Goal: Task Accomplishment & Management: Manage account settings

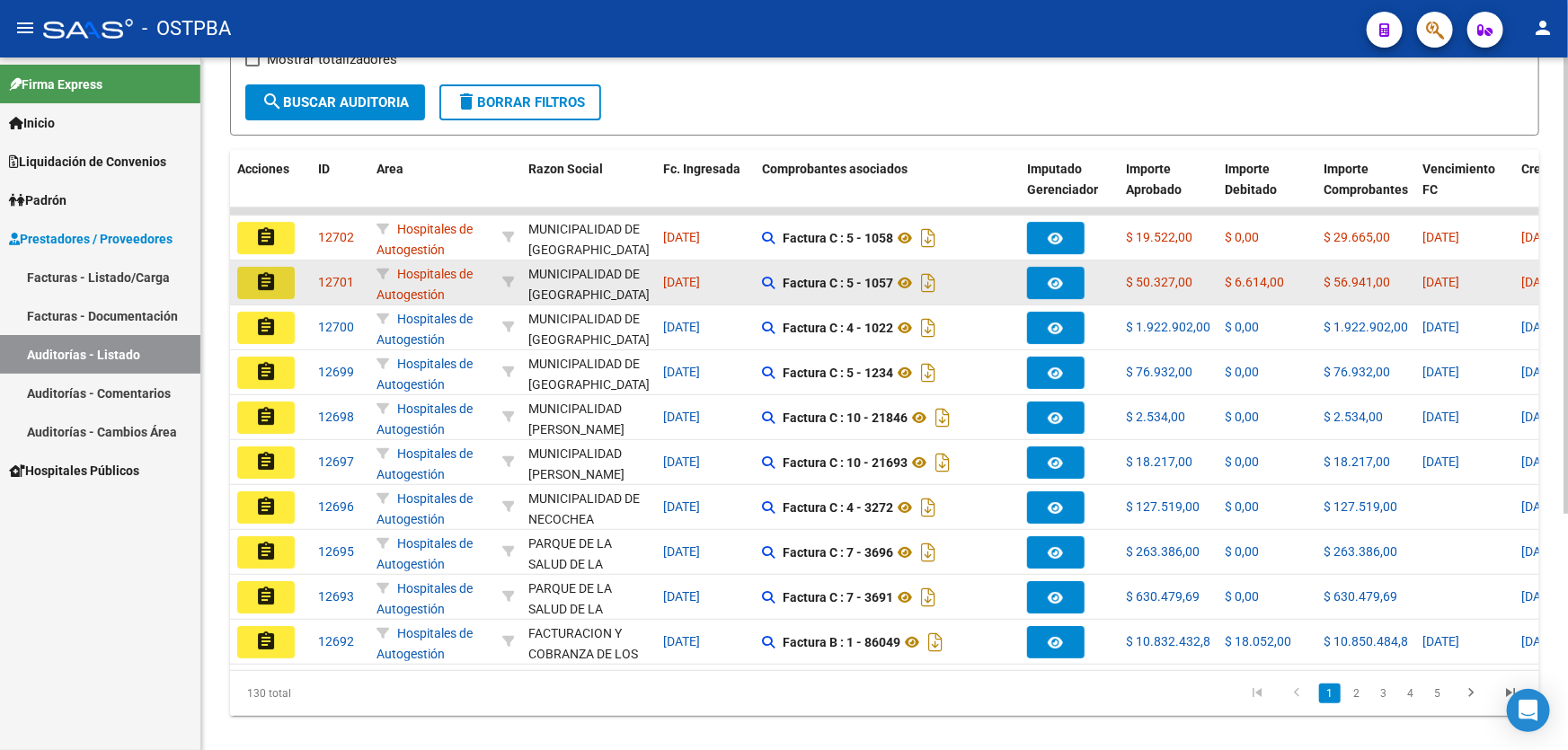
click at [291, 287] on button "assignment" at bounding box center [265, 283] width 58 height 32
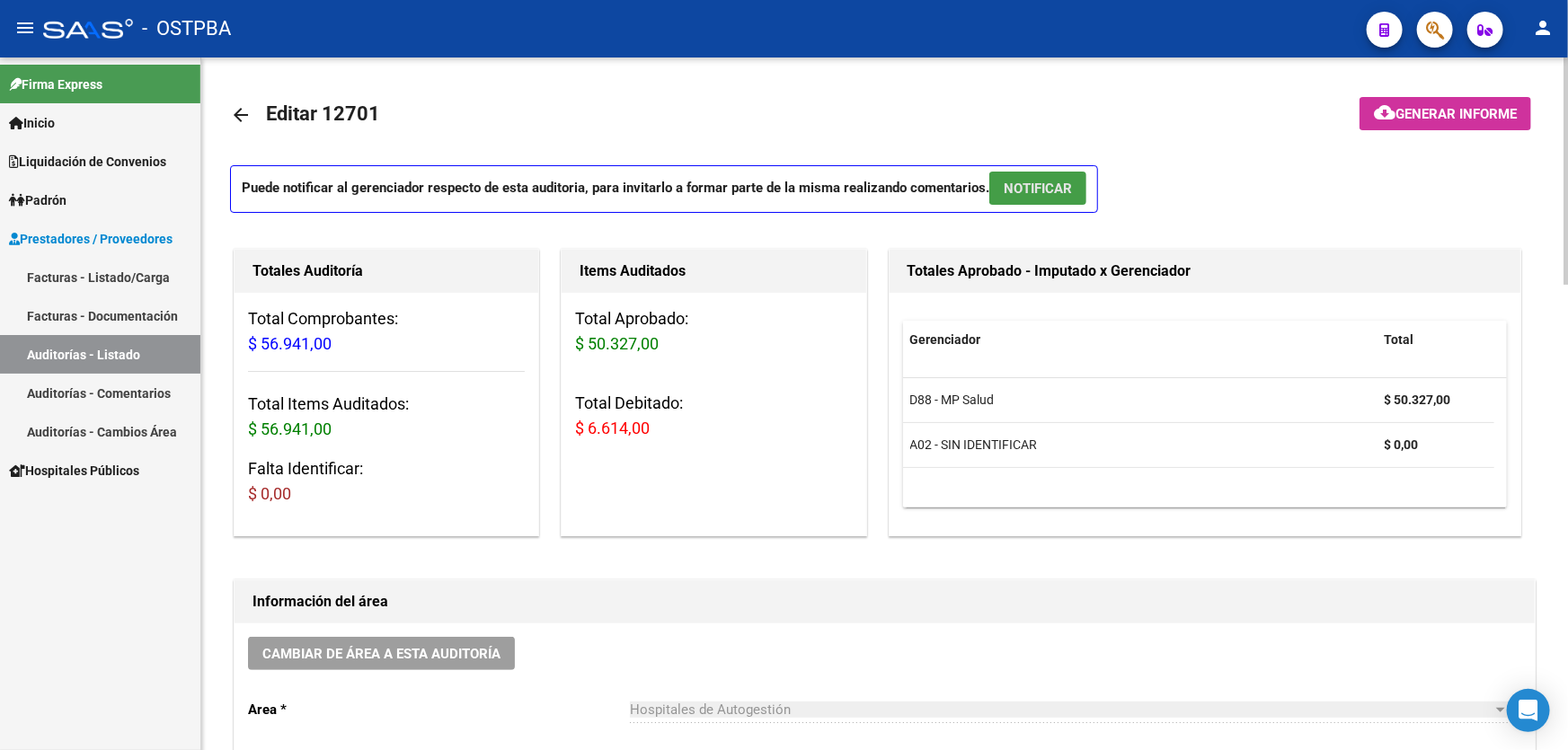
click at [1035, 183] on span "NOTIFICAR" at bounding box center [1037, 188] width 68 height 16
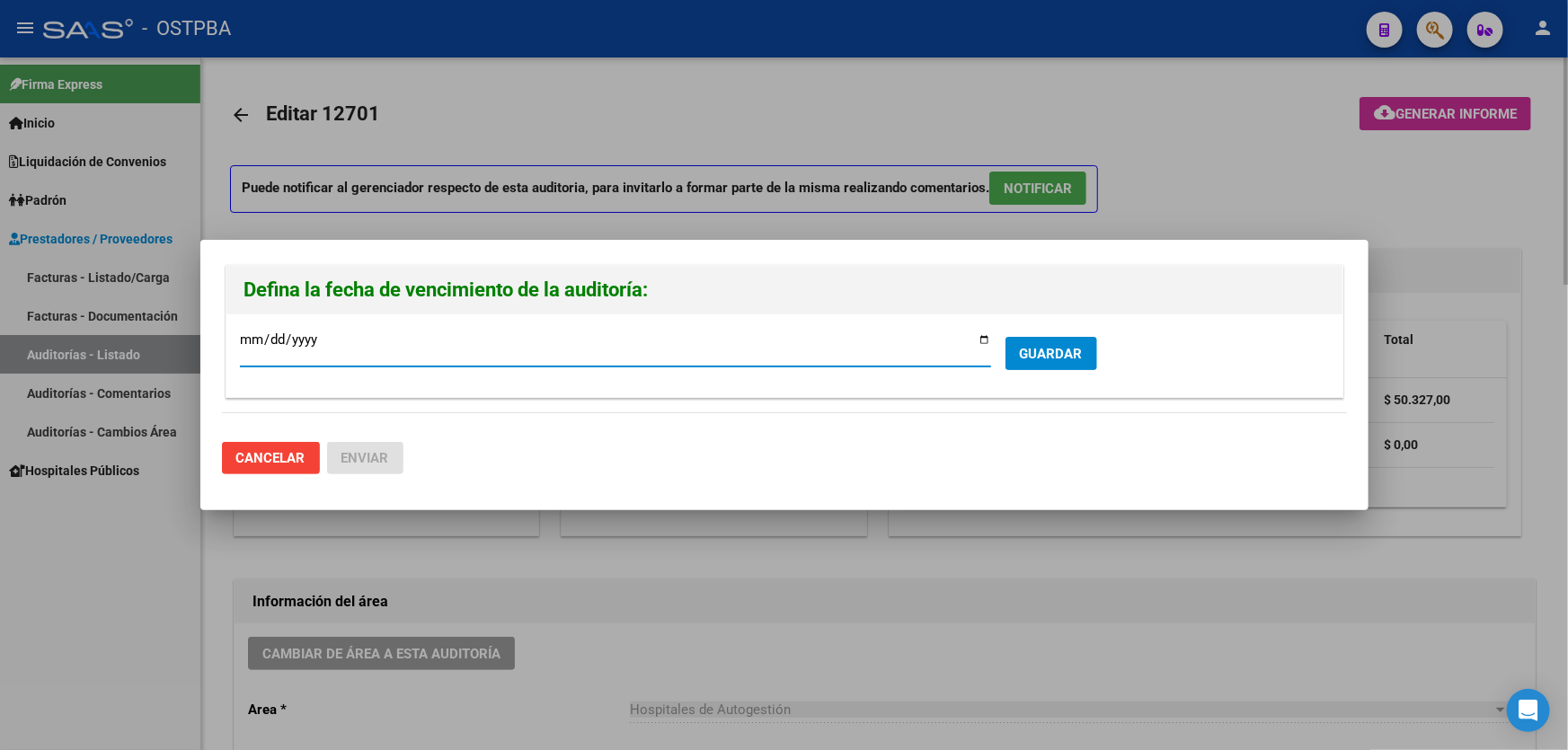
type input "[DATE]"
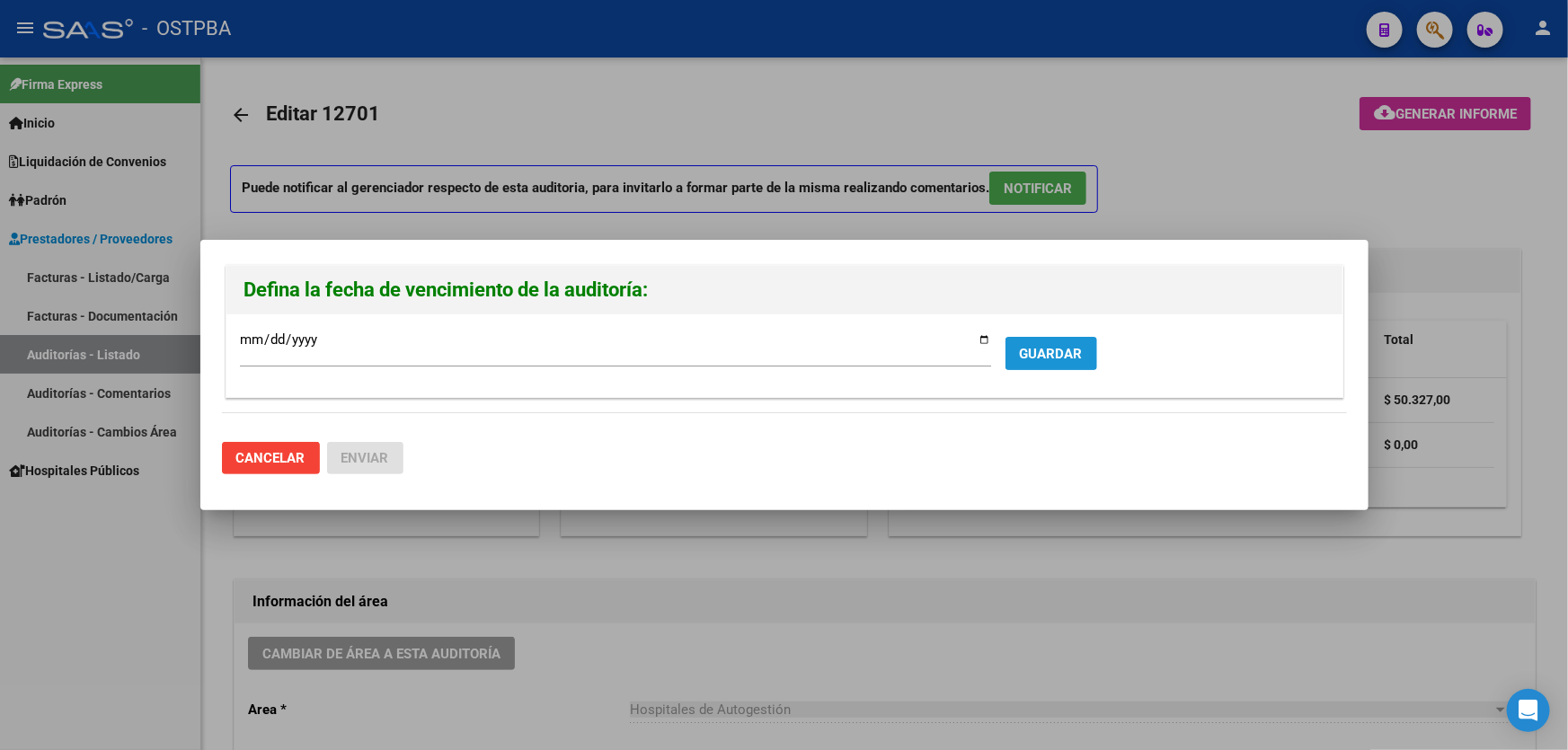
click at [1034, 348] on span "GUARDAR" at bounding box center [1051, 353] width 63 height 16
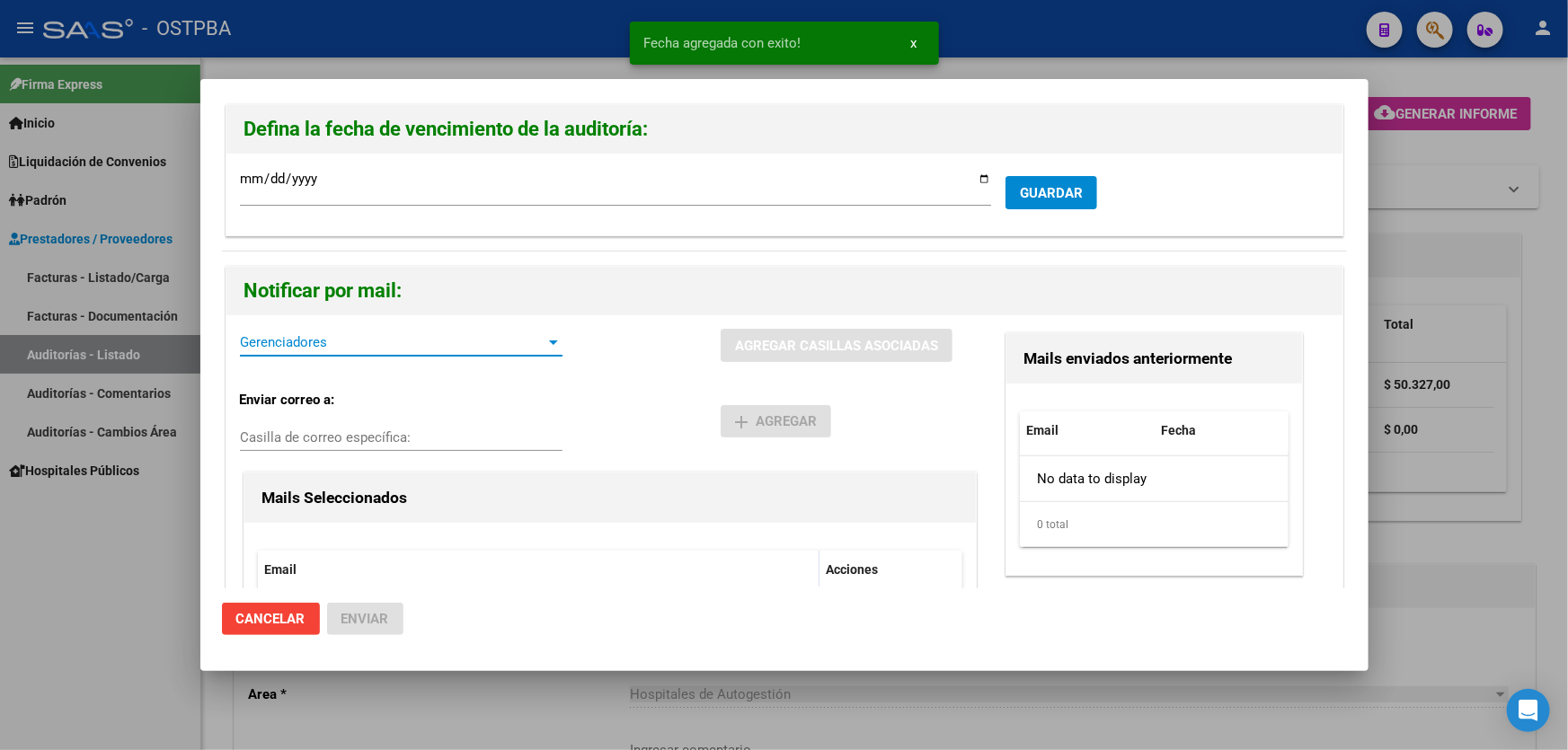
click at [333, 345] on span "Gerenciadores" at bounding box center [392, 342] width 306 height 16
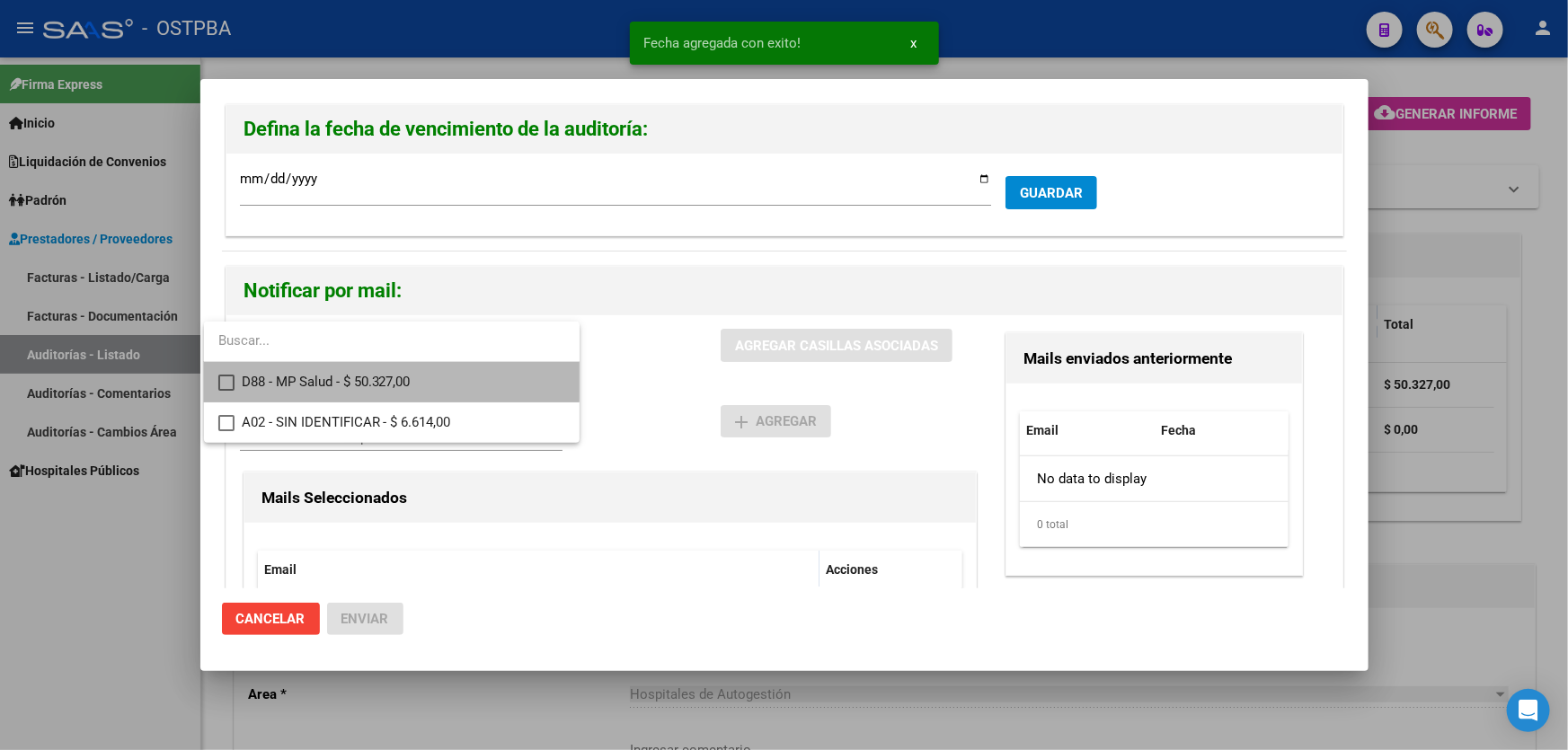
click at [226, 378] on mat-pseudo-checkbox at bounding box center [225, 382] width 16 height 16
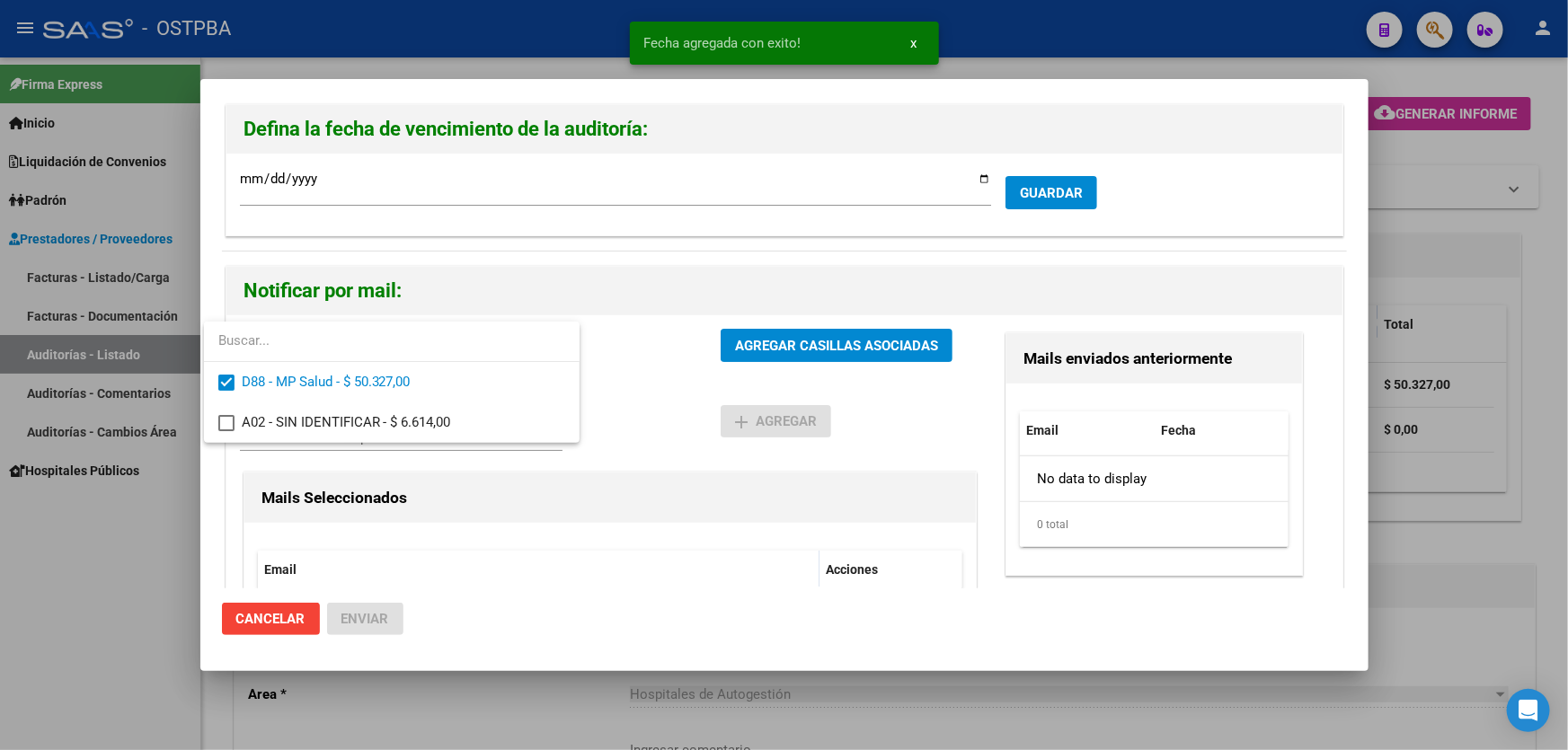
click at [640, 387] on div at bounding box center [784, 375] width 1568 height 750
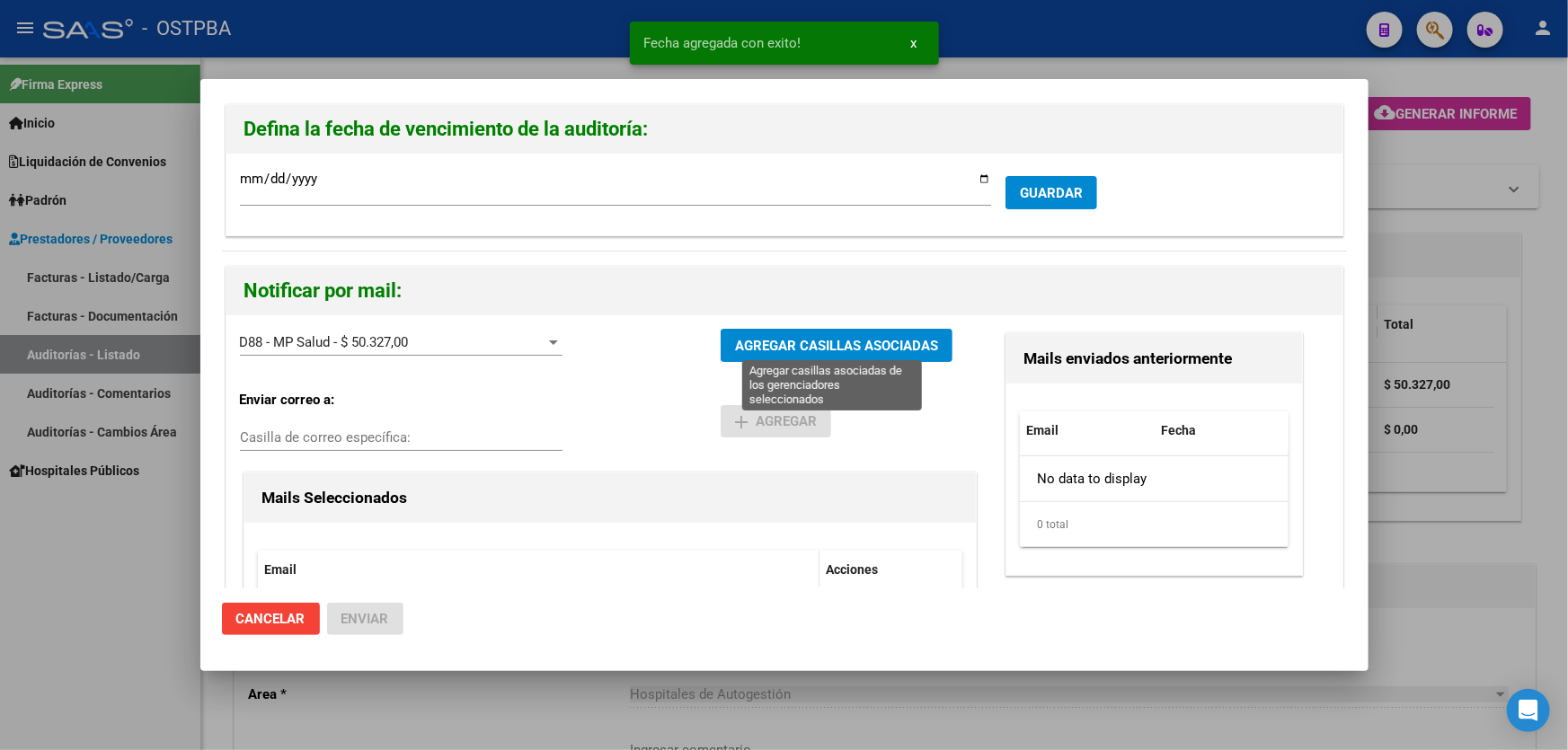
click at [775, 352] on span "AGREGAR CASILLAS ASOCIADAS" at bounding box center [837, 346] width 203 height 16
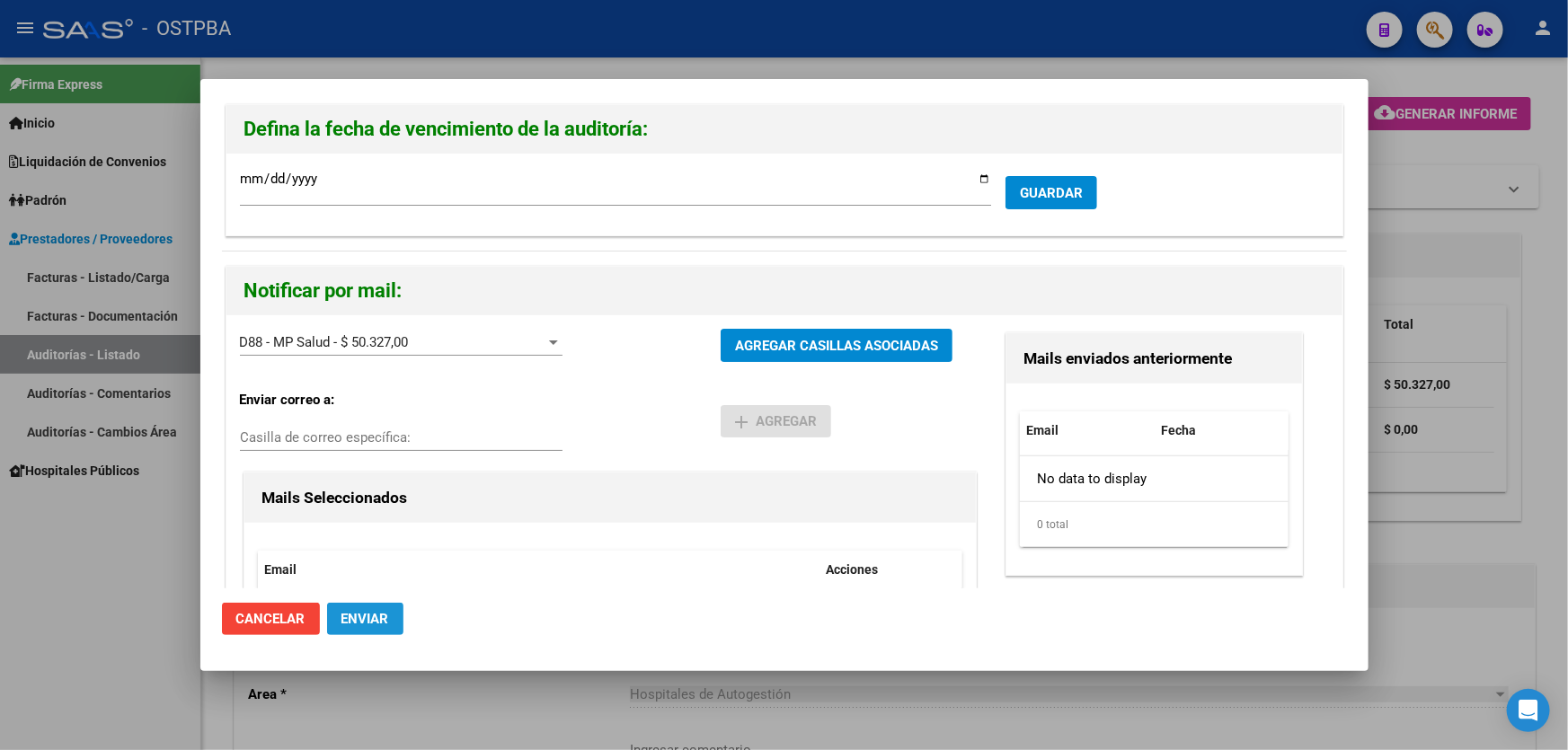
click at [349, 621] on span "Enviar" at bounding box center [365, 618] width 47 height 16
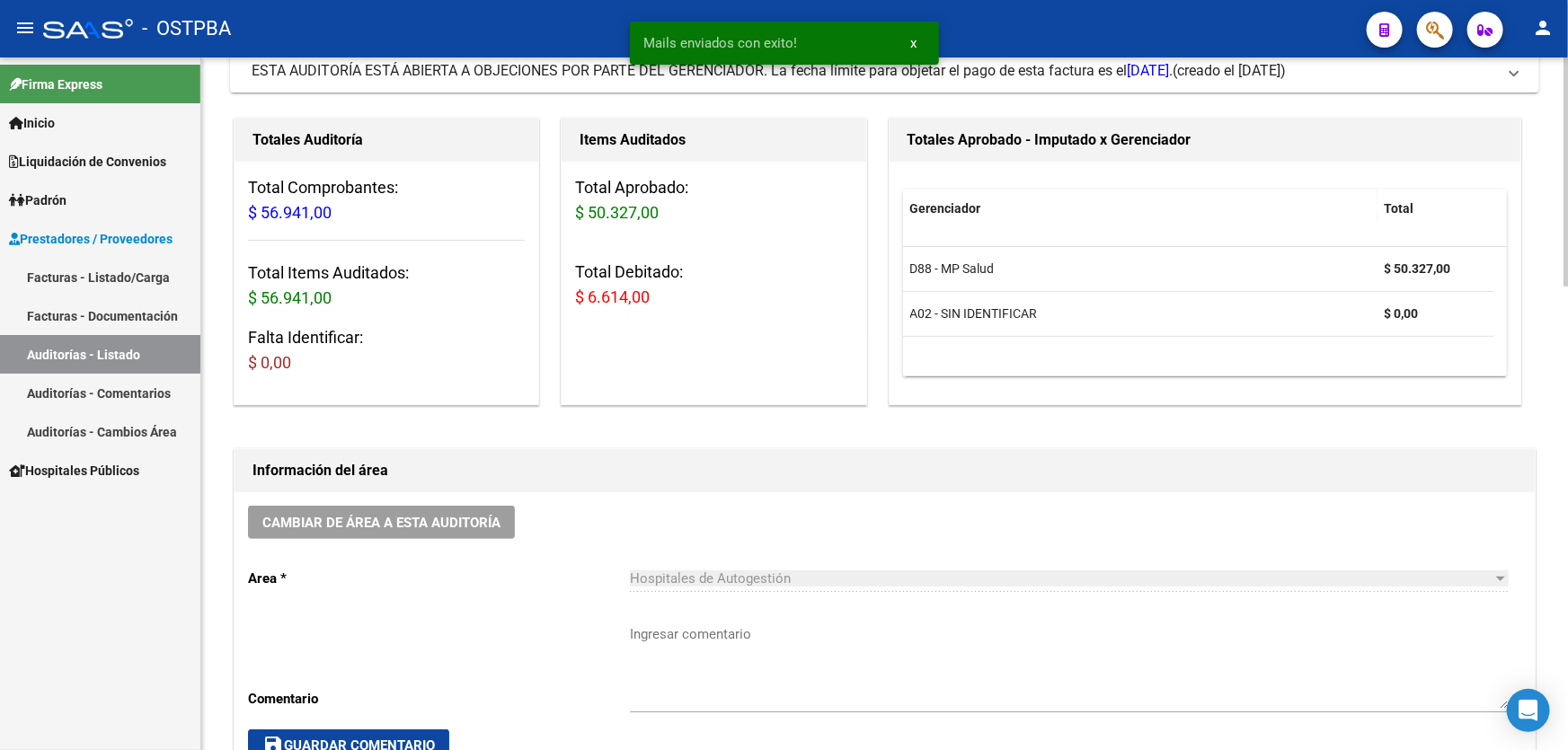
scroll to position [326, 0]
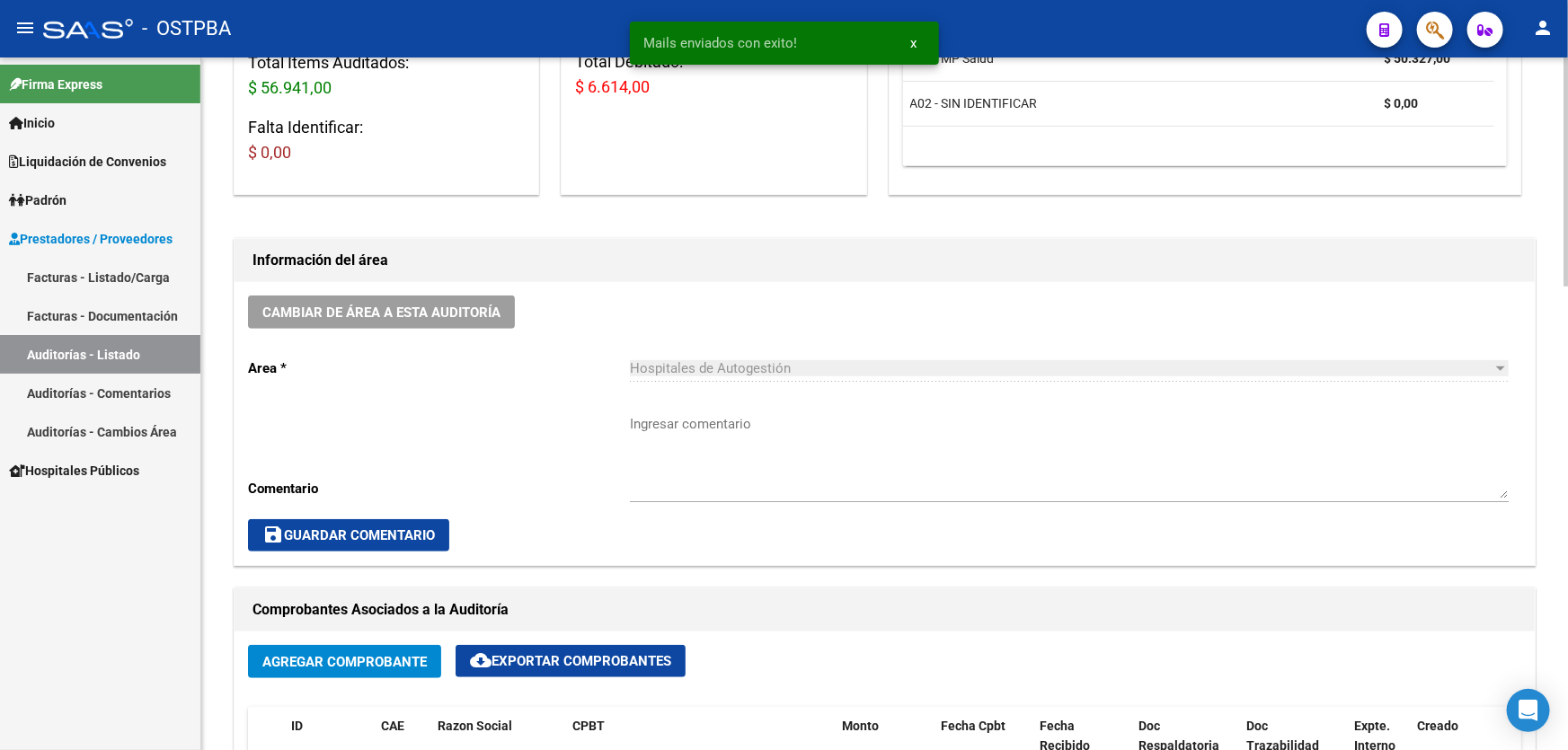
click at [726, 482] on textarea "Ingresar comentario" at bounding box center [1069, 455] width 878 height 84
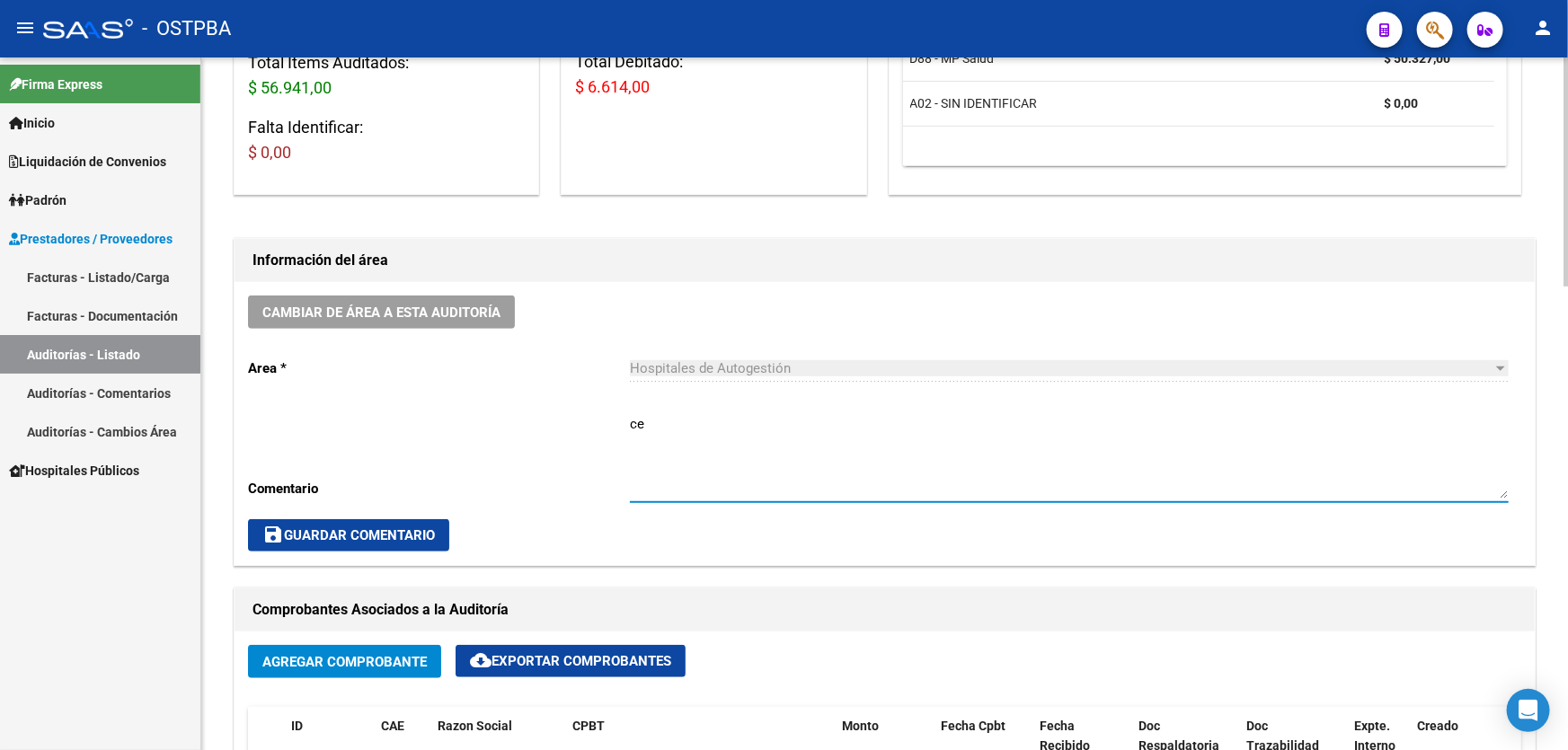
type textarea "c"
type textarea "CERRAR 3/10"
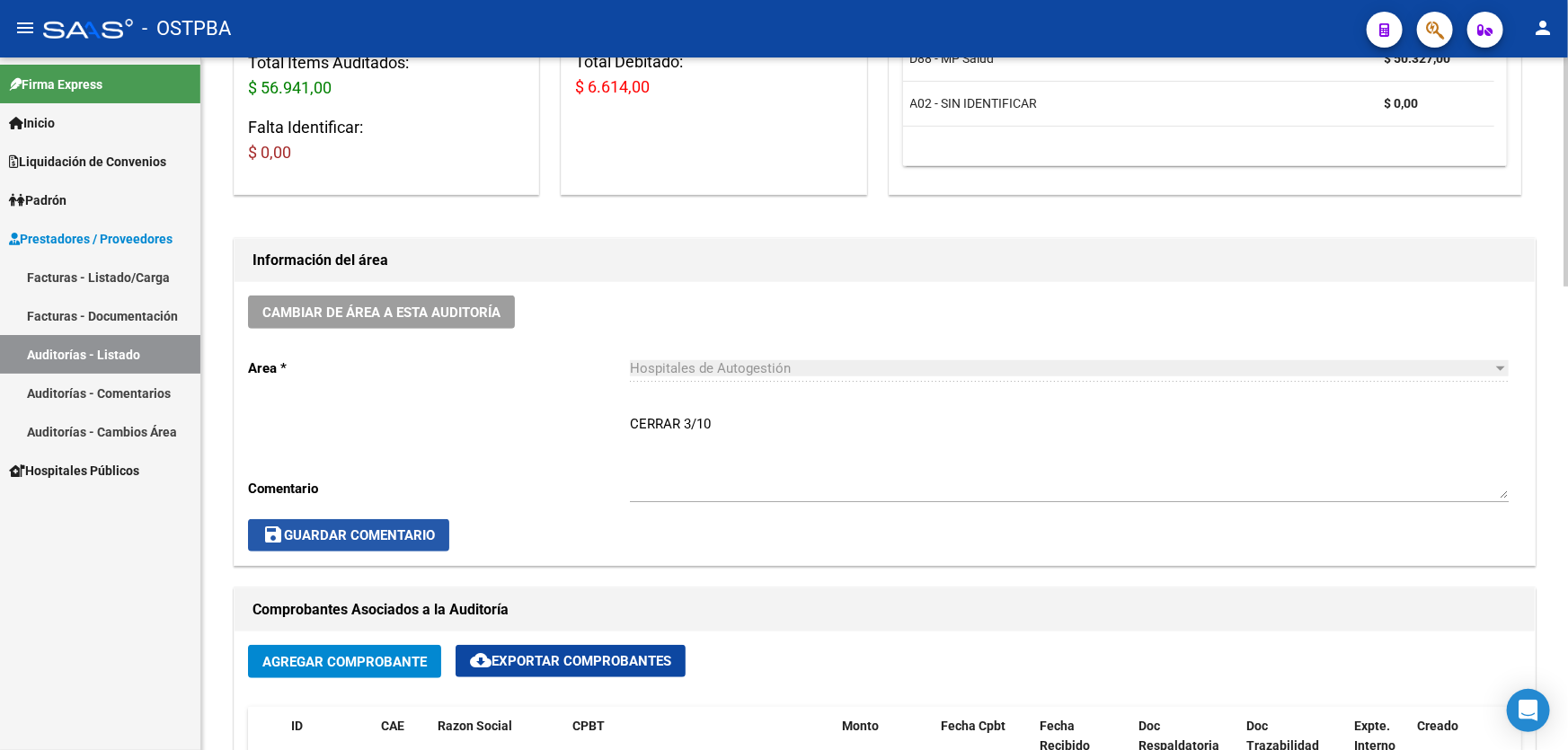
click at [393, 541] on button "save Guardar Comentario" at bounding box center [349, 535] width 201 height 32
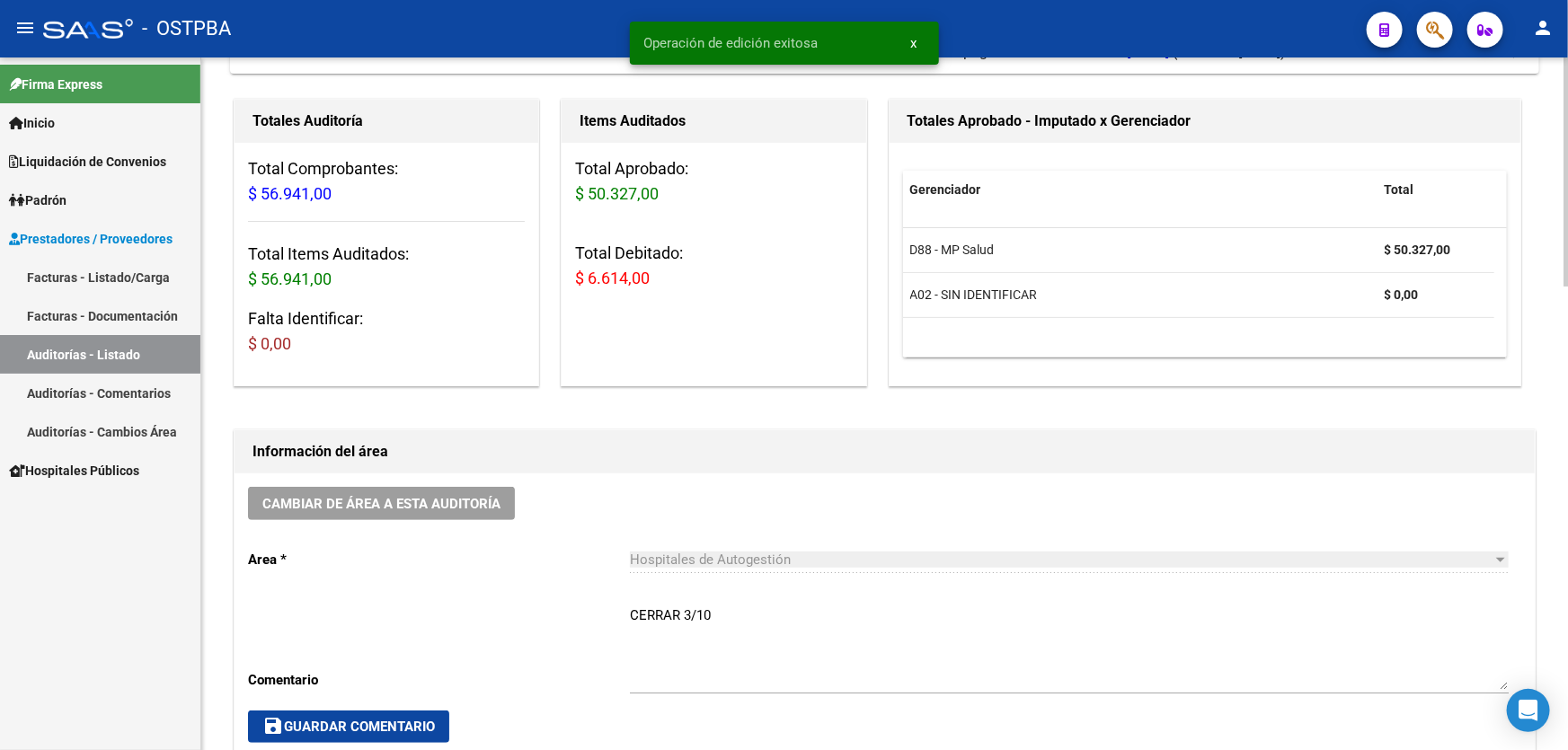
scroll to position [0, 0]
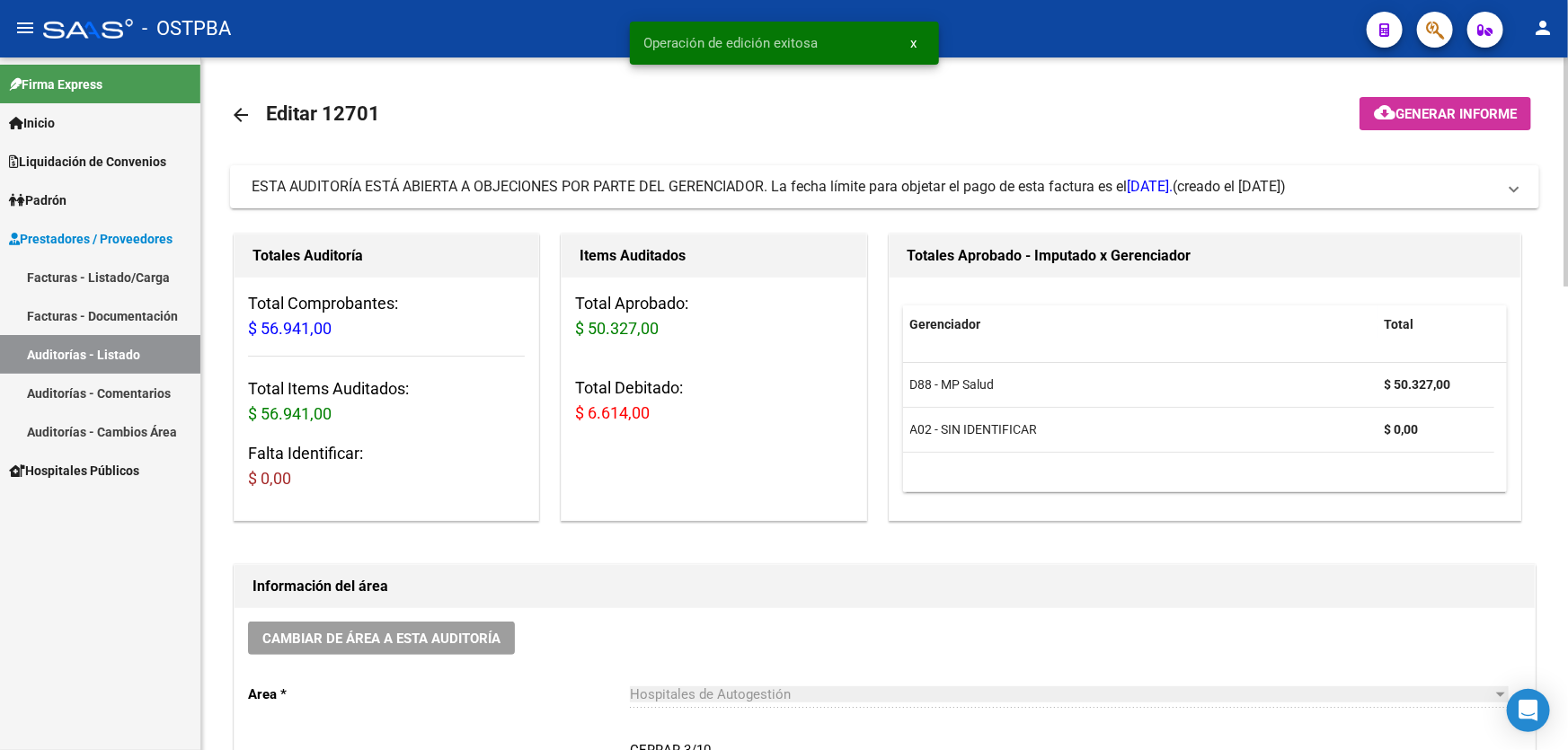
click at [235, 115] on mat-icon "arrow_back" at bounding box center [241, 115] width 22 height 22
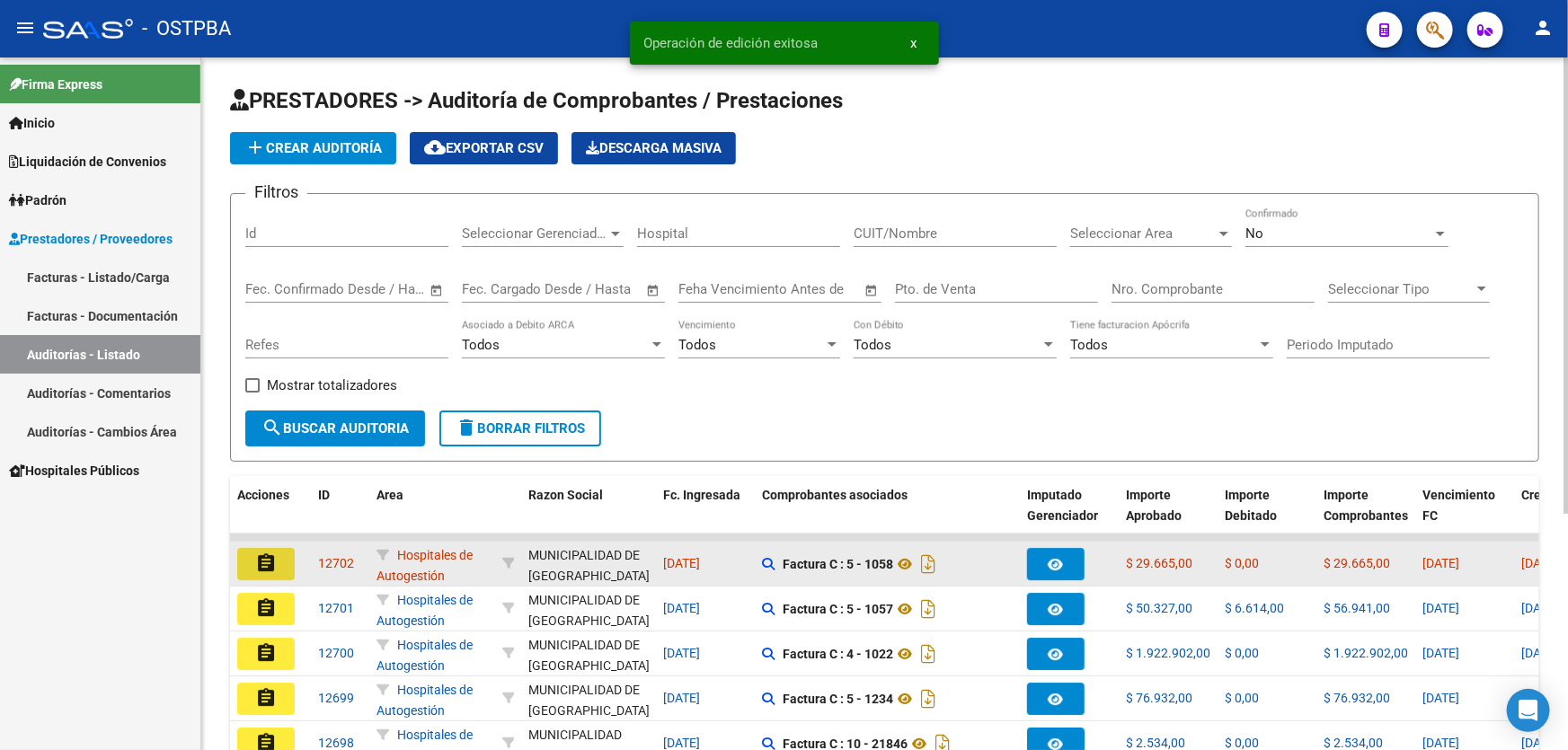
click at [266, 564] on mat-icon "assignment" at bounding box center [265, 562] width 22 height 22
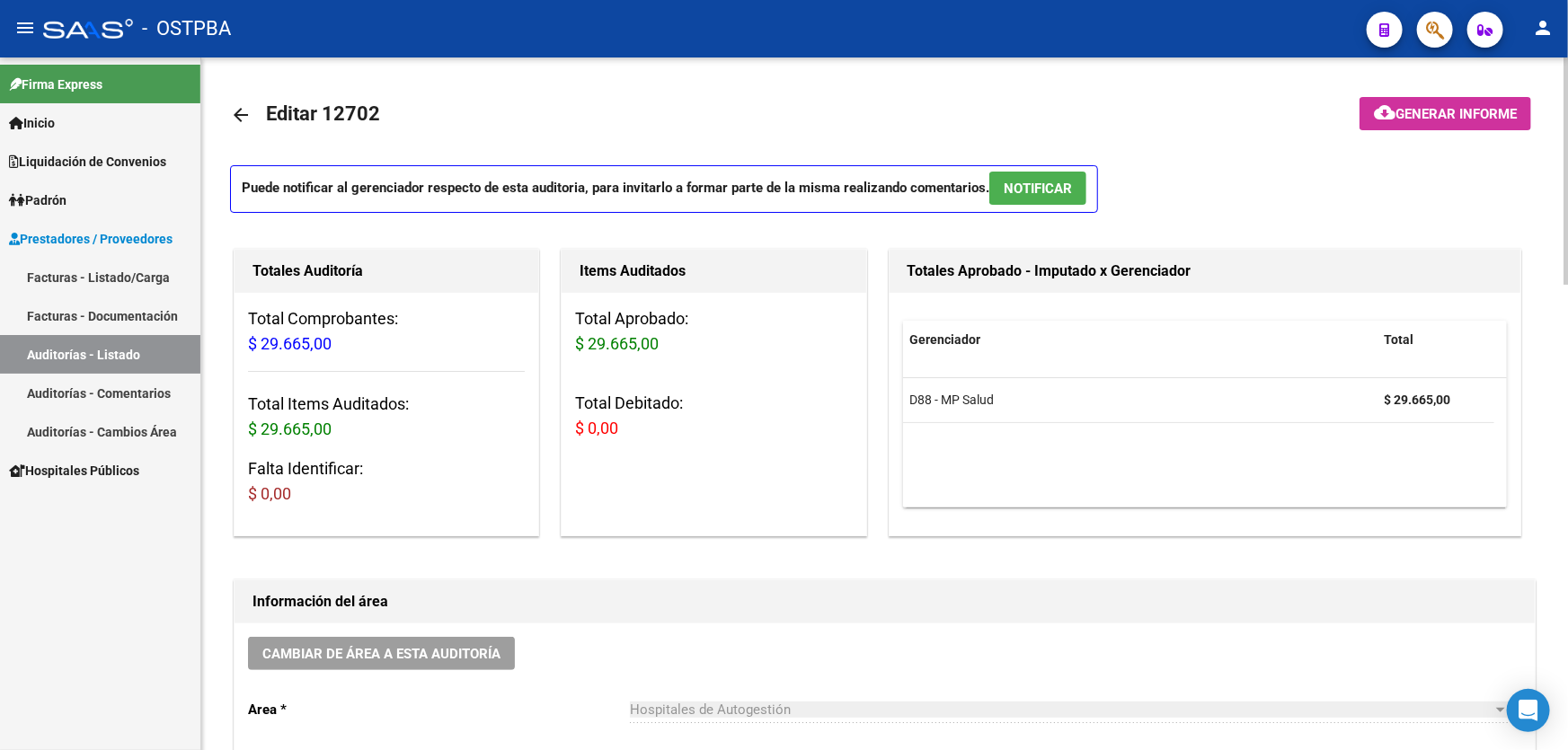
click at [243, 108] on mat-icon "arrow_back" at bounding box center [241, 115] width 22 height 22
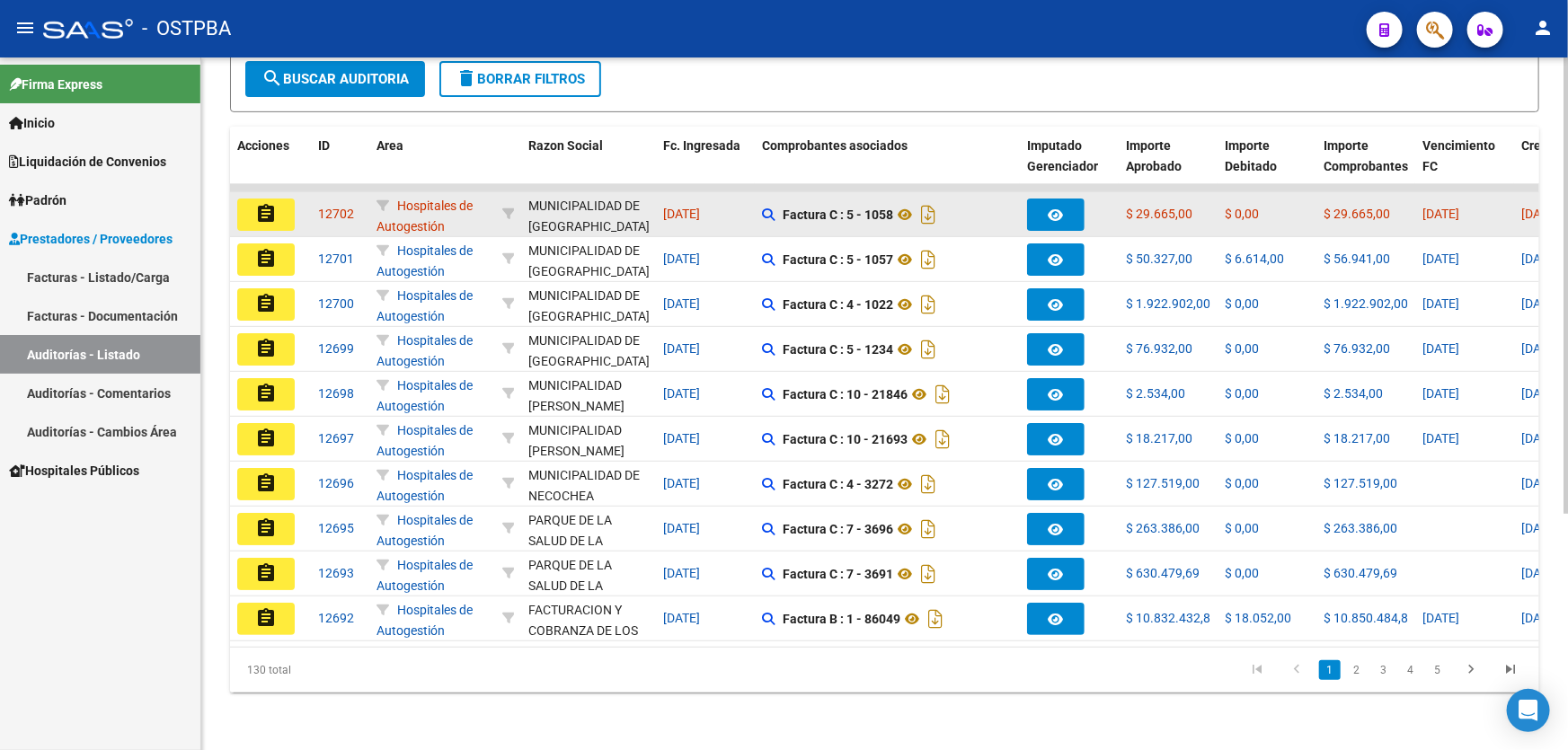
click at [259, 203] on mat-icon "assignment" at bounding box center [265, 213] width 22 height 22
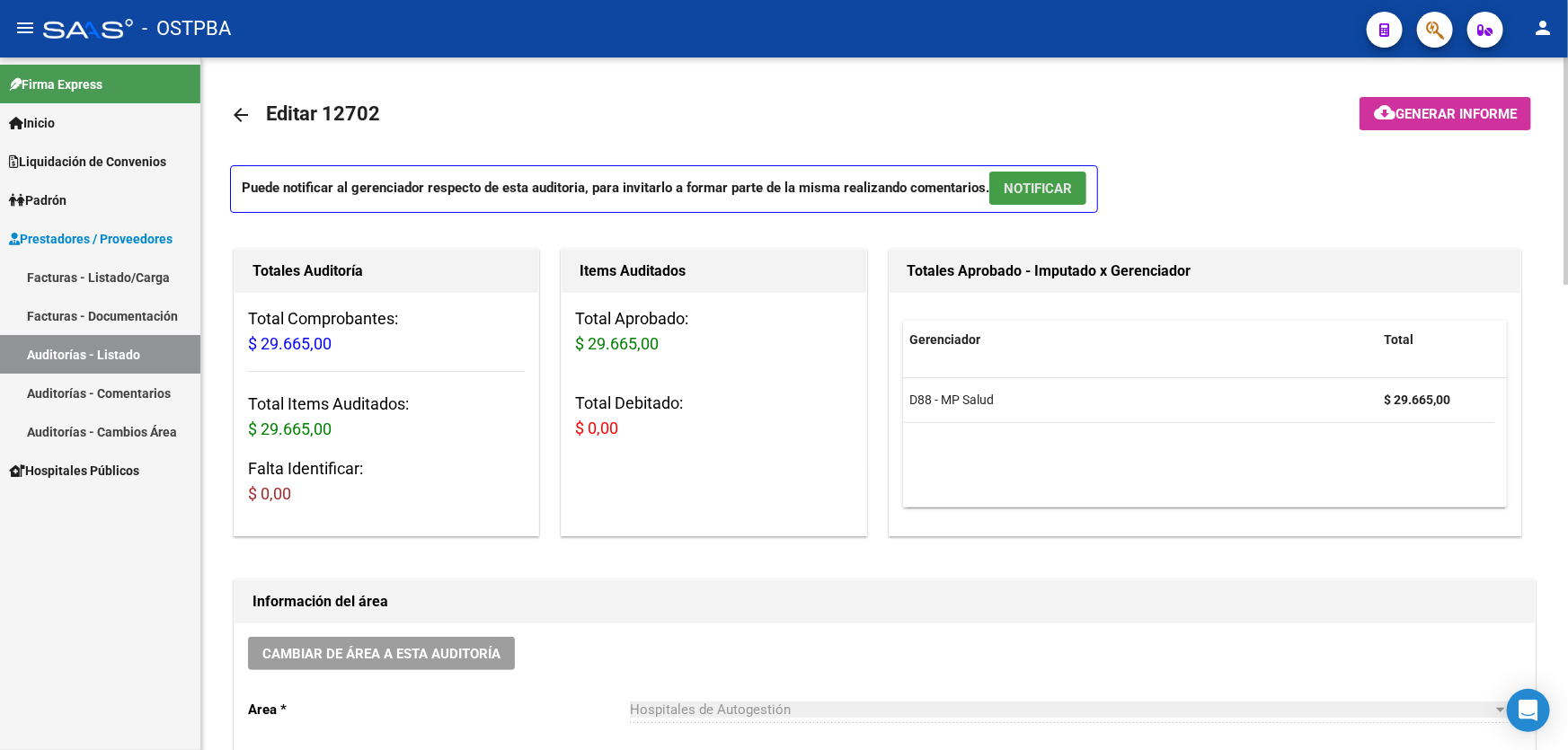
click at [1035, 189] on span "NOTIFICAR" at bounding box center [1037, 188] width 68 height 16
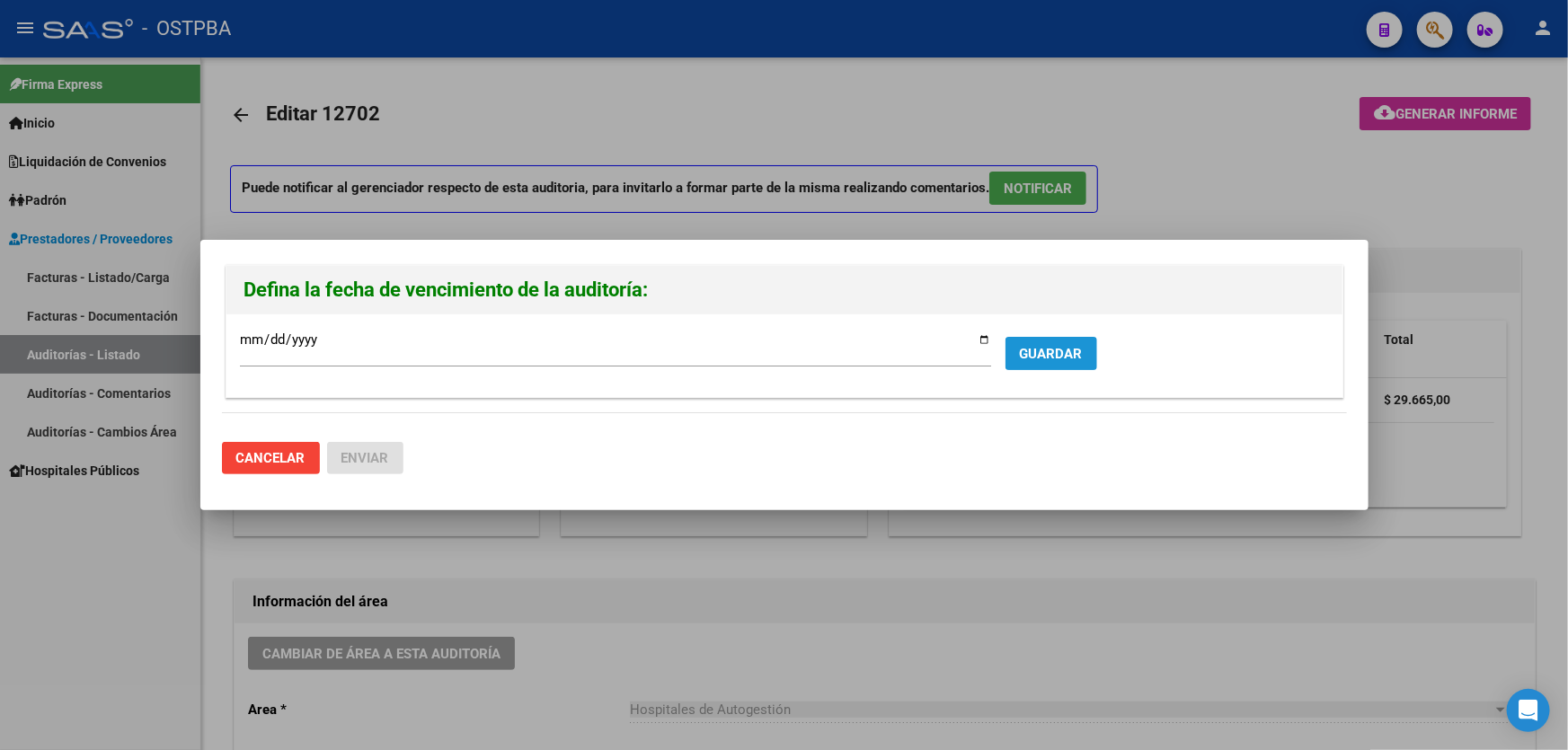
click at [1061, 348] on span "GUARDAR" at bounding box center [1051, 353] width 63 height 16
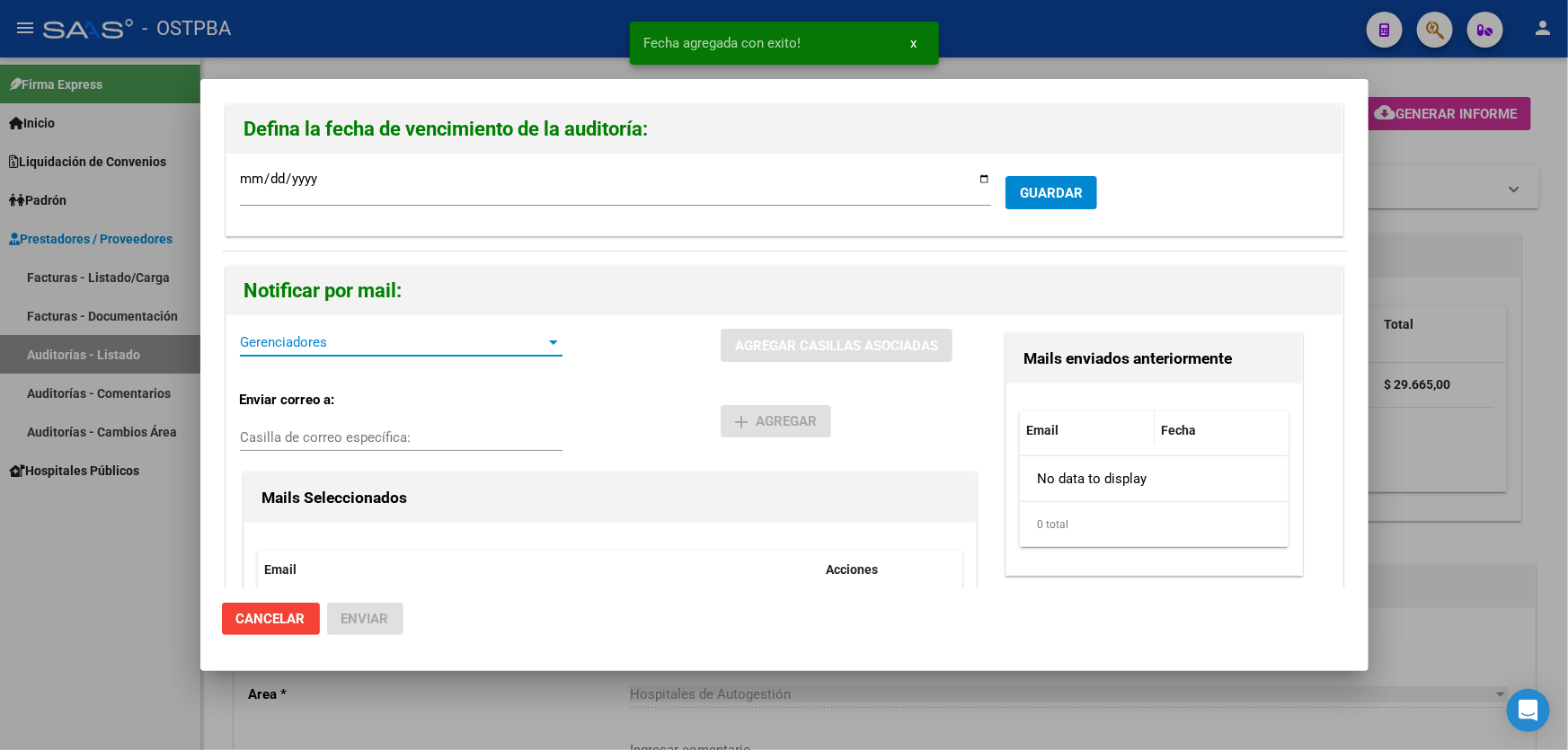
click at [304, 343] on span "Gerenciadores" at bounding box center [392, 342] width 306 height 16
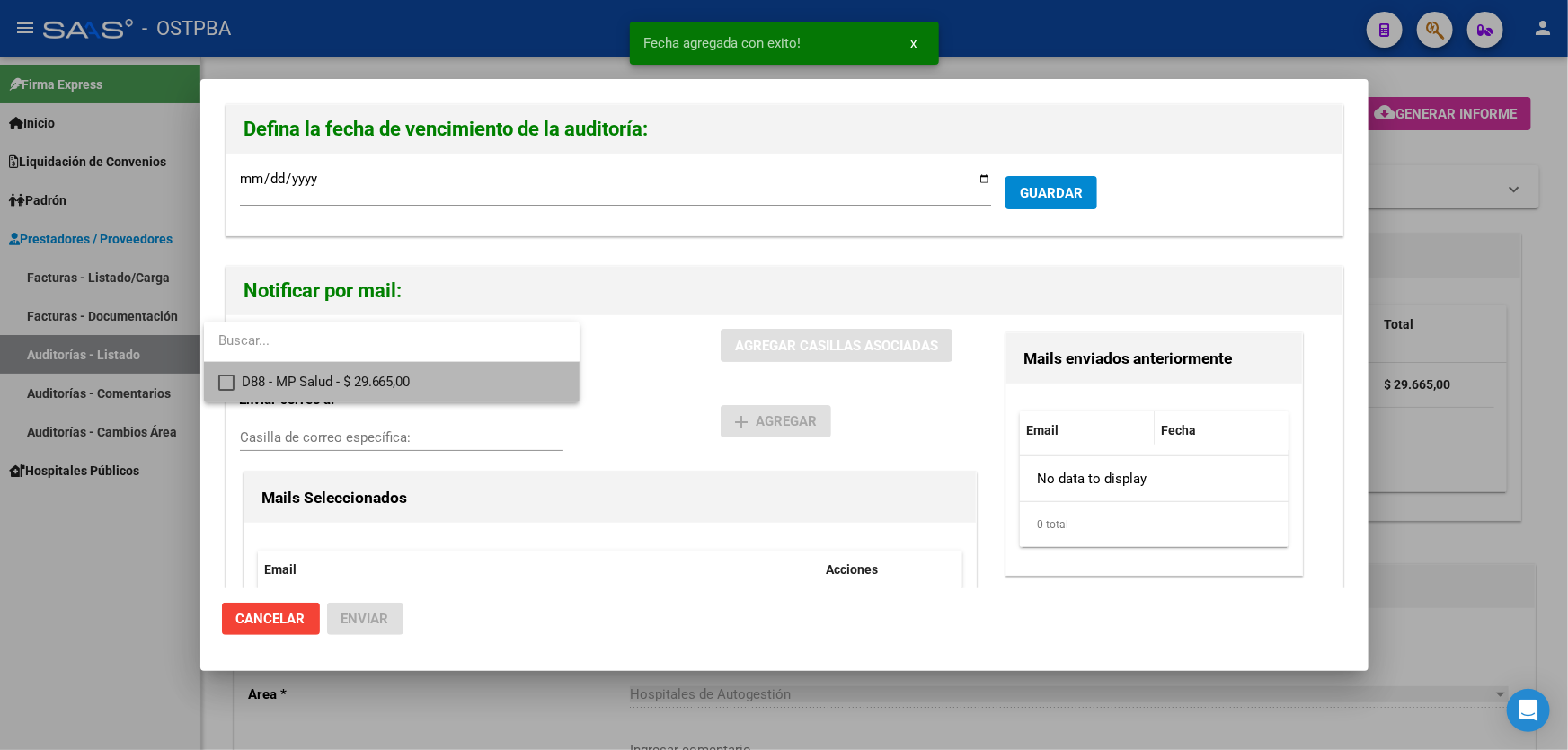
click at [225, 382] on mat-pseudo-checkbox at bounding box center [225, 382] width 16 height 16
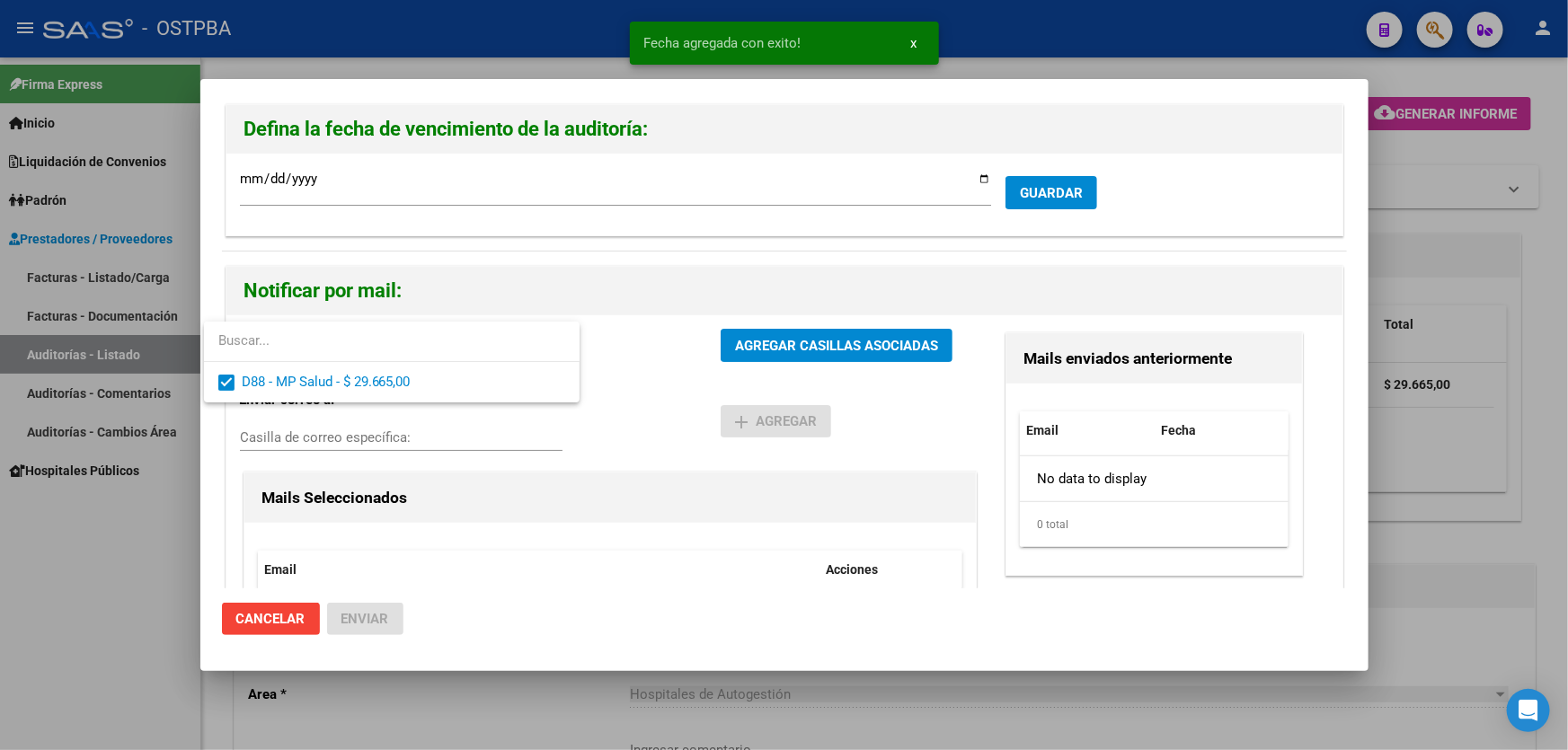
click at [756, 348] on div at bounding box center [784, 375] width 1568 height 750
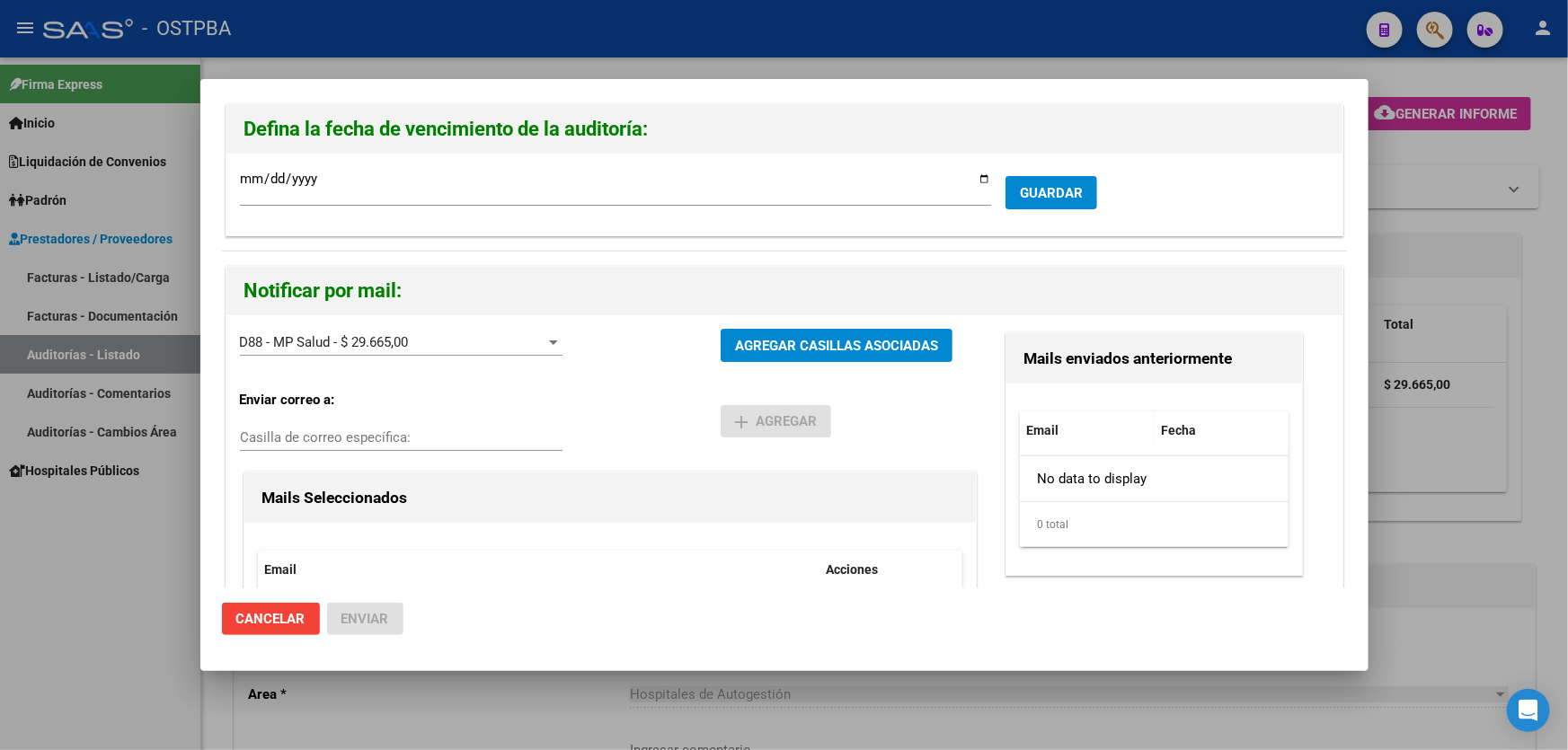
click at [596, 434] on div "Enviar correo a: Casilla de correo específica:" at bounding box center [480, 421] width 481 height 91
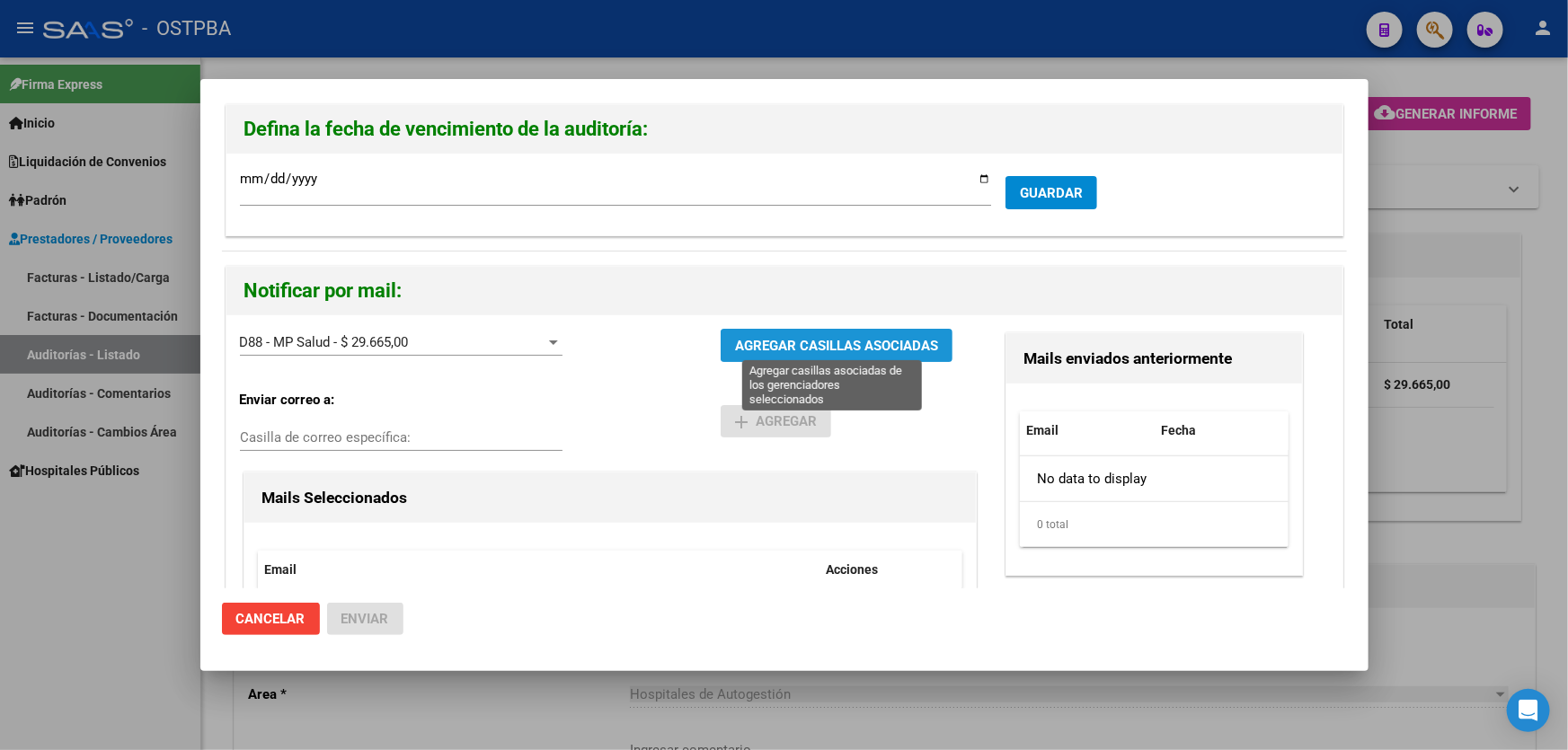
click at [789, 348] on span "AGREGAR CASILLAS ASOCIADAS" at bounding box center [837, 346] width 203 height 16
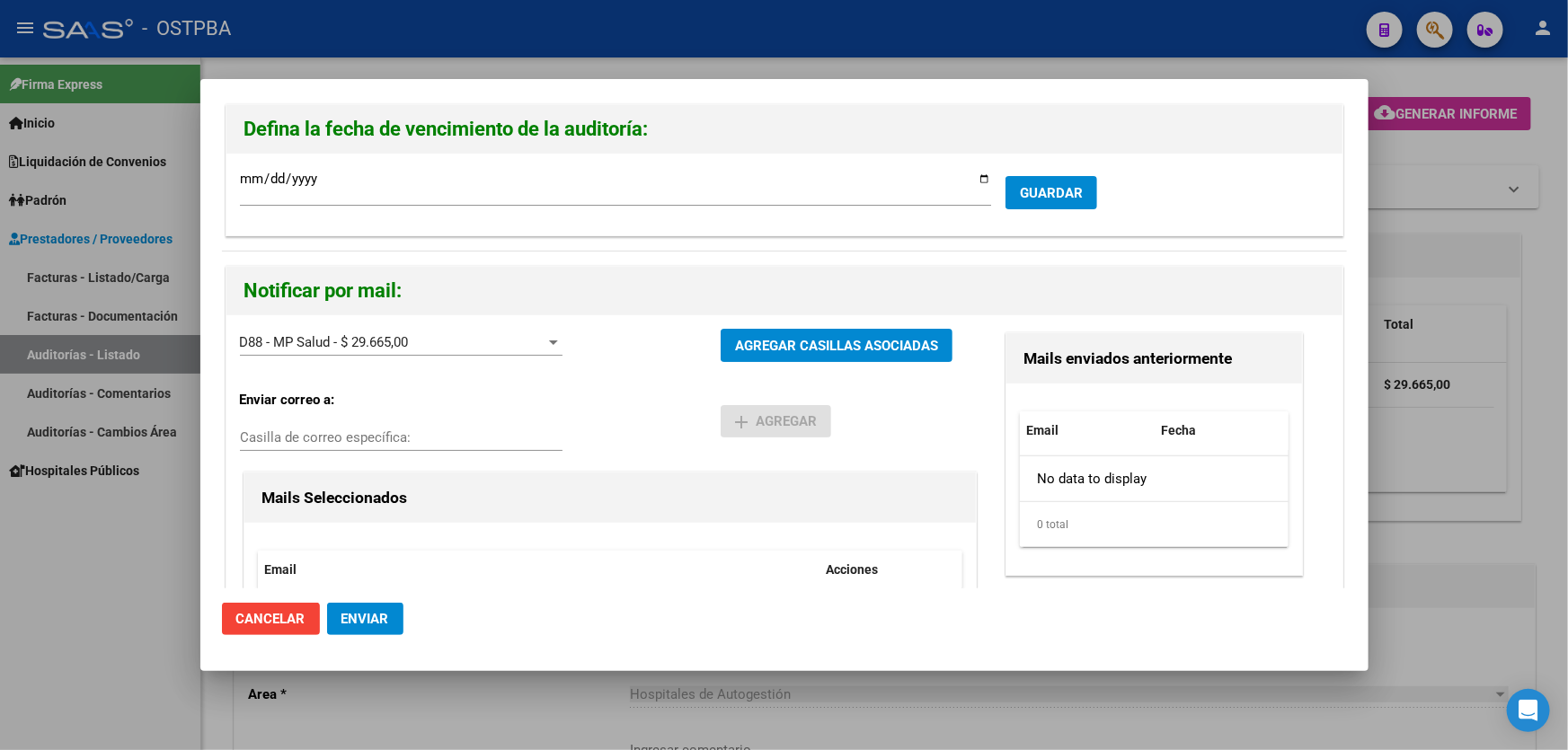
click at [352, 619] on span "Enviar" at bounding box center [365, 618] width 47 height 16
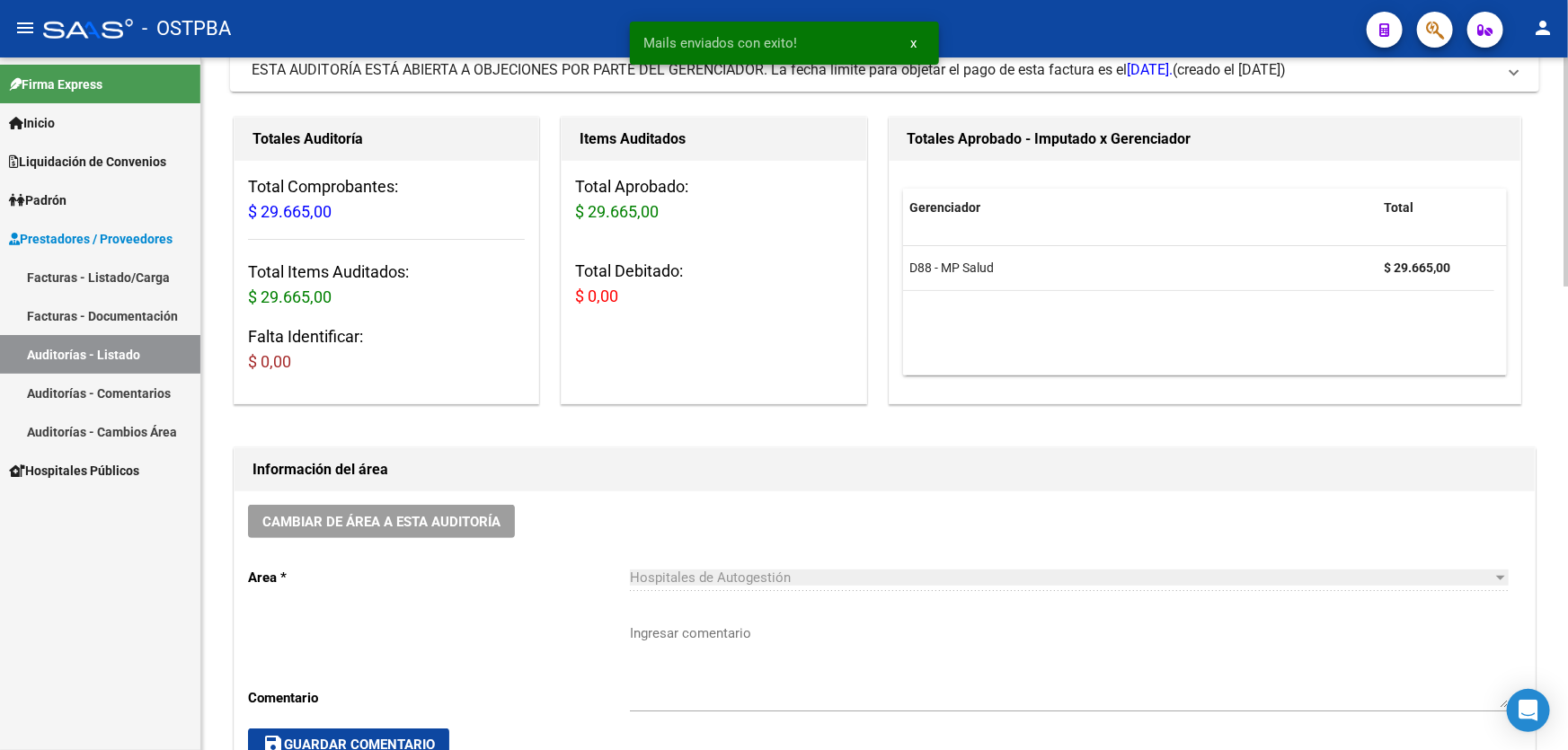
scroll to position [408, 0]
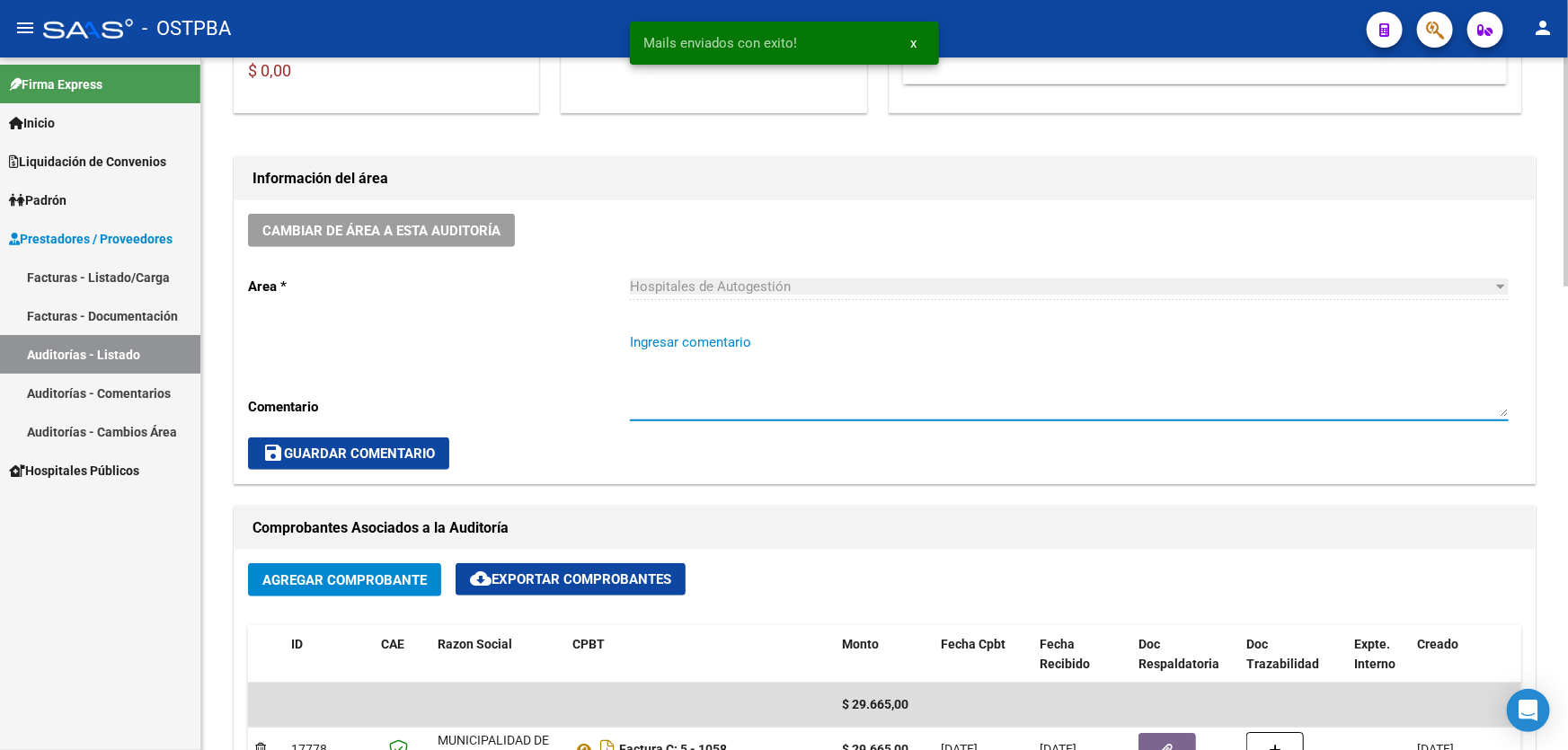
click at [739, 369] on textarea "Ingresar comentario" at bounding box center [1069, 374] width 878 height 84
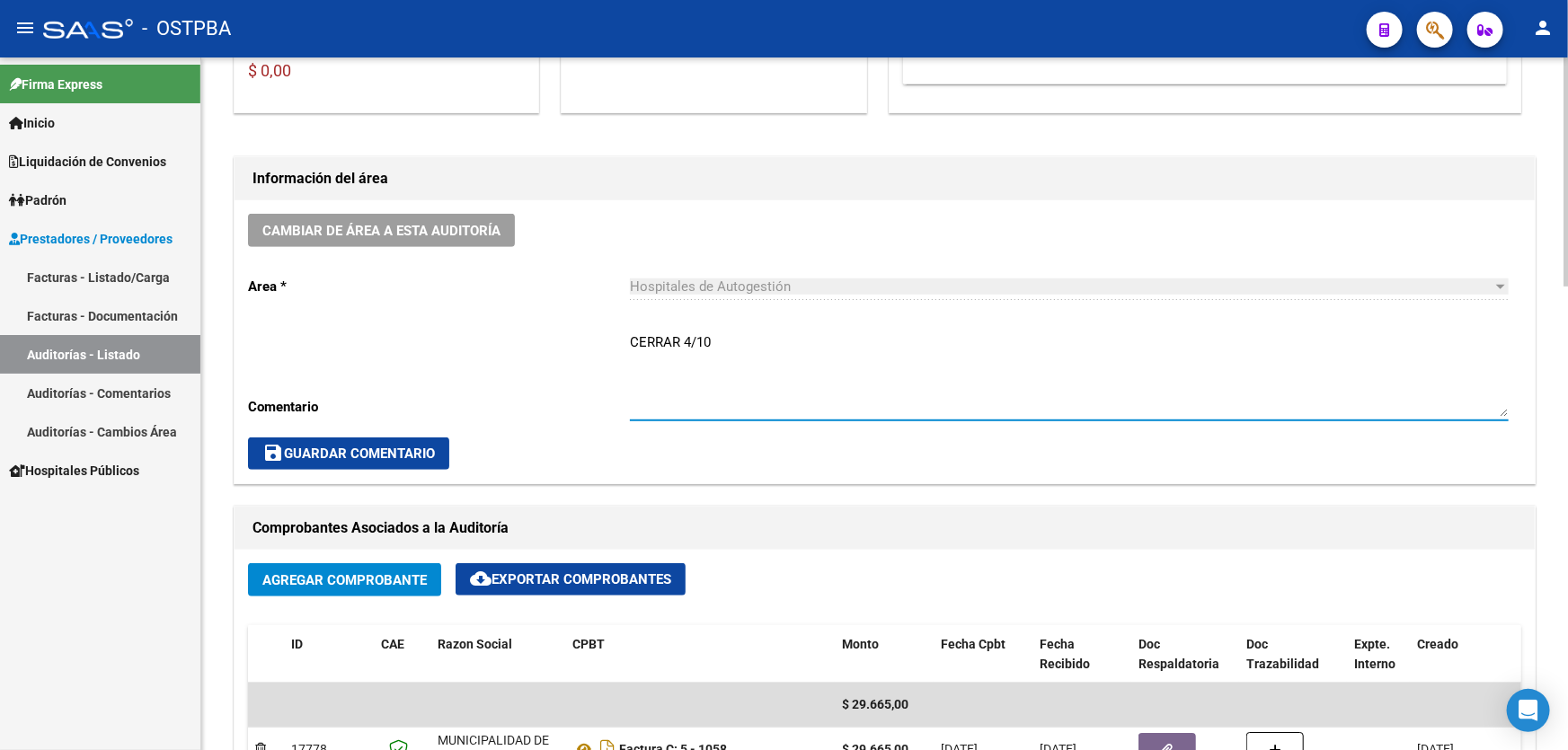
type textarea "CERRAR 4/10"
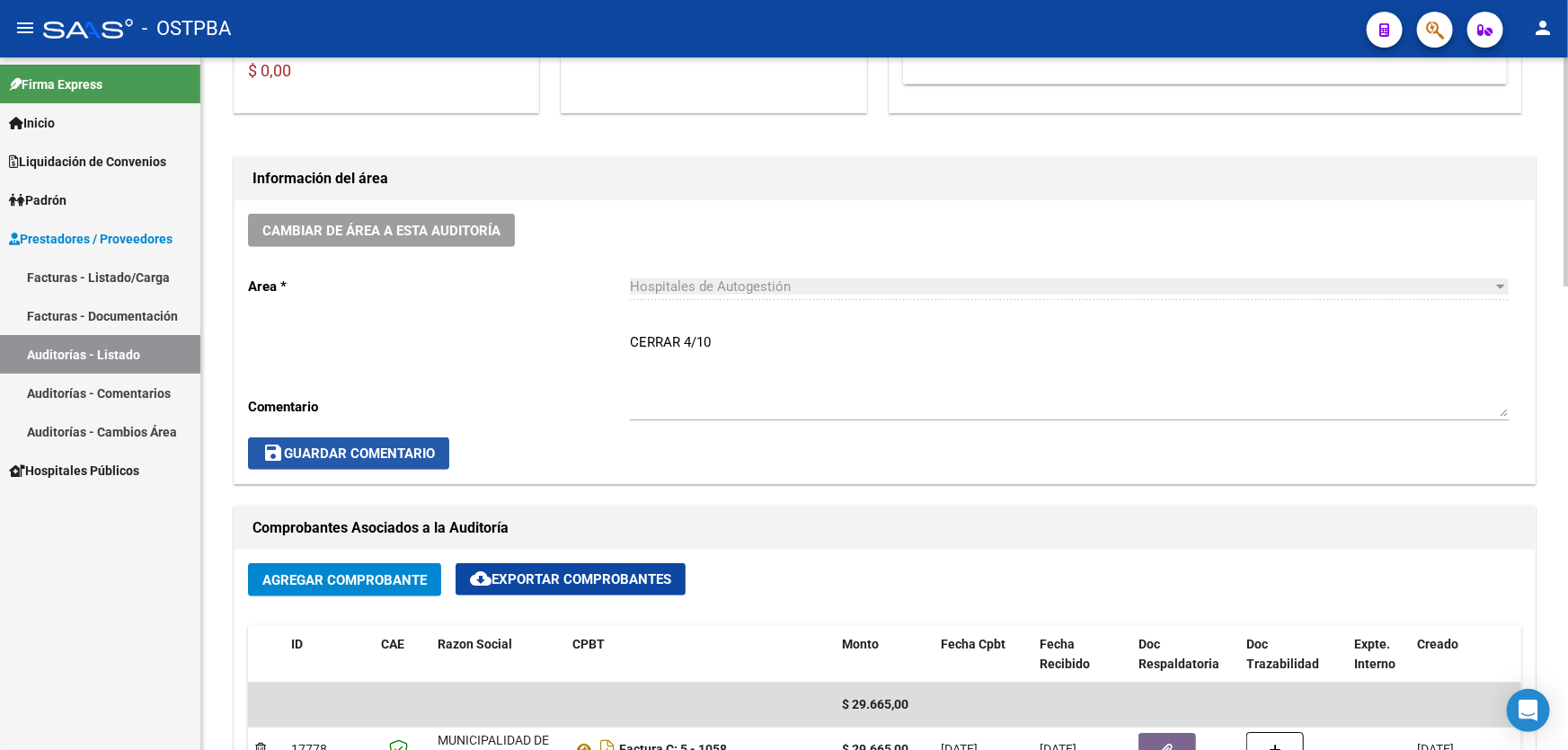
click at [300, 447] on span "save Guardar Comentario" at bounding box center [349, 453] width 172 height 16
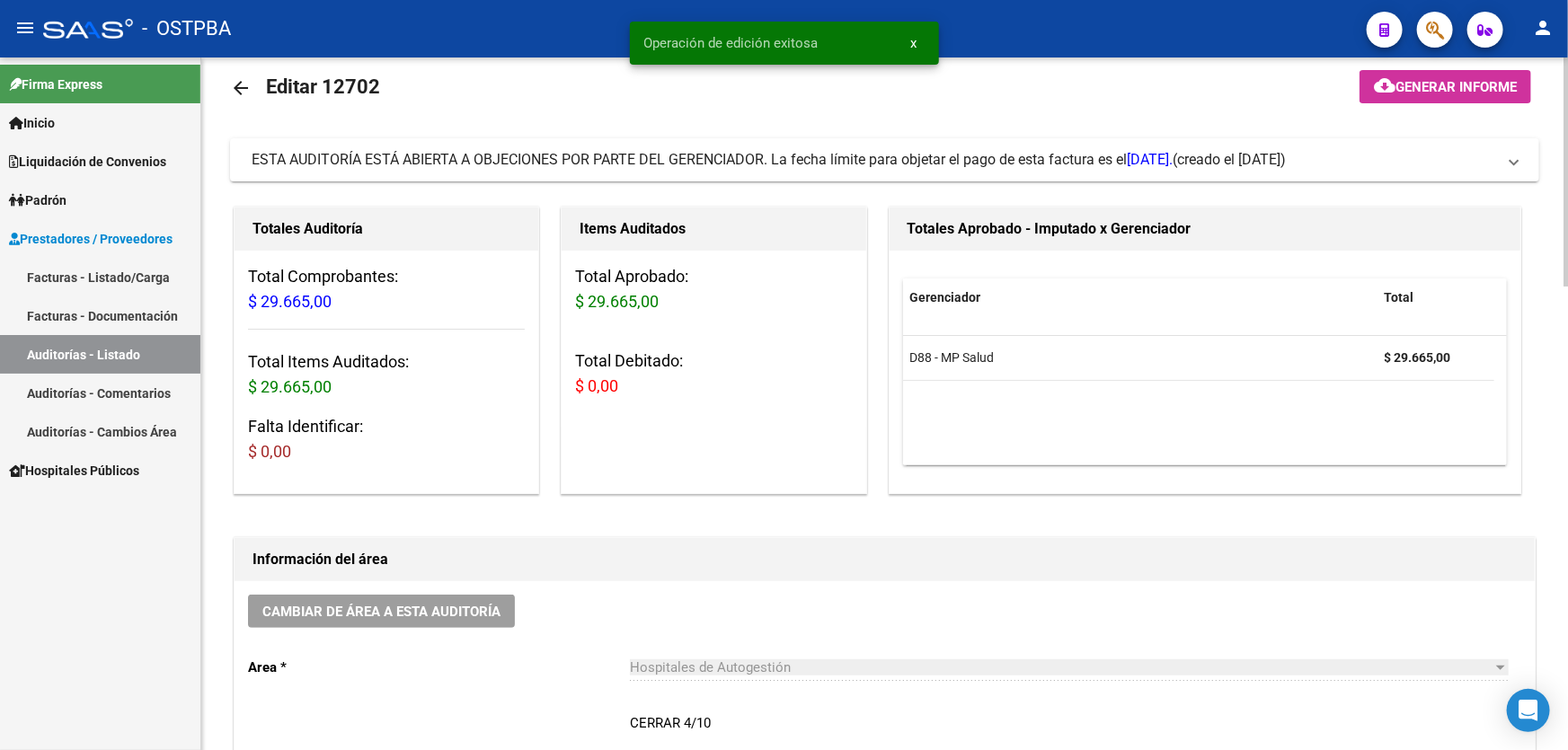
scroll to position [0, 0]
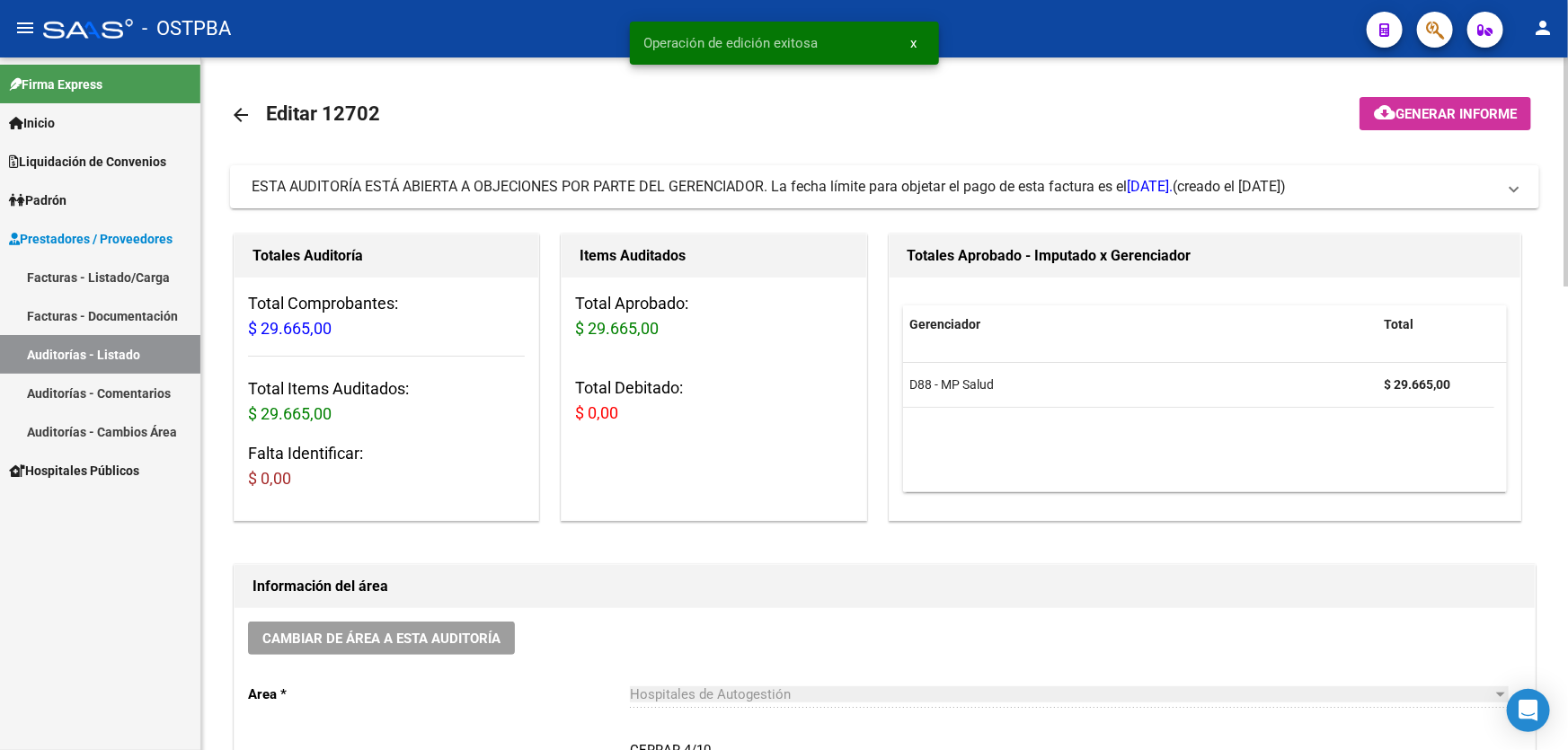
click at [239, 116] on mat-icon "arrow_back" at bounding box center [241, 115] width 22 height 22
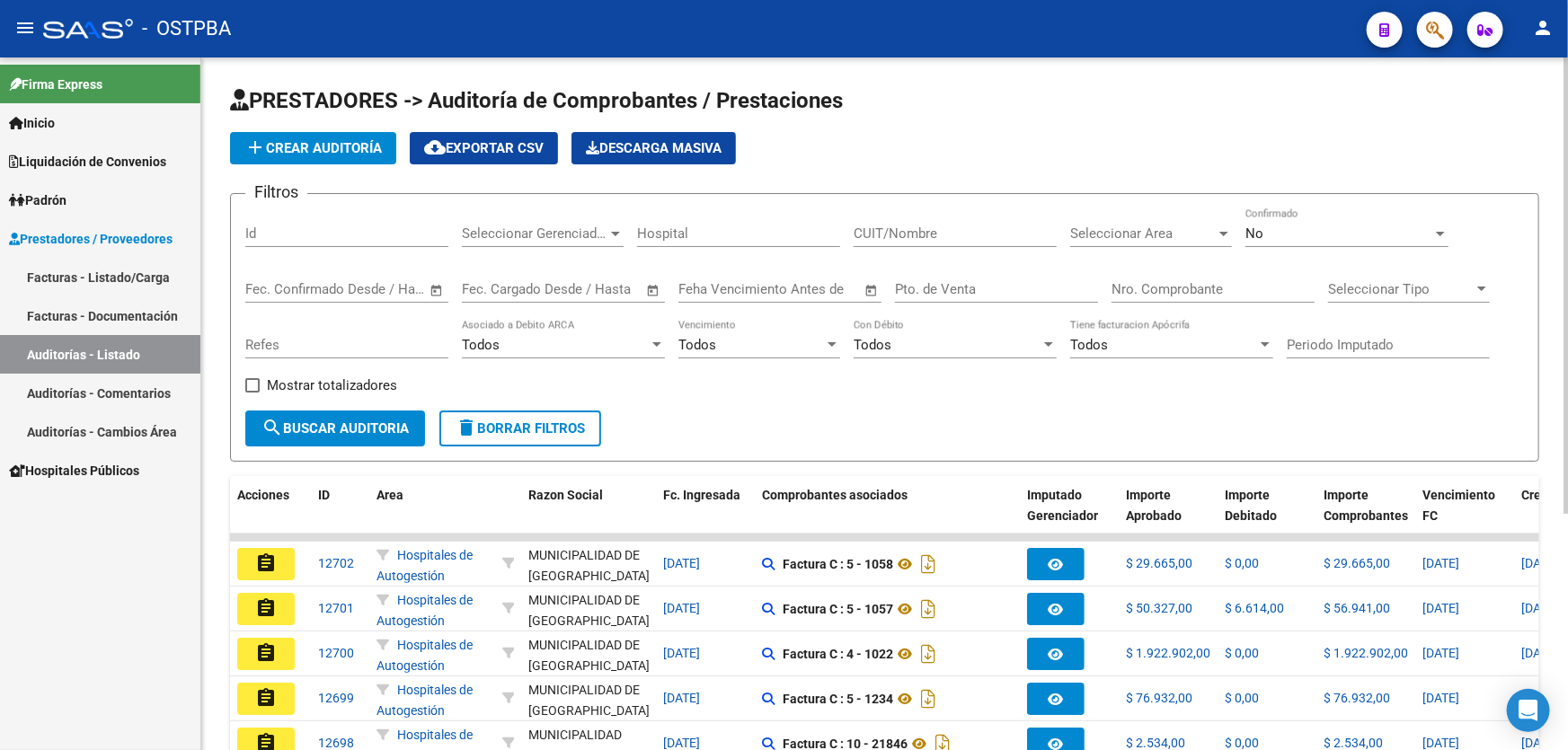
click at [1307, 225] on div "No" at bounding box center [1338, 233] width 187 height 16
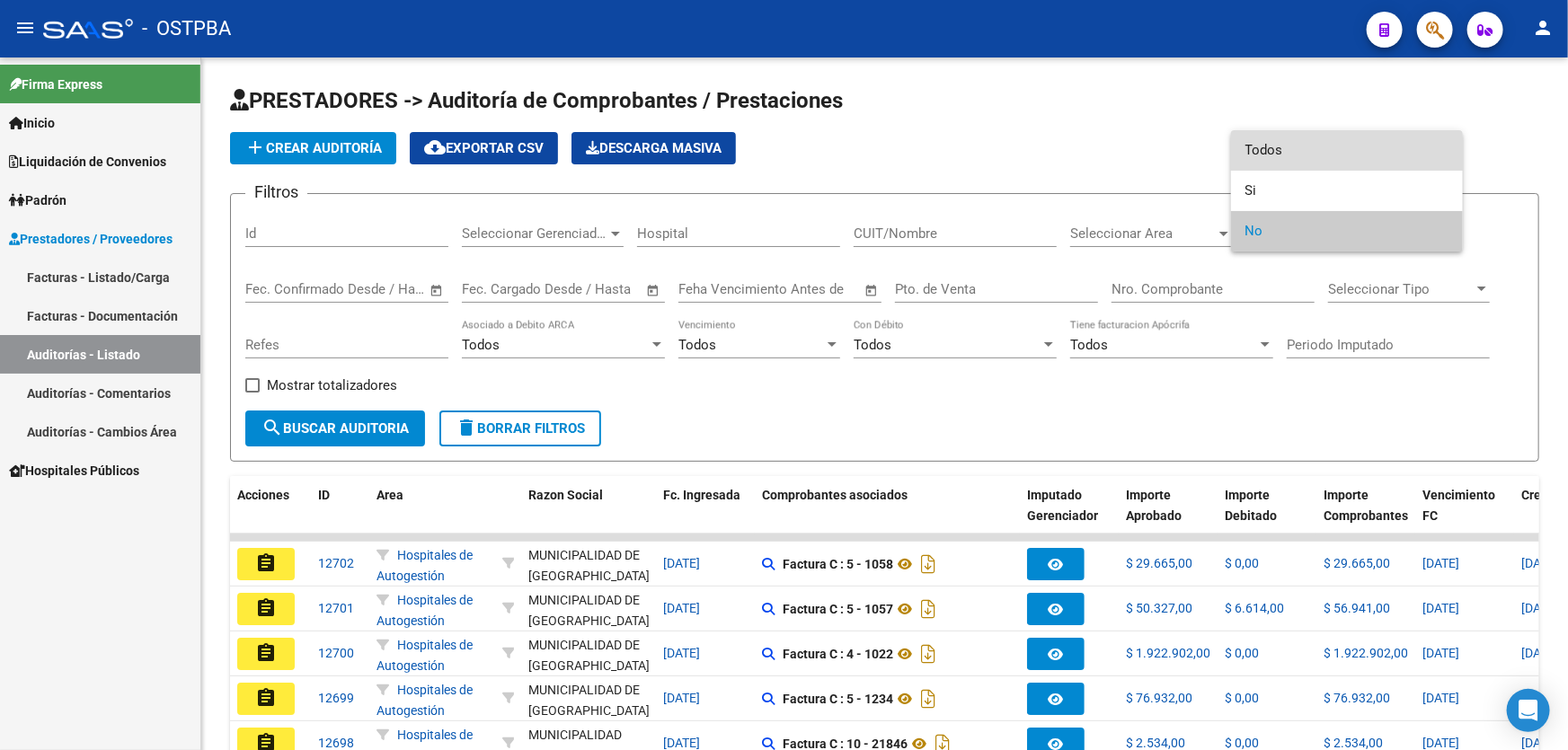
click at [1292, 140] on span "Todos" at bounding box center [1346, 151] width 203 height 41
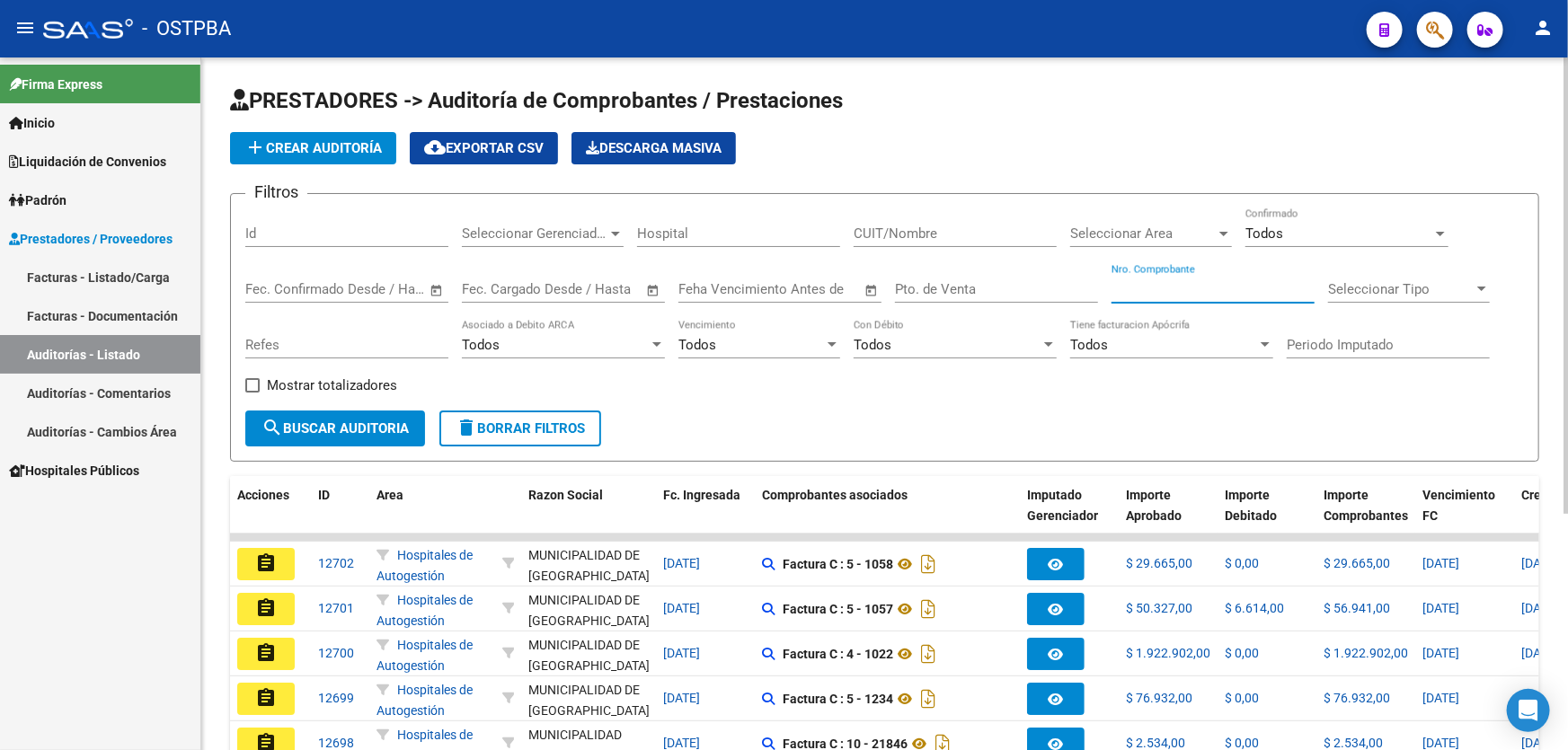
click at [1159, 288] on input "Nro. Comprobante" at bounding box center [1213, 289] width 203 height 16
type input "9"
type input "282"
click at [354, 420] on span "search Buscar Auditoria" at bounding box center [335, 428] width 148 height 16
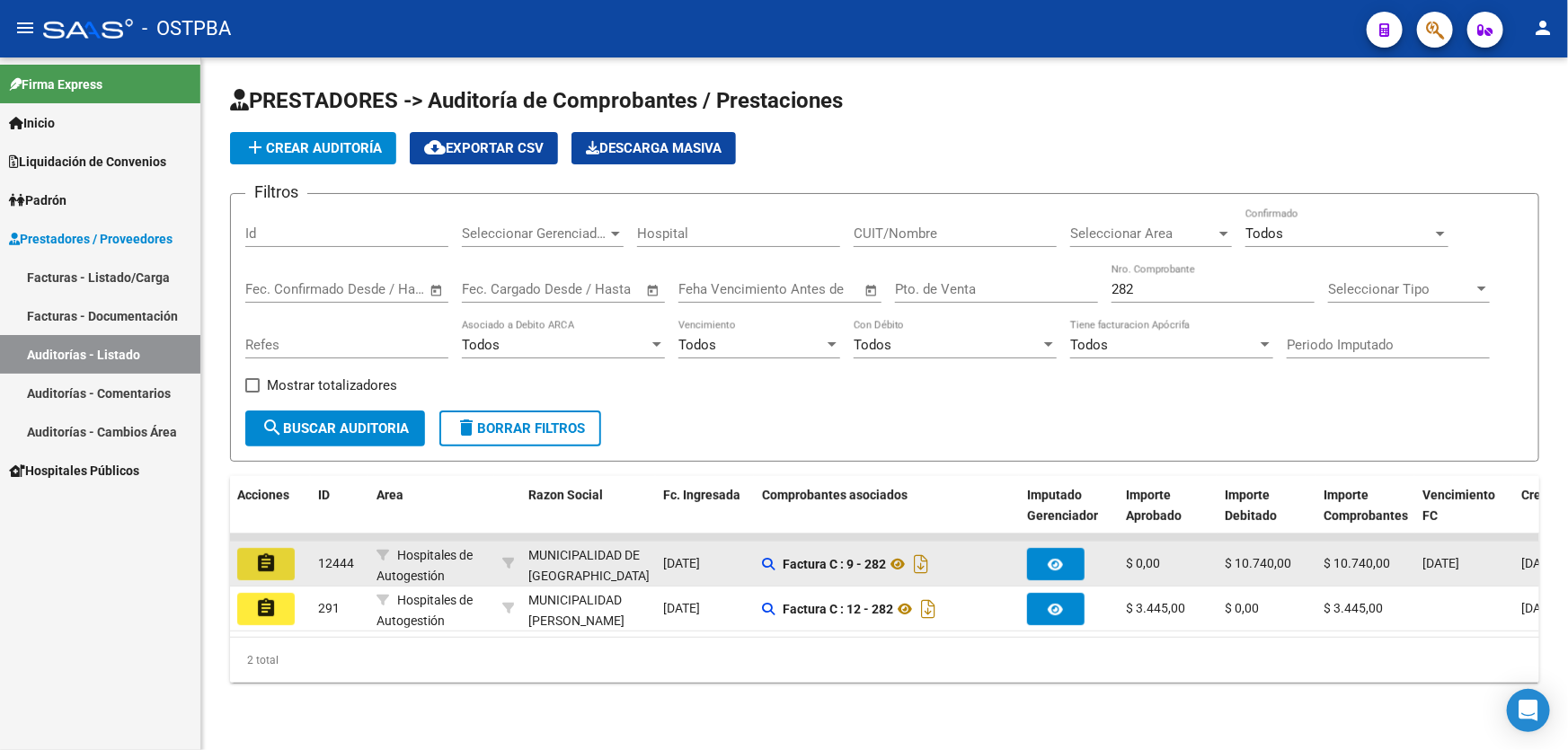
click at [264, 563] on mat-icon "assignment" at bounding box center [265, 562] width 22 height 22
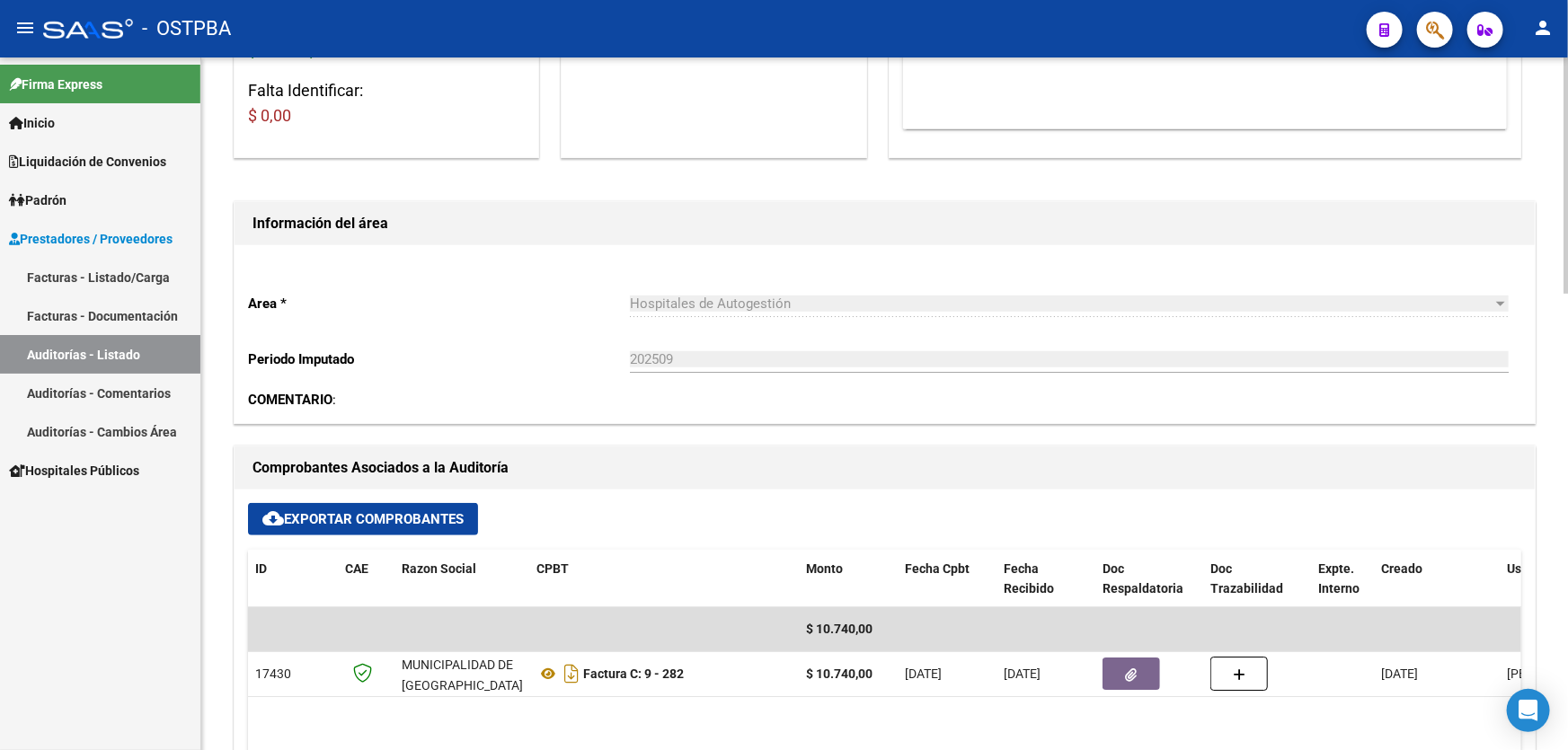
scroll to position [652, 0]
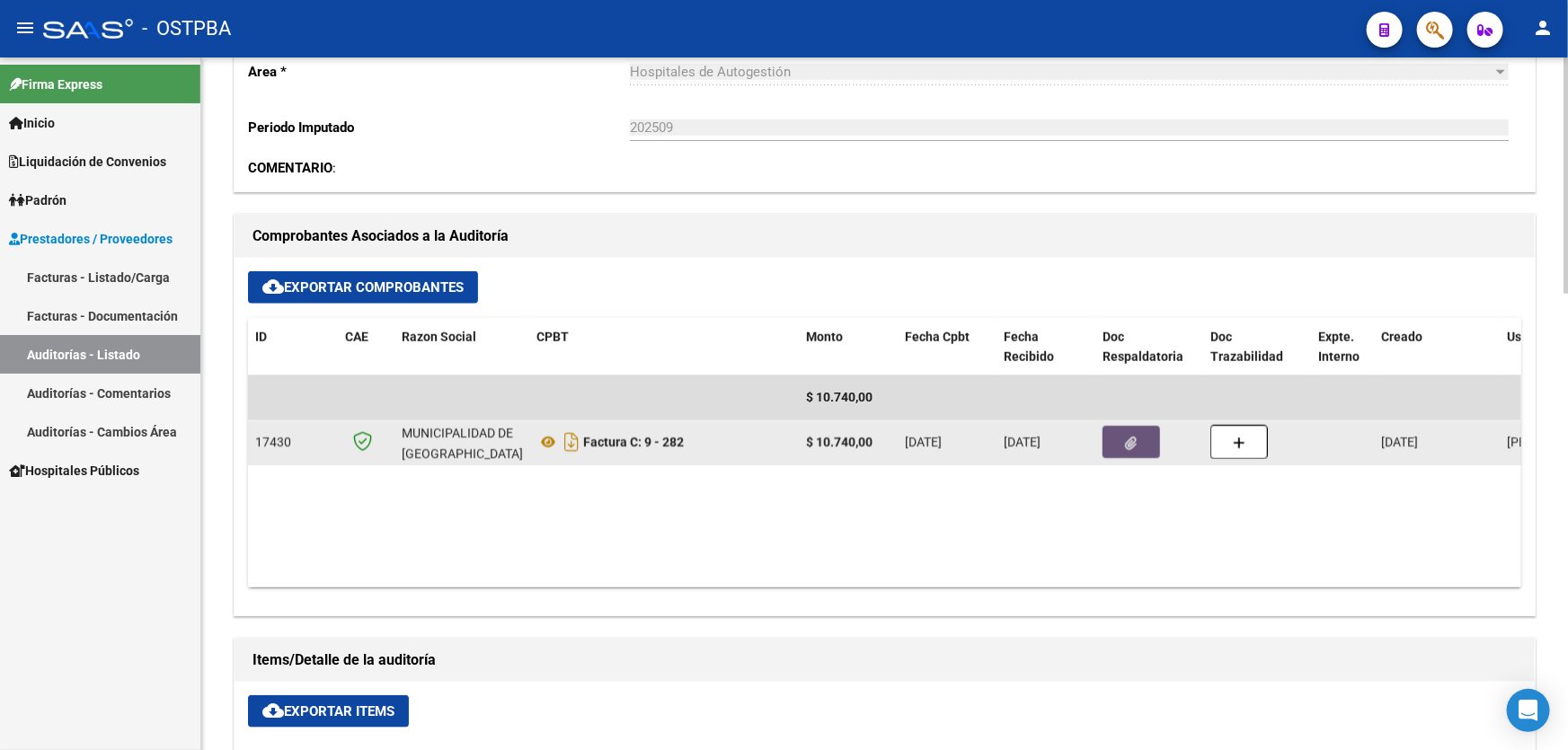
click at [1145, 437] on button "button" at bounding box center [1131, 441] width 58 height 32
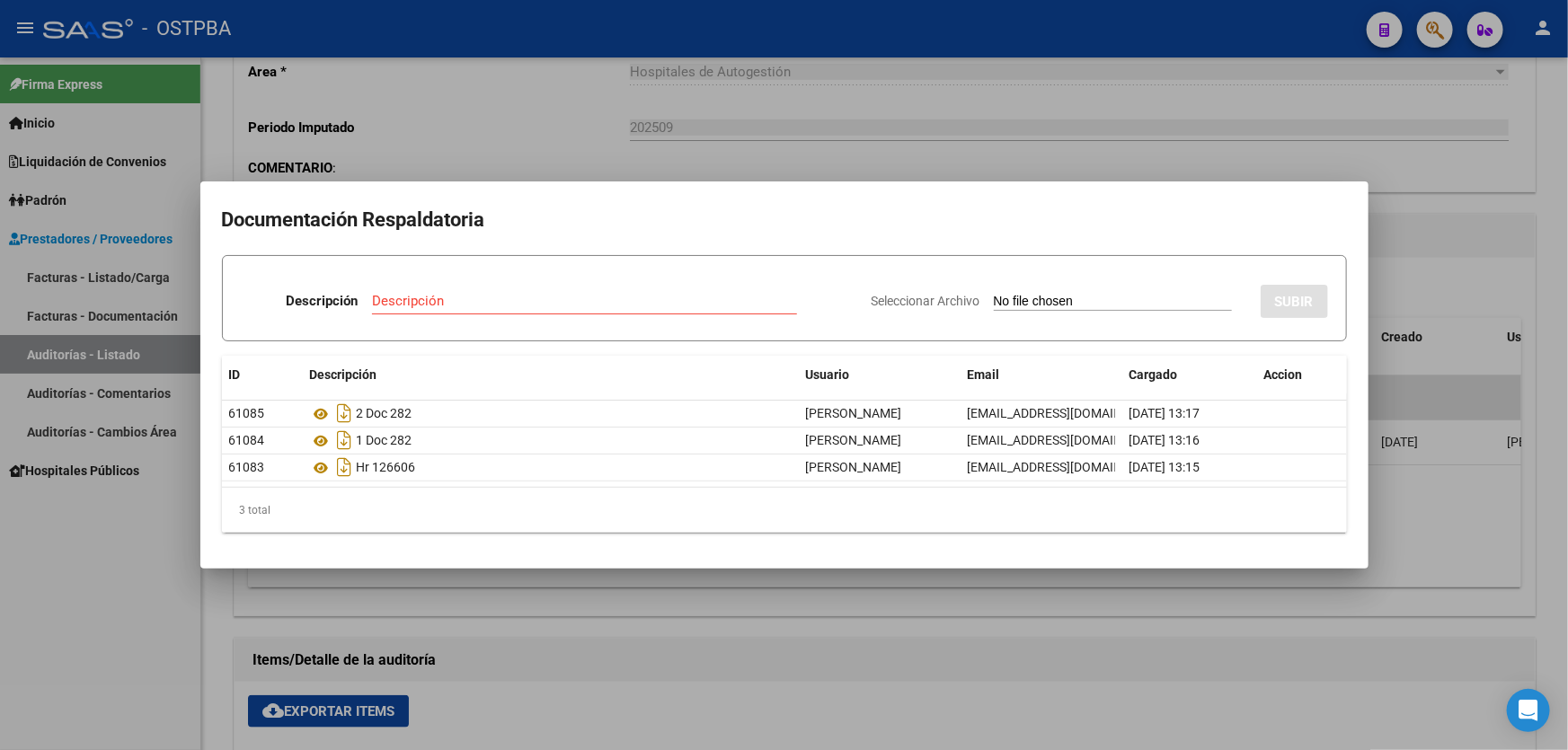
click at [684, 144] on div at bounding box center [784, 375] width 1568 height 750
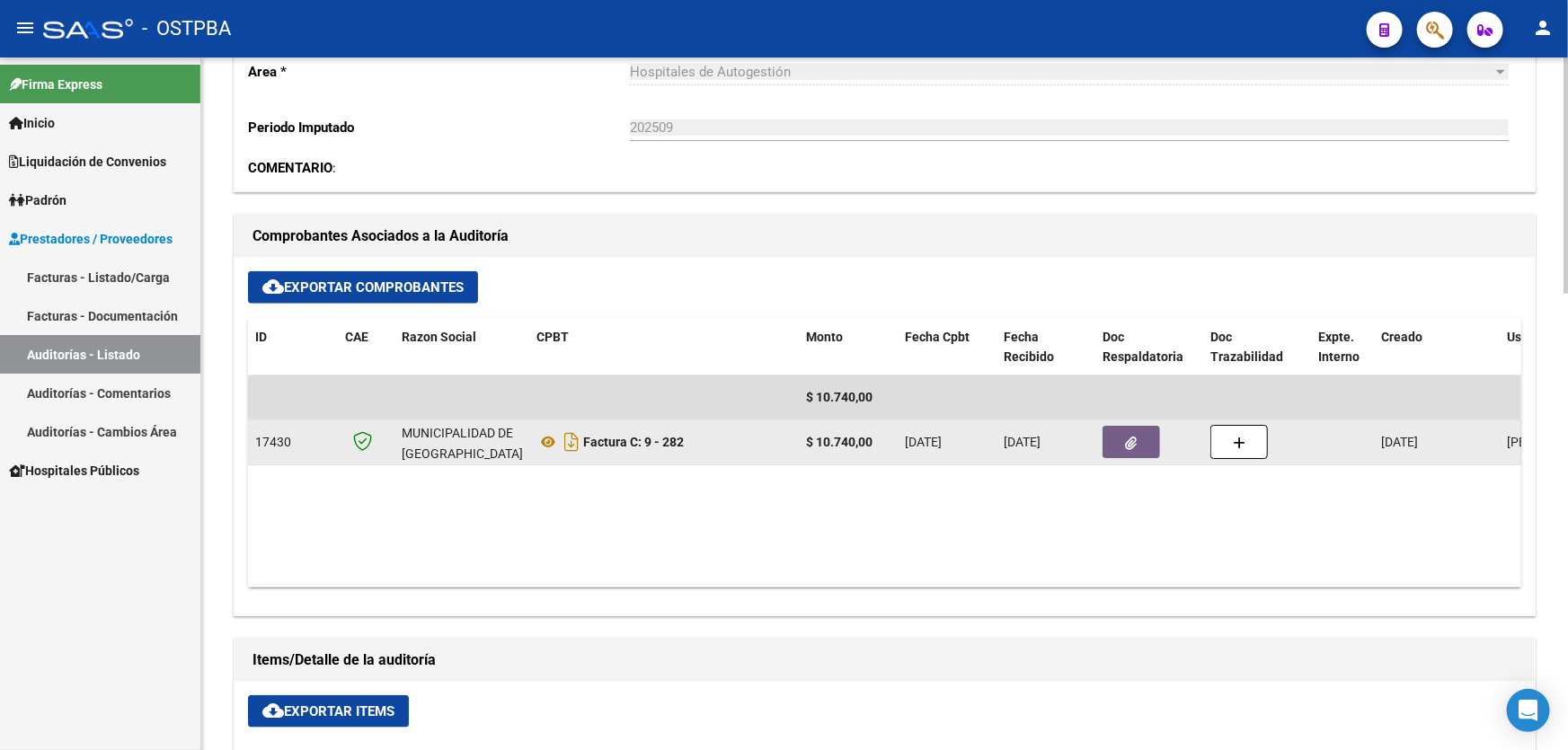
click at [1132, 438] on icon "button" at bounding box center [1131, 443] width 11 height 13
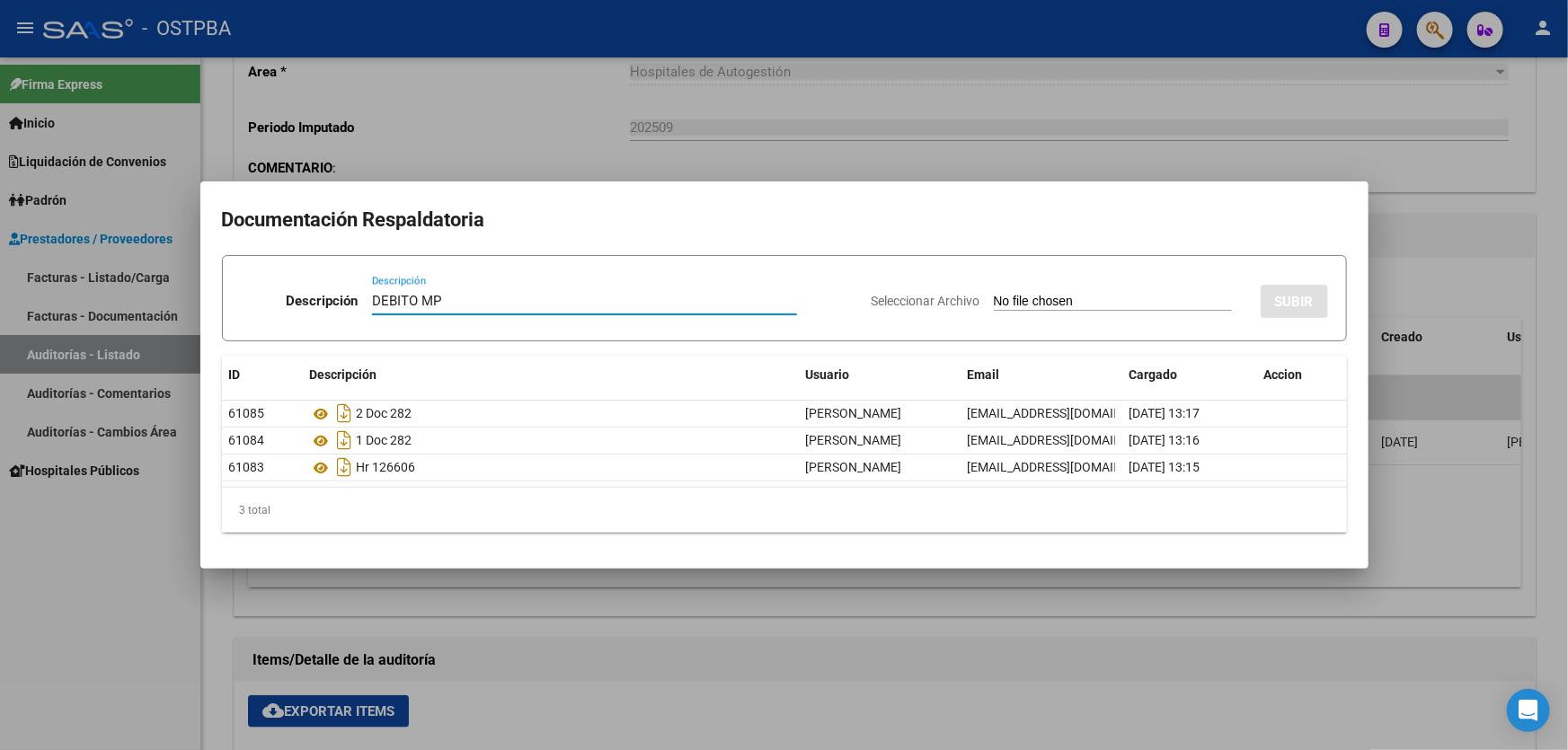
type input "DEBITO MP"
click at [994, 305] on input "Seleccionar Archivo" at bounding box center [1112, 302] width 238 height 17
type input "C:\fakepath\DEBITO MP 12444.pdf"
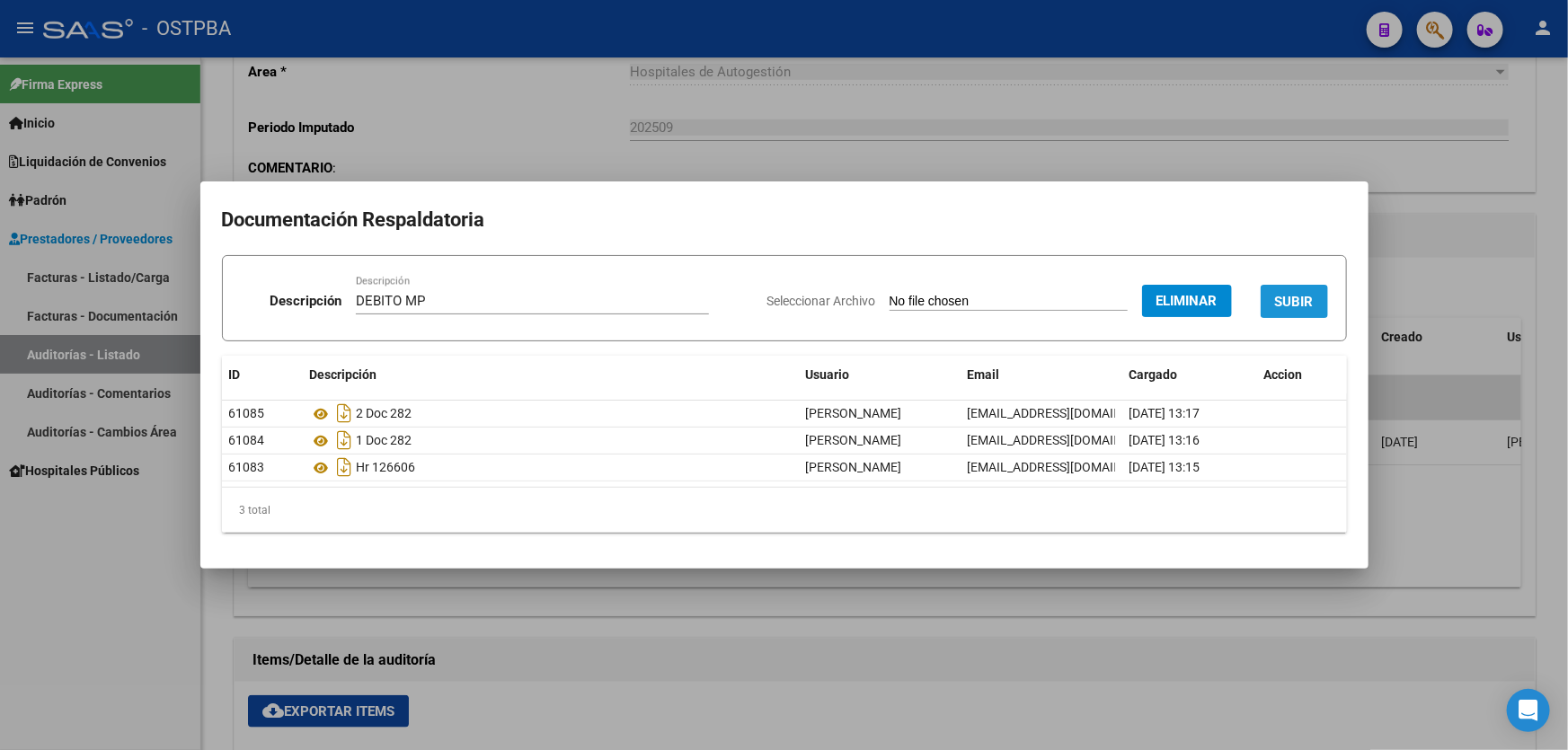
click at [1295, 300] on span "SUBIR" at bounding box center [1294, 301] width 39 height 16
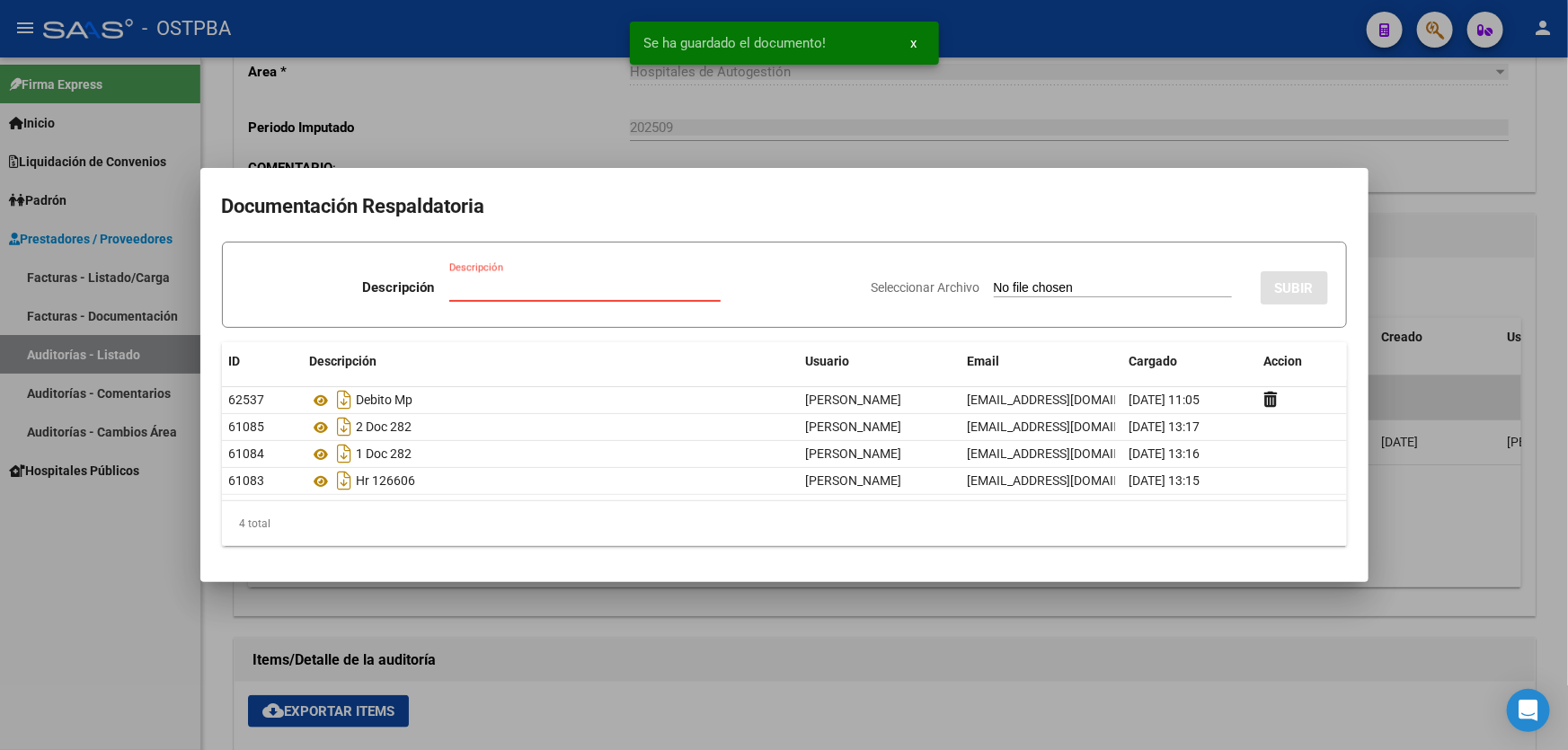
click at [492, 291] on input "Descripción" at bounding box center [585, 287] width 271 height 16
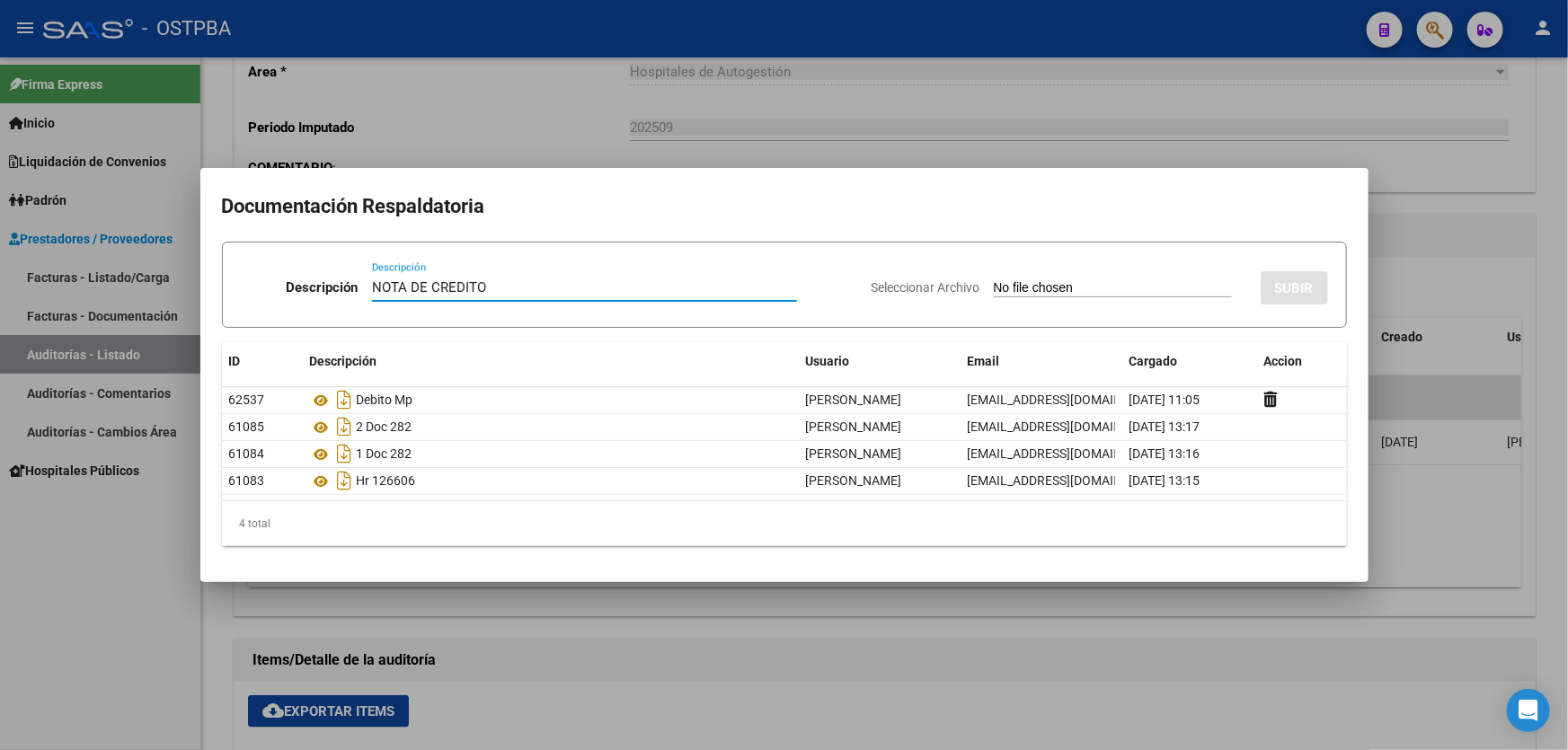
type input "NOTA DE CREDITO"
click at [995, 287] on input "Seleccionar Archivo" at bounding box center [1112, 289] width 238 height 17
type input "C:\fakepath\NOTA DE CREDITO 12444.pdf"
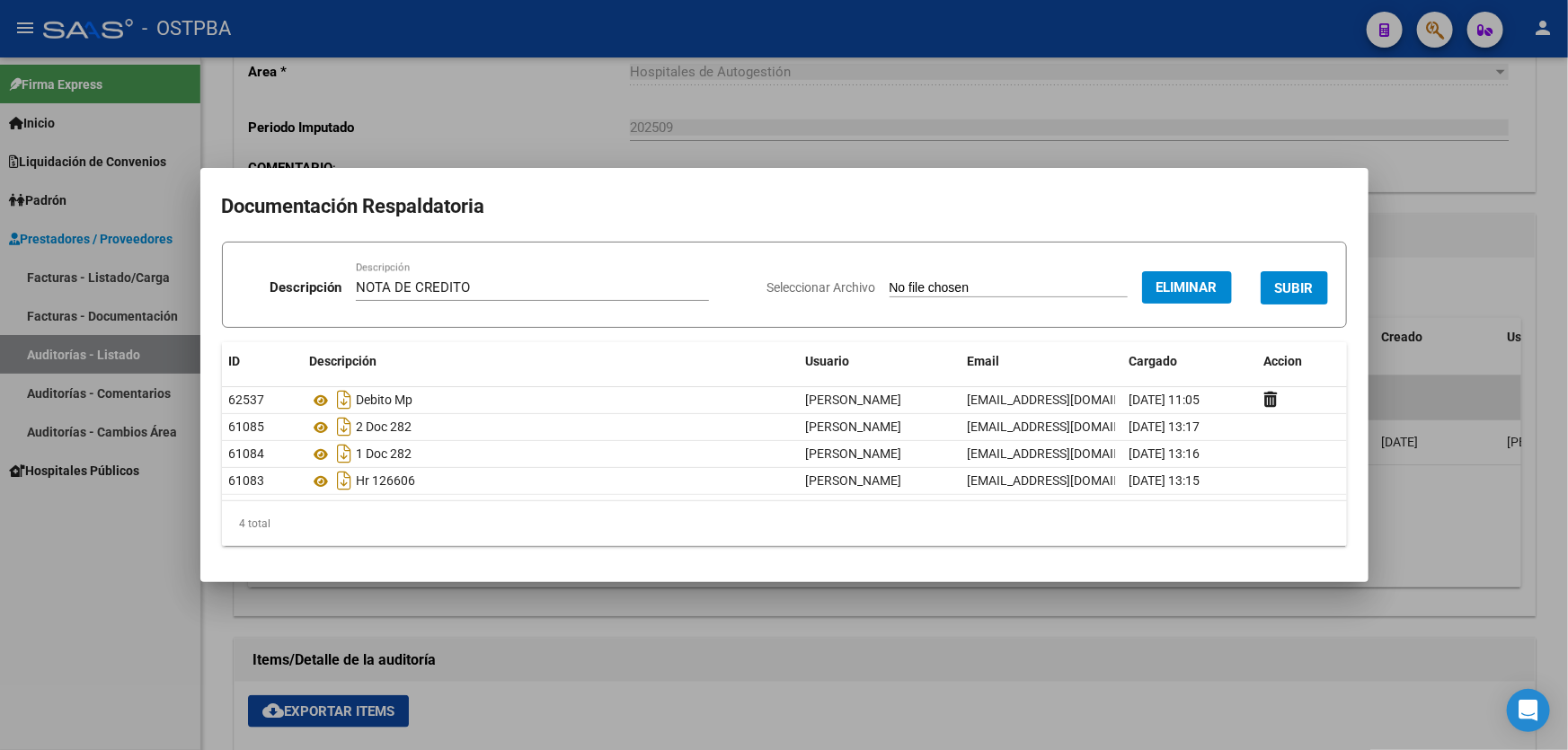
click at [1298, 290] on span "SUBIR" at bounding box center [1294, 288] width 39 height 16
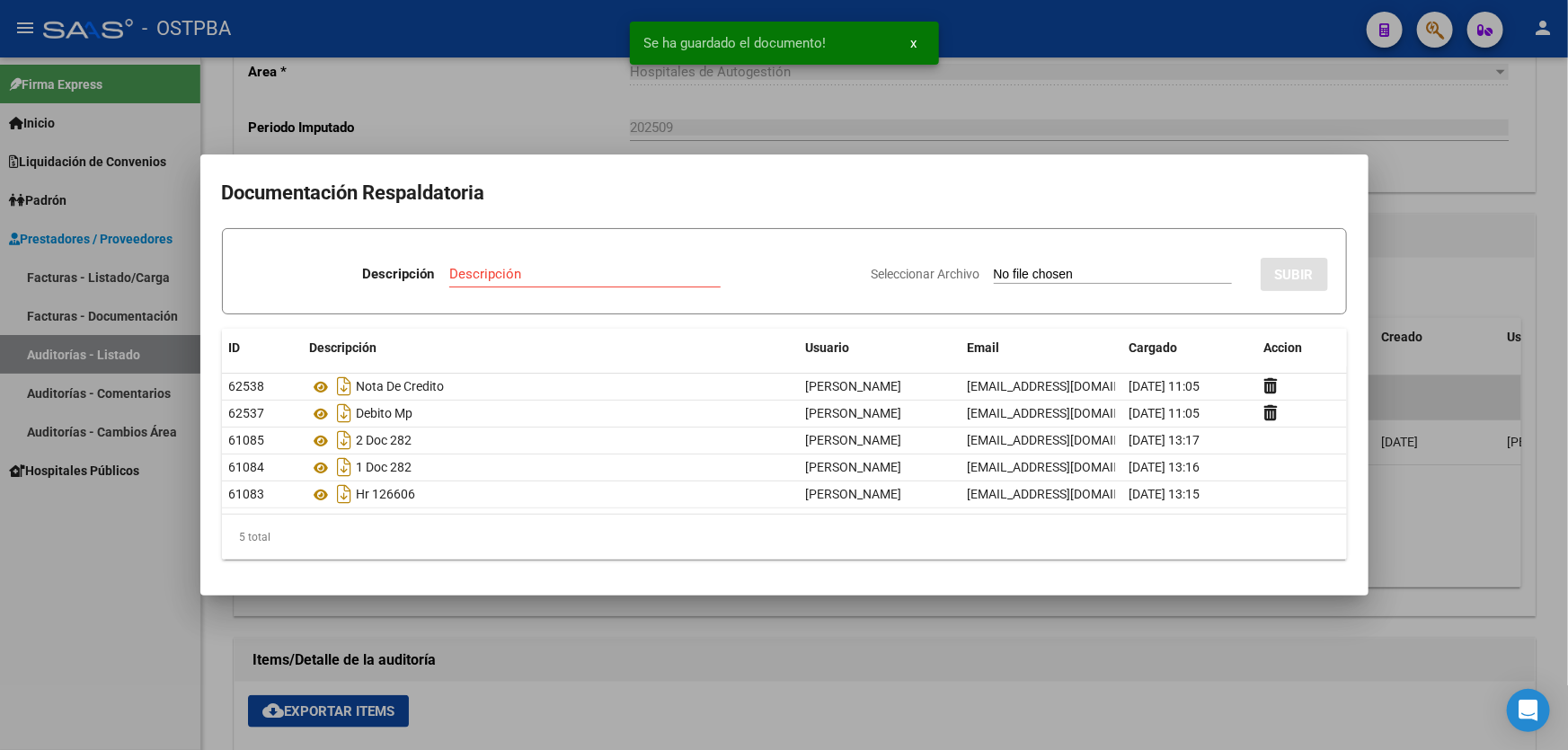
click at [1441, 279] on div at bounding box center [784, 375] width 1568 height 750
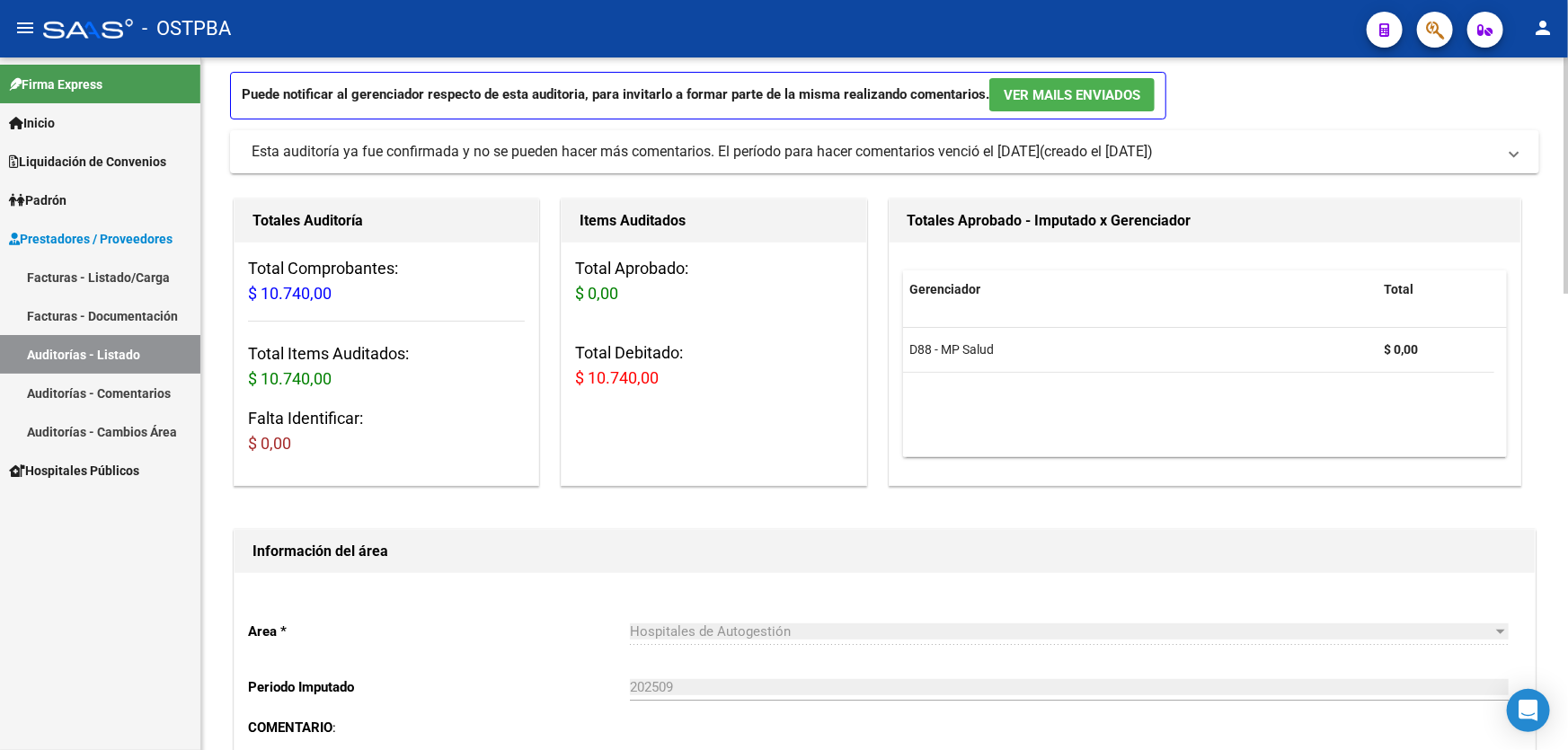
scroll to position [0, 0]
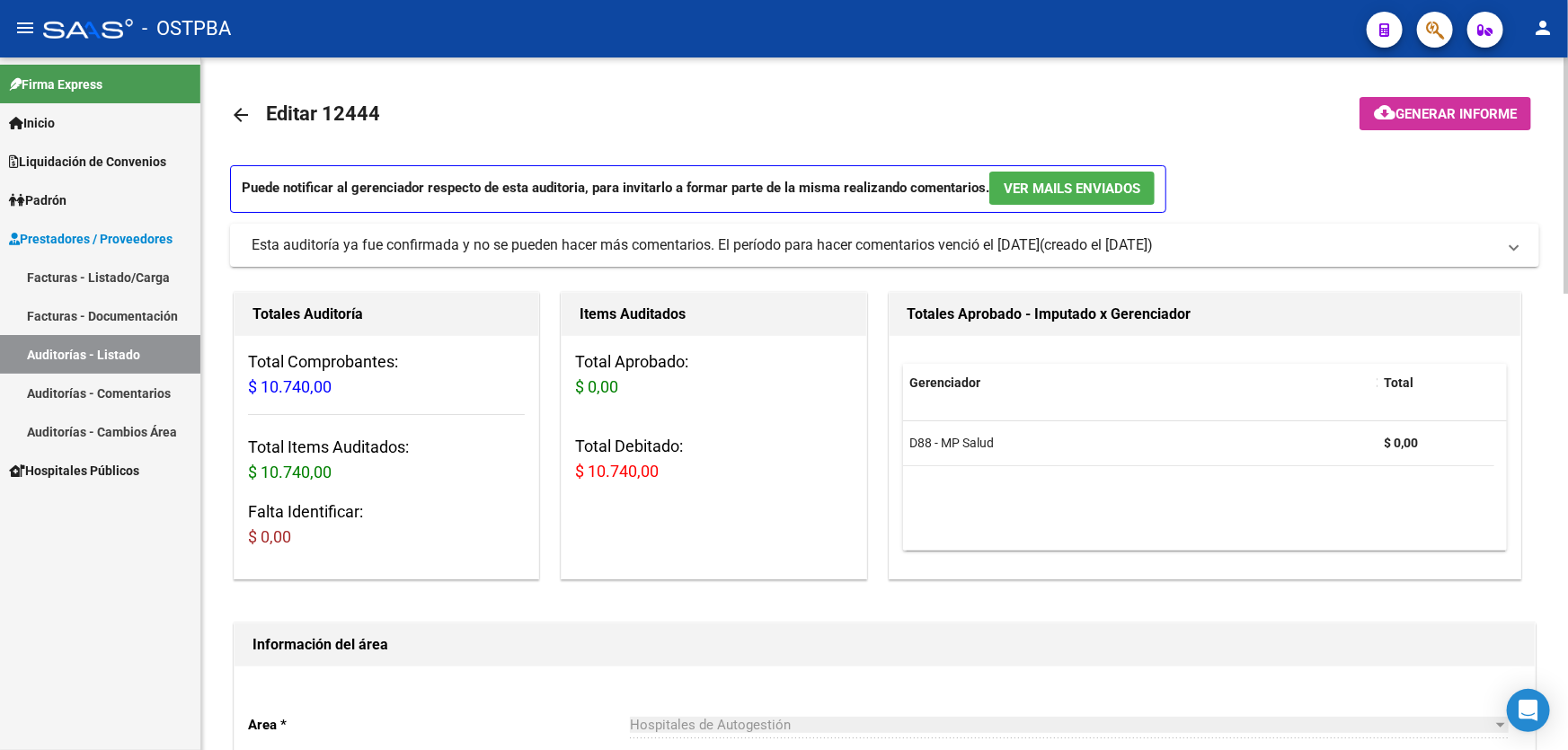
click at [231, 112] on mat-icon "arrow_back" at bounding box center [241, 115] width 22 height 22
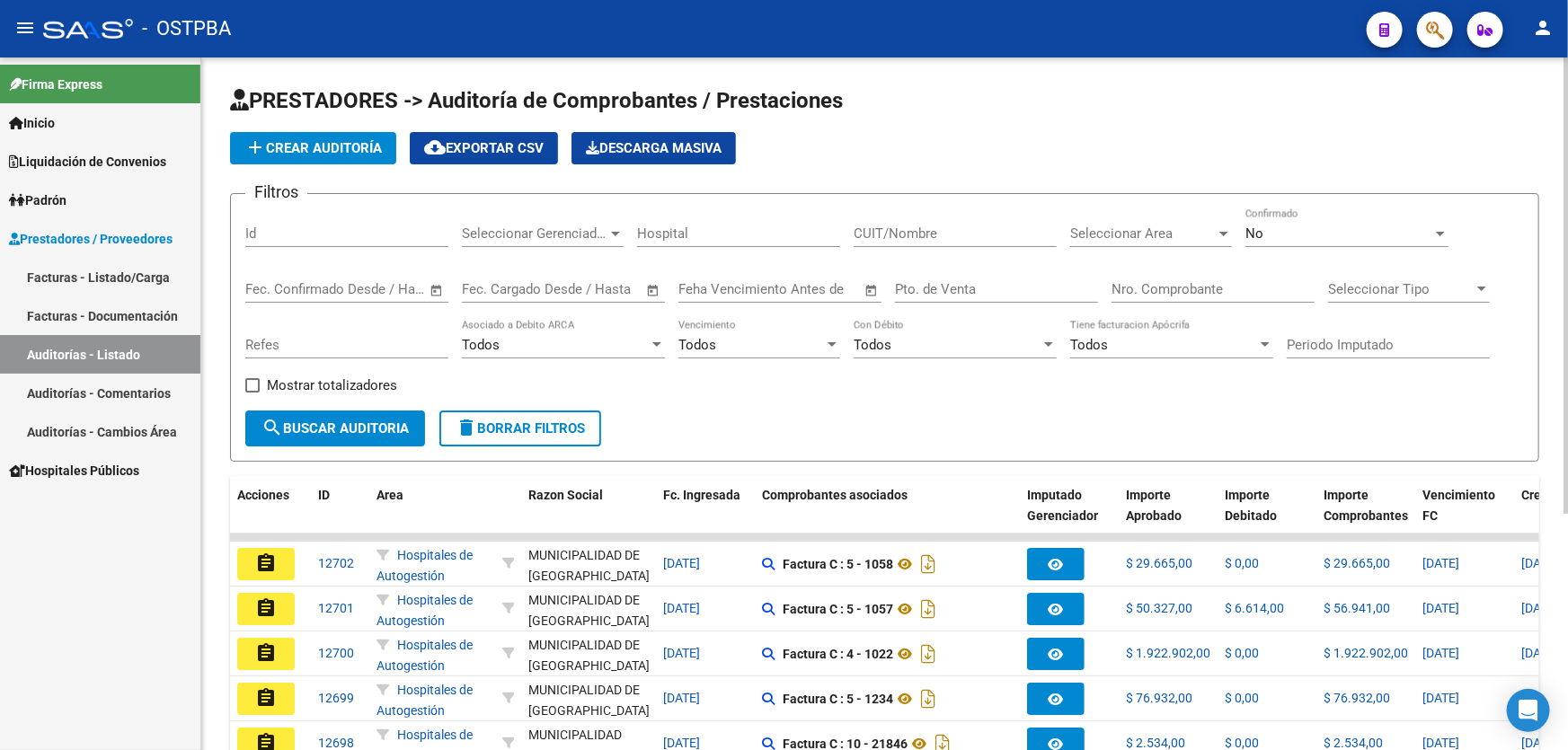
click at [298, 235] on input "Id" at bounding box center [347, 233] width 203 height 16
type input "12466"
click at [1286, 232] on div "No" at bounding box center [1338, 233] width 187 height 16
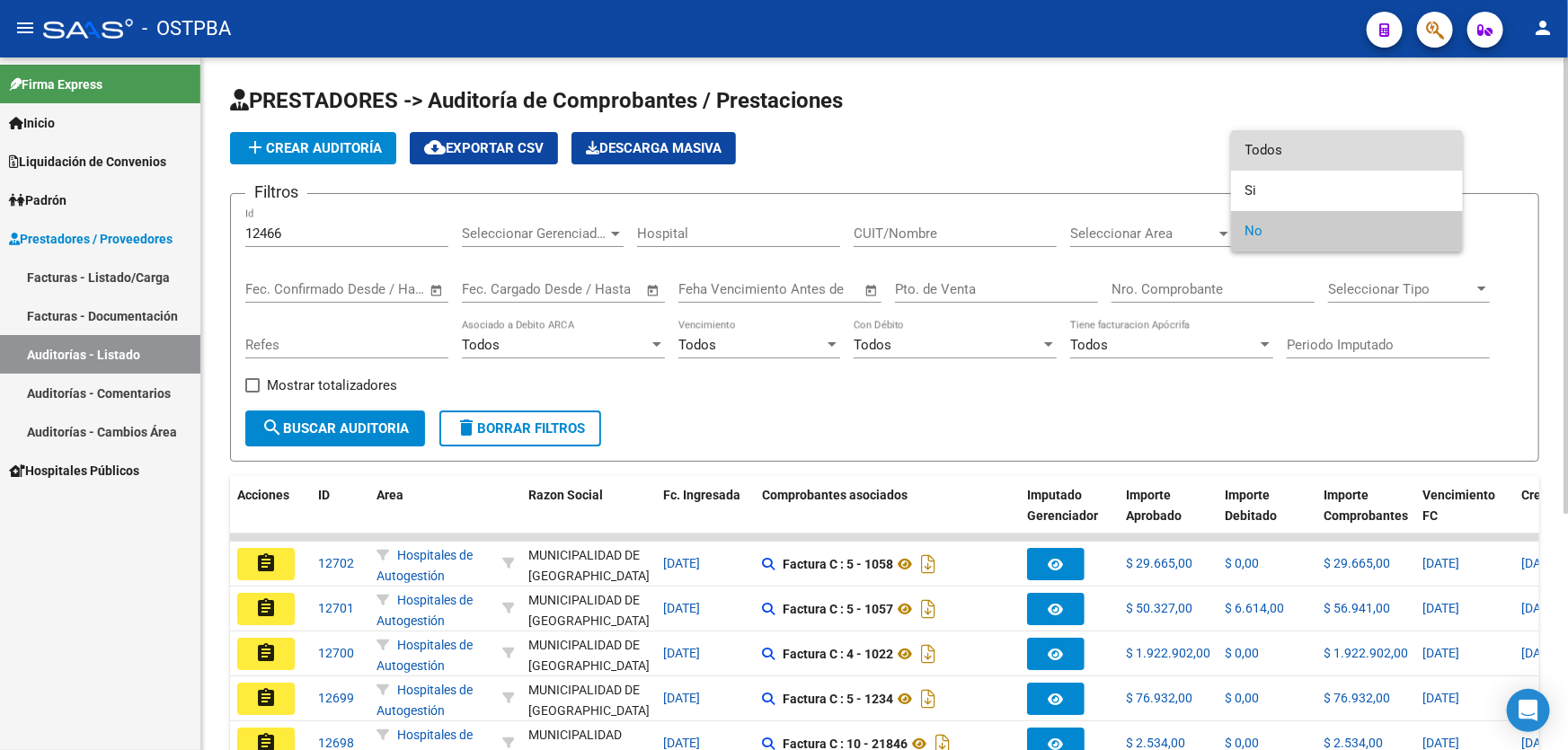
drag, startPoint x: 1304, startPoint y: 152, endPoint x: 1061, endPoint y: 123, distance: 244.7
click at [1299, 148] on span "Todos" at bounding box center [1346, 151] width 203 height 41
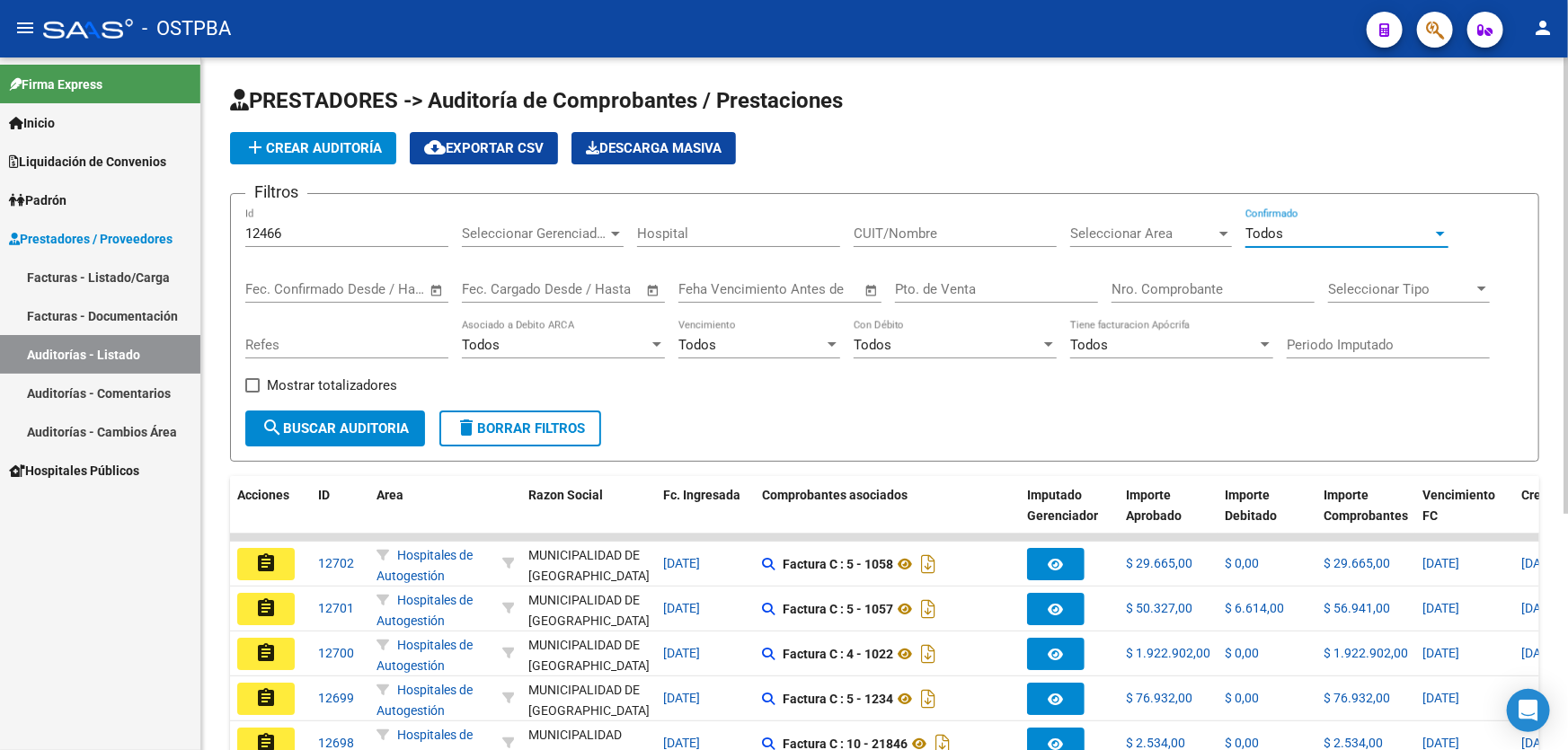
click at [335, 428] on span "search Buscar Auditoria" at bounding box center [335, 428] width 148 height 16
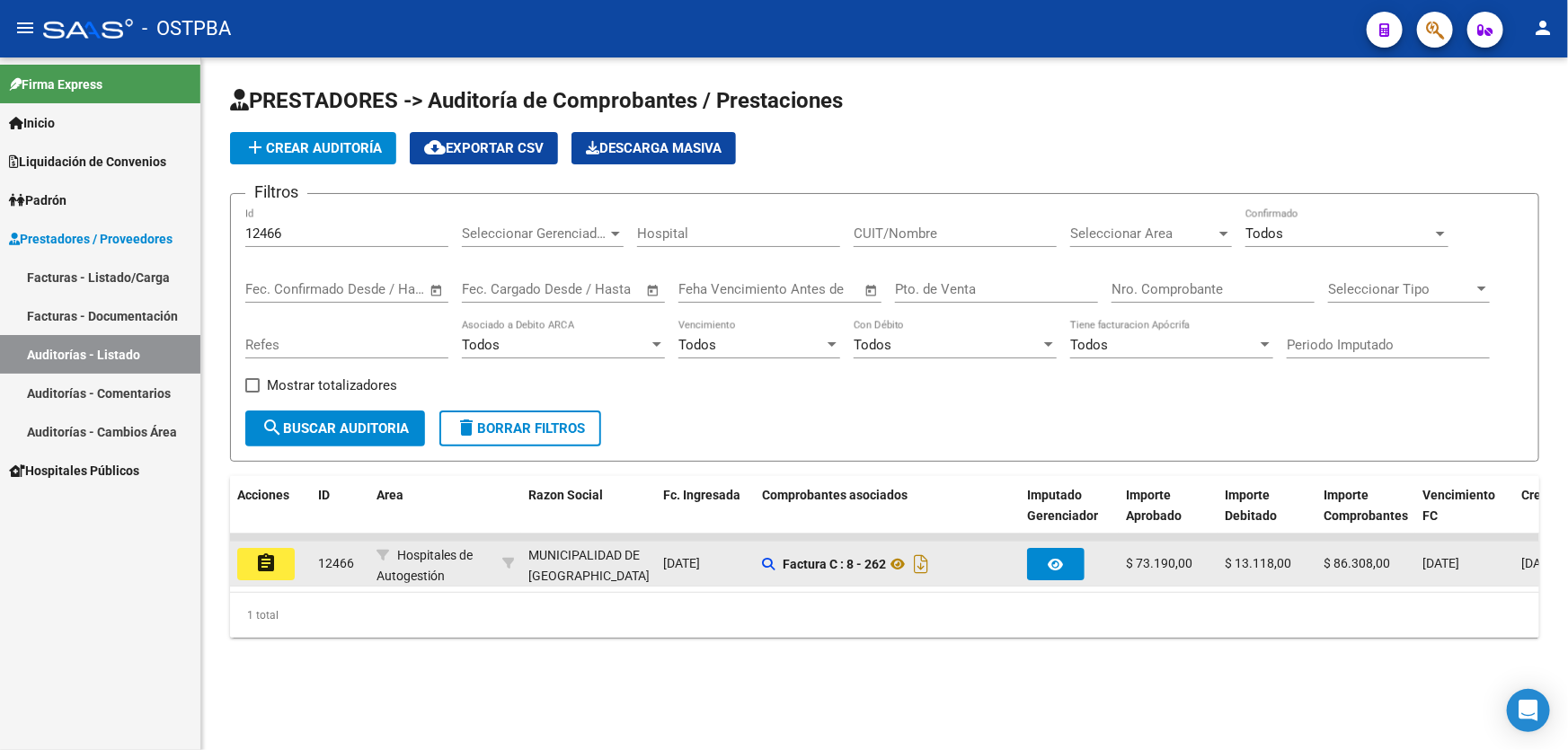
click at [261, 558] on mat-icon "assignment" at bounding box center [265, 562] width 22 height 22
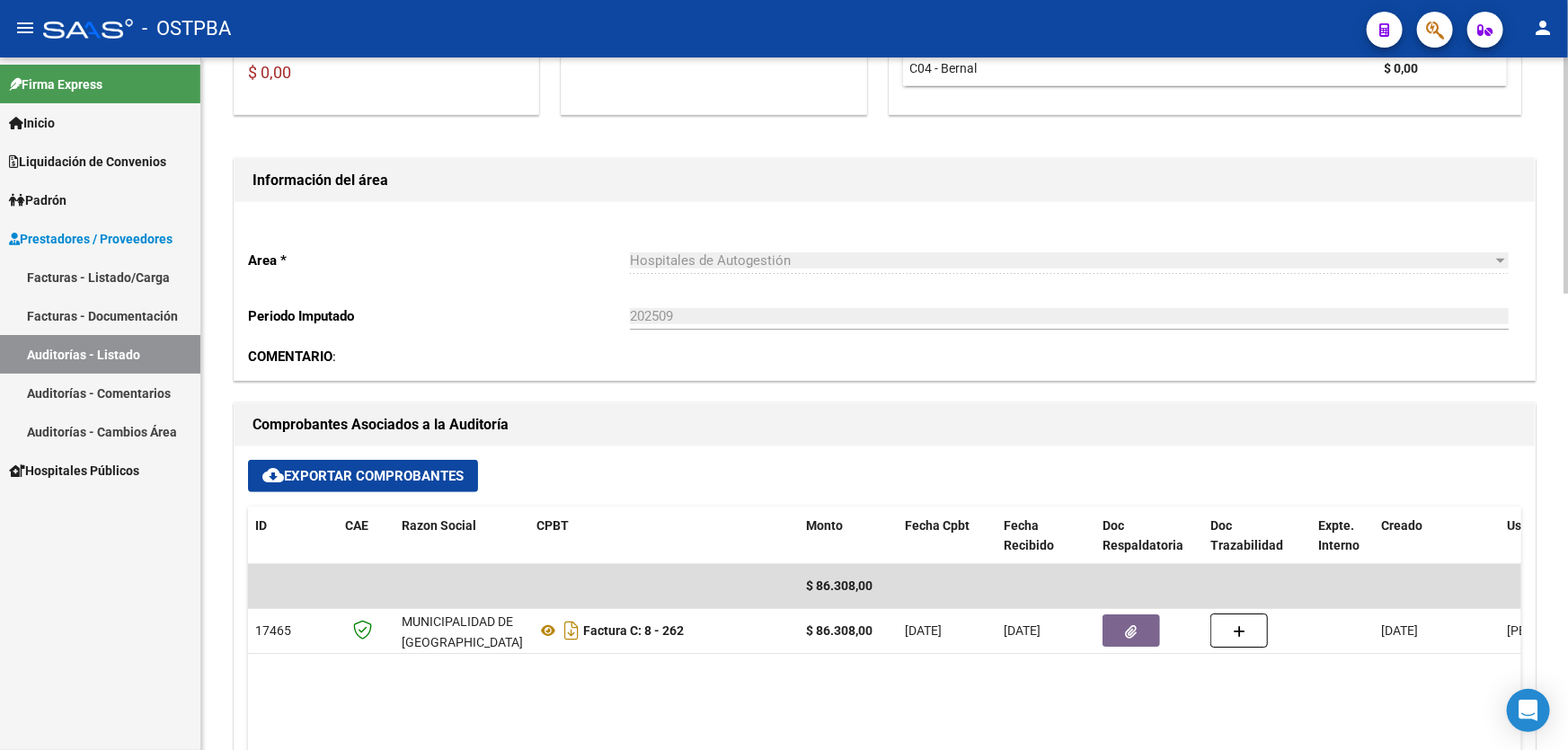
scroll to position [652, 0]
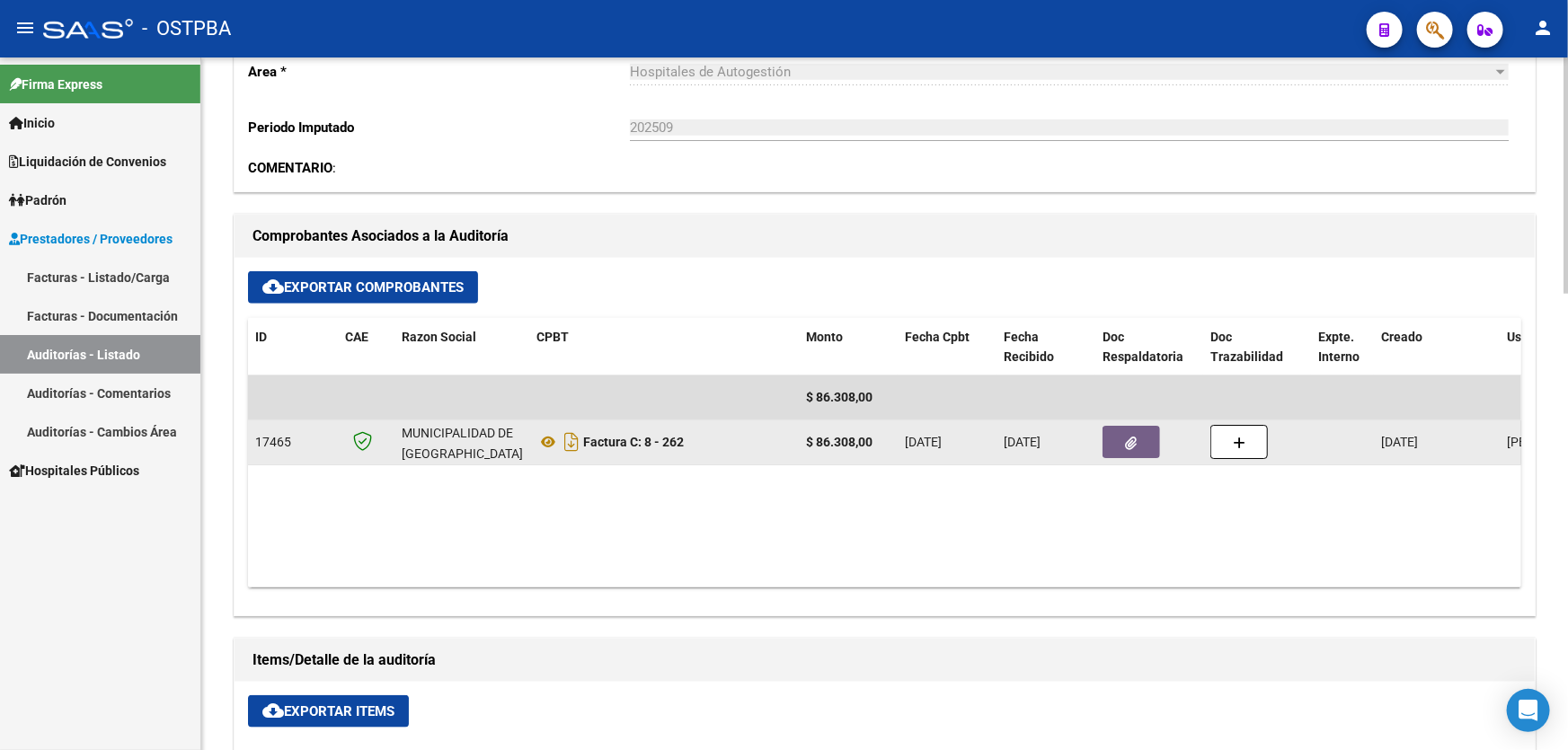
click at [1123, 443] on button "button" at bounding box center [1131, 441] width 58 height 32
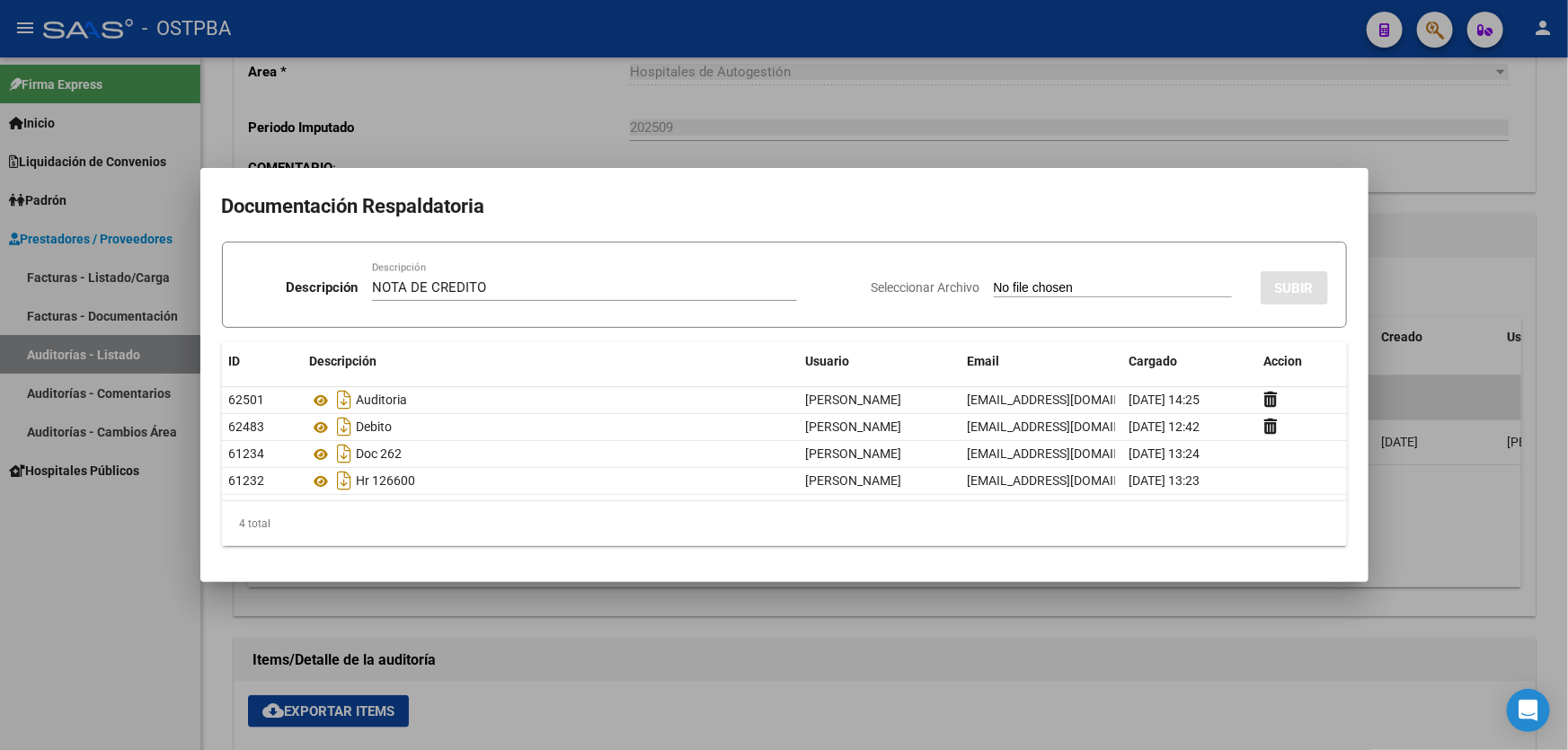
click at [994, 287] on input "Seleccionar Archivo" at bounding box center [1112, 289] width 238 height 17
click at [486, 286] on input "NOTA DE CREDITO" at bounding box center [585, 287] width 425 height 16
type input "N"
click at [822, 649] on div at bounding box center [784, 375] width 1568 height 750
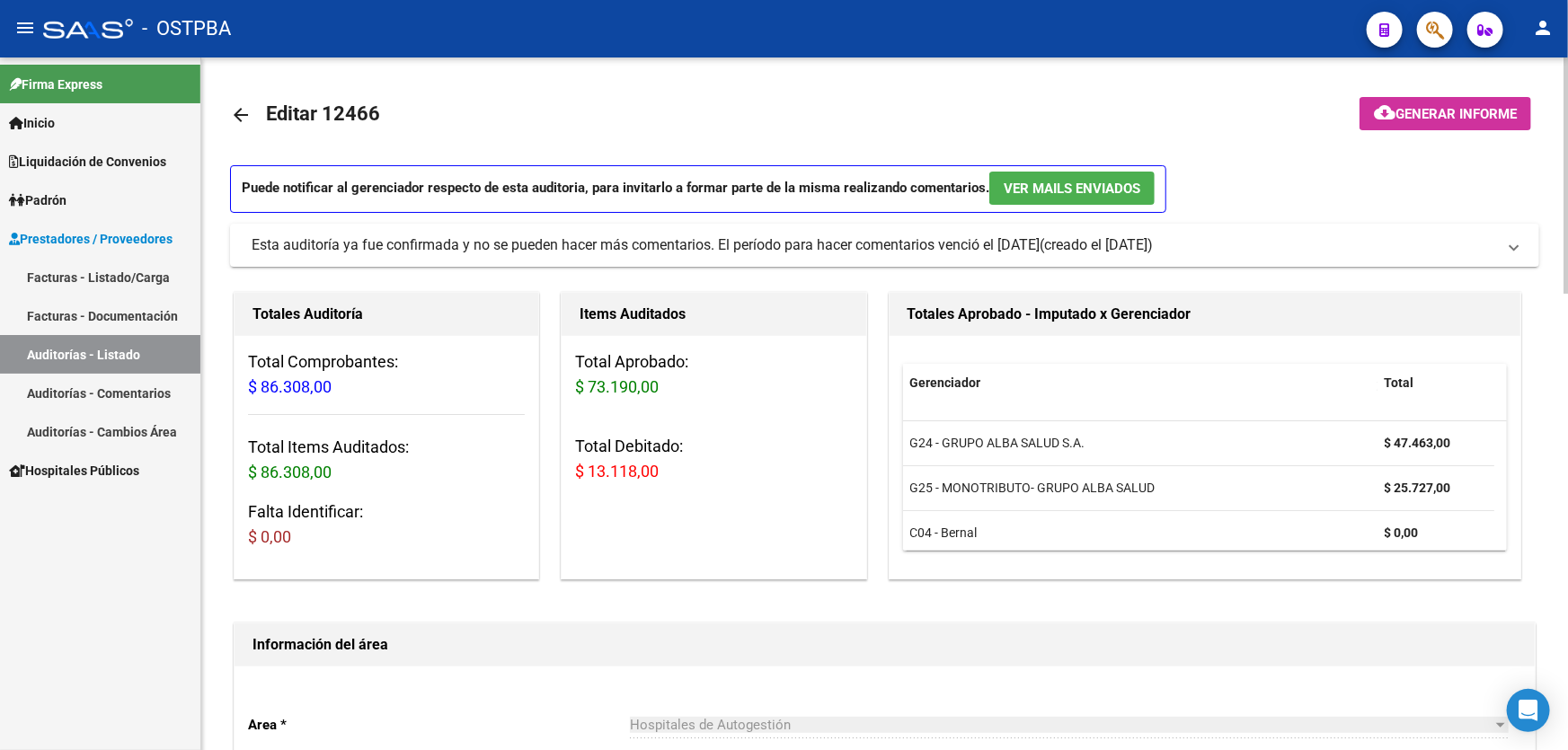
scroll to position [490, 0]
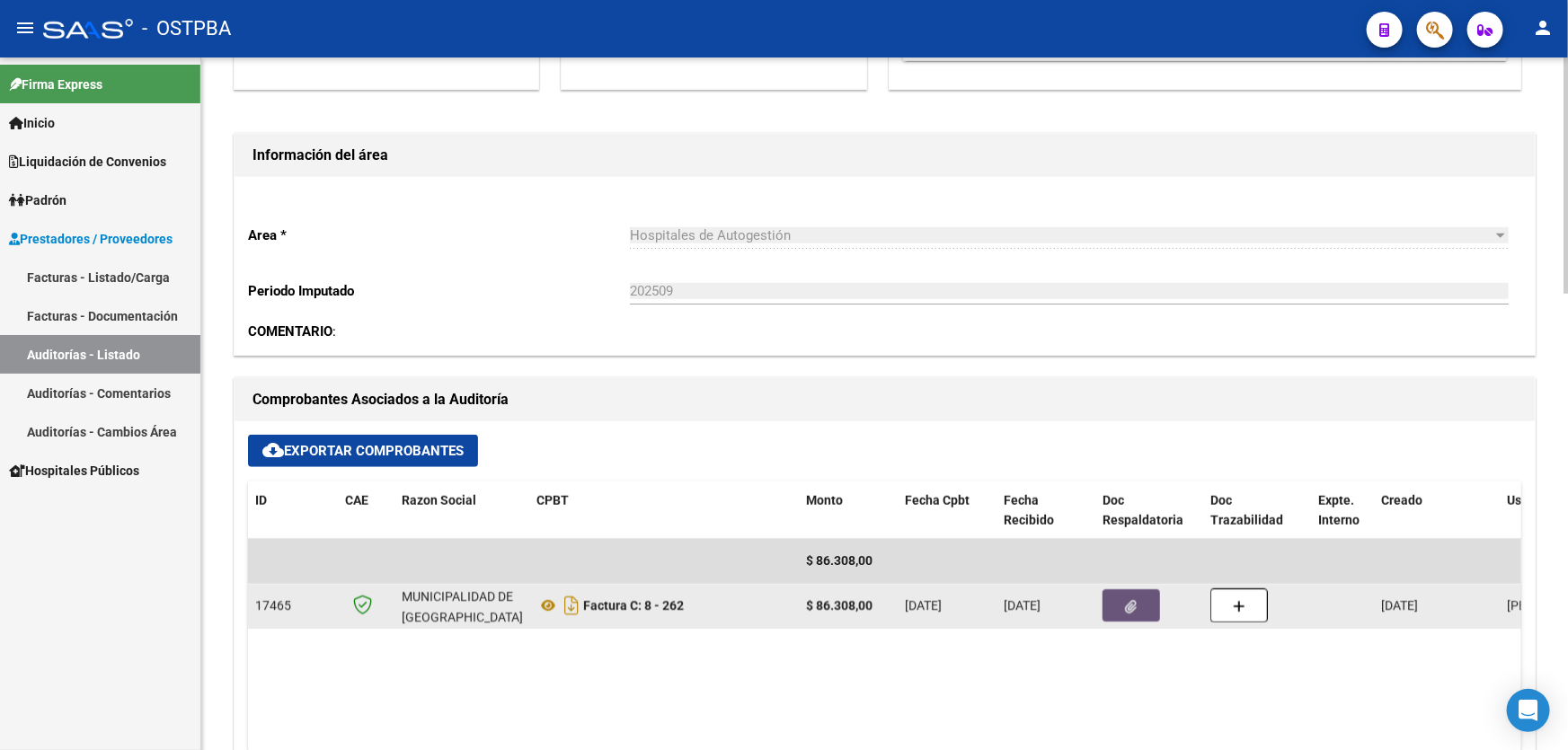
click at [1123, 603] on button "button" at bounding box center [1131, 605] width 58 height 32
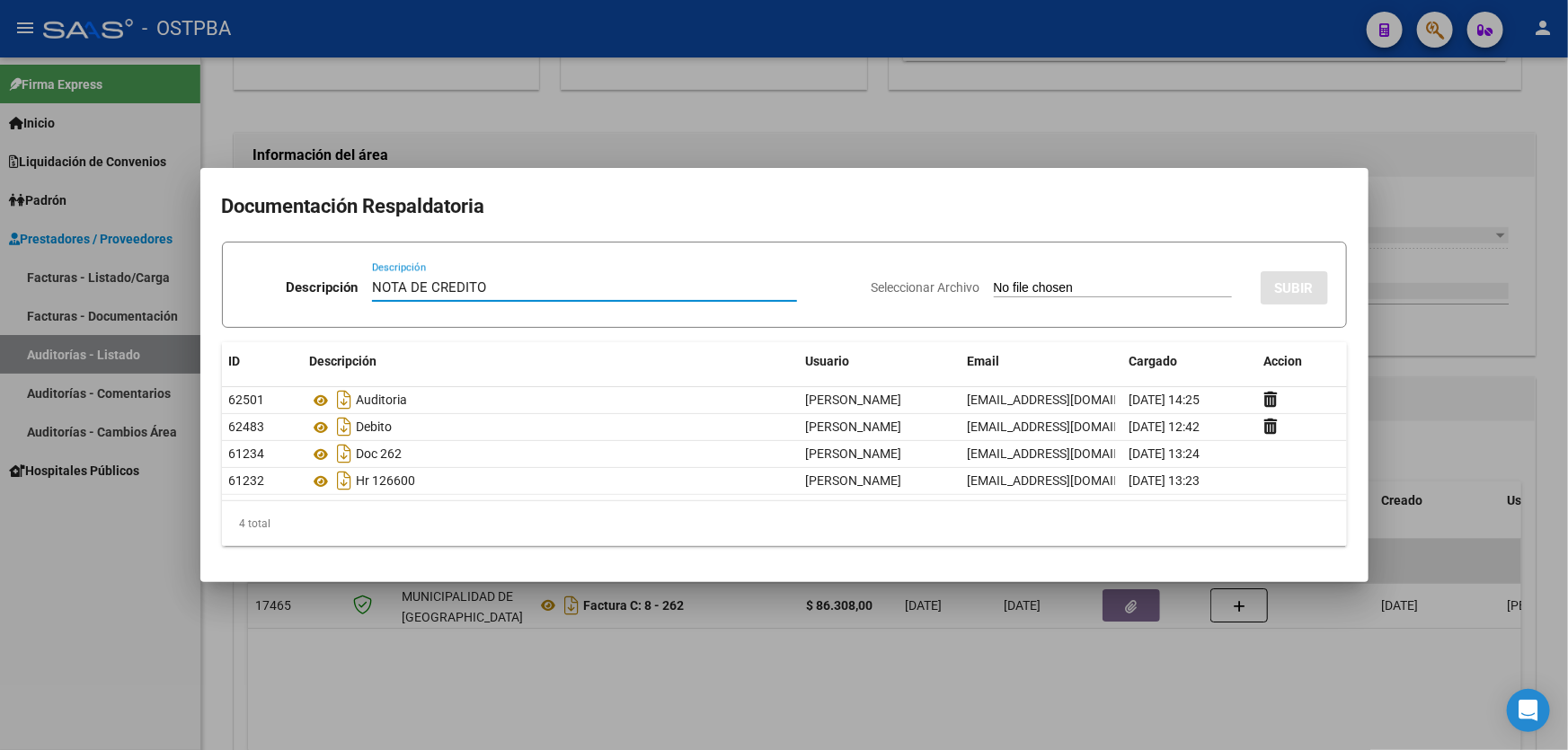
type input "NOTA DE CREDITO"
click at [994, 288] on input "Seleccionar Archivo" at bounding box center [1112, 289] width 238 height 17
type input "C:\fakepath\NOTA DE CREDITO 12466.pdf"
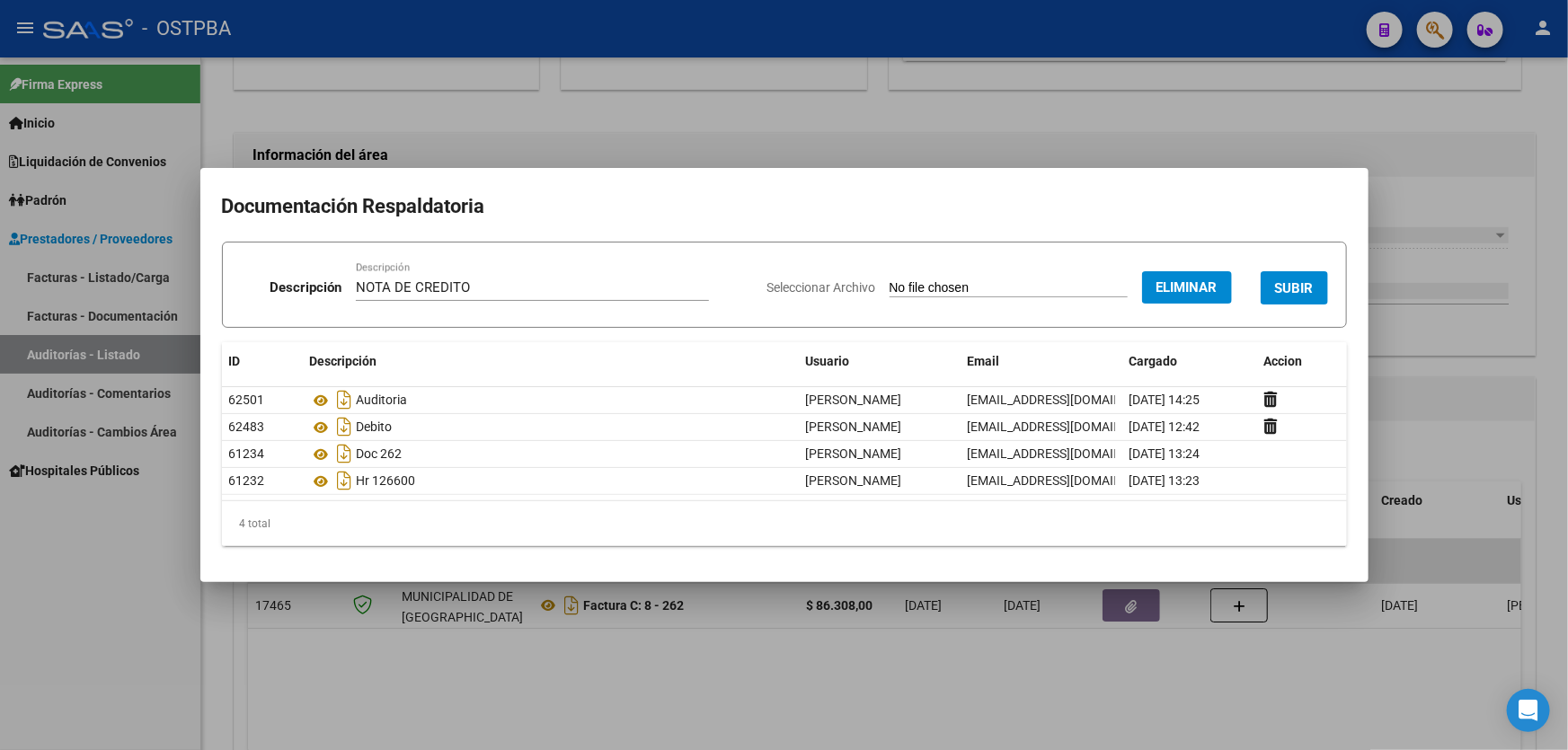
click at [1299, 296] on button "SUBIR" at bounding box center [1293, 287] width 67 height 33
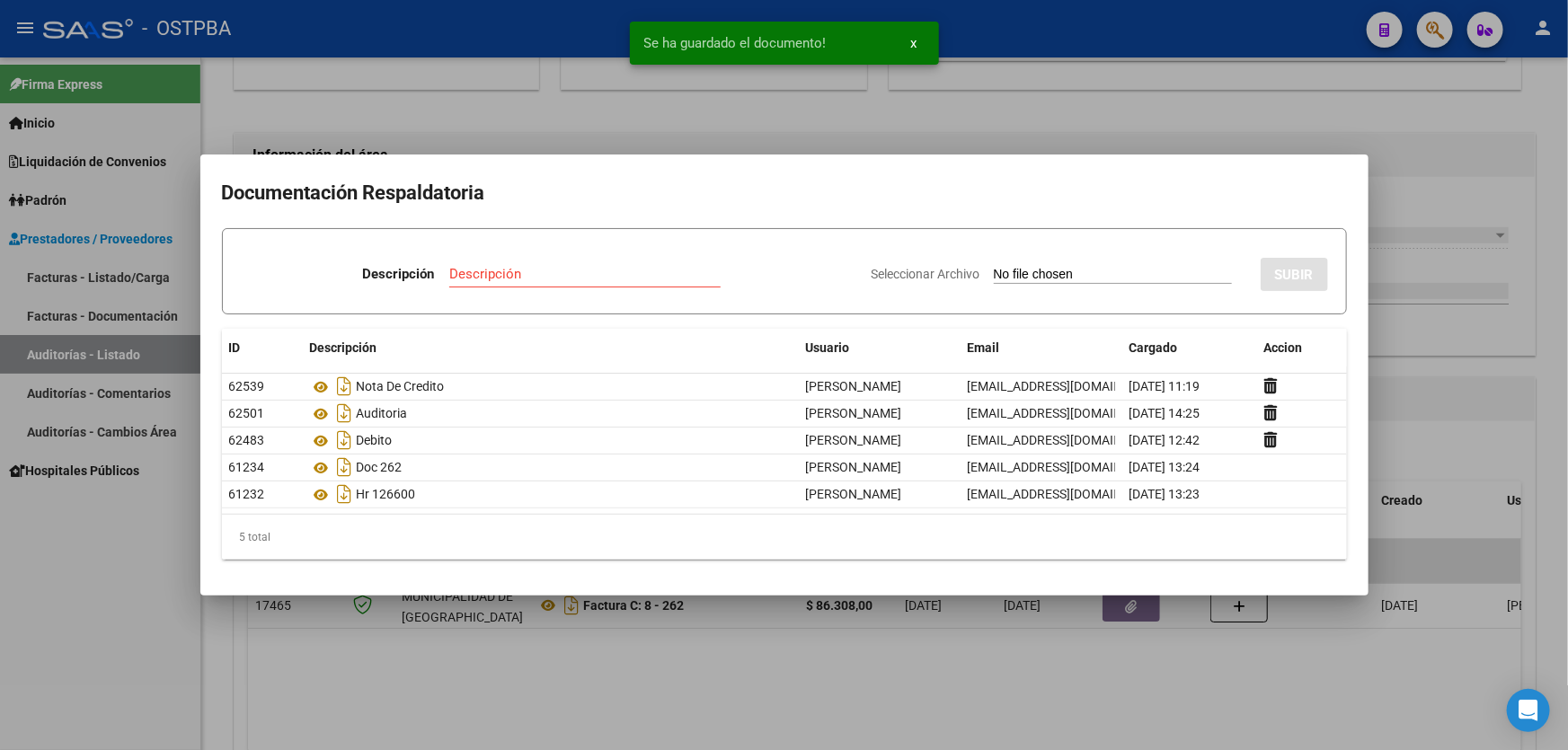
click at [1396, 331] on div at bounding box center [784, 375] width 1568 height 750
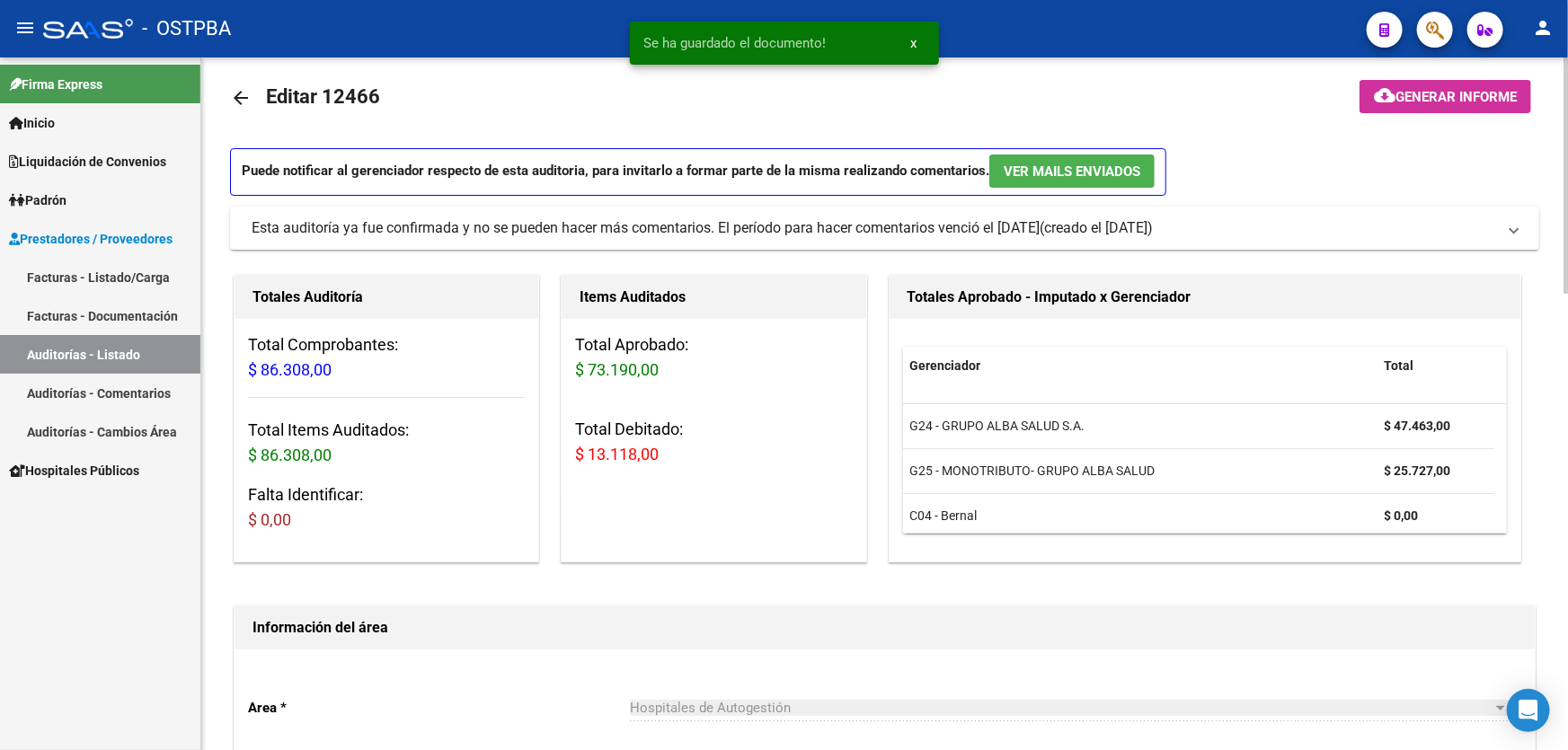
scroll to position [0, 0]
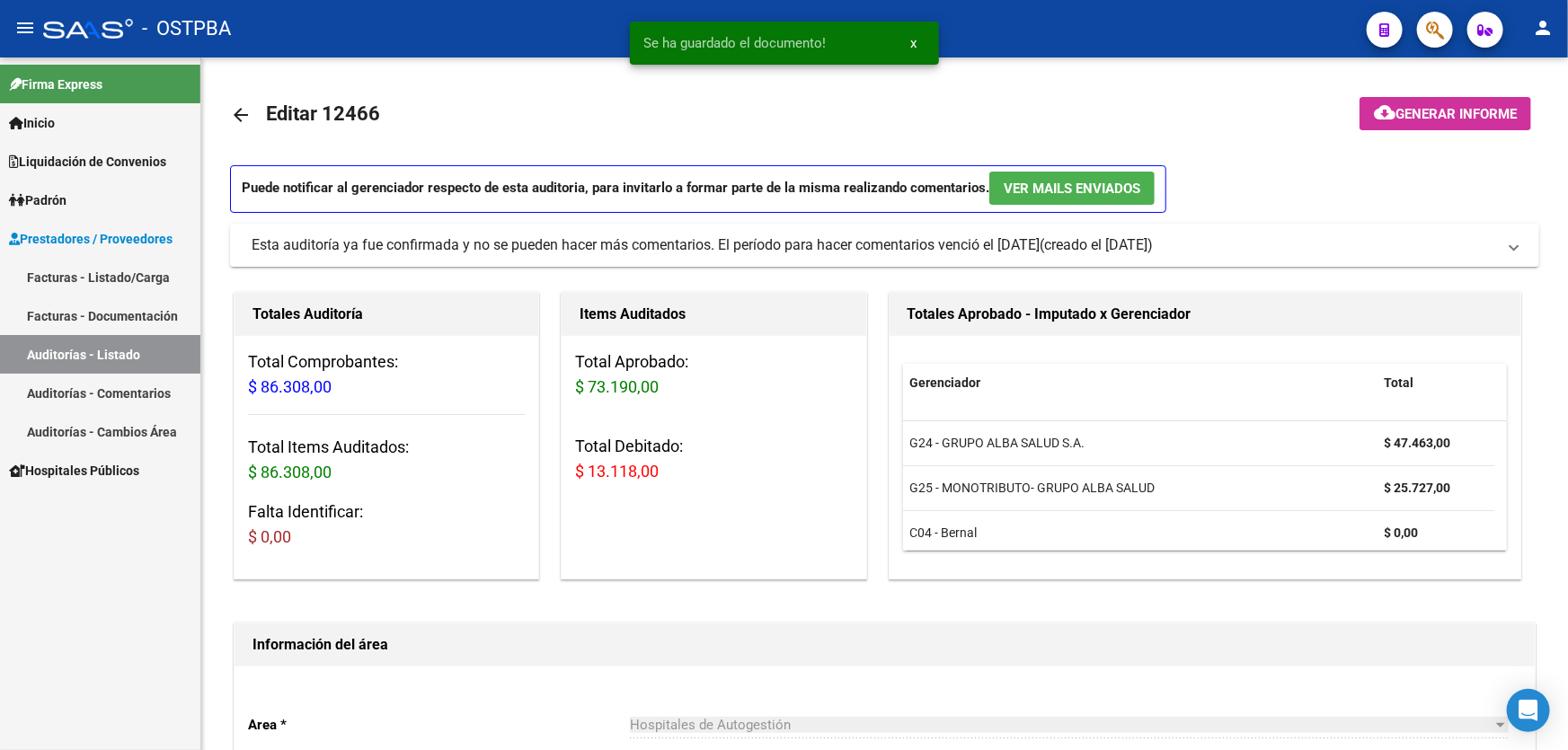
drag, startPoint x: 238, startPoint y: 113, endPoint x: 261, endPoint y: 6, distance: 109.4
click at [237, 113] on mat-icon "arrow_back" at bounding box center [241, 115] width 22 height 22
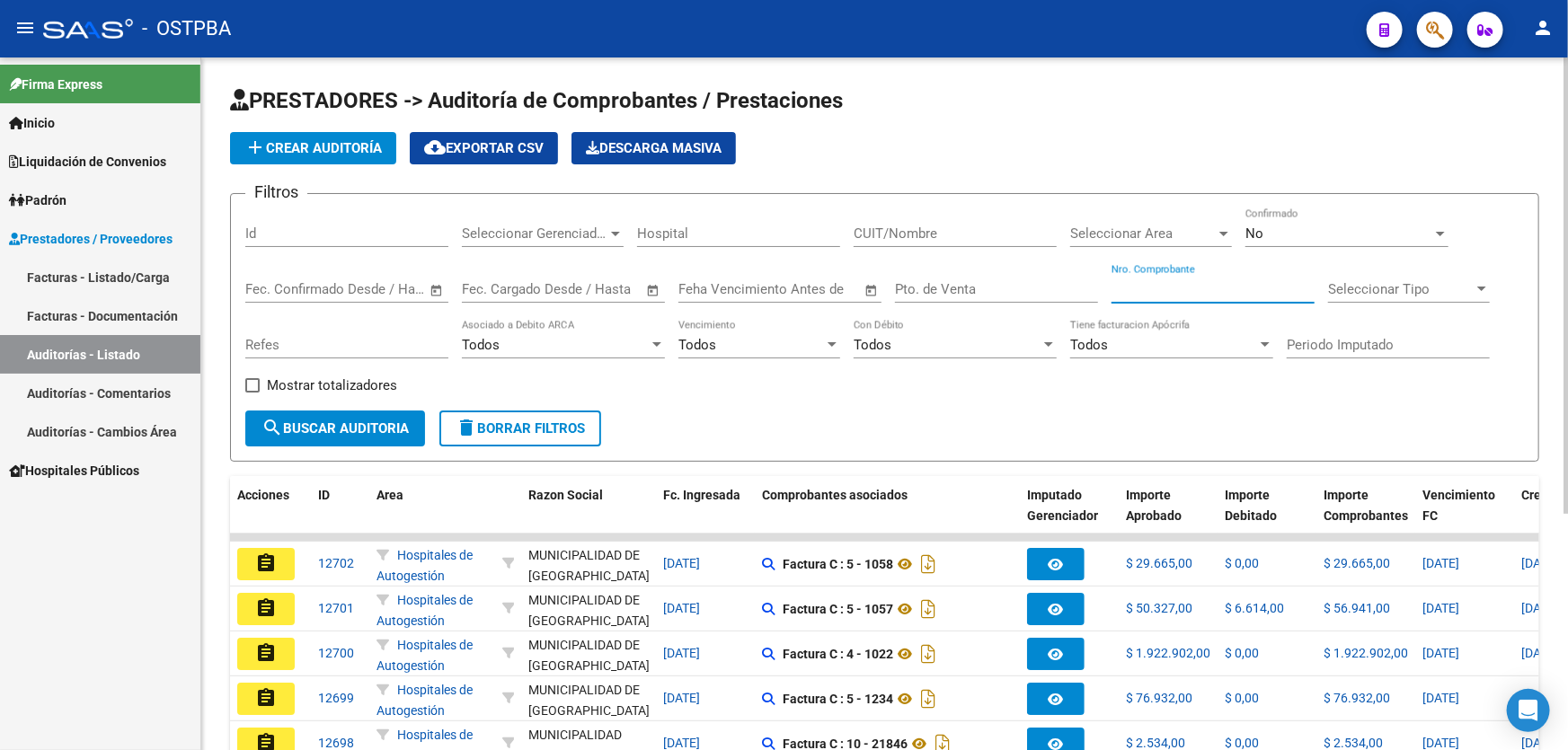
click at [1154, 287] on input "Nro. Comprobante" at bounding box center [1213, 289] width 203 height 16
type input "191"
click at [1328, 241] on div "No Confirmado" at bounding box center [1346, 227] width 203 height 39
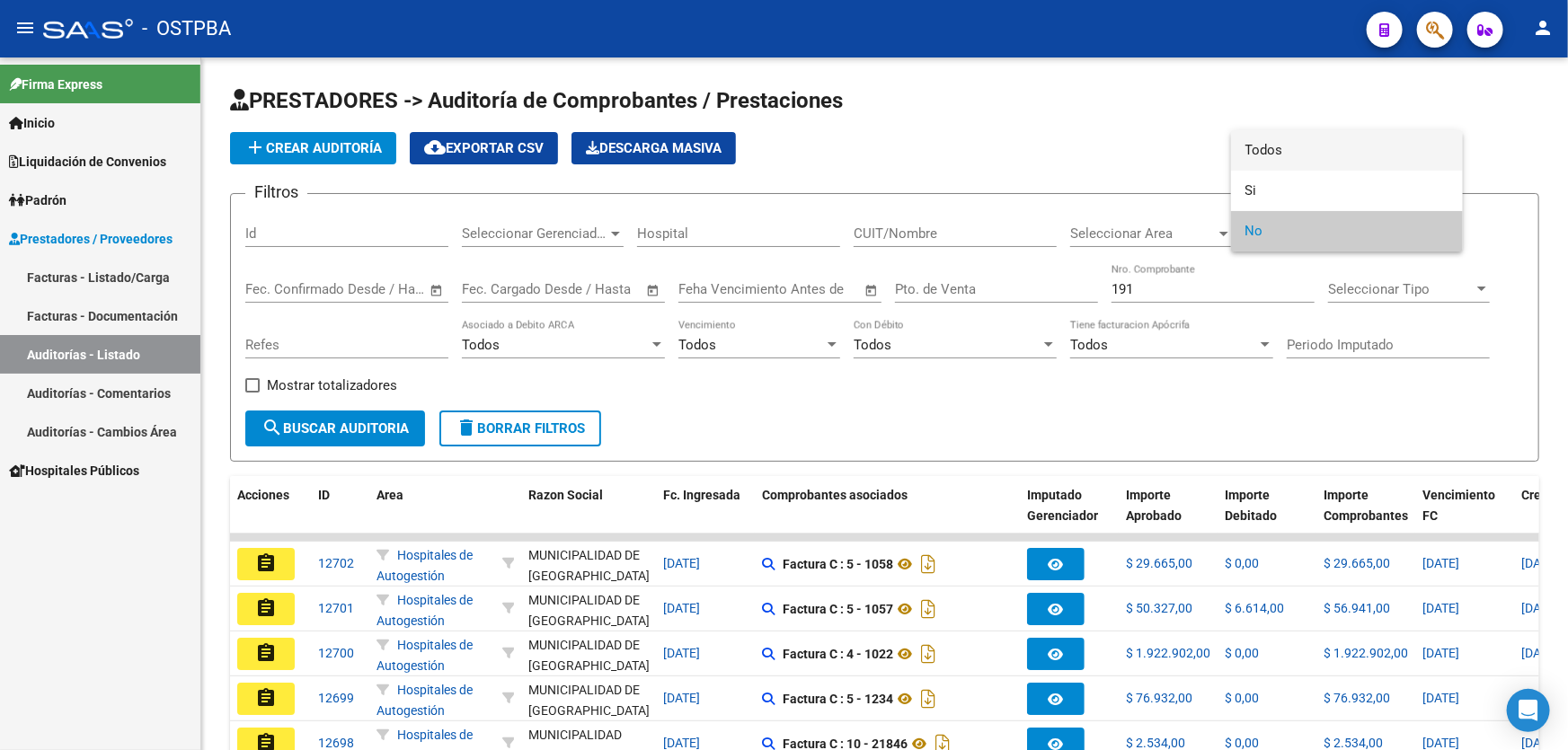
click at [1328, 156] on span "Todos" at bounding box center [1346, 151] width 203 height 41
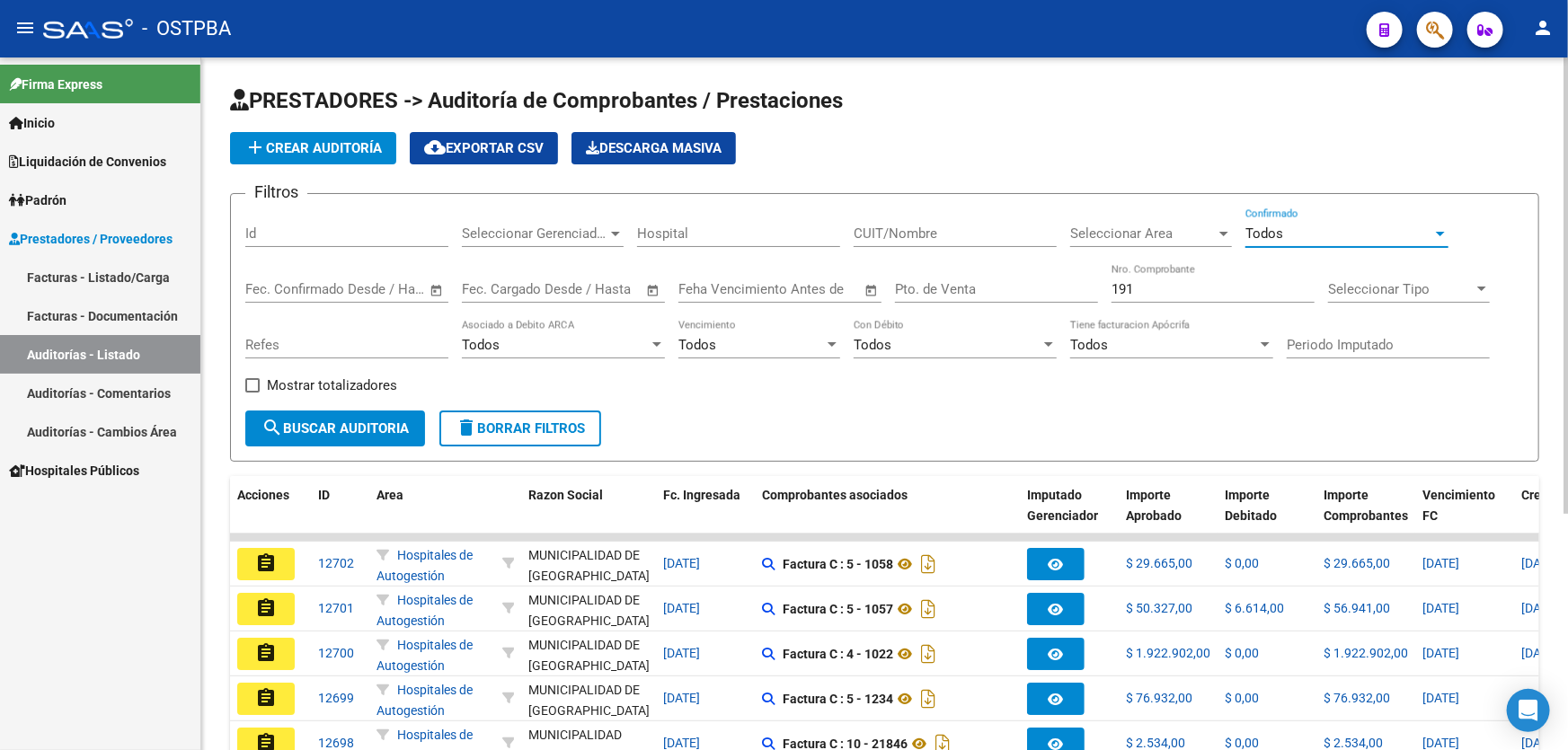
click at [288, 421] on span "search Buscar Auditoria" at bounding box center [335, 428] width 148 height 16
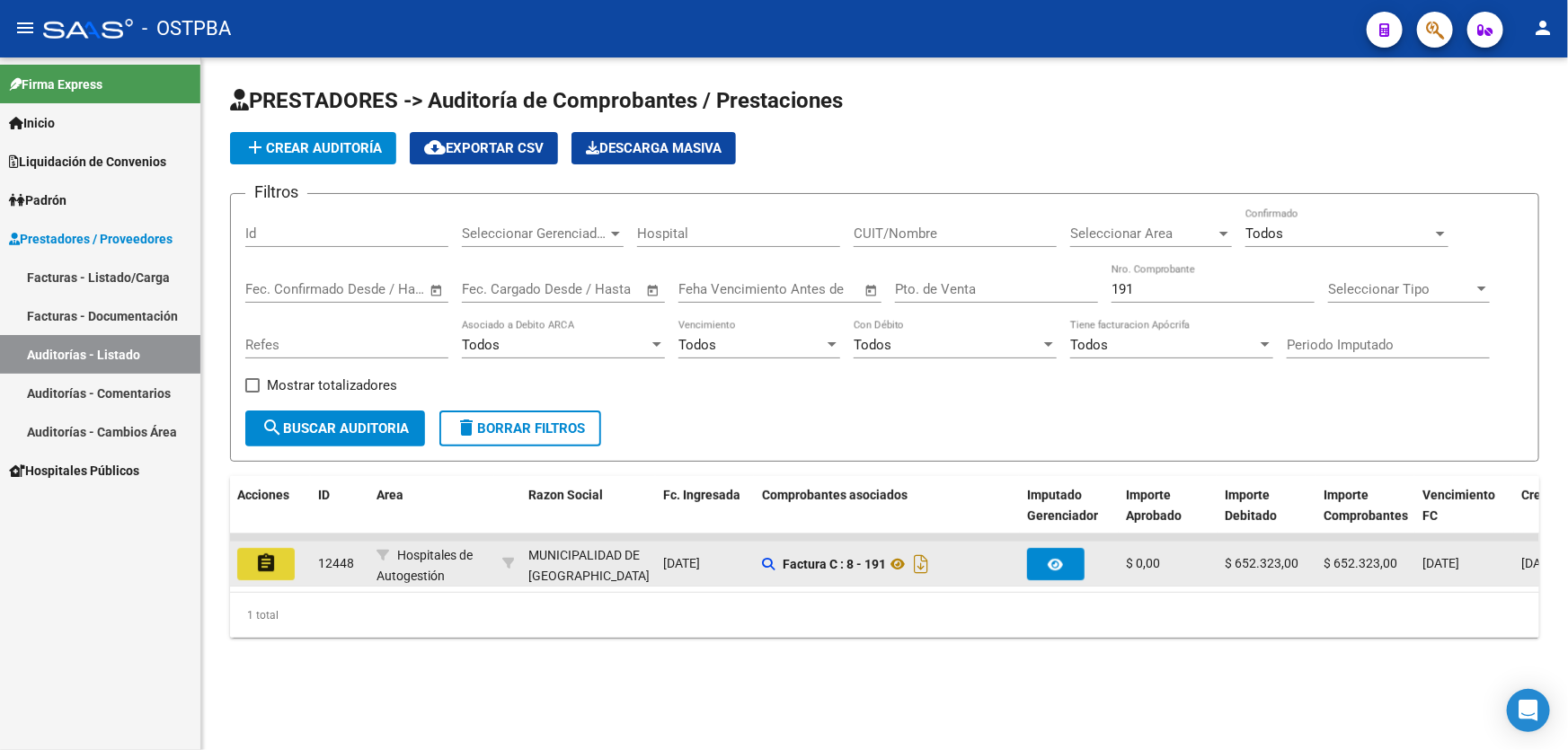
click at [261, 562] on mat-icon "assignment" at bounding box center [265, 562] width 22 height 22
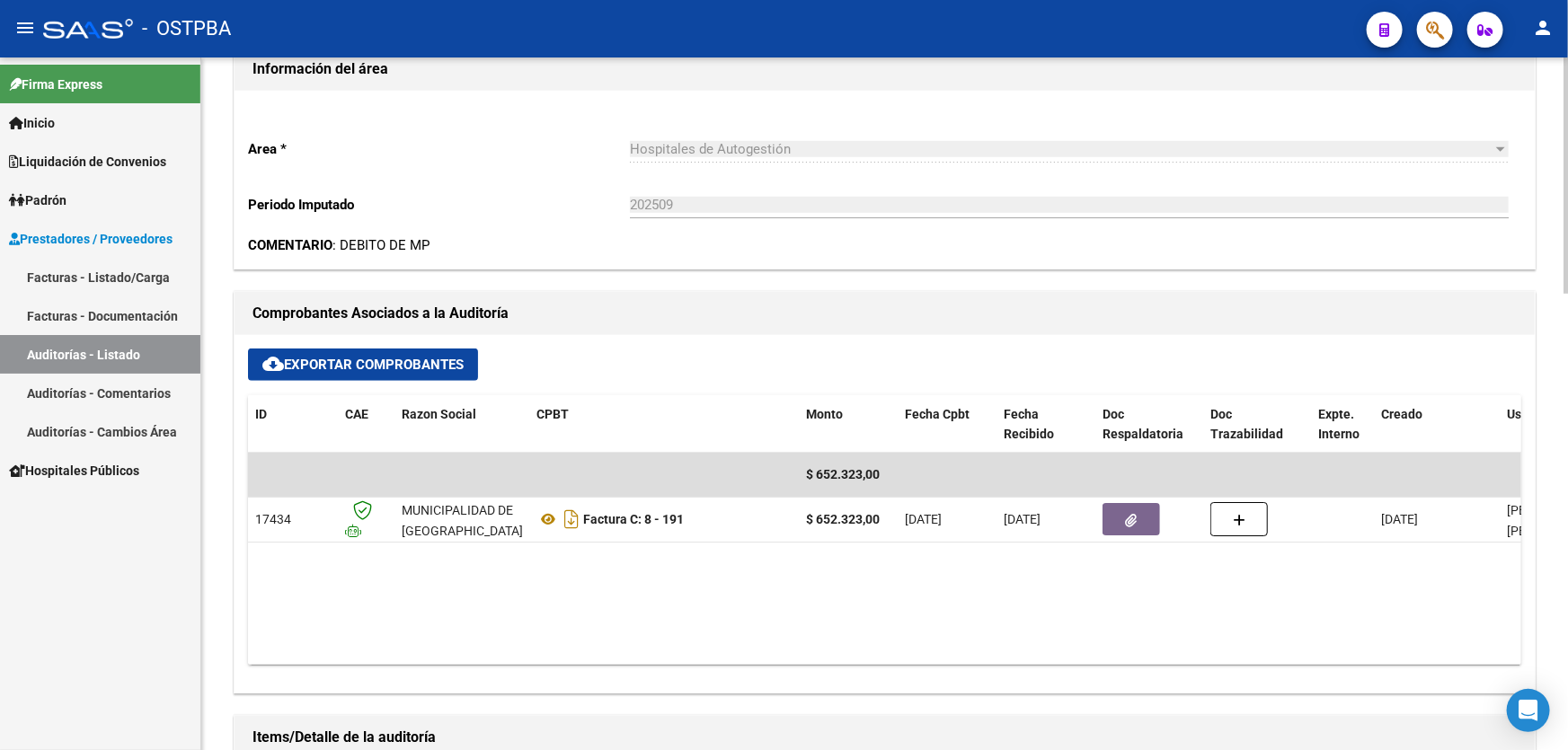
scroll to position [571, 0]
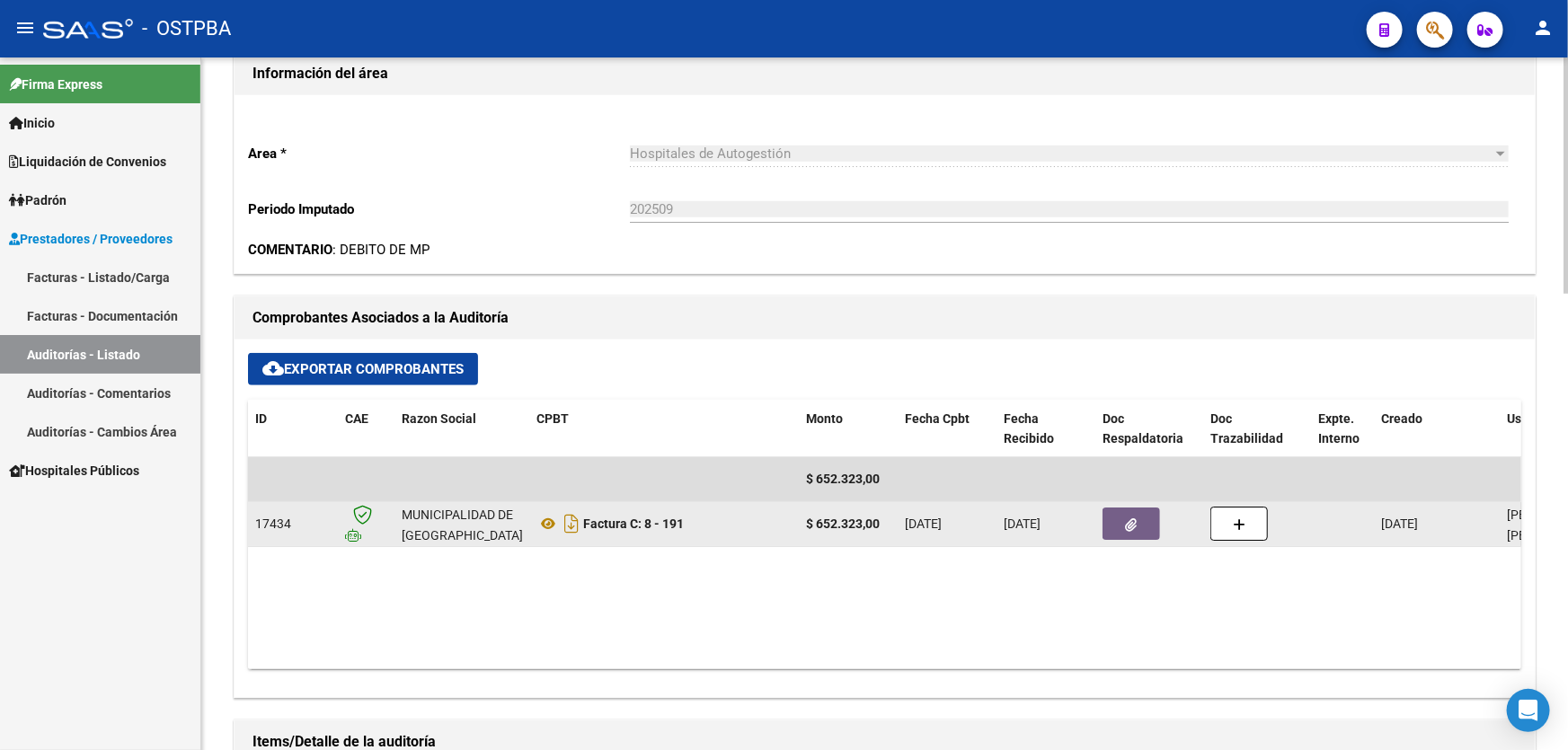
click at [1129, 518] on icon "button" at bounding box center [1131, 525] width 11 height 13
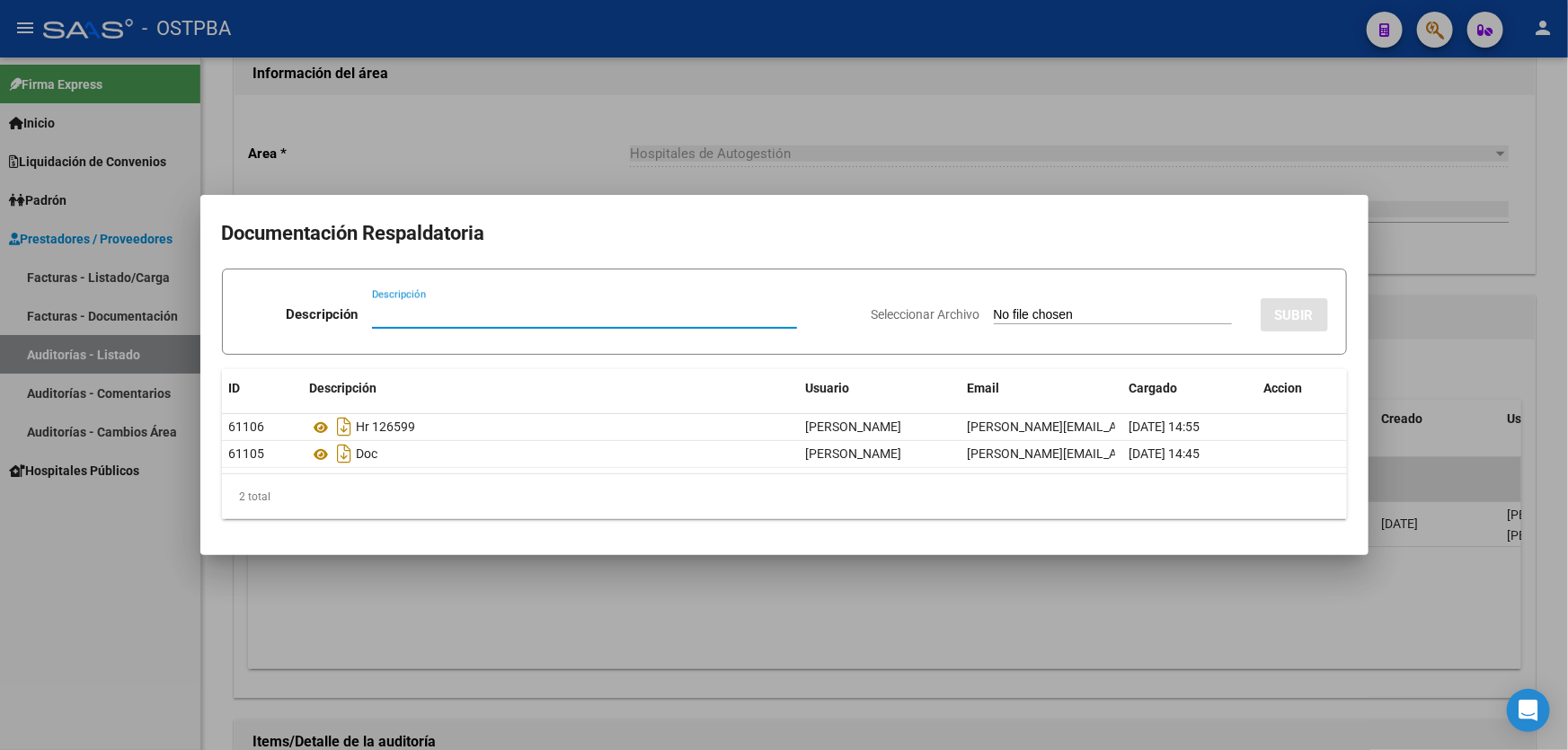
click at [669, 633] on div at bounding box center [784, 375] width 1568 height 750
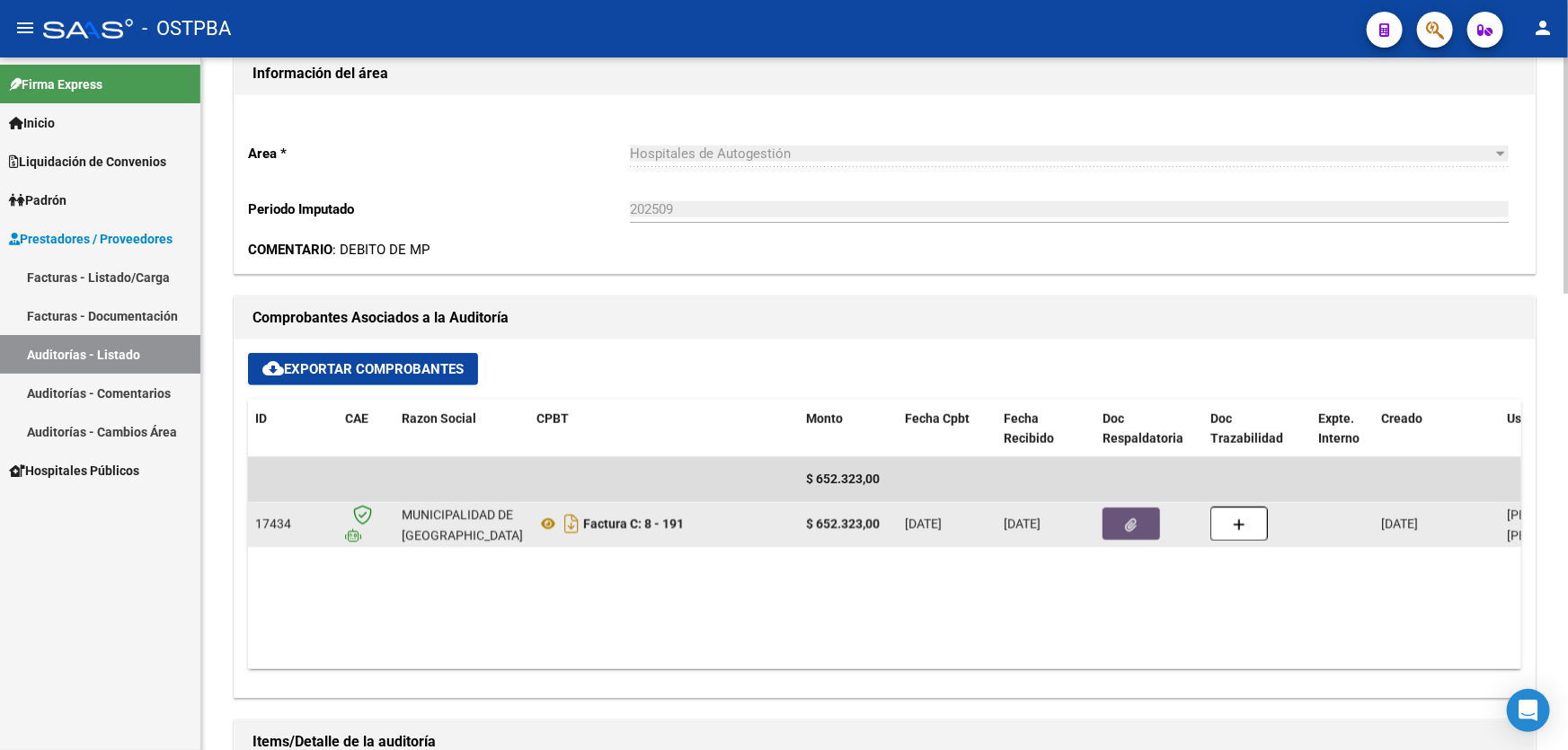
click at [1123, 518] on button "button" at bounding box center [1131, 524] width 58 height 32
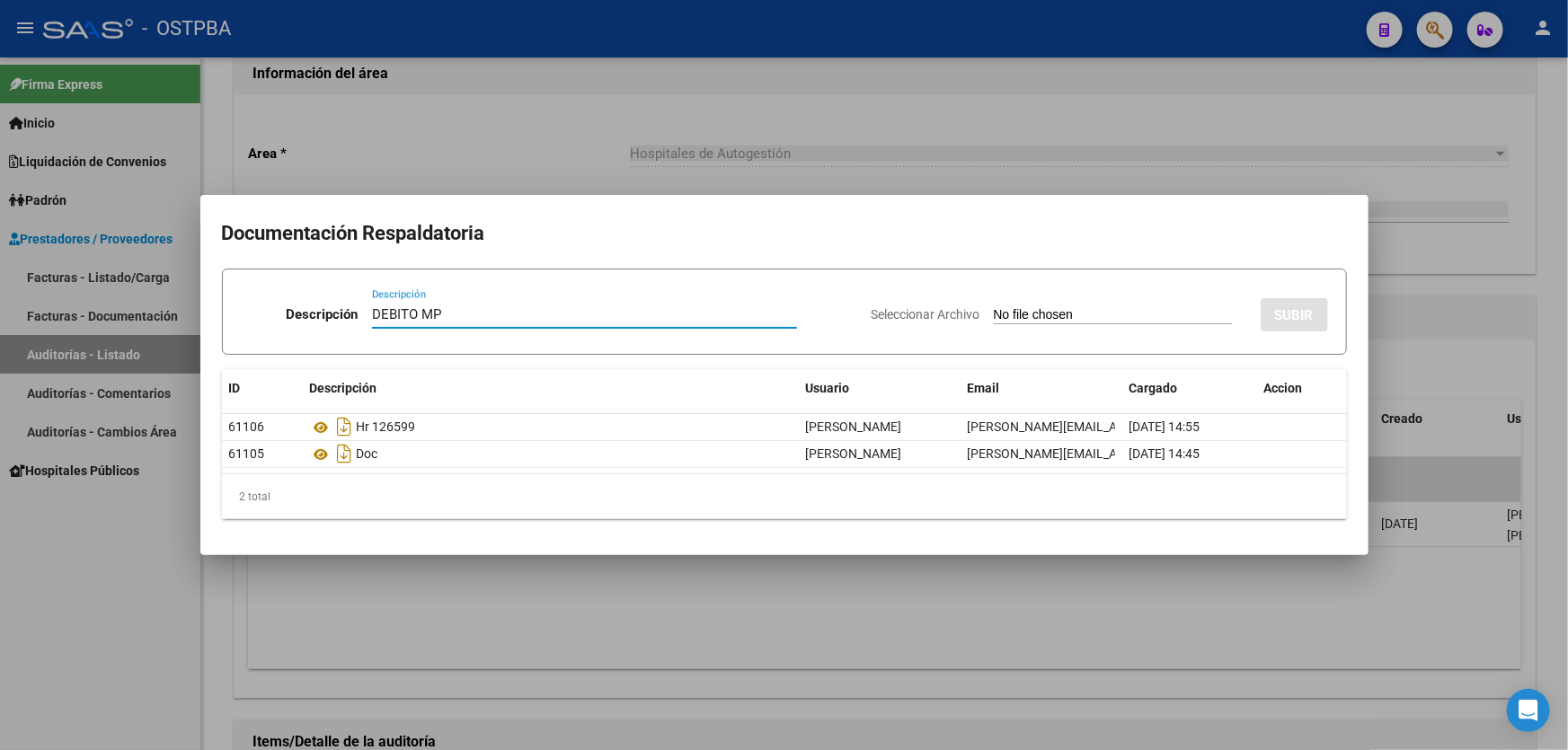
type input "DEBITO MP"
click at [1000, 311] on input "Seleccionar Archivo" at bounding box center [1112, 315] width 238 height 17
type input "C:\fakepath\DEBITO MP 12448.pdf"
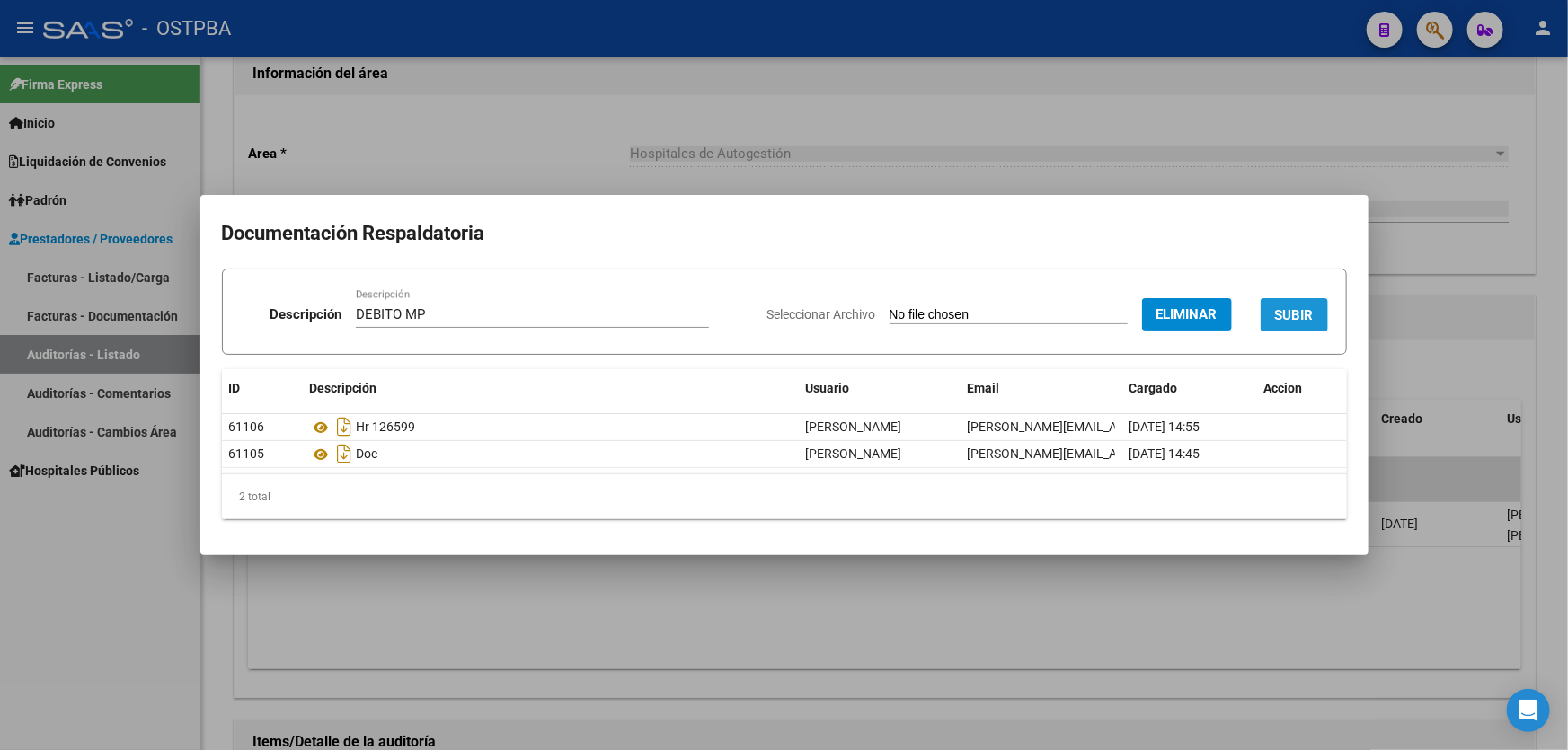
click at [1308, 321] on span "SUBIR" at bounding box center [1294, 314] width 39 height 16
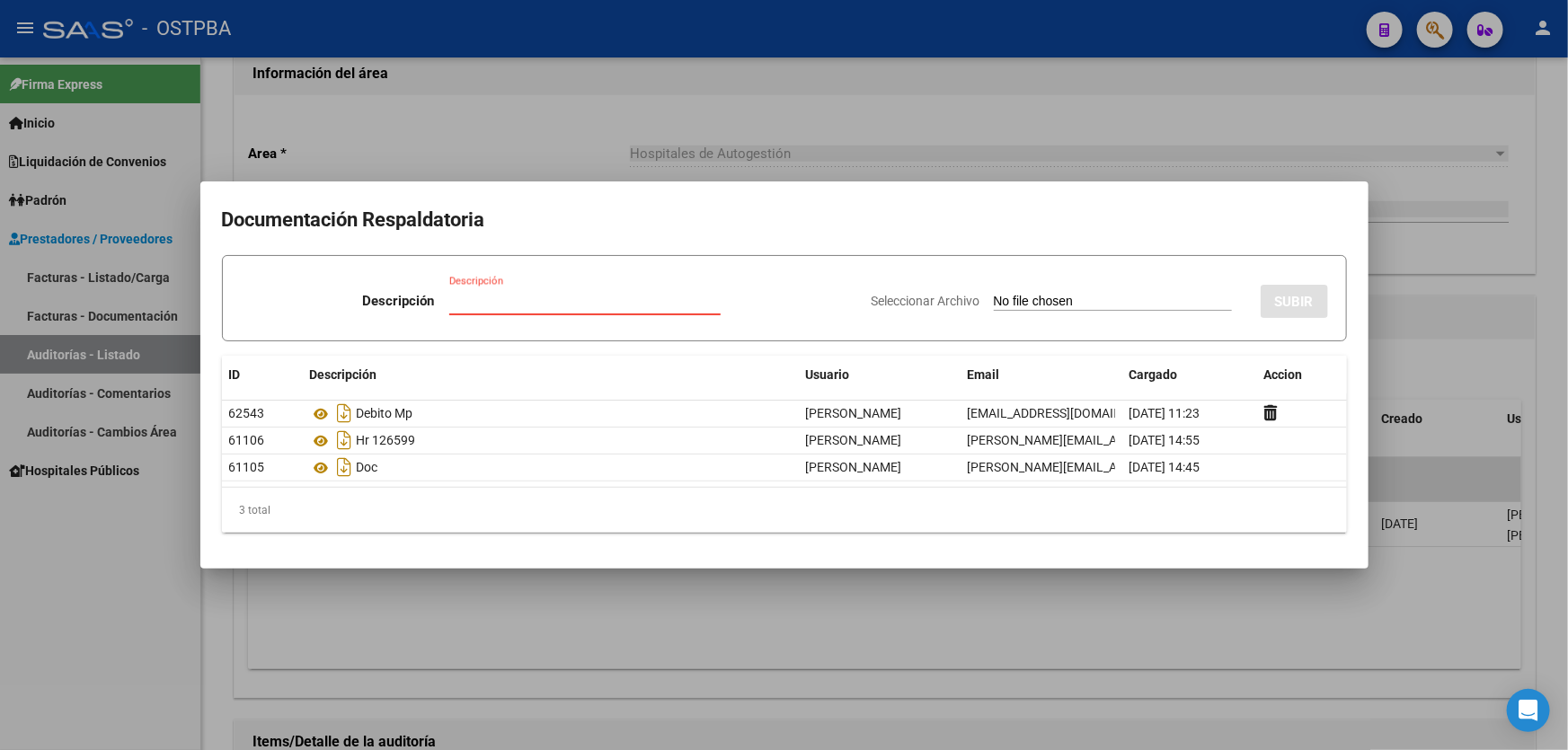
click at [458, 295] on input "Descripción" at bounding box center [585, 300] width 271 height 16
type input "NOTA DE CREDITO"
click at [999, 304] on input "Seleccionar Archivo" at bounding box center [1112, 302] width 238 height 17
type input "C:\fakepath\NOTA DE CREDITO 12448.pdf"
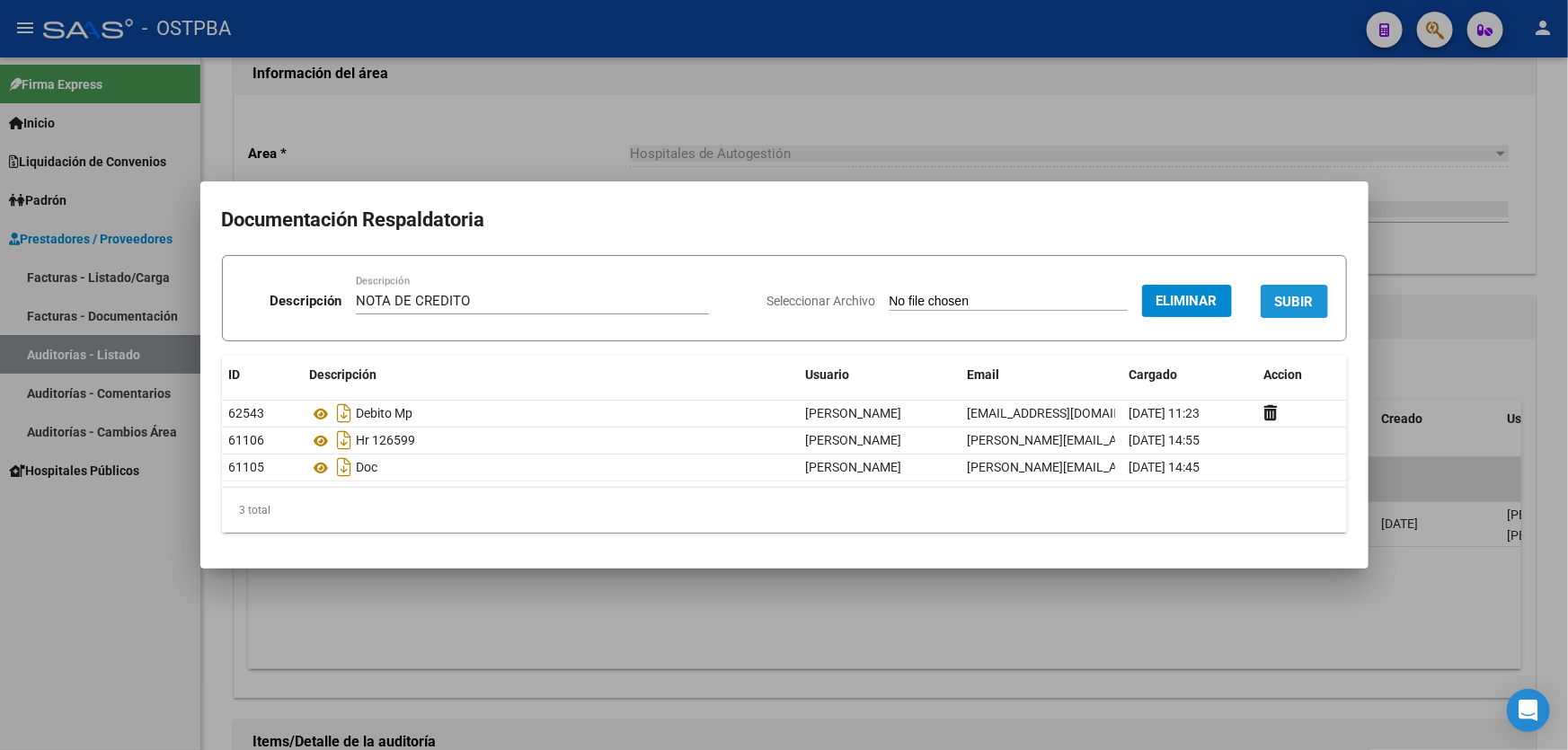
click at [1305, 304] on span "SUBIR" at bounding box center [1294, 301] width 39 height 16
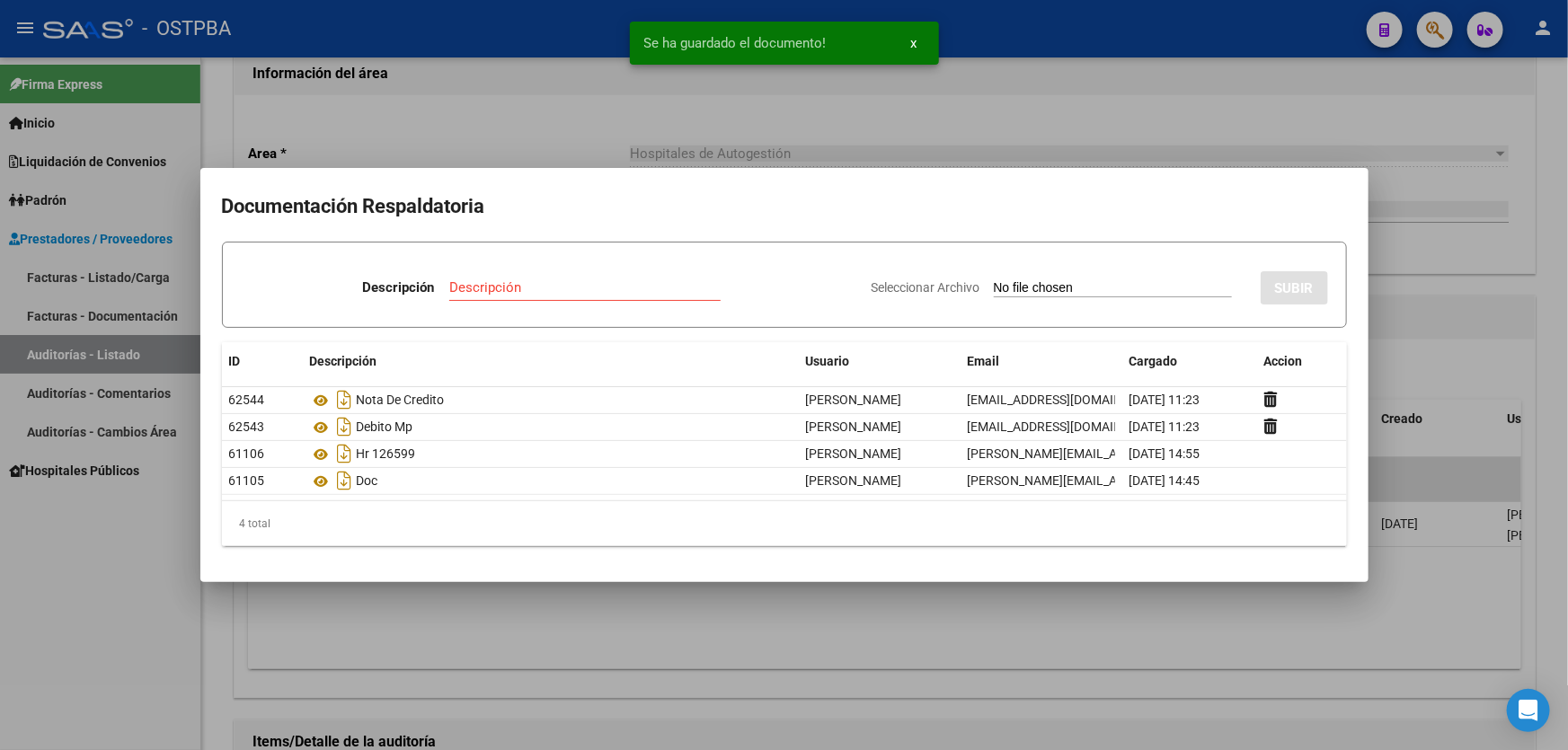
click at [1398, 366] on div at bounding box center [784, 375] width 1568 height 750
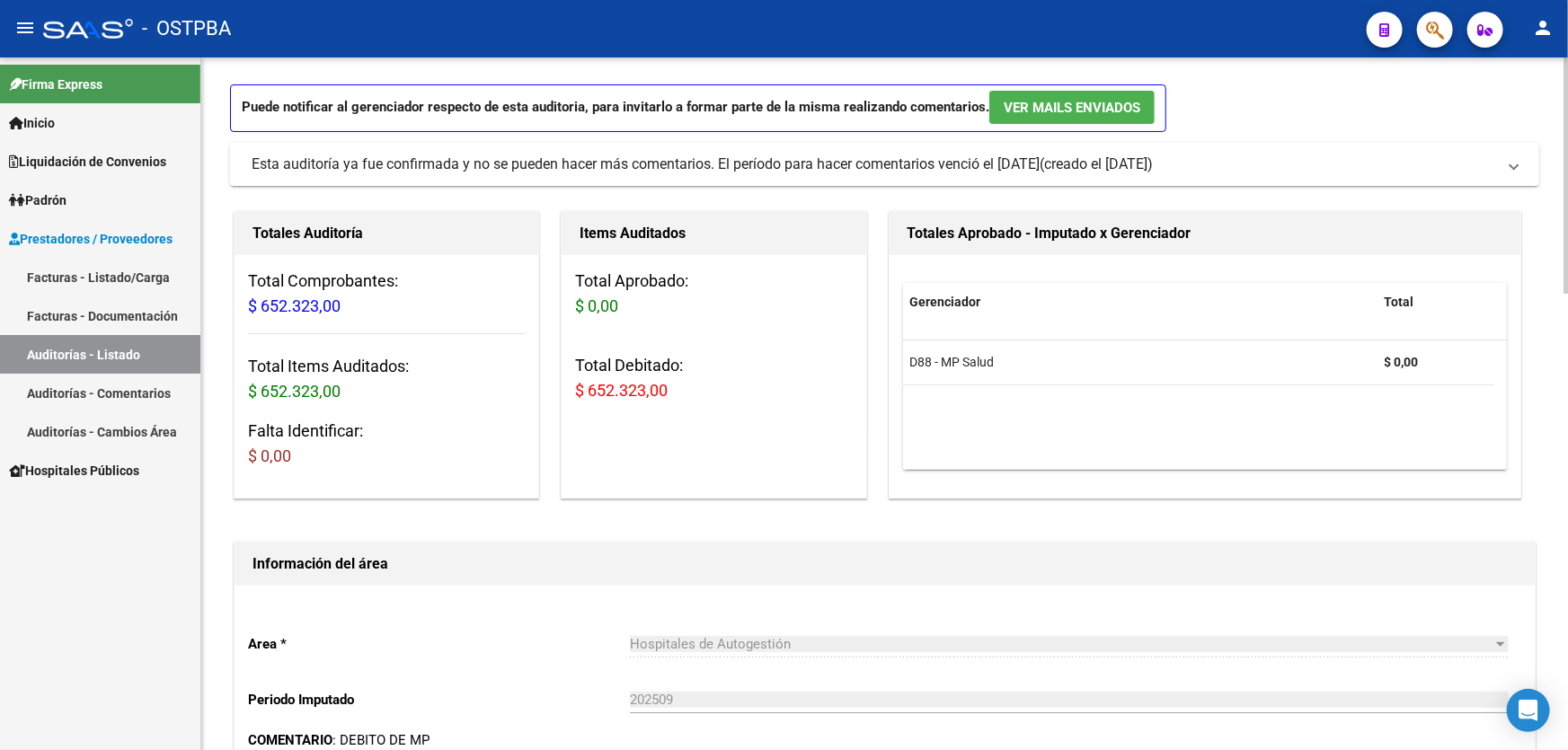
scroll to position [0, 0]
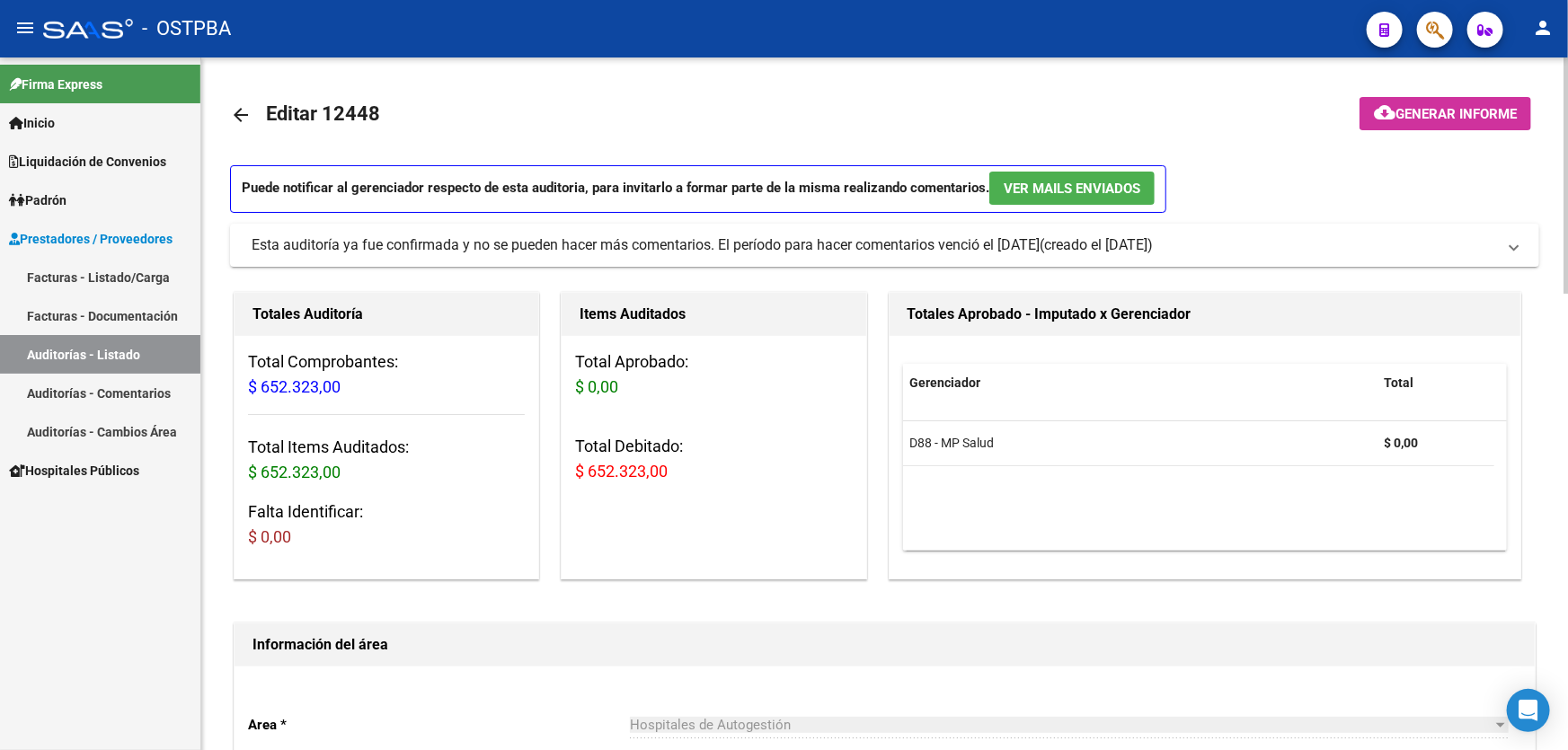
click at [235, 107] on mat-icon "arrow_back" at bounding box center [241, 115] width 22 height 22
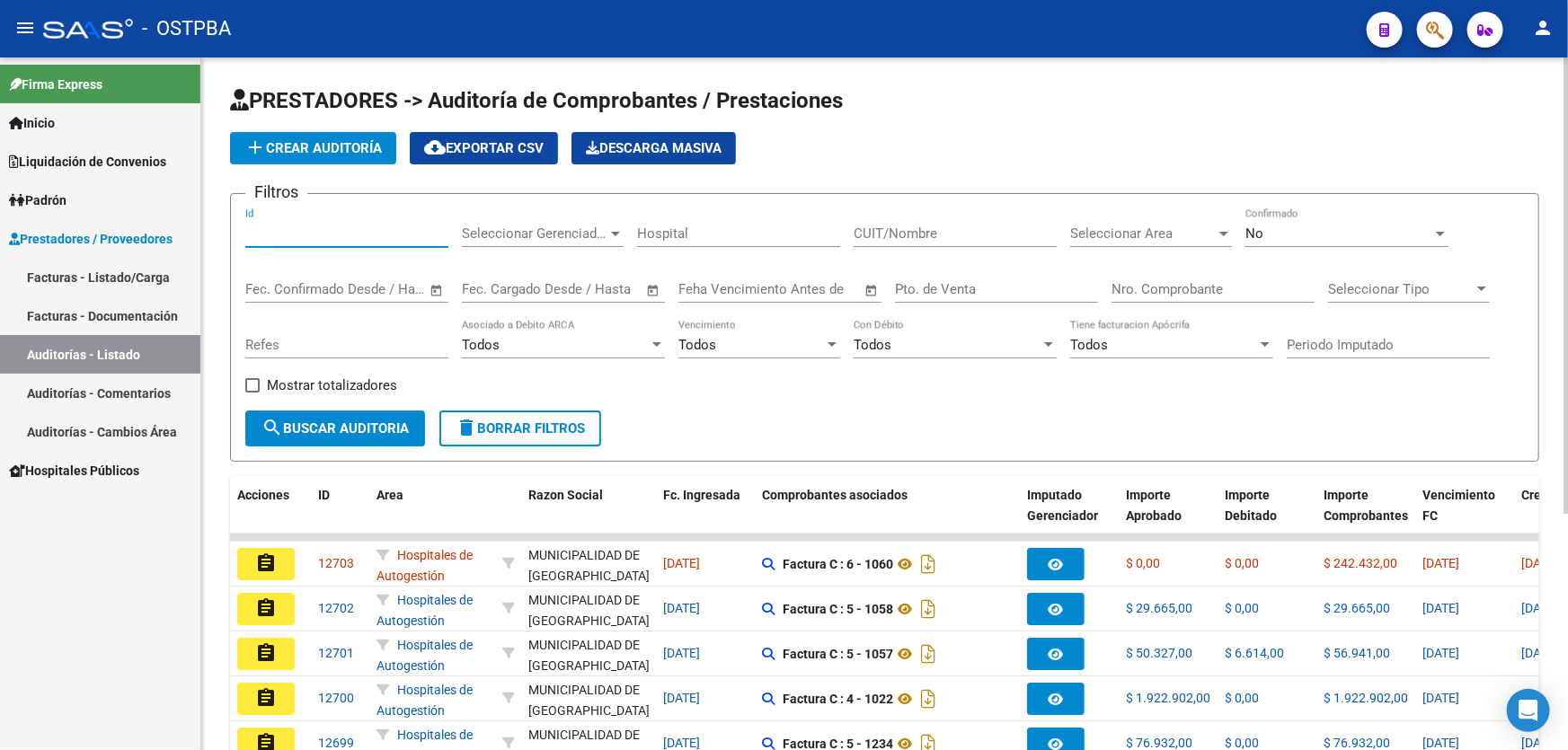
click at [288, 234] on input "Id" at bounding box center [347, 233] width 203 height 16
type input "12466"
click at [1308, 234] on div "No" at bounding box center [1338, 233] width 187 height 16
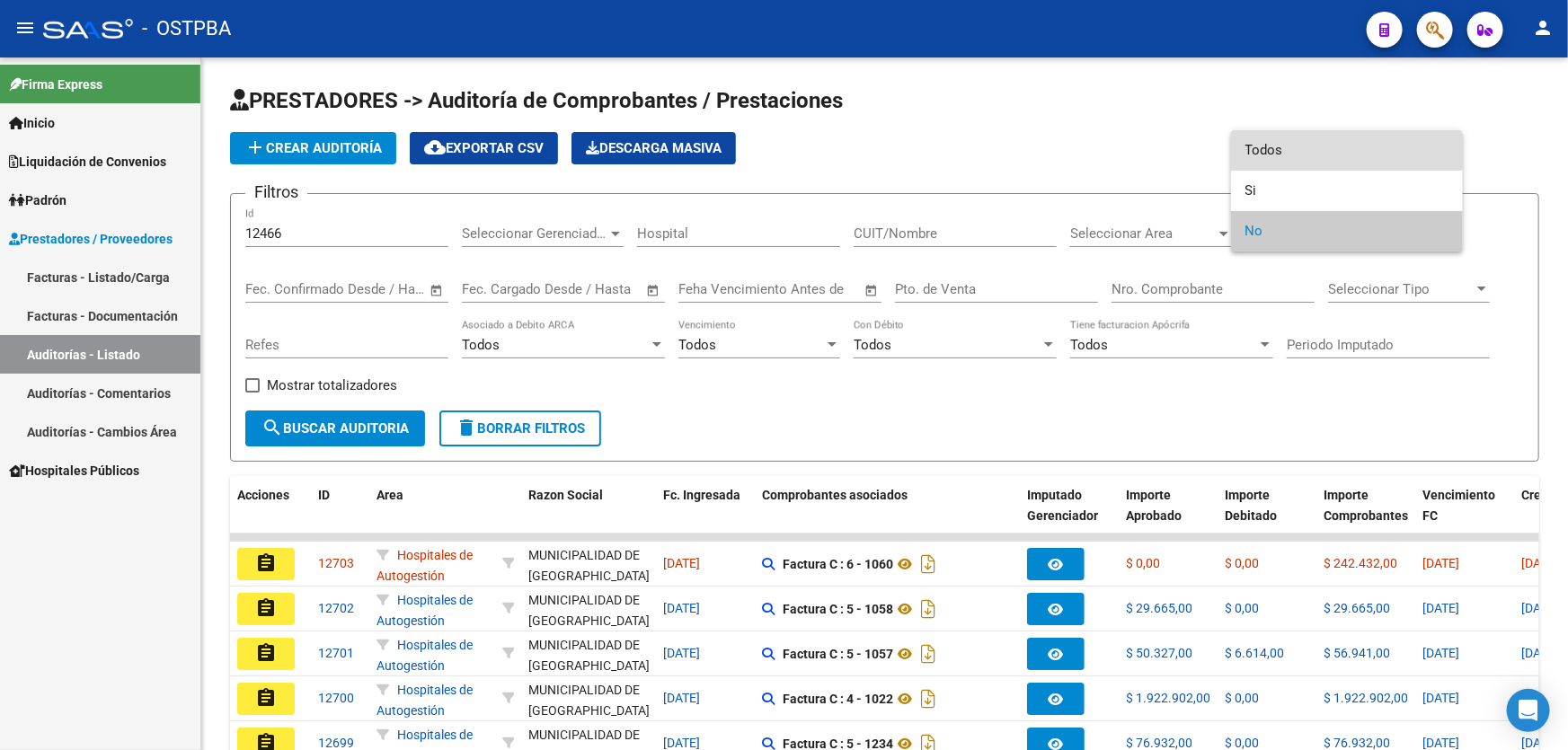
click at [1300, 144] on span "Todos" at bounding box center [1346, 151] width 203 height 41
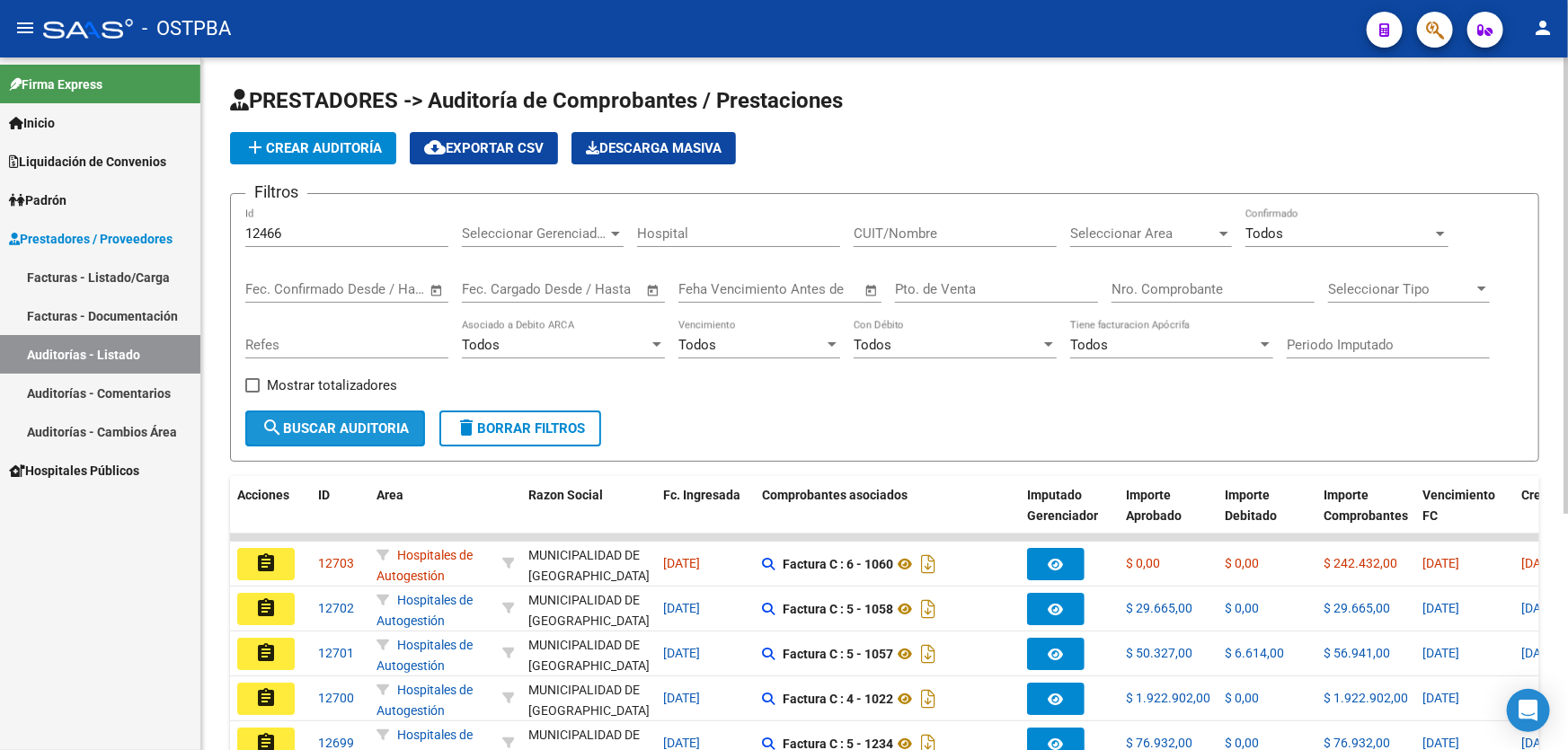
click at [394, 414] on button "search Buscar Auditoria" at bounding box center [335, 428] width 180 height 36
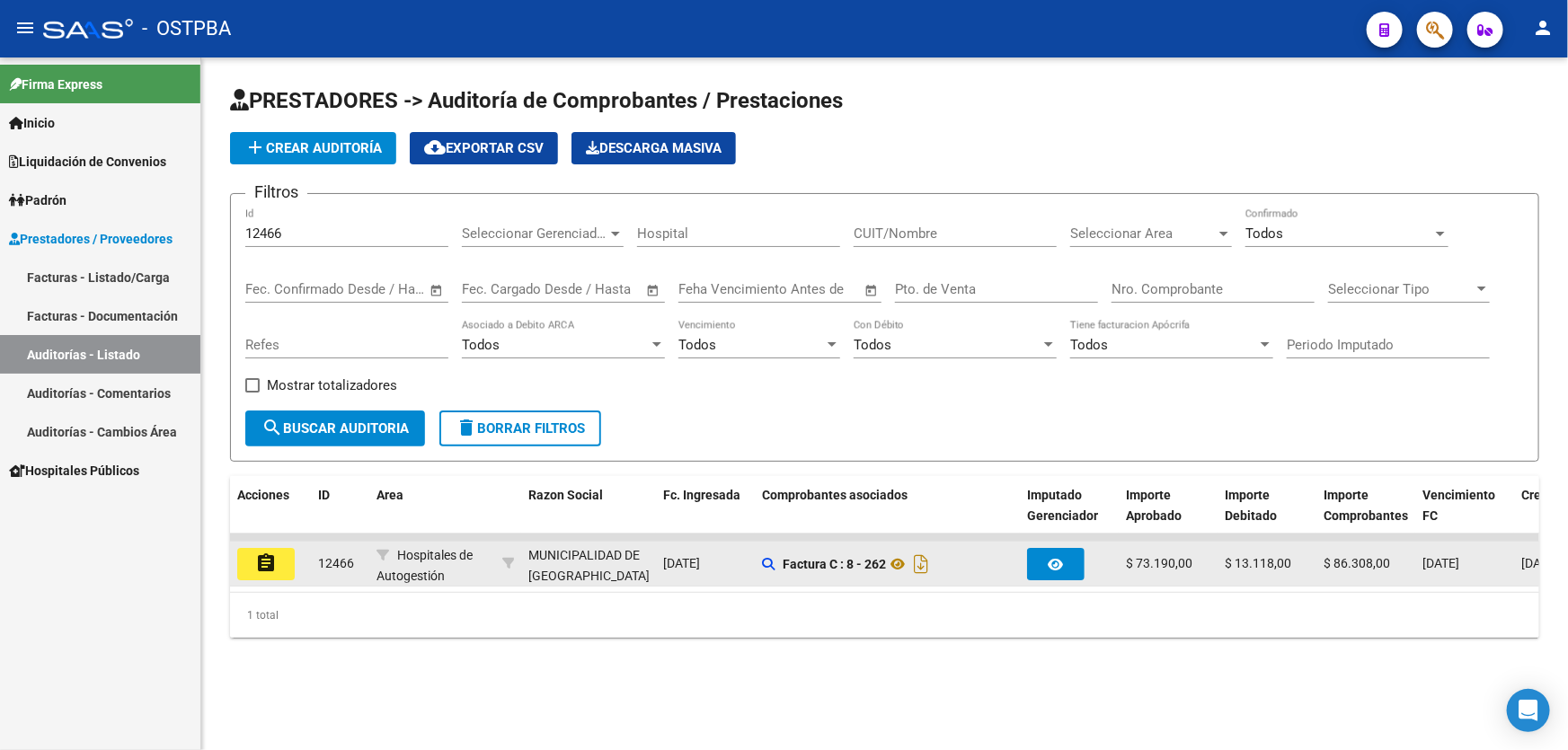
click at [269, 553] on mat-icon "assignment" at bounding box center [265, 562] width 22 height 22
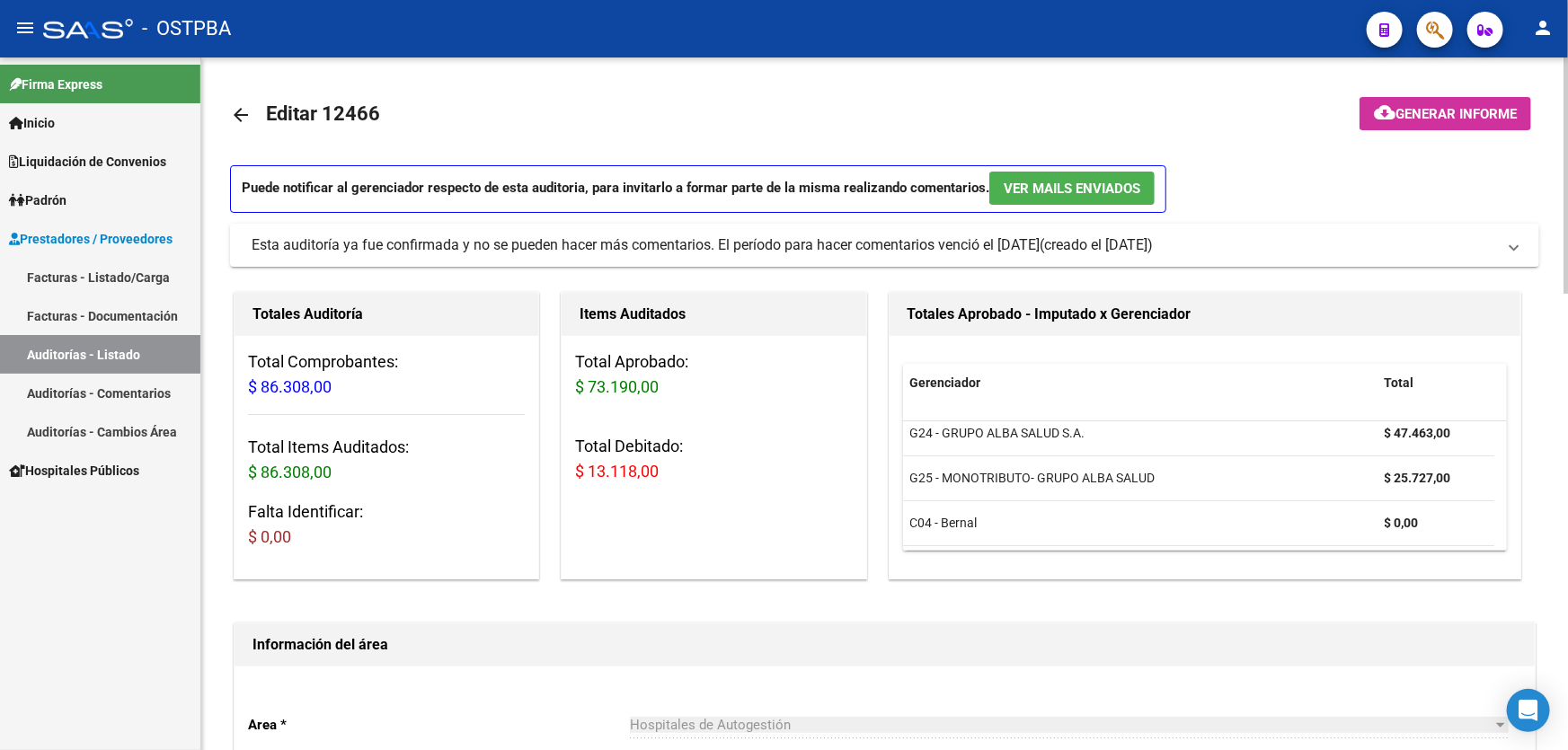
click at [237, 111] on mat-icon "arrow_back" at bounding box center [241, 115] width 22 height 22
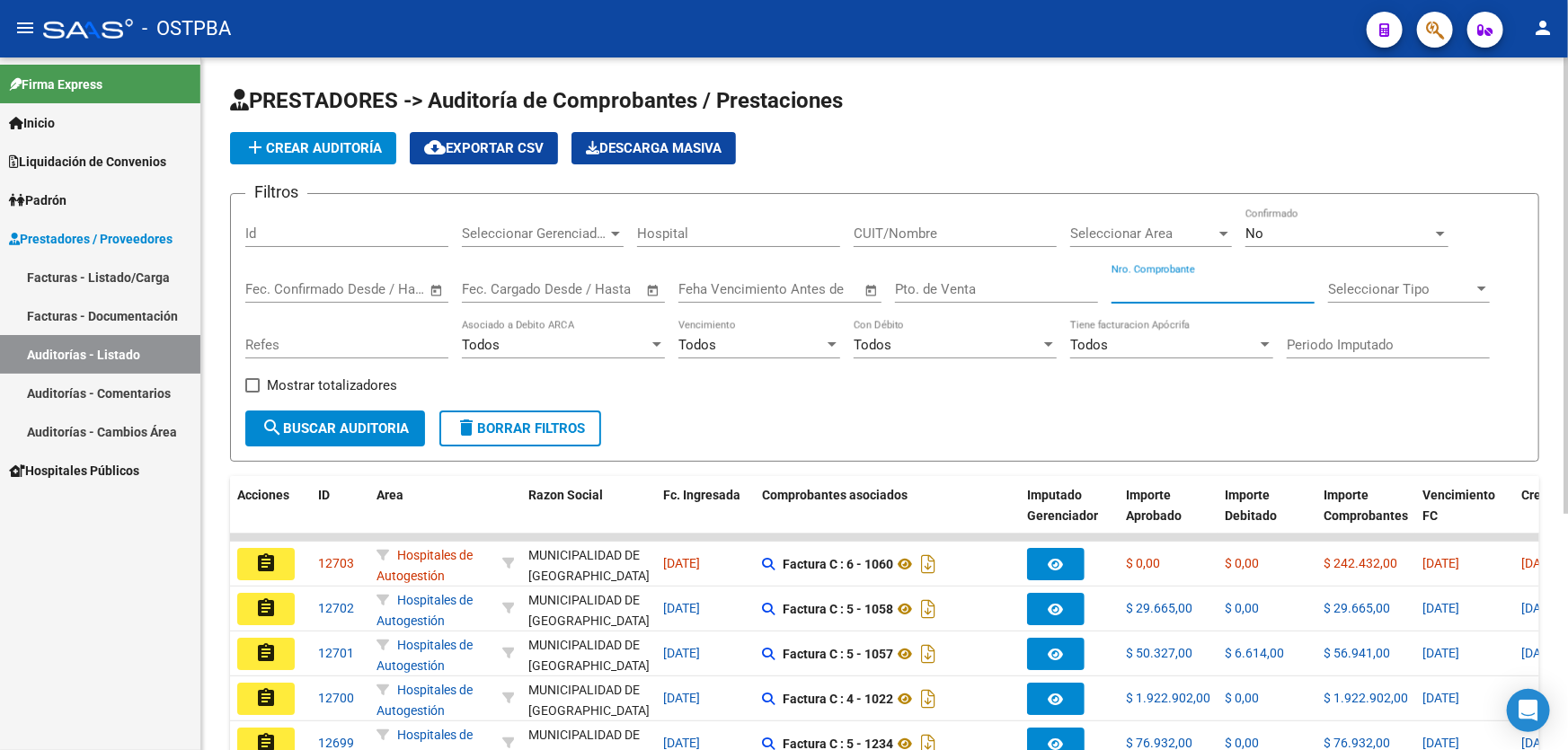
click at [1167, 289] on input "Nro. Comprobante" at bounding box center [1213, 289] width 203 height 16
type input "85373"
click at [1278, 231] on div "No" at bounding box center [1338, 233] width 187 height 16
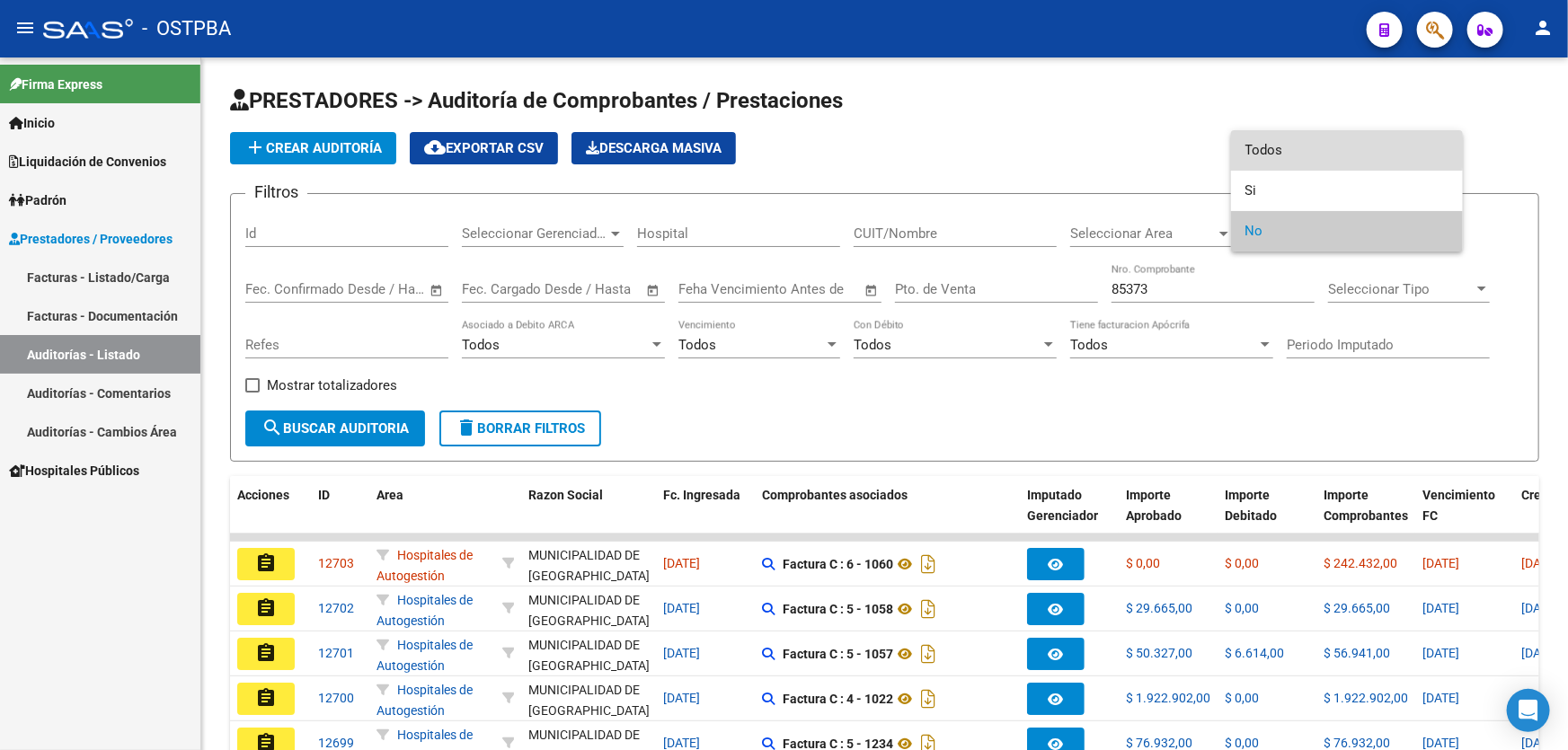
click at [1294, 144] on span "Todos" at bounding box center [1346, 151] width 203 height 41
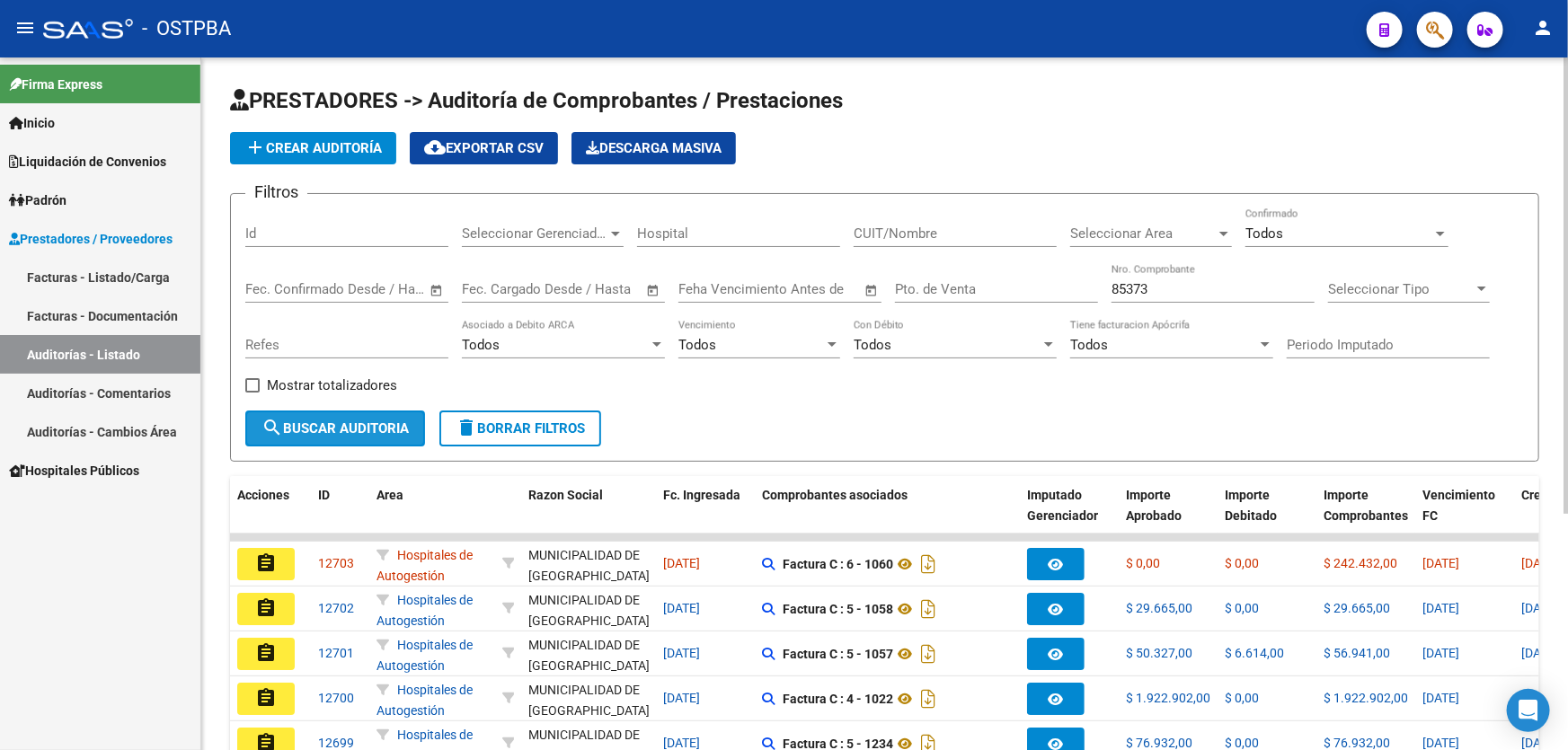
click at [309, 412] on button "search Buscar Auditoria" at bounding box center [335, 428] width 180 height 36
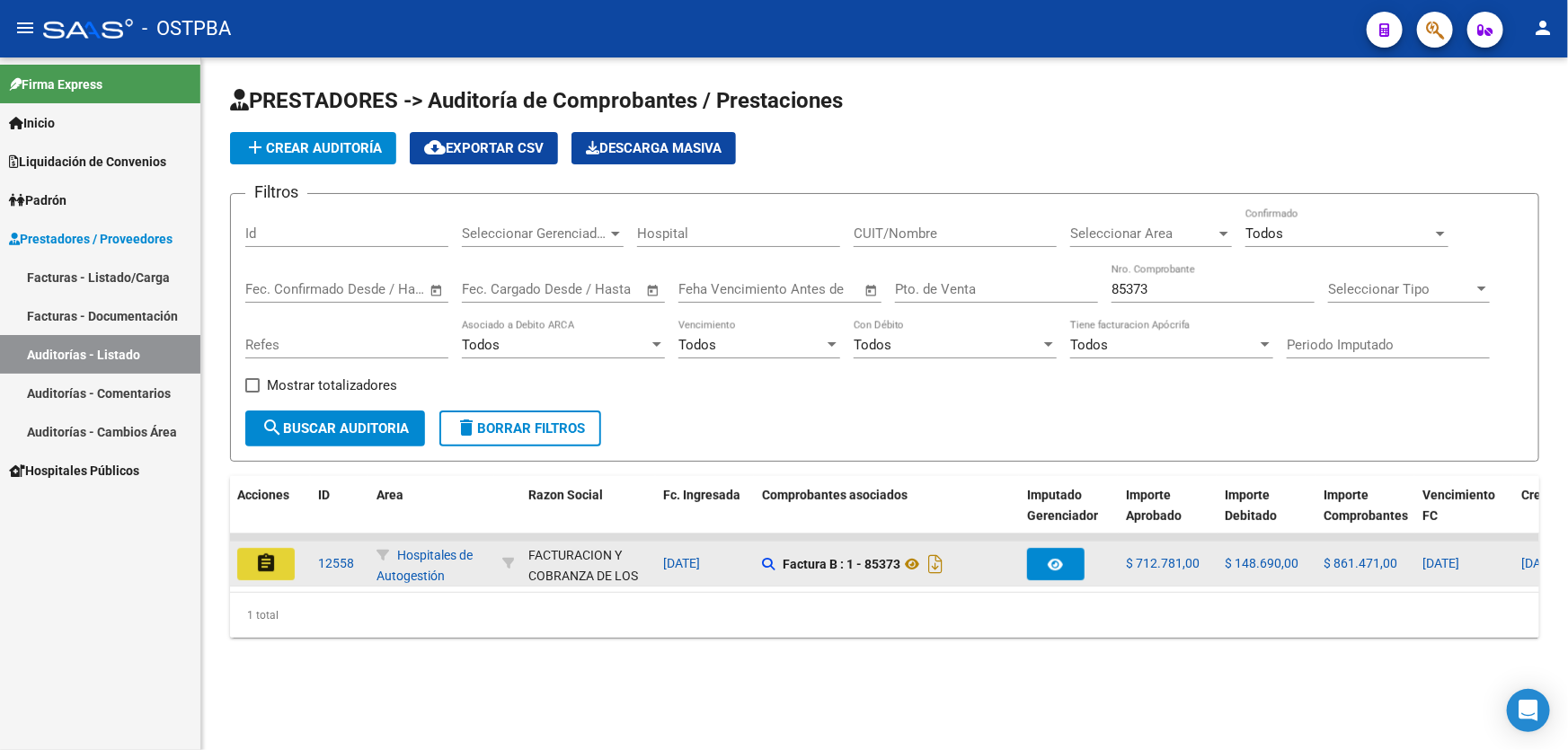
click at [250, 558] on button "assignment" at bounding box center [265, 563] width 58 height 32
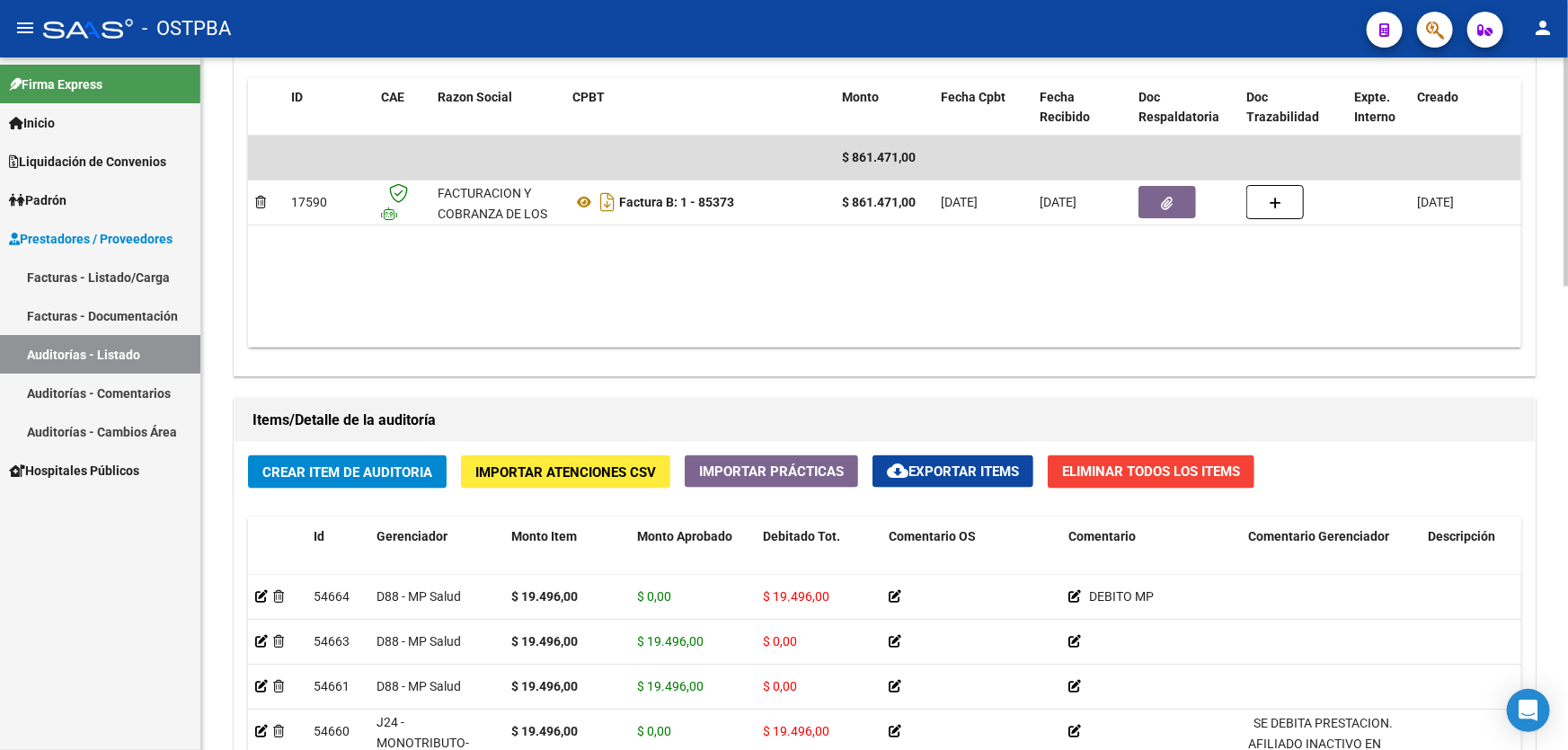
scroll to position [979, 0]
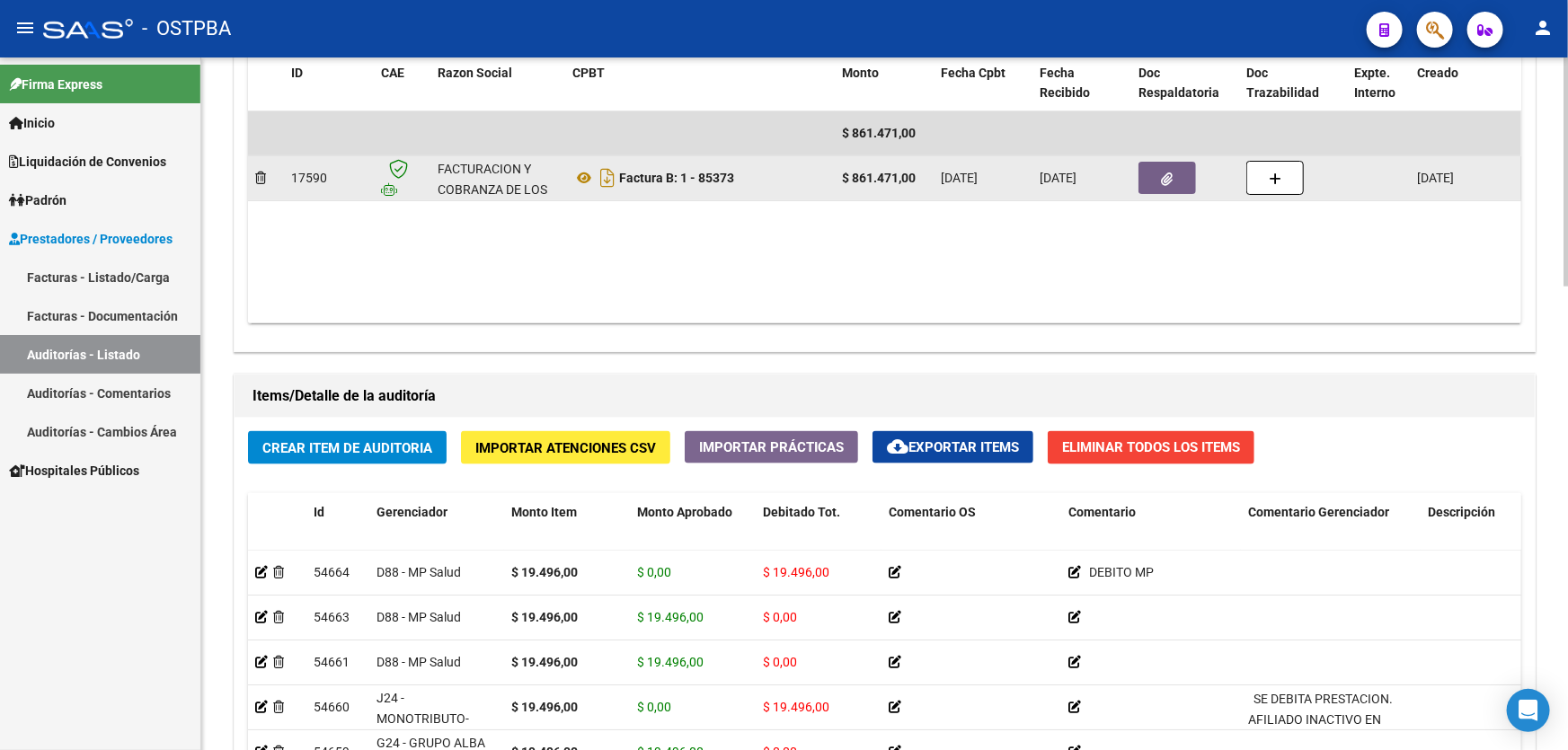
click at [1167, 180] on icon "button" at bounding box center [1167, 179] width 11 height 13
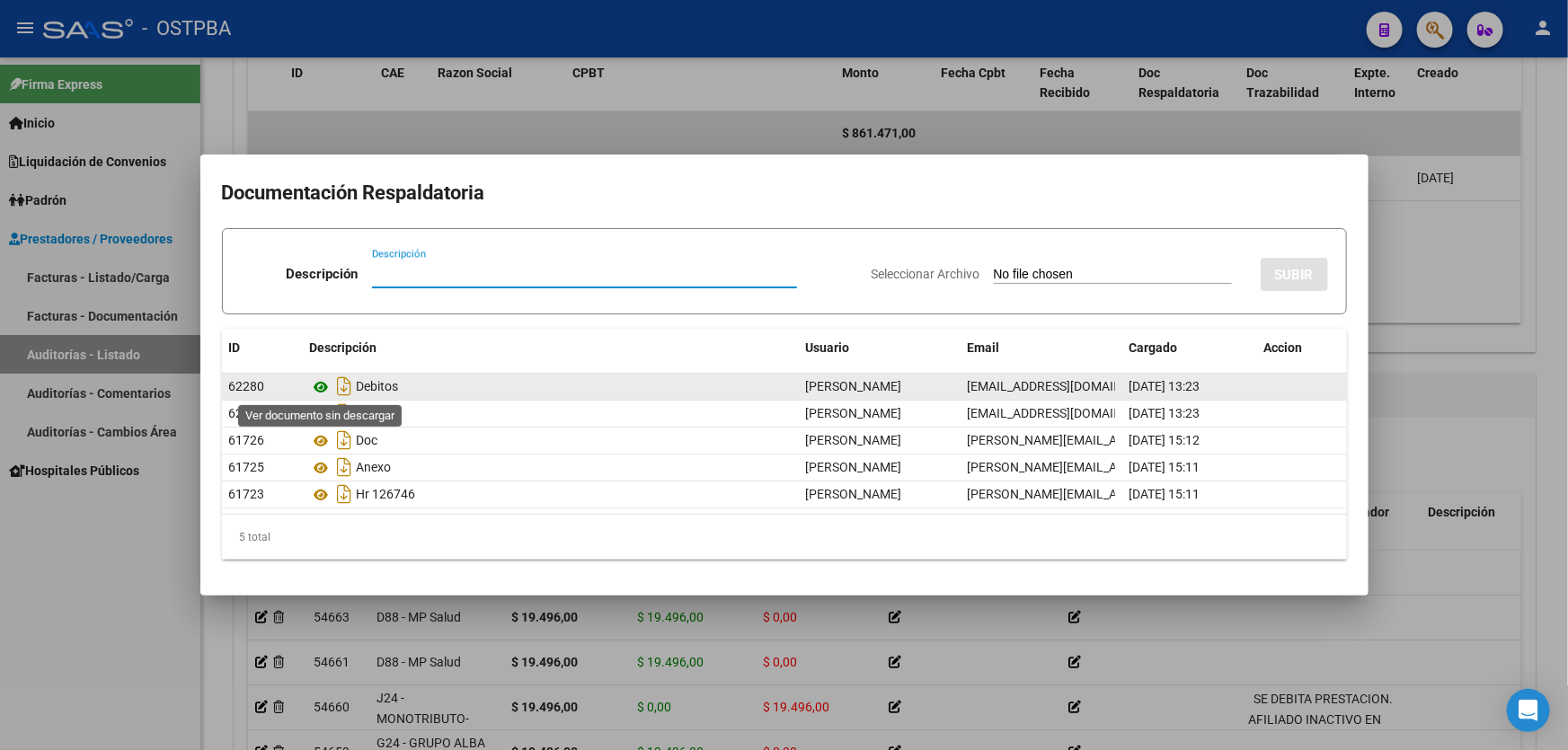
click at [322, 386] on icon at bounding box center [321, 386] width 24 height 22
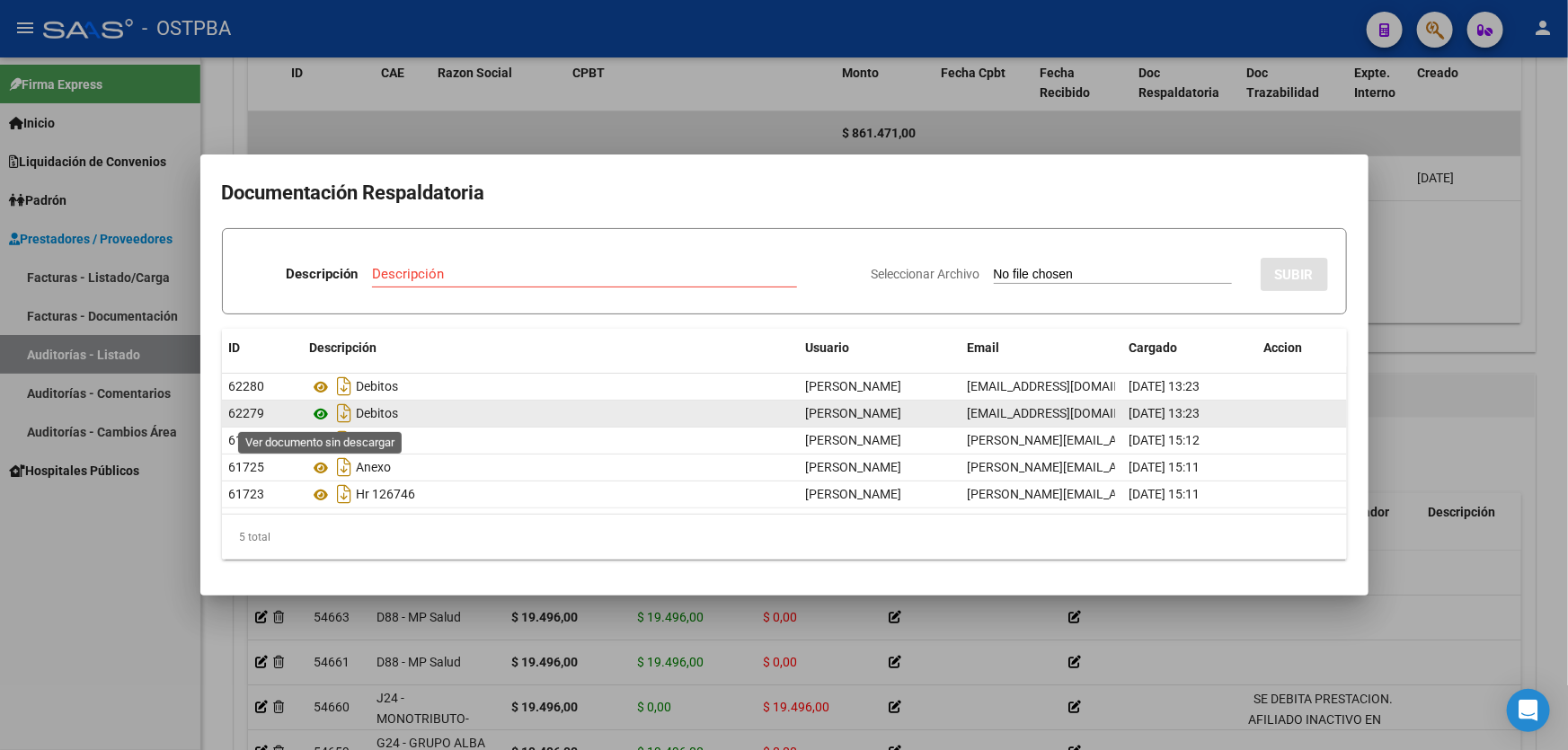
click at [323, 411] on icon at bounding box center [321, 414] width 24 height 22
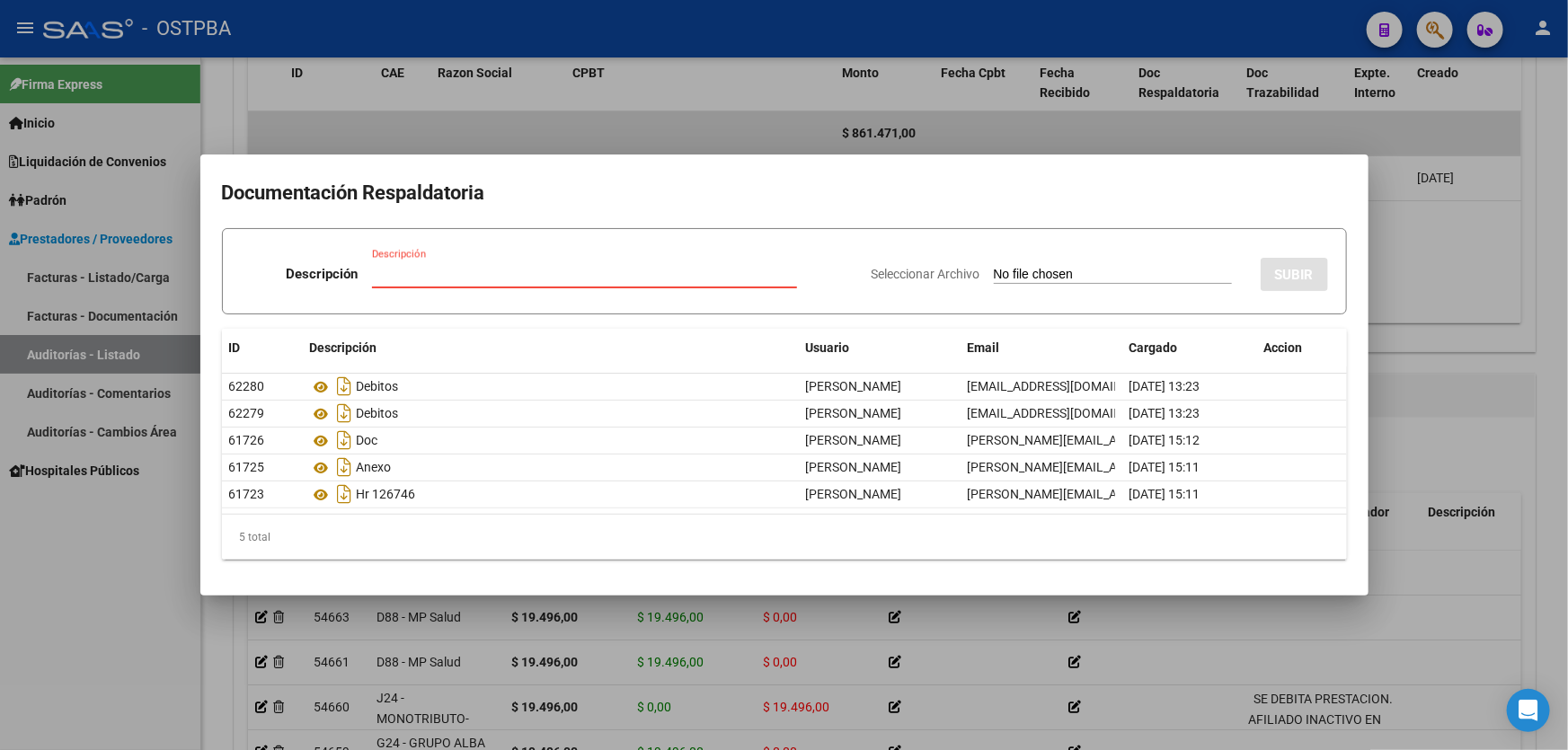
click at [451, 268] on input "Descripción" at bounding box center [585, 274] width 425 height 16
type input "NOTA DE CREDITO"
click at [994, 269] on input "Seleccionar Archivo" at bounding box center [1112, 276] width 238 height 17
type input "C:\fakepath\NOTA DE CREDITO X DEBITO IGUALDAD SALUD 12558.pdf"
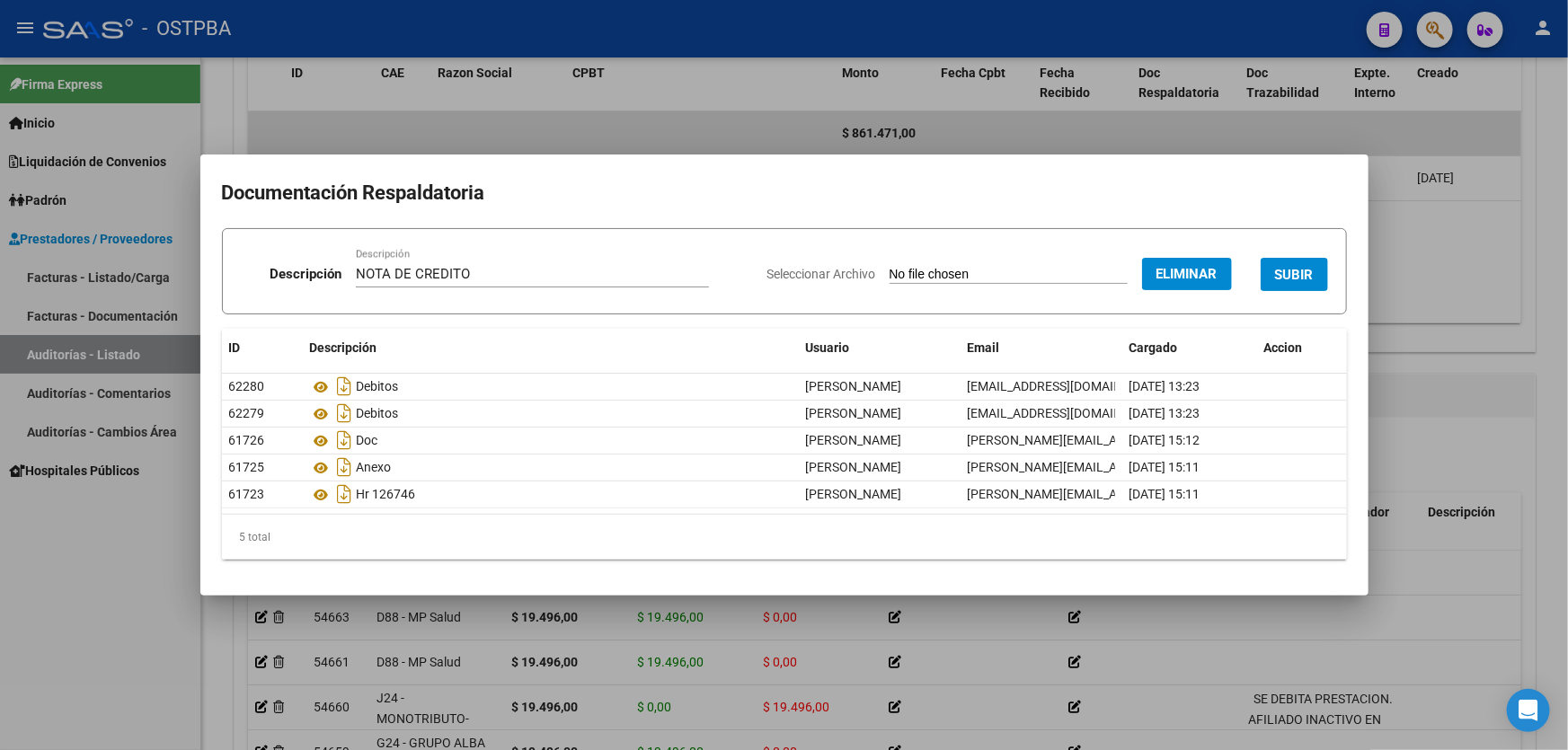
click at [1301, 276] on span "SUBIR" at bounding box center [1294, 275] width 39 height 16
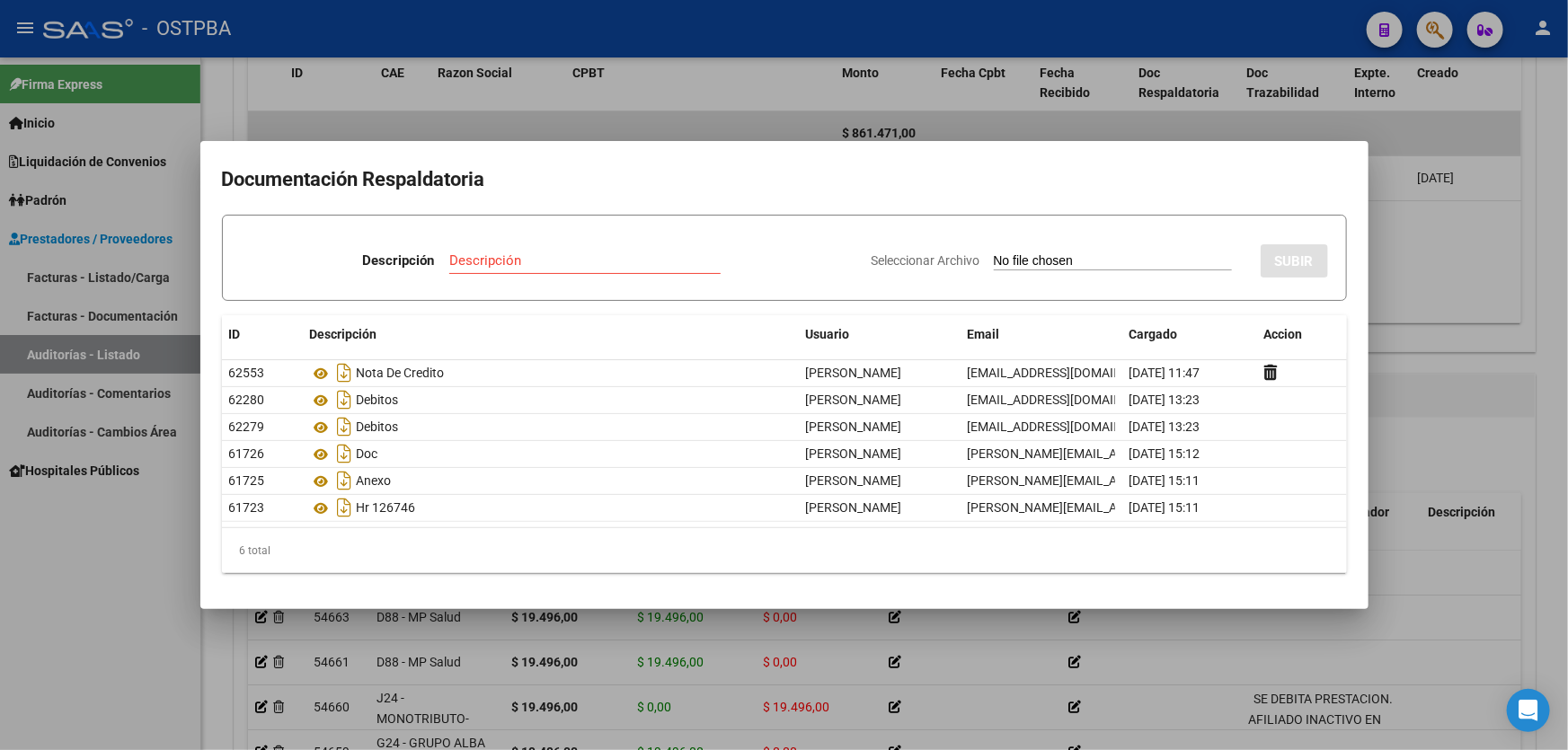
click at [1418, 438] on div at bounding box center [784, 375] width 1568 height 750
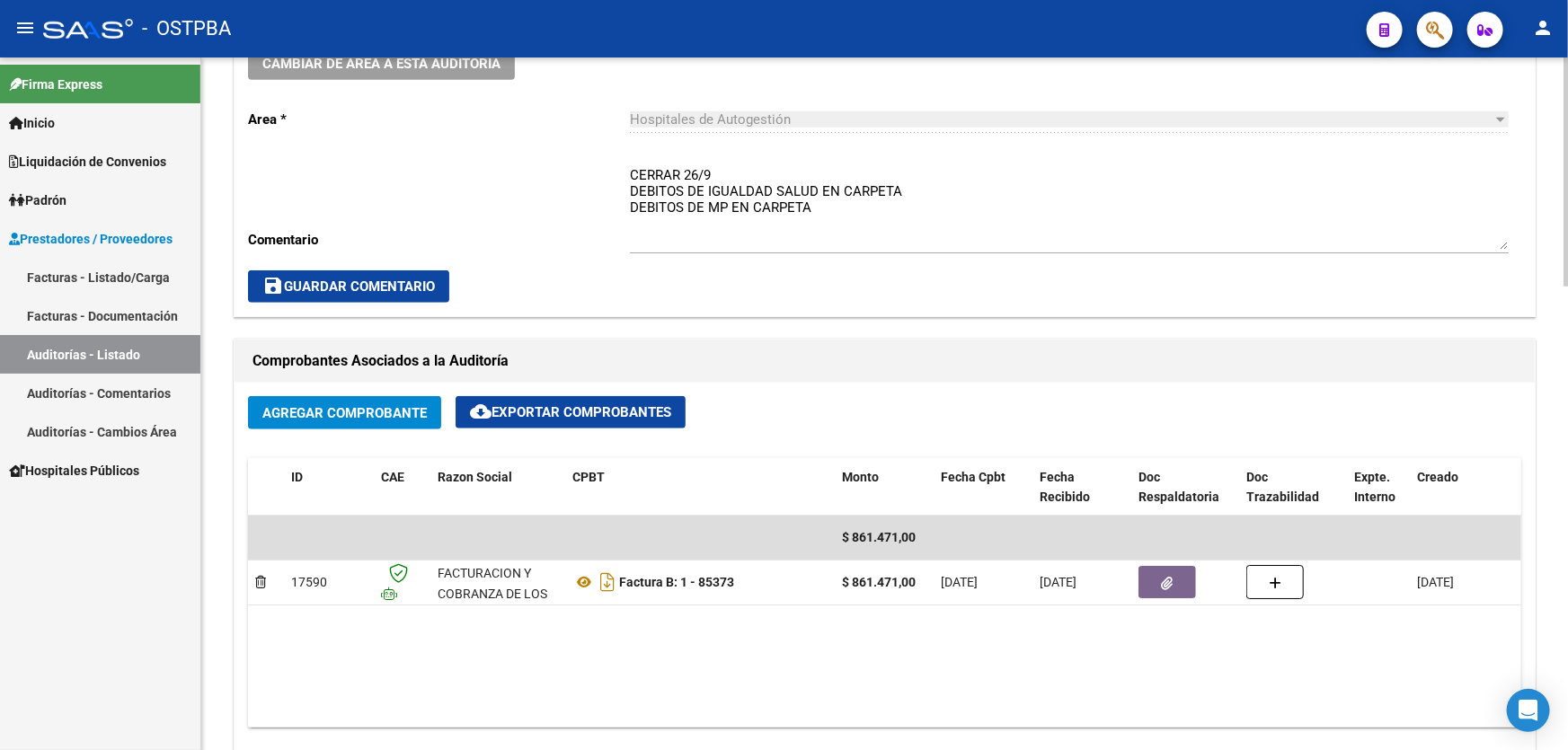
scroll to position [408, 0]
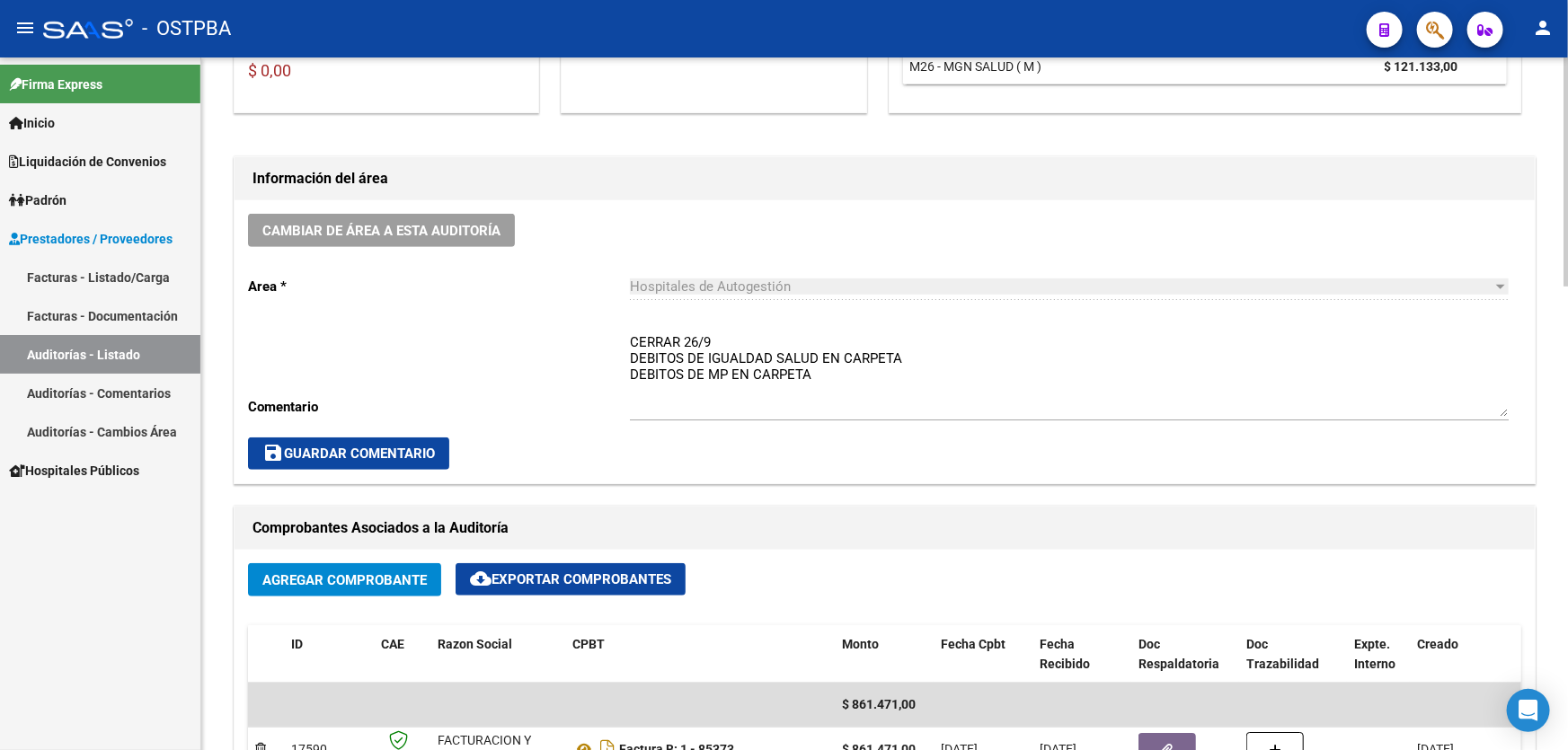
click at [897, 356] on textarea "CERRAR 26/9 DEBITOS DE IGUALDAD SALUD EN CARPETA DEBITOS DE MP EN CARPETA" at bounding box center [1069, 374] width 878 height 84
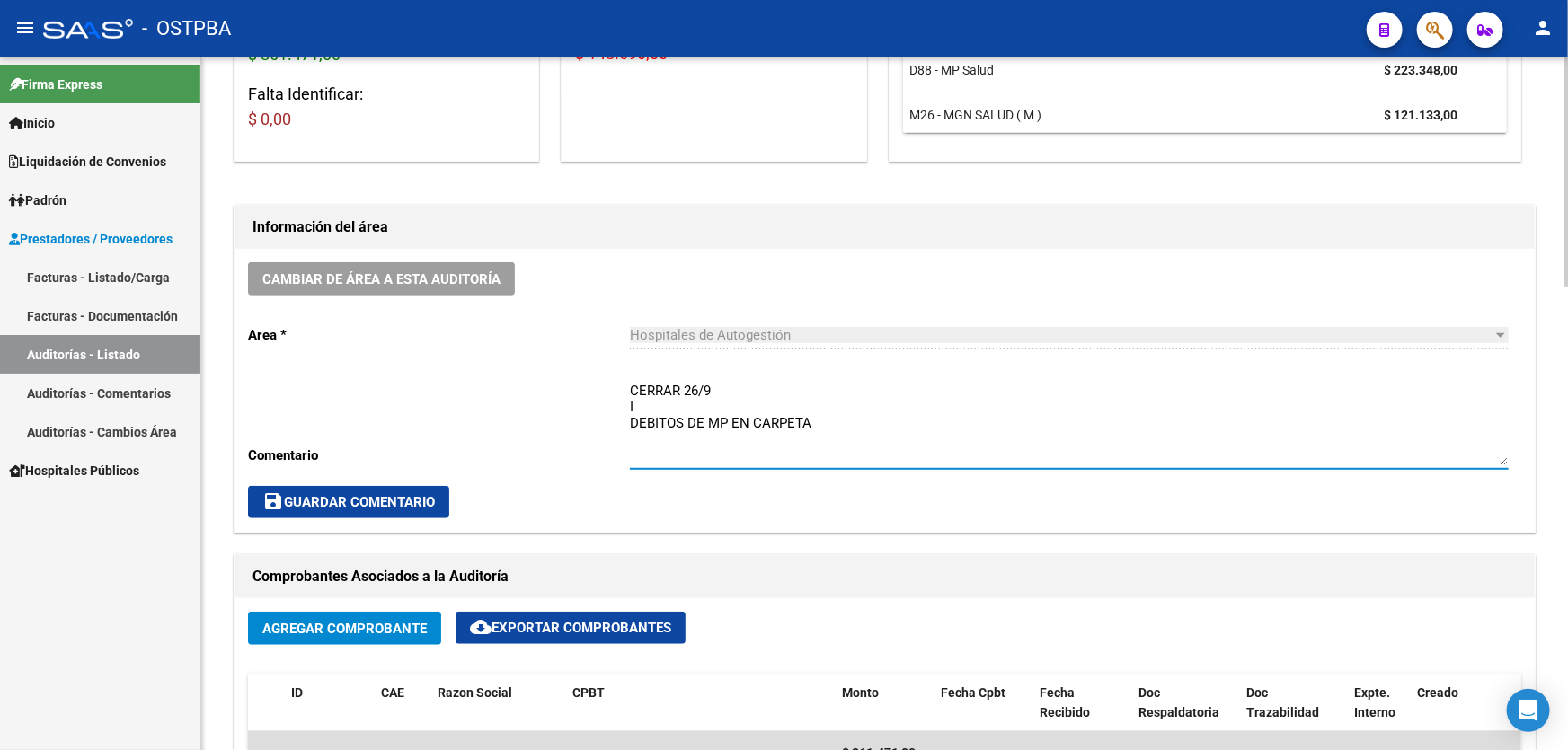
scroll to position [326, 0]
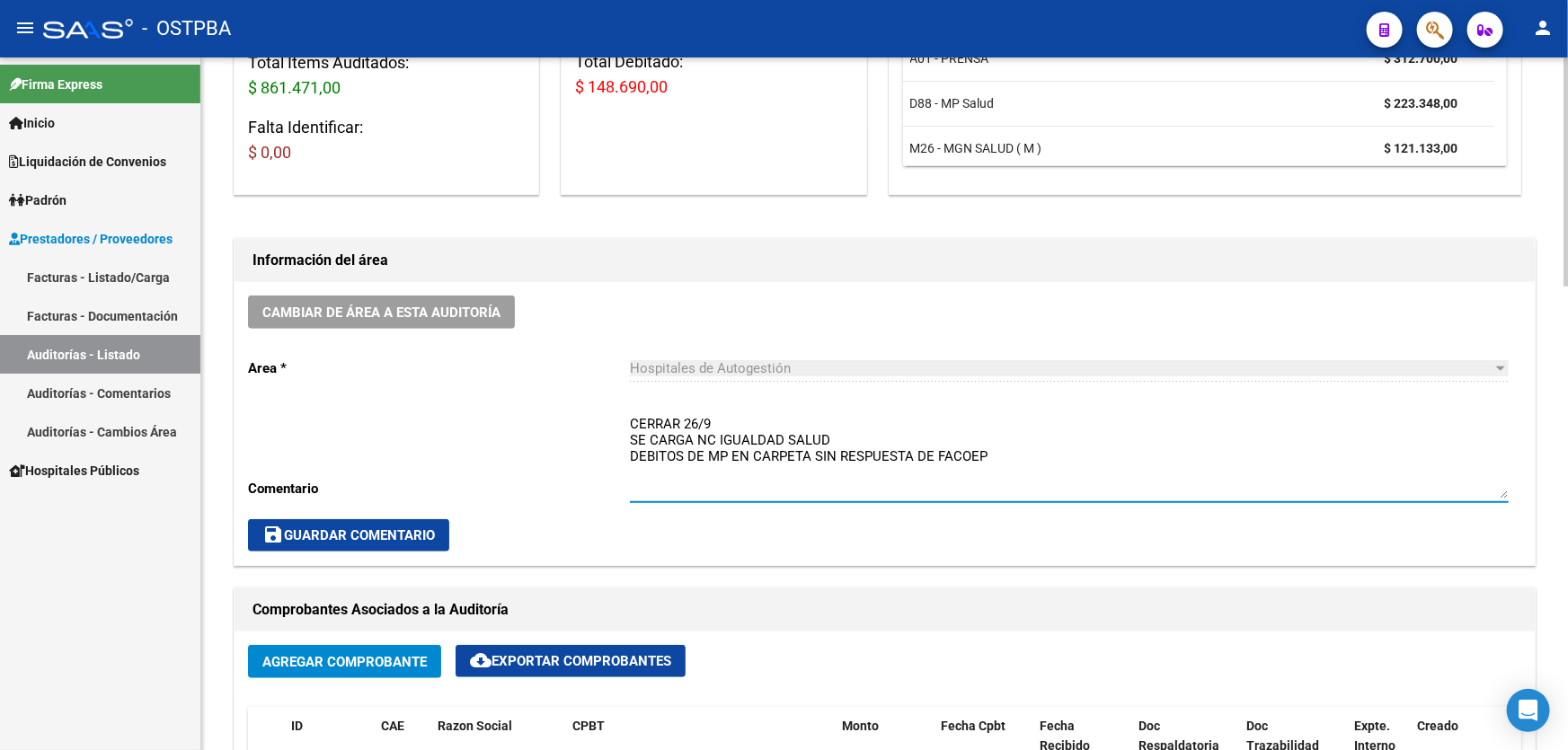
type textarea "CERRAR 26/9 SE CARGA NC IGUALDAD SALUD DEBITOS DE MP EN CARPETA SIN RESPUESTA D…"
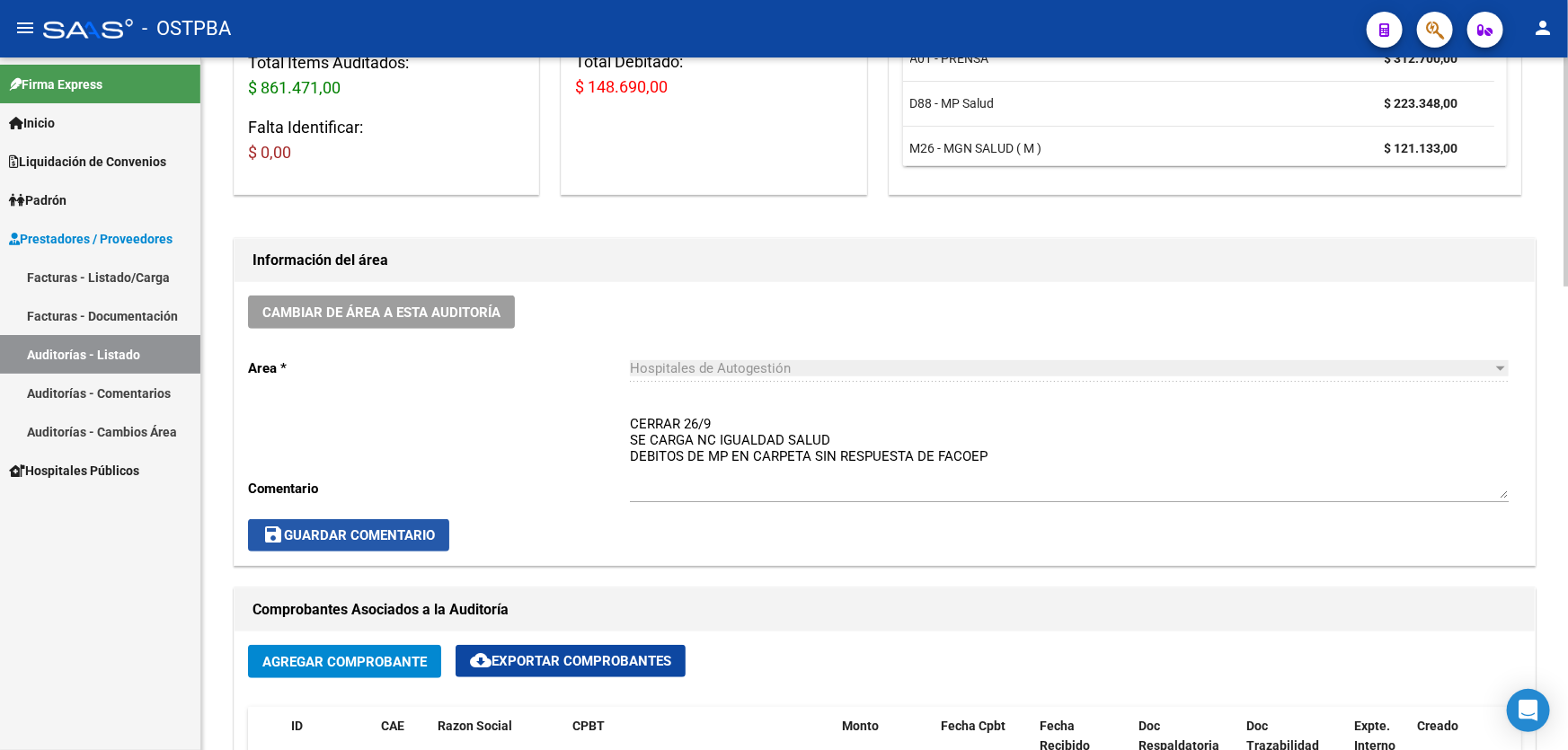
click at [324, 536] on span "save Guardar Comentario" at bounding box center [349, 535] width 172 height 16
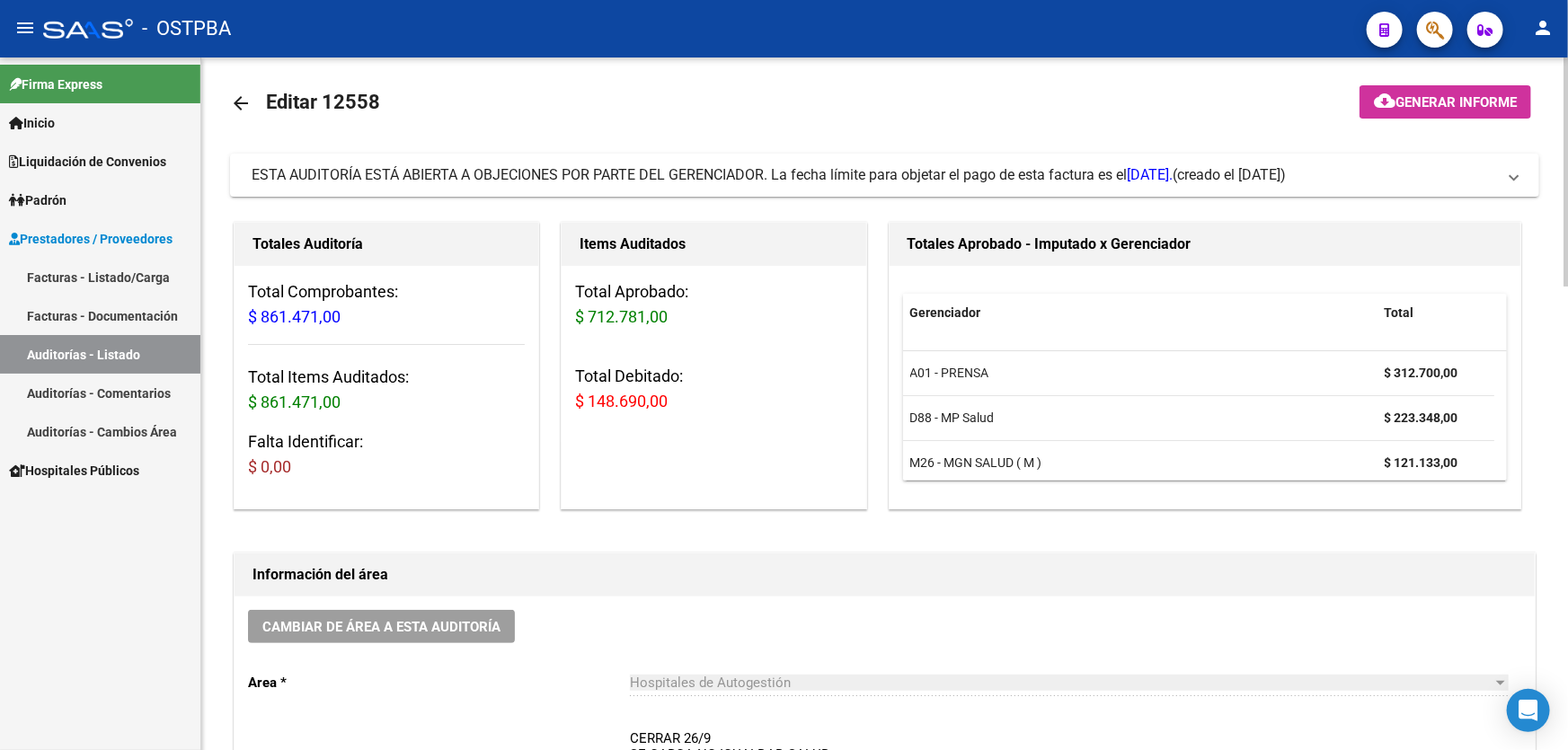
scroll to position [0, 0]
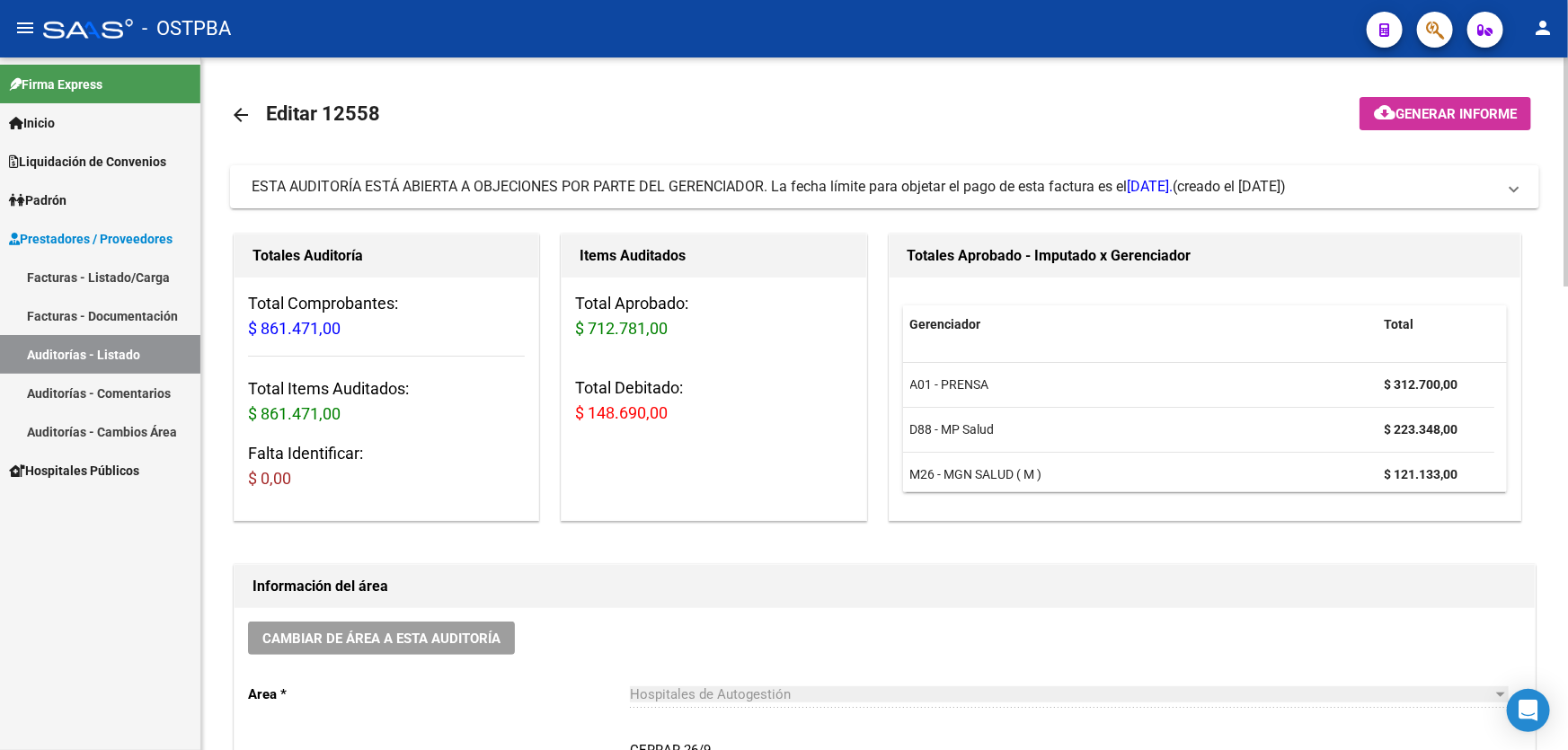
click at [243, 110] on mat-icon "arrow_back" at bounding box center [241, 115] width 22 height 22
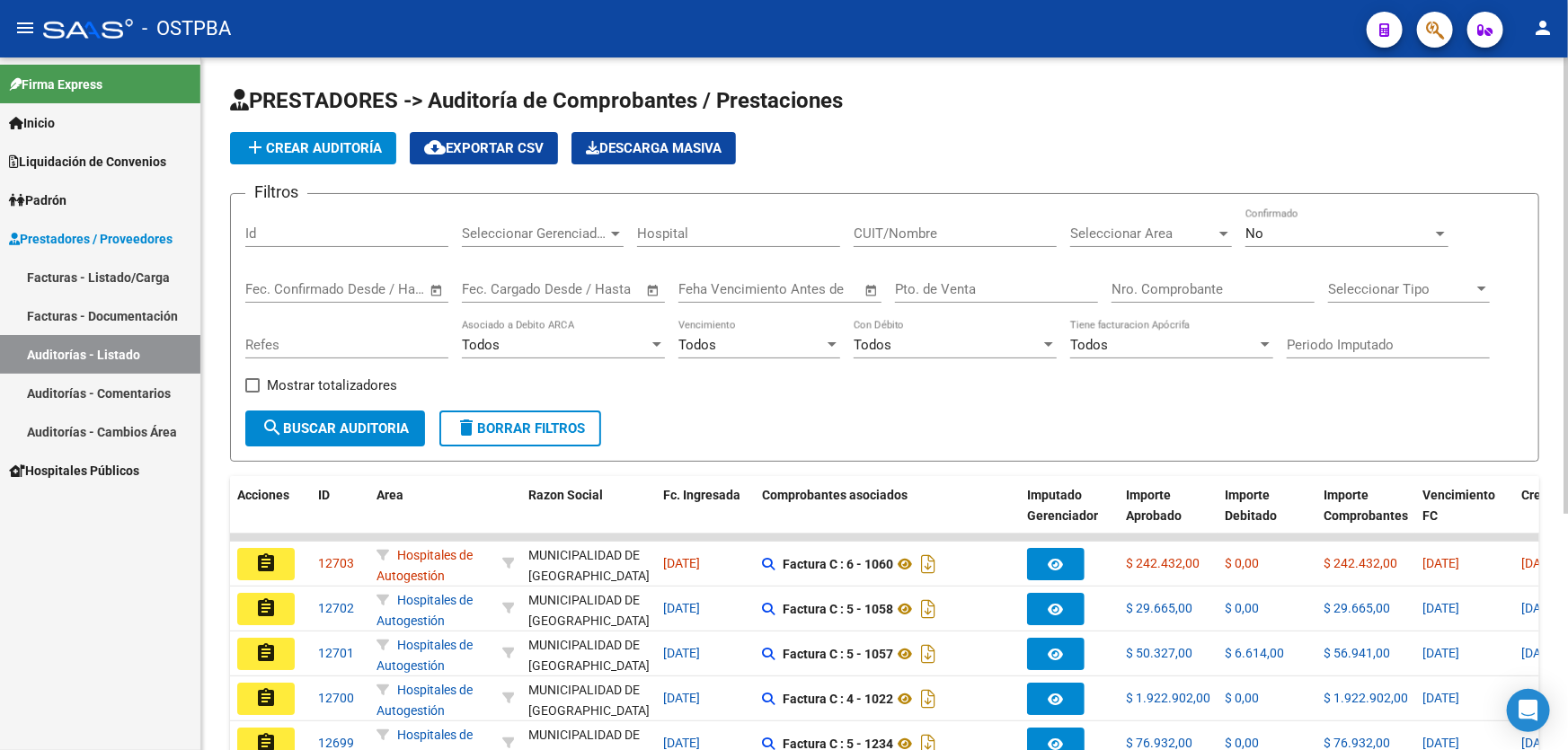
click at [1269, 231] on div "No" at bounding box center [1338, 233] width 187 height 16
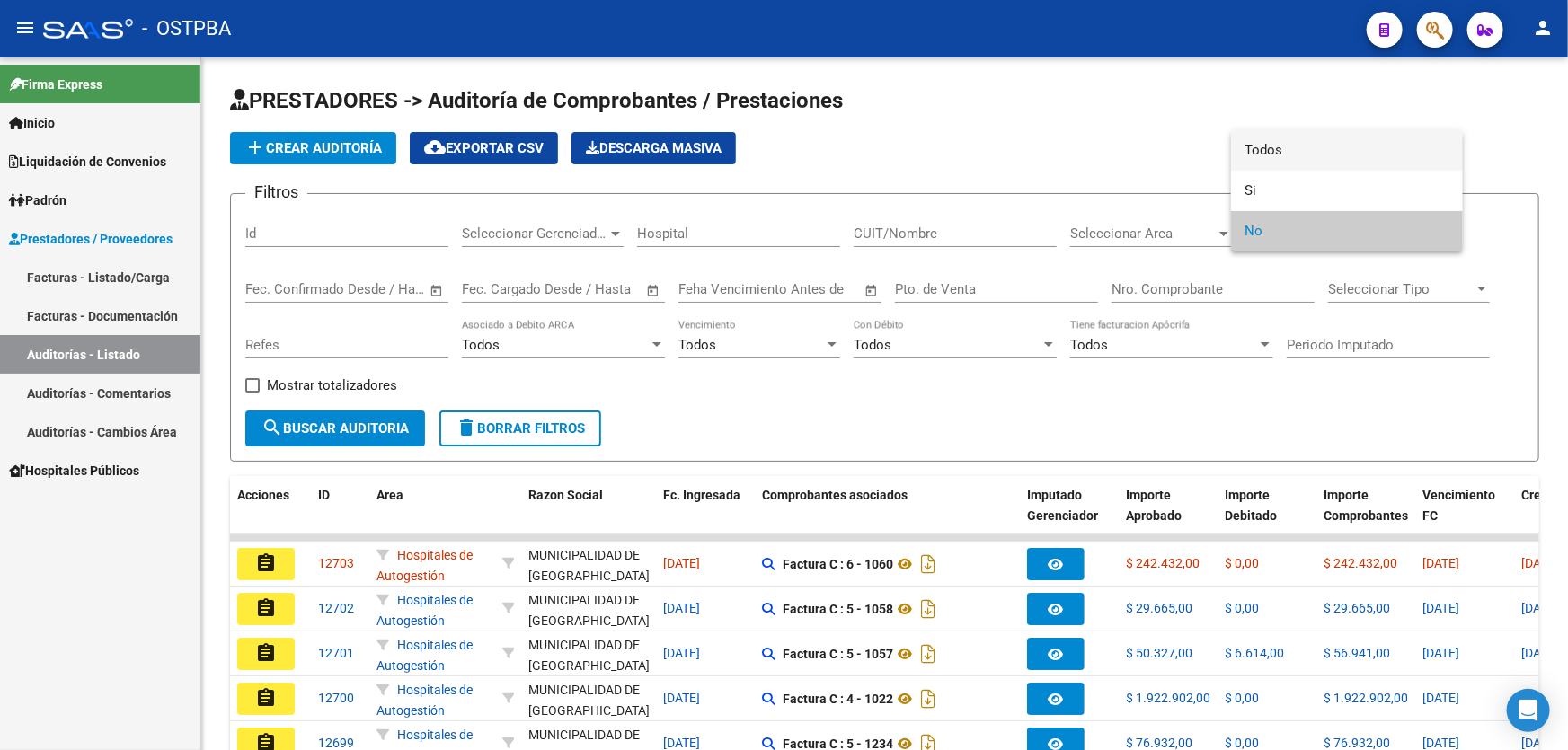
click at [1278, 152] on span "Todos" at bounding box center [1346, 151] width 203 height 41
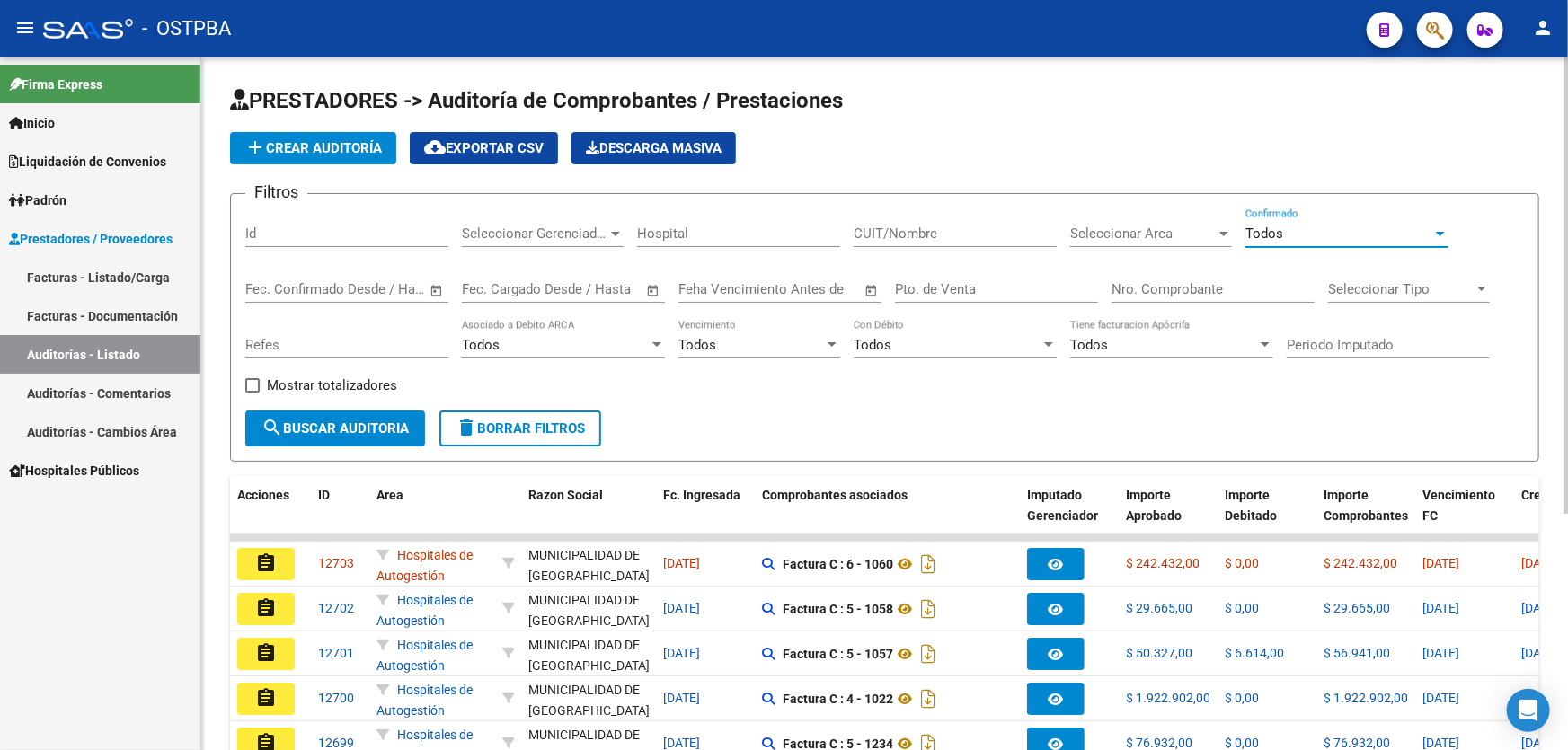
click at [1181, 283] on input "Nro. Comprobante" at bounding box center [1213, 289] width 203 height 16
type input "85555"
click at [301, 422] on span "search Buscar Auditoria" at bounding box center [335, 428] width 148 height 16
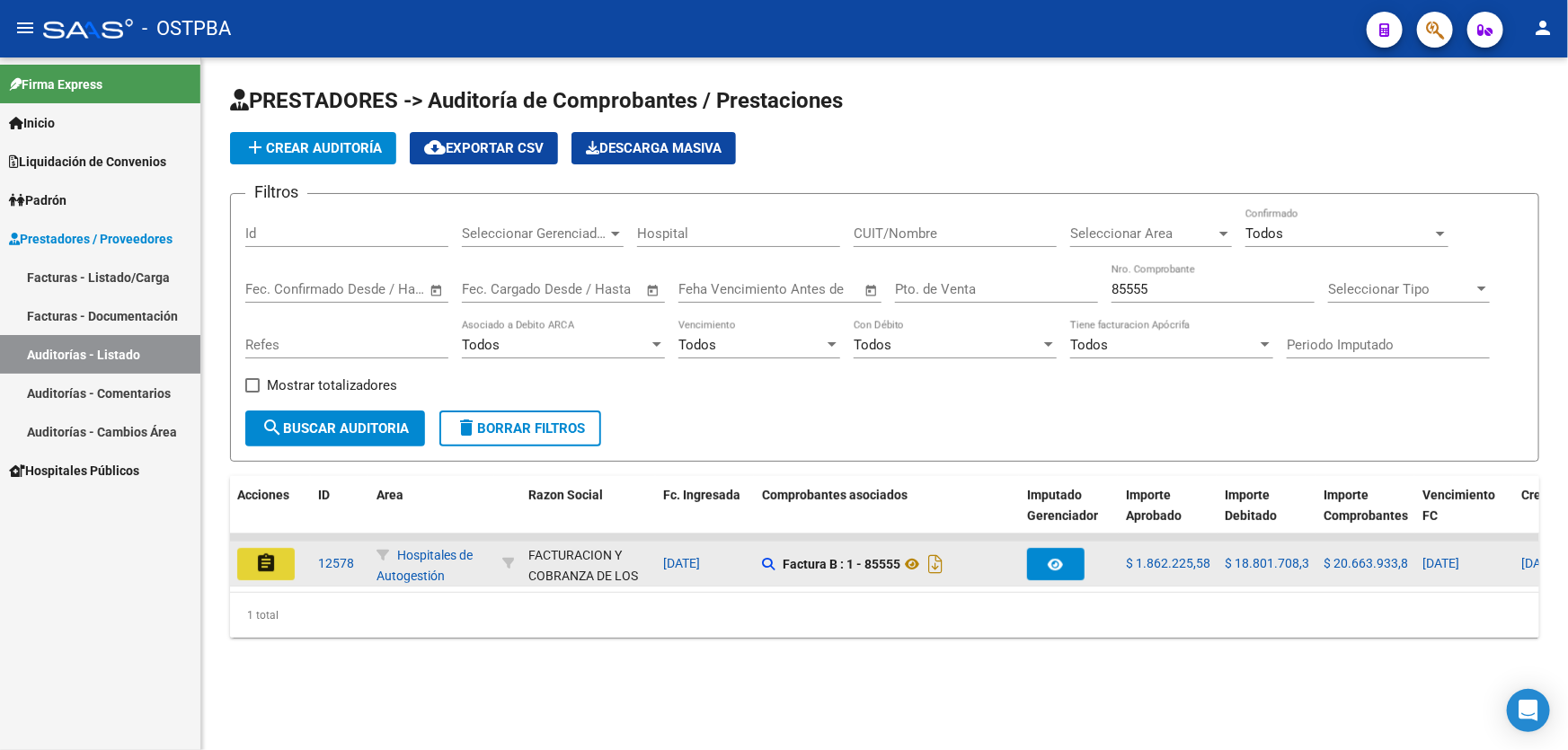
click at [262, 562] on mat-icon "assignment" at bounding box center [265, 562] width 22 height 22
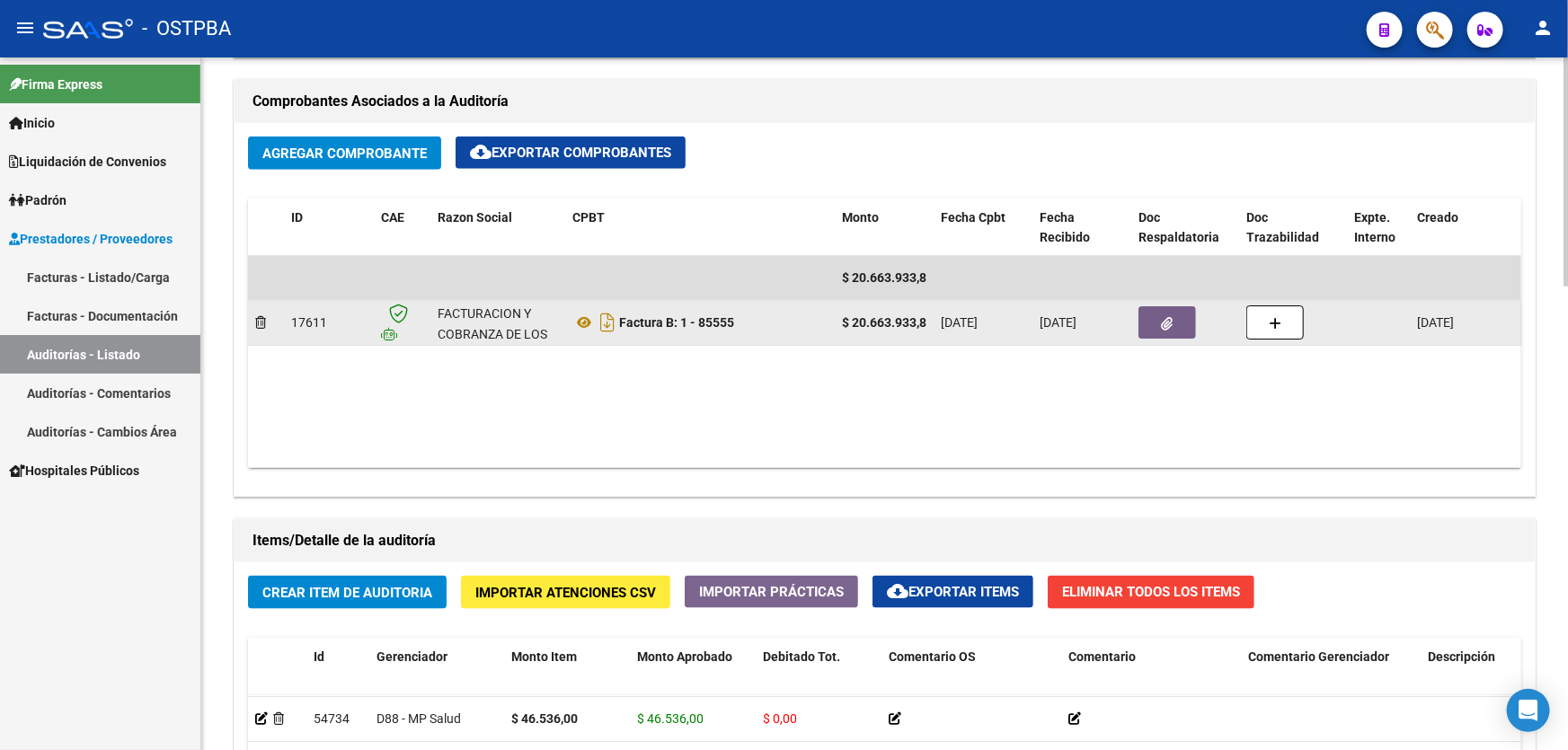
scroll to position [652, 0]
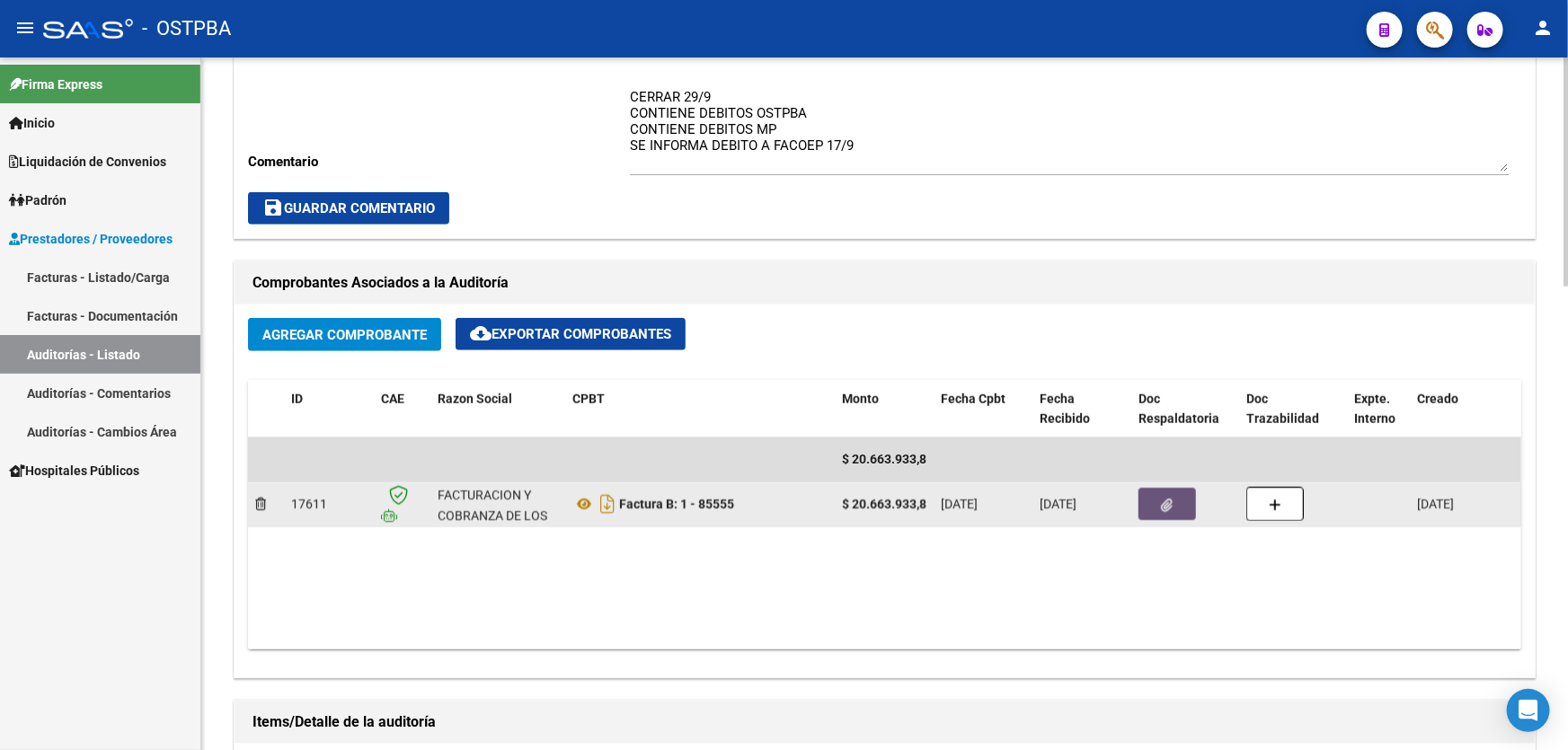
click at [1158, 493] on button "button" at bounding box center [1166, 504] width 58 height 32
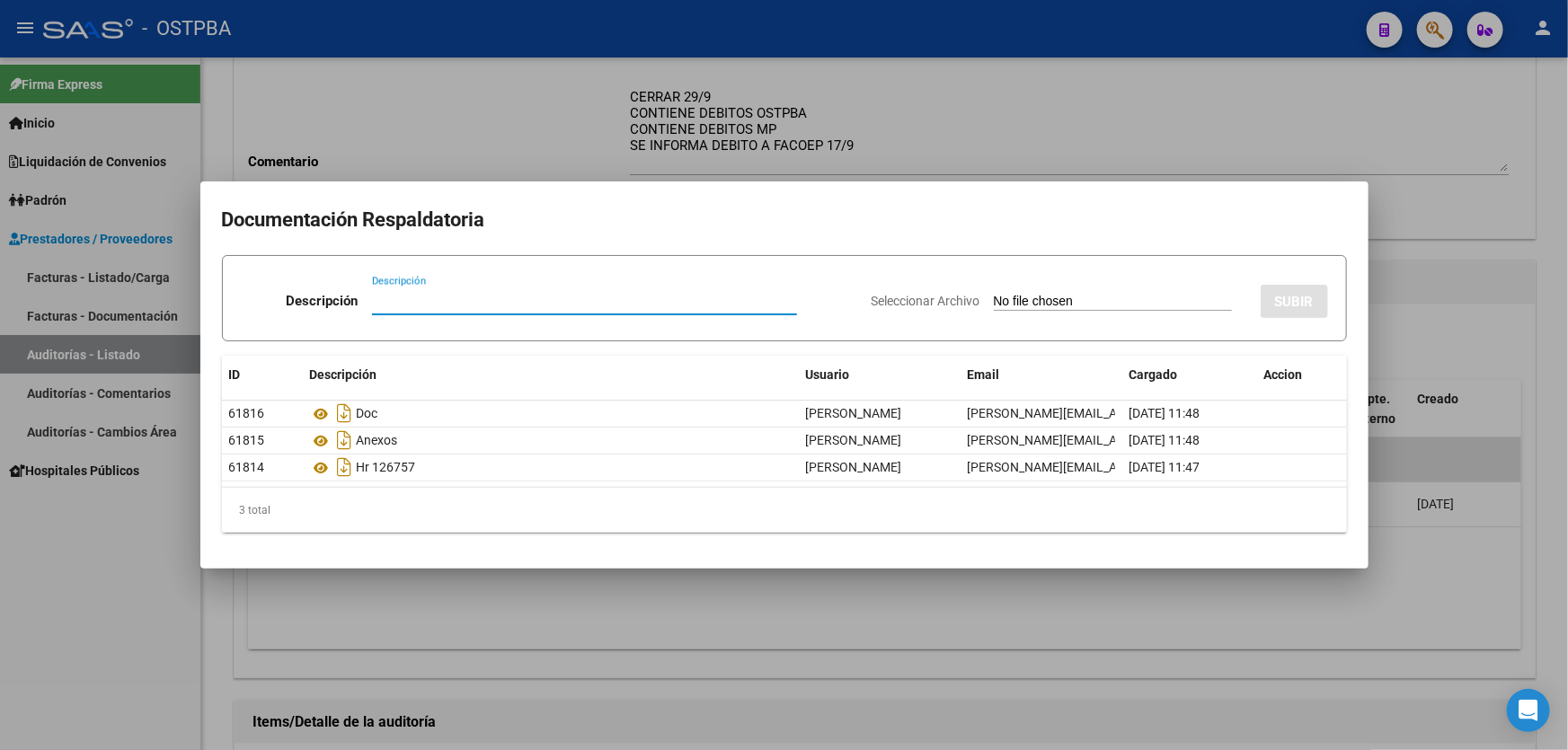
click at [612, 607] on div at bounding box center [784, 375] width 1568 height 750
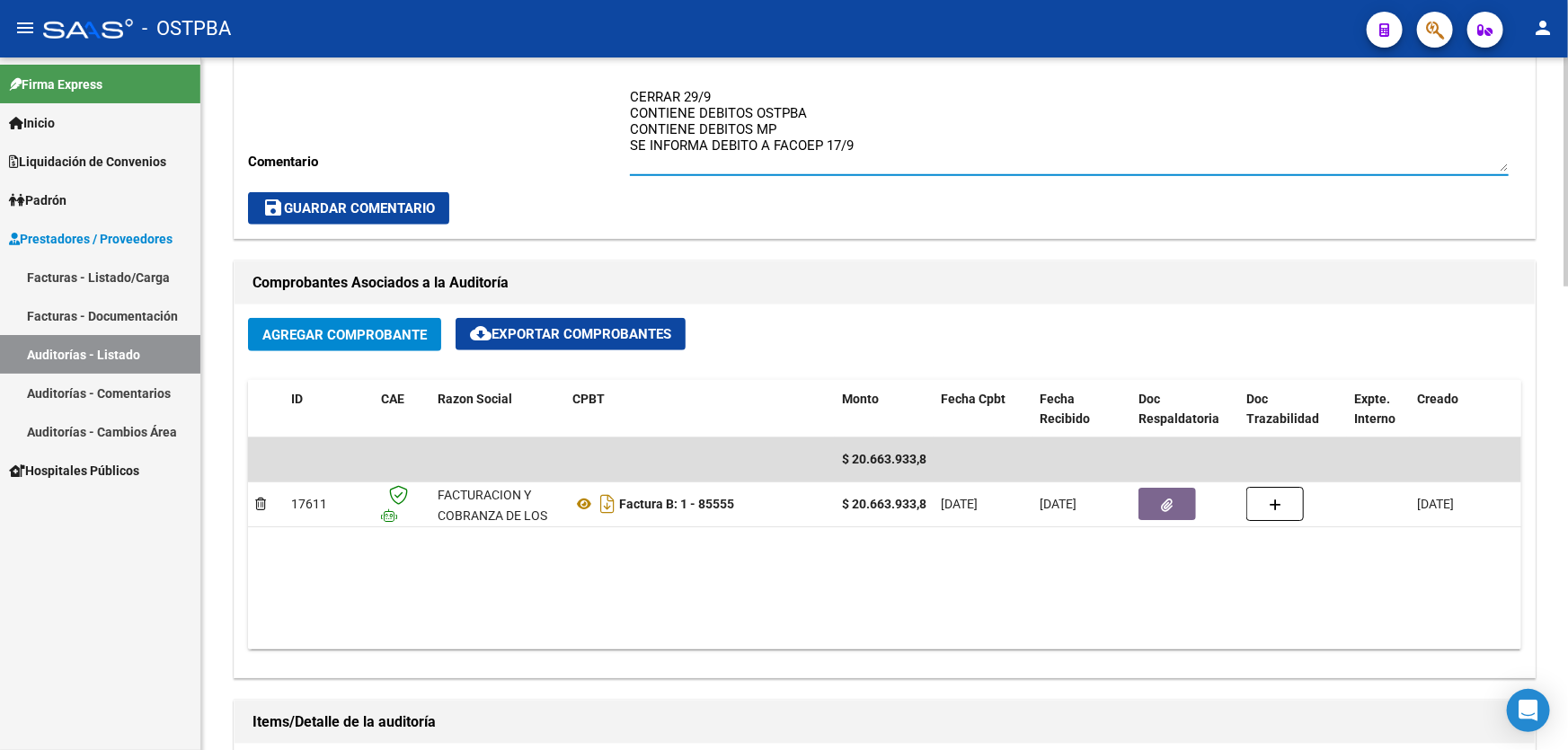
click at [825, 110] on textarea "CERRAR 29/9 CONTIENE DEBITOS OSTPBA CONTIENE DEBITOS MP SE INFORMA DEBITO A FAC…" at bounding box center [1069, 129] width 878 height 84
click at [902, 136] on textarea "CERRAR 29/9 CONTIENE DEBITOS OSTPBA SIN RESPUESTA CONTIENE DEBITOS MP CON RECHA…" at bounding box center [1069, 129] width 878 height 84
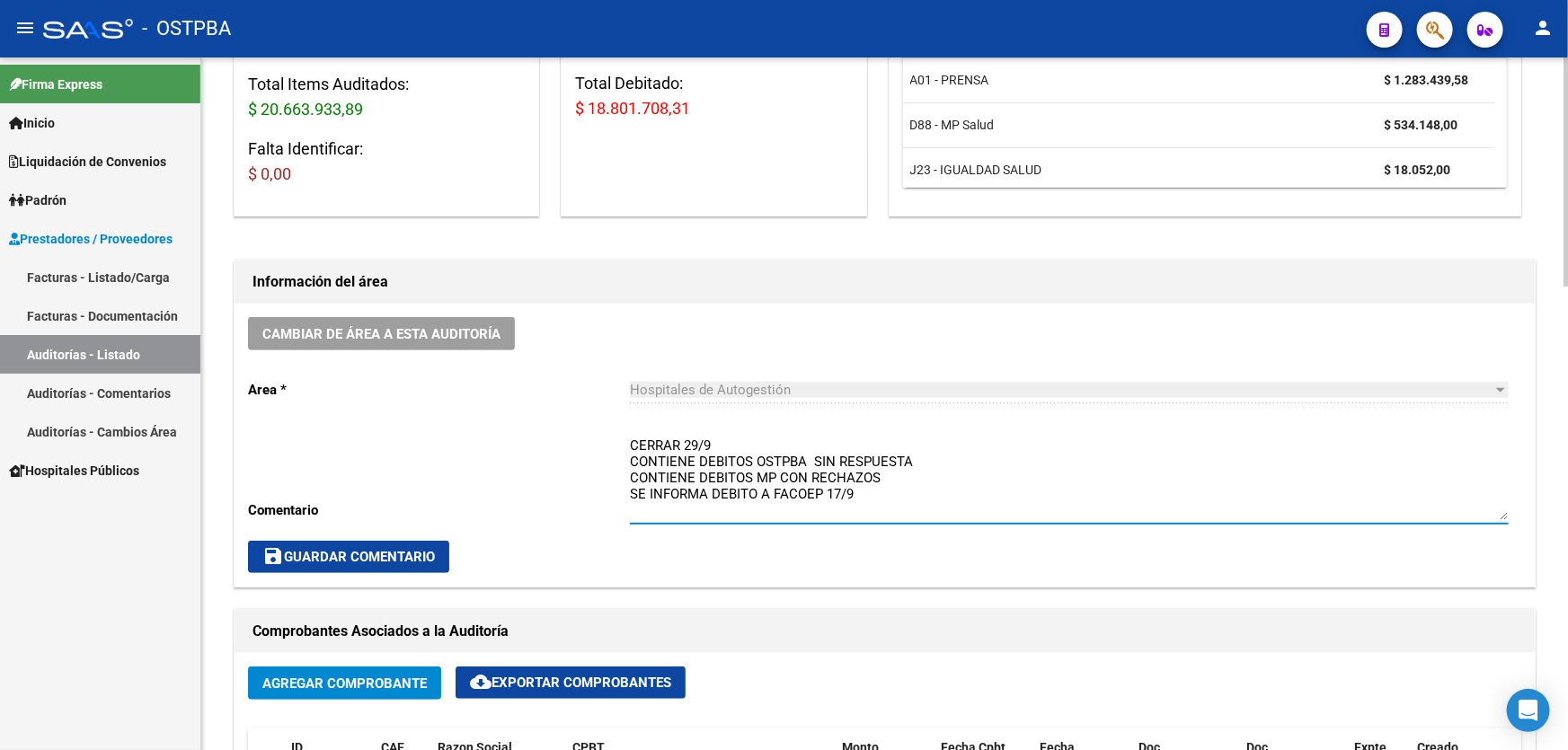
scroll to position [408, 0]
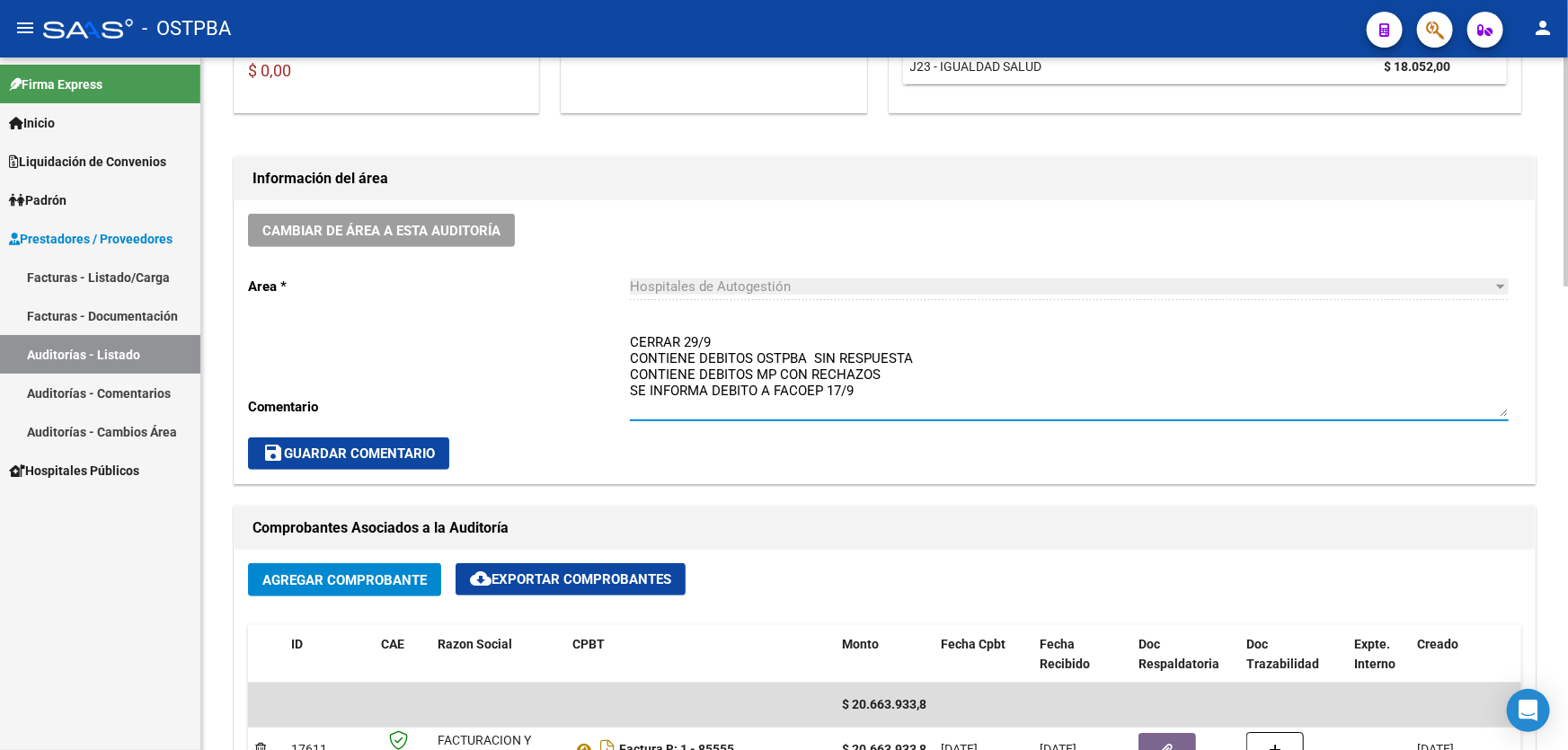
click at [901, 377] on textarea "CERRAR 29/9 CONTIENE DEBITOS OSTPBA SIN RESPUESTA CONTIENE DEBITOS MP CON RECHA…" at bounding box center [1069, 374] width 878 height 84
click at [867, 393] on textarea "CERRAR 29/9 CONTIENE DEBITOS OSTPBA SIN RESPUESTA CONTIENE DEBITOS MP CON RECHA…" at bounding box center [1069, 374] width 878 height 84
click at [919, 359] on textarea "CERRAR 29/9 CONTIENE DEBITOS OSTPBA SIN RESPUESTA CONTIENE DEBITOS MP CON RECHA…" at bounding box center [1069, 374] width 878 height 84
click at [1000, 374] on textarea "CERRAR 29/9 CONTIENE DEBITOS OSTPBA SIN RESPUESTA de facoep CONTIENE DEBITOS MP…" at bounding box center [1069, 374] width 878 height 84
type textarea "CERRAR 29/9 CONTIENE DEBITOS OSTPBA SIN RESPUESTA de facoep CONTIENE DEBITOS MP…"
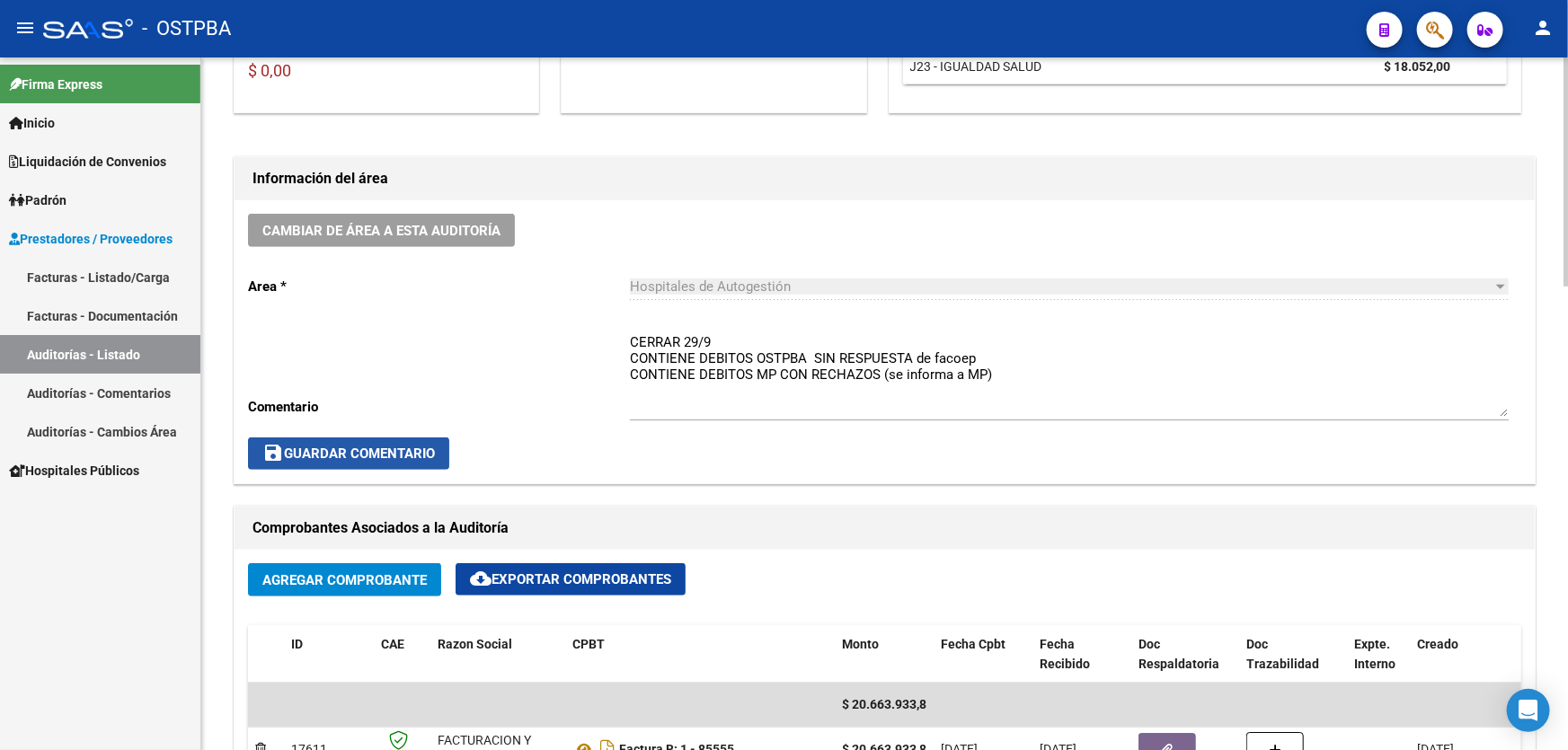
click at [340, 439] on button "save Guardar Comentario" at bounding box center [349, 454] width 201 height 32
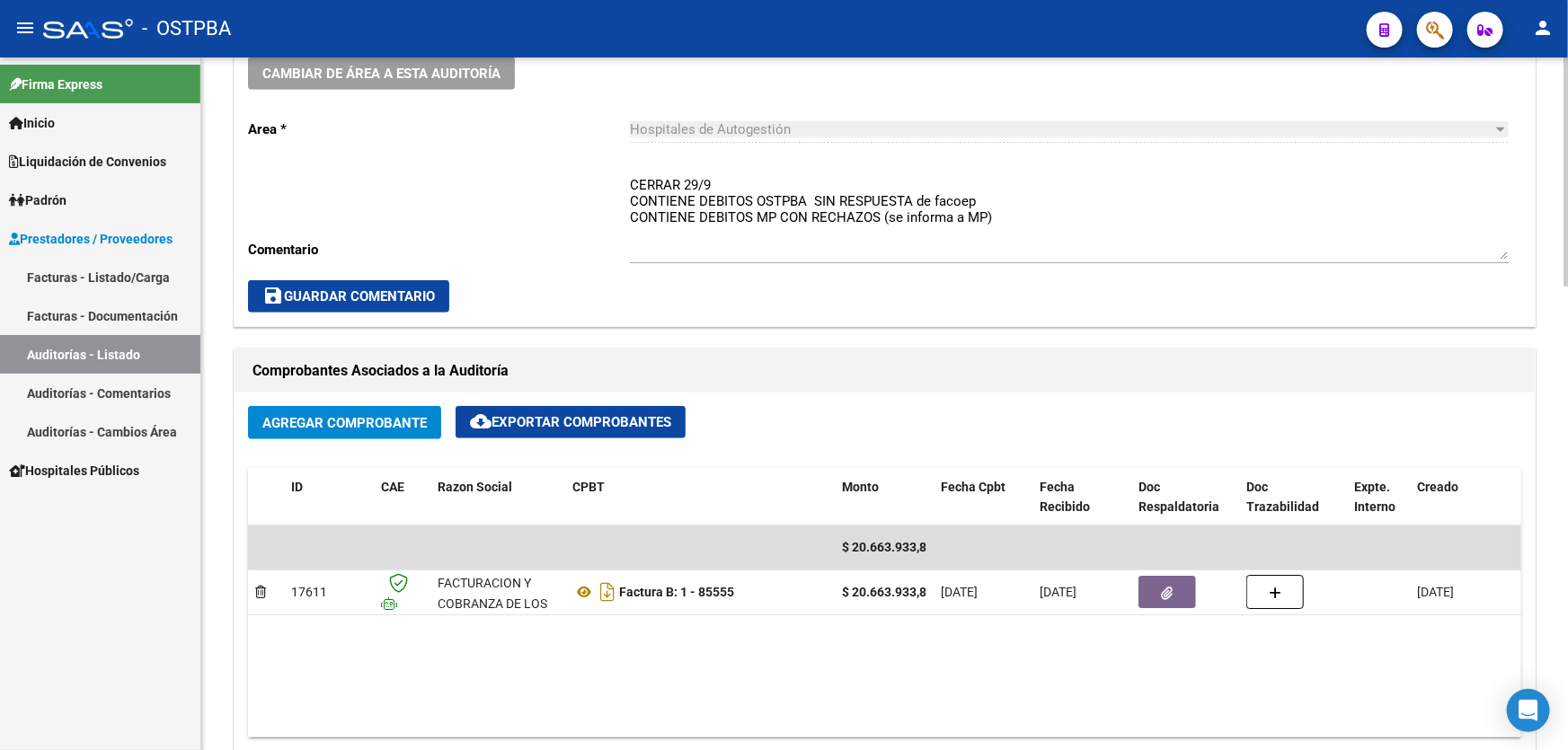
scroll to position [735, 0]
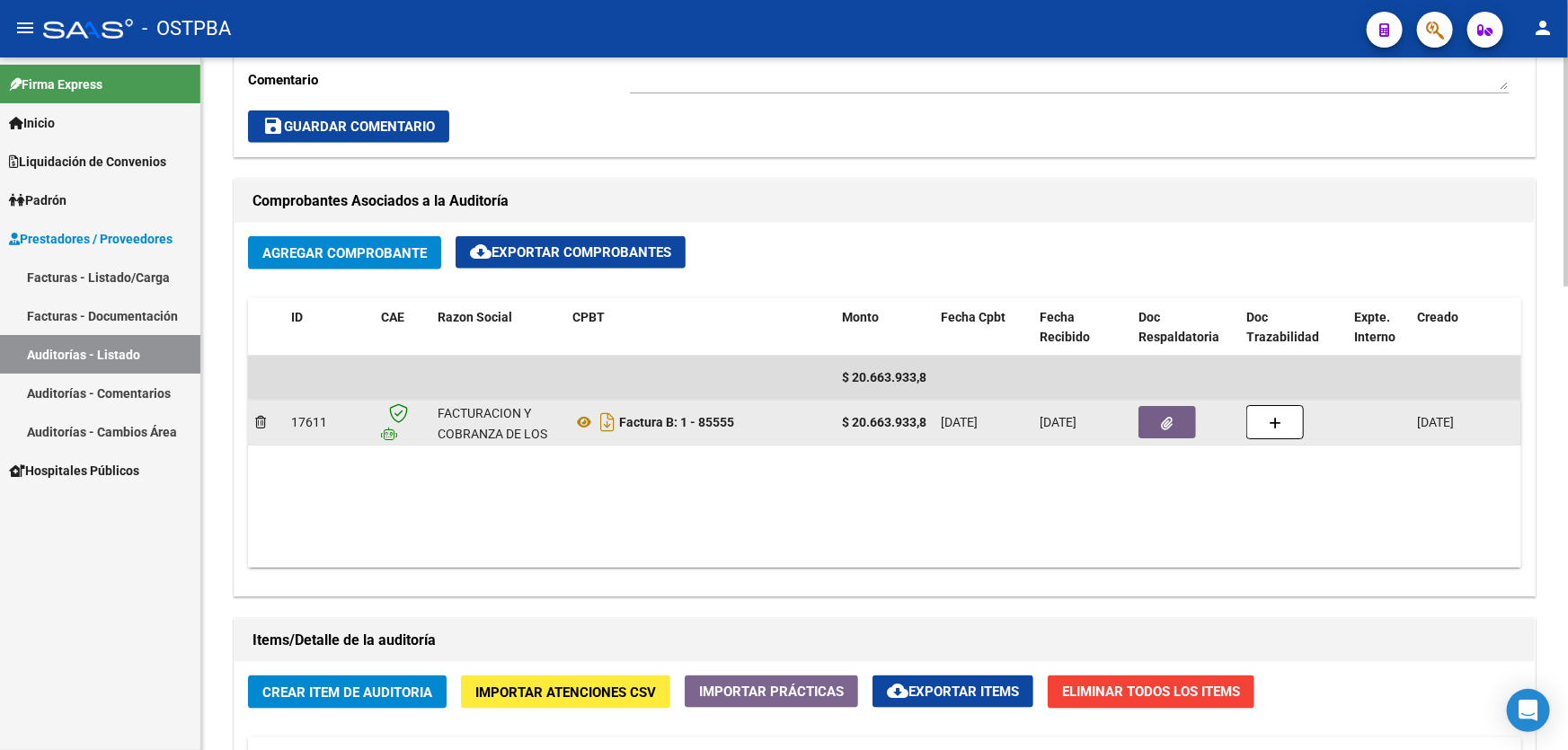
click at [1158, 418] on button "button" at bounding box center [1166, 422] width 58 height 32
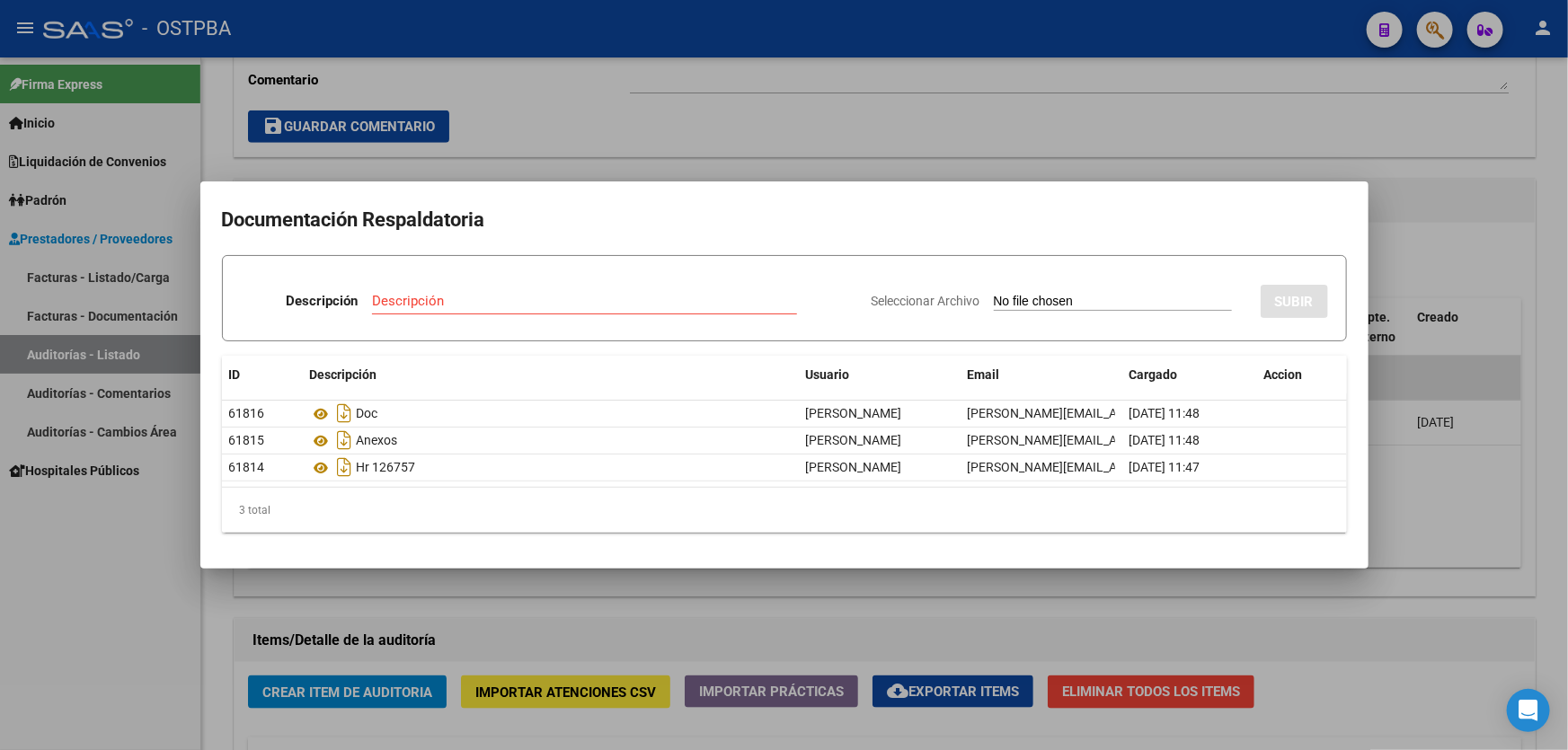
click at [661, 601] on div at bounding box center [784, 375] width 1568 height 750
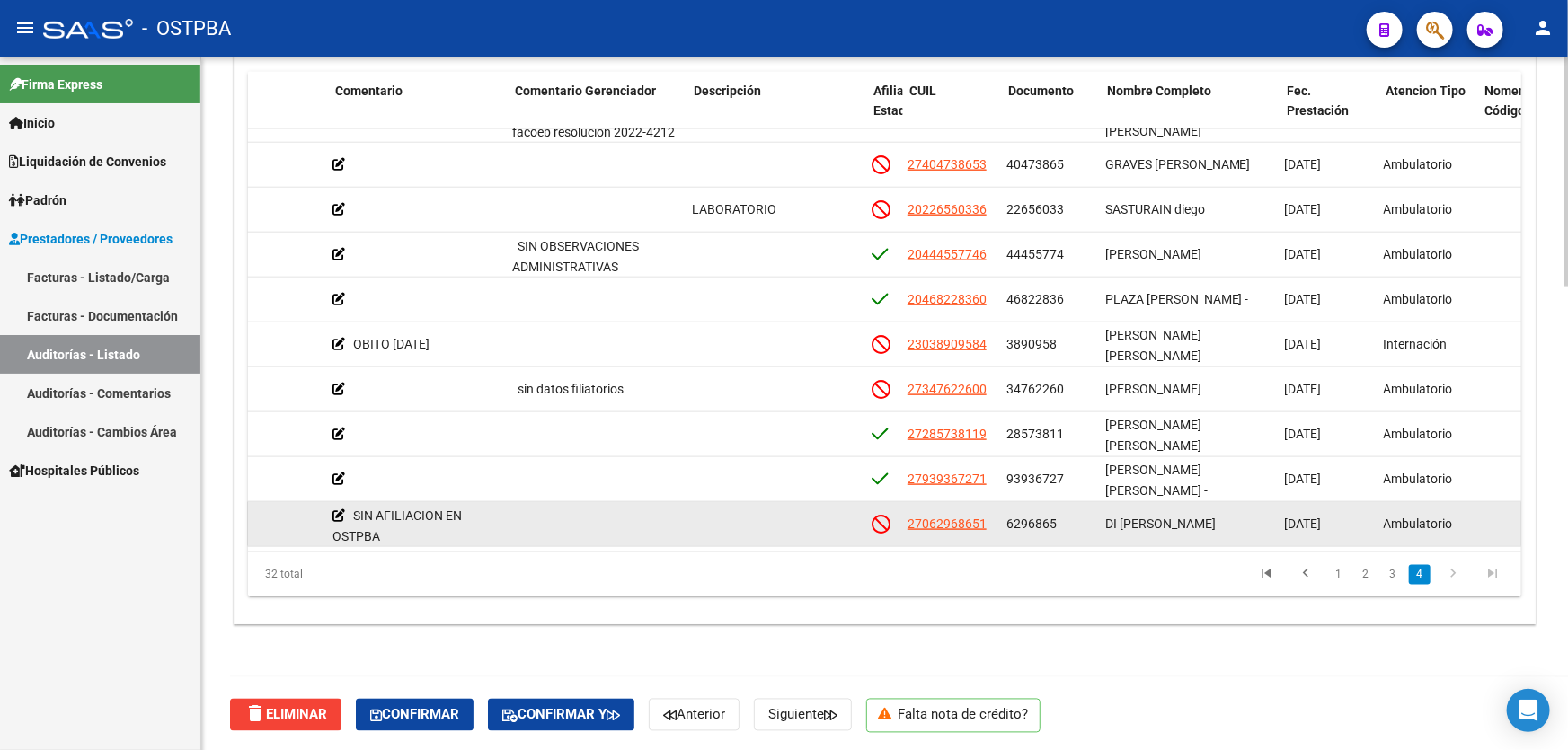
scroll to position [1031, 733]
click at [935, 516] on span "27062968651" at bounding box center [949, 523] width 79 height 14
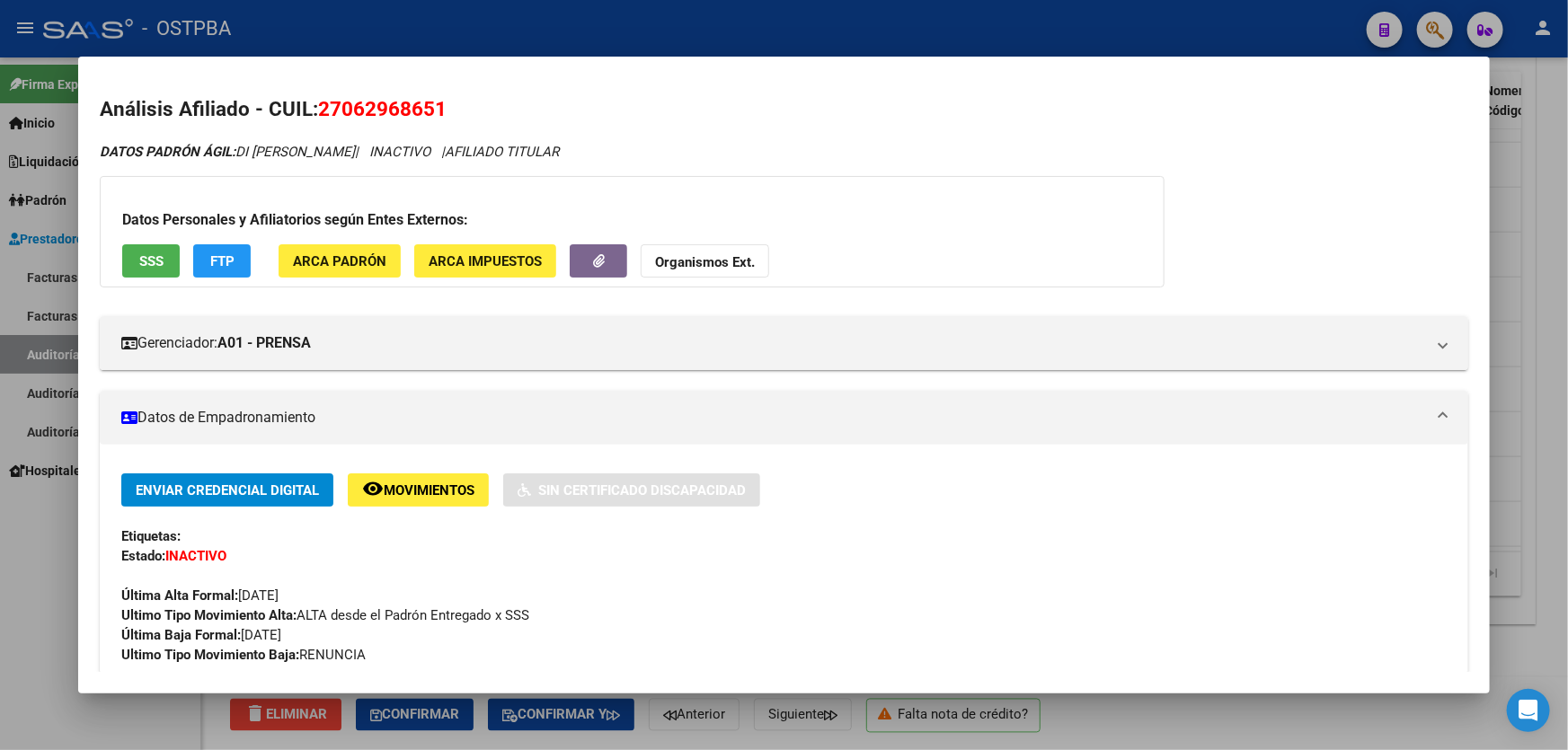
click at [44, 539] on div at bounding box center [784, 375] width 1568 height 750
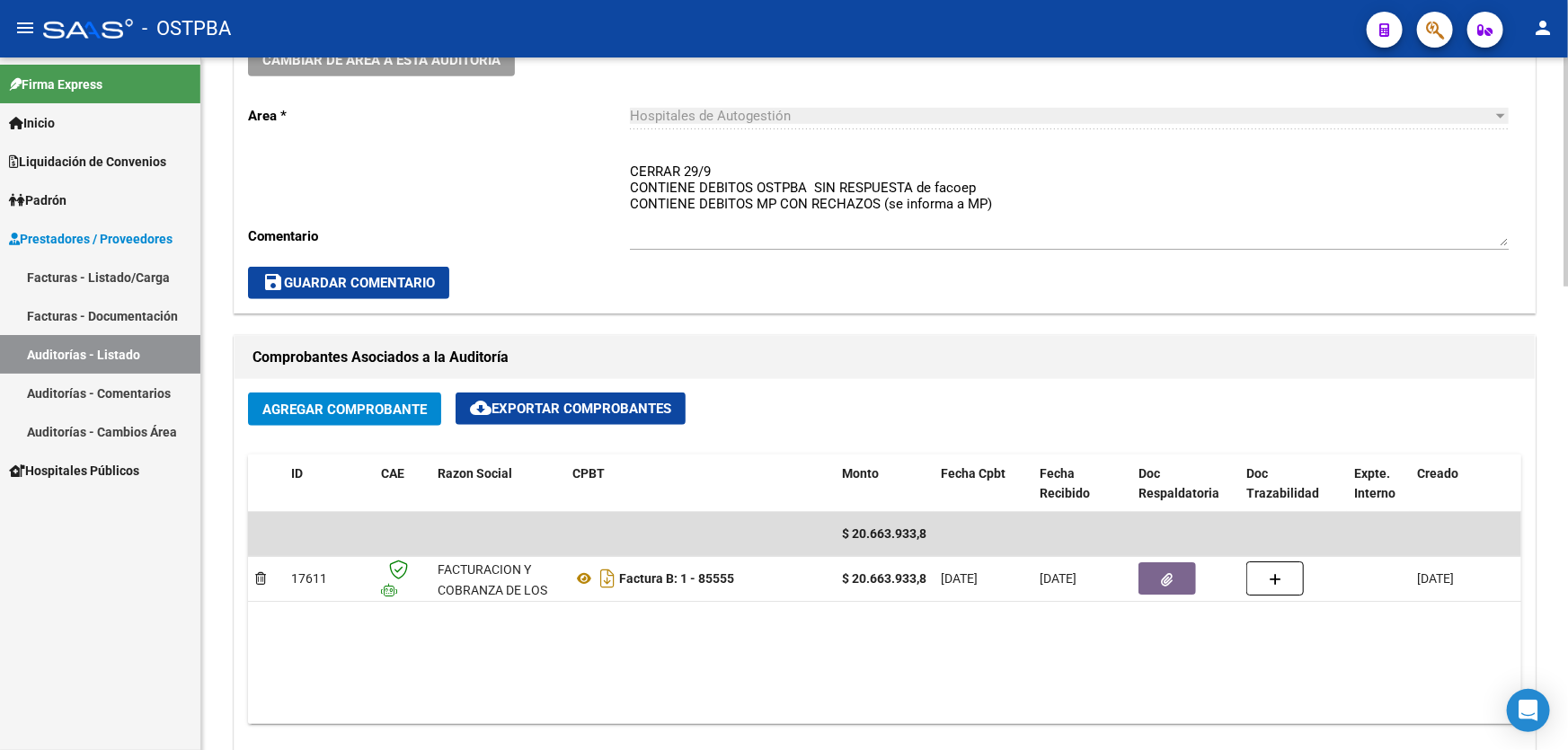
scroll to position [816, 0]
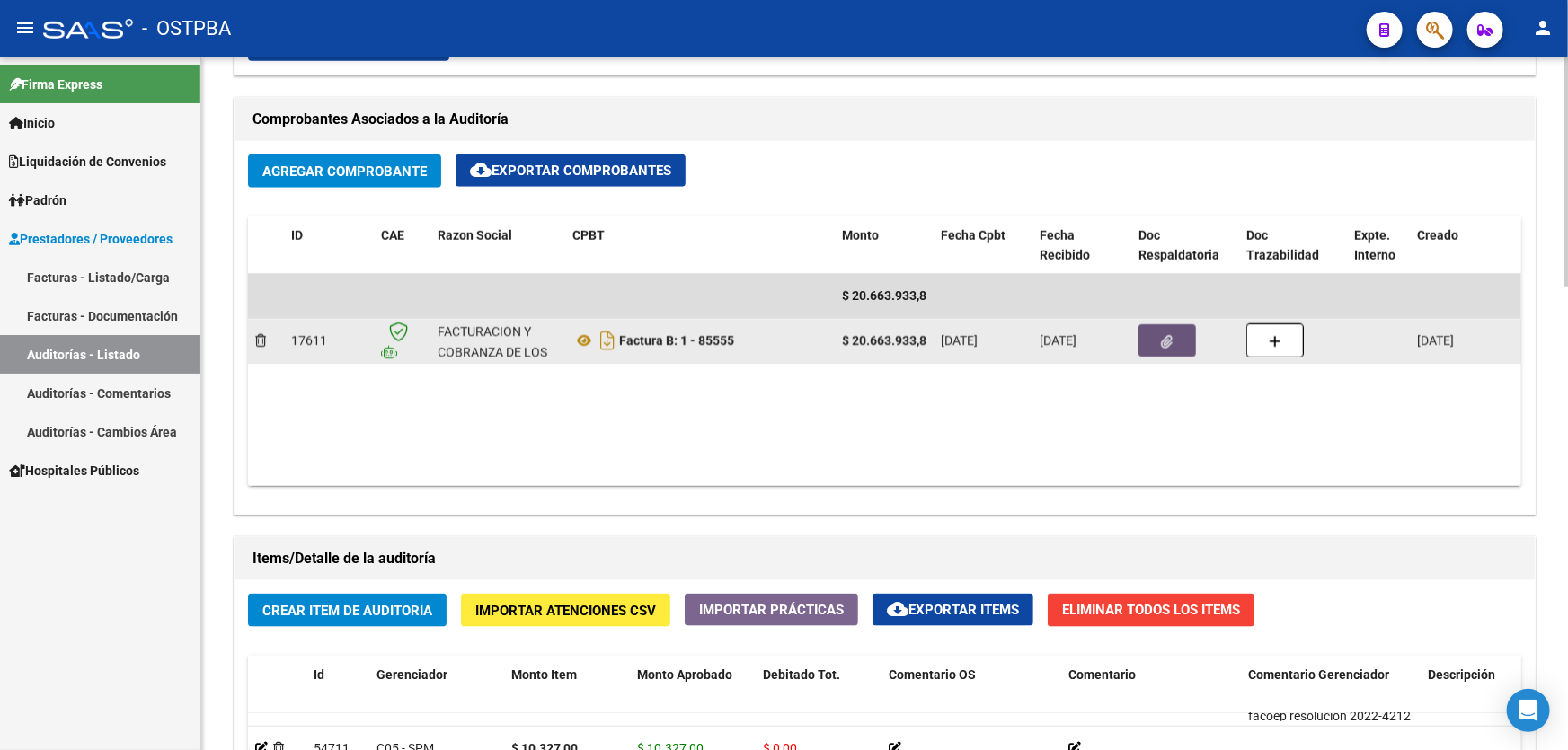
click at [1164, 335] on icon "button" at bounding box center [1167, 342] width 11 height 13
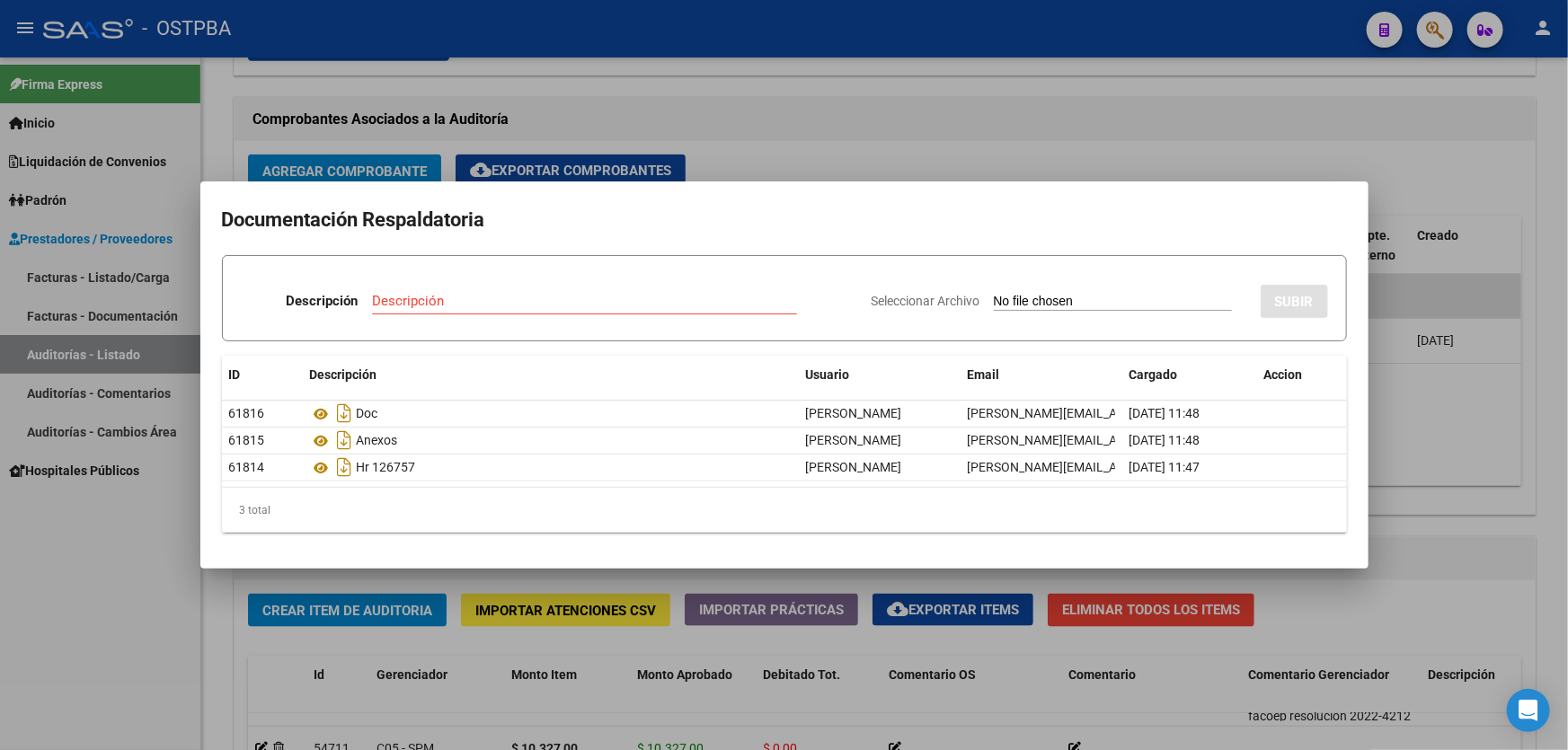
click at [841, 150] on div at bounding box center [784, 375] width 1568 height 750
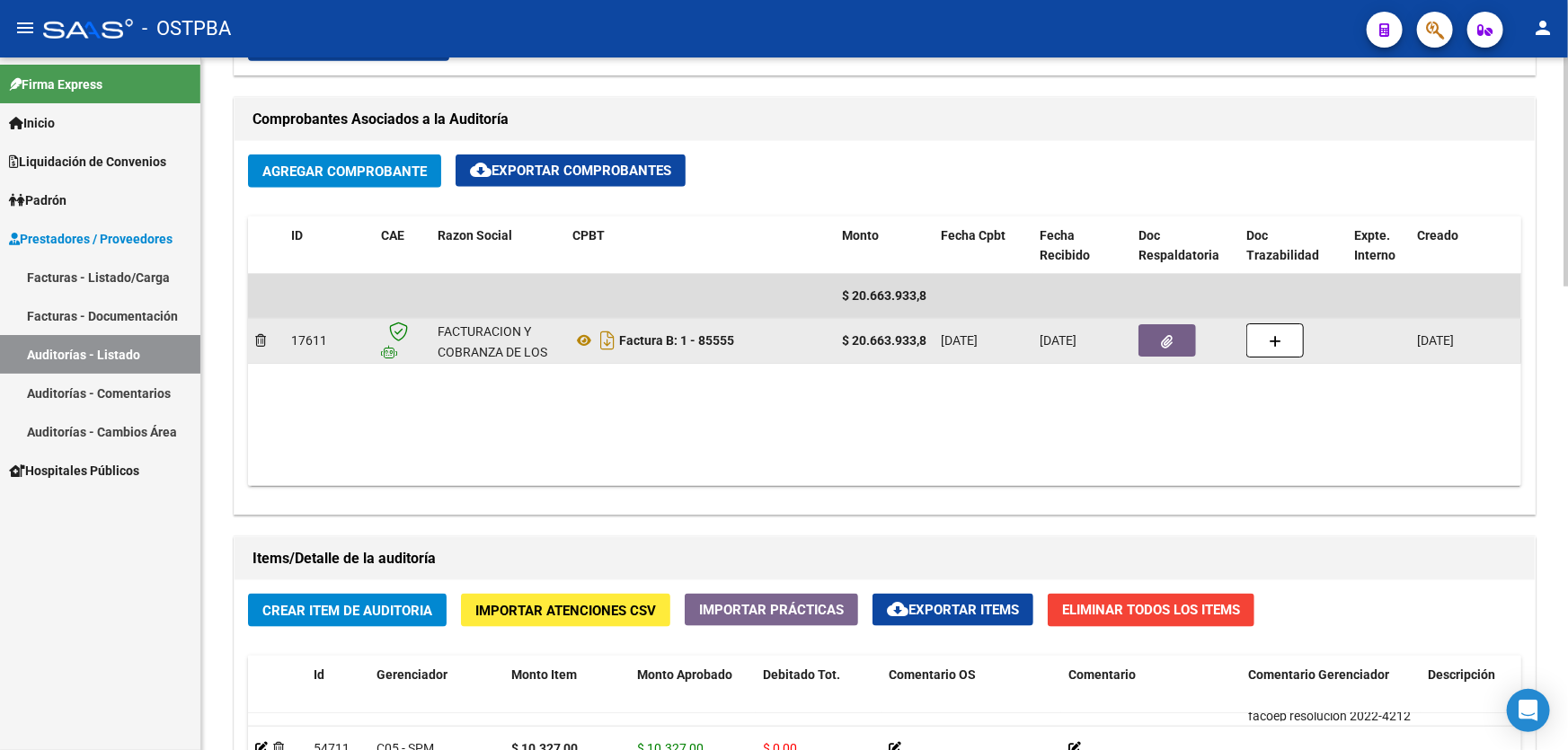
click at [1173, 343] on button "button" at bounding box center [1166, 340] width 58 height 32
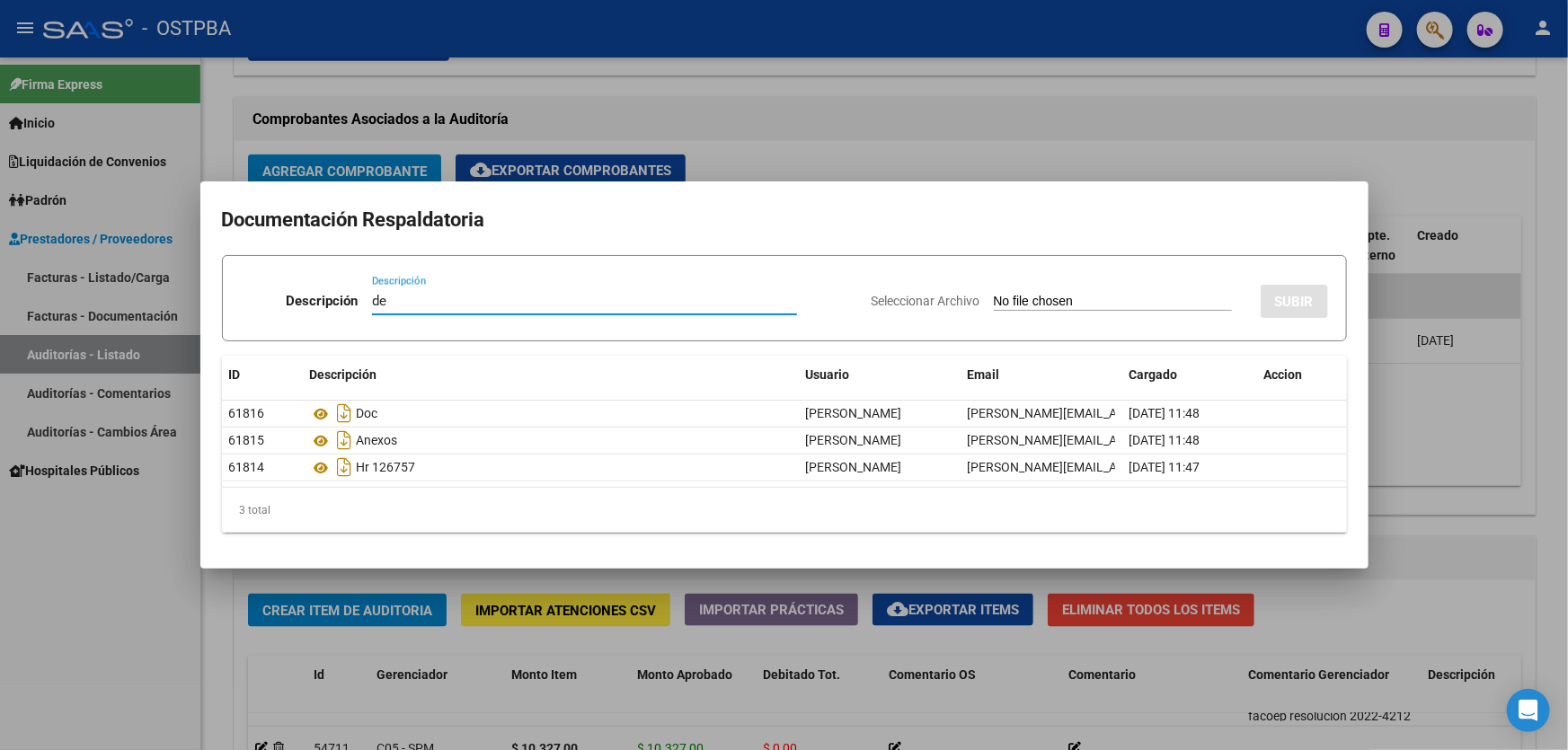
type input "d"
type input "DEBITOS MP"
click at [1002, 302] on input "Seleccionar Archivo" at bounding box center [1112, 302] width 238 height 17
type input "C:\fakepath\debito mp 12578.pdf"
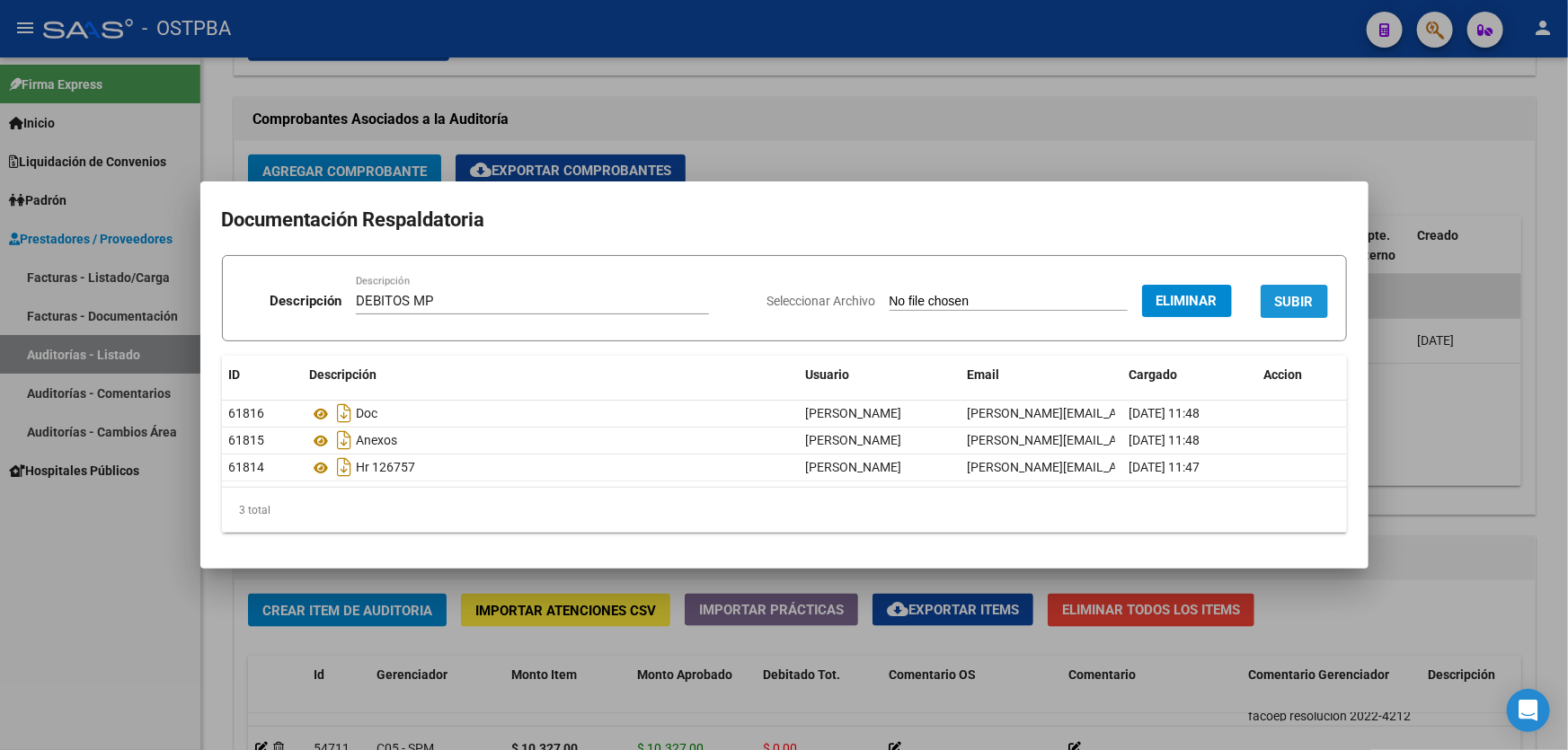
click at [1300, 304] on span "SUBIR" at bounding box center [1294, 301] width 39 height 16
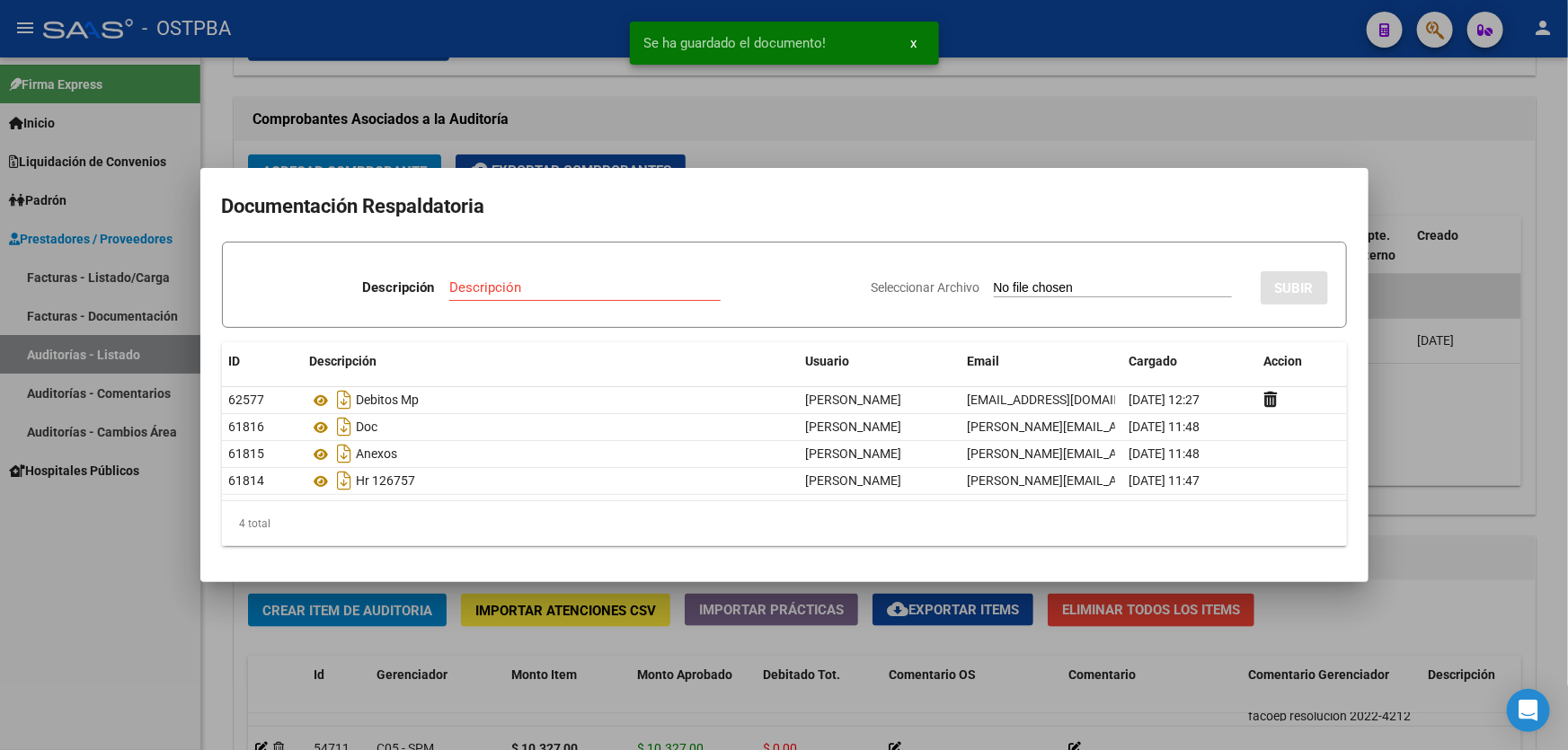
click at [465, 287] on input "Descripción" at bounding box center [585, 287] width 271 height 16
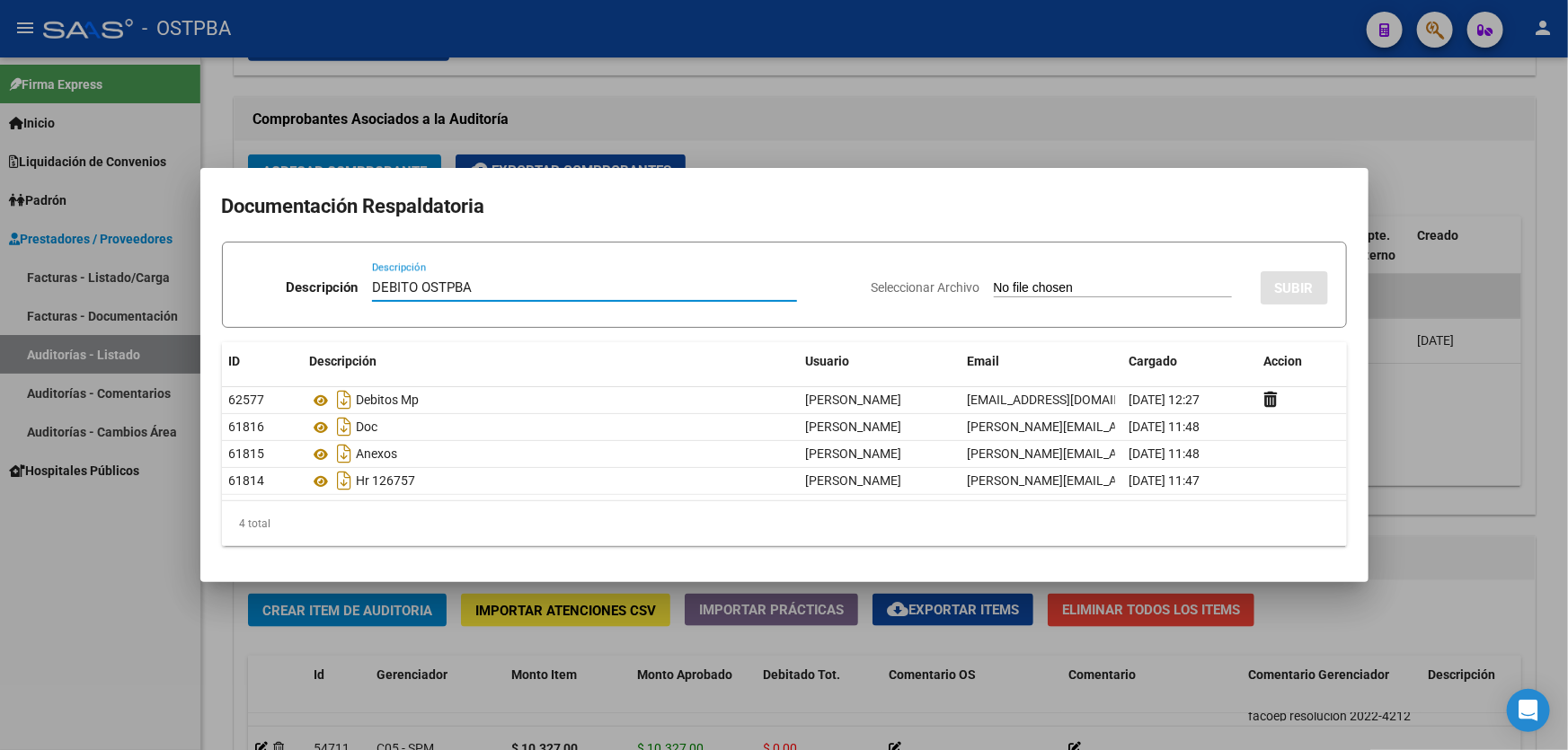
type input "DEBITO OSTPBA"
click at [994, 284] on input "Seleccionar Archivo" at bounding box center [1112, 289] width 238 height 17
type input "C:\fakepath\debito ostpba 12578.pdf"
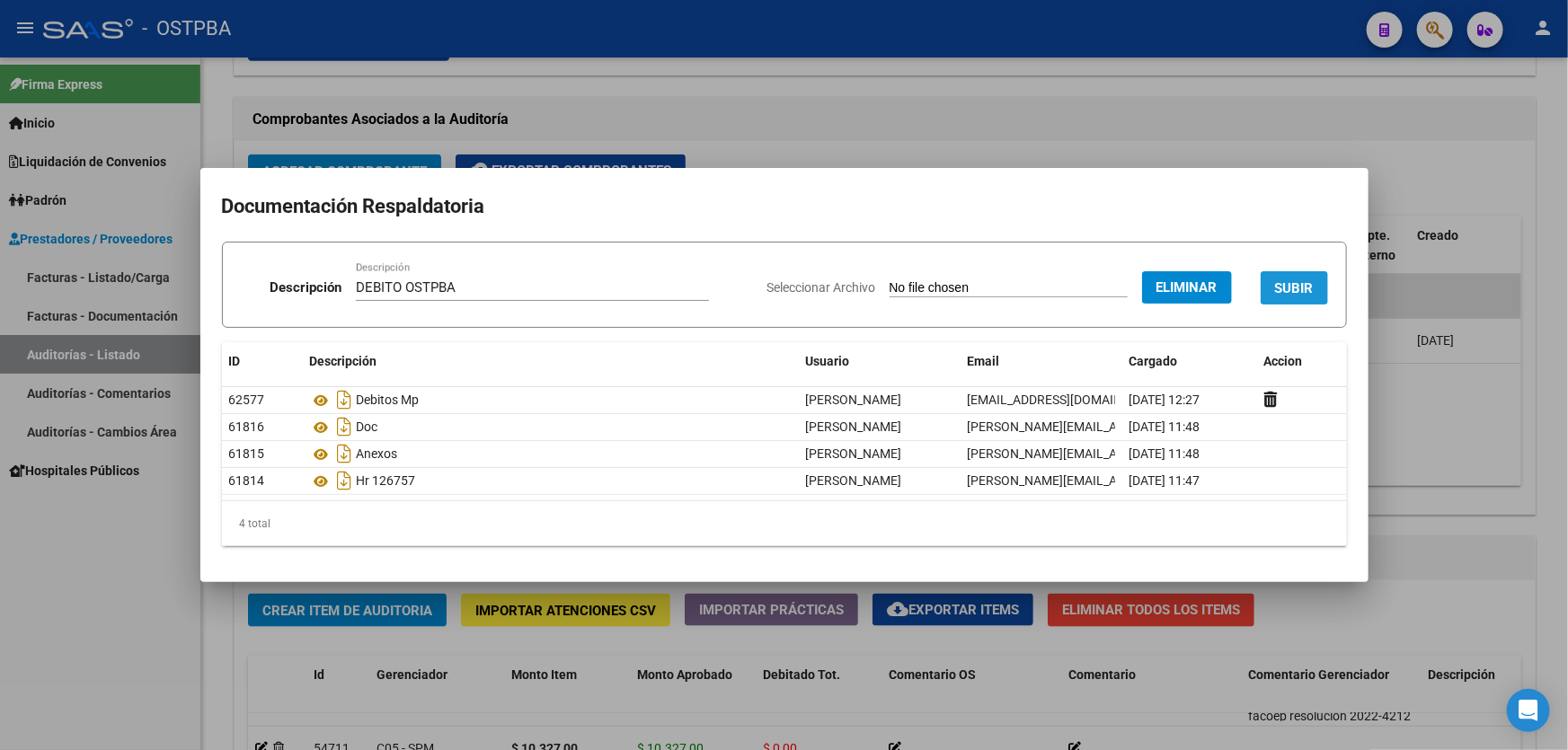
click at [1289, 280] on span "SUBIR" at bounding box center [1294, 288] width 39 height 16
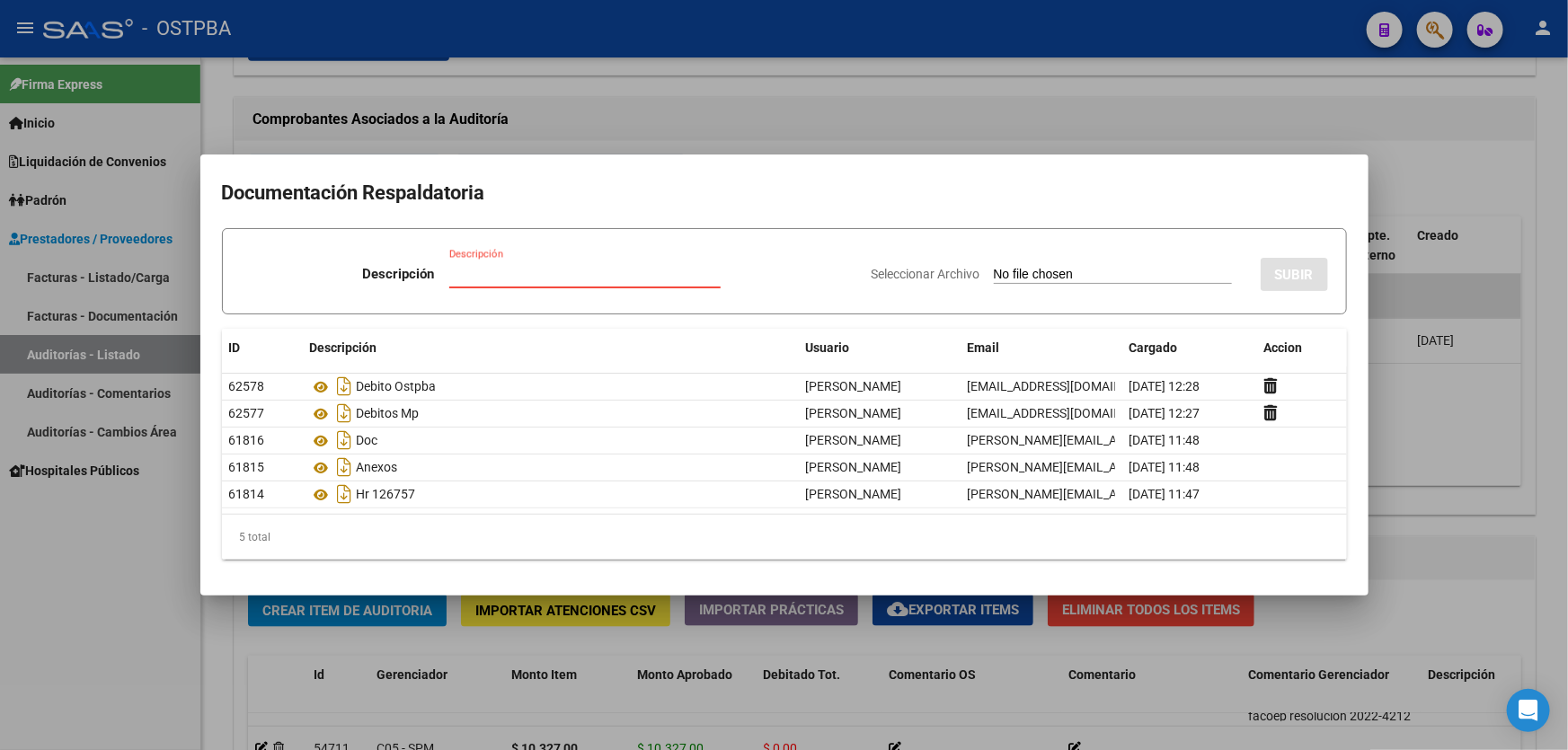
click at [525, 273] on input "Descripción" at bounding box center [585, 274] width 271 height 16
type input "RECHAZO DE DEBITOS"
click at [994, 272] on input "Seleccionar Archivo" at bounding box center [1112, 276] width 238 height 17
type input "C:\fakepath\RECHAZO DE DEBITOS MP 12578.pdf"
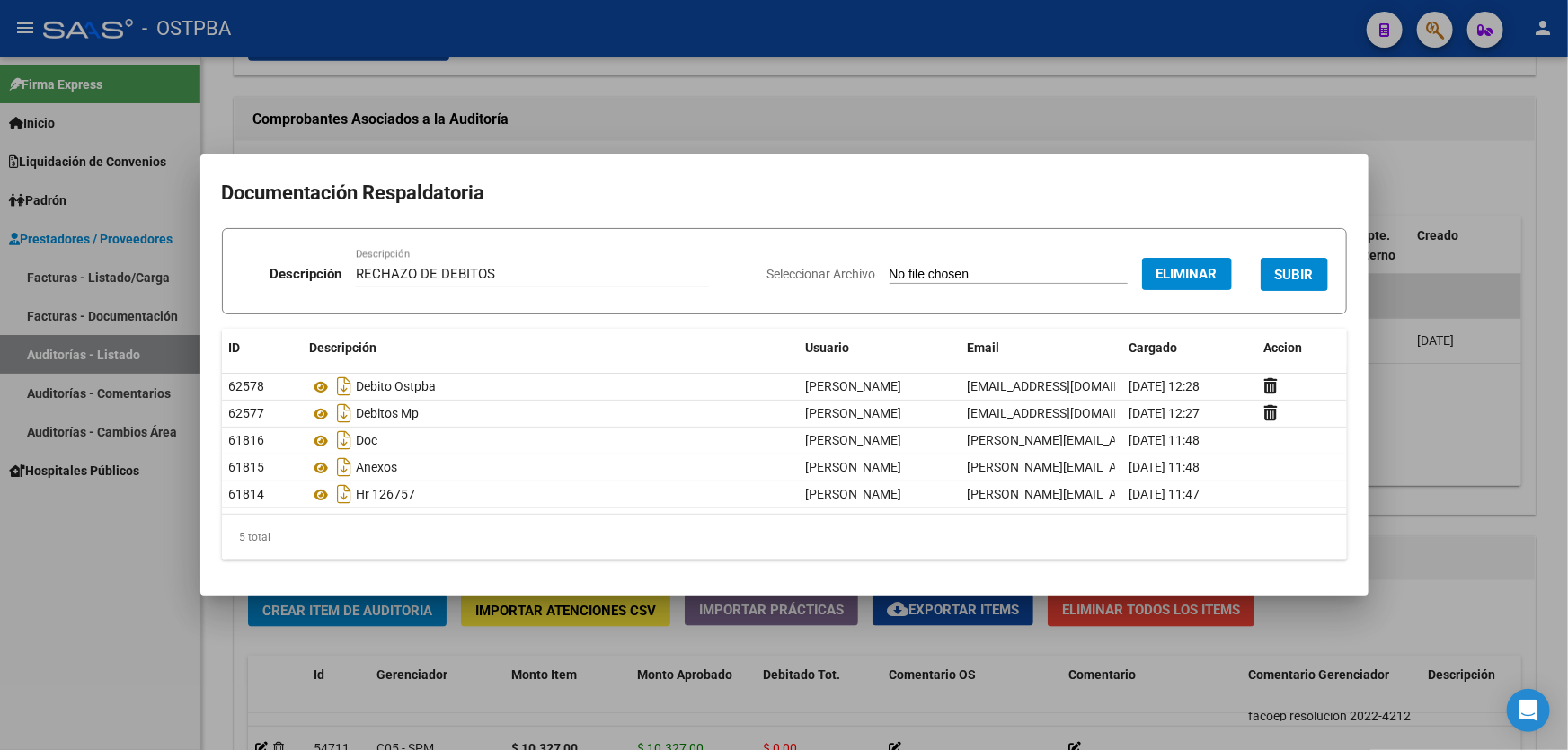
click at [509, 278] on input "RECHAZO DE DEBITOS" at bounding box center [532, 274] width 353 height 16
type input "RECHAZO DE DEBITOS MP"
click at [1285, 270] on span "SUBIR" at bounding box center [1294, 275] width 39 height 16
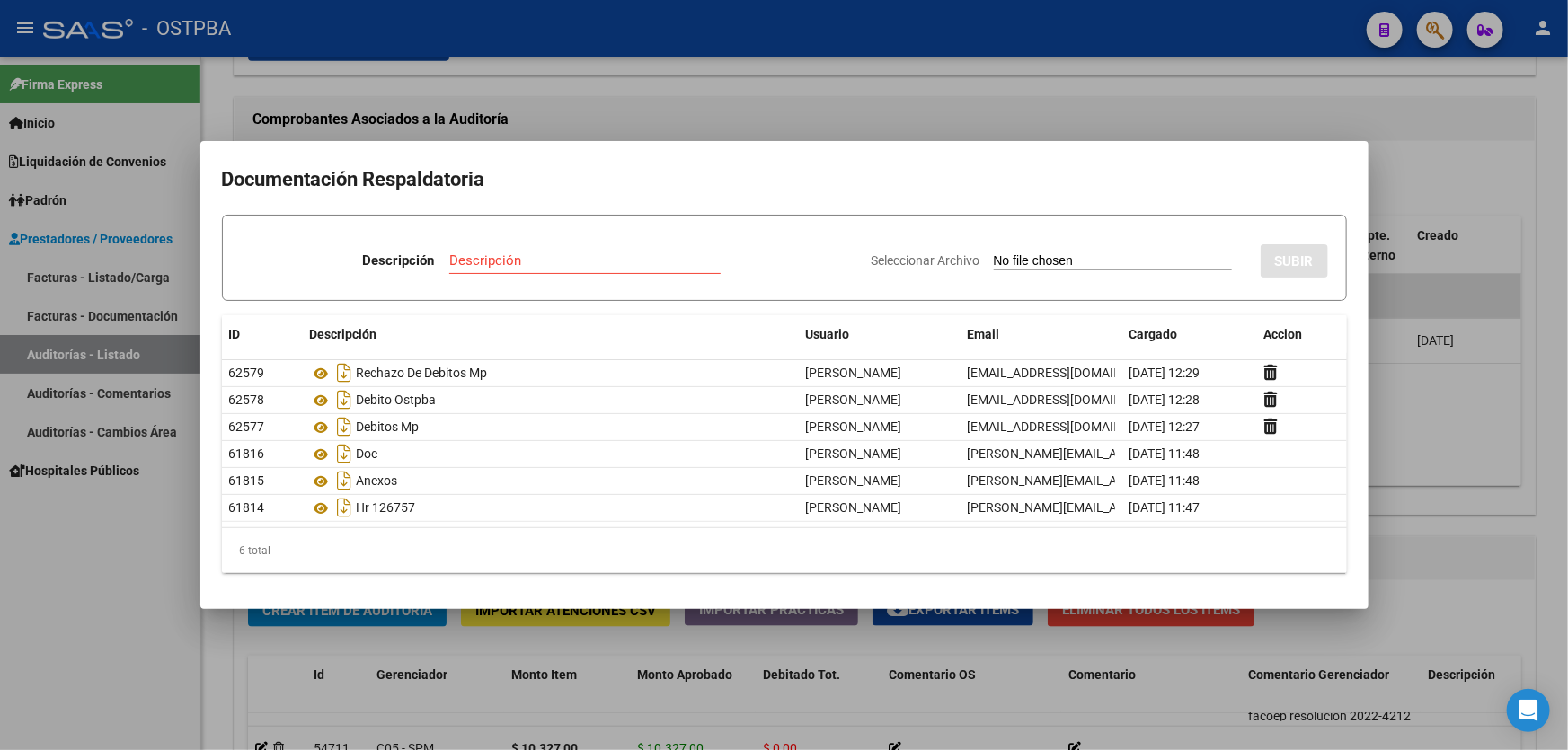
click at [1439, 395] on div at bounding box center [784, 375] width 1568 height 750
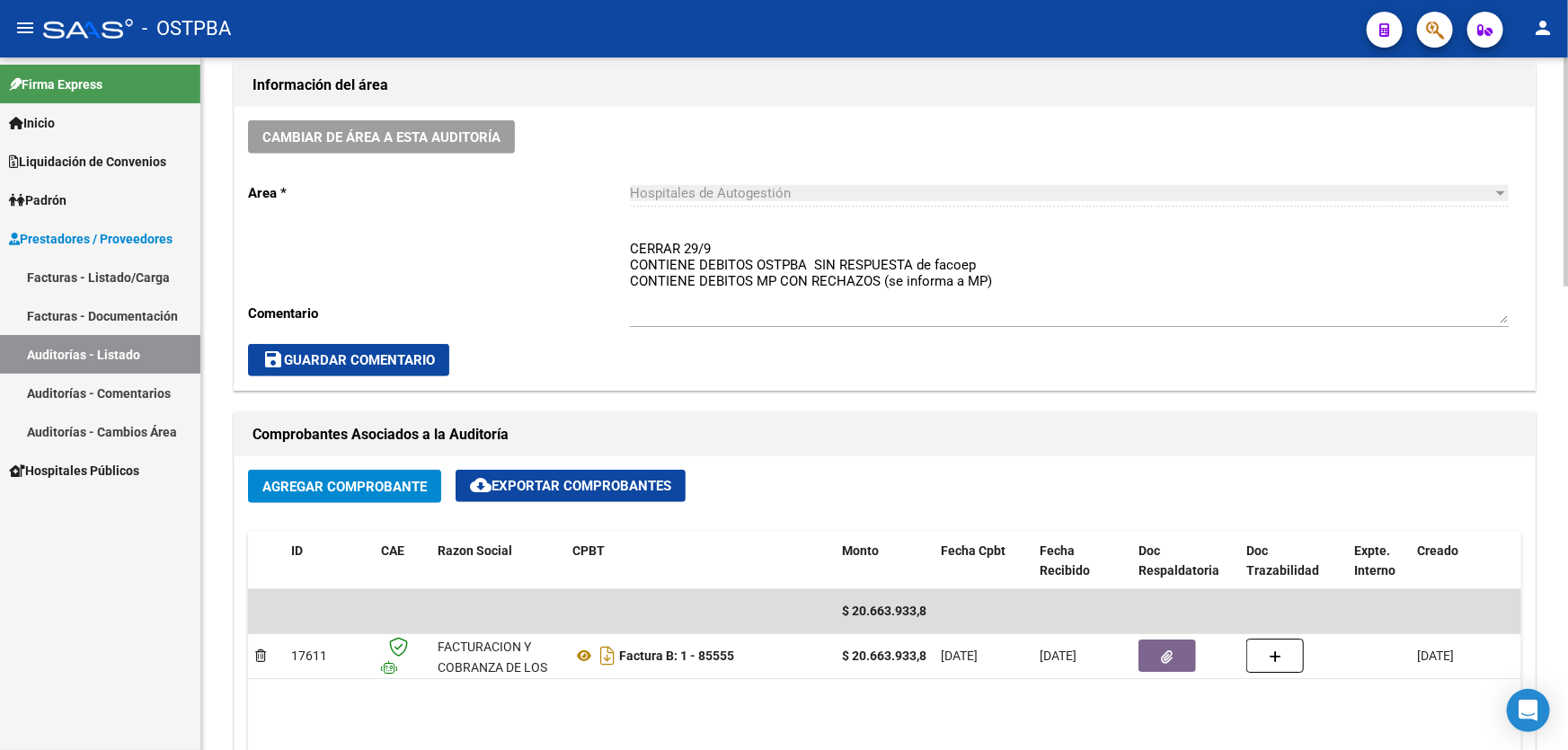
scroll to position [490, 0]
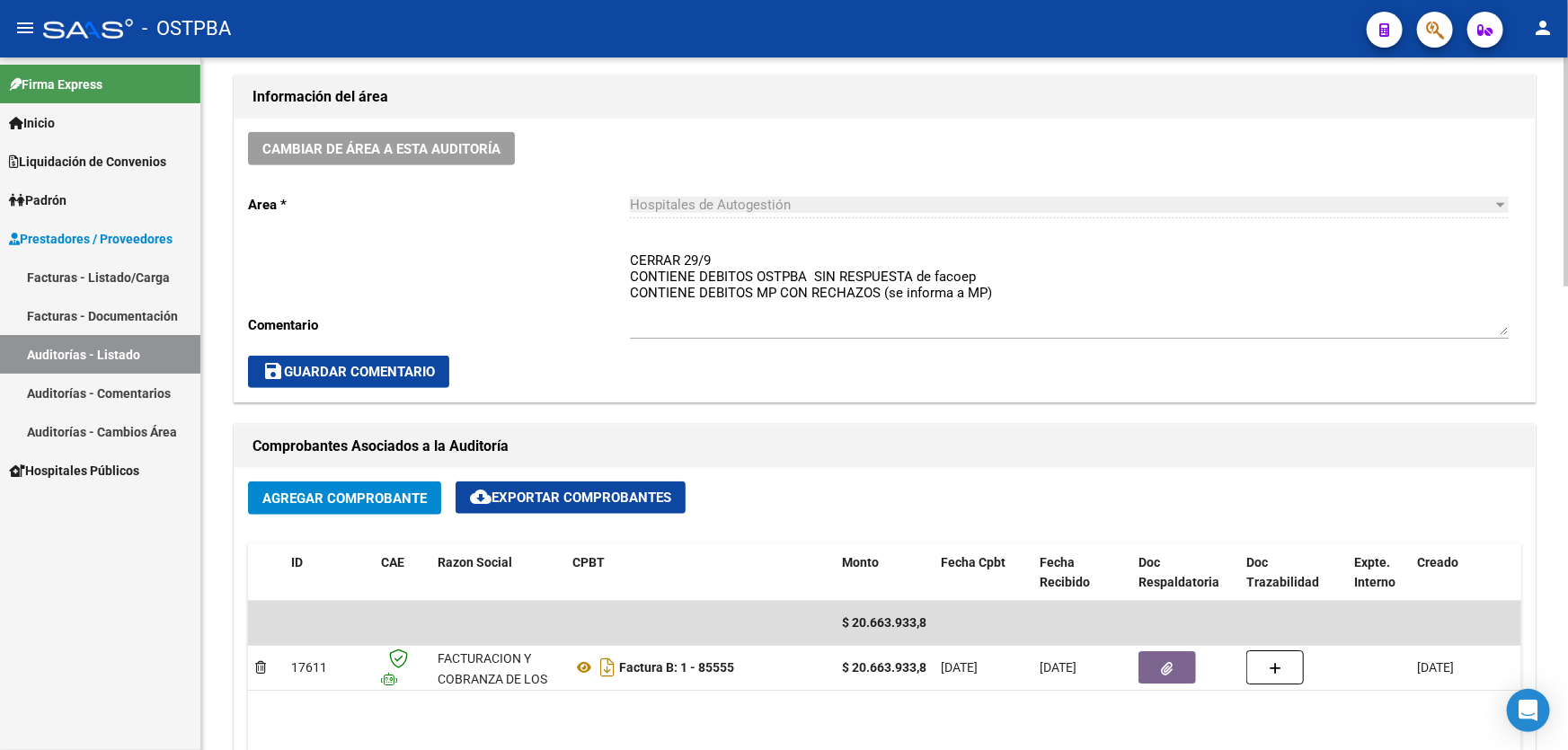
click at [996, 292] on textarea "CERRAR 29/9 CONTIENE DEBITOS OSTPBA SIN RESPUESTA de facoep CONTIENE DEBITOS MP…" at bounding box center [1069, 293] width 878 height 84
type textarea "CERRAR 29/9 CONTIENE DEBITOS OSTPBA SIN RESPUESTA de facoep CONTIENE DEBITOS MP…"
click at [340, 374] on span "save Guardar Comentario" at bounding box center [349, 371] width 172 height 16
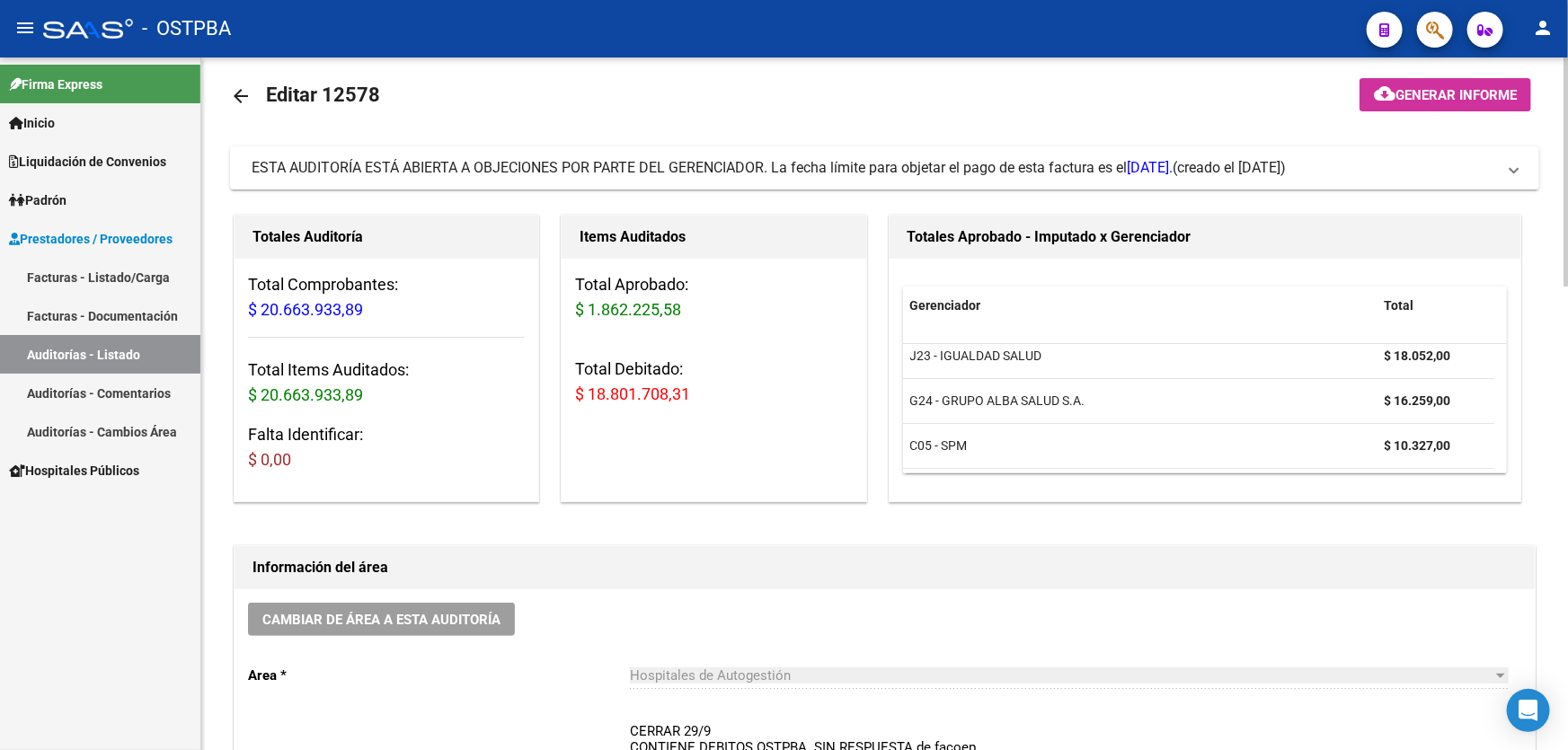
scroll to position [0, 0]
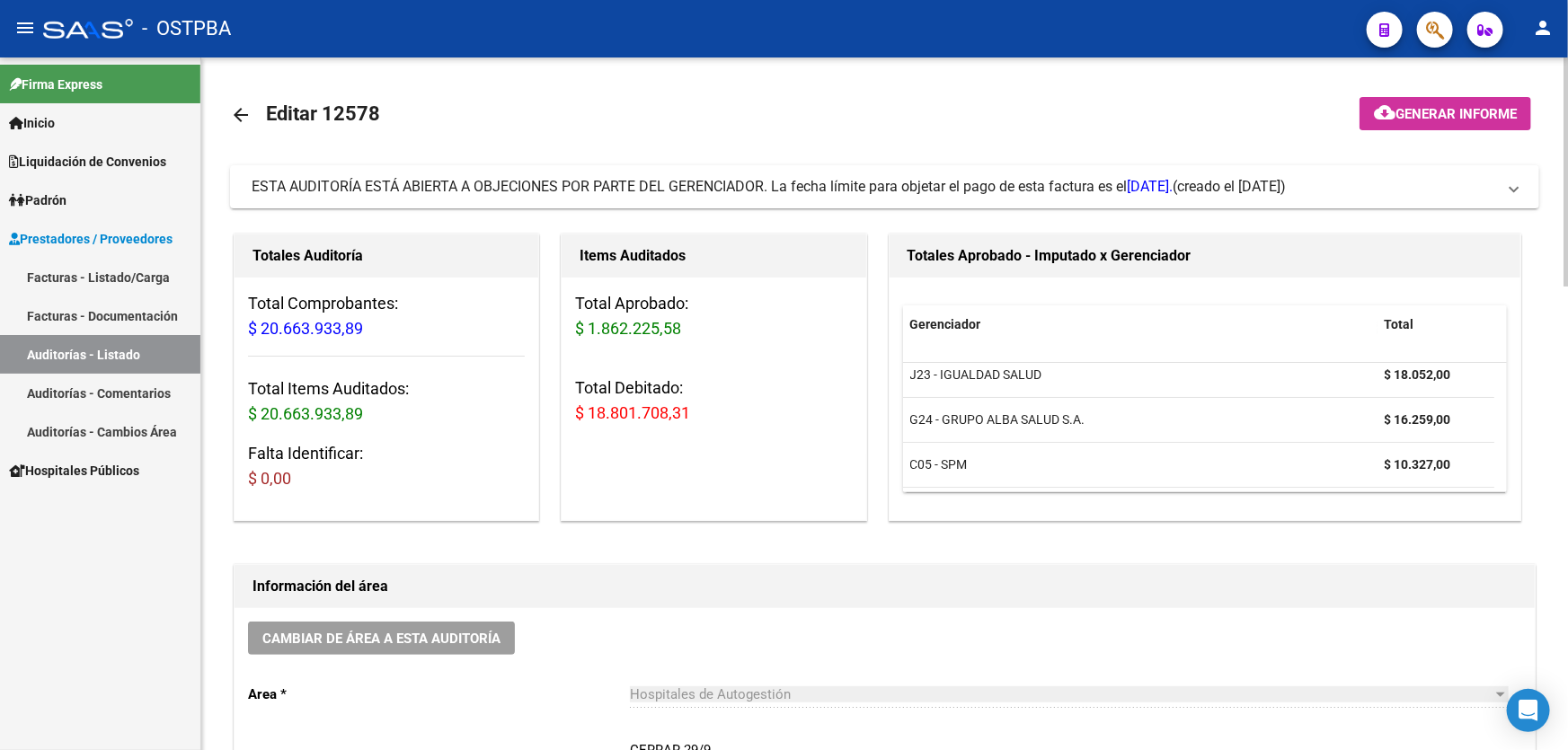
click at [245, 109] on mat-icon "arrow_back" at bounding box center [241, 115] width 22 height 22
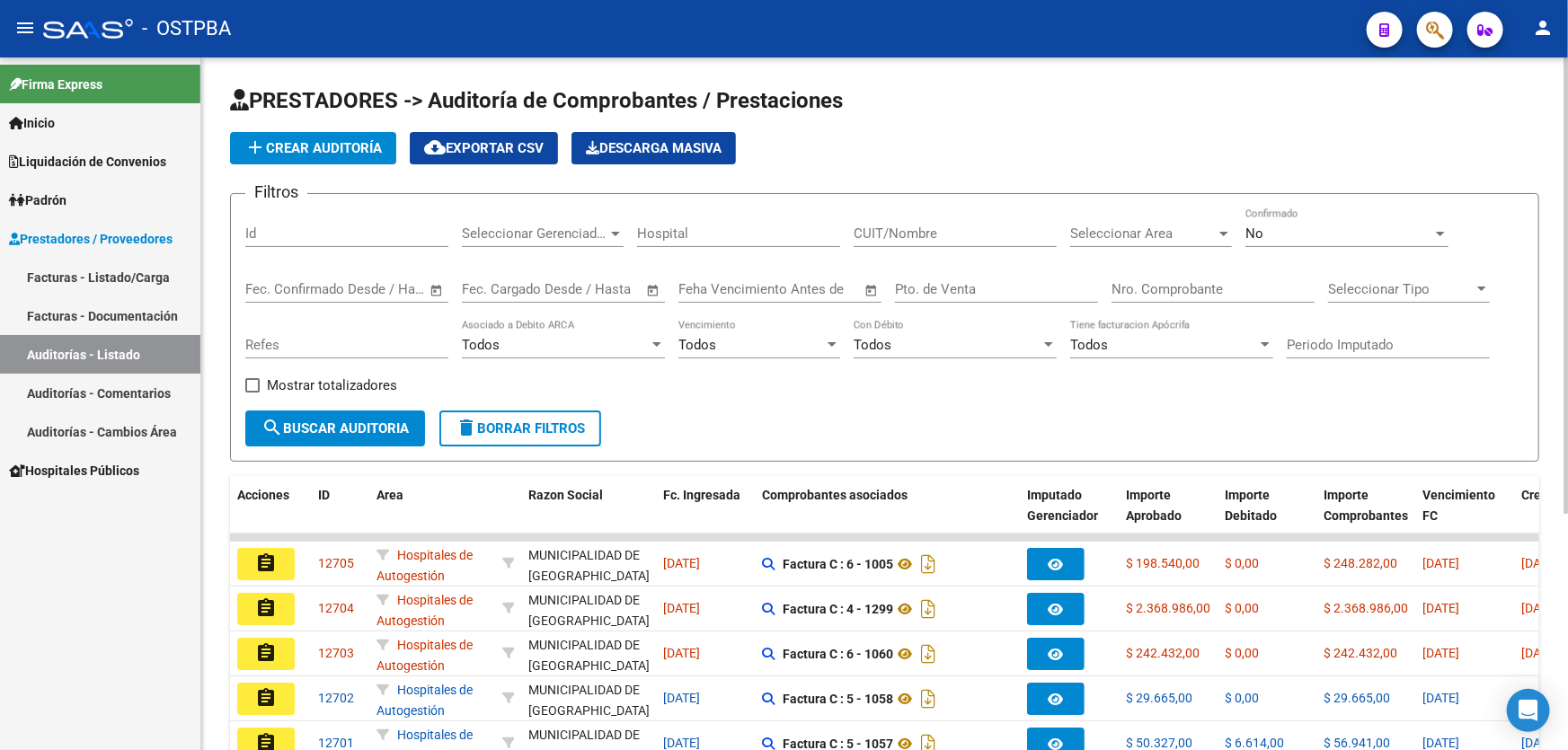
click at [1225, 291] on input "Nro. Comprobante" at bounding box center [1213, 289] width 203 height 16
type input "737"
click at [1290, 234] on div "No" at bounding box center [1338, 233] width 187 height 16
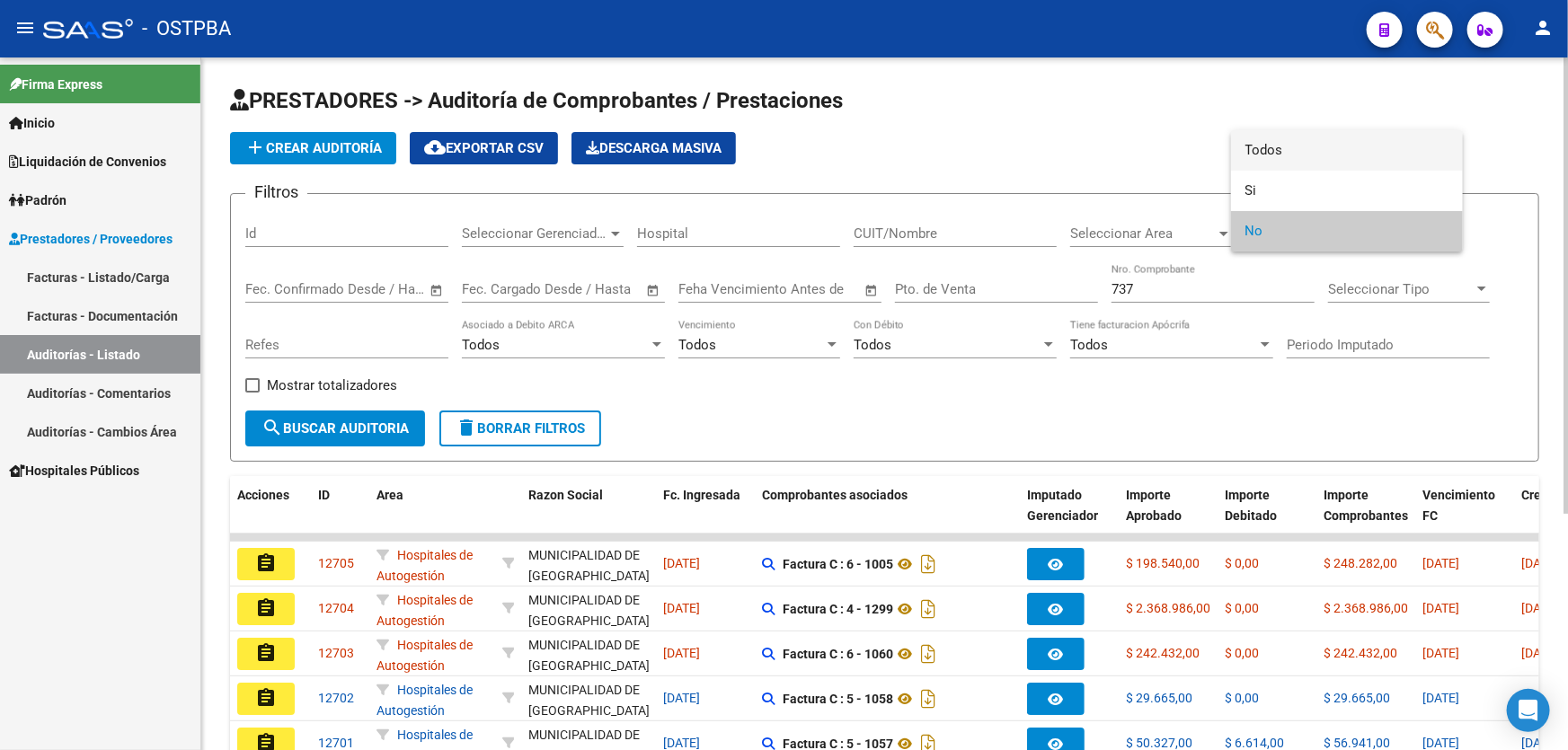
drag, startPoint x: 1289, startPoint y: 146, endPoint x: 1094, endPoint y: 212, distance: 205.9
click at [1289, 145] on span "Todos" at bounding box center [1346, 151] width 203 height 41
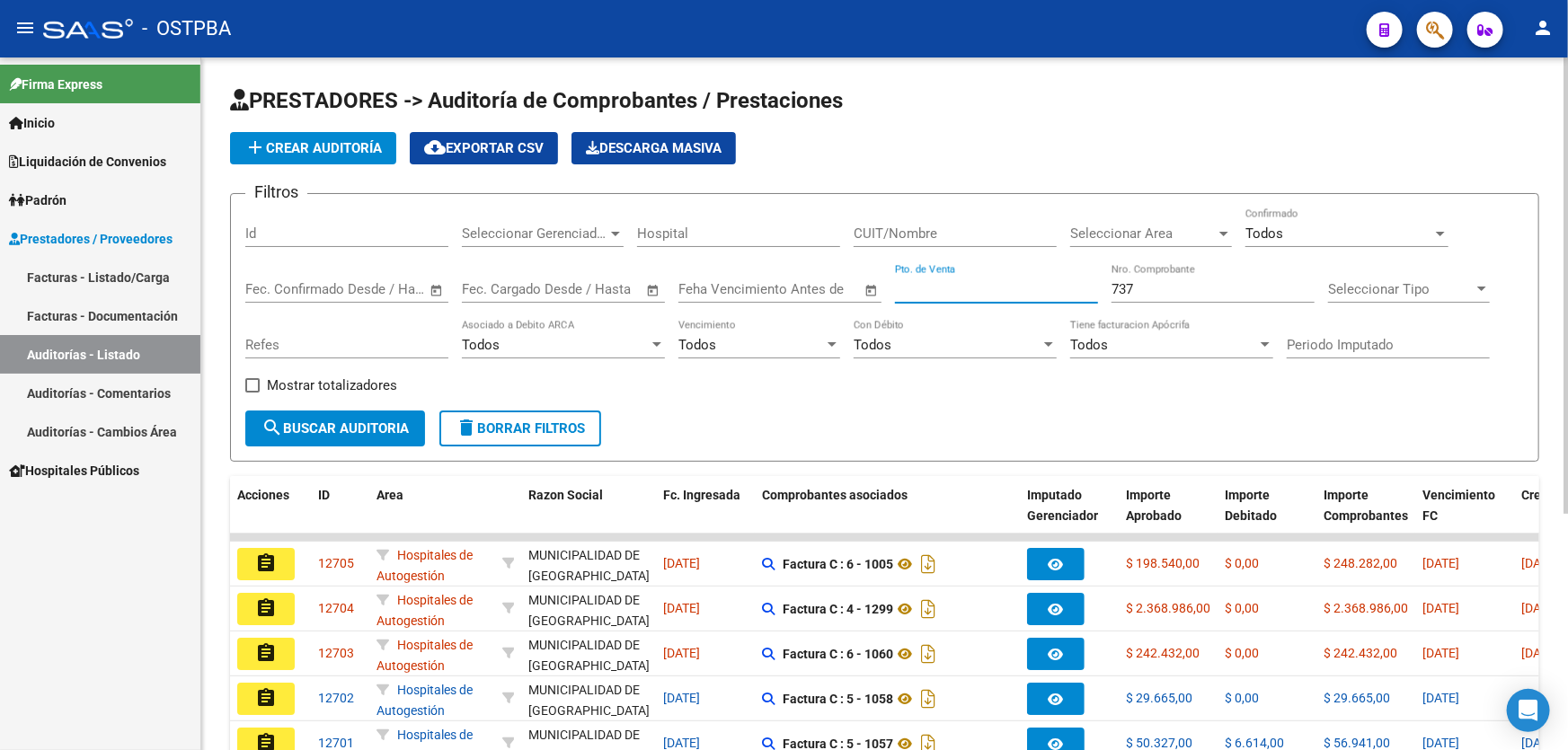
click at [933, 286] on input "Pto. de Venta" at bounding box center [996, 289] width 203 height 16
type input "6"
click at [333, 433] on span "search Buscar Auditoria" at bounding box center [335, 428] width 148 height 16
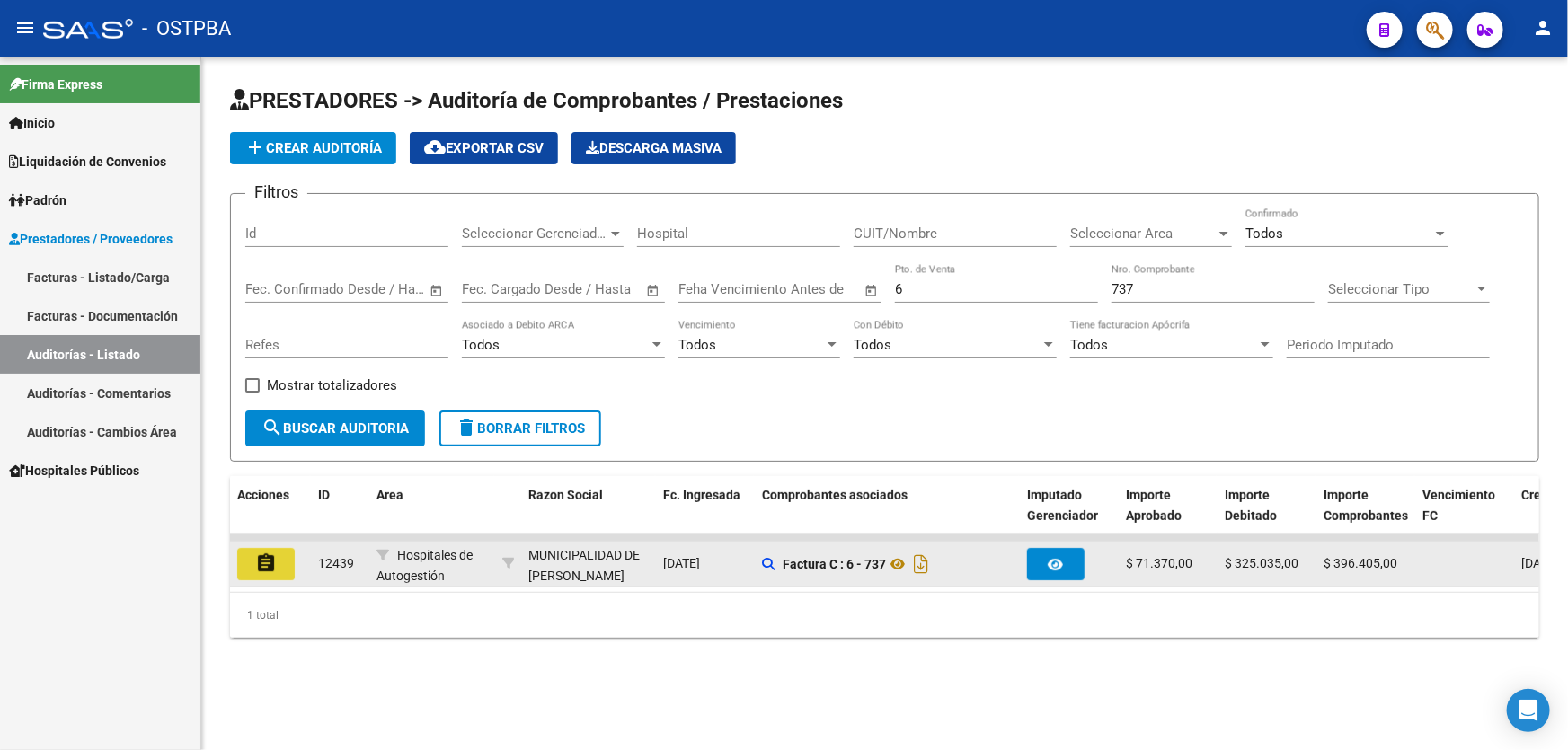
click at [270, 557] on mat-icon "assignment" at bounding box center [265, 562] width 22 height 22
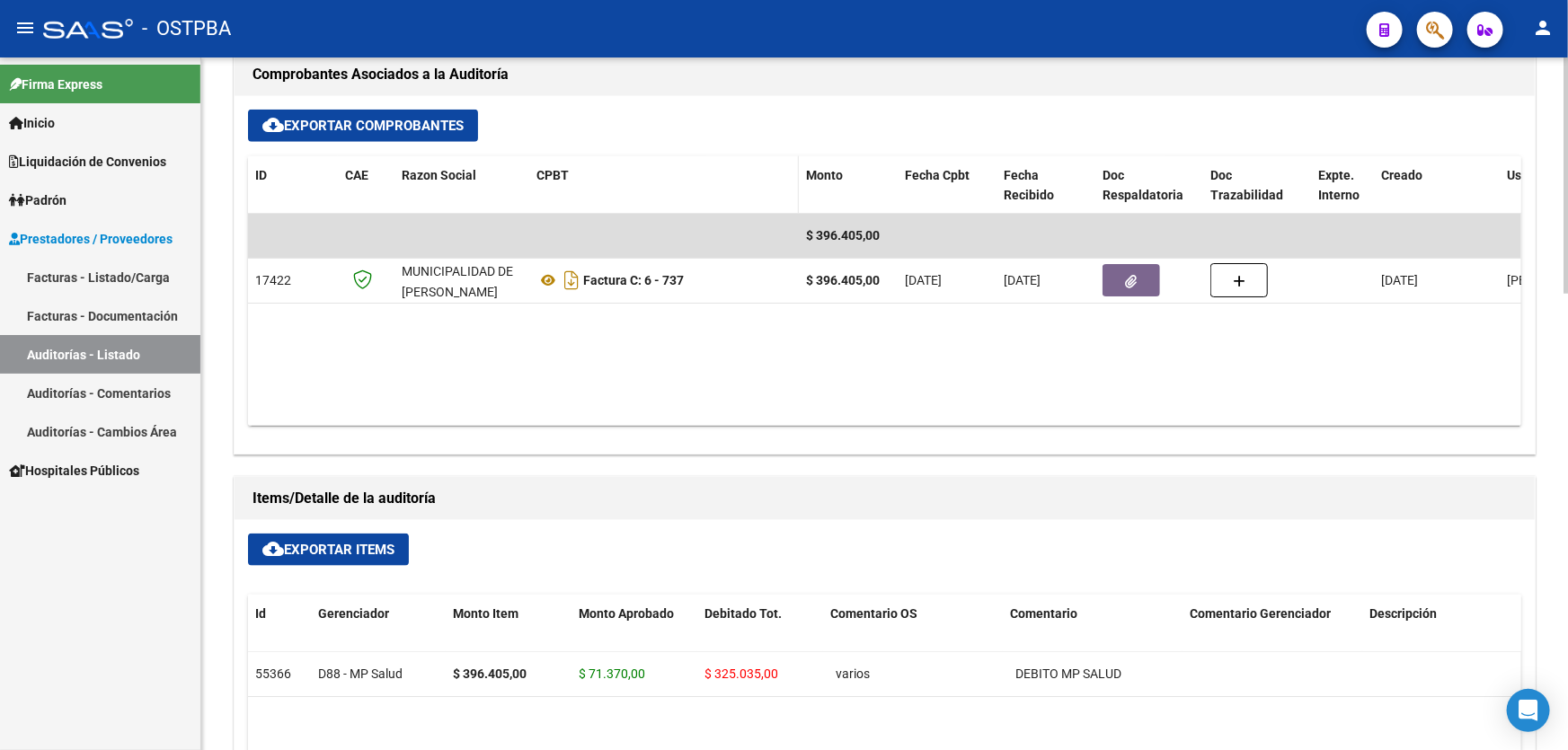
scroll to position [816, 0]
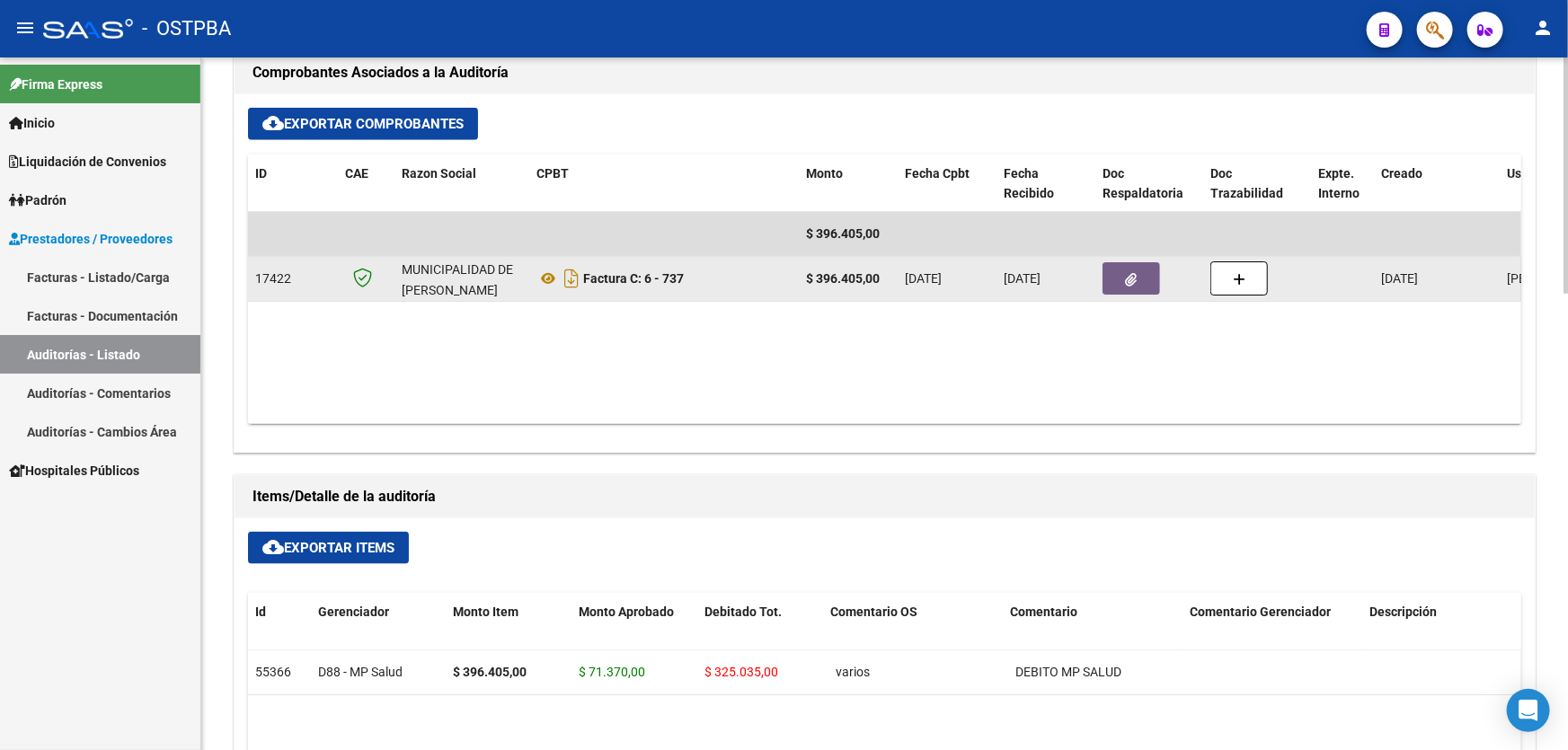
click at [1140, 277] on button "button" at bounding box center [1131, 278] width 58 height 32
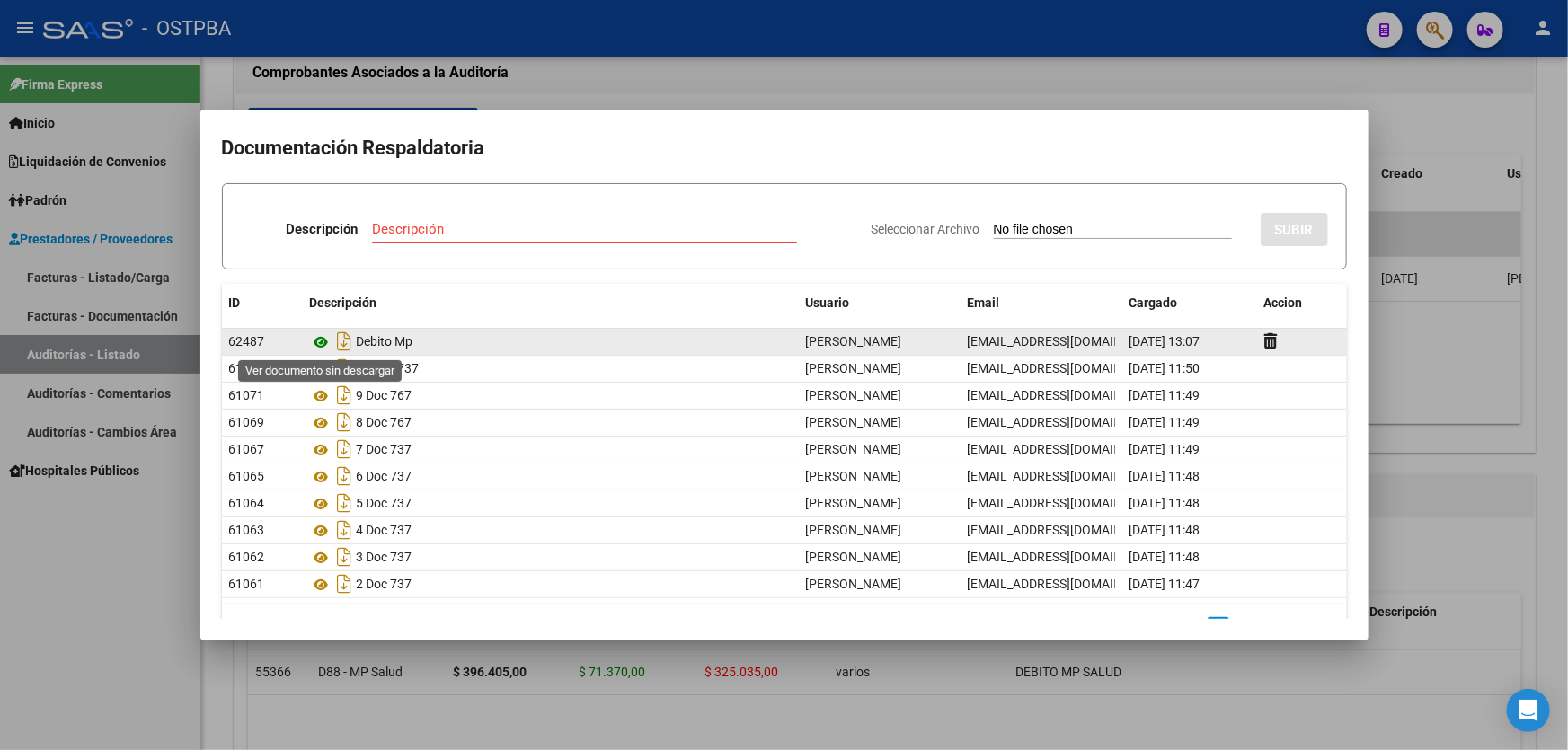
click at [319, 337] on icon at bounding box center [321, 342] width 24 height 22
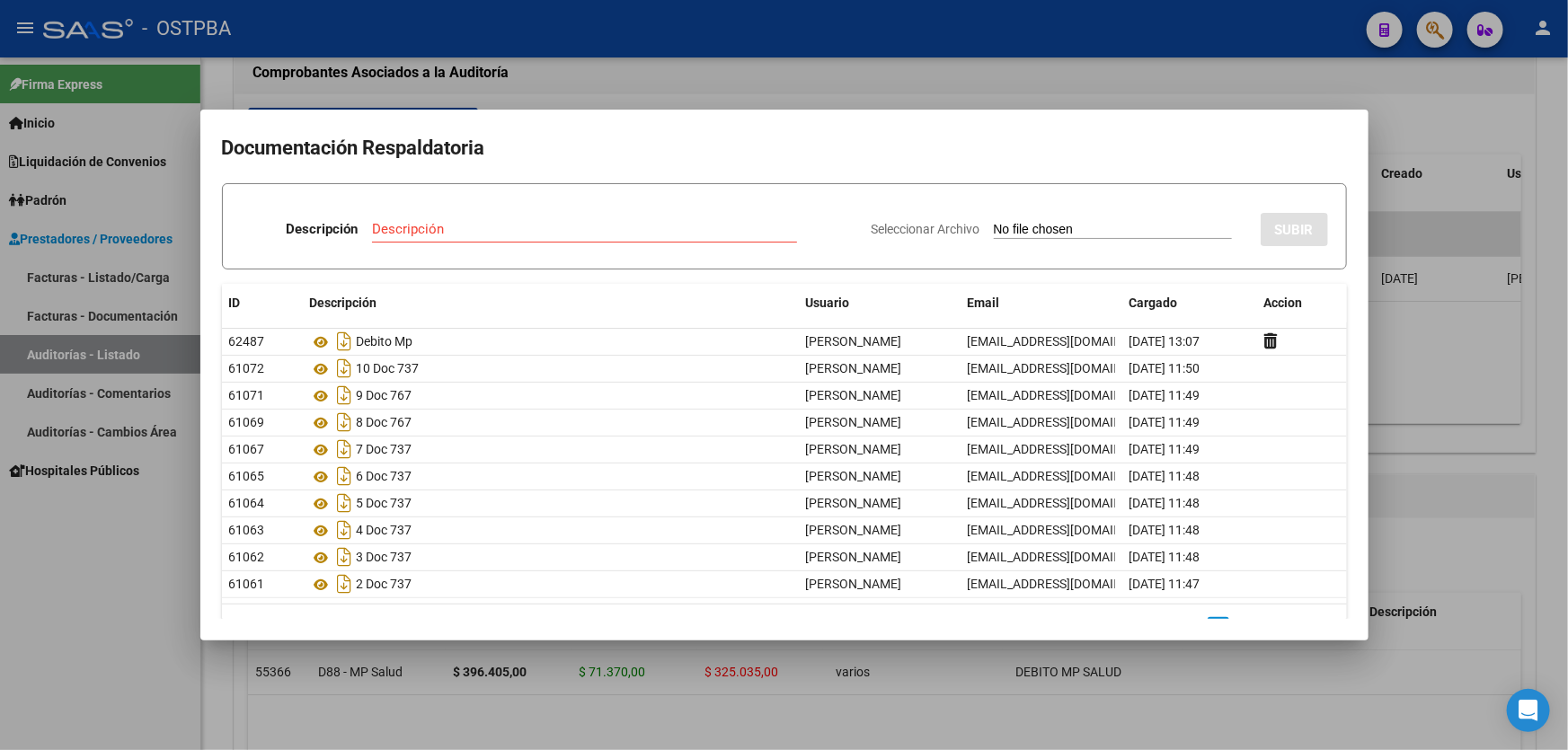
click at [611, 82] on div at bounding box center [784, 375] width 1568 height 750
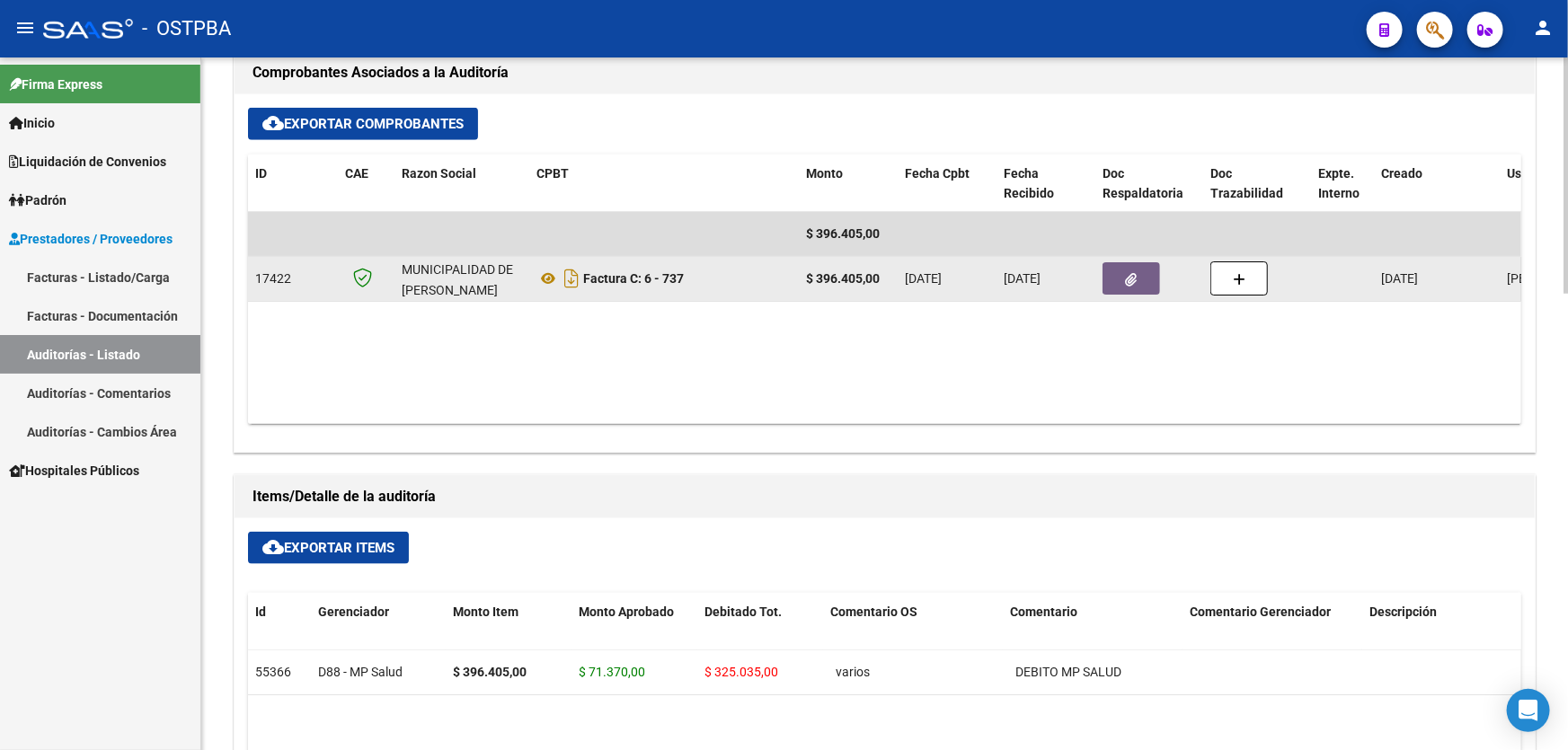
click at [1114, 267] on button "button" at bounding box center [1131, 278] width 58 height 32
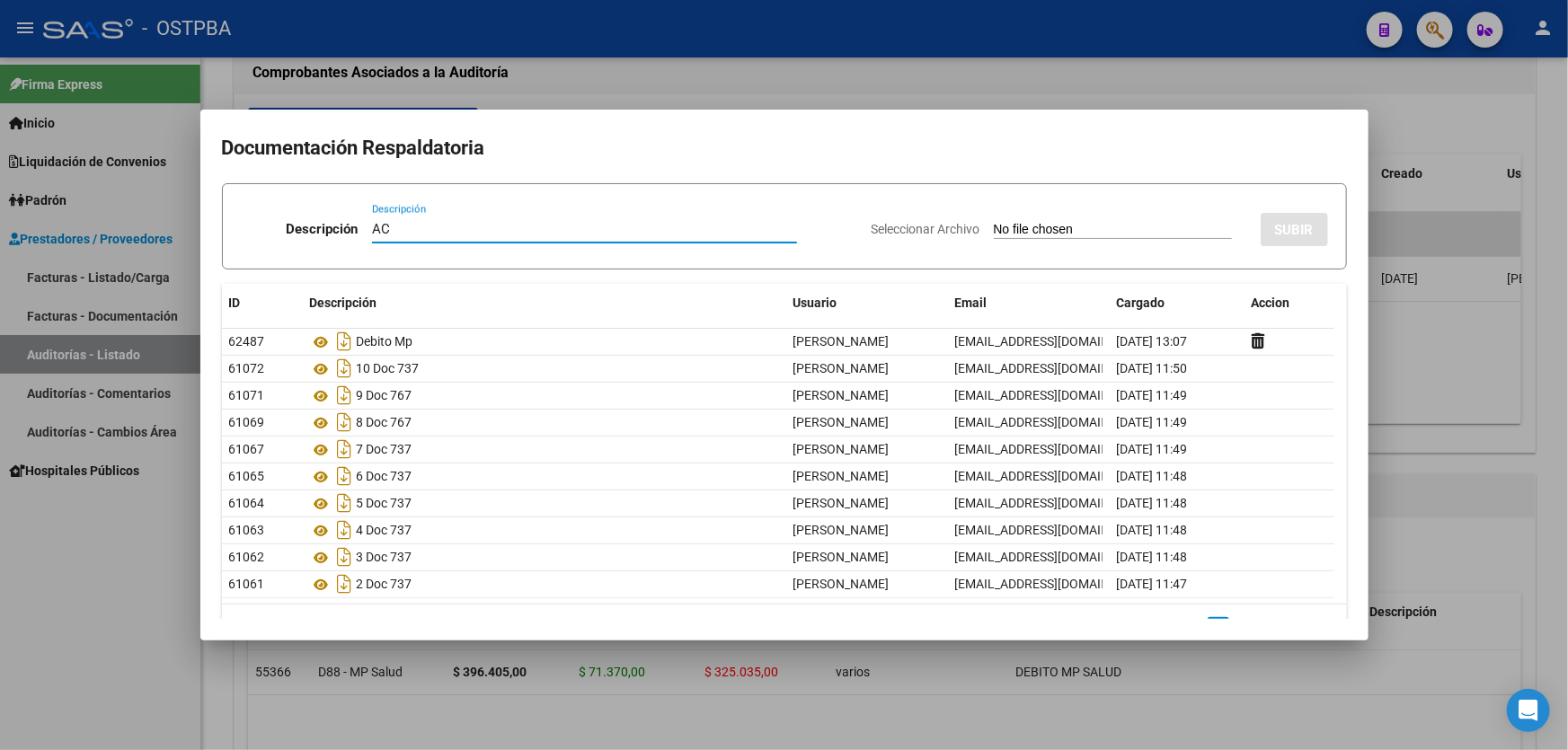
type input "A"
click at [403, 227] on input "NOTA DE ACEPTACION DE DEBITO" at bounding box center [585, 228] width 425 height 16
click at [581, 234] on input "MAIL DE ACEPTACION DE DEBITO" at bounding box center [585, 228] width 425 height 16
type input "MAIL DE ACEPTACION DE DEBITO"
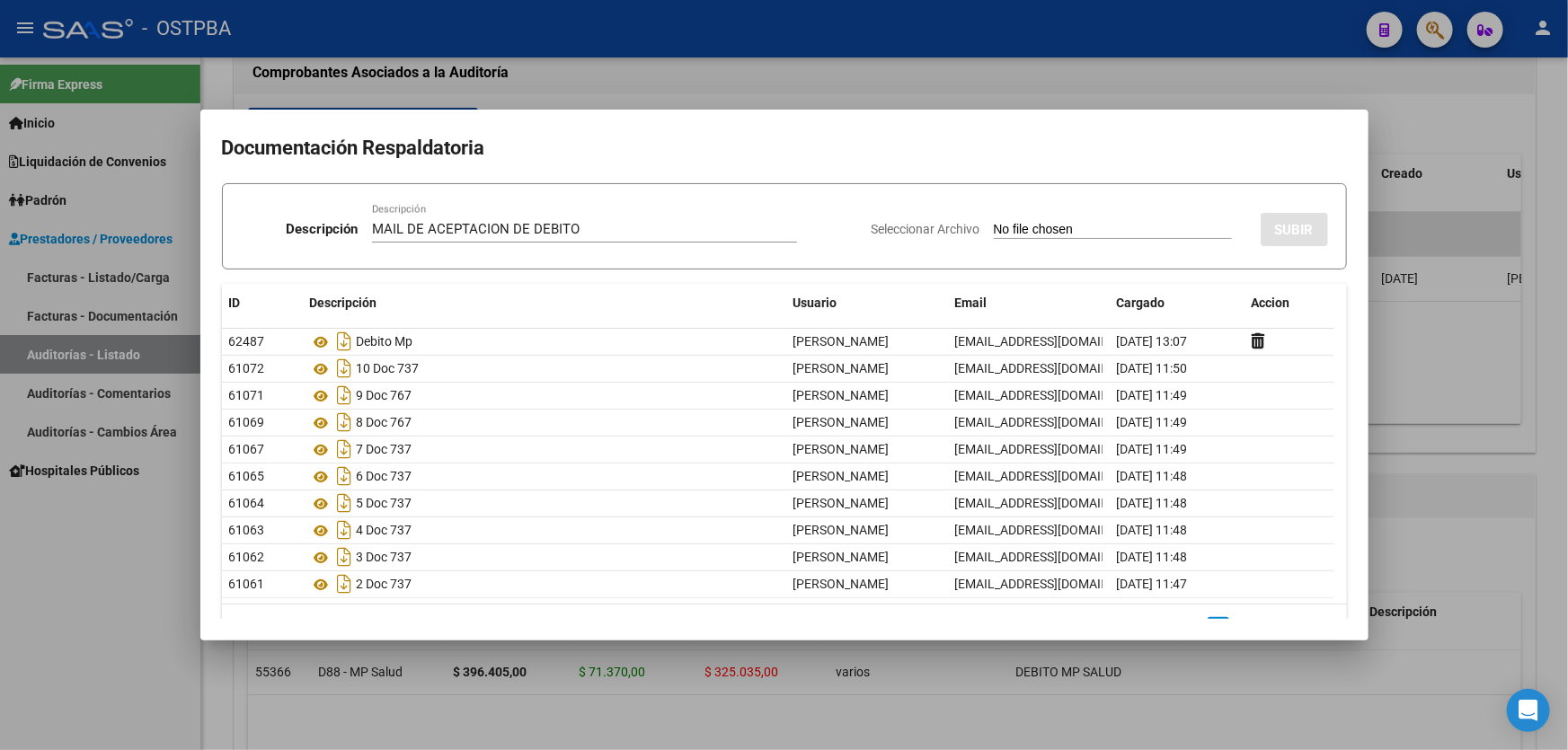
click at [994, 232] on input "Seleccionar Archivo" at bounding box center [1112, 230] width 238 height 17
type input "C:\fakepath\ACEPTACION DE DEBITO 12439.pdf"
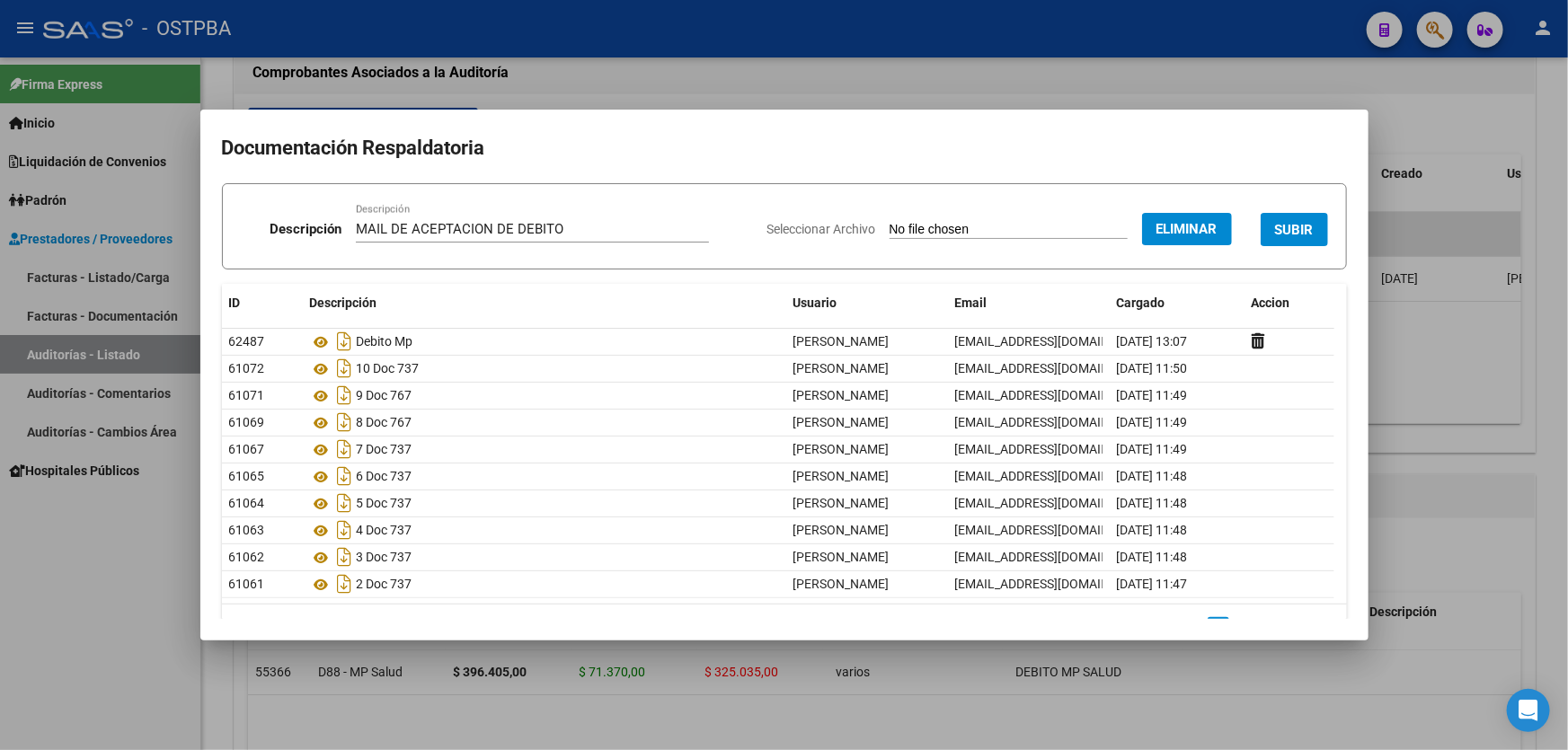
click at [1289, 224] on span "SUBIR" at bounding box center [1294, 229] width 39 height 16
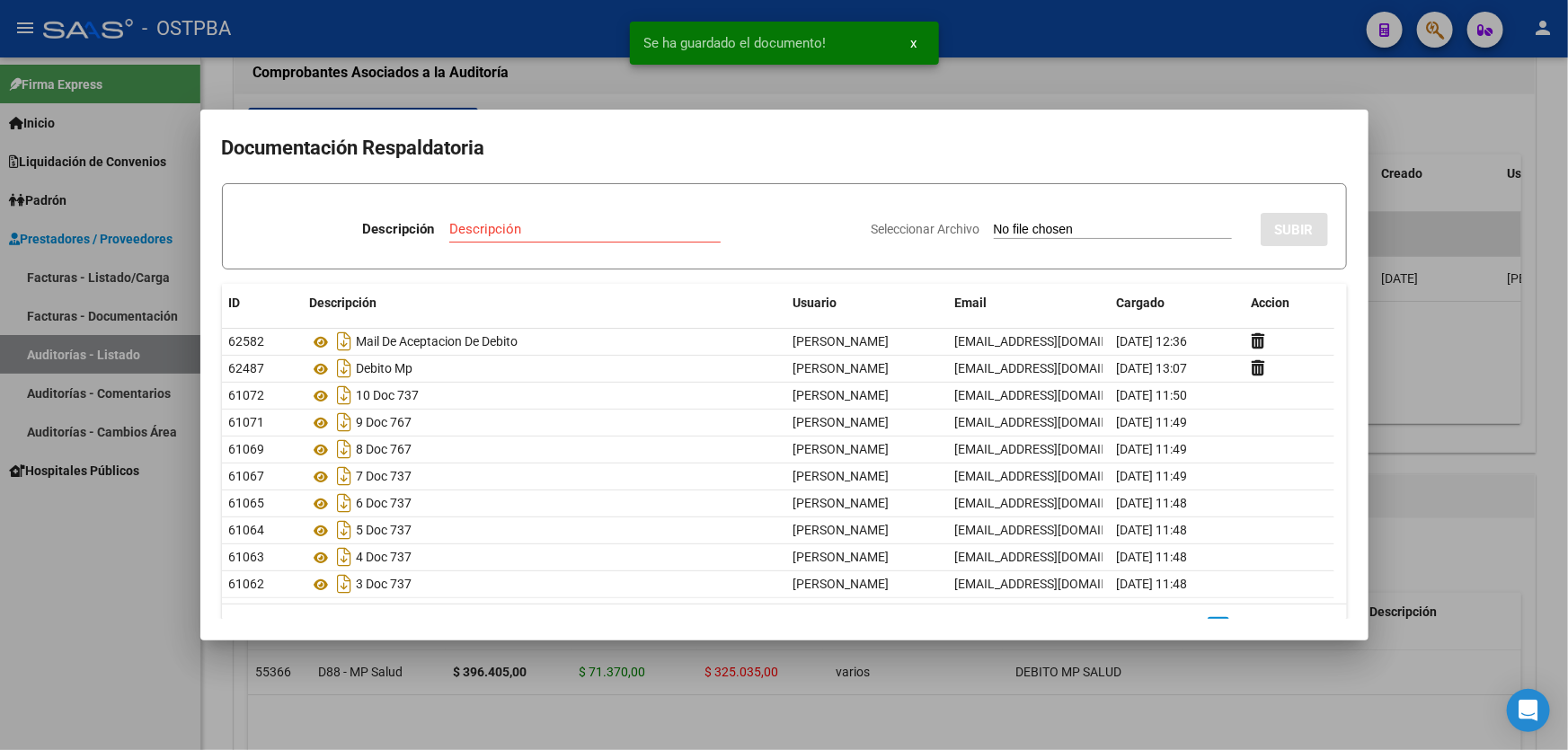
click at [1444, 370] on div at bounding box center [784, 375] width 1568 height 750
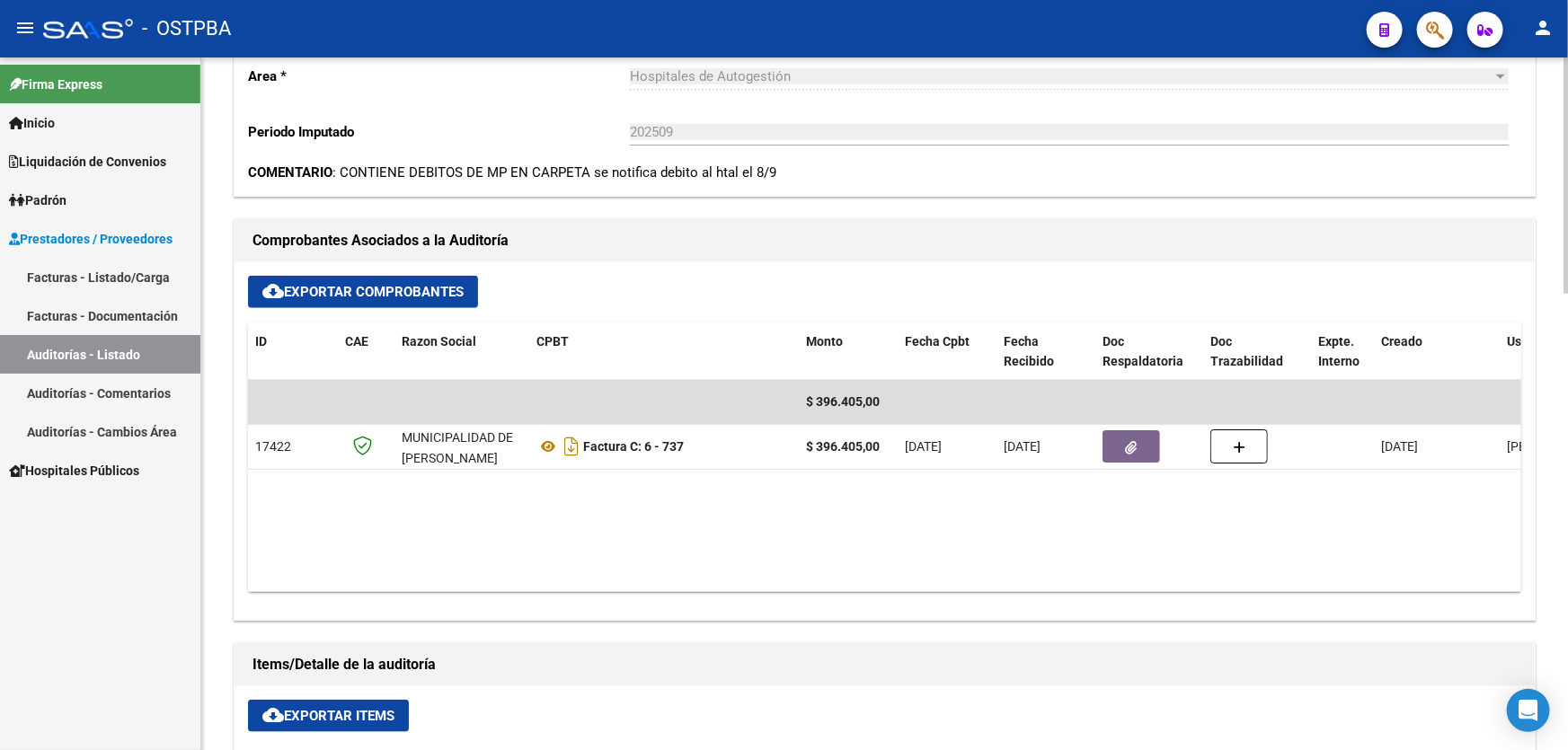
scroll to position [652, 0]
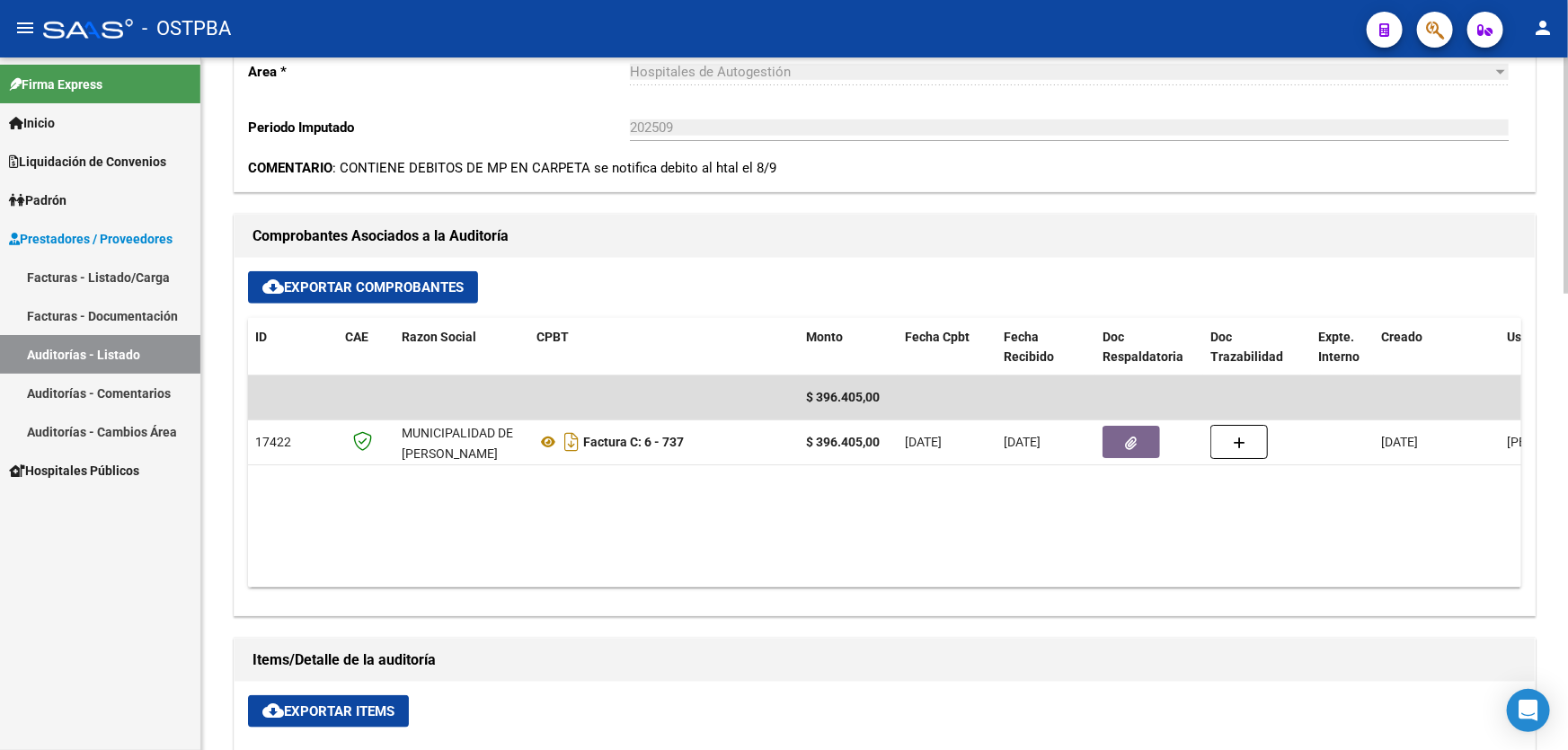
click at [683, 521] on datatable-body "$ 396.405,00 17422 MUNICIPALIDAD DE [PERSON_NAME] Factura C: 6 - 737 $ 396.405,…" at bounding box center [885, 481] width 1273 height 212
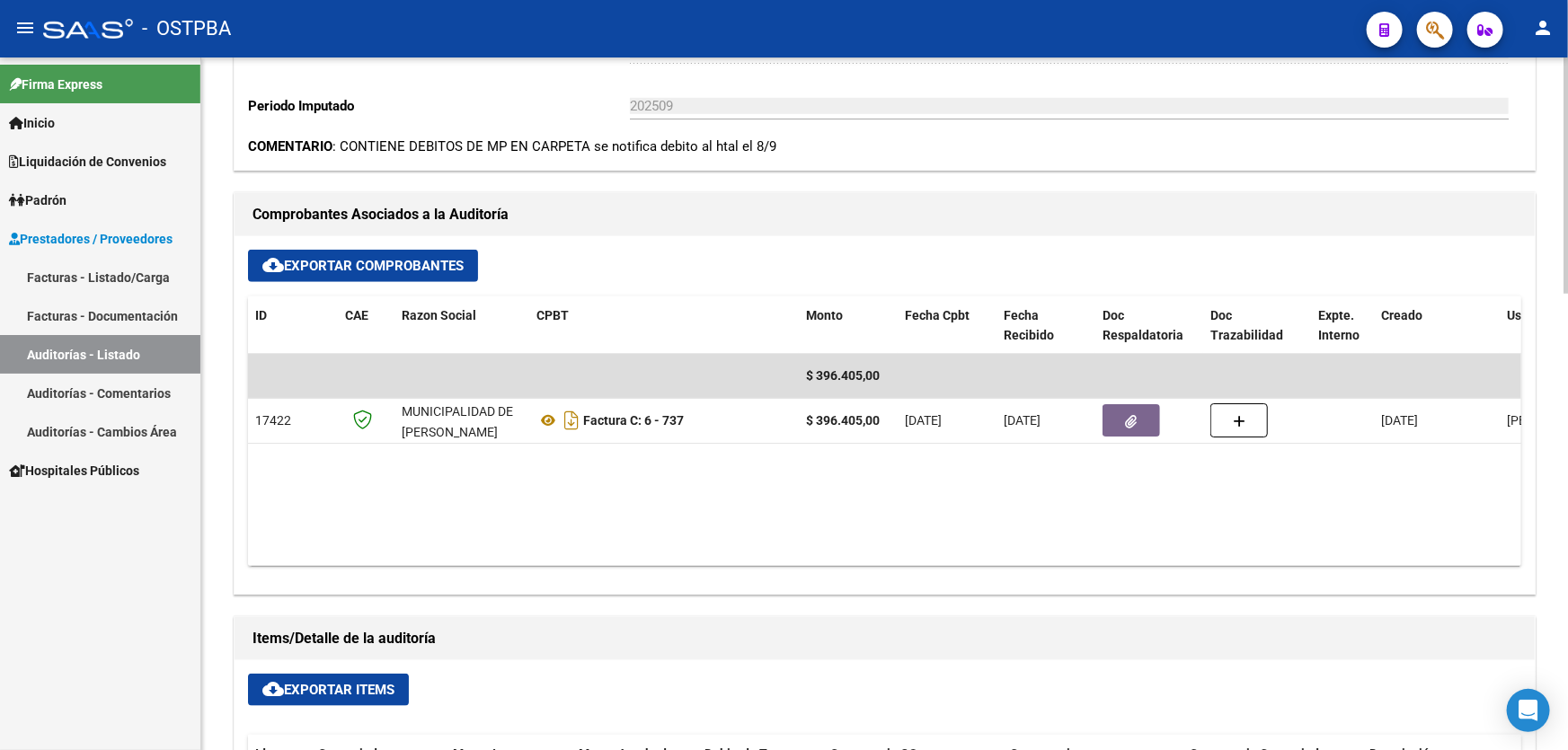
scroll to position [816, 0]
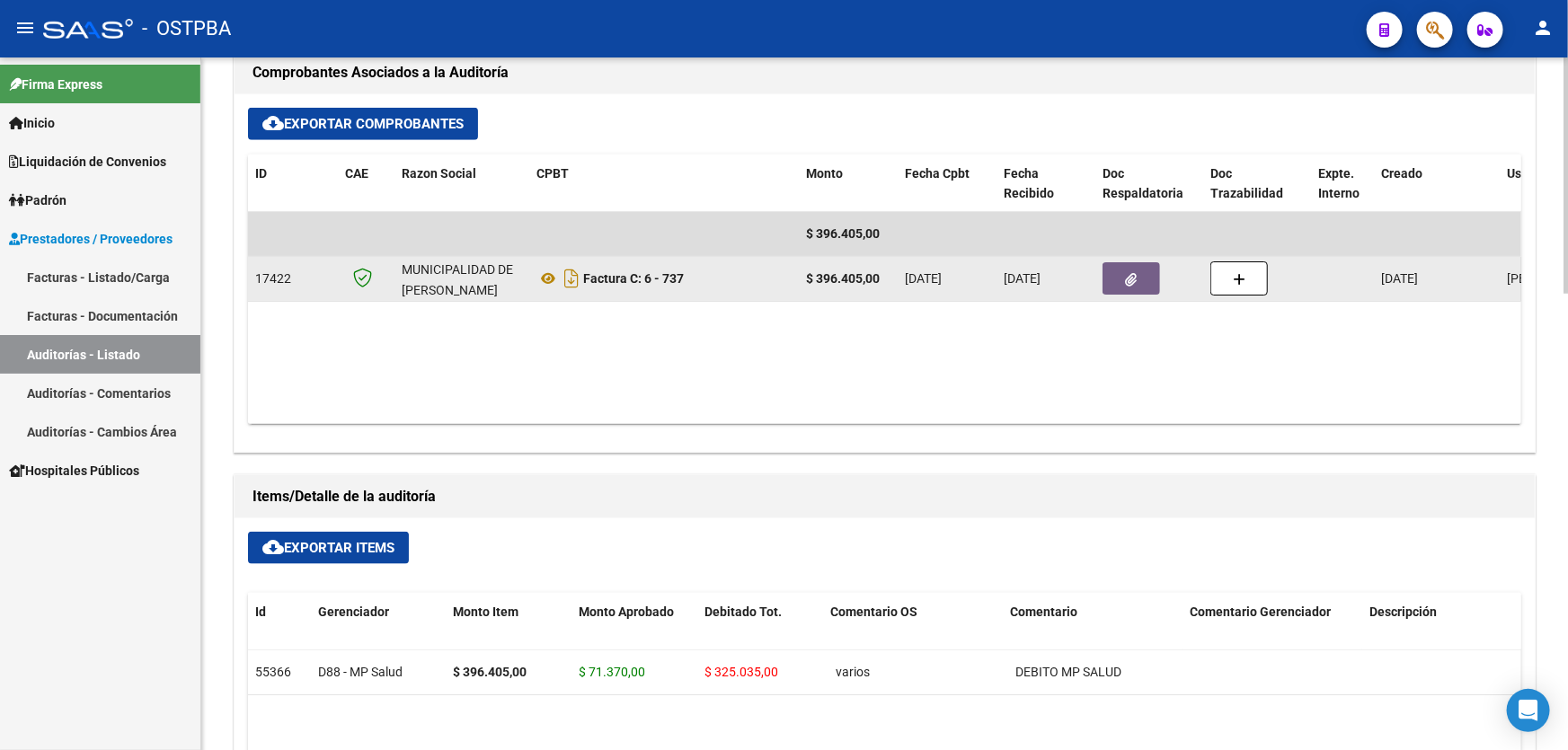
click at [1136, 274] on icon "button" at bounding box center [1131, 279] width 11 height 13
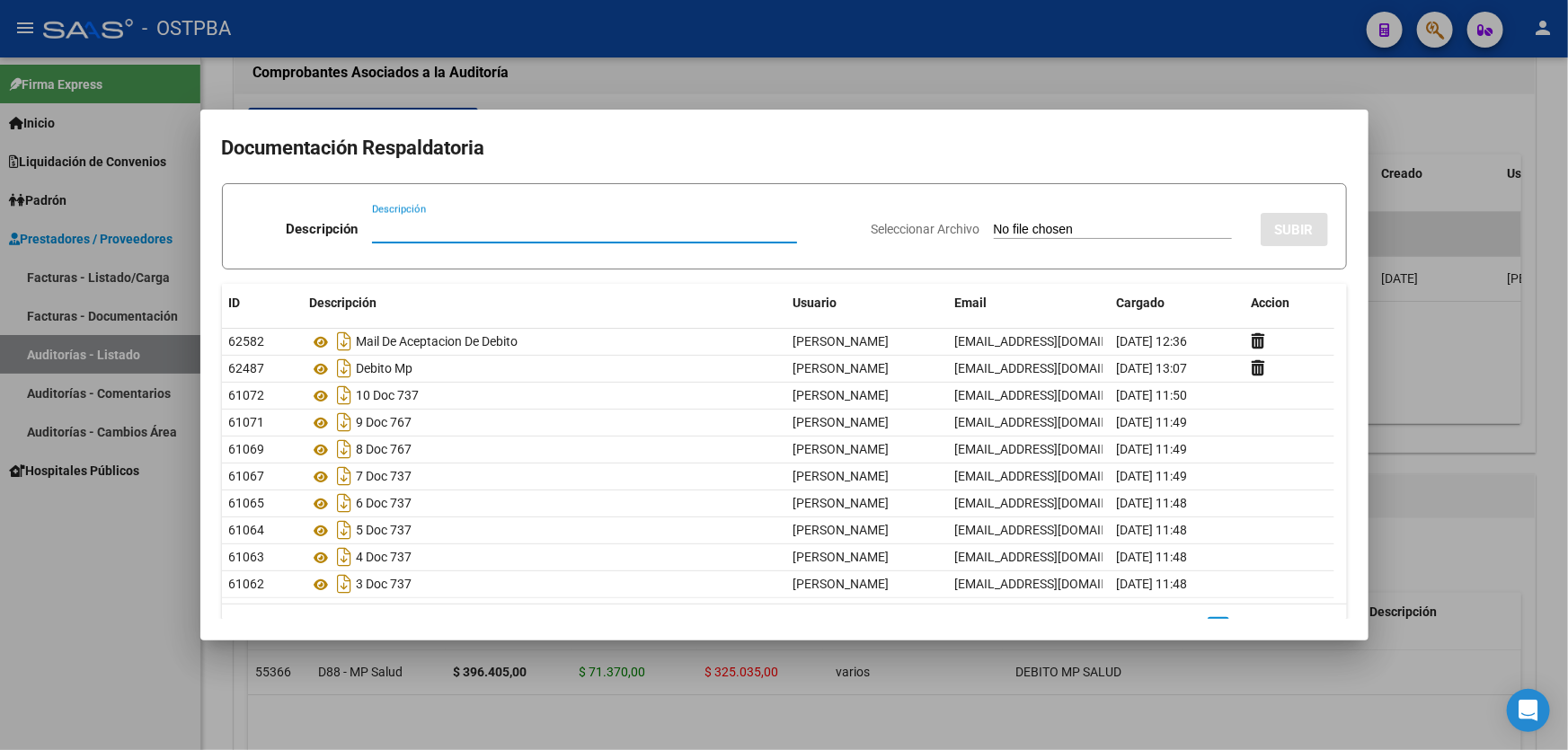
click at [1477, 404] on div at bounding box center [784, 375] width 1568 height 750
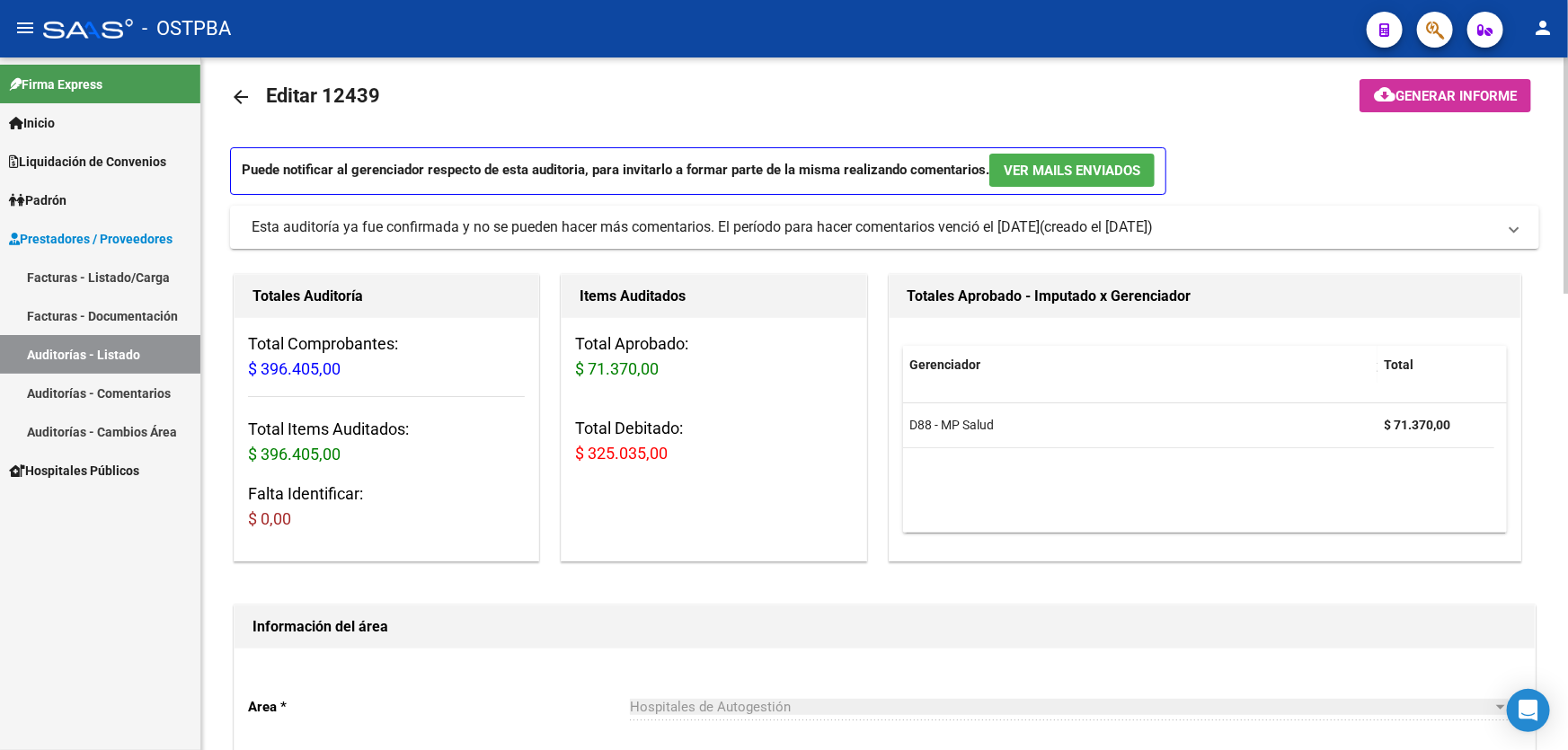
scroll to position [0, 0]
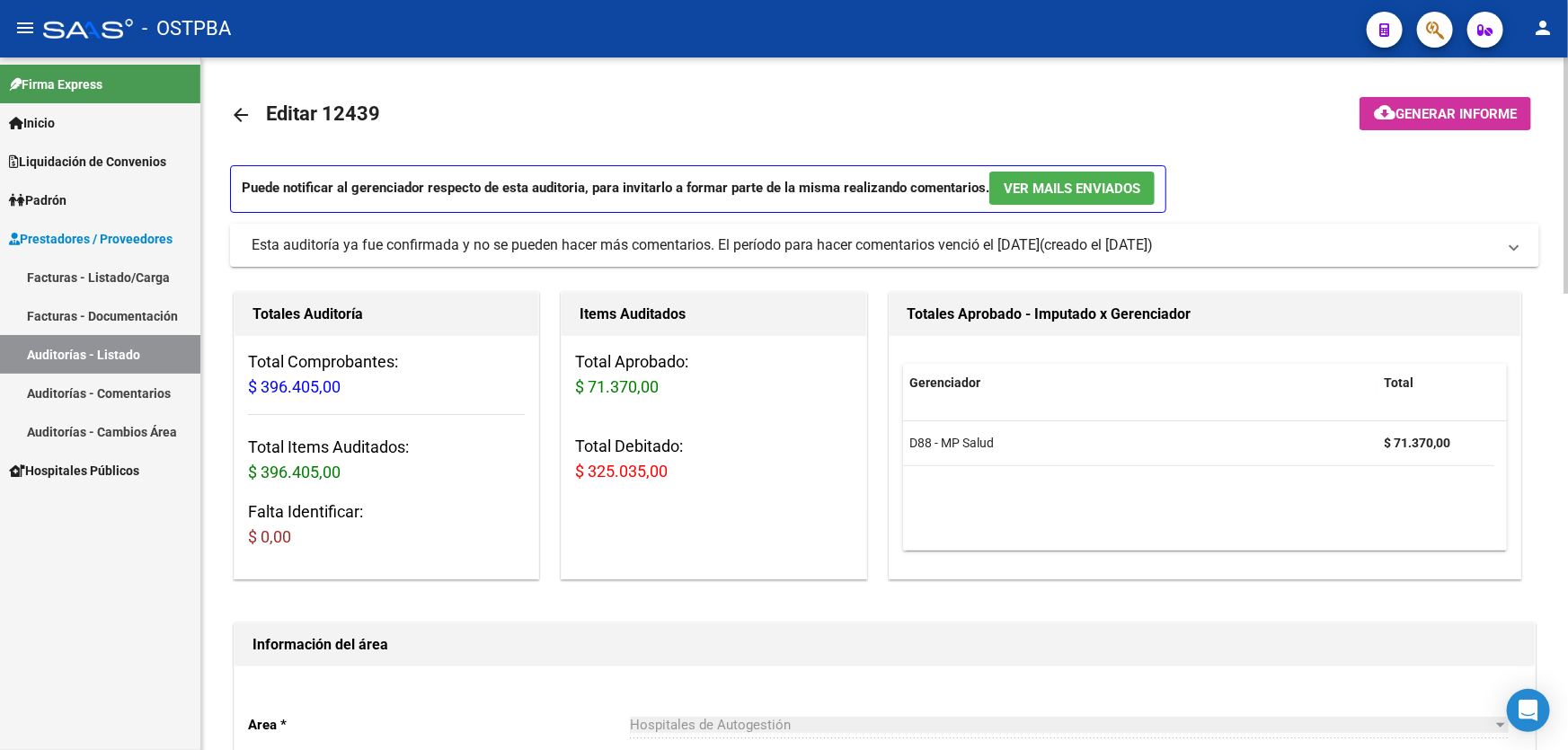
click at [241, 108] on mat-icon "arrow_back" at bounding box center [241, 115] width 22 height 22
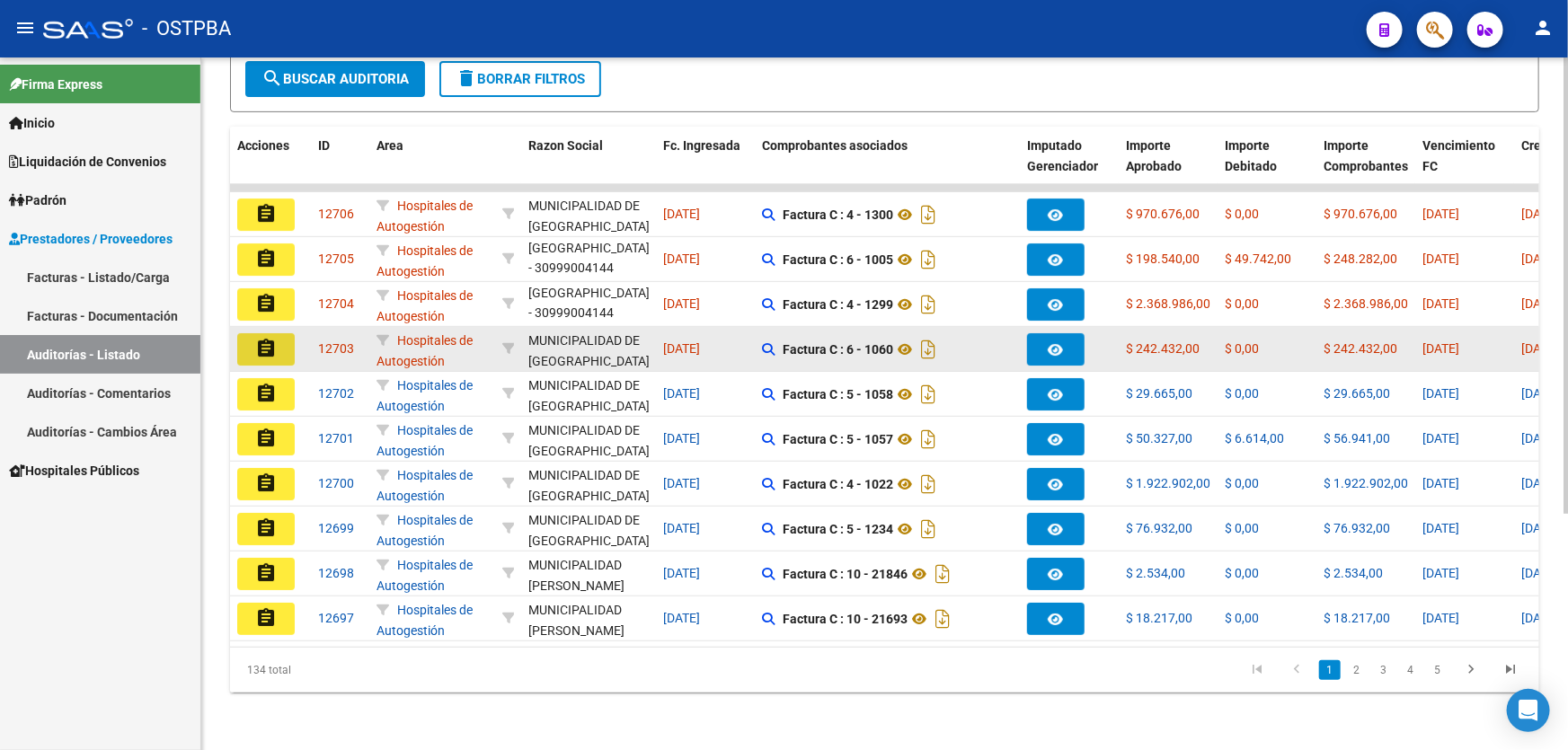
click at [264, 338] on mat-icon "assignment" at bounding box center [265, 348] width 22 height 22
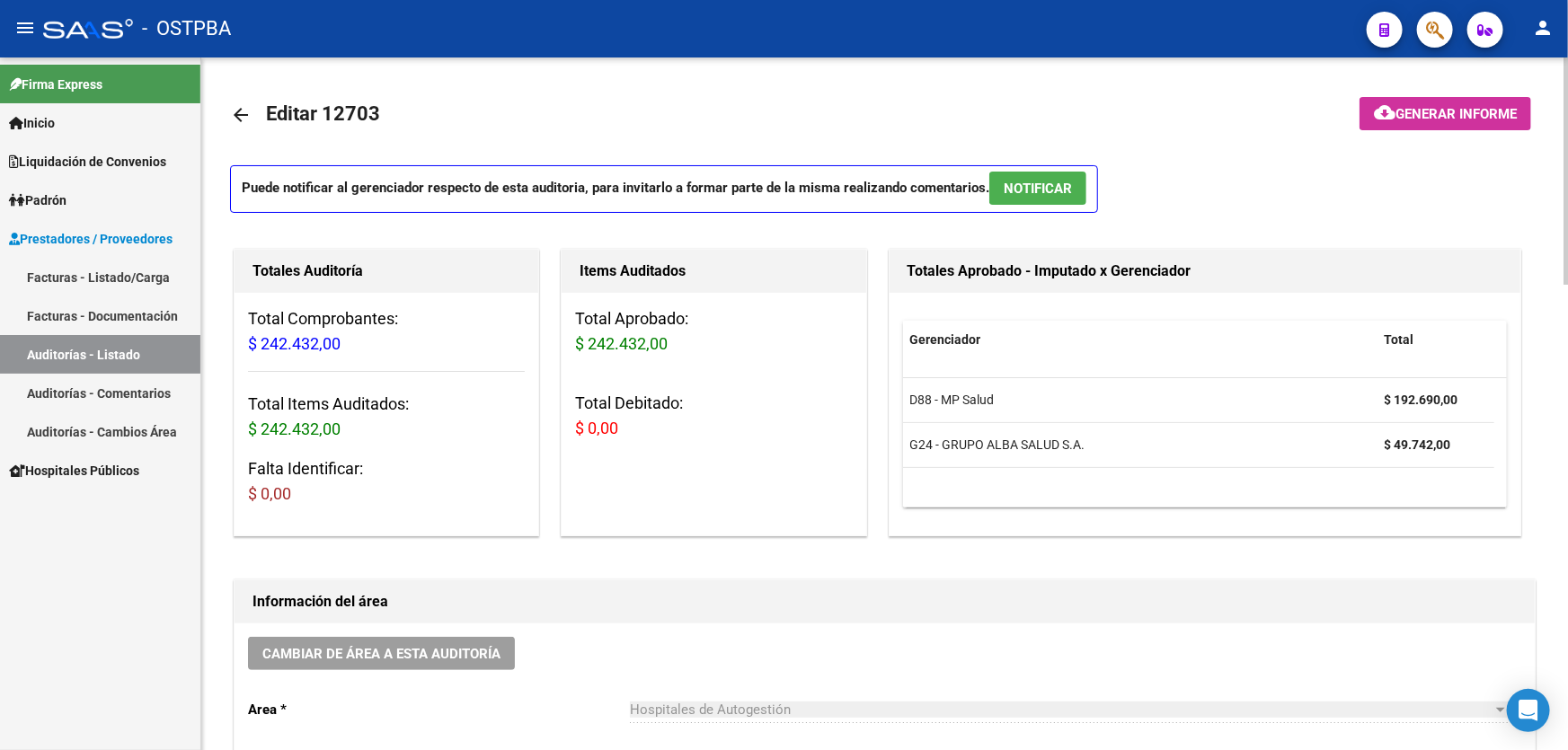
click at [1040, 176] on button "NOTIFICAR" at bounding box center [1037, 188] width 97 height 33
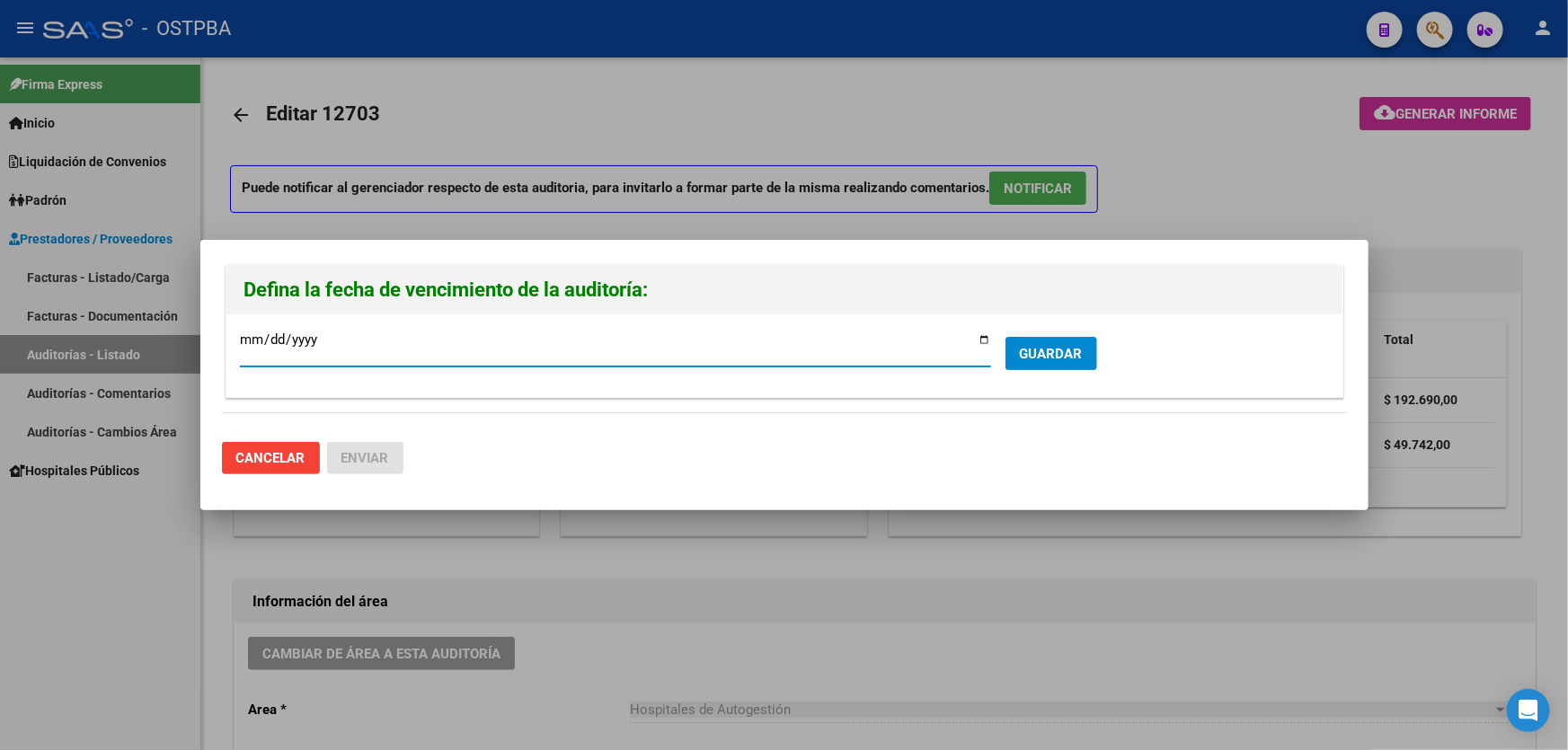
click at [1069, 359] on span "GUARDAR" at bounding box center [1051, 353] width 63 height 16
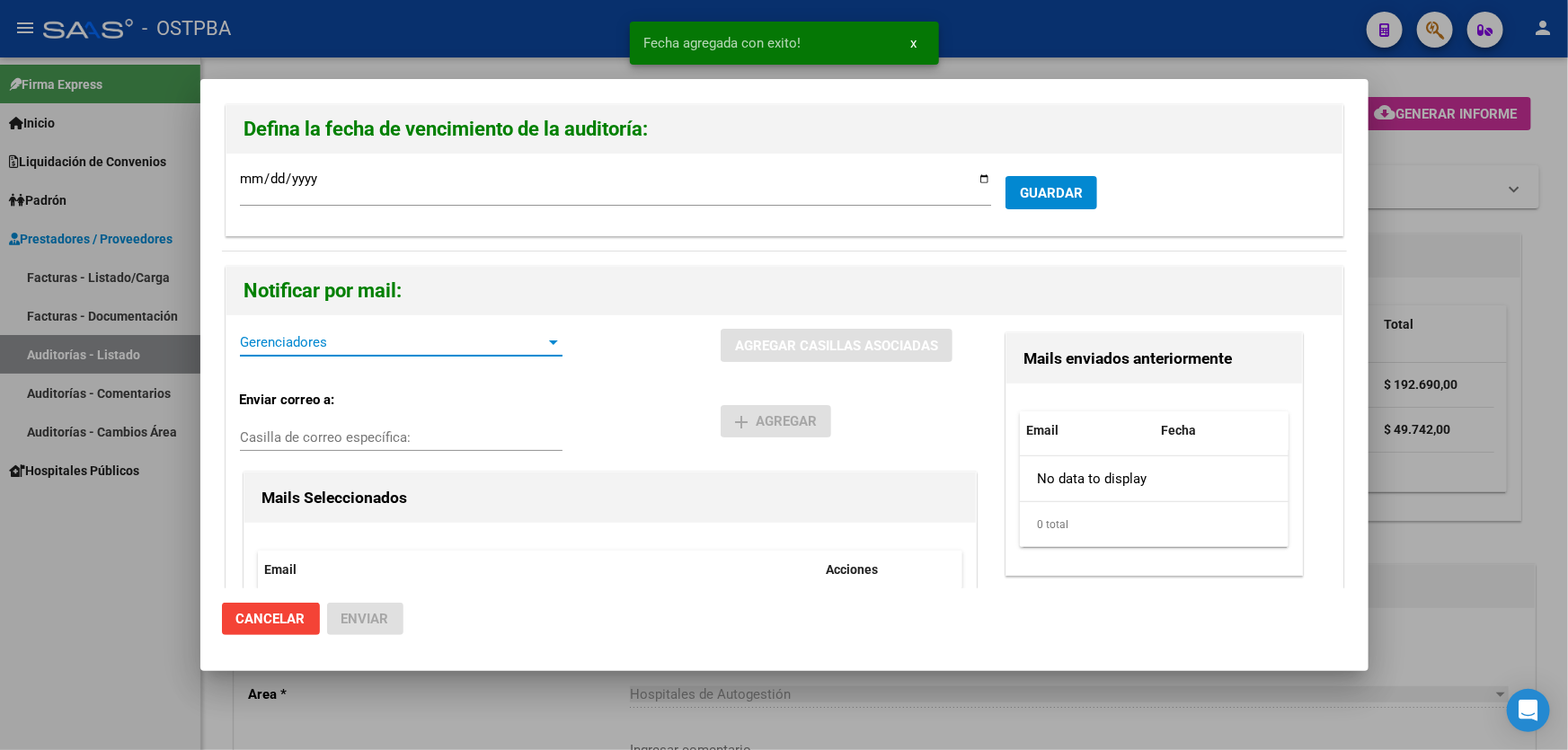
click at [347, 338] on span "Gerenciadores" at bounding box center [392, 342] width 306 height 16
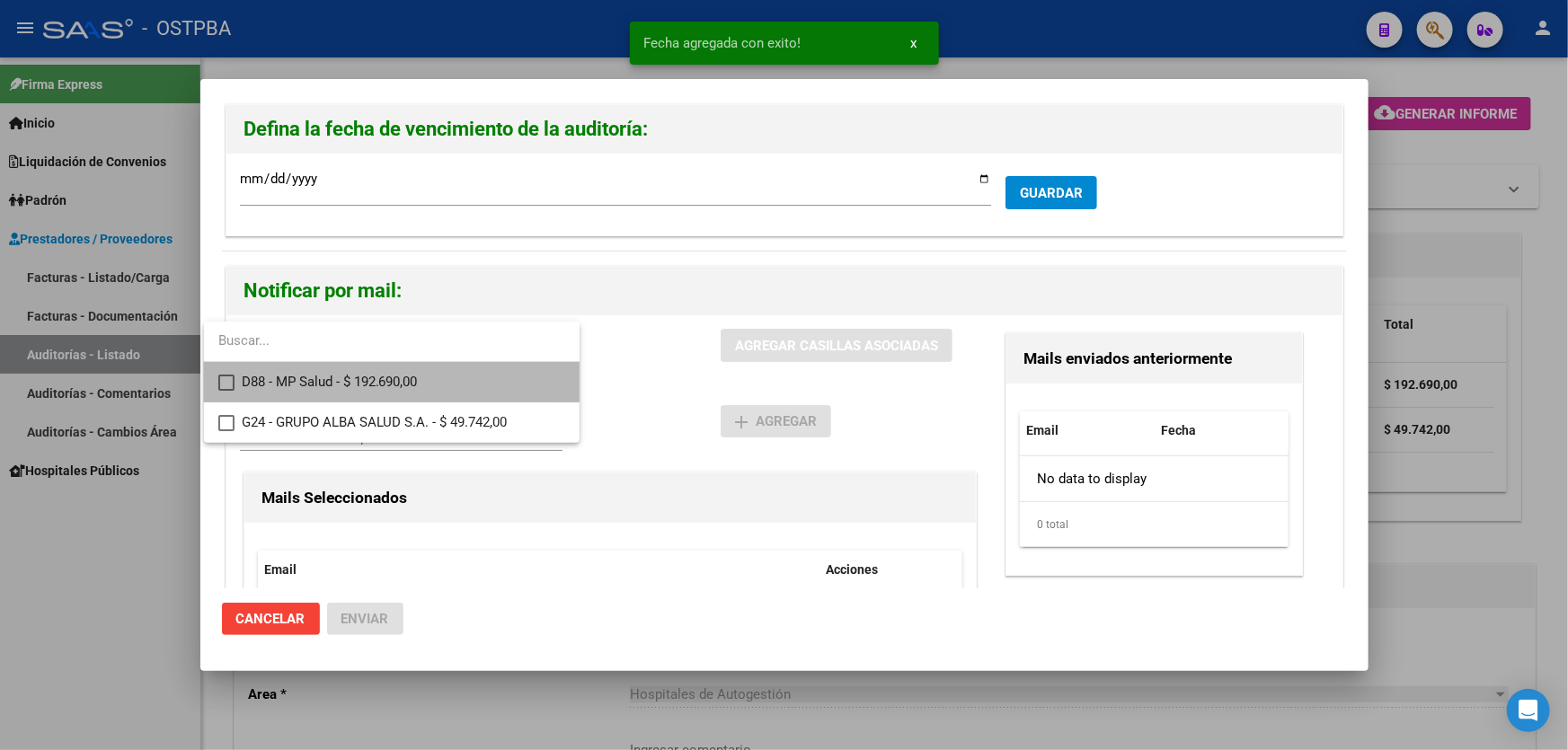
click at [224, 380] on mat-pseudo-checkbox at bounding box center [225, 382] width 16 height 16
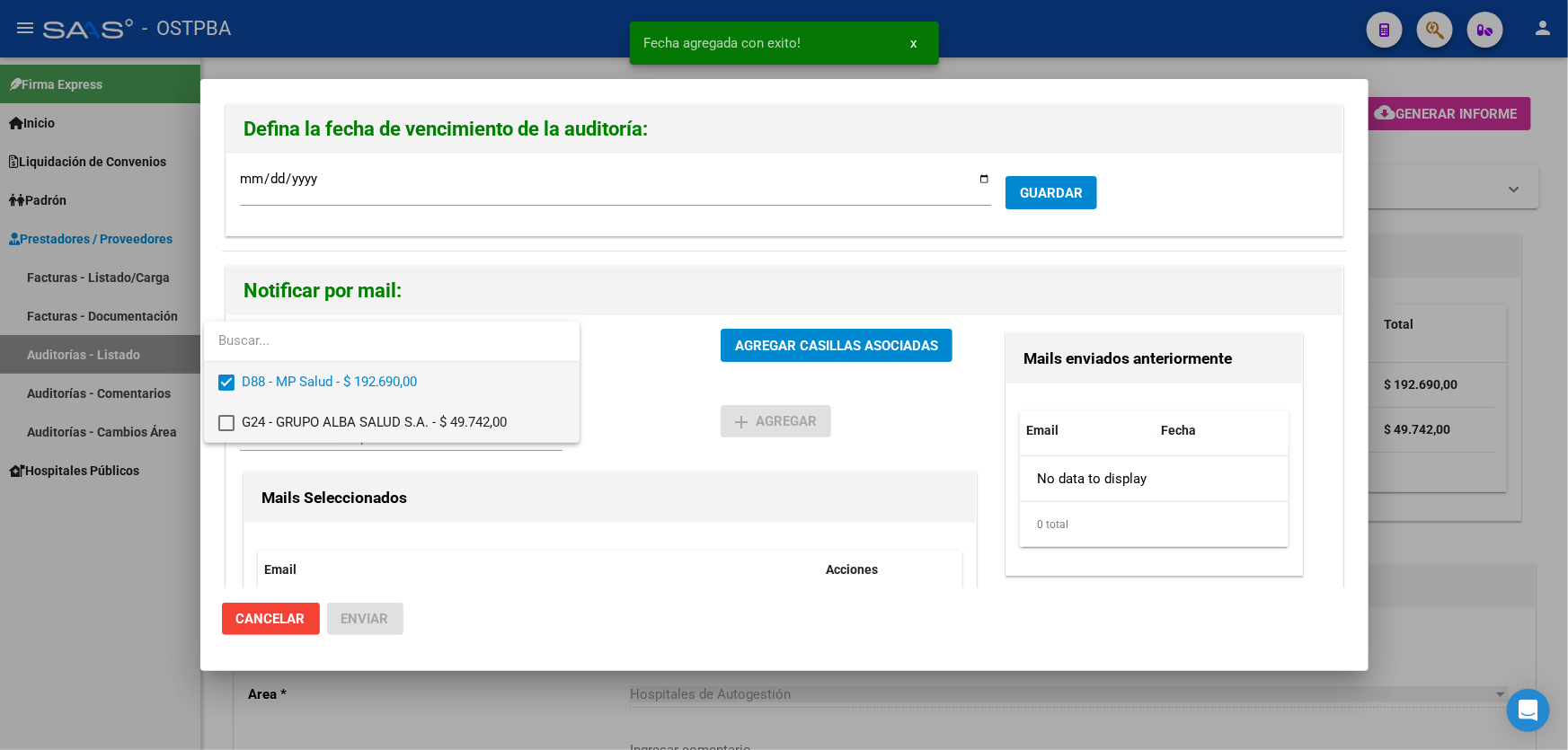
drag, startPoint x: 225, startPoint y: 417, endPoint x: 443, endPoint y: 400, distance: 218.7
click at [226, 418] on mat-pseudo-checkbox at bounding box center [225, 422] width 16 height 16
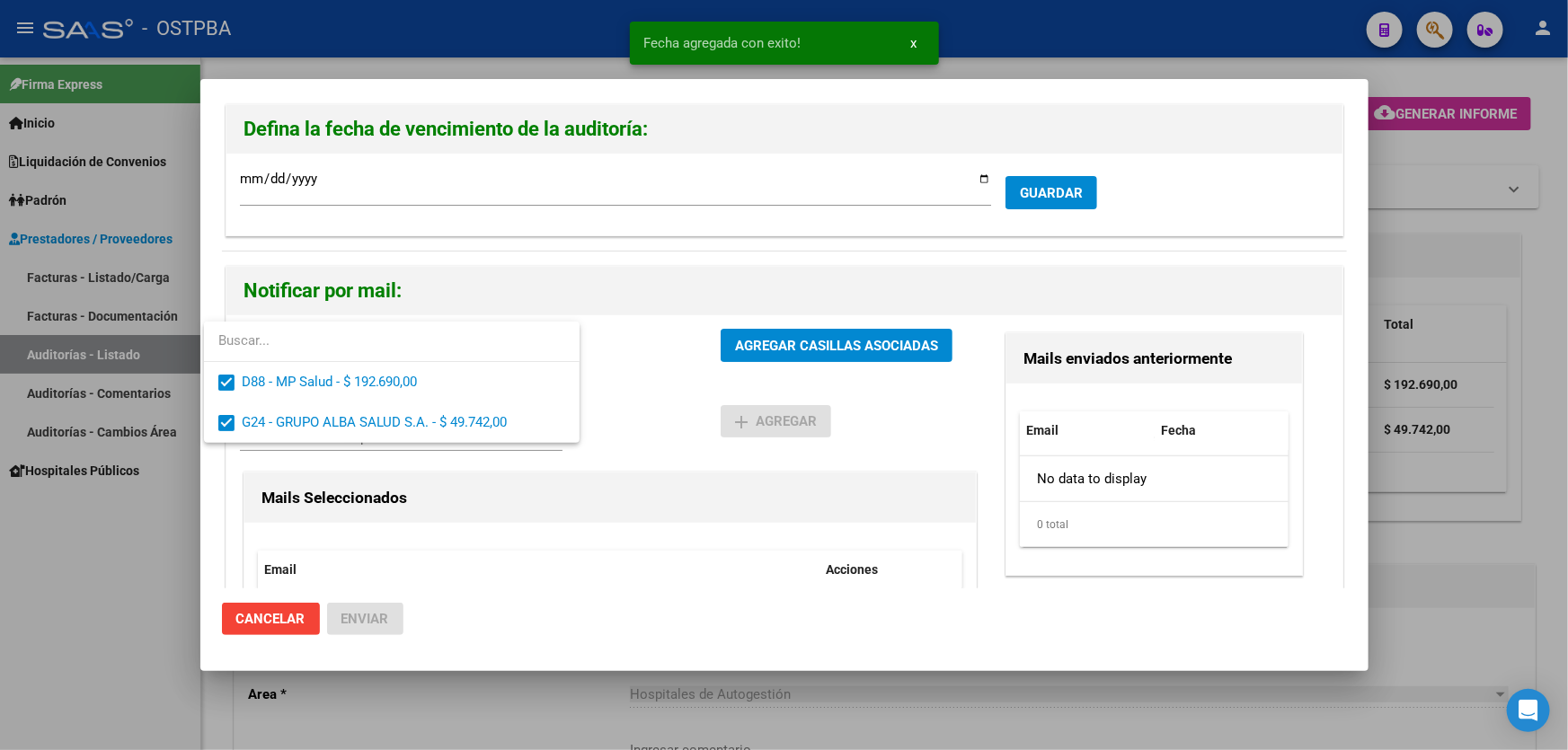
drag, startPoint x: 638, startPoint y: 384, endPoint x: 699, endPoint y: 366, distance: 63.6
click at [640, 384] on div at bounding box center [784, 375] width 1568 height 750
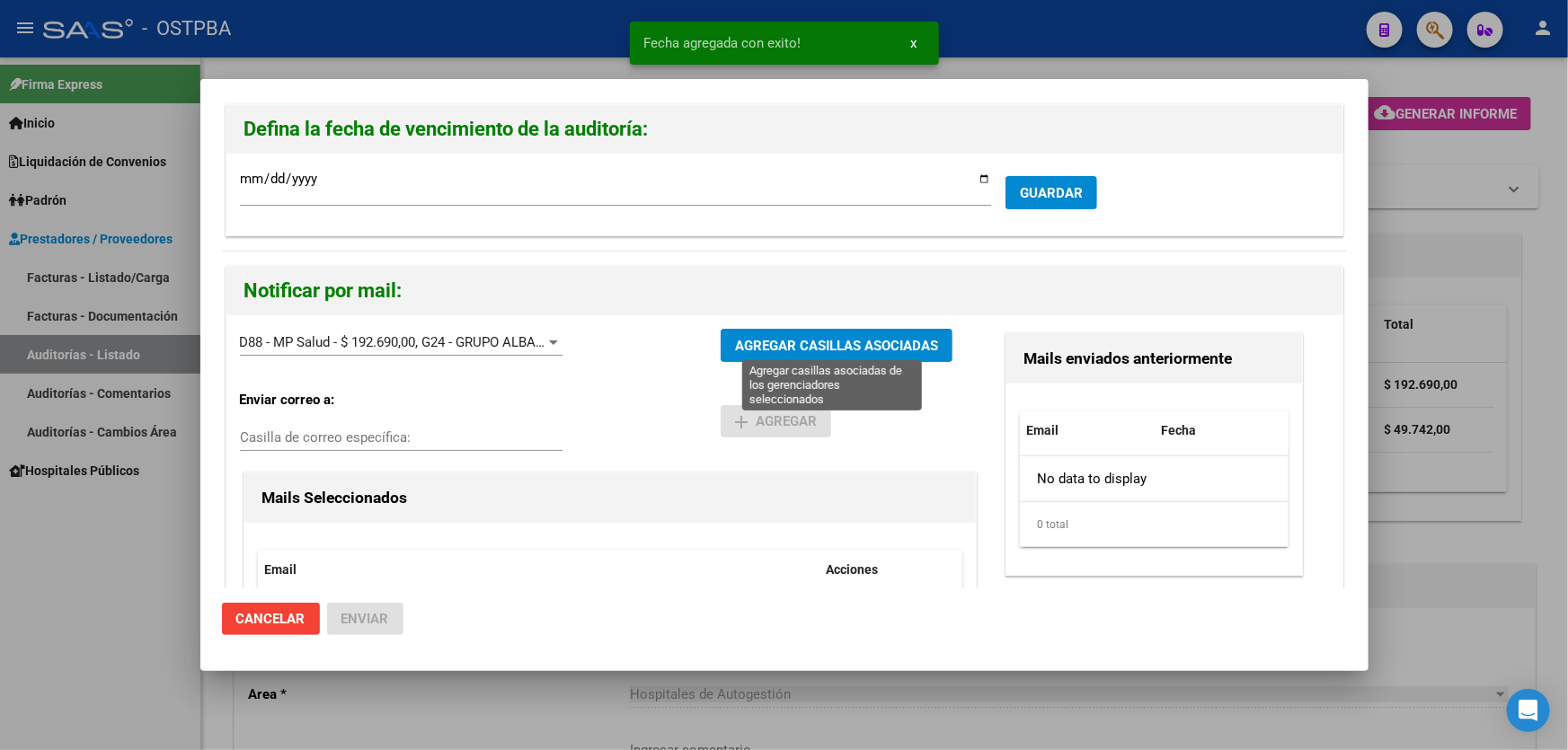
click at [804, 349] on span "AGREGAR CASILLAS ASOCIADAS" at bounding box center [837, 346] width 203 height 16
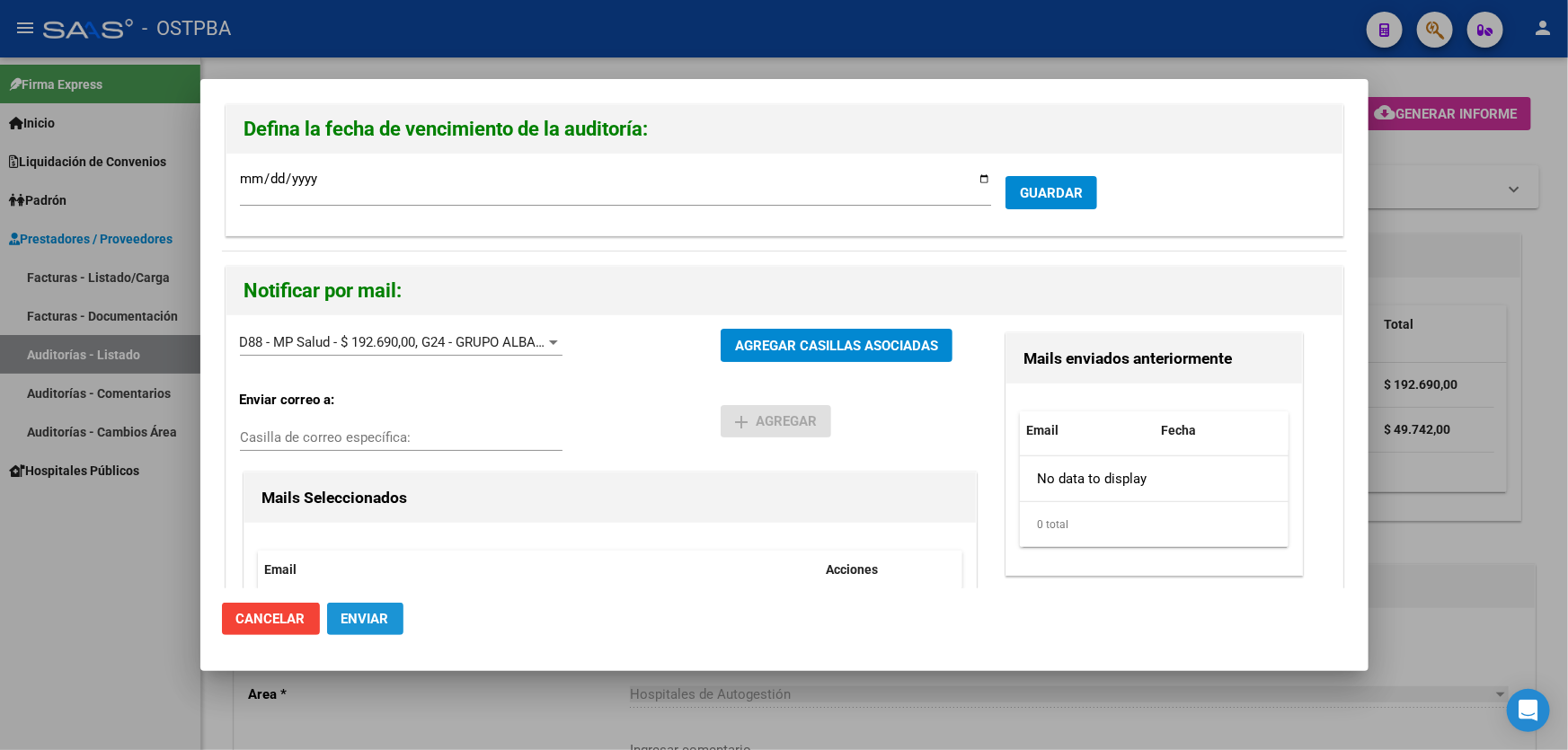
click at [361, 607] on button "Enviar" at bounding box center [365, 618] width 77 height 32
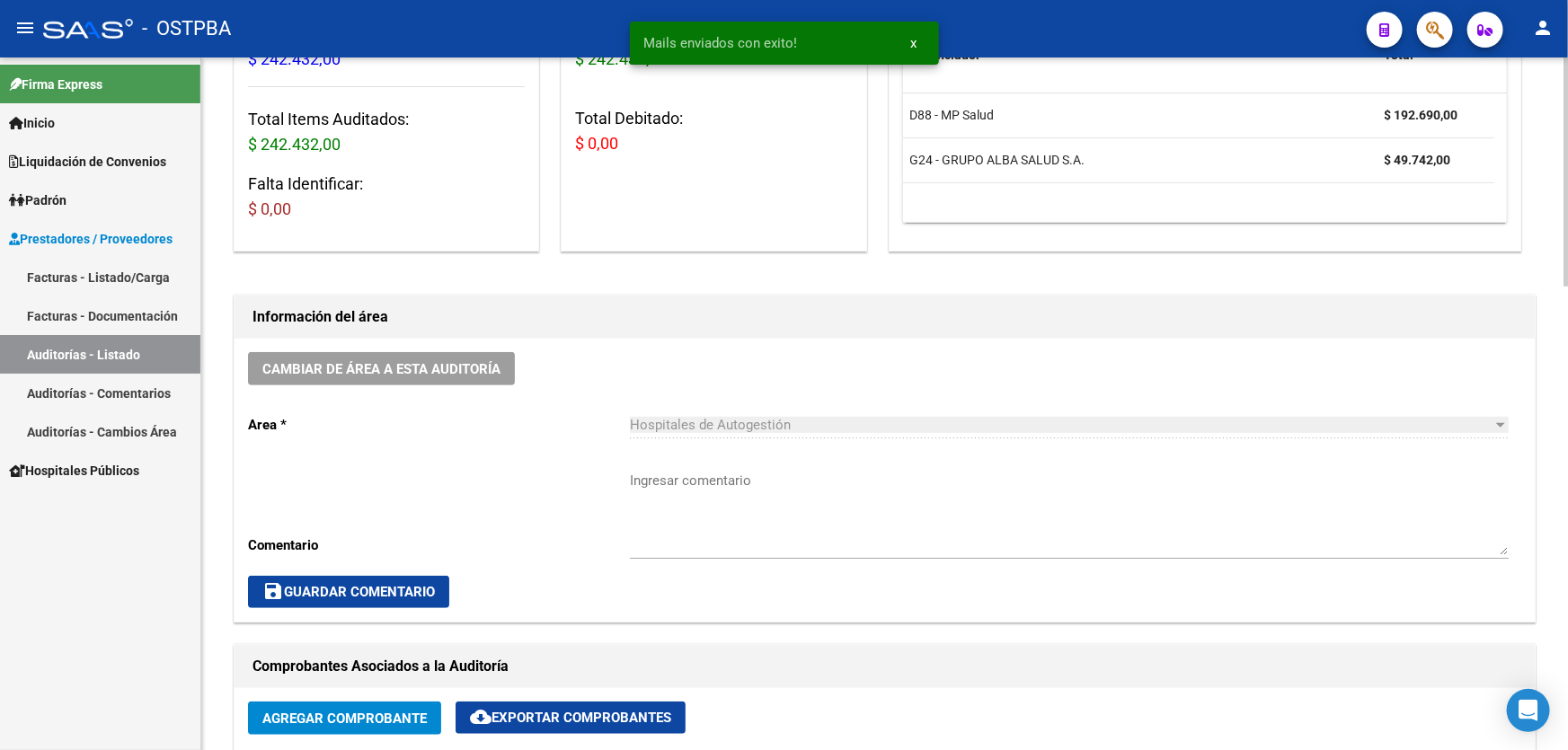
scroll to position [326, 0]
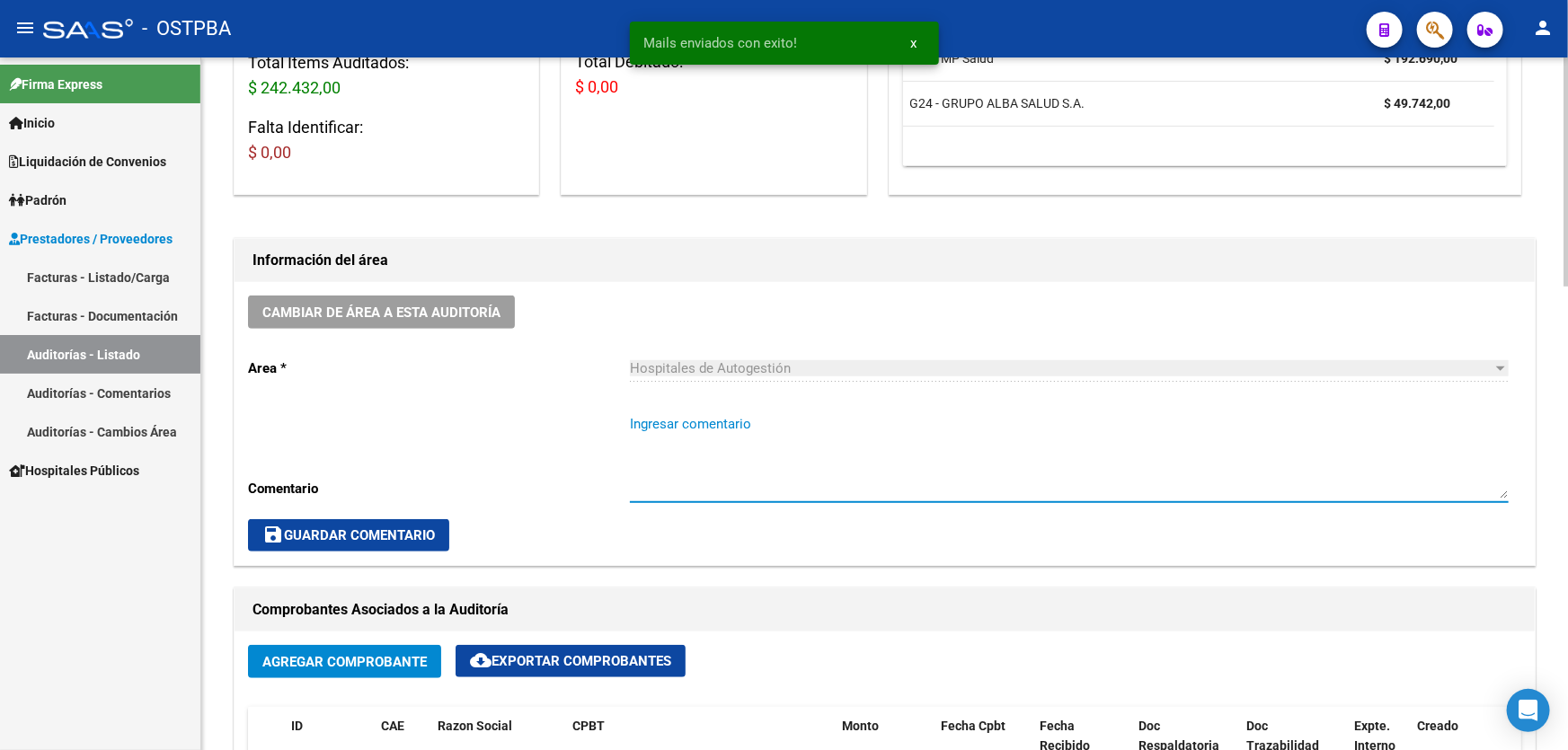
click at [661, 438] on textarea "Ingresar comentario" at bounding box center [1069, 455] width 878 height 84
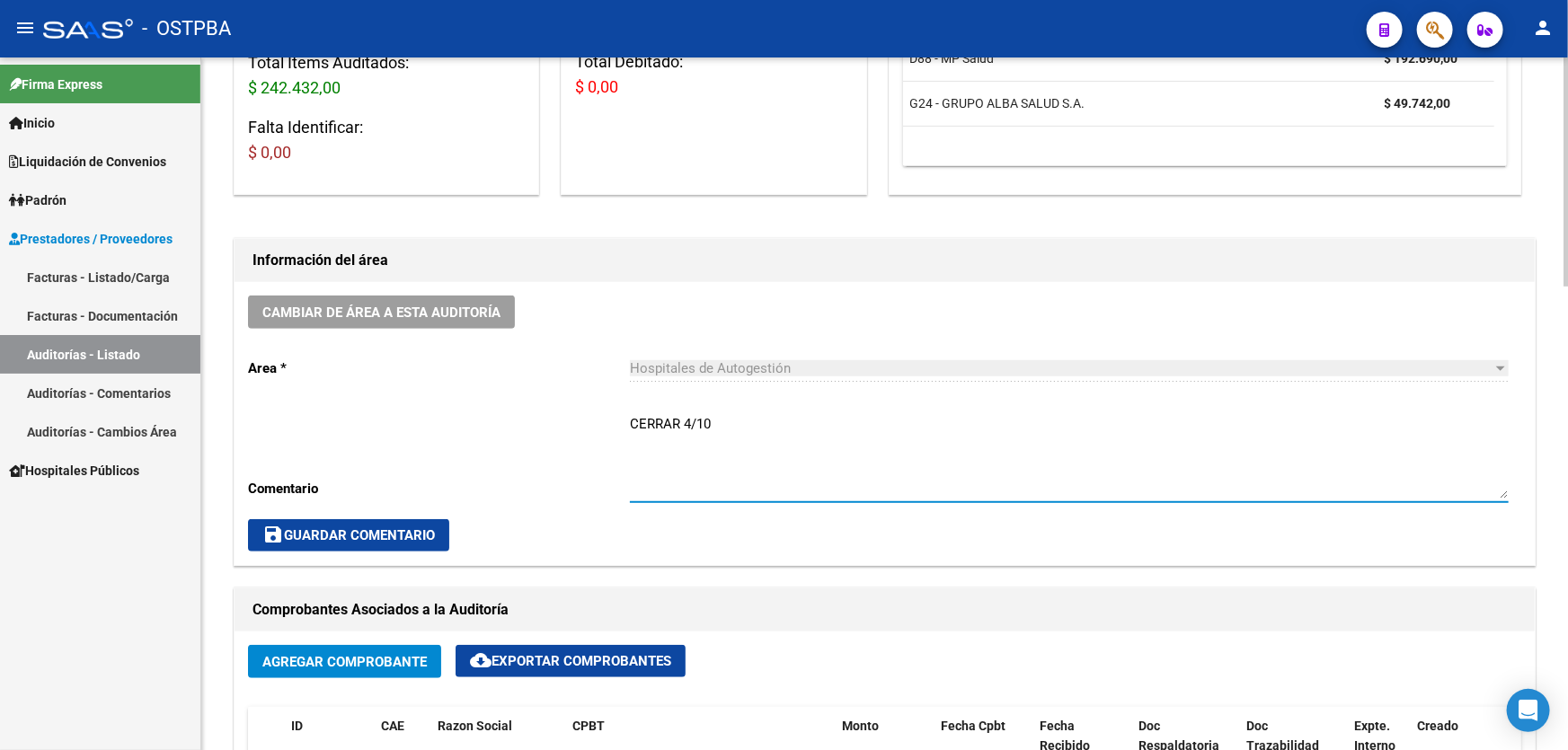
type textarea "CERRAR 4/10"
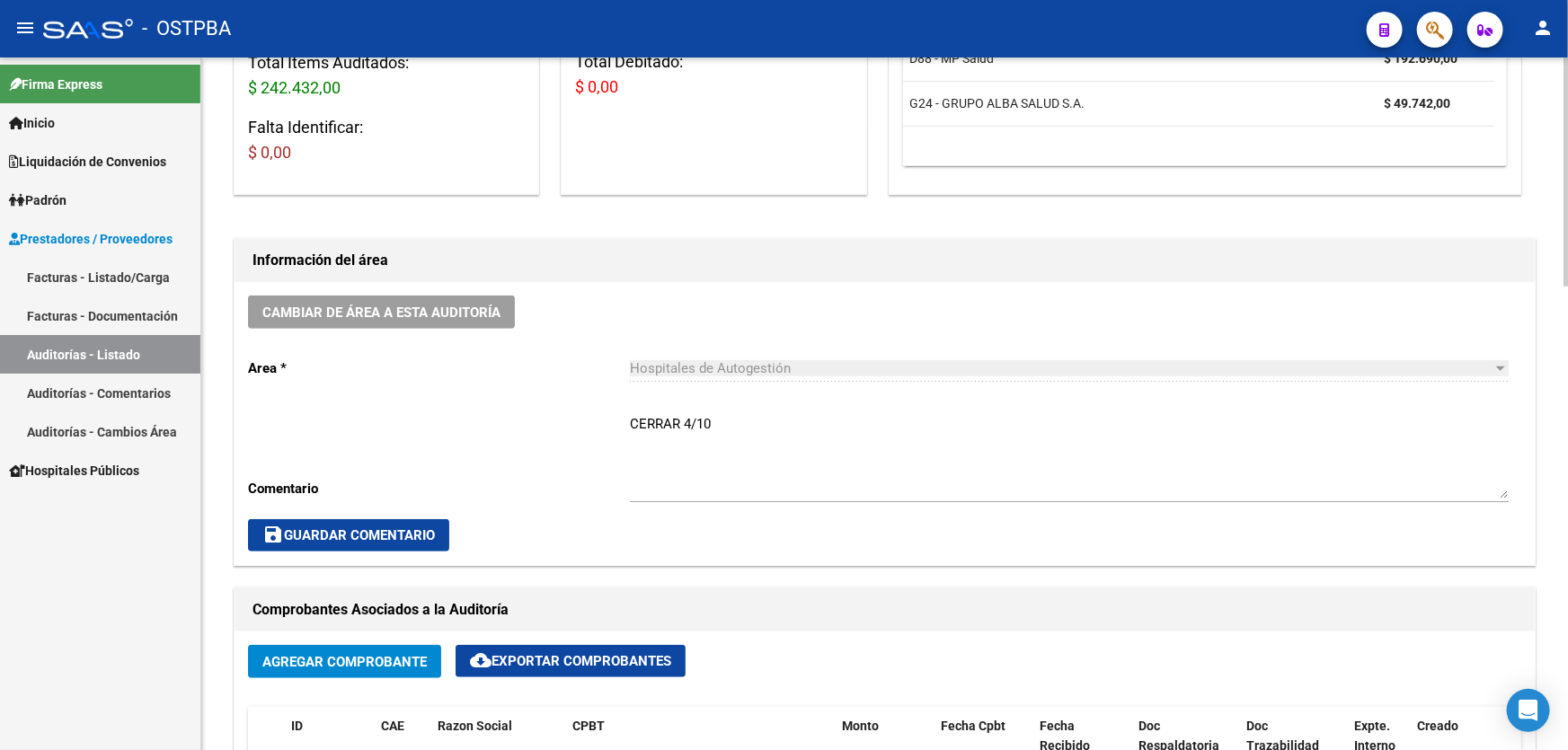
click at [628, 419] on div "Cambiar de área a esta auditoría Area * Hospitales de Autogestión Seleccionar a…" at bounding box center [885, 423] width 1300 height 283
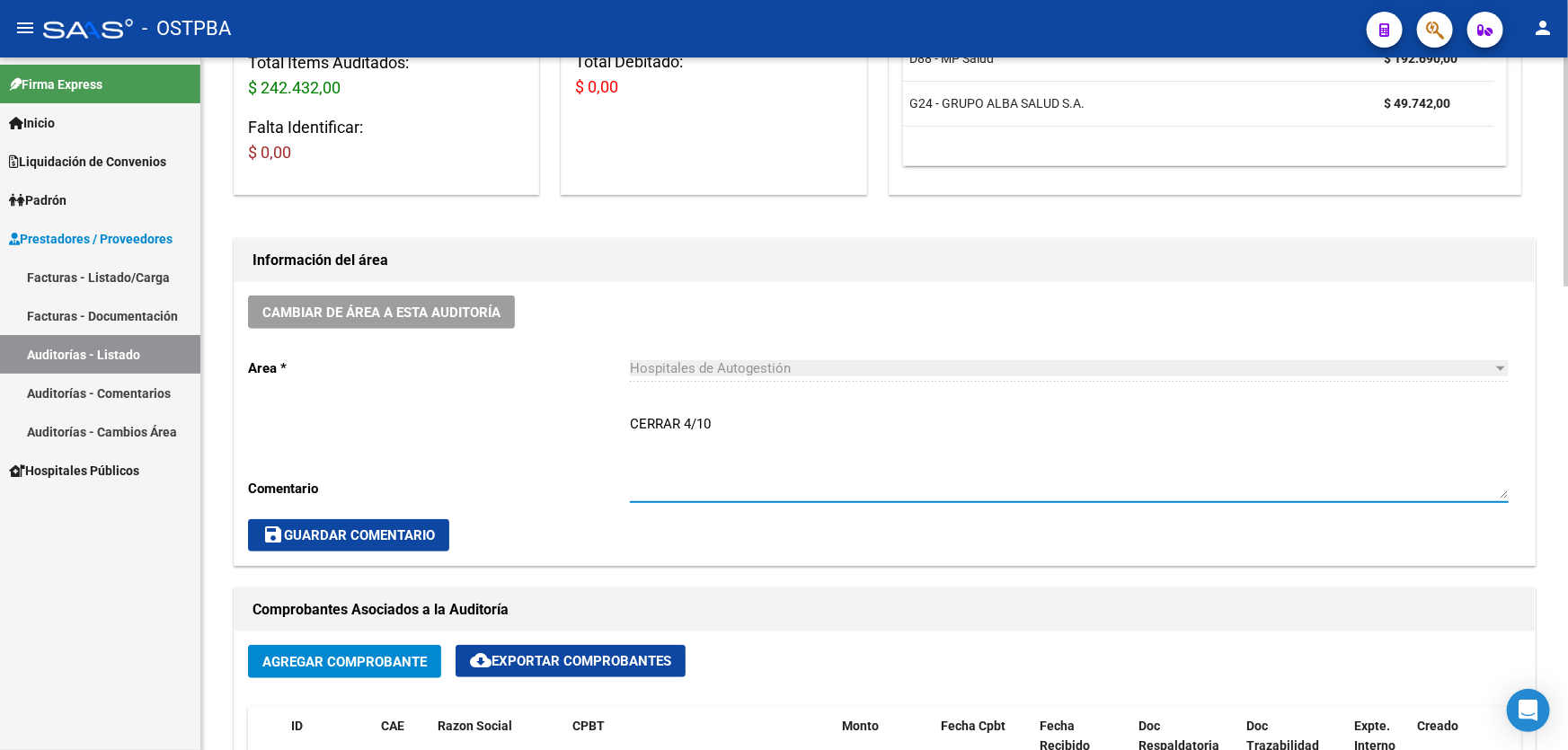
drag, startPoint x: 631, startPoint y: 418, endPoint x: 723, endPoint y: 421, distance: 92.0
click at [723, 421] on textarea "CERRAR 4/10" at bounding box center [1069, 455] width 878 height 84
click at [323, 539] on span "save Guardar Comentario" at bounding box center [349, 535] width 172 height 16
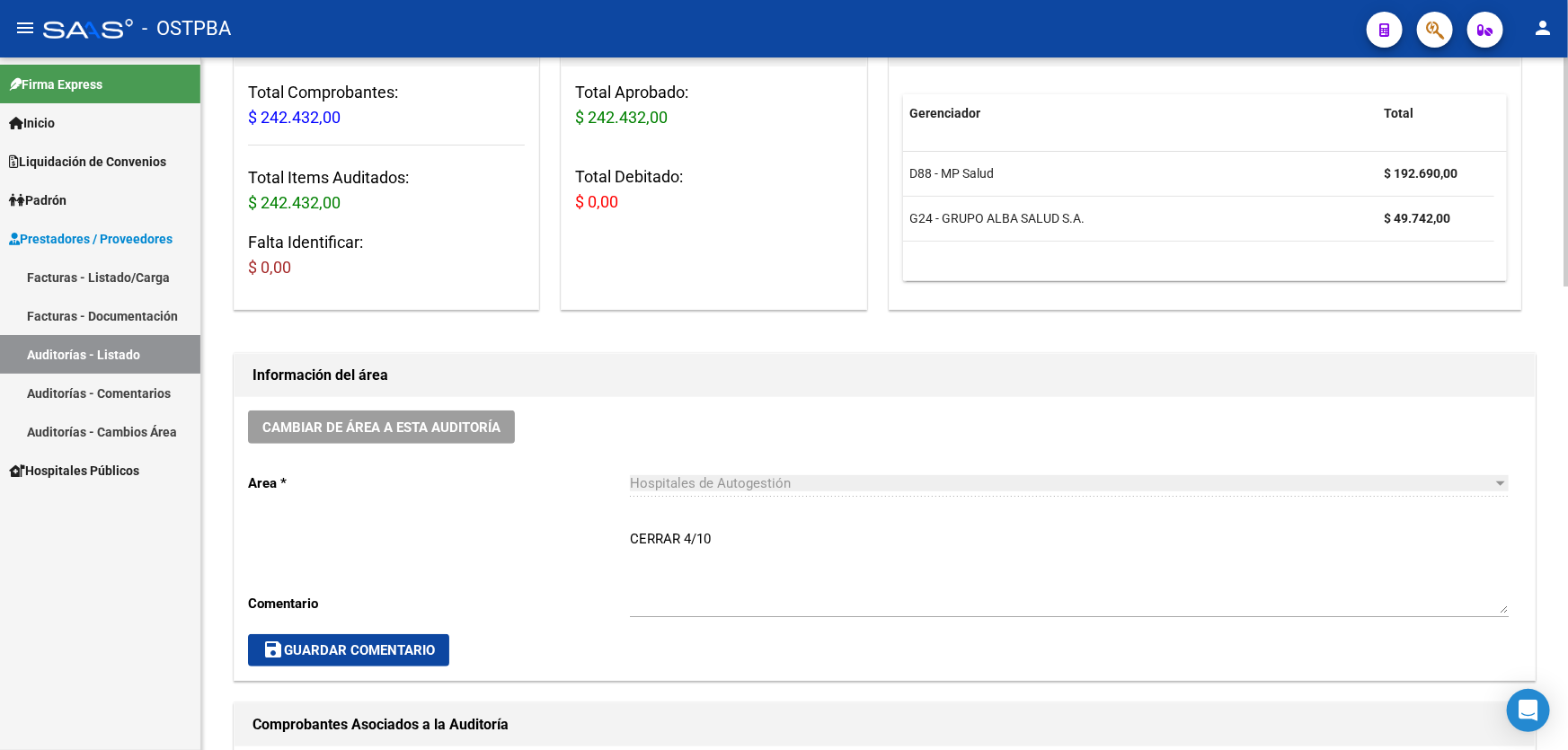
scroll to position [408, 0]
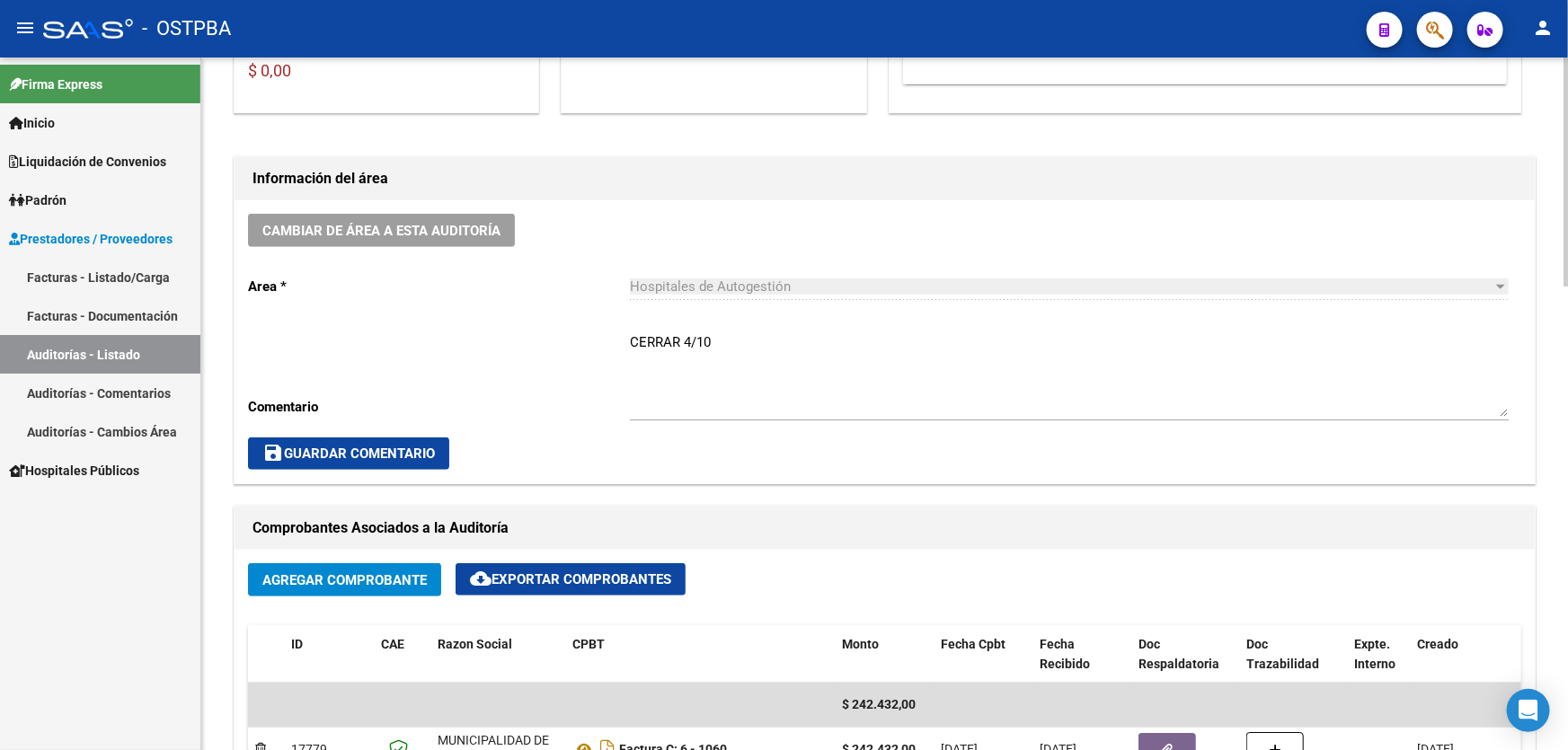
click at [404, 445] on span "save Guardar Comentario" at bounding box center [349, 453] width 172 height 16
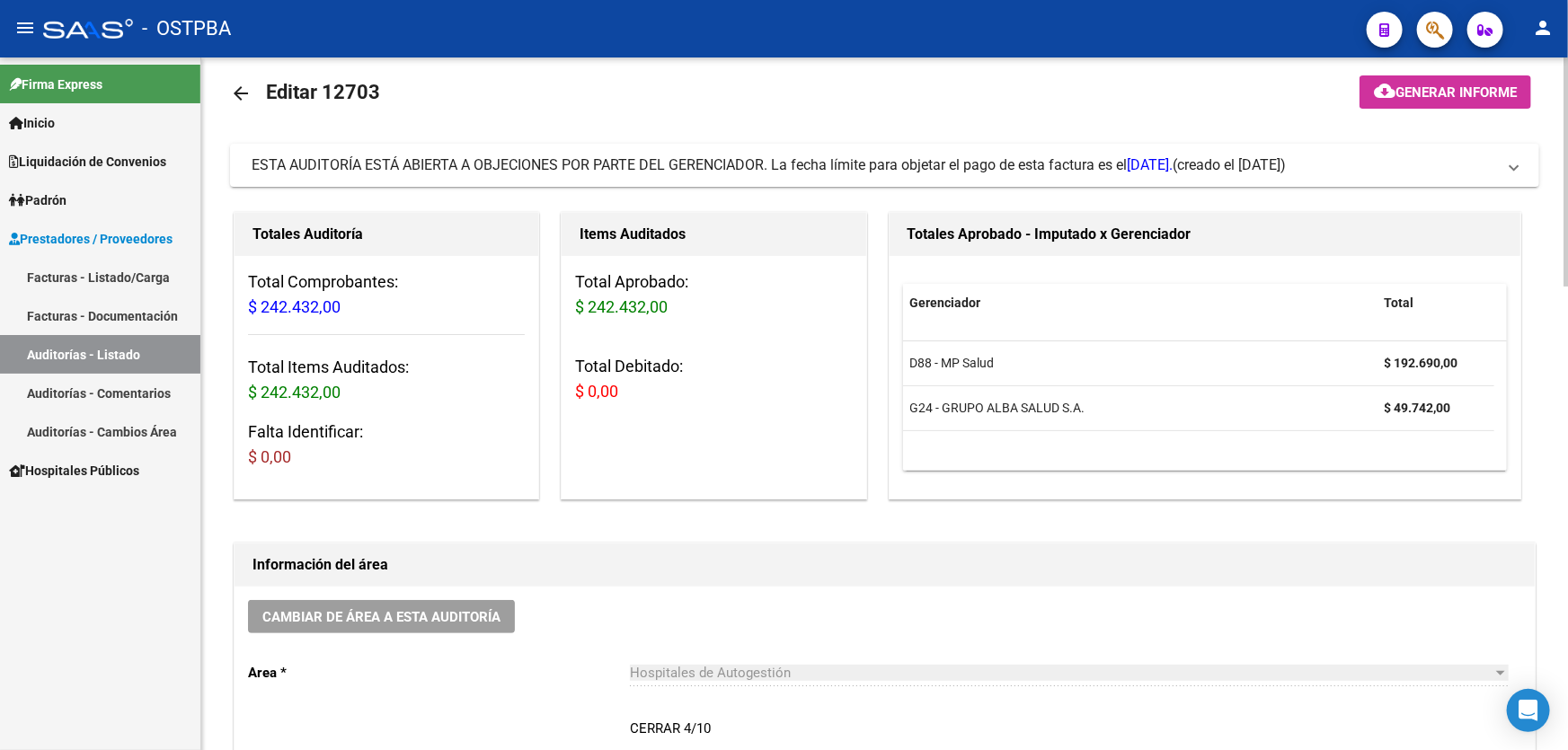
scroll to position [0, 0]
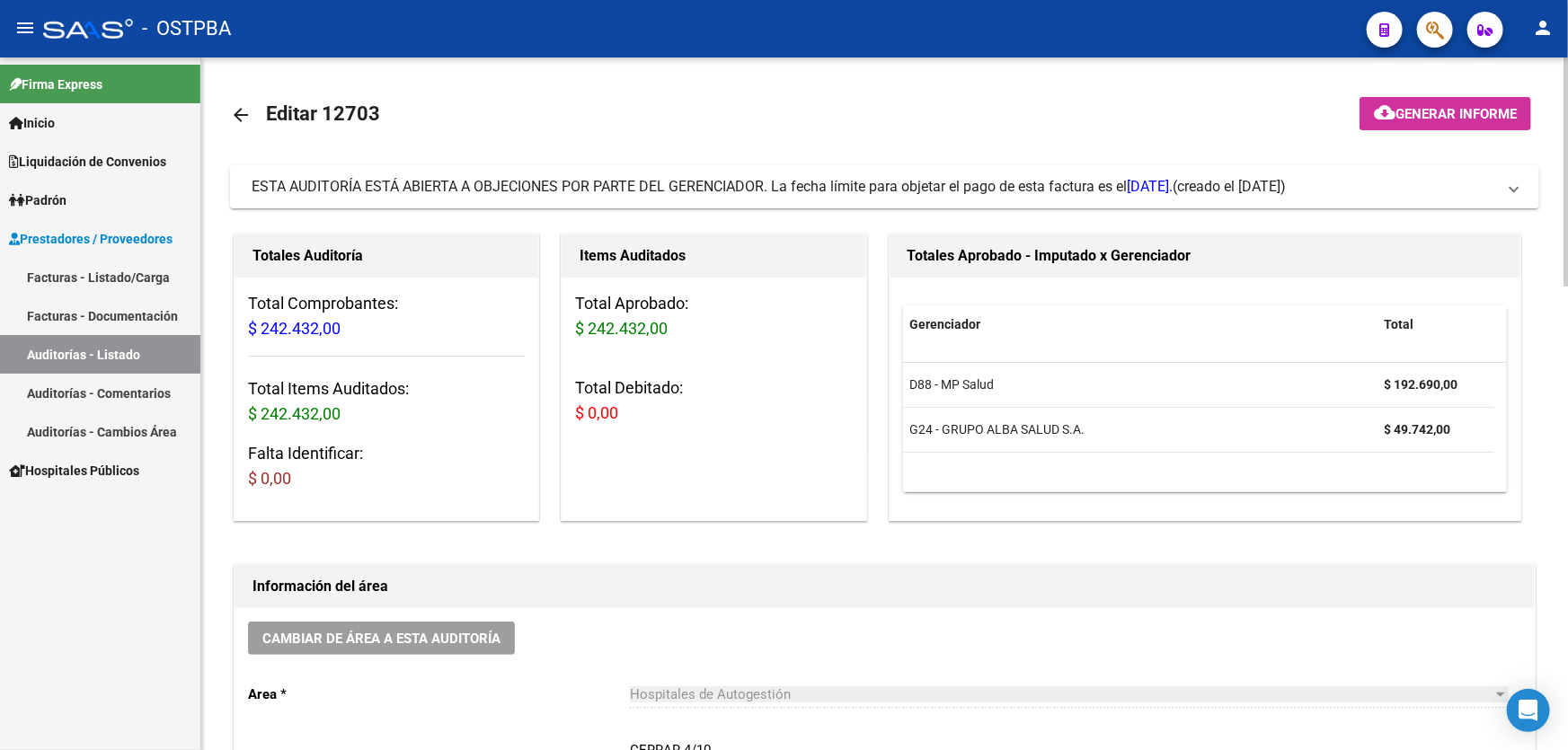
click at [235, 113] on mat-icon "arrow_back" at bounding box center [241, 115] width 22 height 22
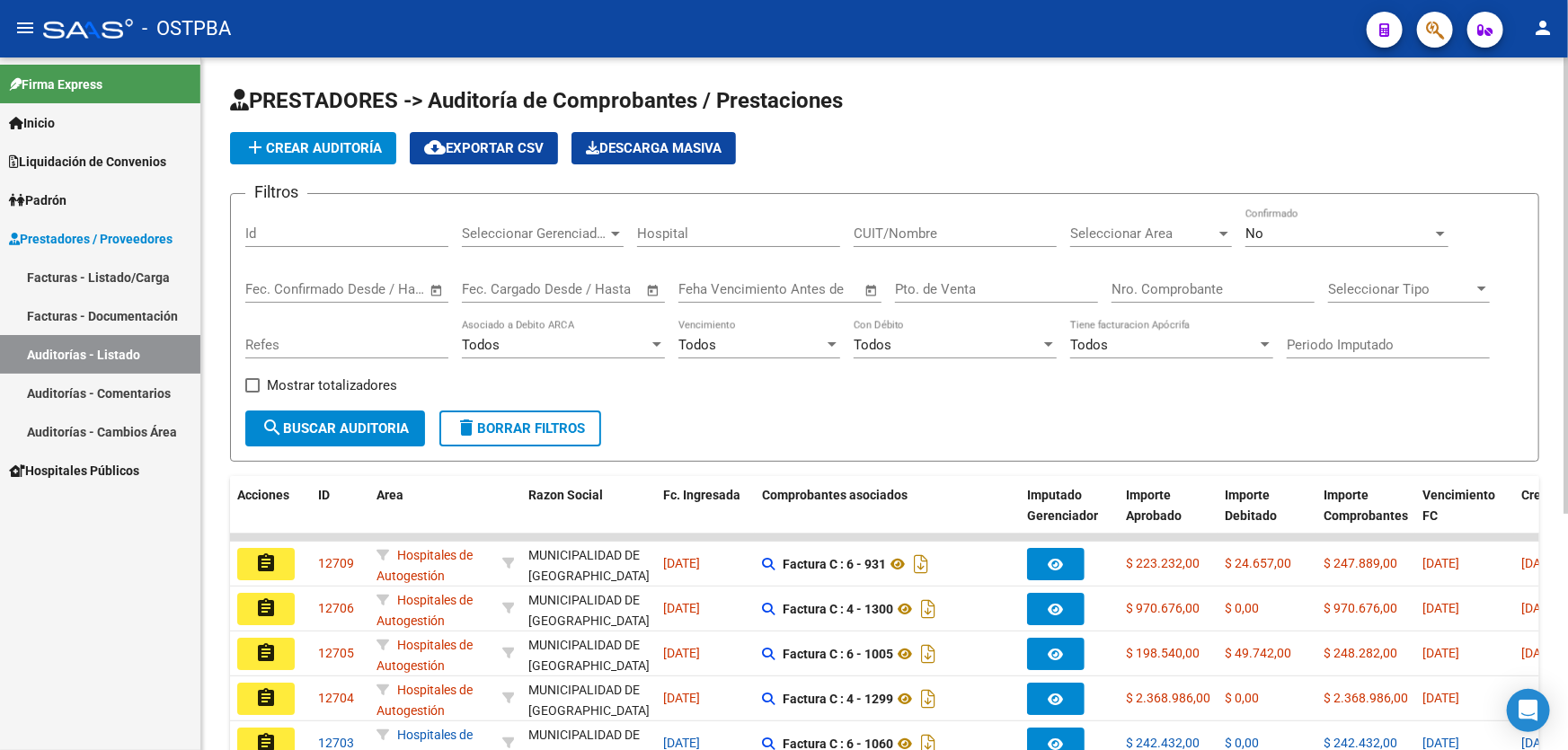
scroll to position [358, 0]
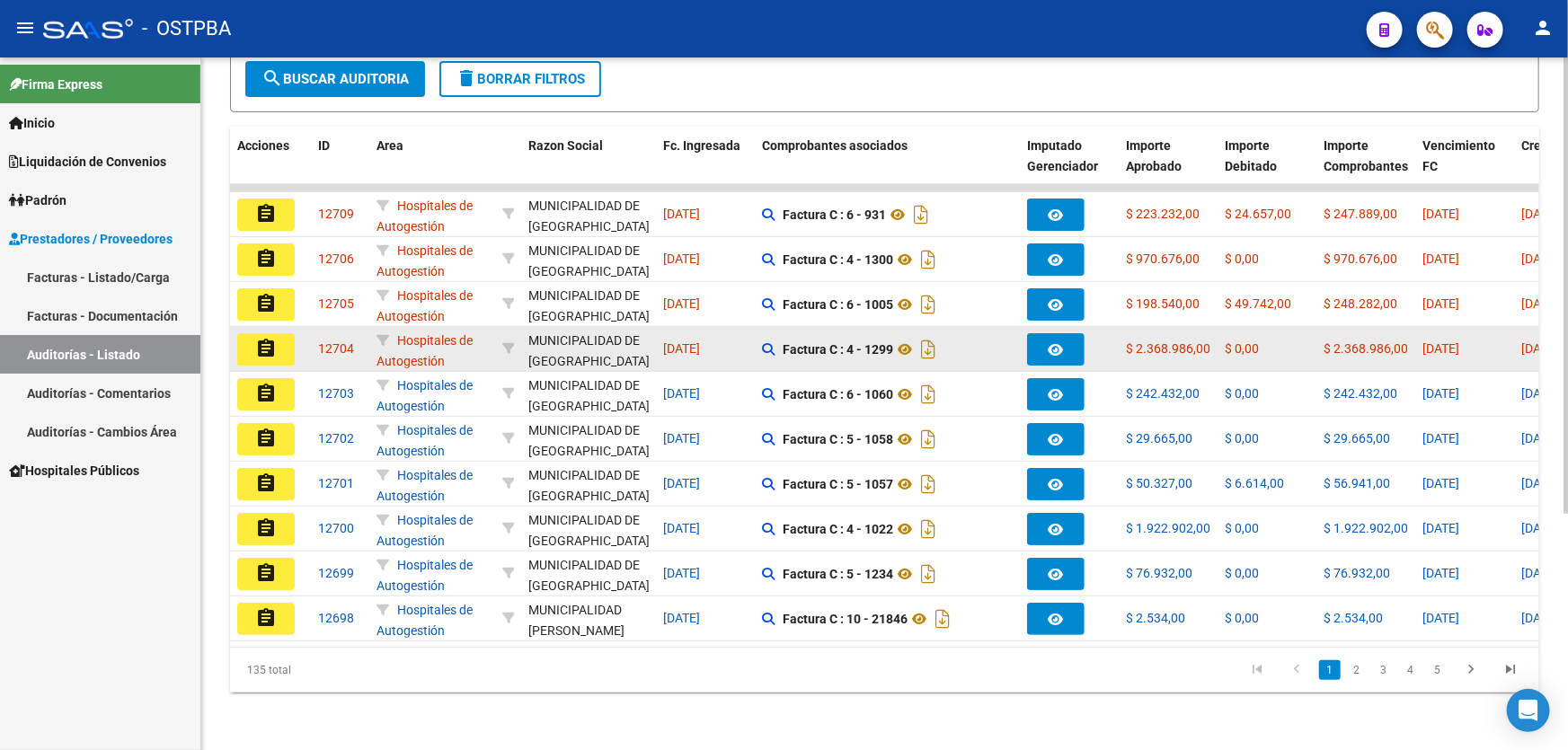
click at [261, 338] on mat-icon "assignment" at bounding box center [265, 348] width 22 height 22
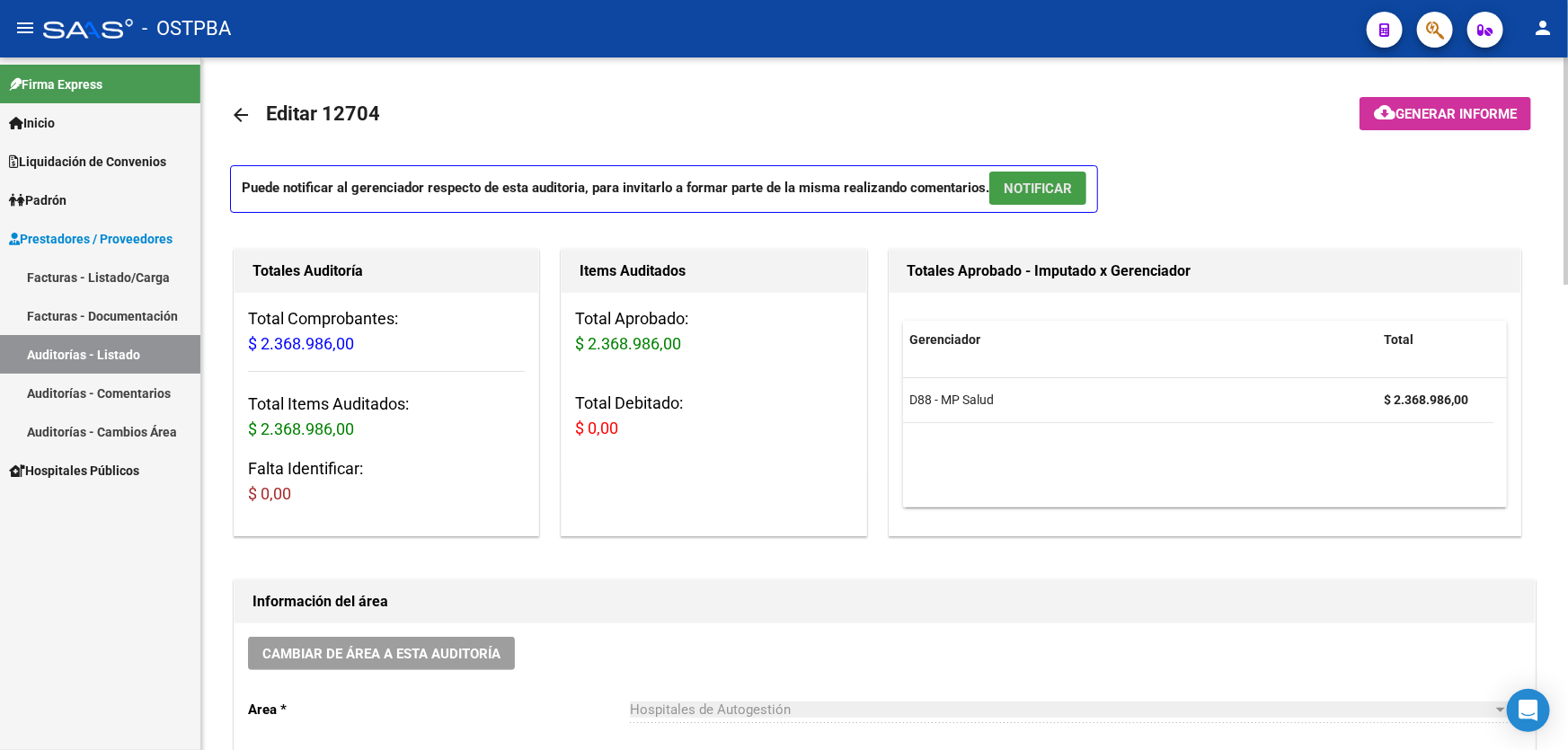
click at [1052, 181] on span "NOTIFICAR" at bounding box center [1037, 188] width 68 height 16
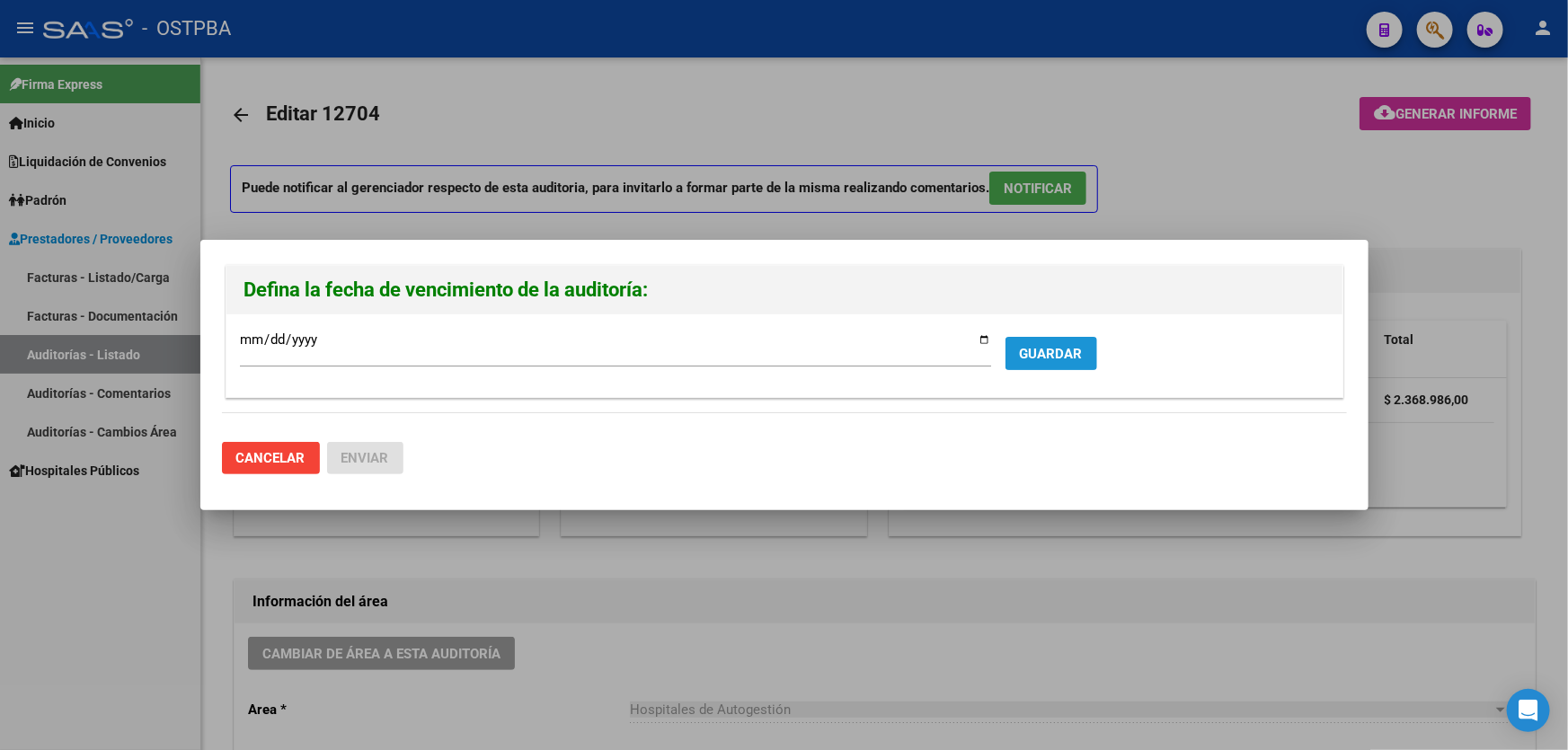
click at [1055, 352] on span "GUARDAR" at bounding box center [1051, 353] width 63 height 16
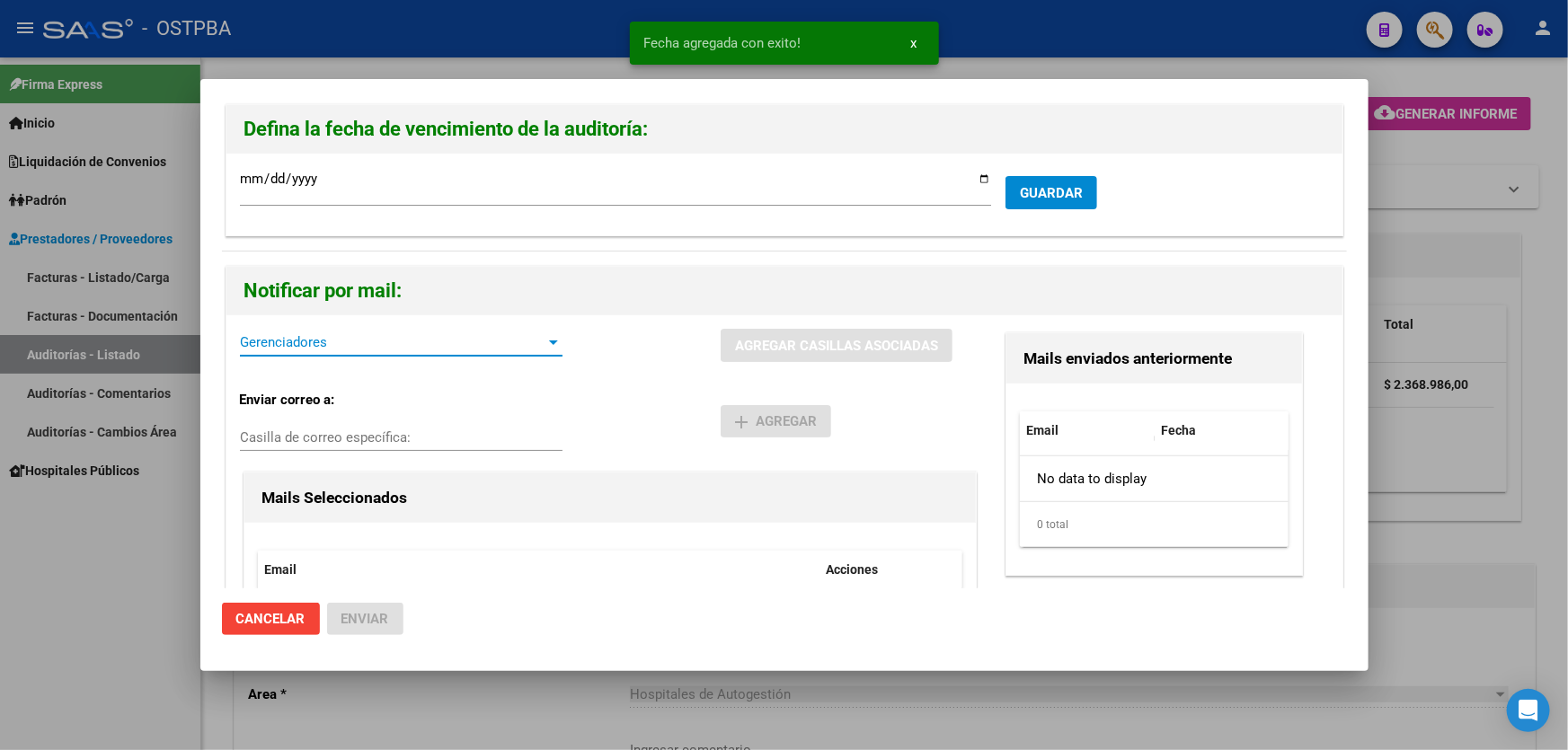
click at [278, 350] on span "Gerenciadores" at bounding box center [392, 342] width 306 height 16
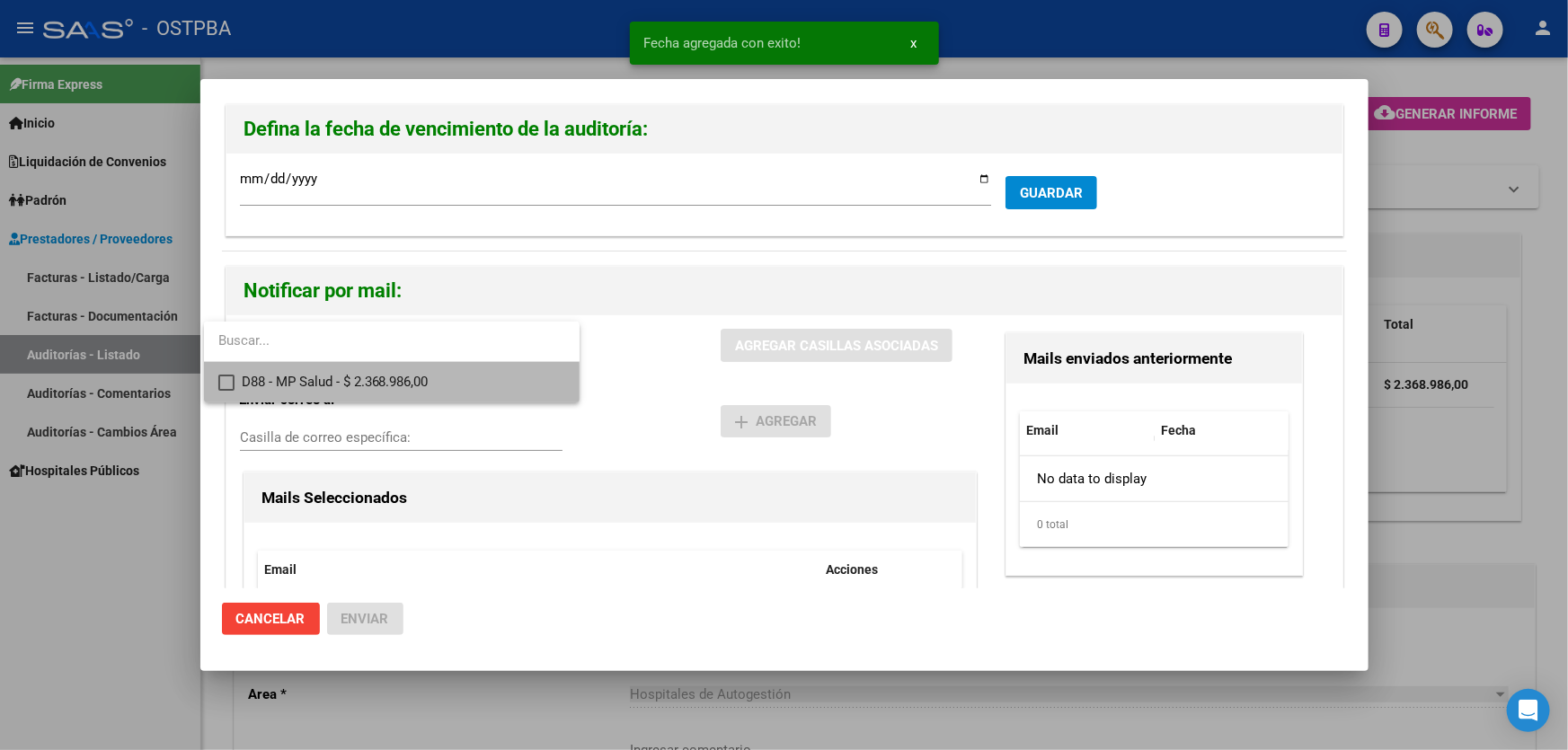
drag, startPoint x: 224, startPoint y: 387, endPoint x: 485, endPoint y: 373, distance: 261.4
click at [223, 387] on mat-pseudo-checkbox at bounding box center [225, 382] width 16 height 16
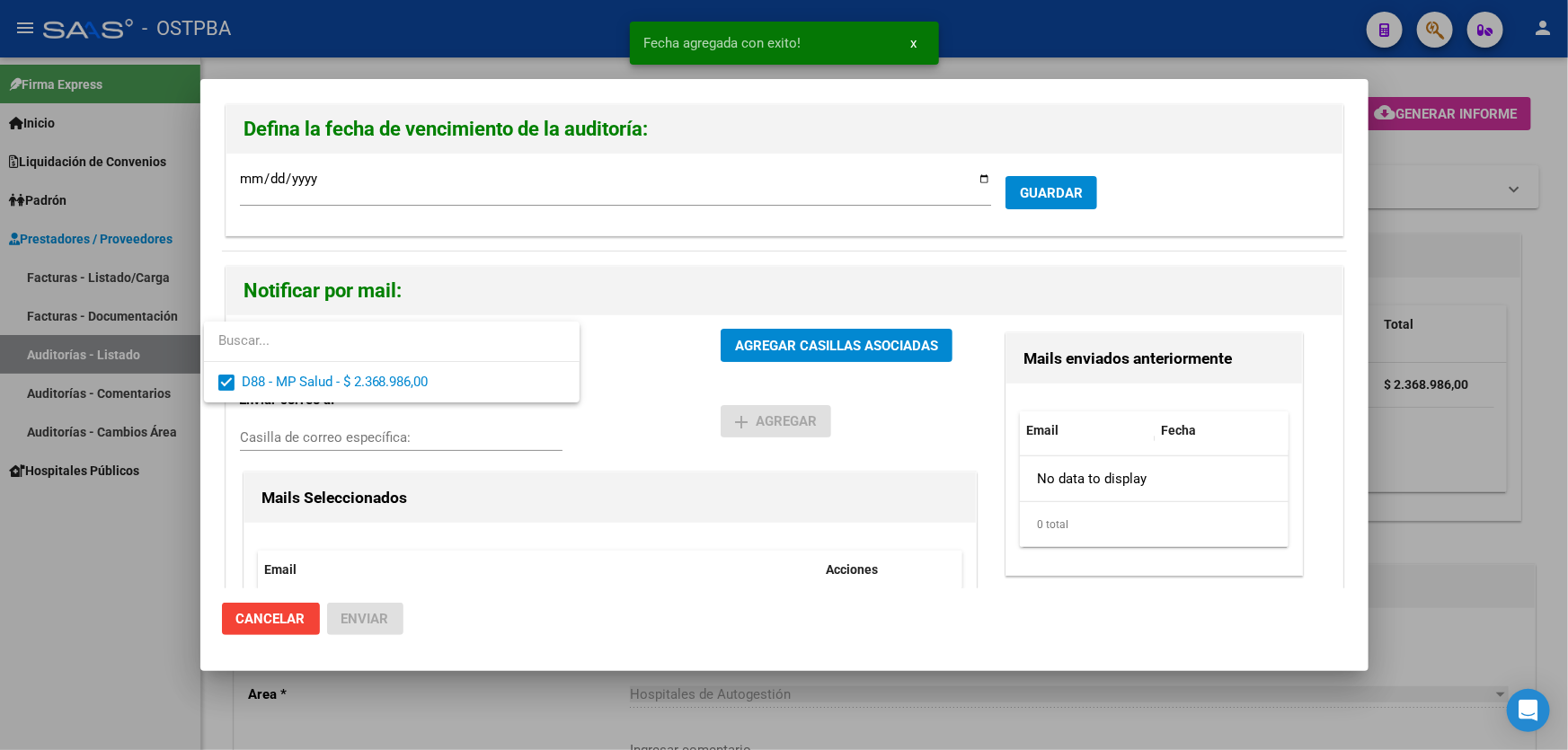
drag, startPoint x: 594, startPoint y: 384, endPoint x: 651, endPoint y: 367, distance: 59.5
click at [600, 384] on div at bounding box center [784, 375] width 1568 height 750
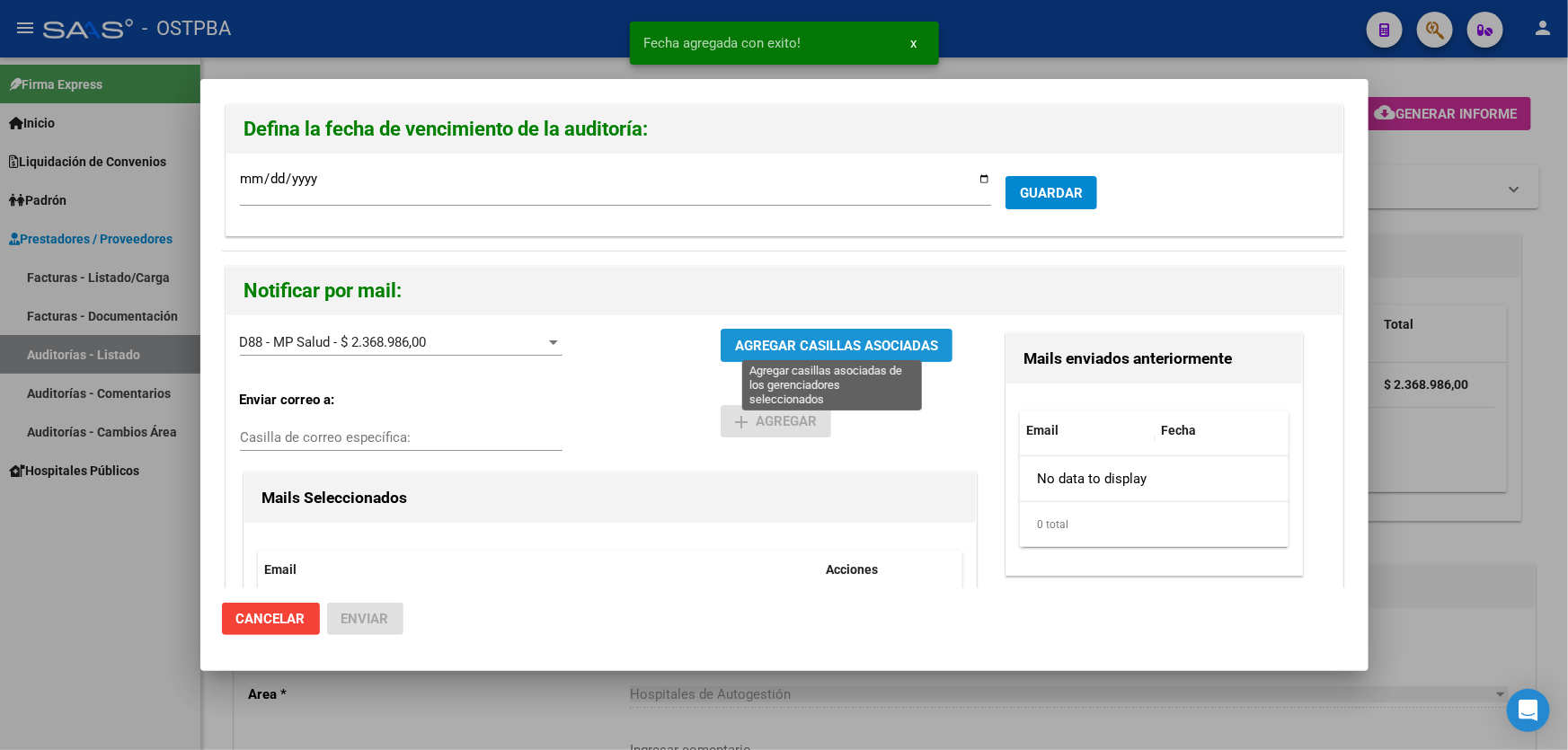
click at [790, 340] on span "AGREGAR CASILLAS ASOCIADAS" at bounding box center [837, 346] width 203 height 16
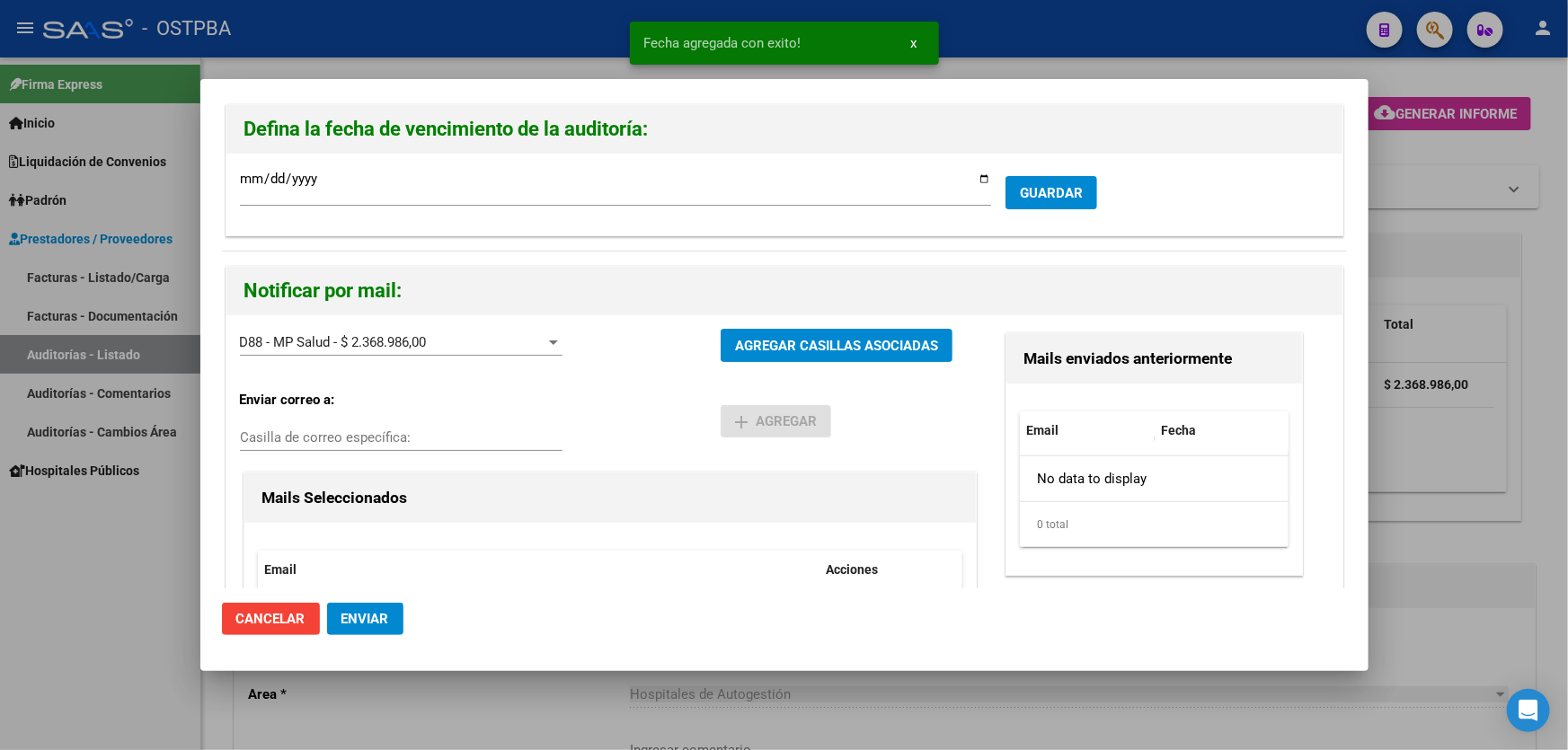
click at [394, 622] on button "Enviar" at bounding box center [365, 618] width 77 height 32
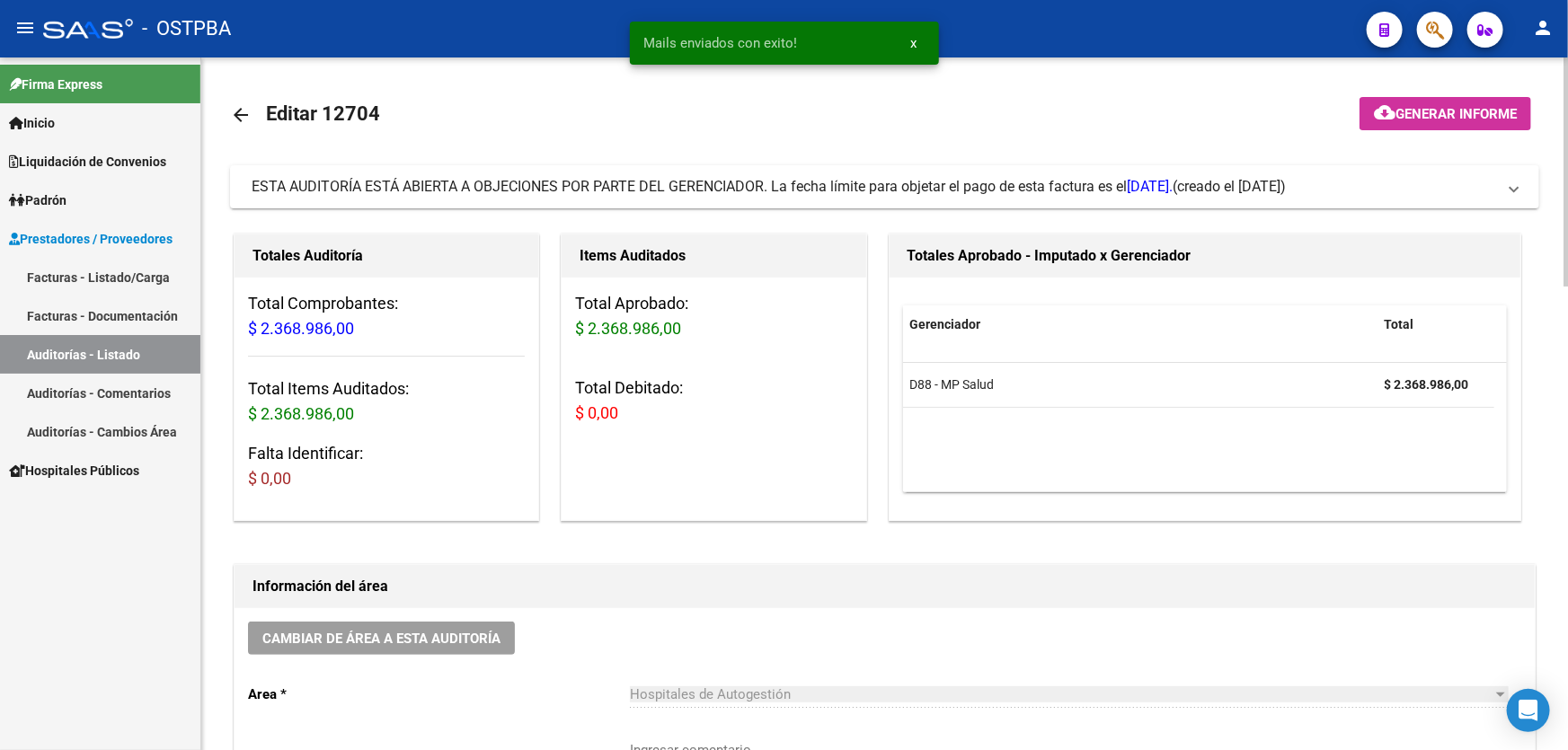
scroll to position [326, 0]
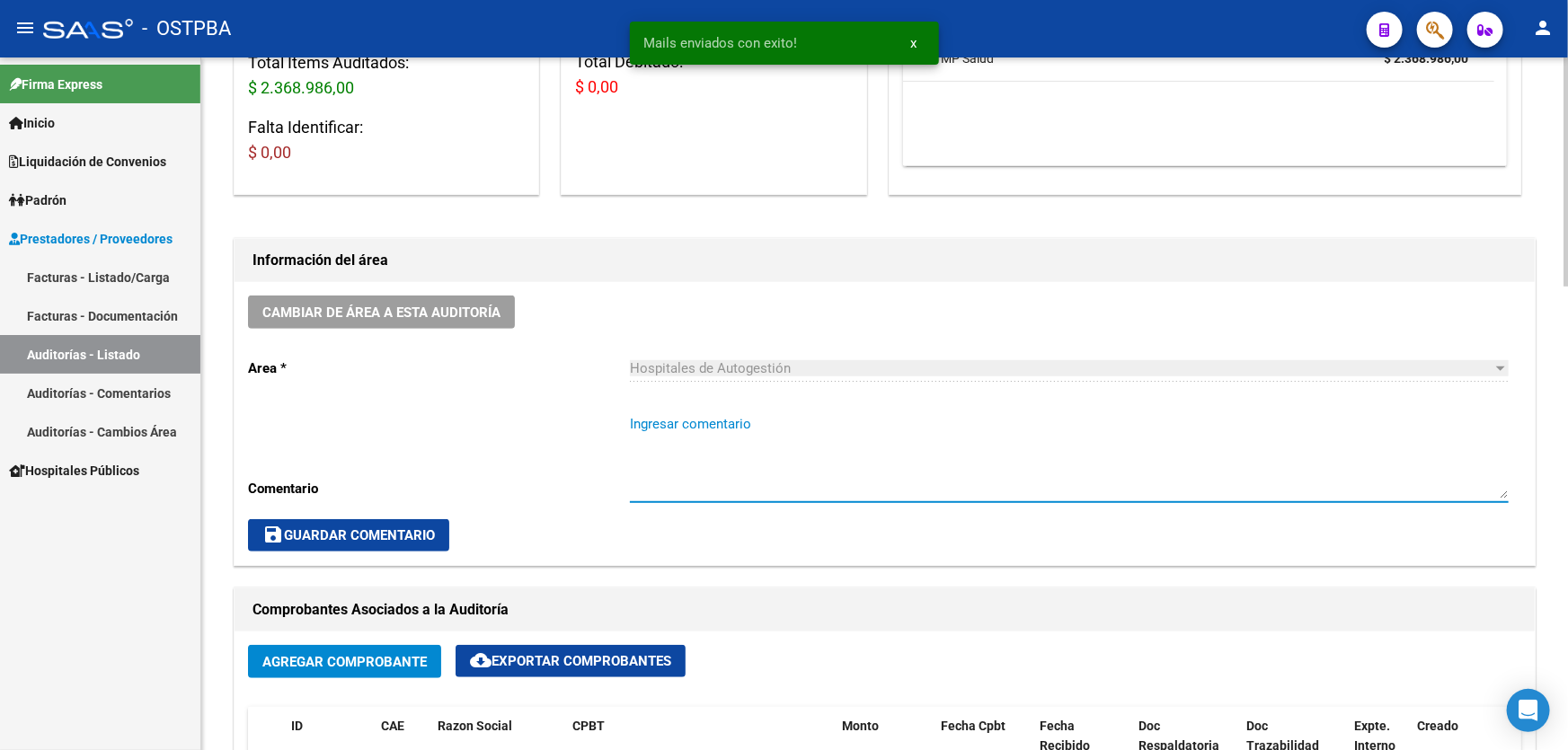
paste textarea "CERRAR 4/10"
type textarea "CERRAR 4/10"
click at [362, 529] on span "save Guardar Comentario" at bounding box center [349, 535] width 172 height 16
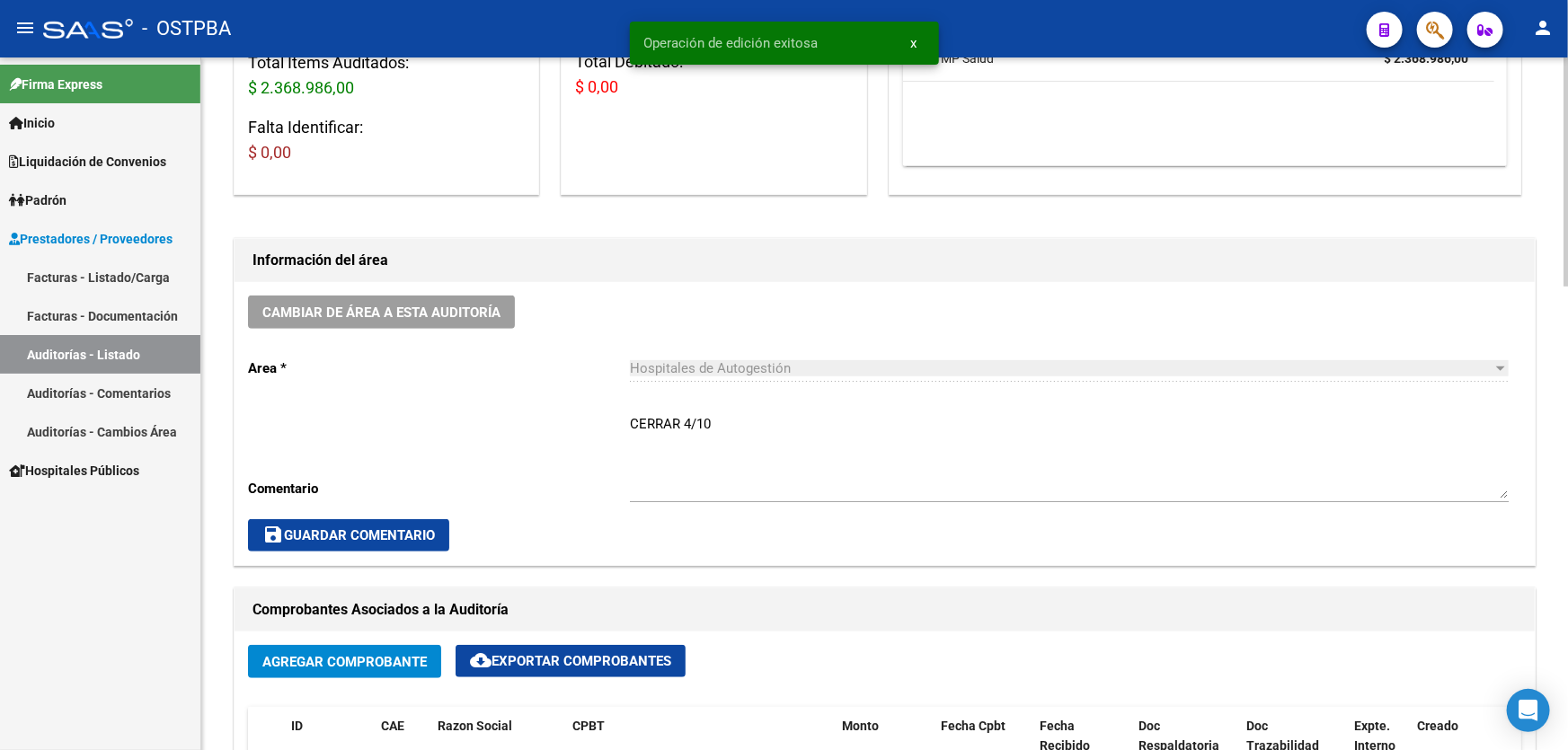
scroll to position [0, 0]
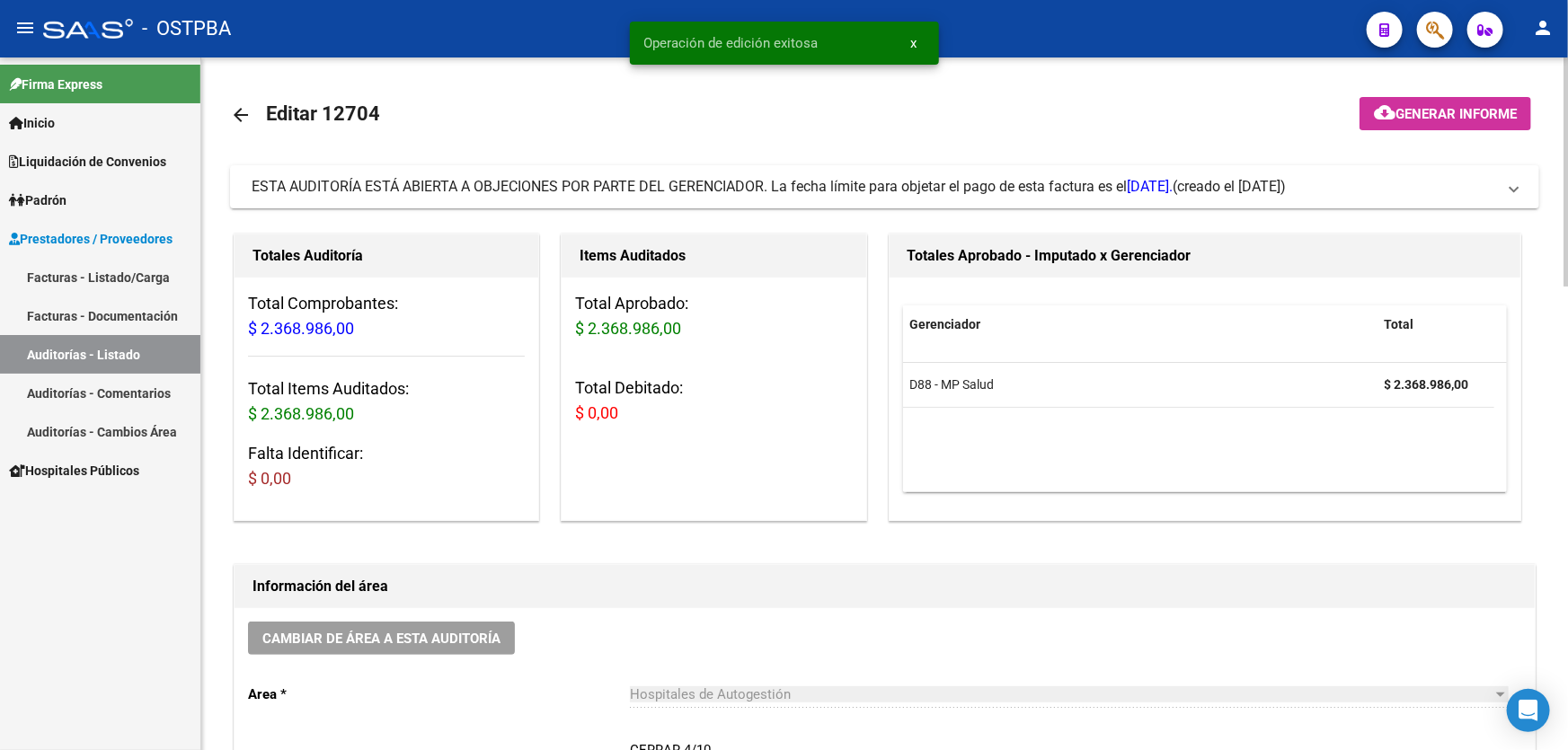
click at [239, 105] on mat-icon "arrow_back" at bounding box center [241, 115] width 22 height 22
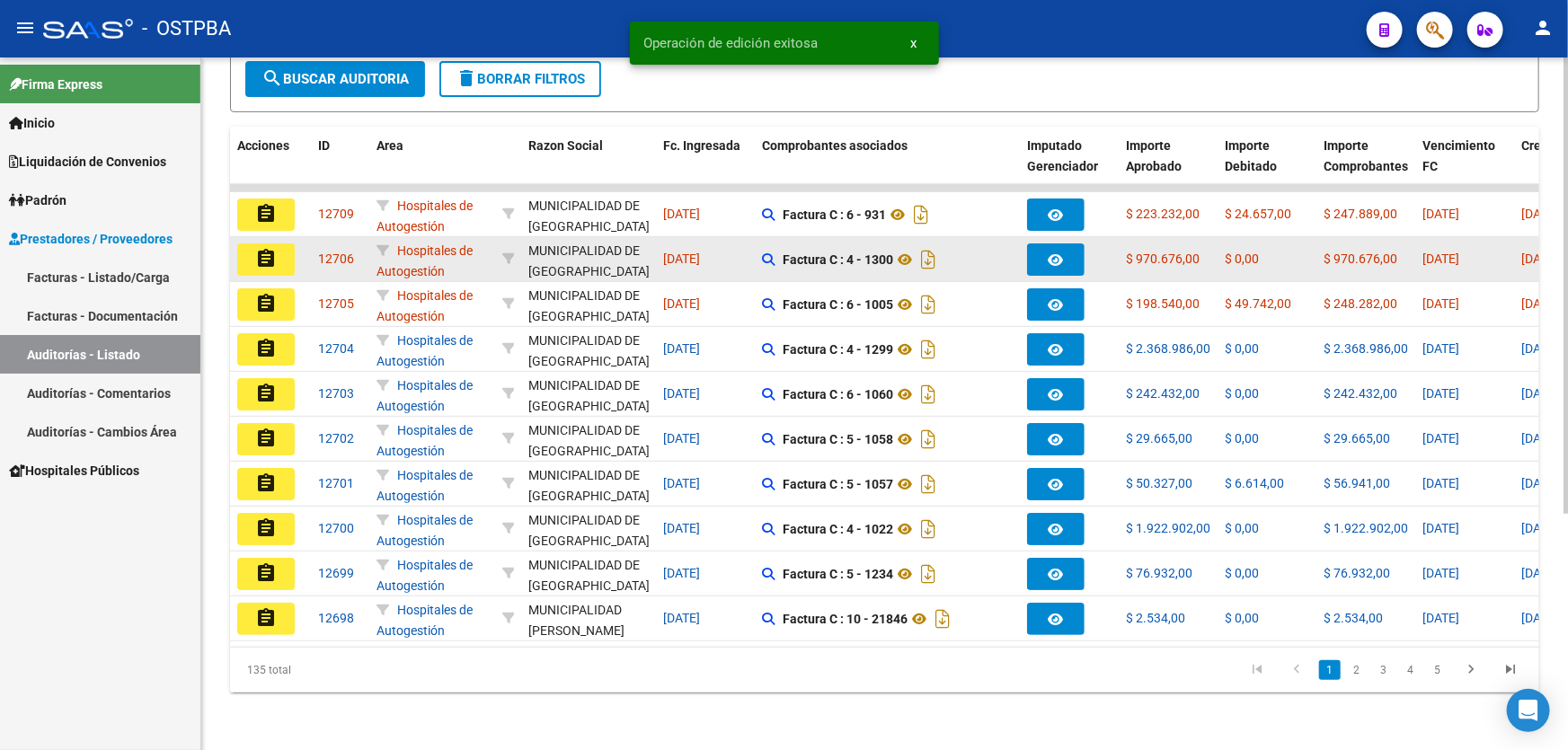
scroll to position [358, 0]
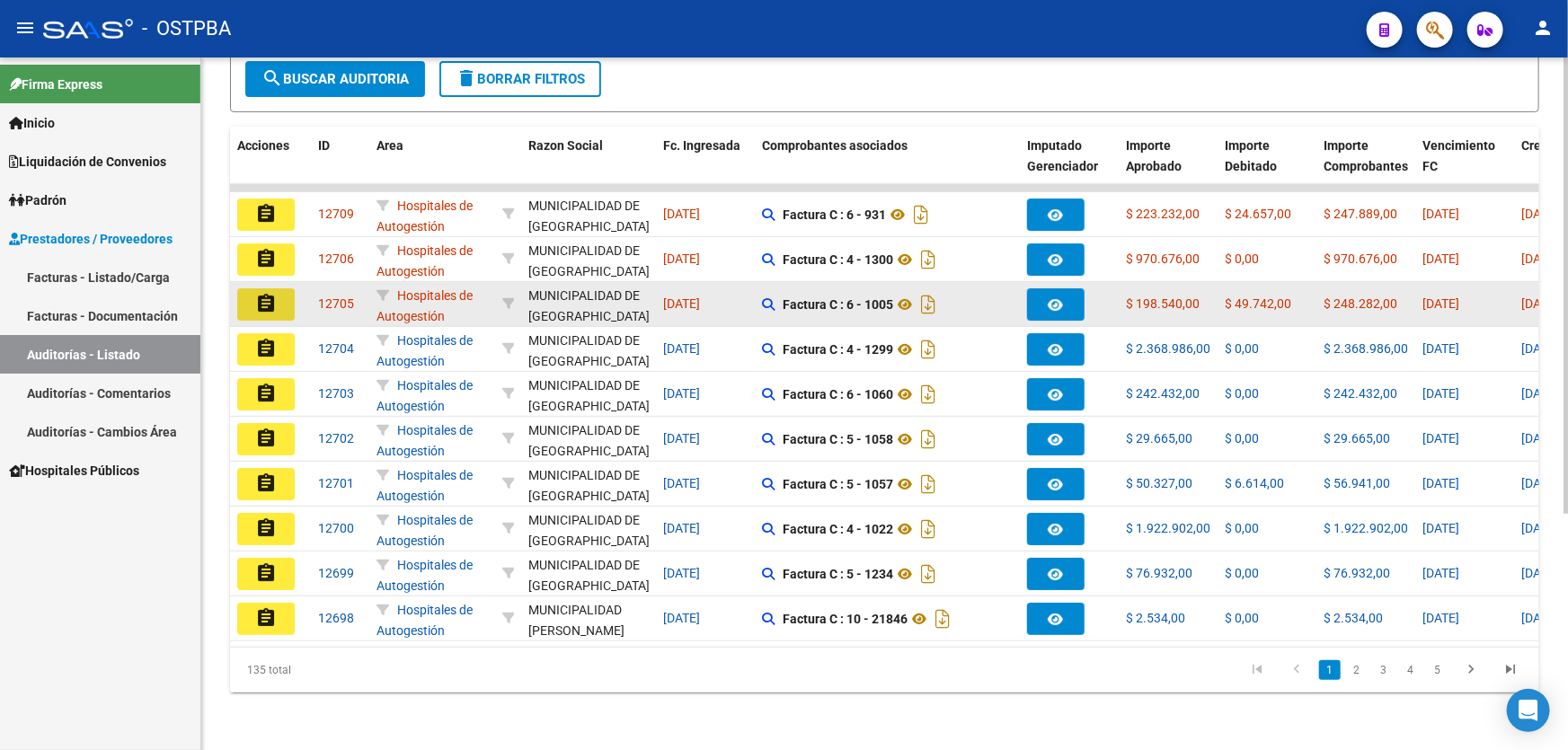
click at [267, 293] on mat-icon "assignment" at bounding box center [265, 303] width 22 height 22
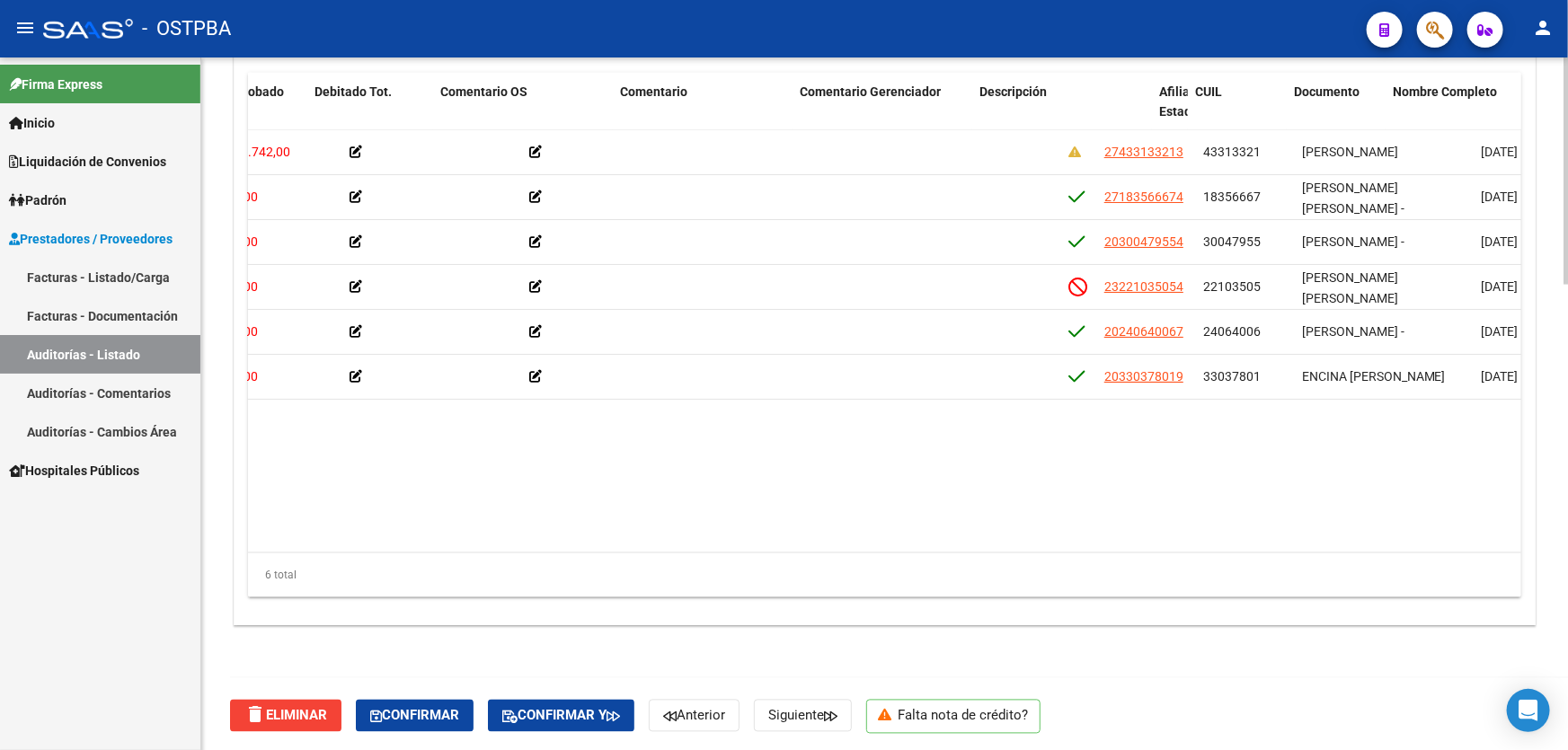
scroll to position [0, 548]
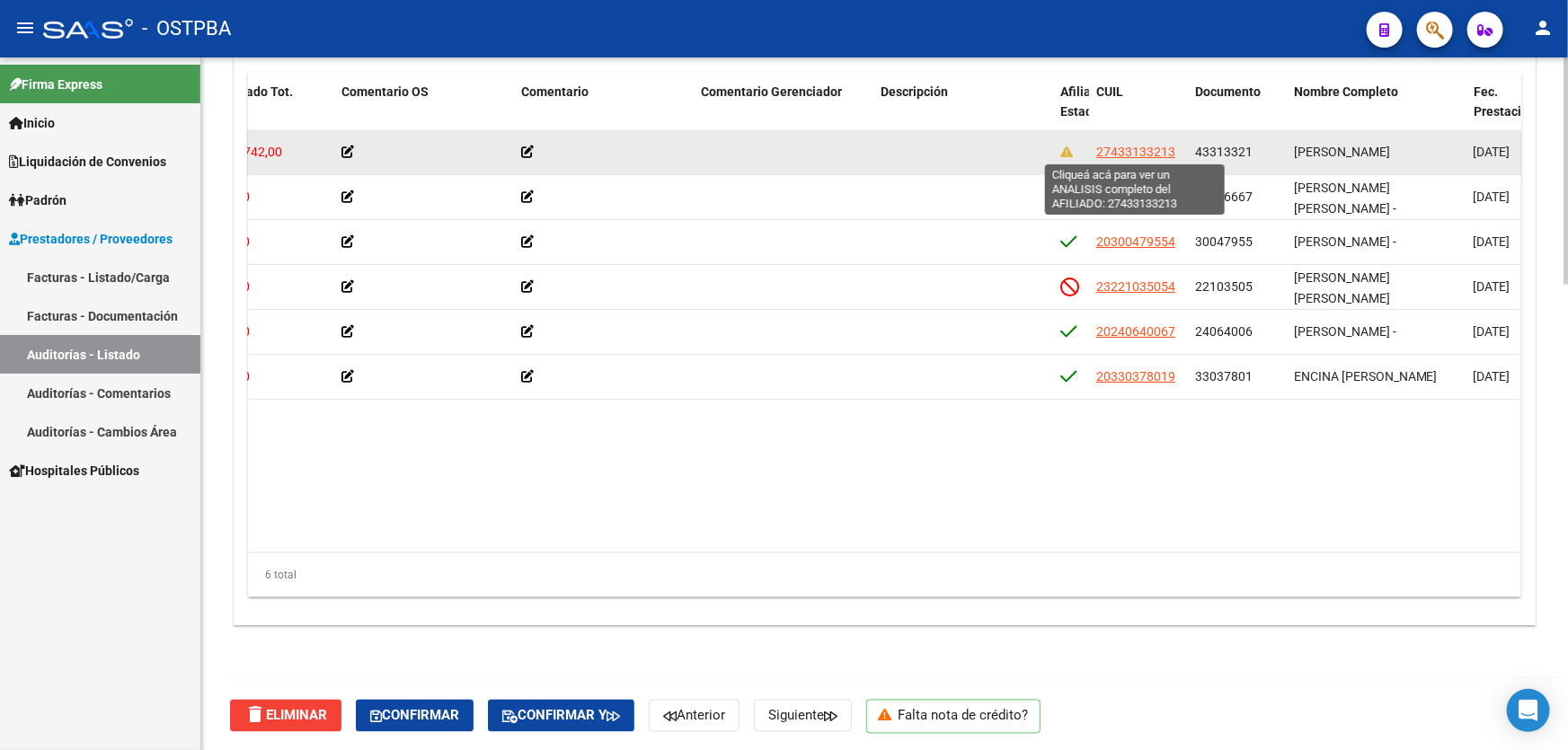
click at [1141, 150] on span "27433133213" at bounding box center [1135, 152] width 79 height 14
type textarea "27433133213"
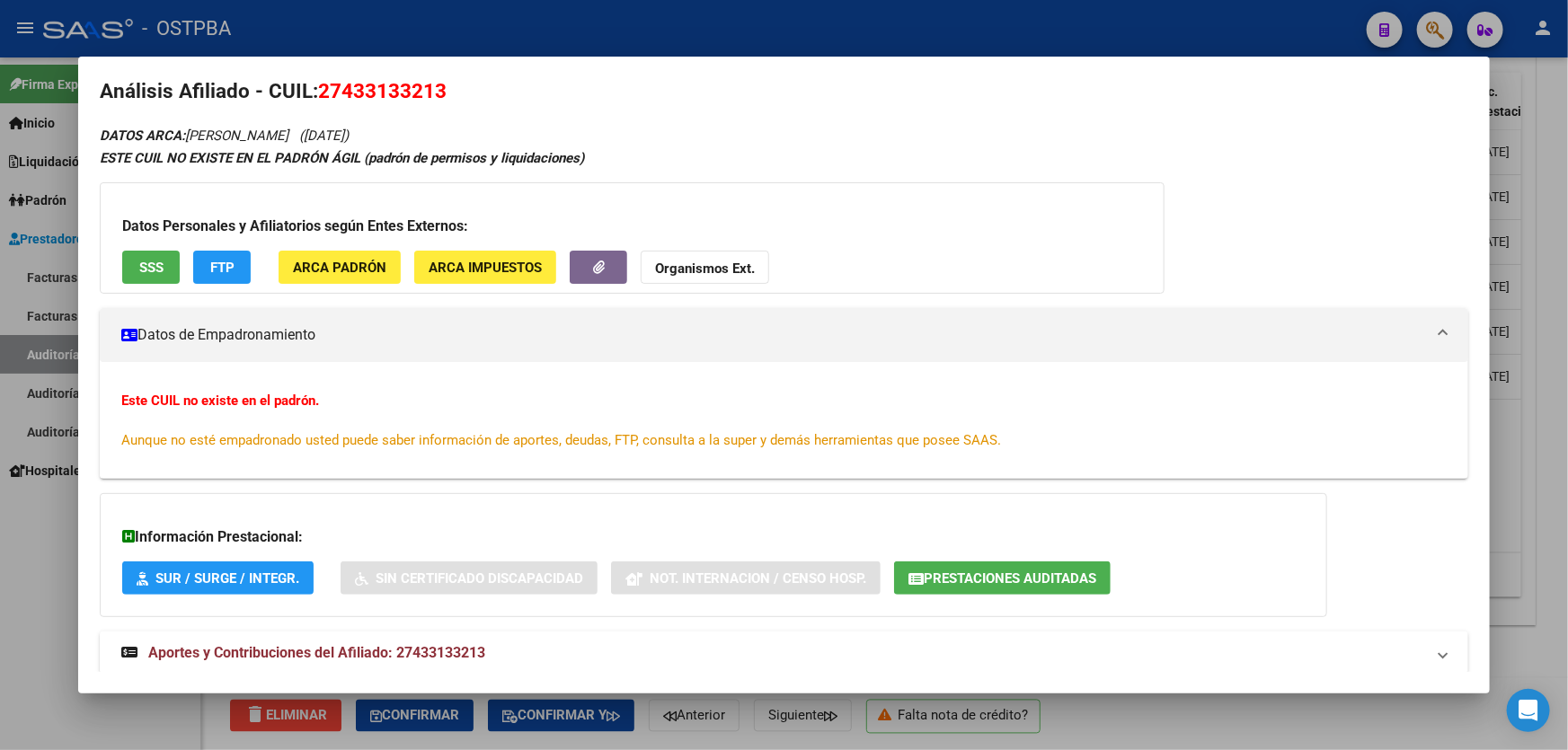
scroll to position [0, 0]
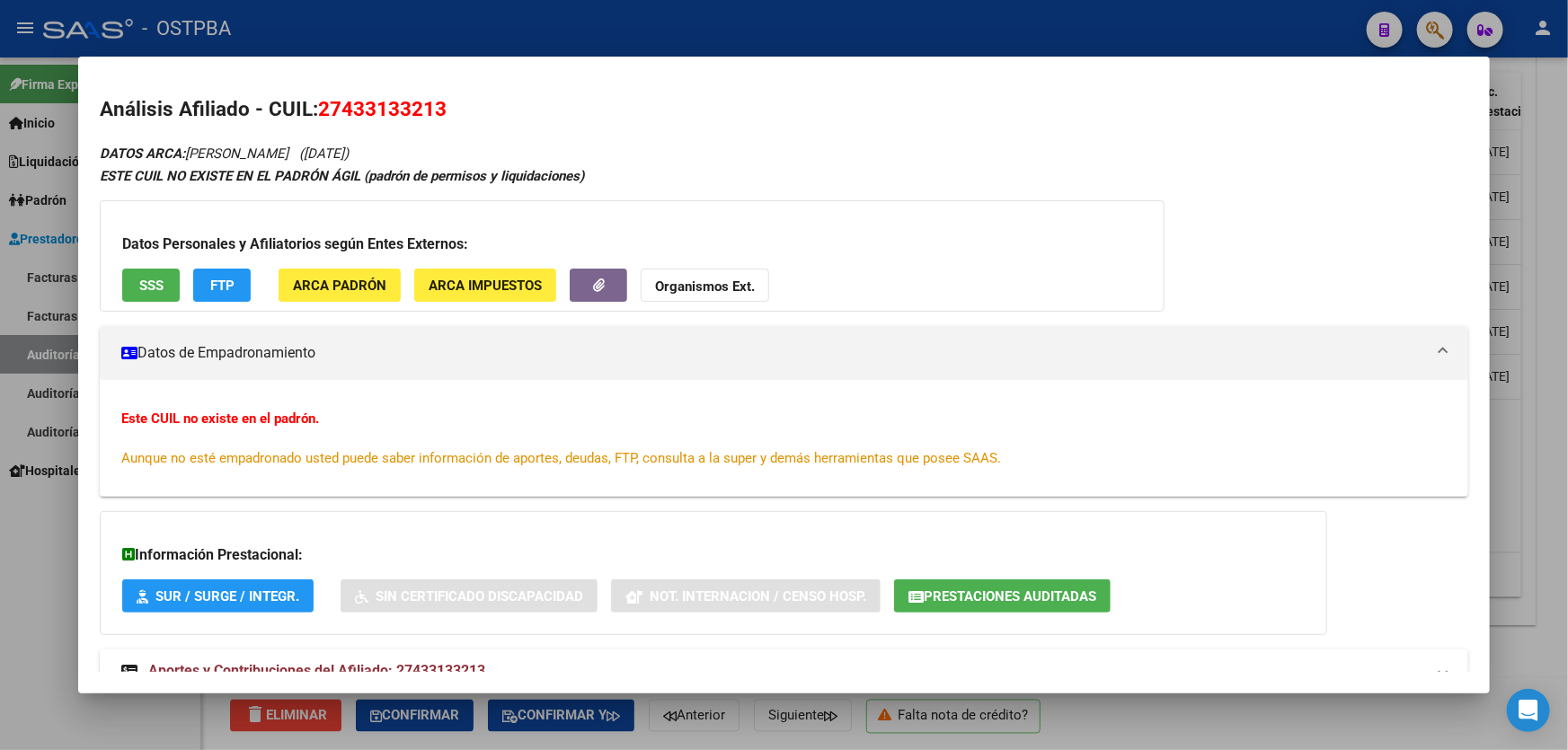
click at [37, 512] on div at bounding box center [784, 375] width 1568 height 750
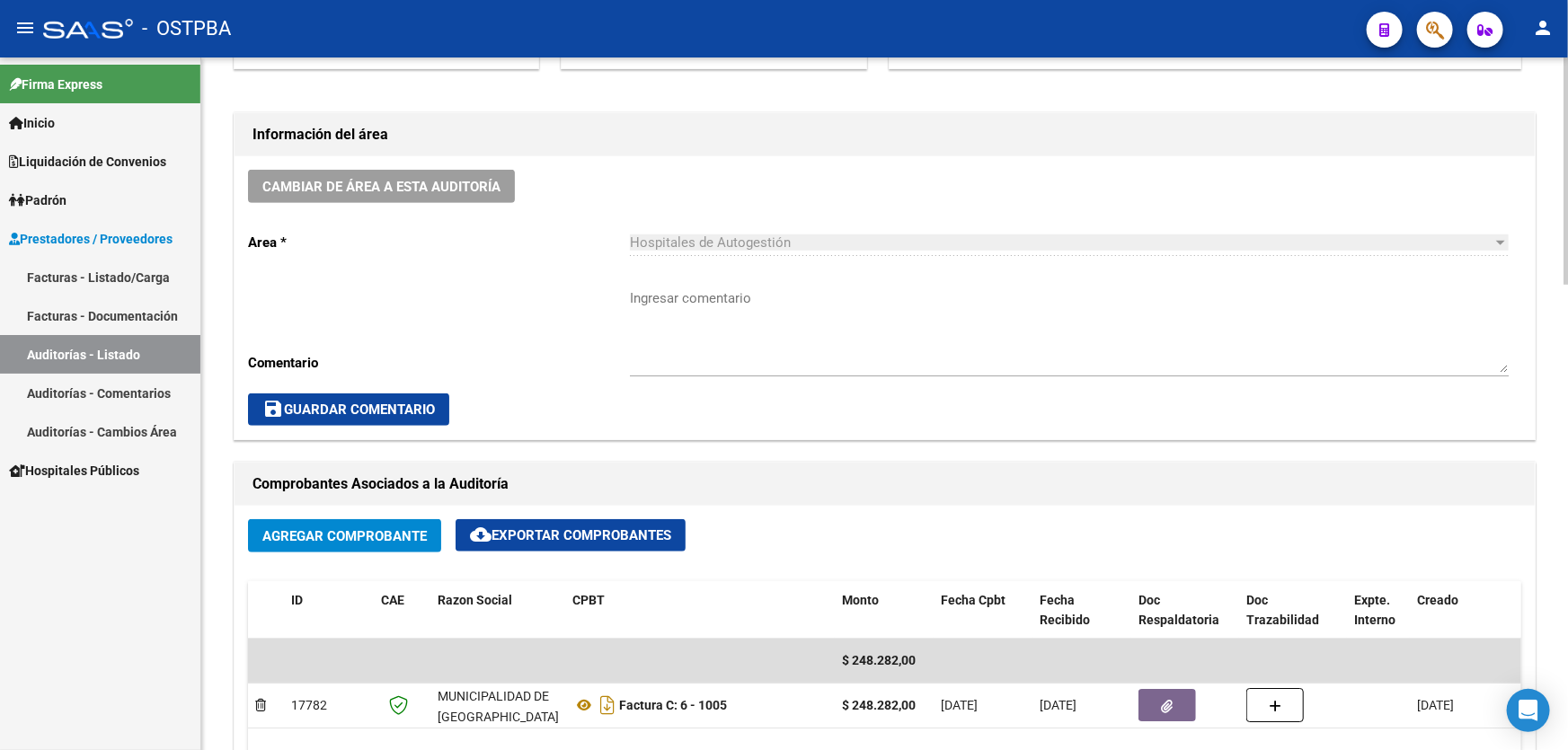
scroll to position [353, 0]
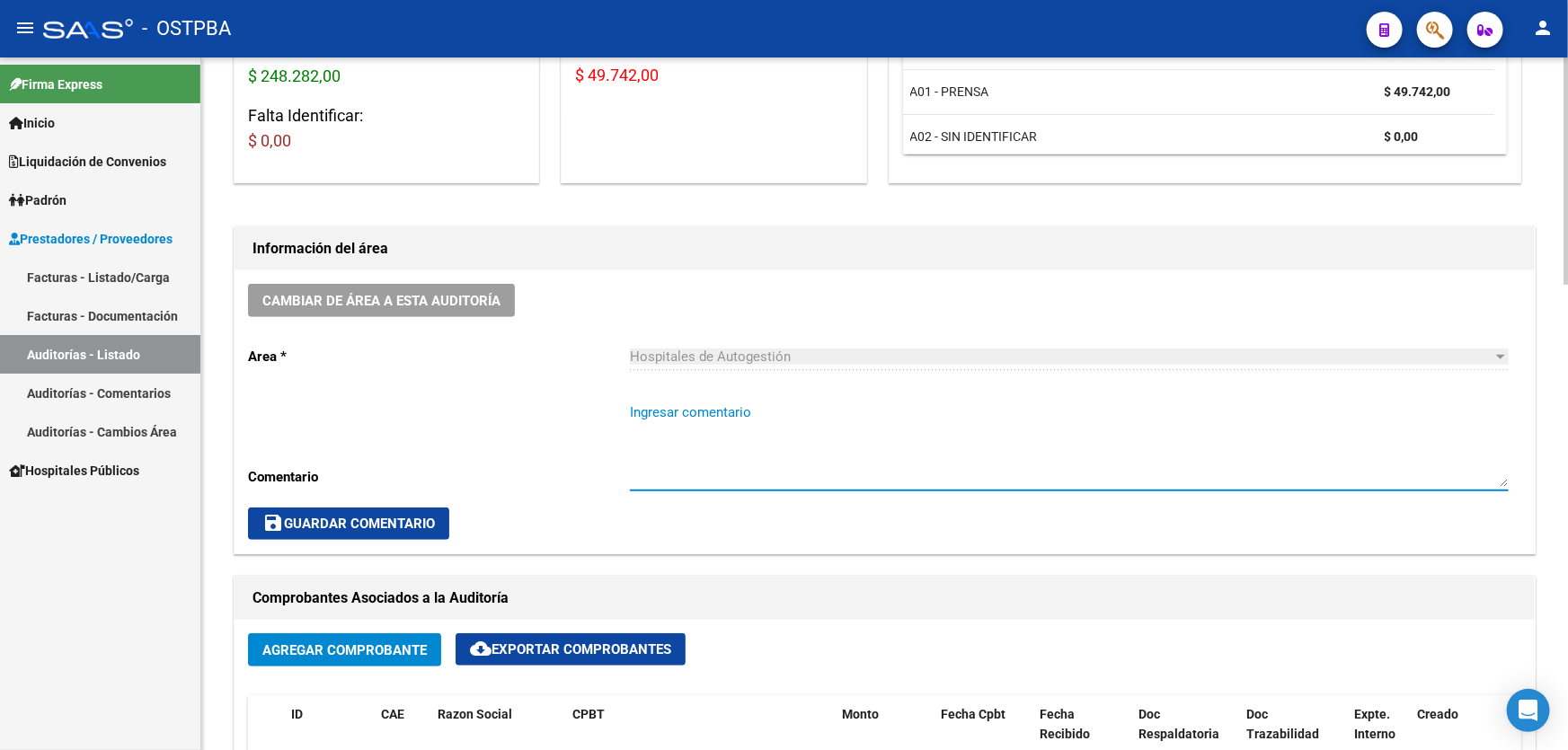
paste textarea "27433133213"
type textarea "2"
type textarea "CERRAR 4/10"
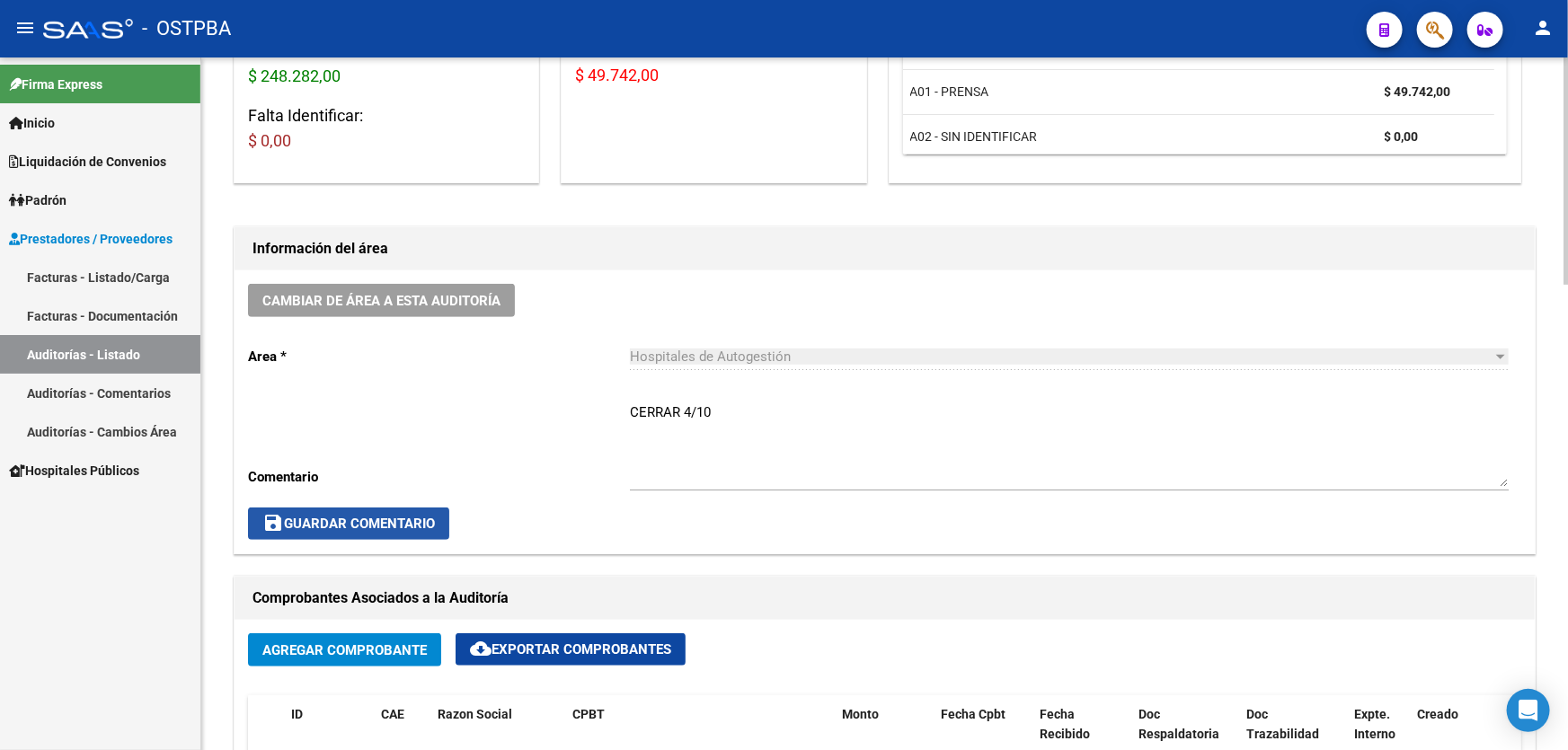
click at [322, 515] on span "save Guardar Comentario" at bounding box center [349, 523] width 172 height 16
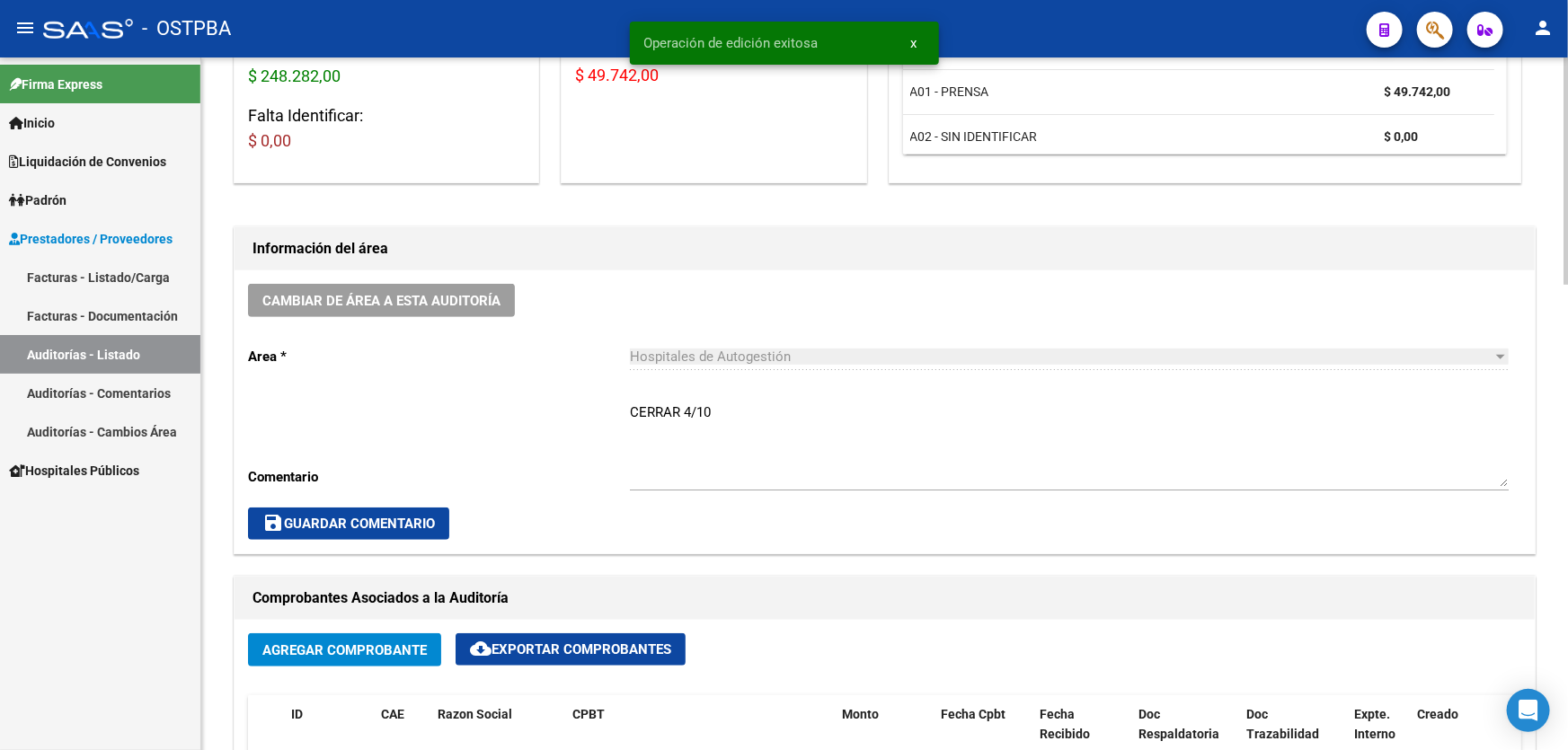
scroll to position [0, 0]
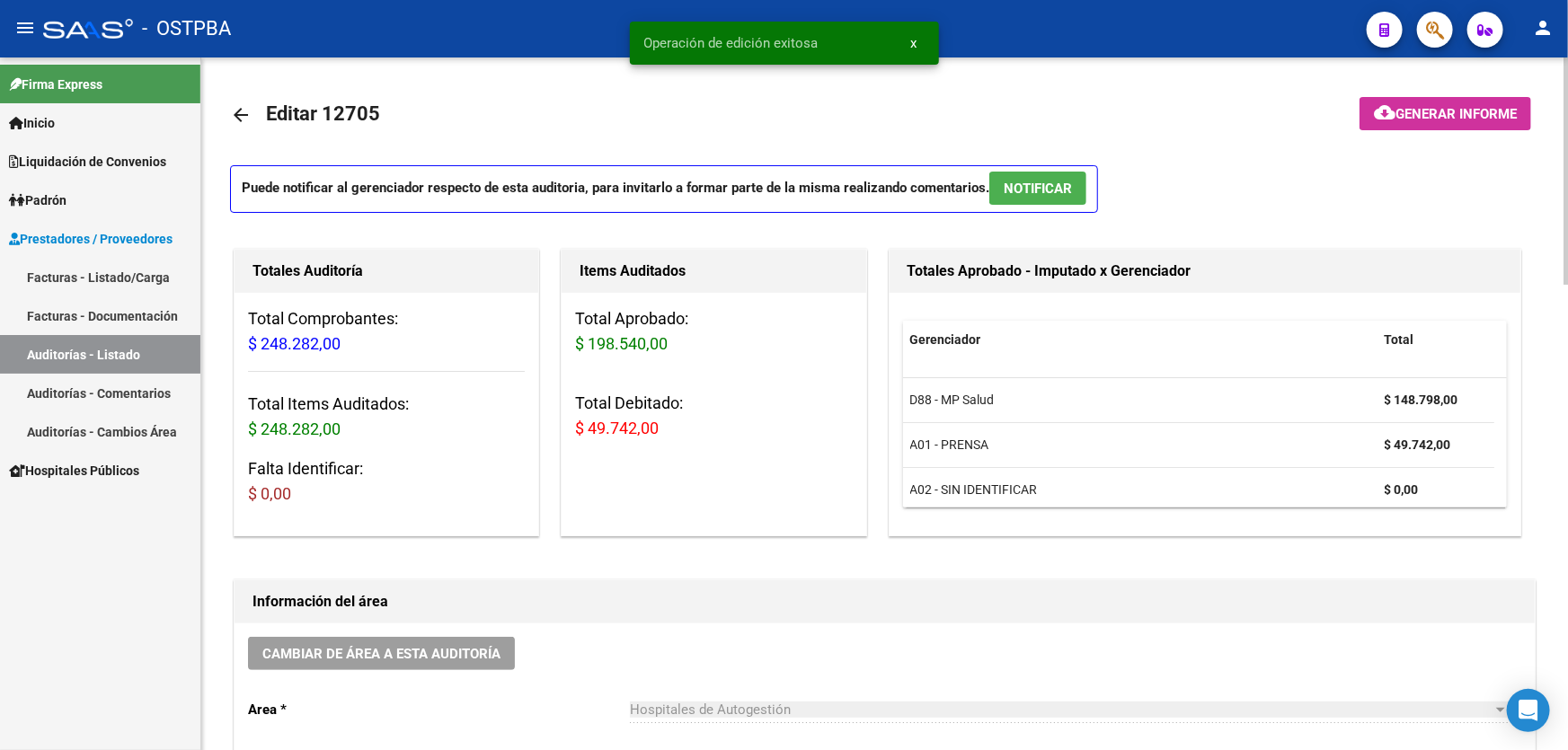
click at [1029, 172] on button "NOTIFICAR" at bounding box center [1037, 188] width 97 height 33
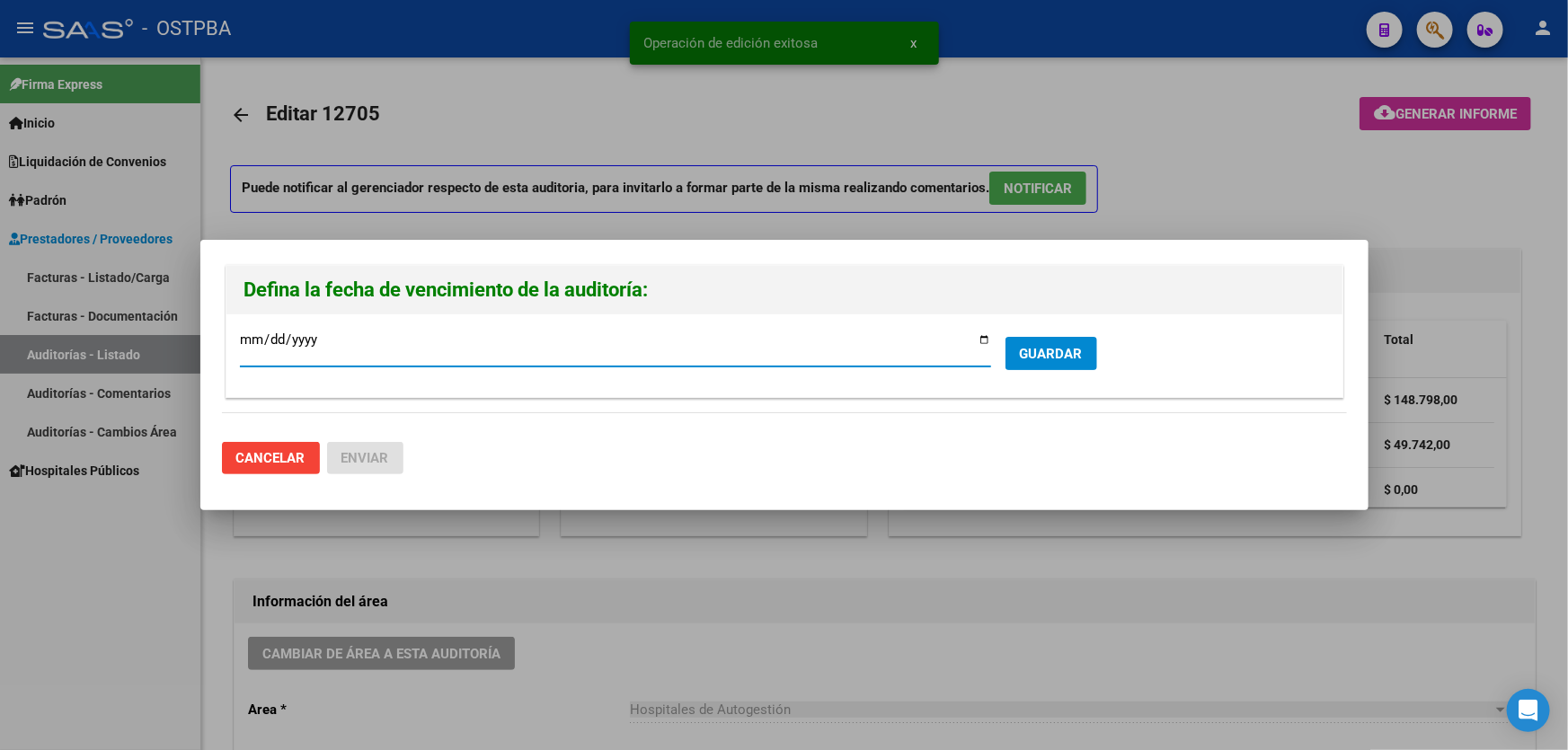
click at [1041, 356] on span "GUARDAR" at bounding box center [1051, 353] width 63 height 16
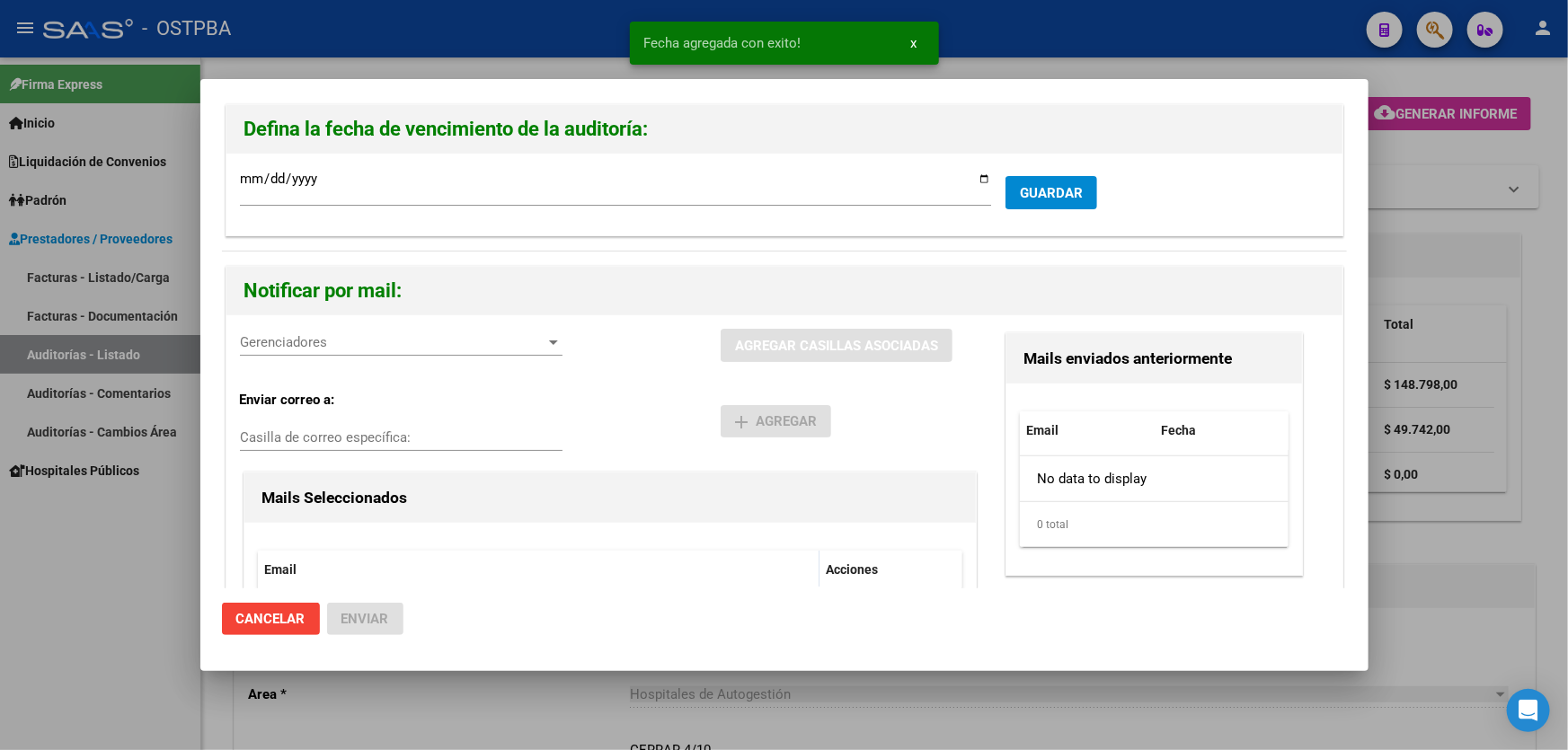
click at [282, 340] on span "Gerenciadores" at bounding box center [392, 342] width 306 height 16
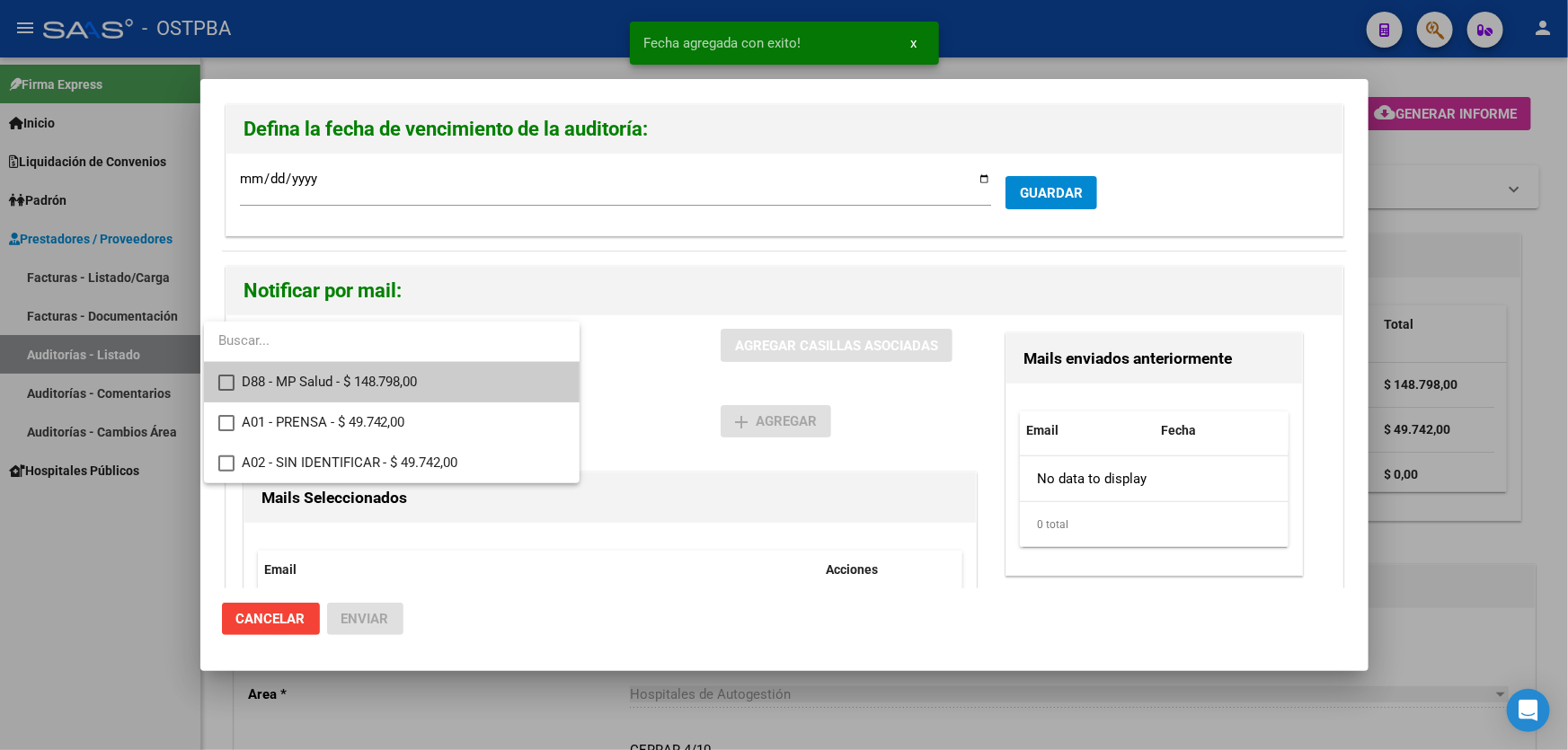
click at [221, 374] on mat-pseudo-checkbox at bounding box center [225, 382] width 16 height 16
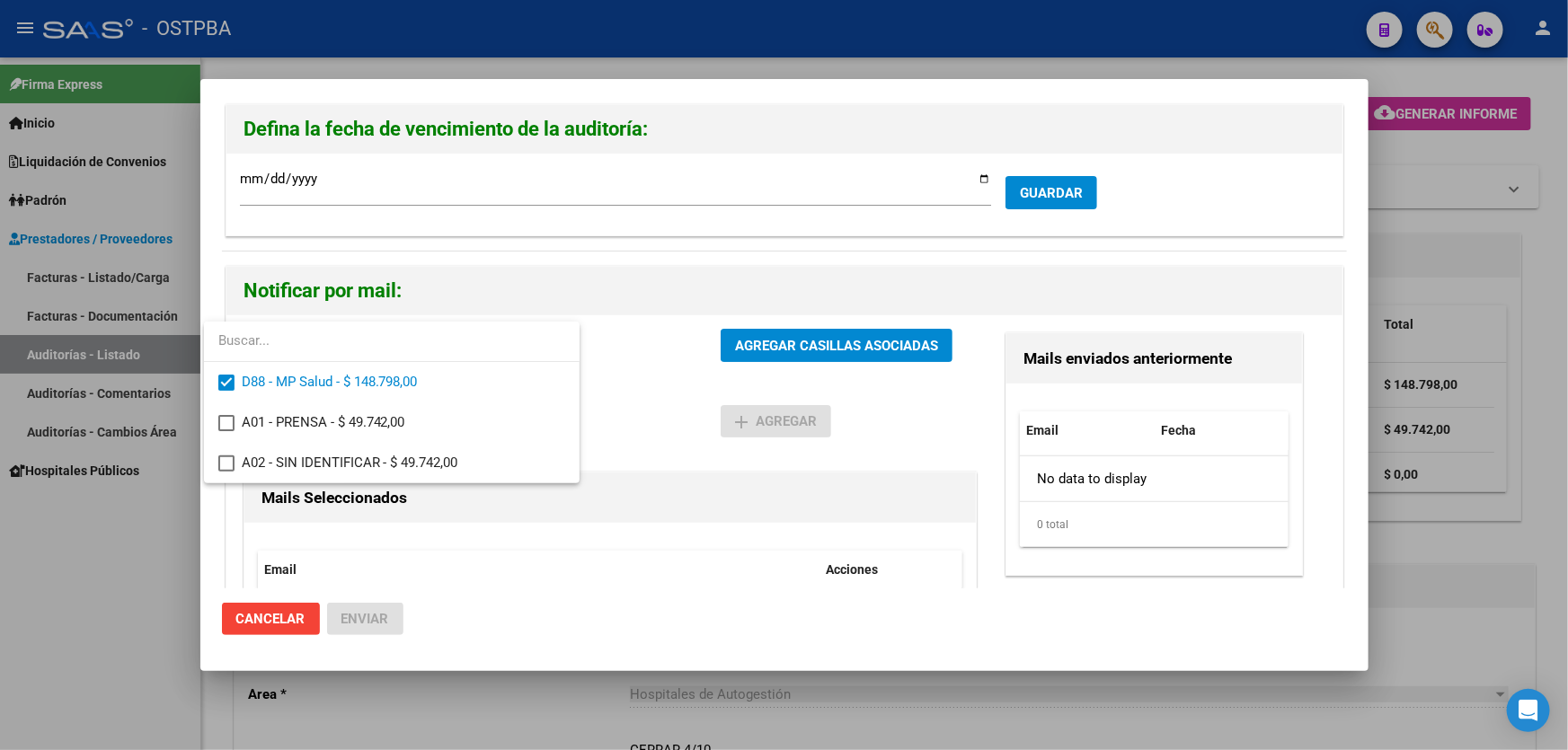
click at [637, 401] on div at bounding box center [784, 375] width 1568 height 750
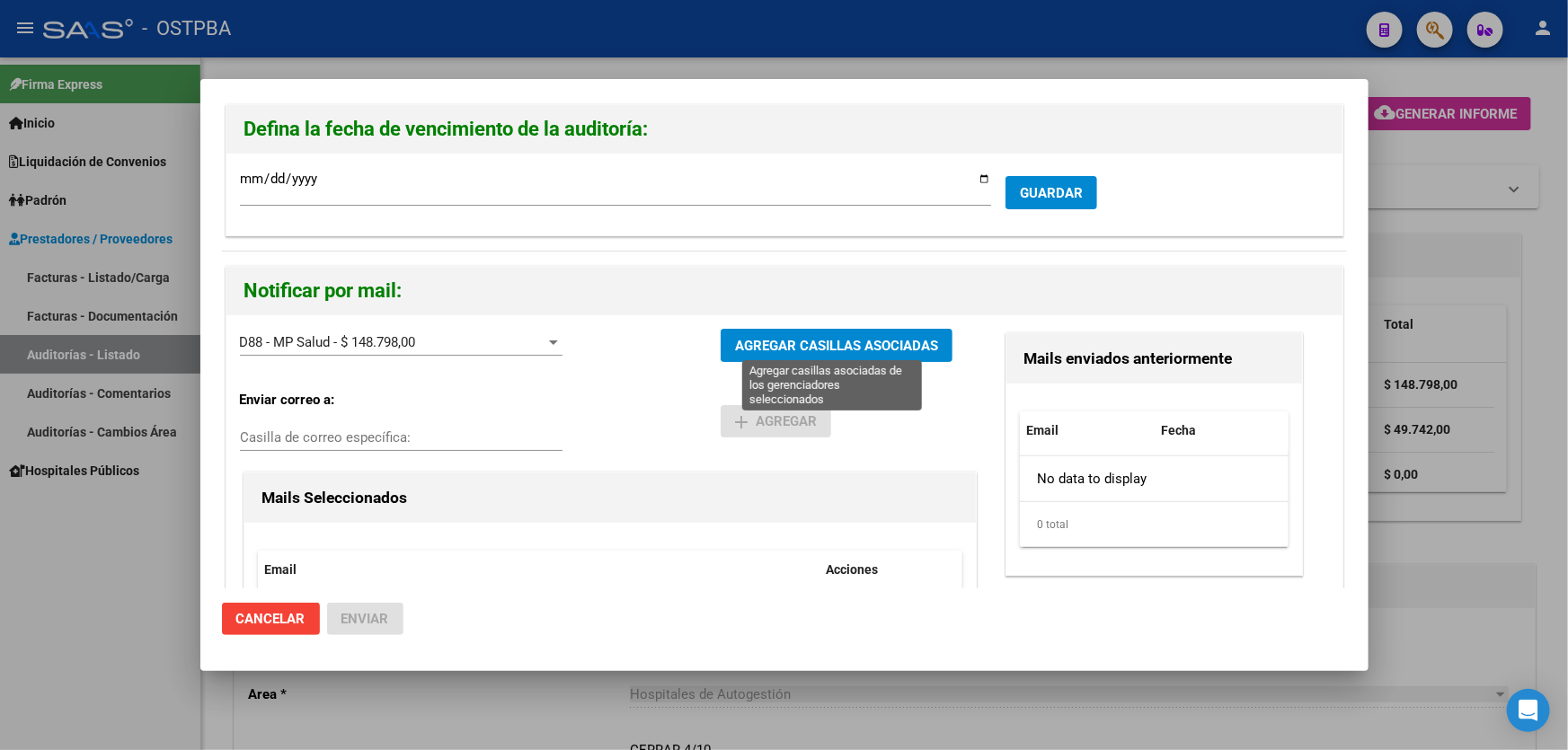
click at [823, 344] on span "AGREGAR CASILLAS ASOCIADAS" at bounding box center [837, 346] width 203 height 16
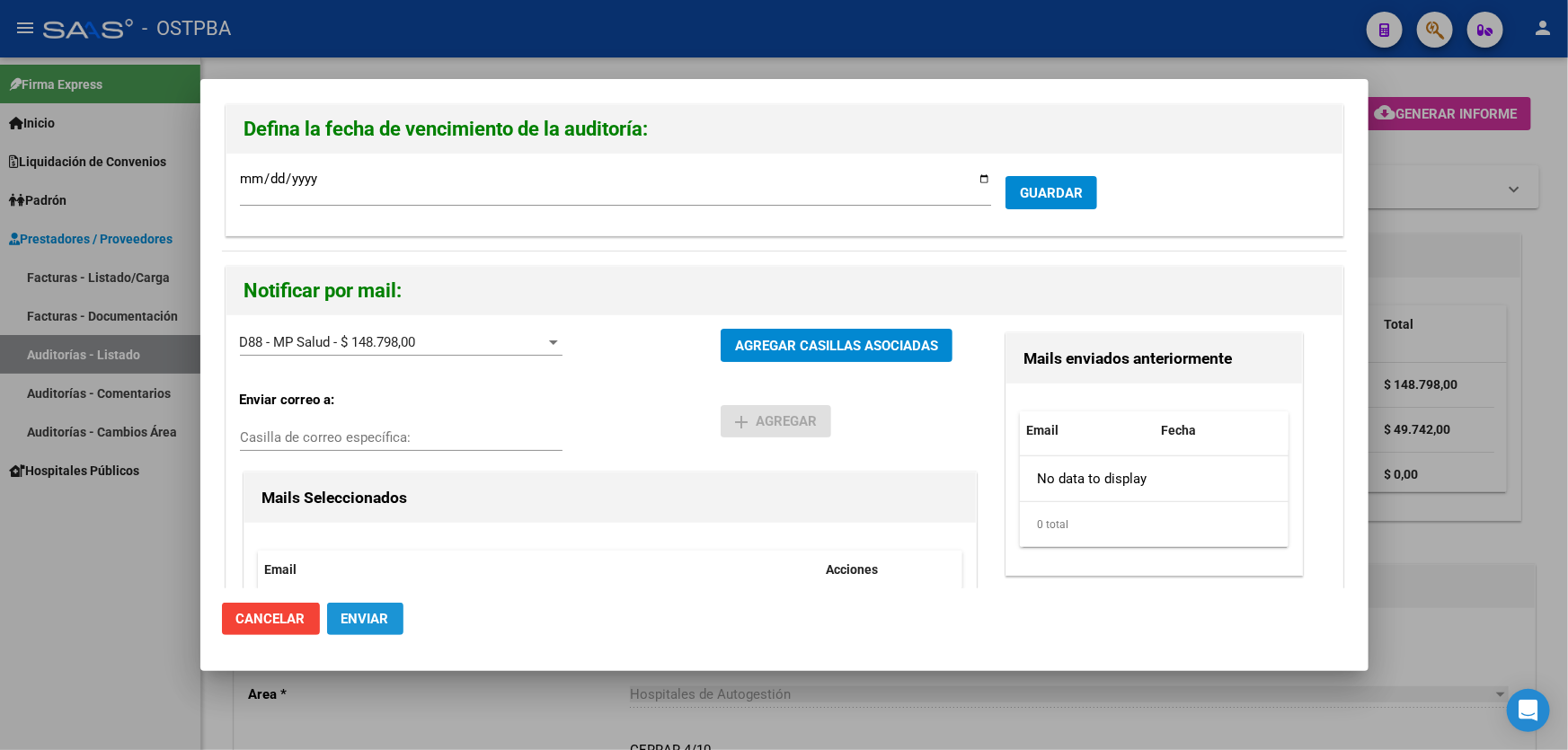
click at [363, 615] on span "Enviar" at bounding box center [365, 618] width 47 height 16
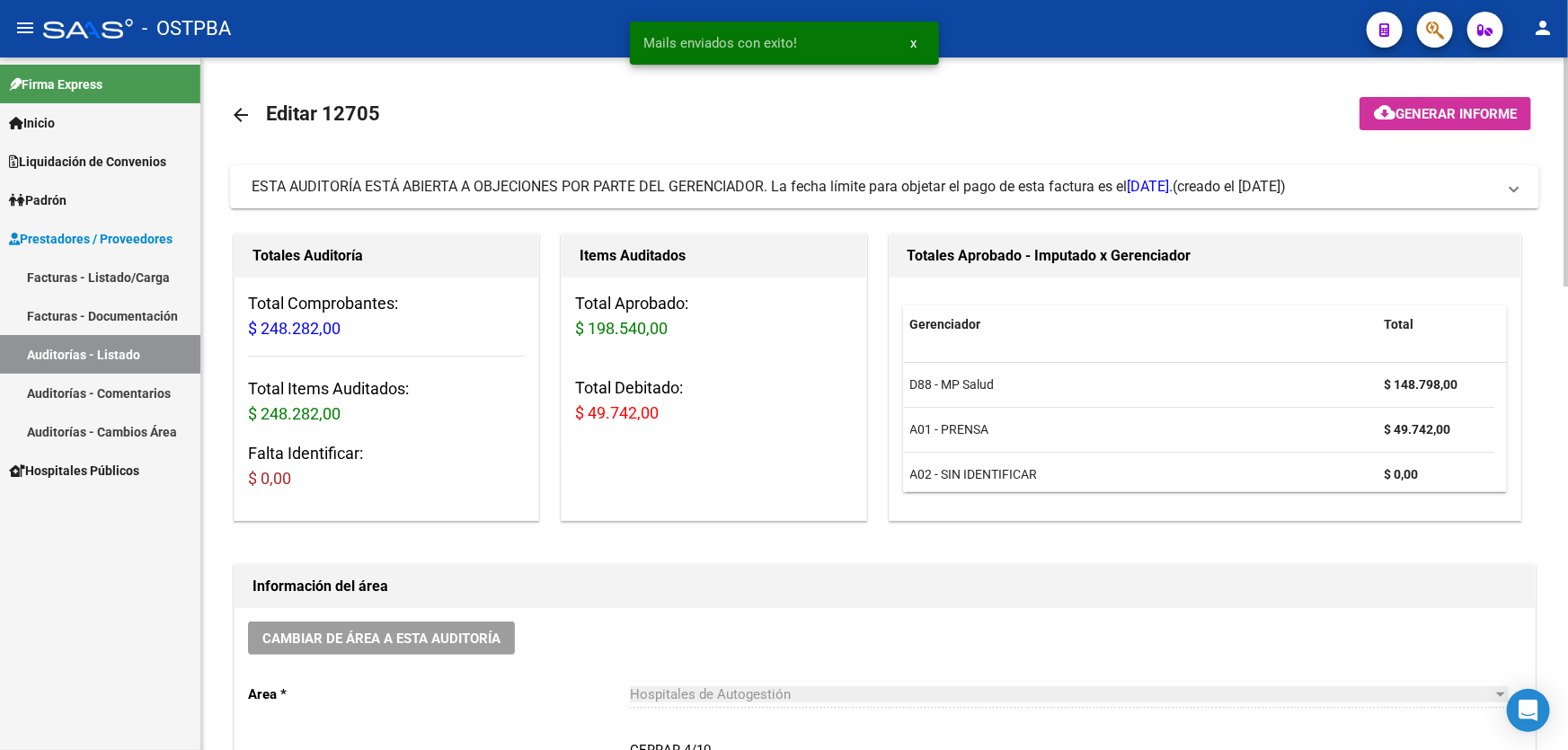
click at [233, 113] on mat-icon "arrow_back" at bounding box center [241, 115] width 22 height 22
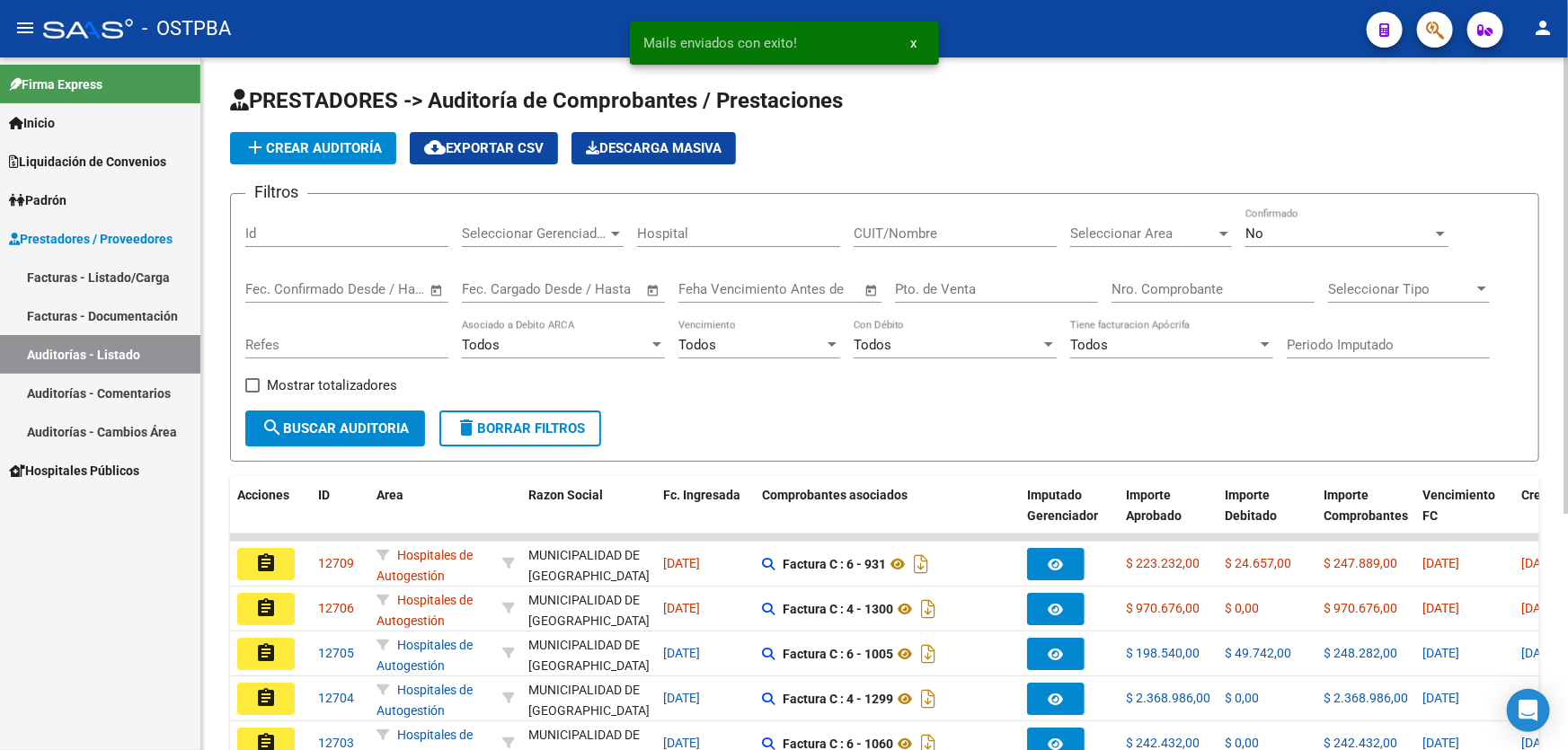
scroll to position [326, 0]
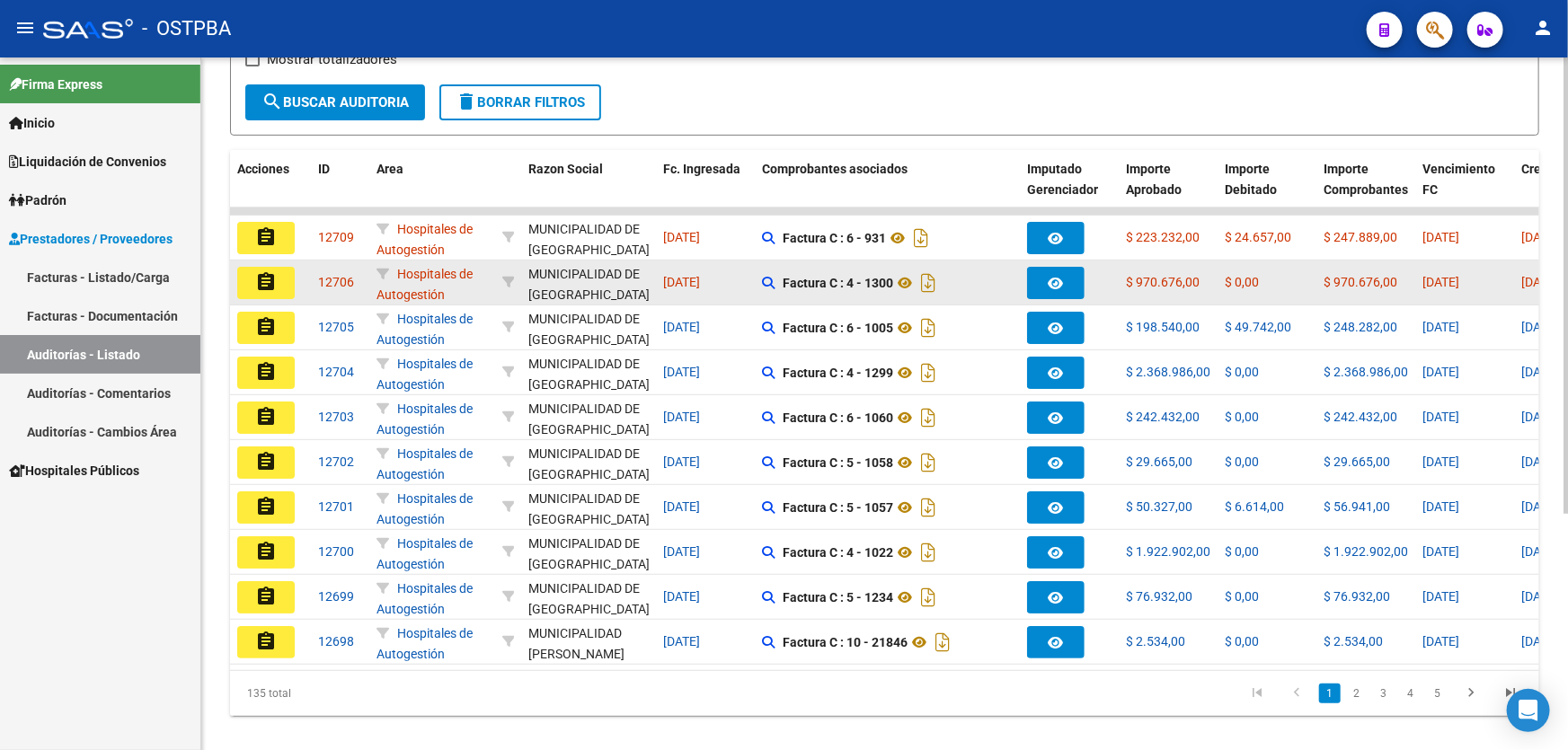
click at [265, 280] on mat-icon "assignment" at bounding box center [265, 281] width 22 height 22
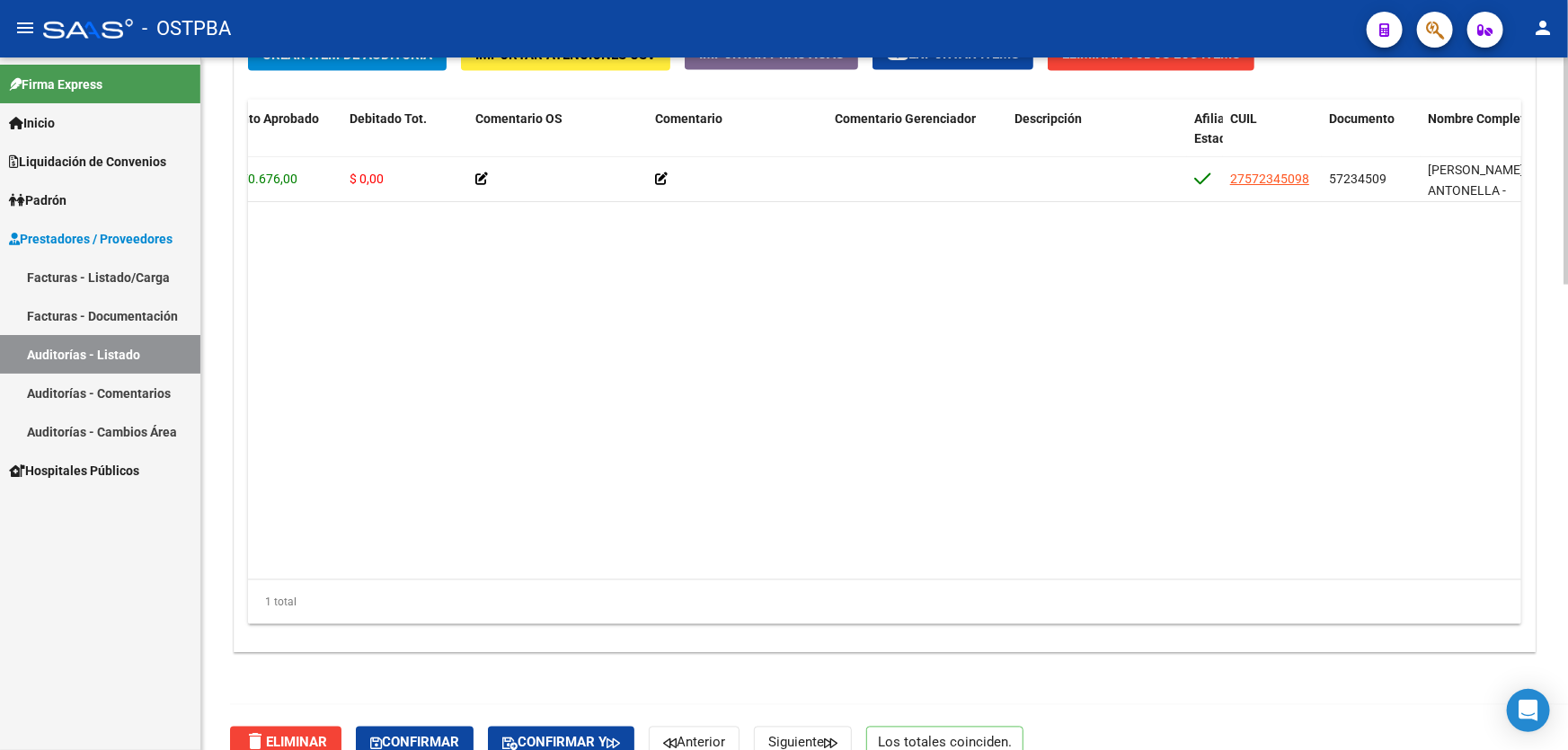
scroll to position [0, 585]
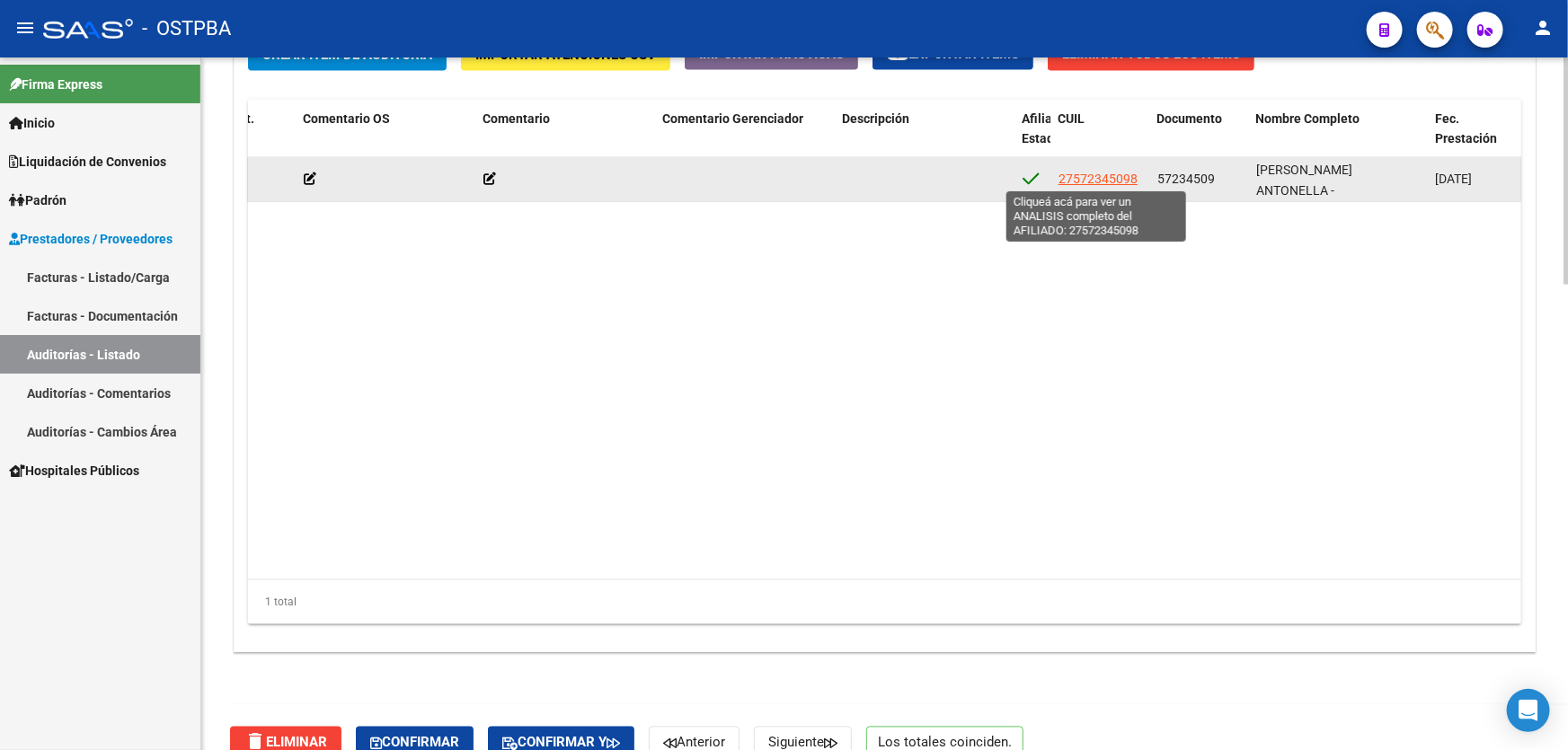
click at [1103, 171] on span "27572345098" at bounding box center [1097, 178] width 79 height 14
type textarea "27572345098"
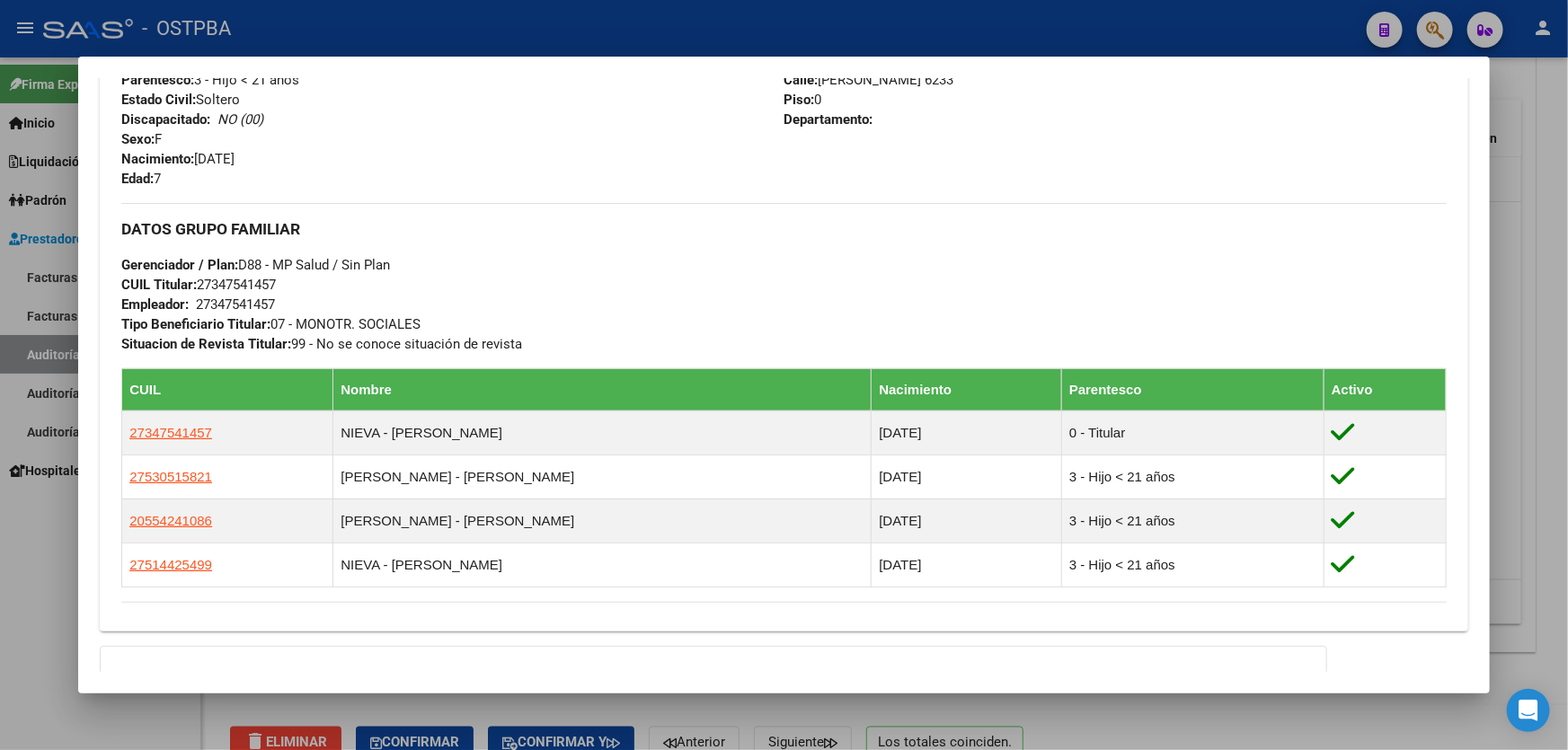
scroll to position [973, 0]
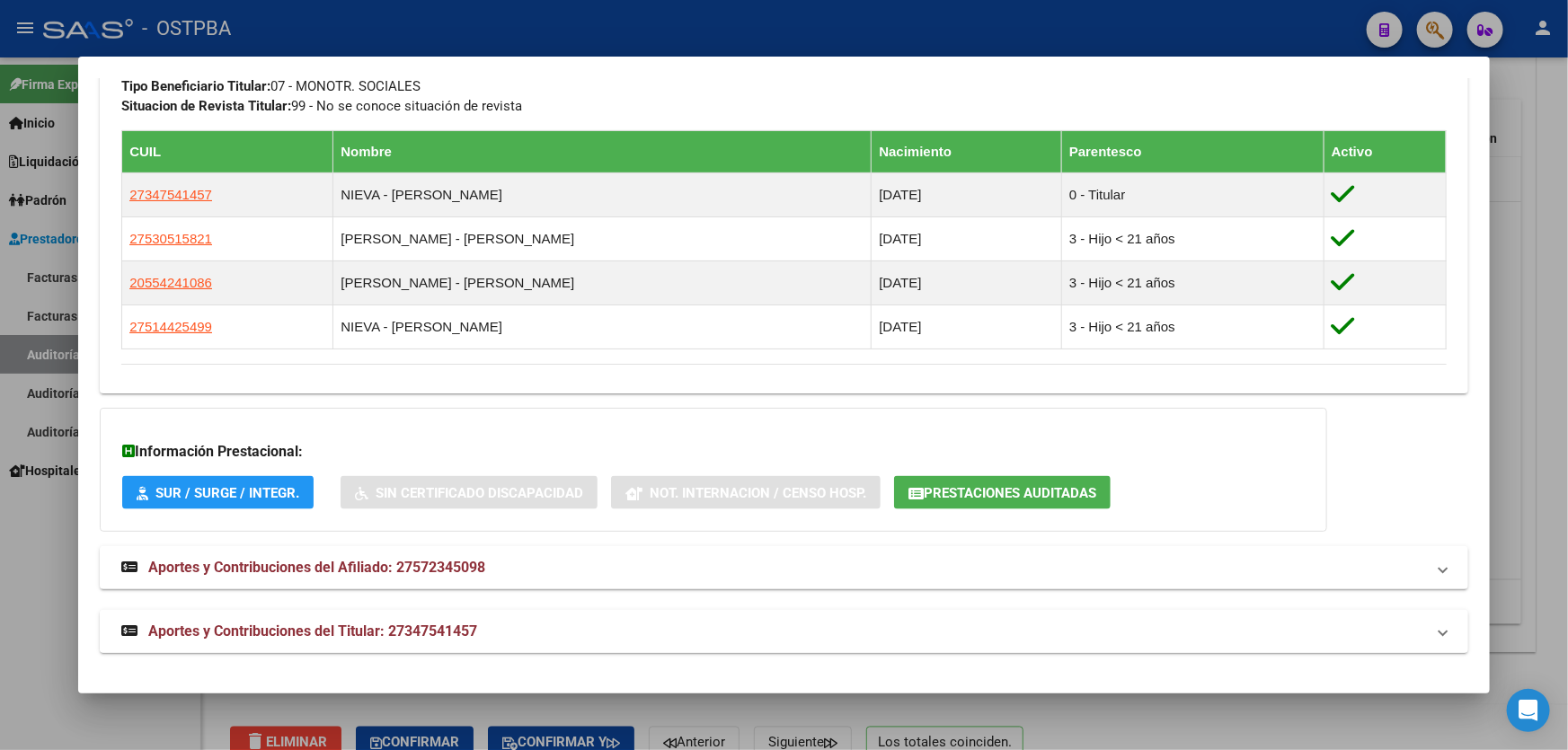
click at [387, 627] on span "Aportes y Contribuciones del Titular: 27347541457" at bounding box center [312, 631] width 329 height 17
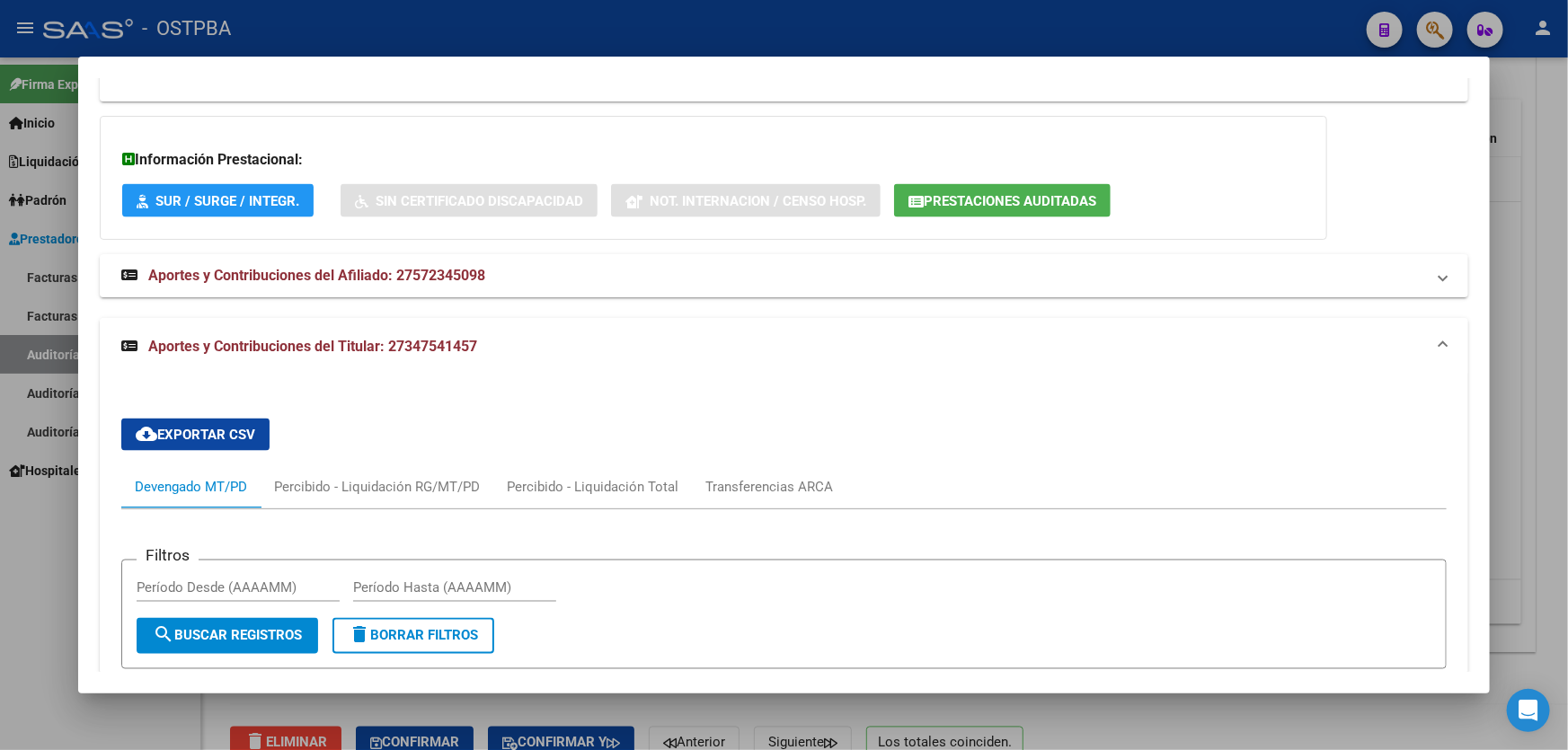
scroll to position [1219, 0]
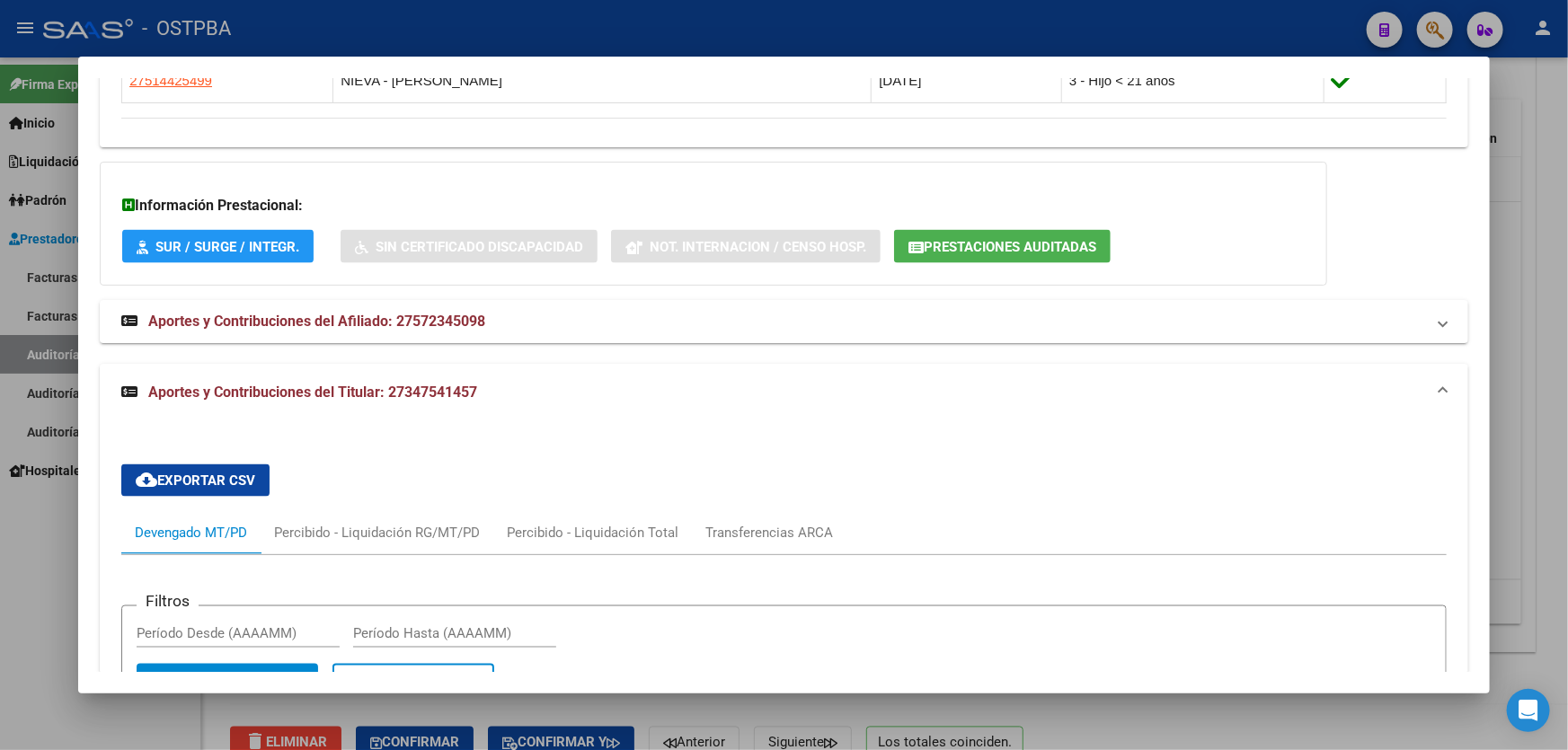
click at [43, 562] on div at bounding box center [784, 375] width 1568 height 750
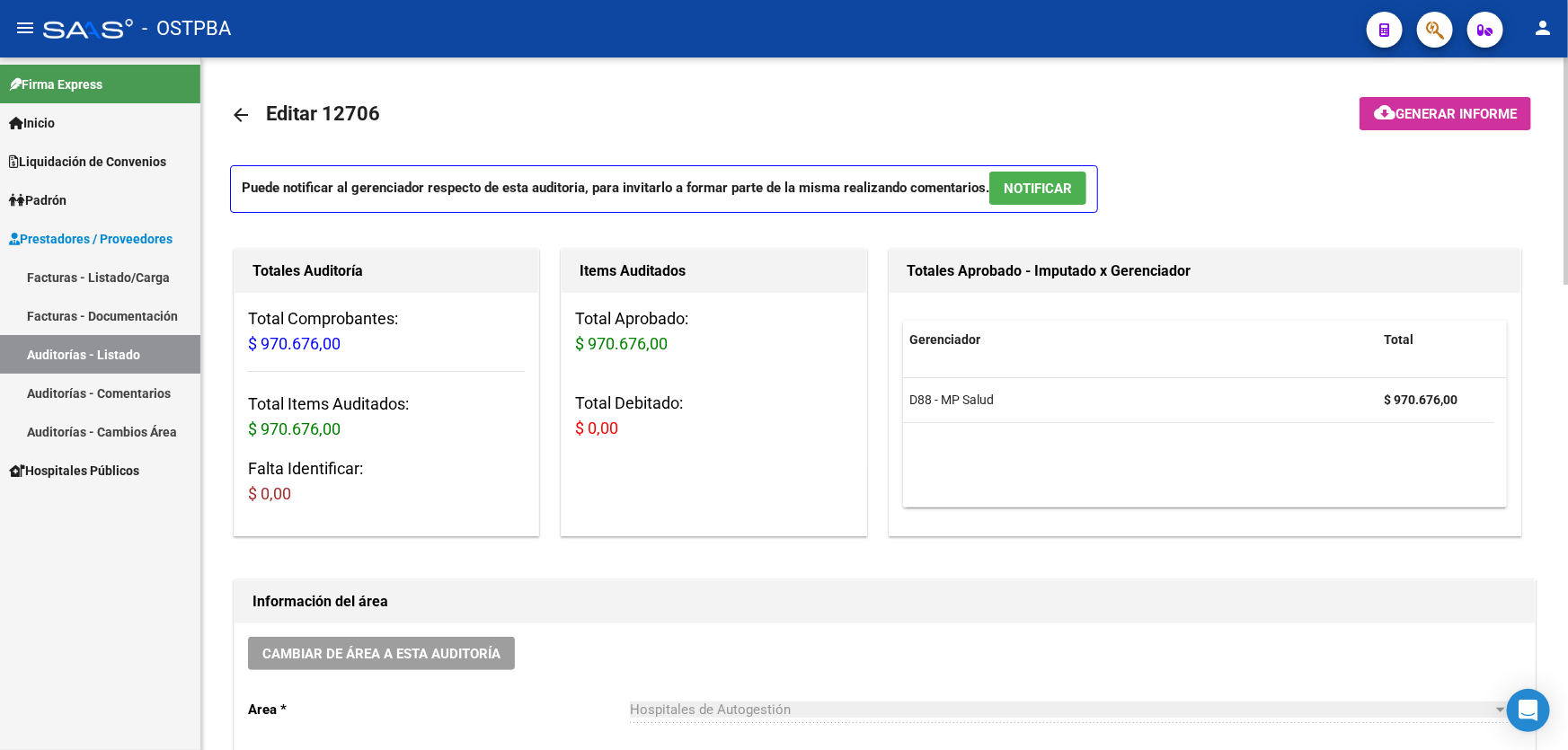
scroll to position [326, 0]
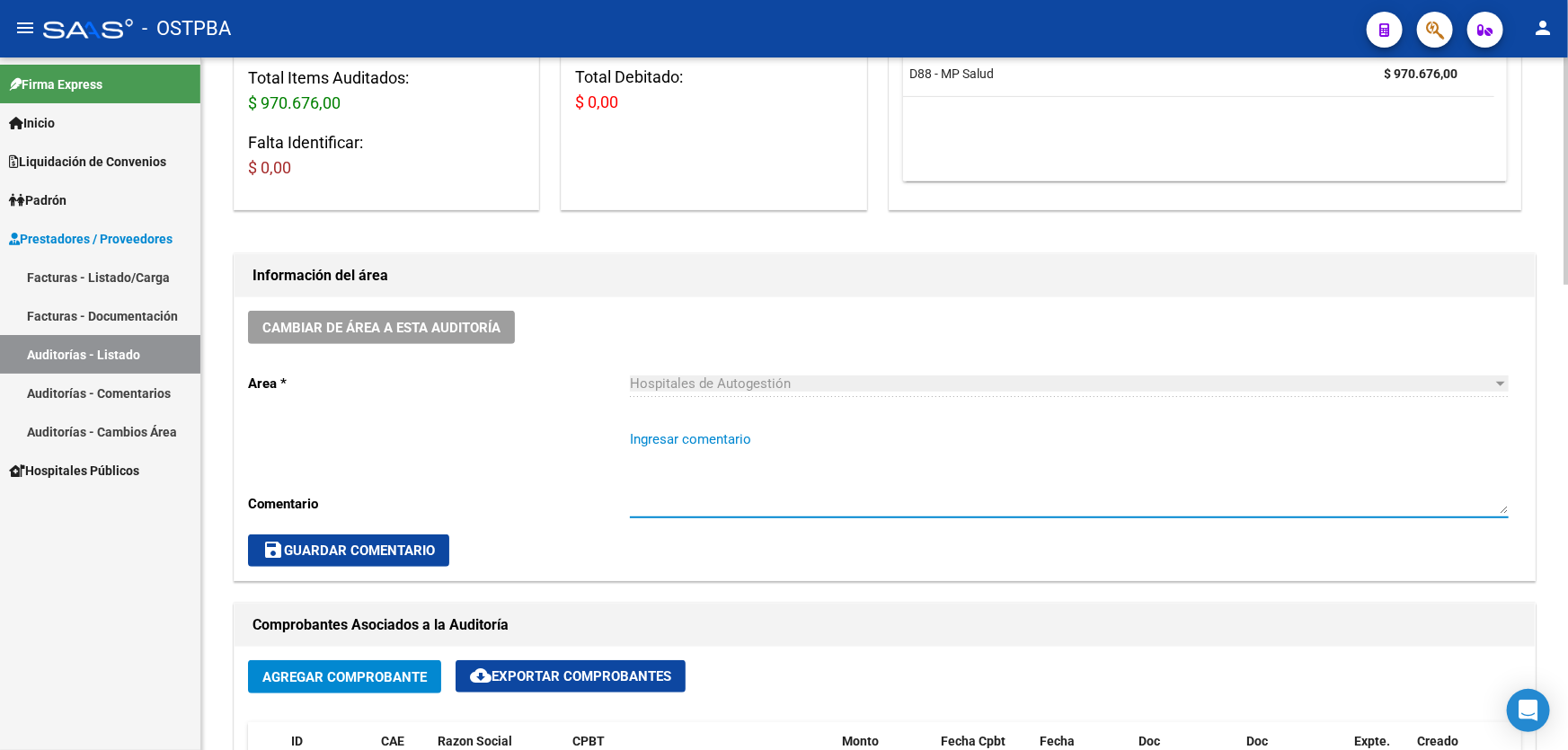
click at [706, 495] on textarea "Ingresar comentario" at bounding box center [1069, 471] width 878 height 84
type textarea "CERRAR 4/10"
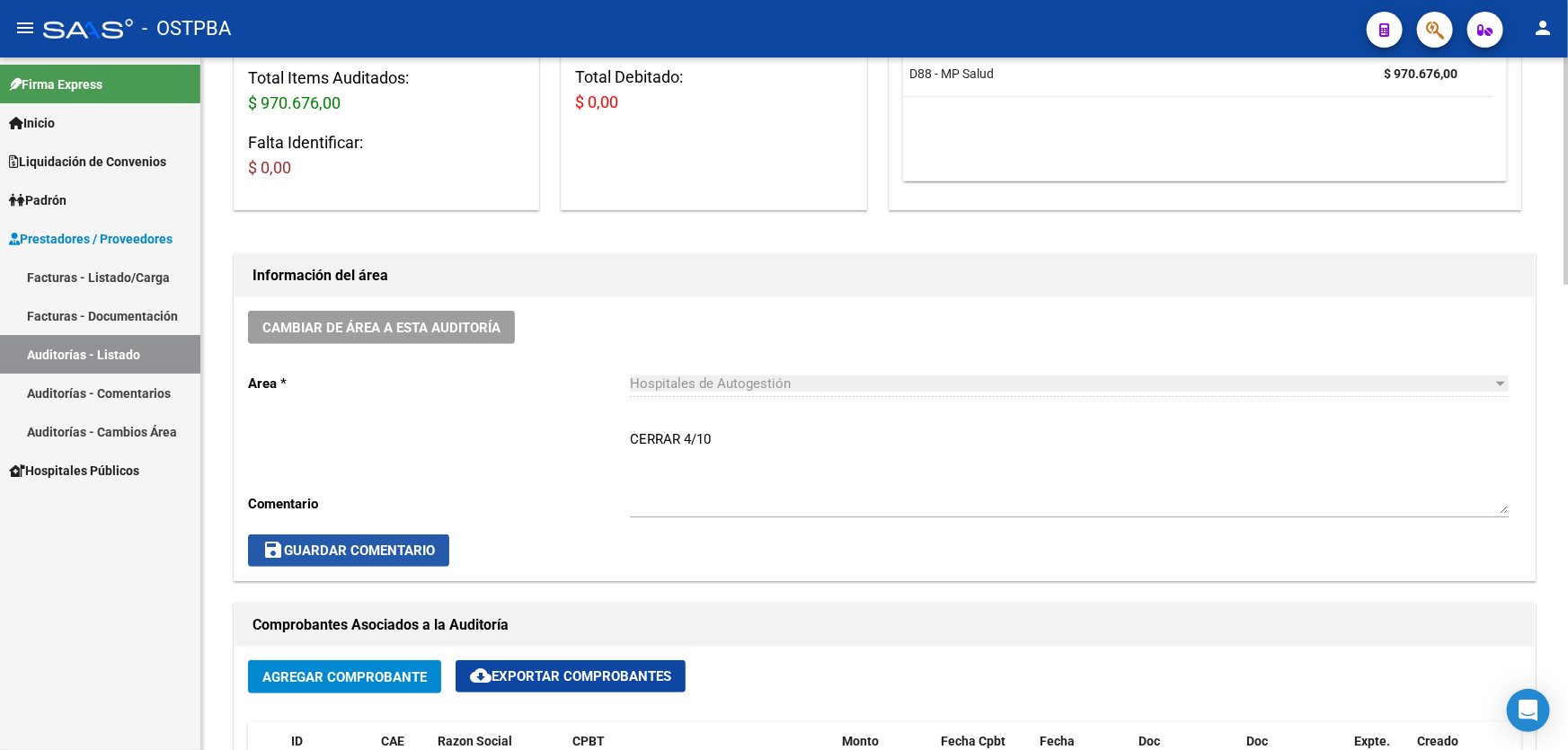
click at [374, 538] on button "save Guardar Comentario" at bounding box center [349, 550] width 201 height 32
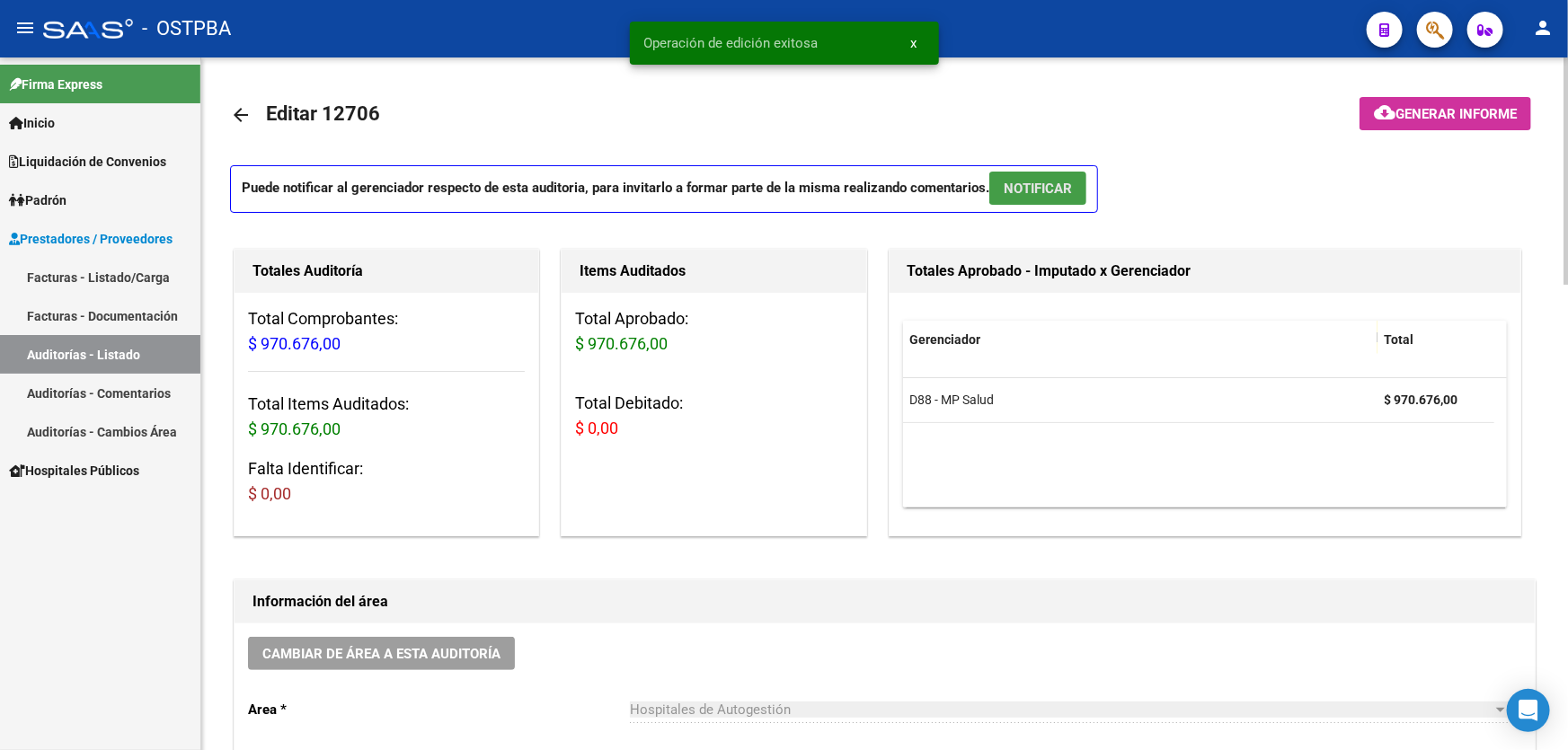
click at [1036, 181] on span "NOTIFICAR" at bounding box center [1037, 188] width 68 height 16
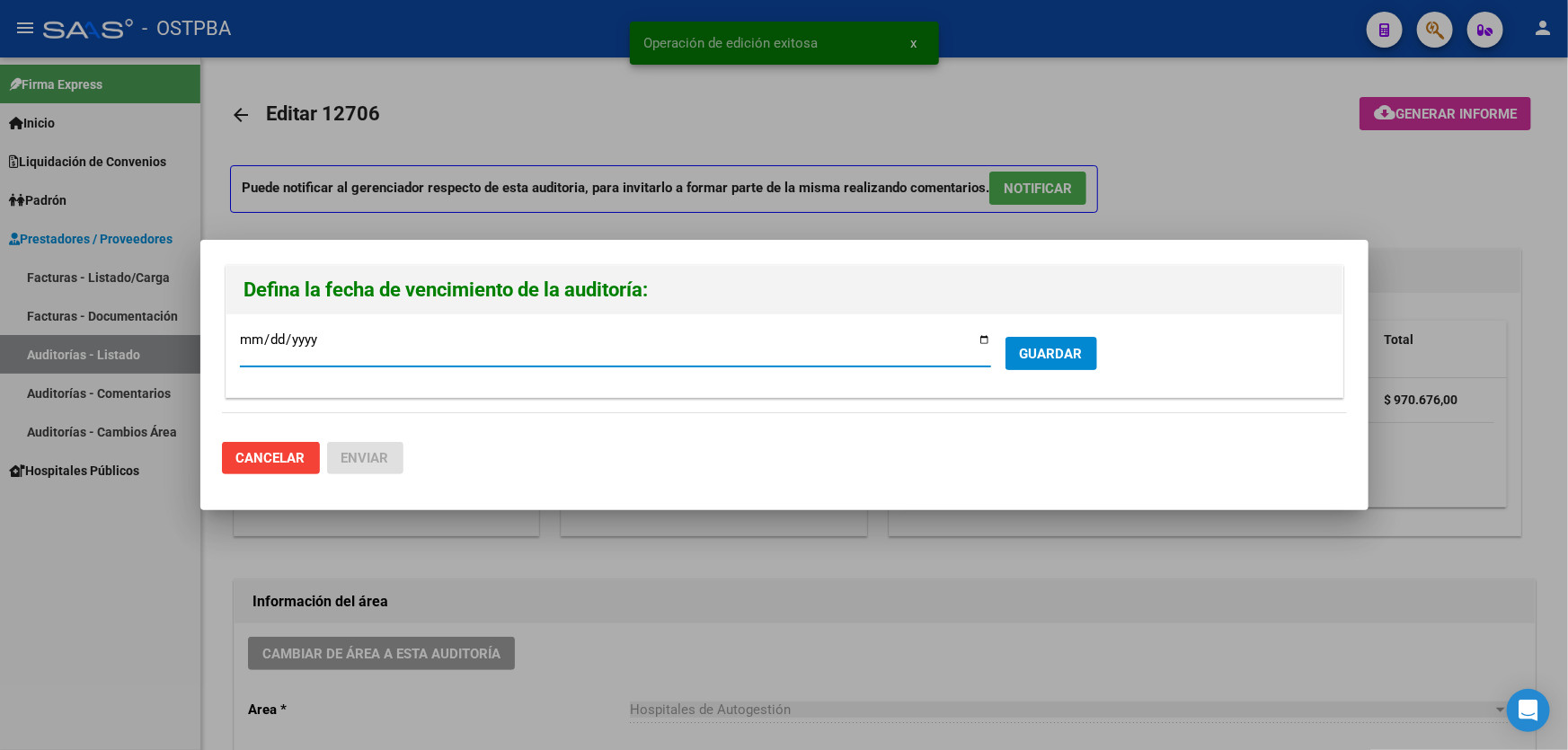
click at [1034, 339] on button "GUARDAR" at bounding box center [1051, 353] width 92 height 33
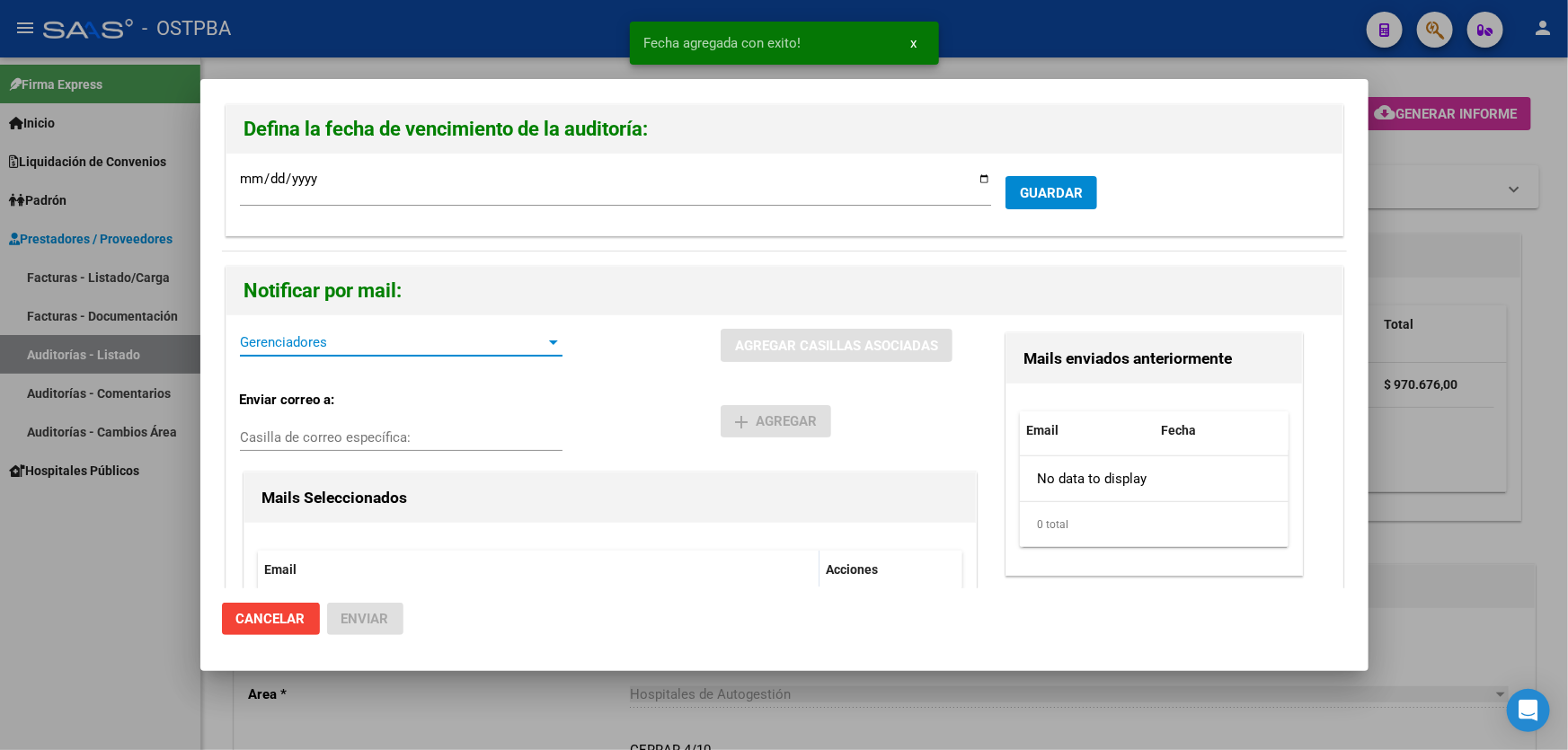
click at [285, 346] on span "Gerenciadores" at bounding box center [392, 342] width 306 height 16
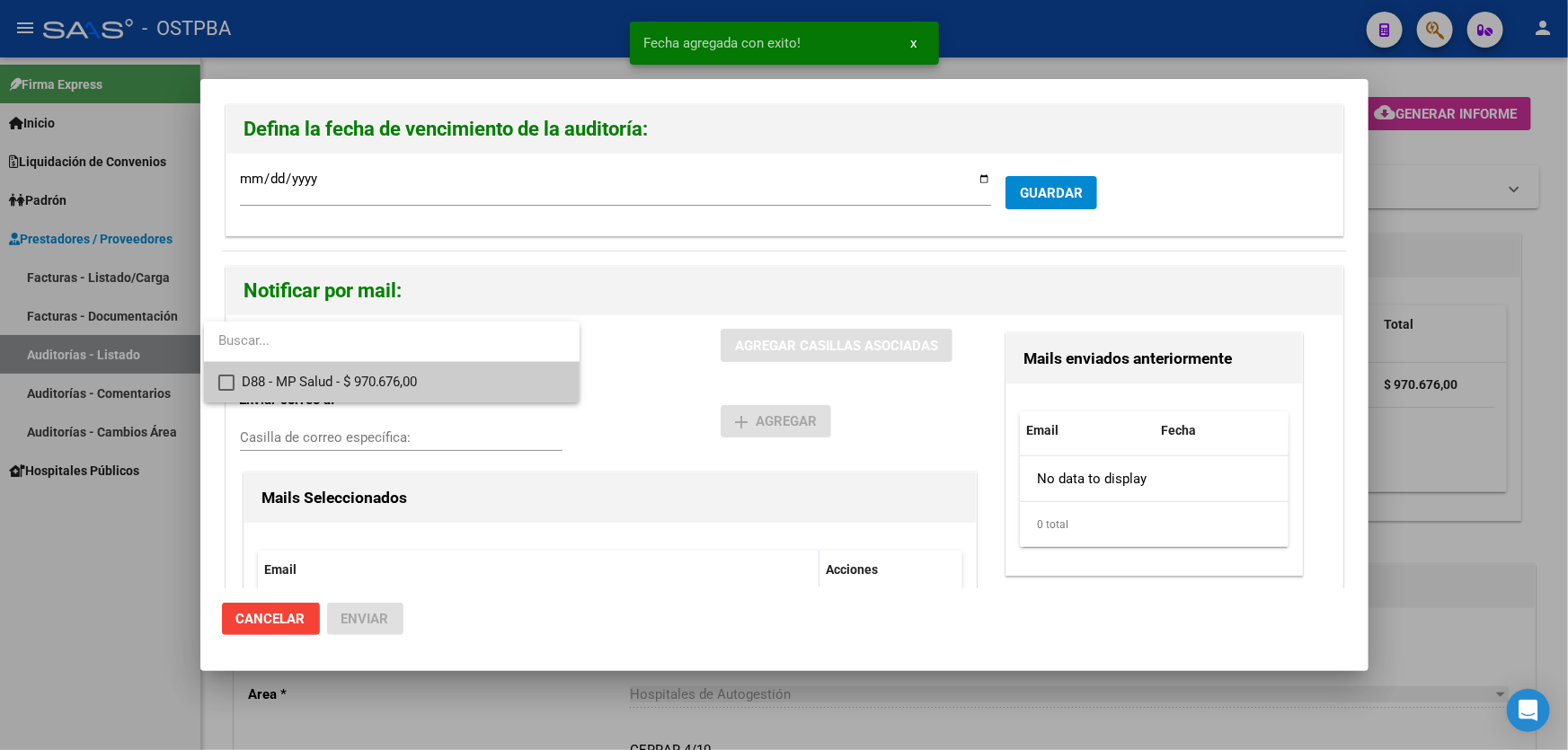
click at [227, 385] on mat-pseudo-checkbox at bounding box center [225, 382] width 16 height 16
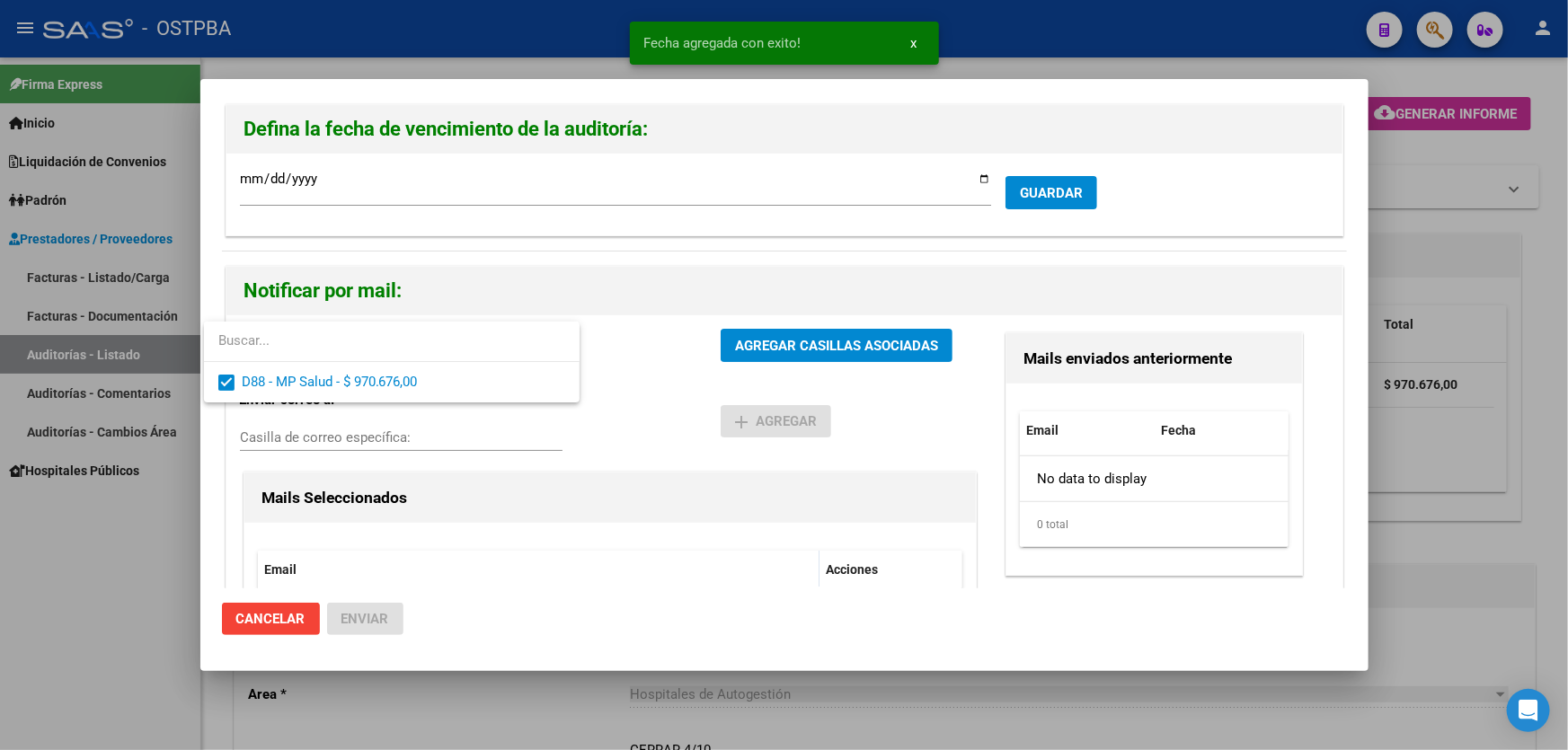
drag, startPoint x: 584, startPoint y: 368, endPoint x: 672, endPoint y: 356, distance: 88.8
click at [586, 366] on div at bounding box center [784, 375] width 1568 height 750
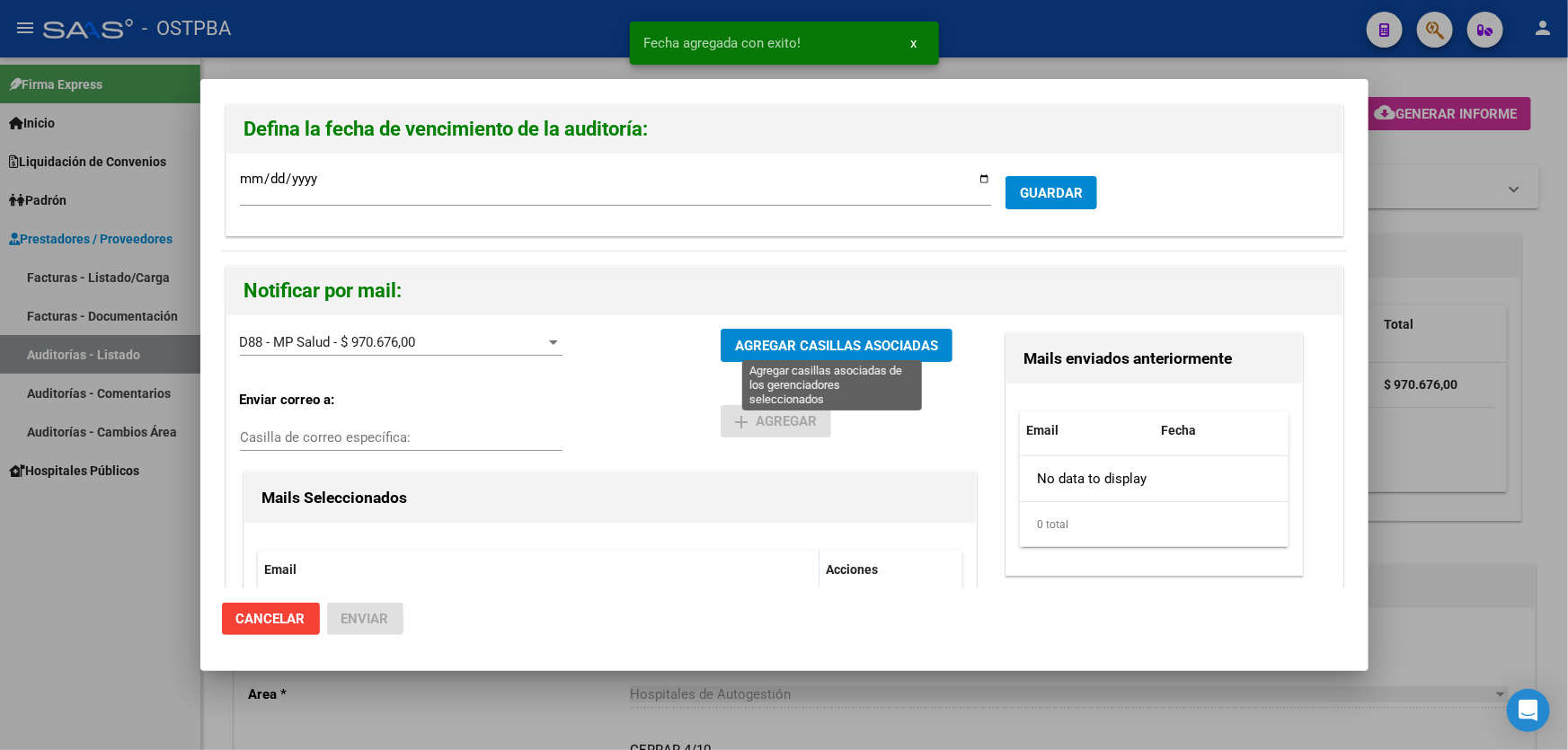
click at [805, 345] on span "AGREGAR CASILLAS ASOCIADAS" at bounding box center [837, 346] width 203 height 16
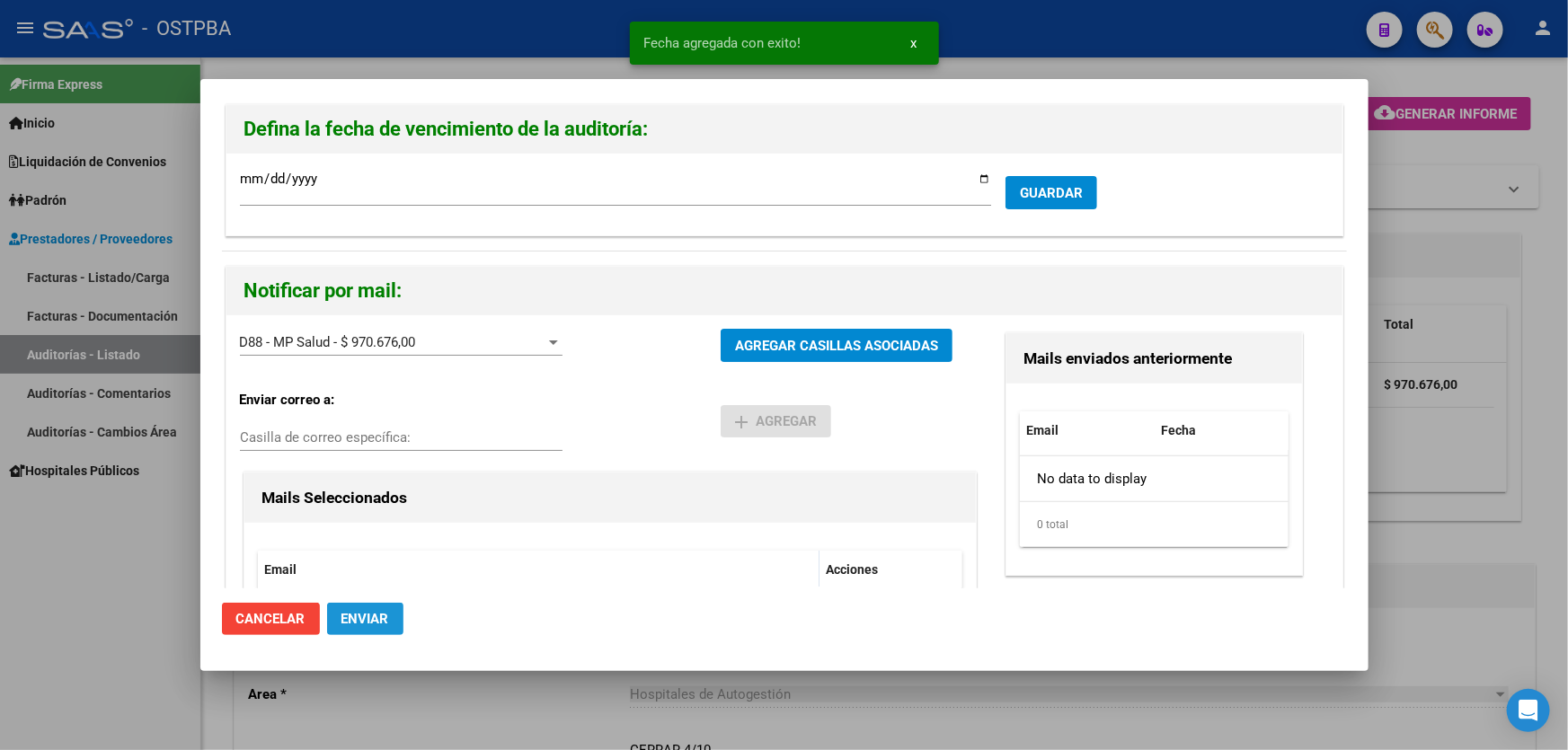
click at [387, 618] on span "Enviar" at bounding box center [365, 618] width 47 height 16
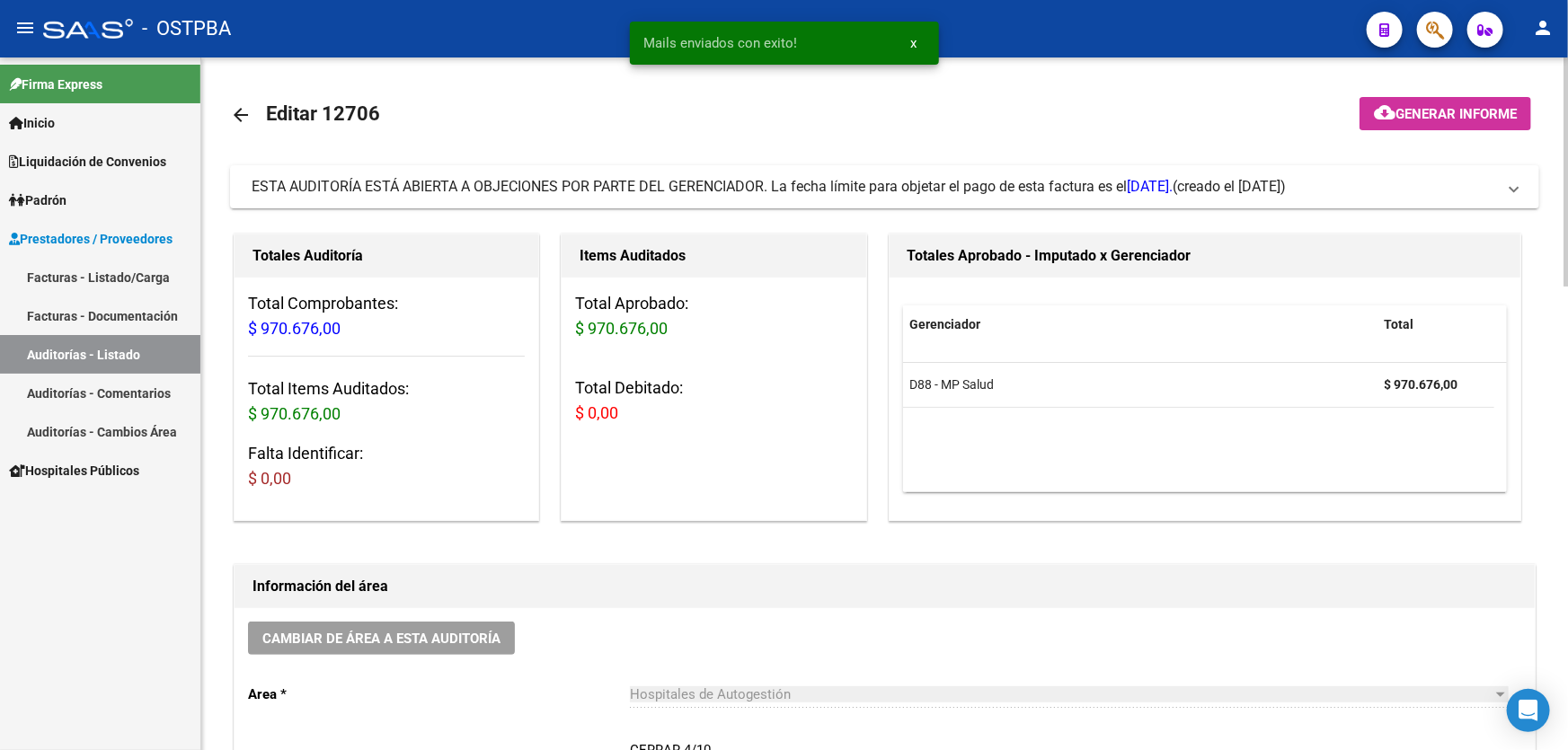
click at [238, 111] on mat-icon "arrow_back" at bounding box center [241, 115] width 22 height 22
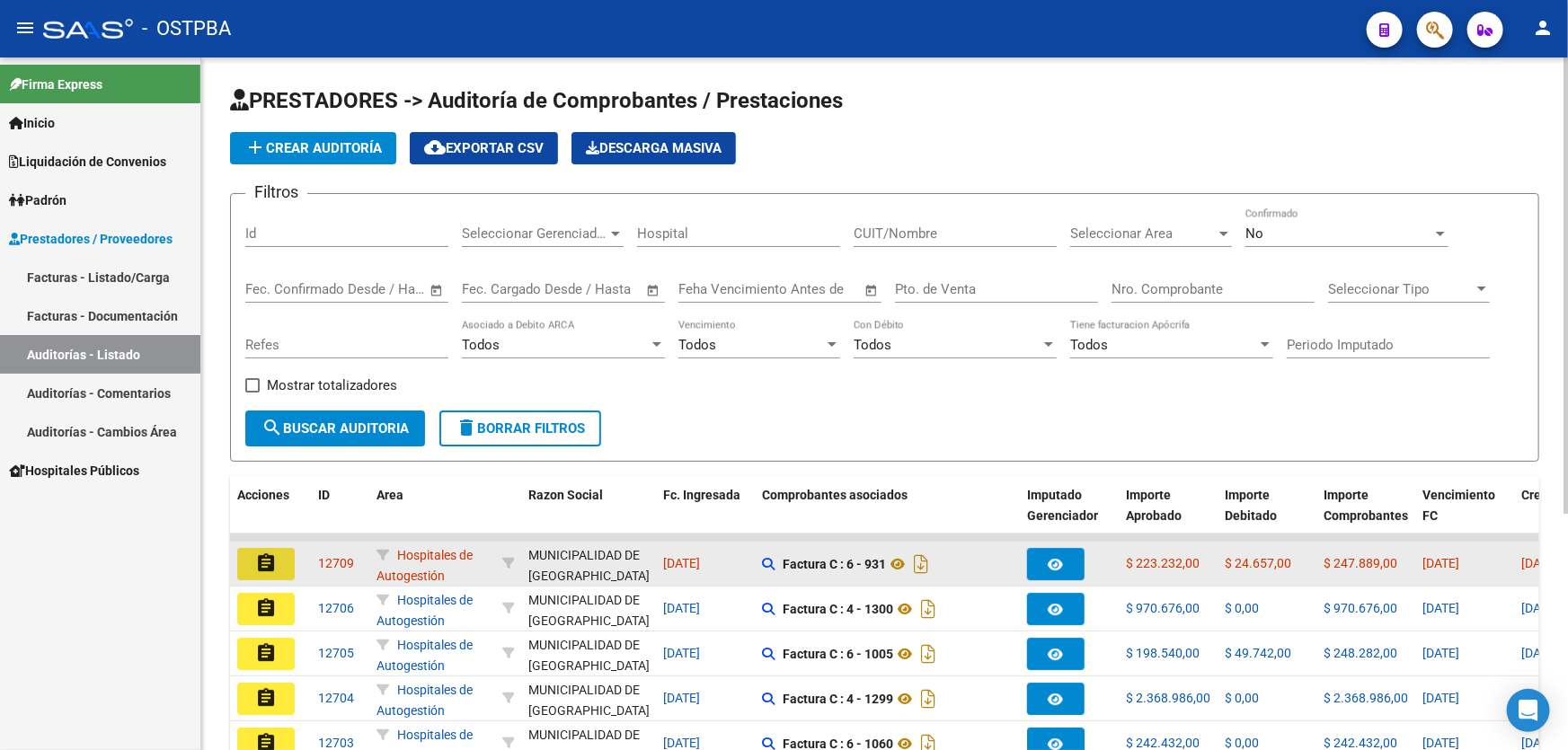
click at [267, 552] on mat-icon "assignment" at bounding box center [265, 562] width 22 height 22
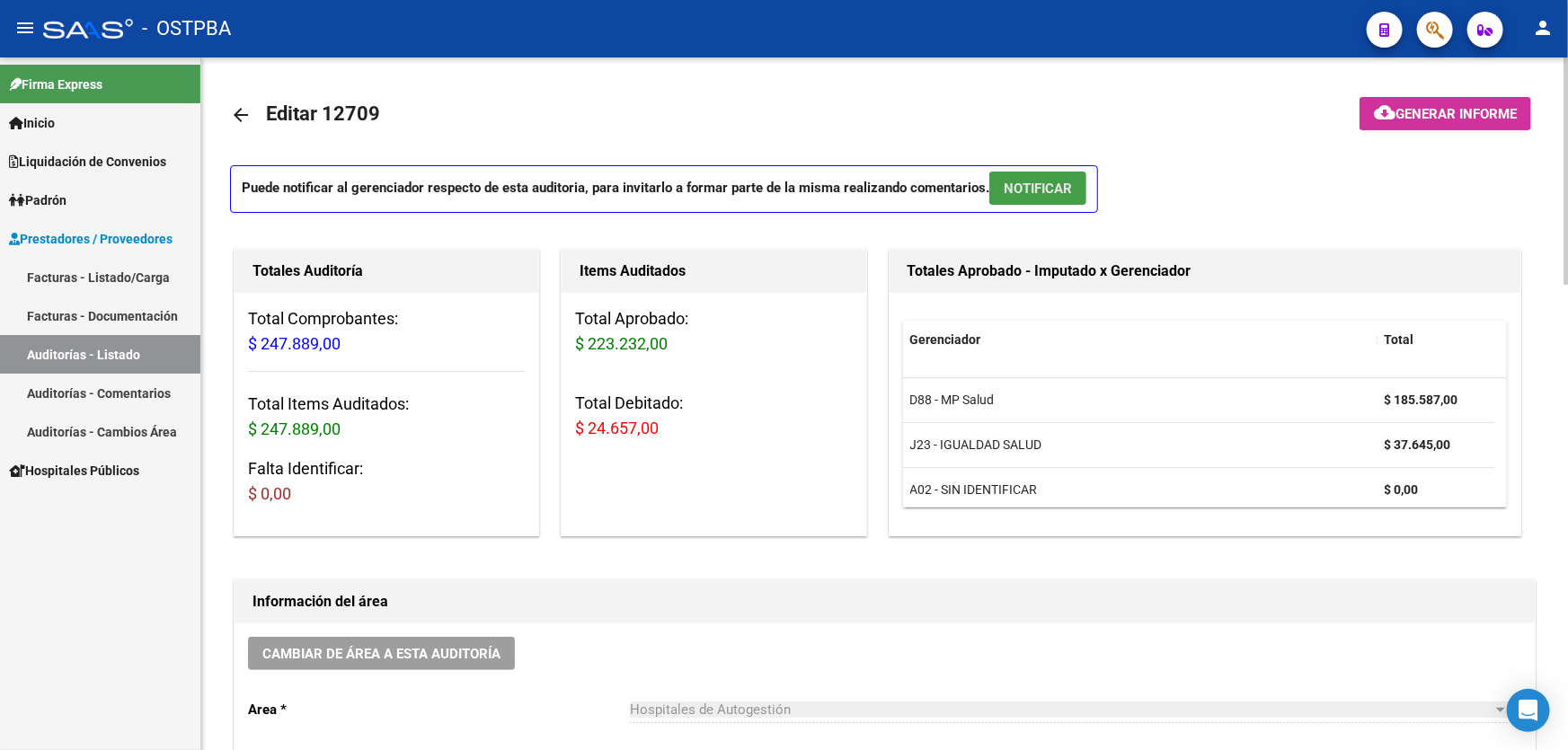
click at [1032, 186] on span "NOTIFICAR" at bounding box center [1037, 188] width 68 height 16
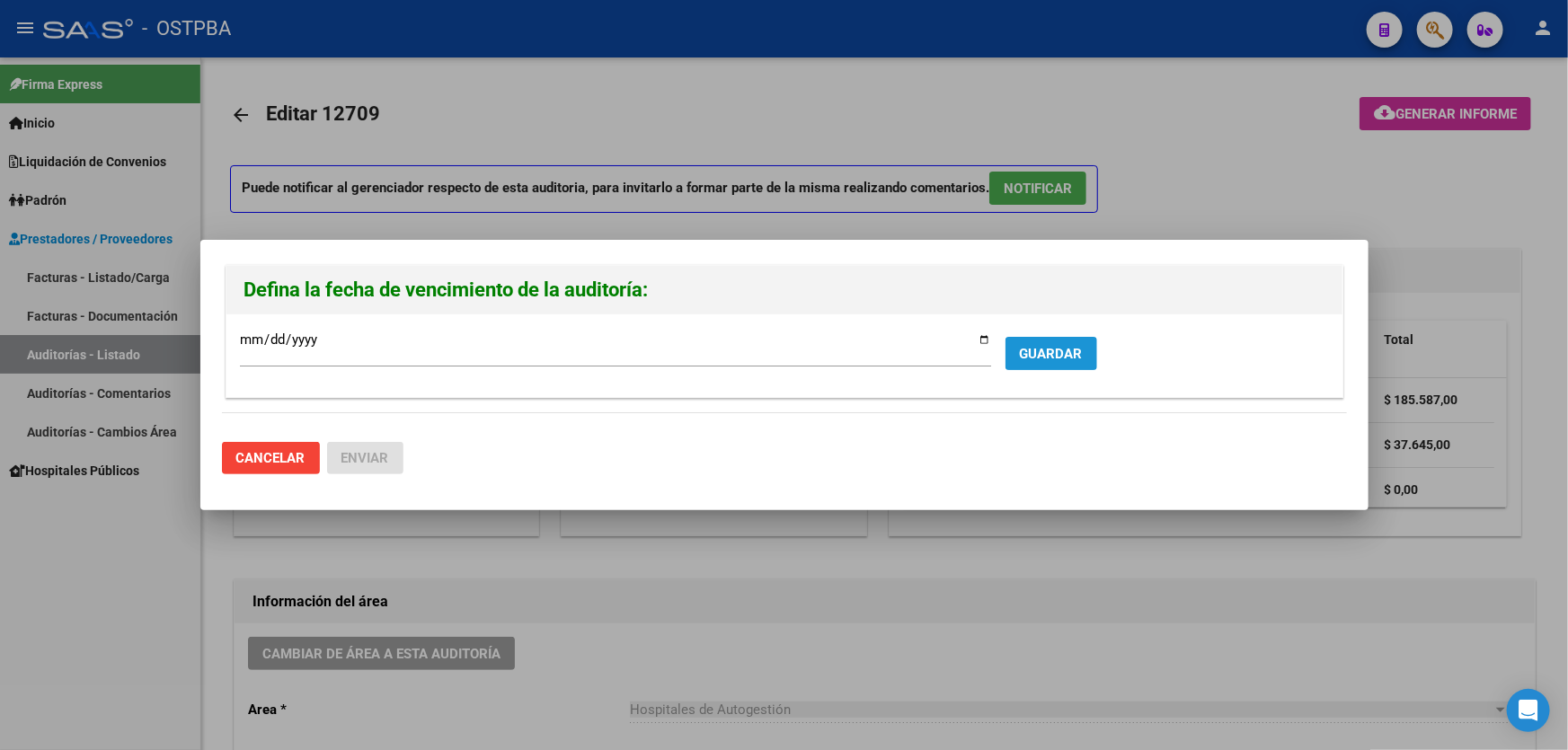
drag, startPoint x: 1030, startPoint y: 345, endPoint x: 768, endPoint y: 350, distance: 262.0
click at [1030, 347] on span "GUARDAR" at bounding box center [1051, 353] width 63 height 16
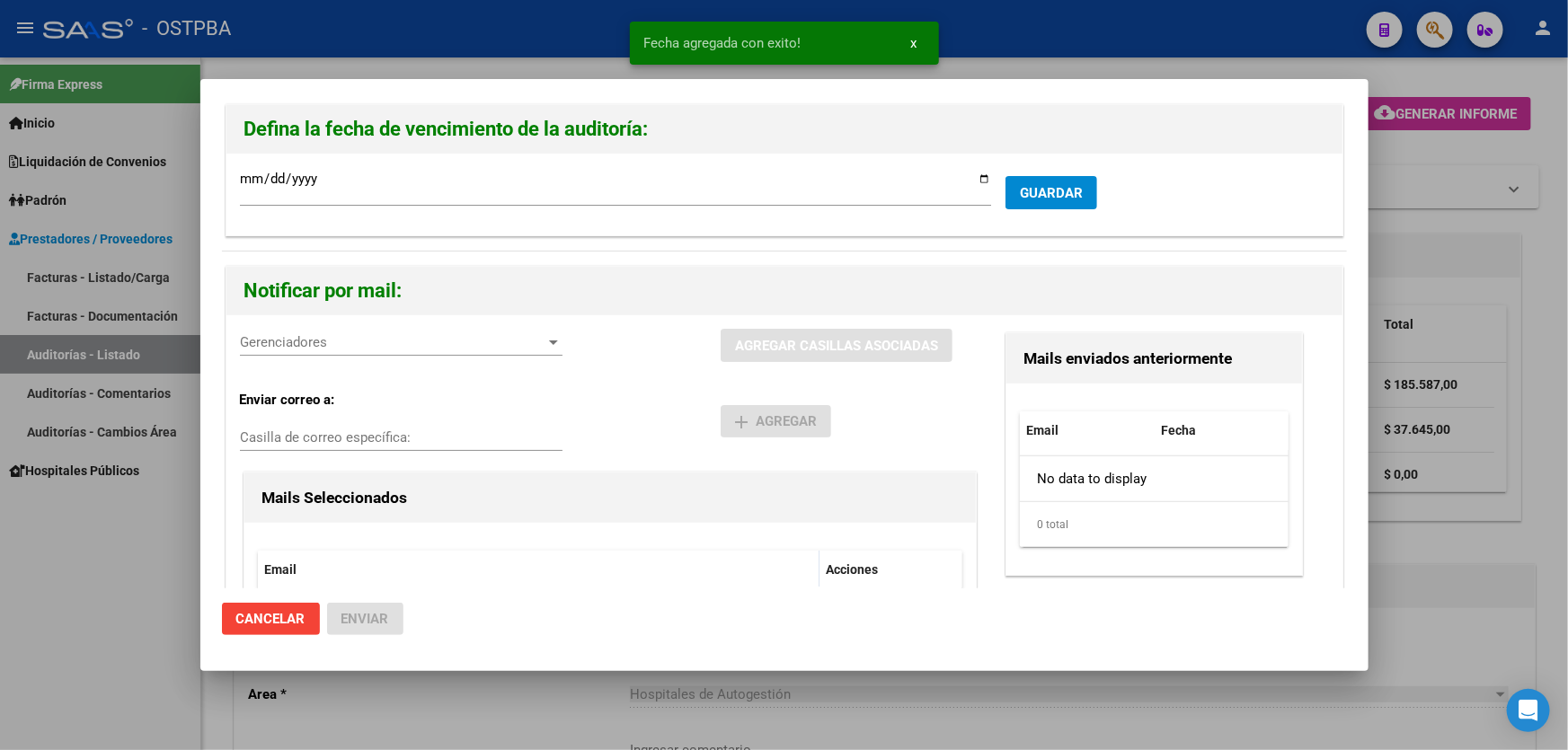
click at [273, 338] on span "Gerenciadores" at bounding box center [392, 342] width 306 height 16
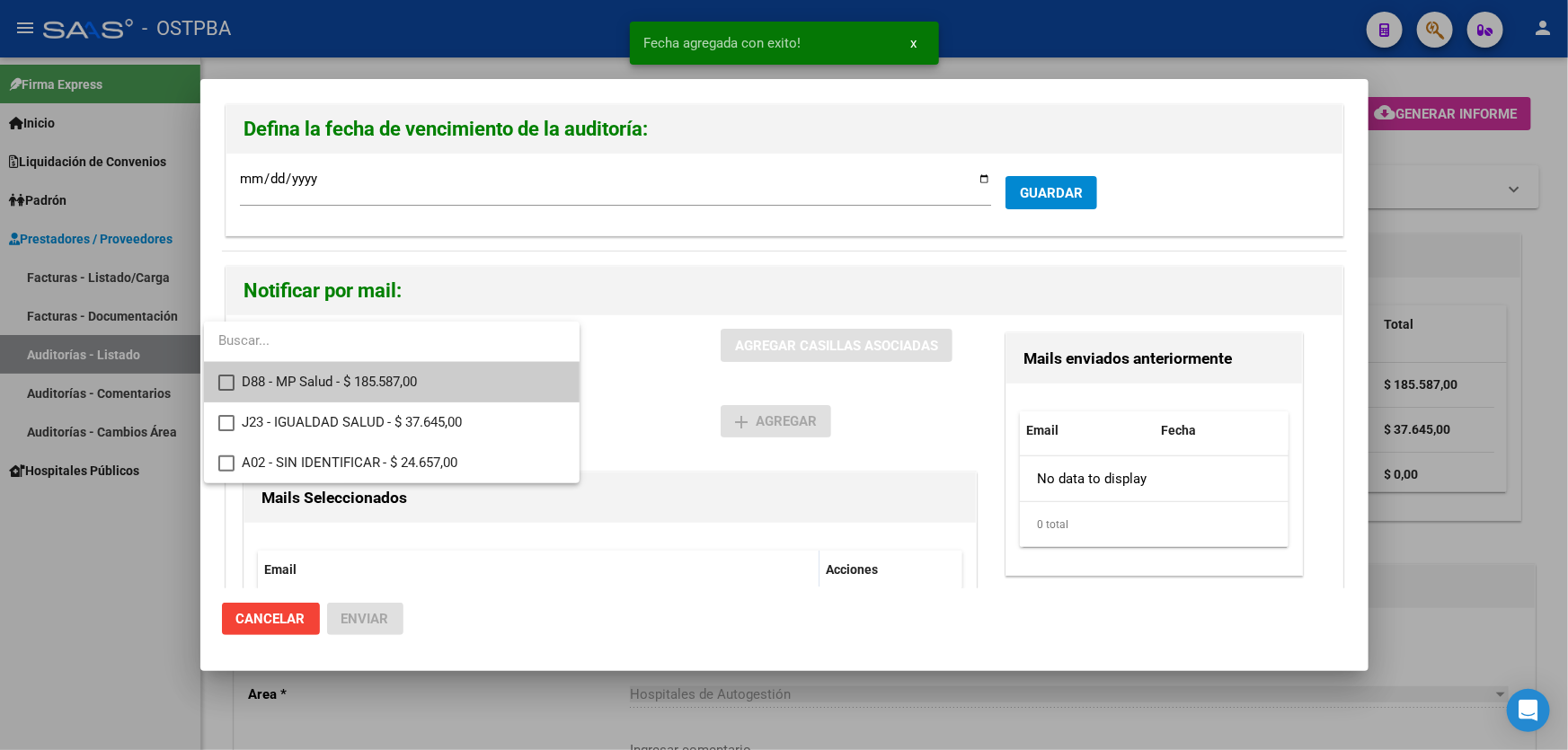
click at [224, 378] on mat-pseudo-checkbox at bounding box center [225, 382] width 16 height 16
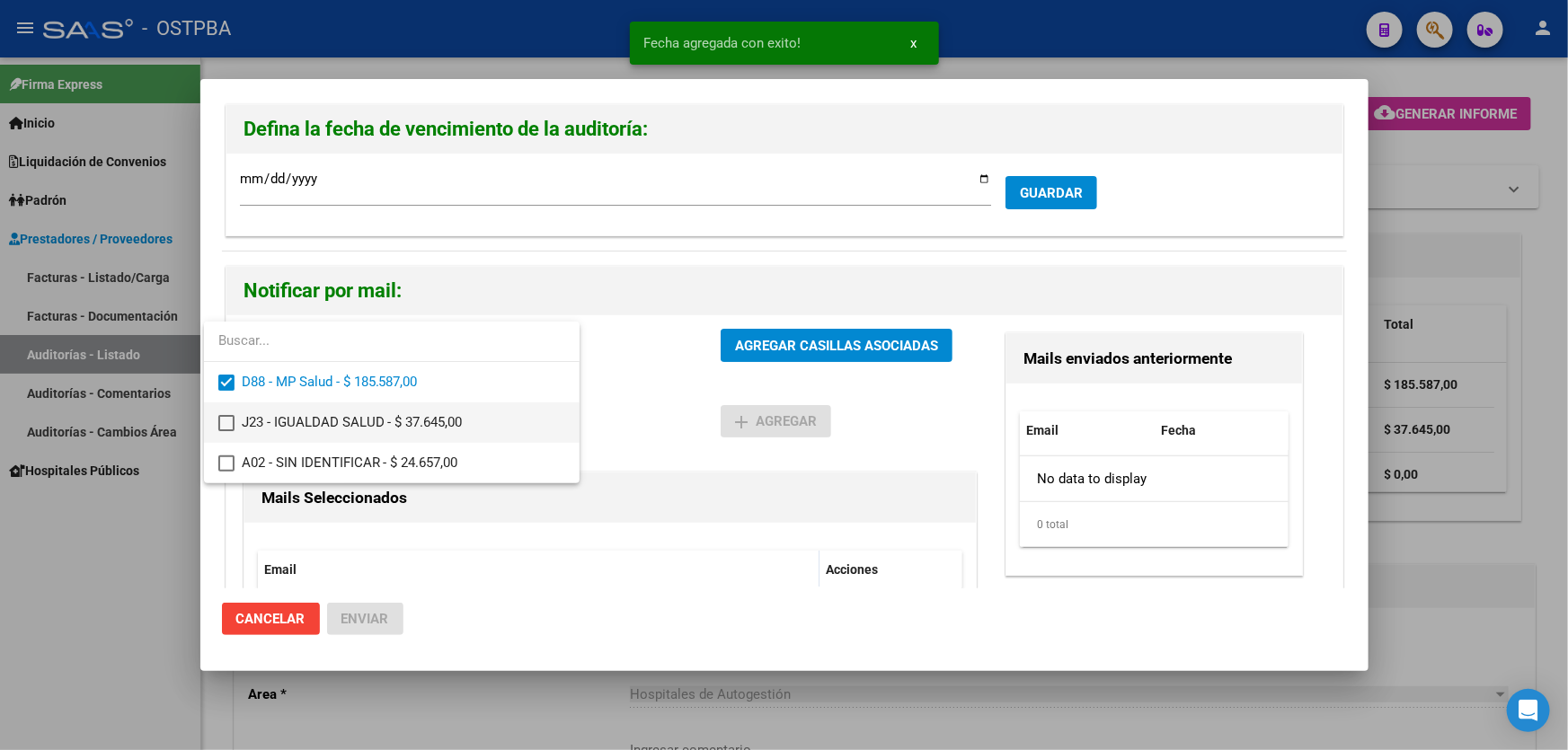
click at [216, 414] on mat-option "J23 - IGUALDAD SALUD - $ 37.645,00" at bounding box center [391, 422] width 375 height 41
drag, startPoint x: 602, startPoint y: 381, endPoint x: 708, endPoint y: 353, distance: 109.6
click at [617, 375] on div at bounding box center [784, 375] width 1568 height 750
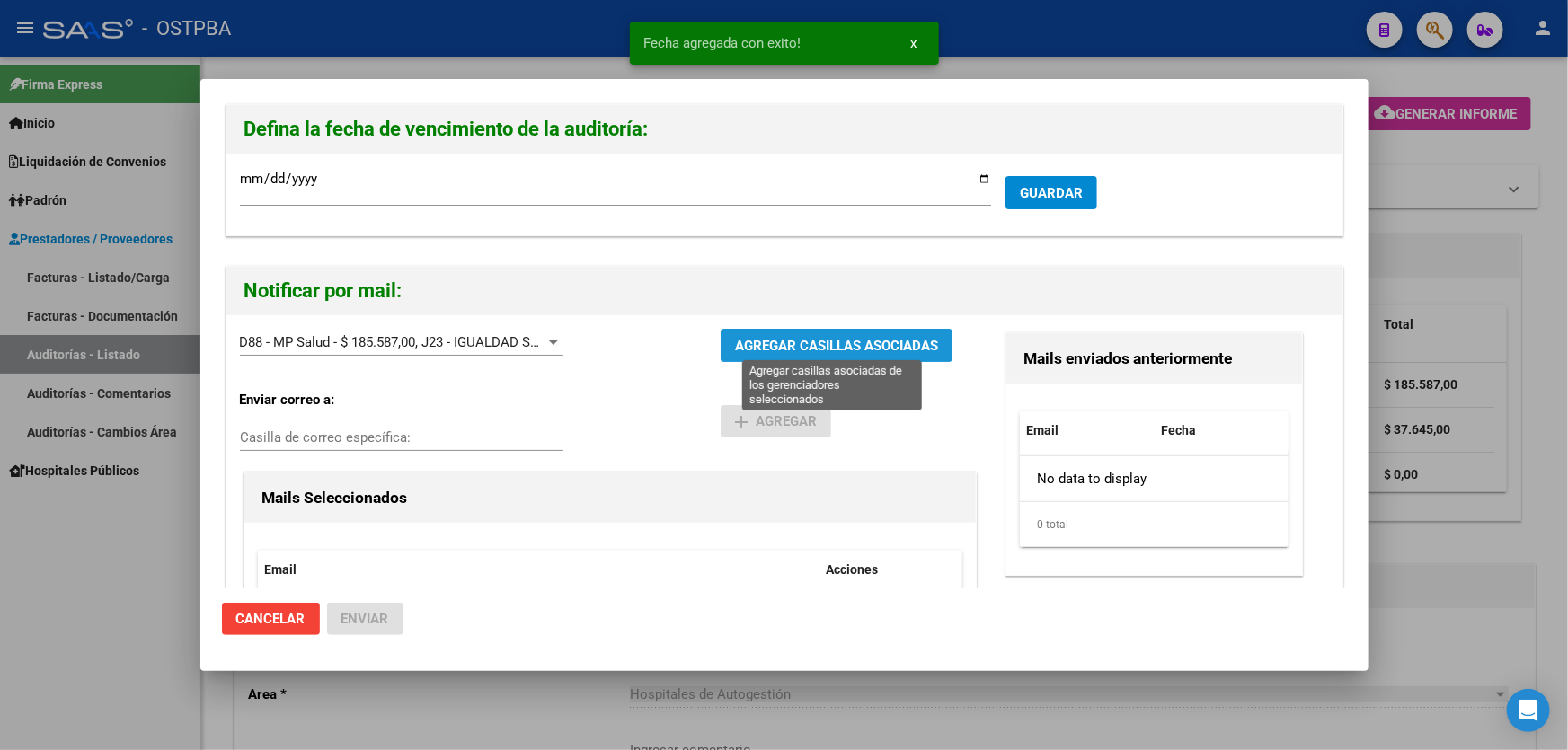
click at [829, 341] on span "AGREGAR CASILLAS ASOCIADAS" at bounding box center [837, 346] width 203 height 16
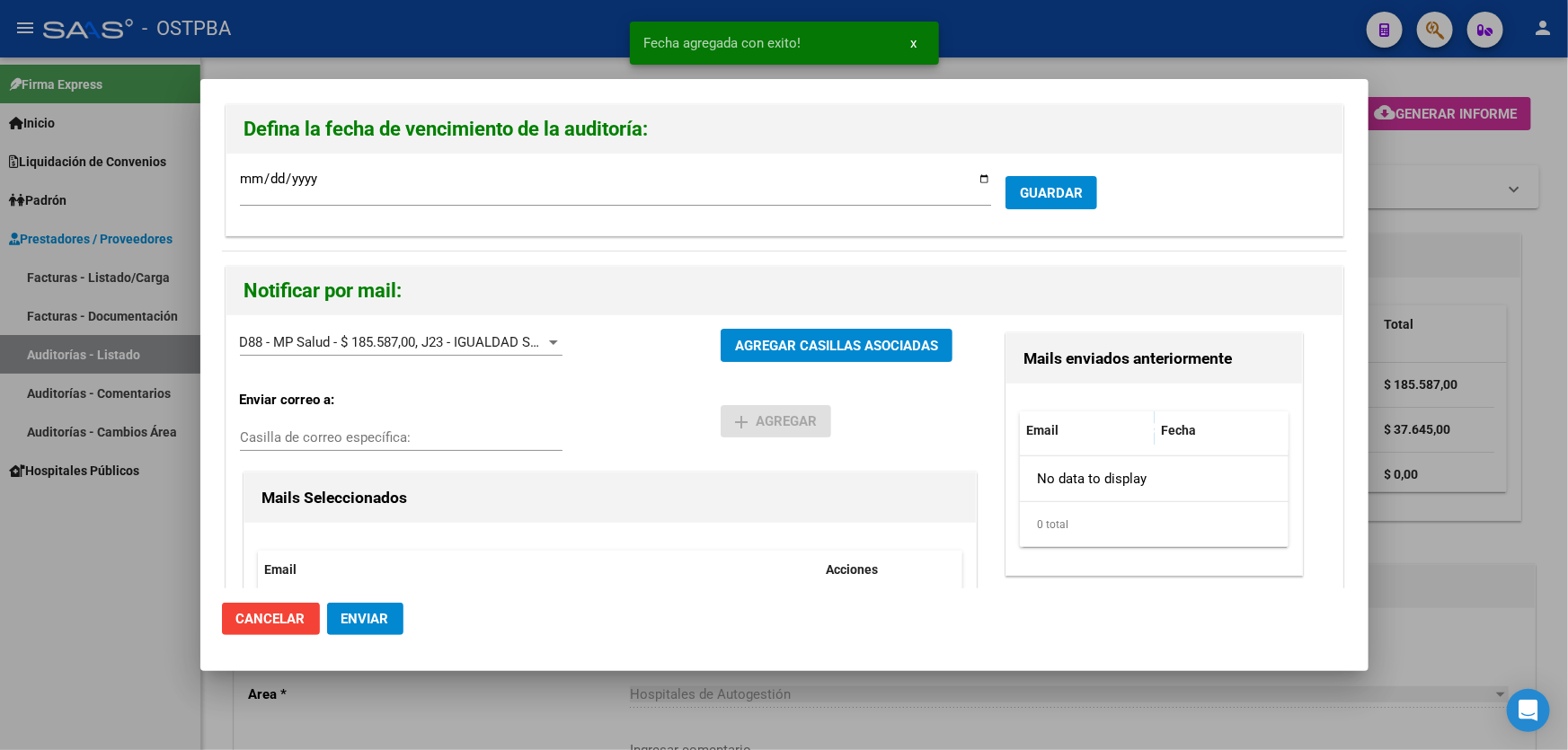
click at [375, 613] on span "Enviar" at bounding box center [365, 618] width 47 height 16
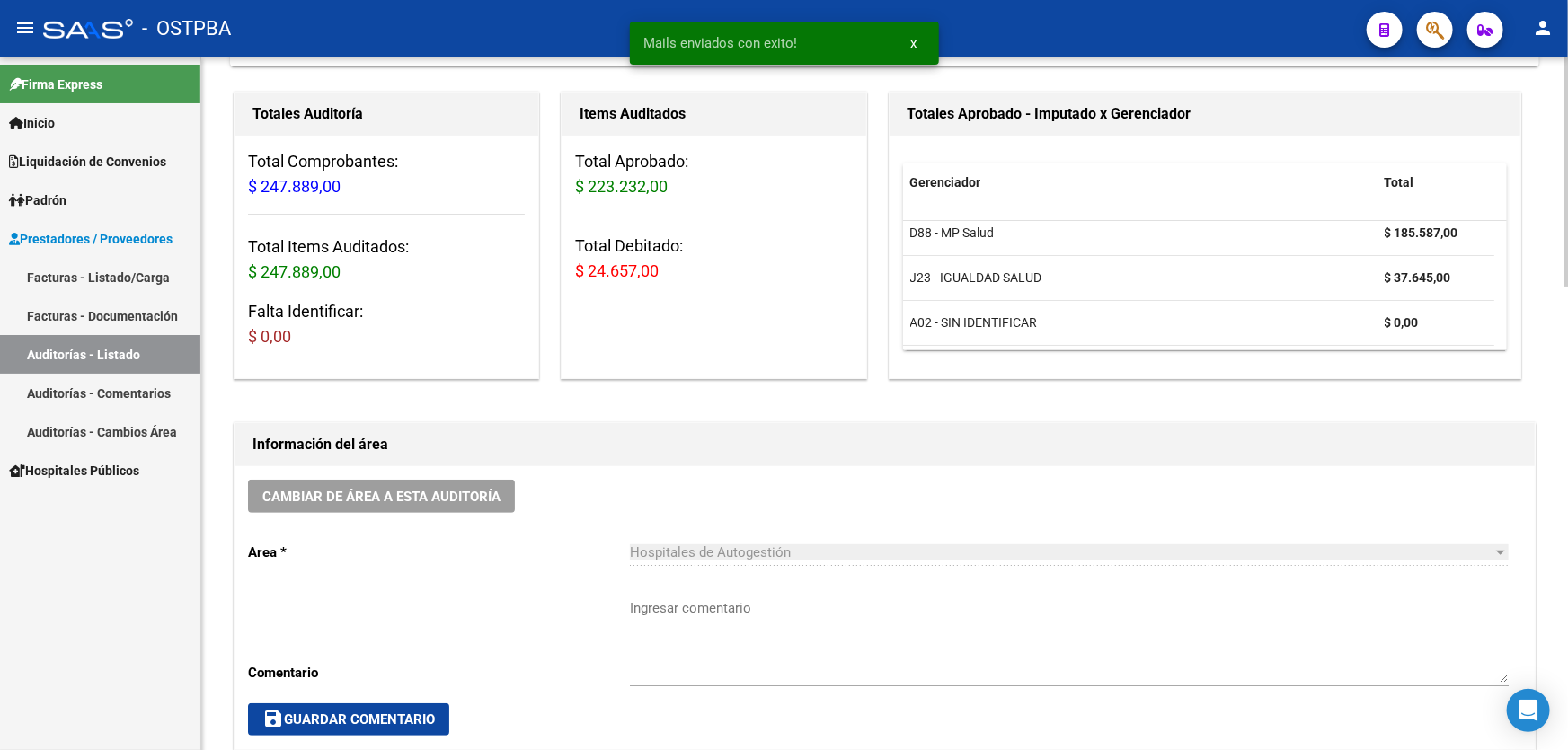
scroll to position [326, 0]
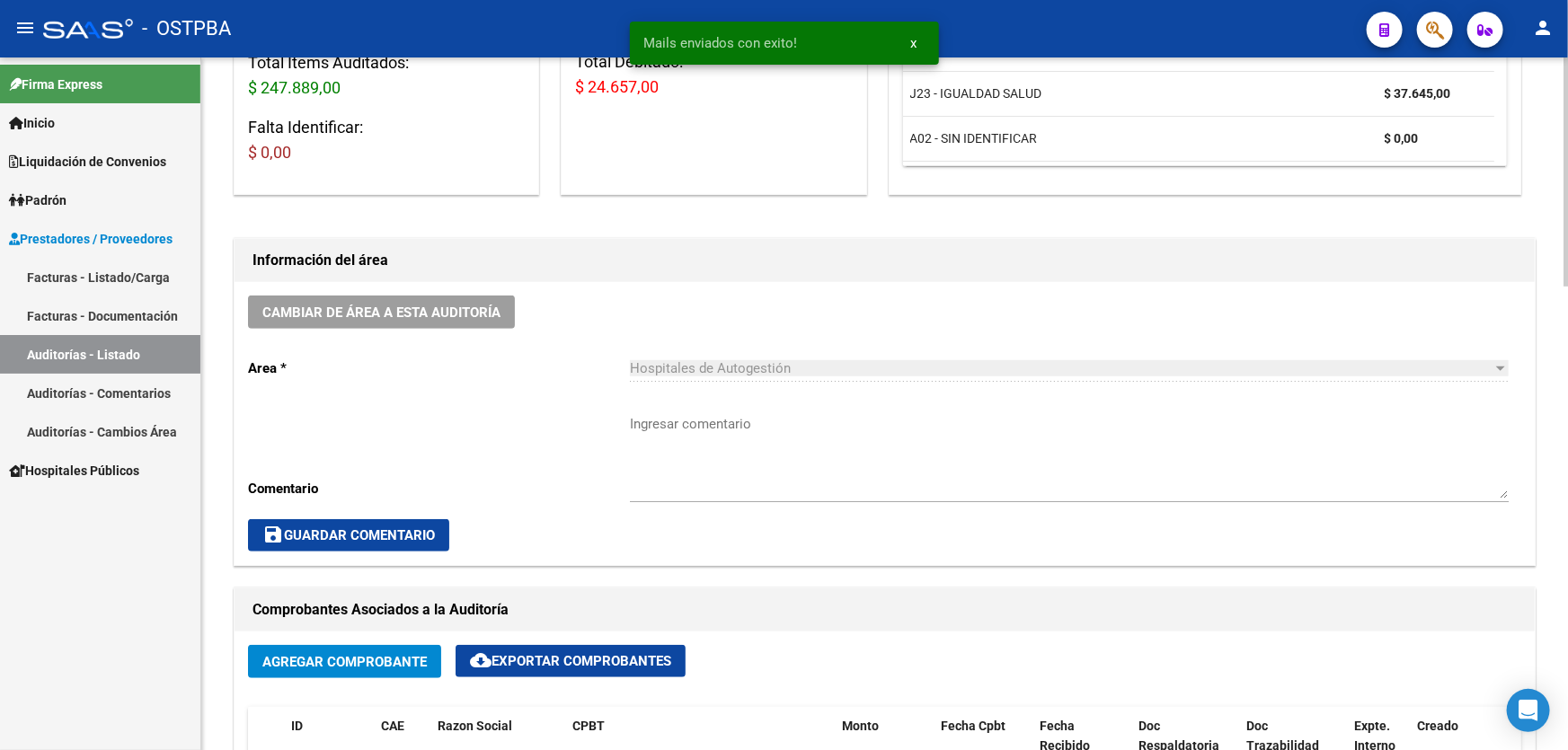
click at [724, 448] on textarea "Ingresar comentario" at bounding box center [1069, 455] width 878 height 84
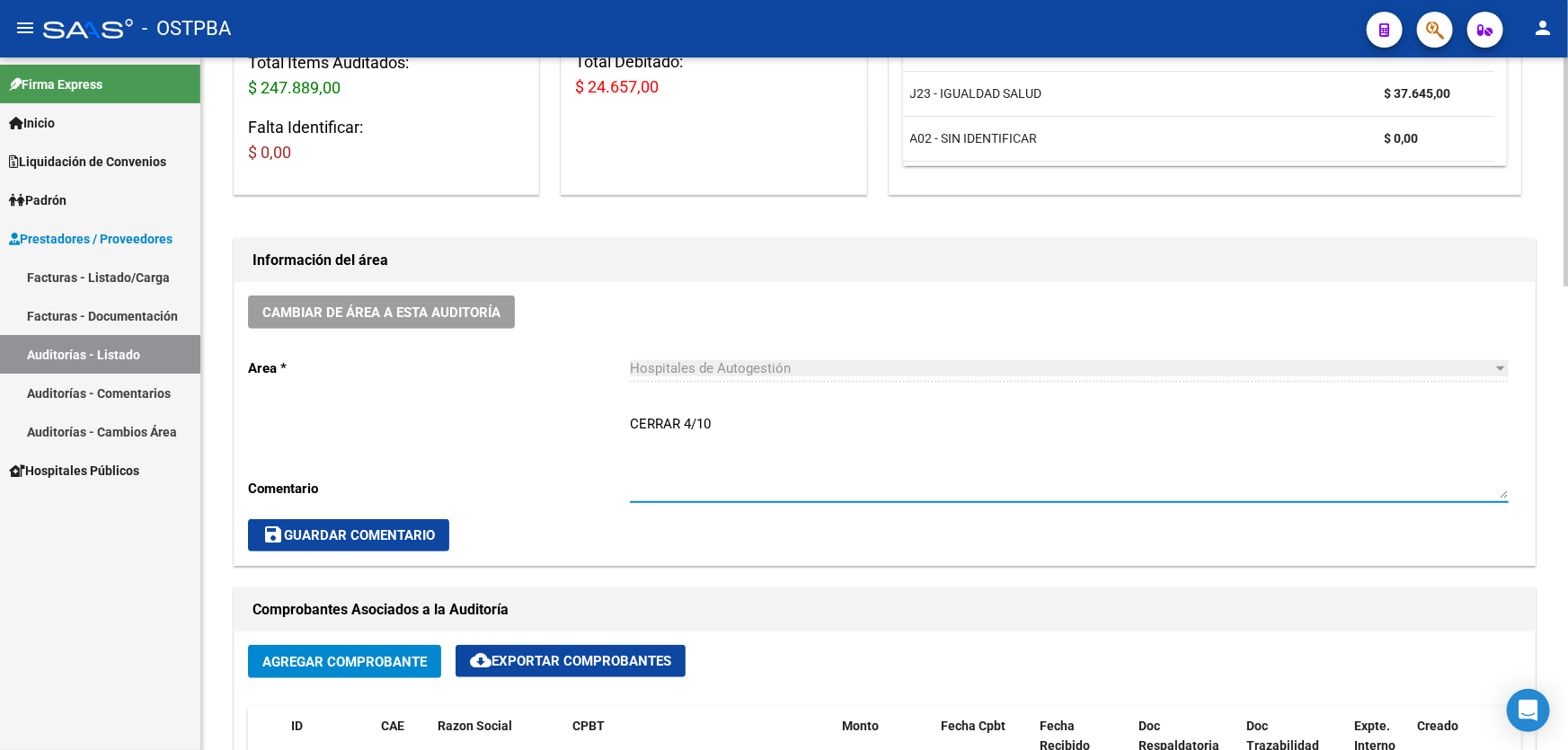
type textarea "CERRAR 4/10"
click at [305, 531] on span "save Guardar Comentario" at bounding box center [349, 535] width 172 height 16
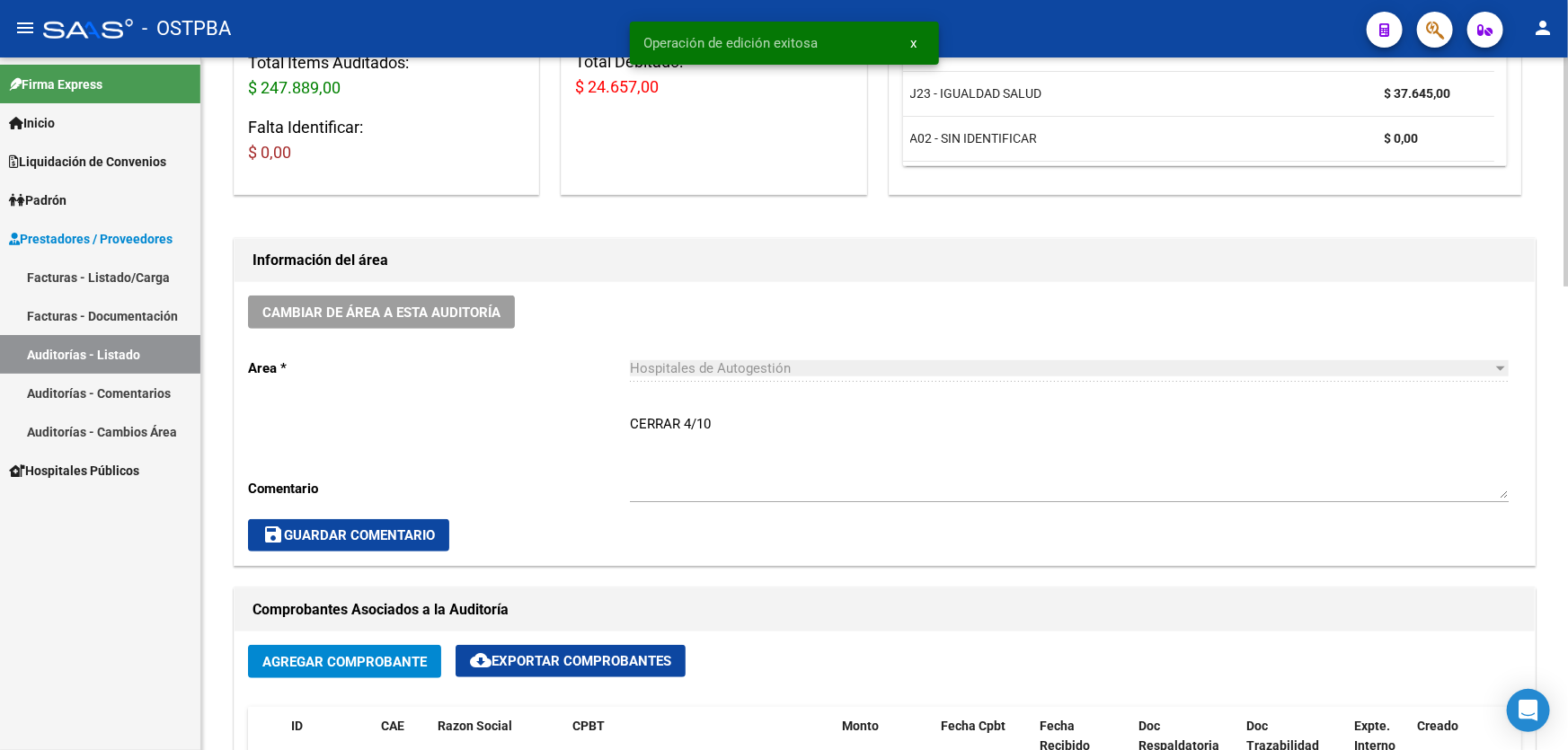
click at [522, 429] on div "Cambiar de área a esta auditoría Area * Hospitales de Autogestión Seleccionar a…" at bounding box center [885, 423] width 1300 height 283
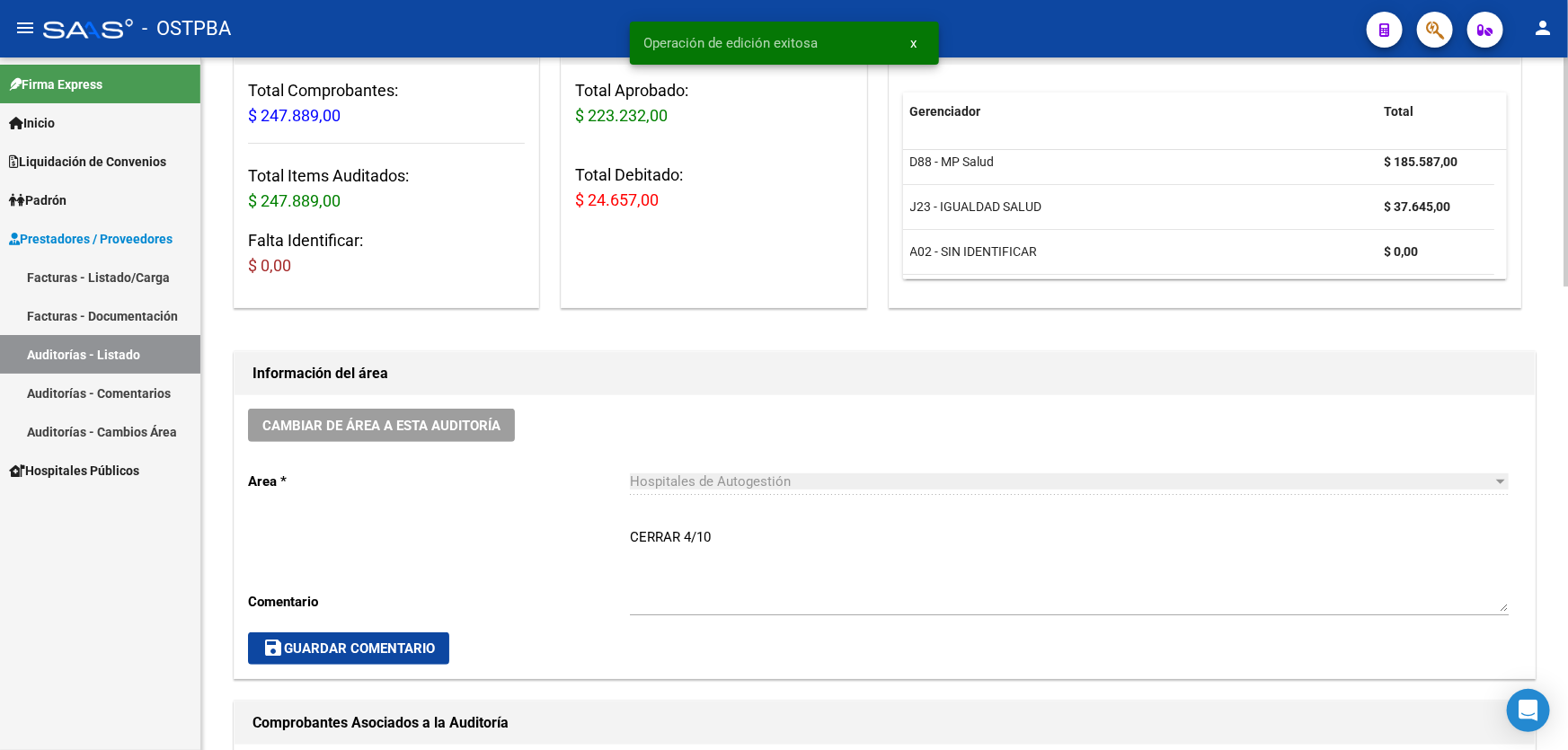
scroll to position [0, 0]
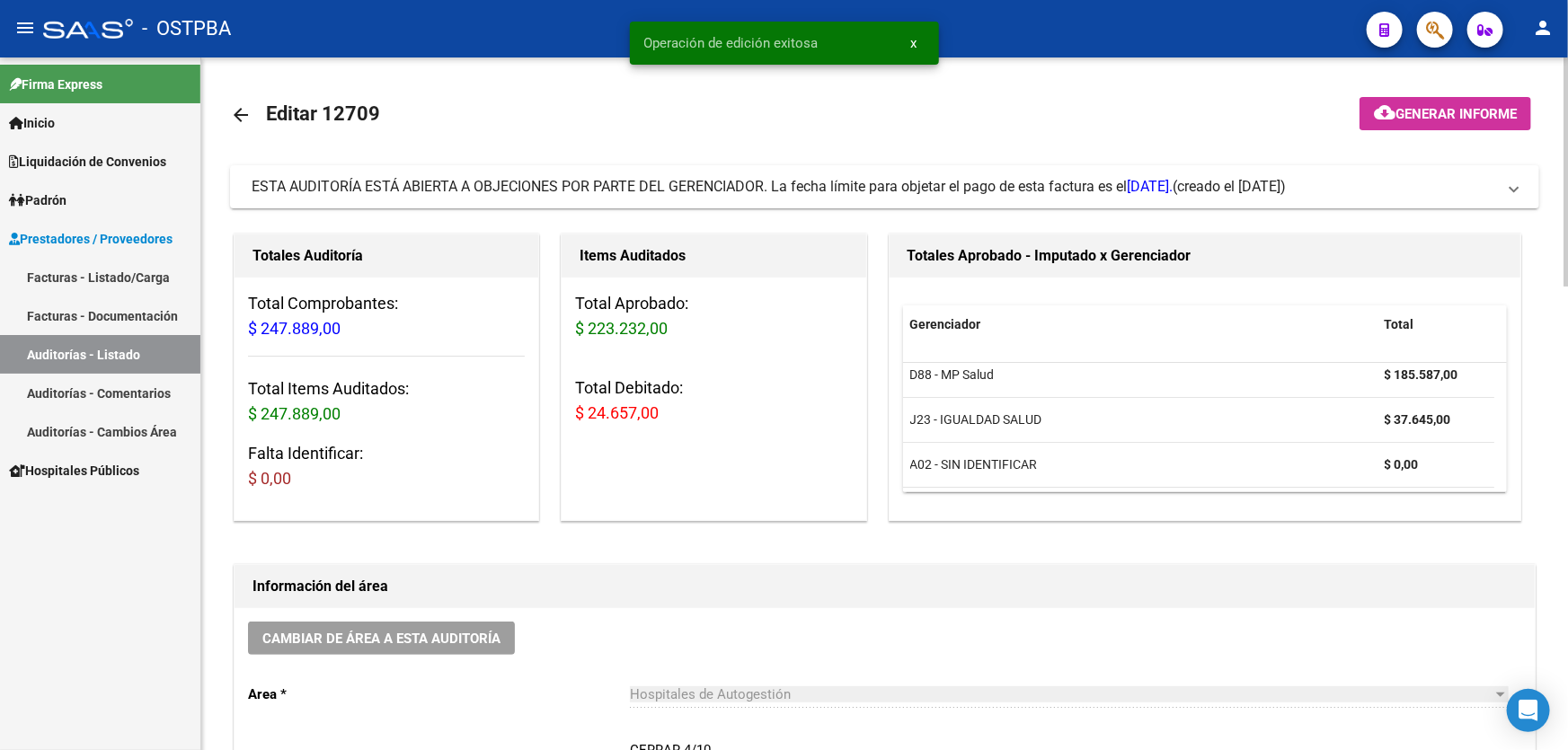
click at [238, 117] on mat-icon "arrow_back" at bounding box center [241, 115] width 22 height 22
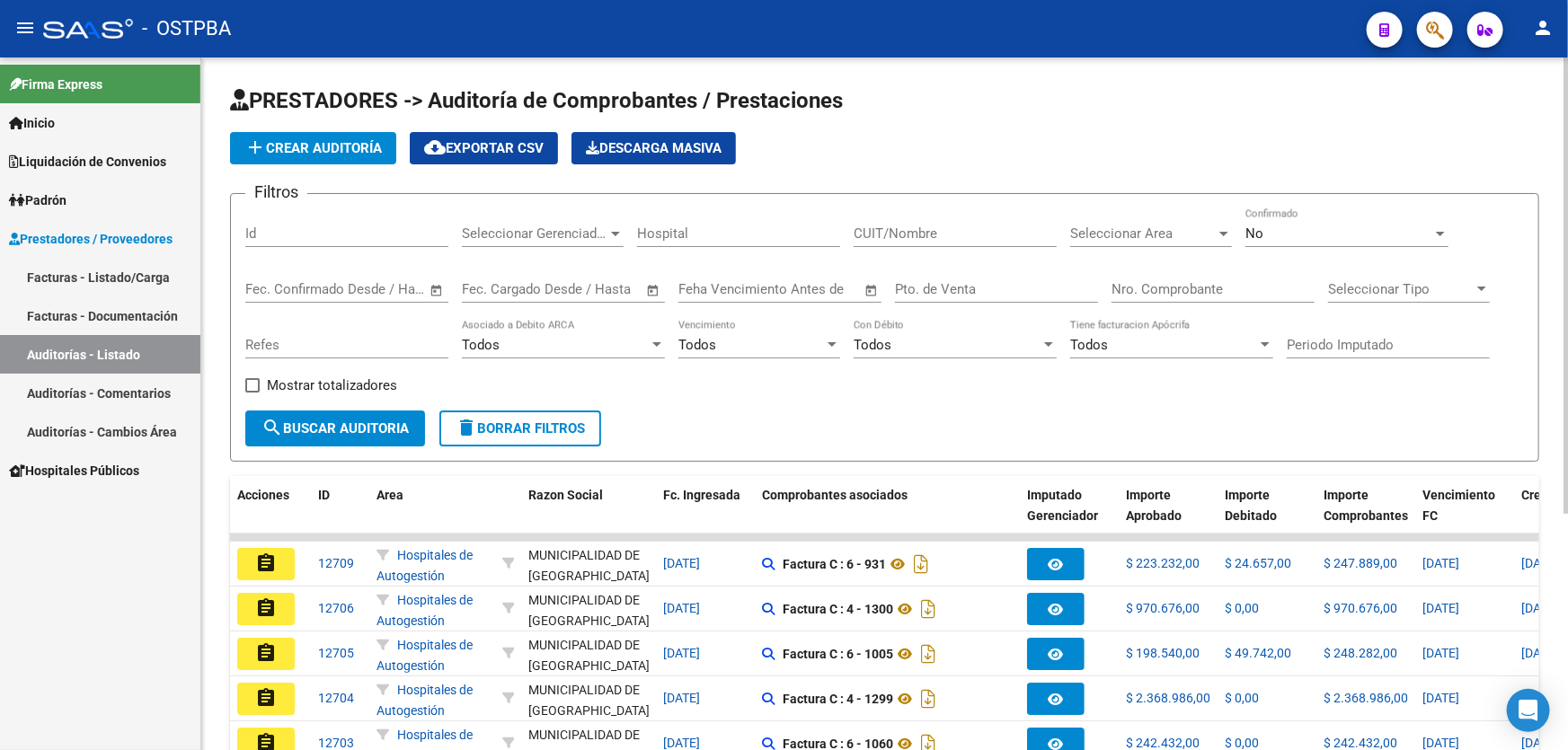
click at [294, 144] on span "add Crear Auditoría" at bounding box center [313, 148] width 137 height 16
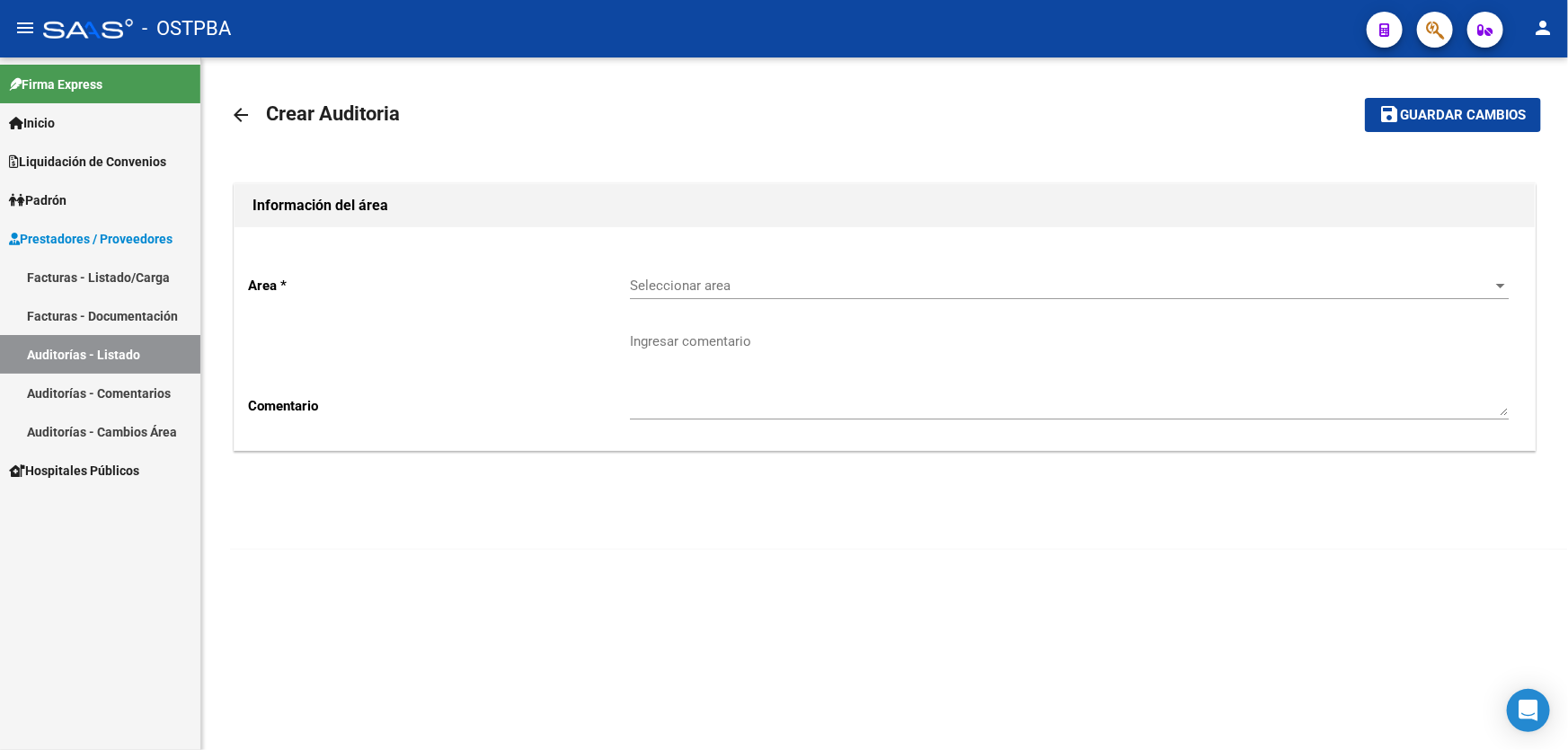
click at [665, 274] on div "Seleccionar area Seleccionar area" at bounding box center [1069, 279] width 878 height 39
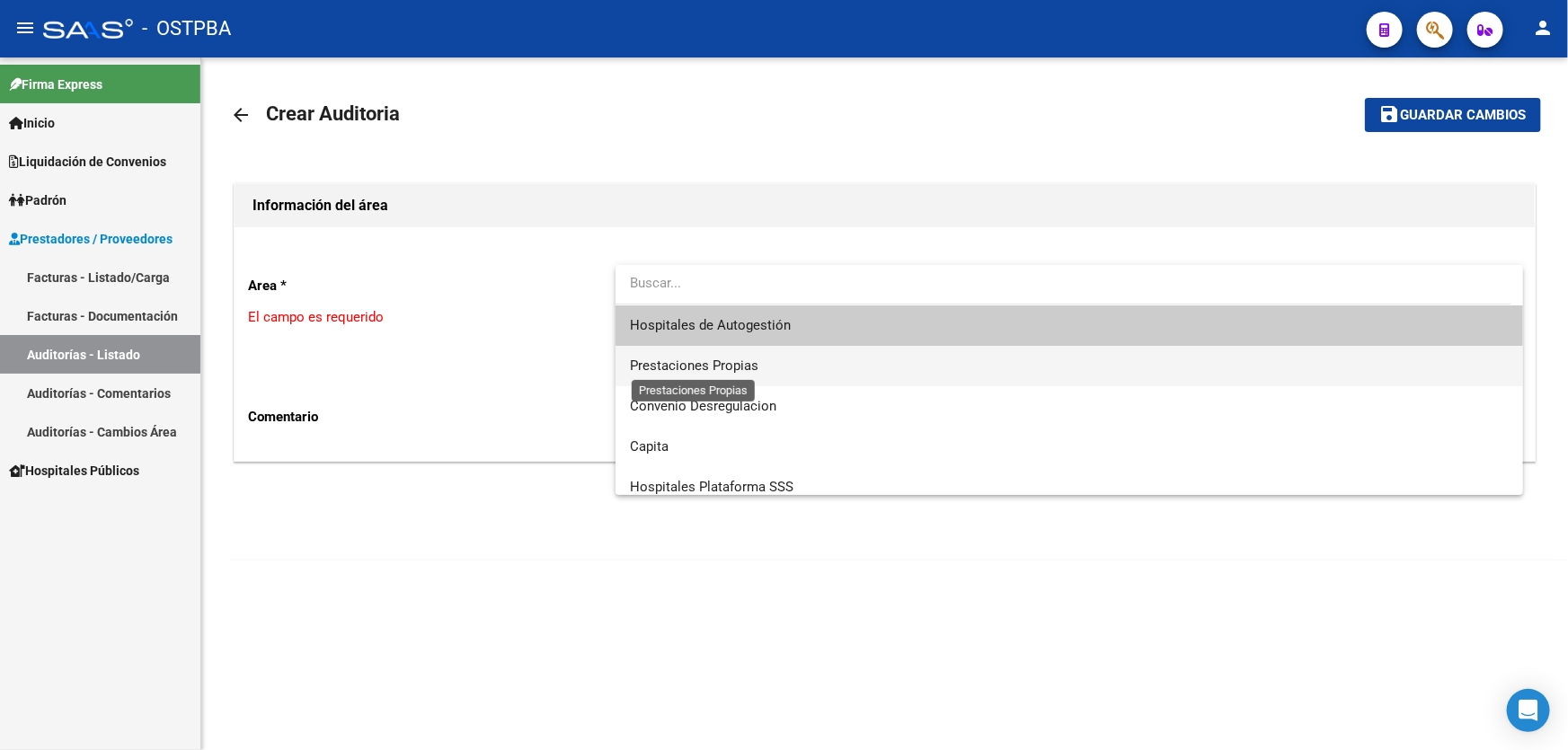
click at [708, 366] on span "Prestaciones Propias" at bounding box center [694, 365] width 129 height 16
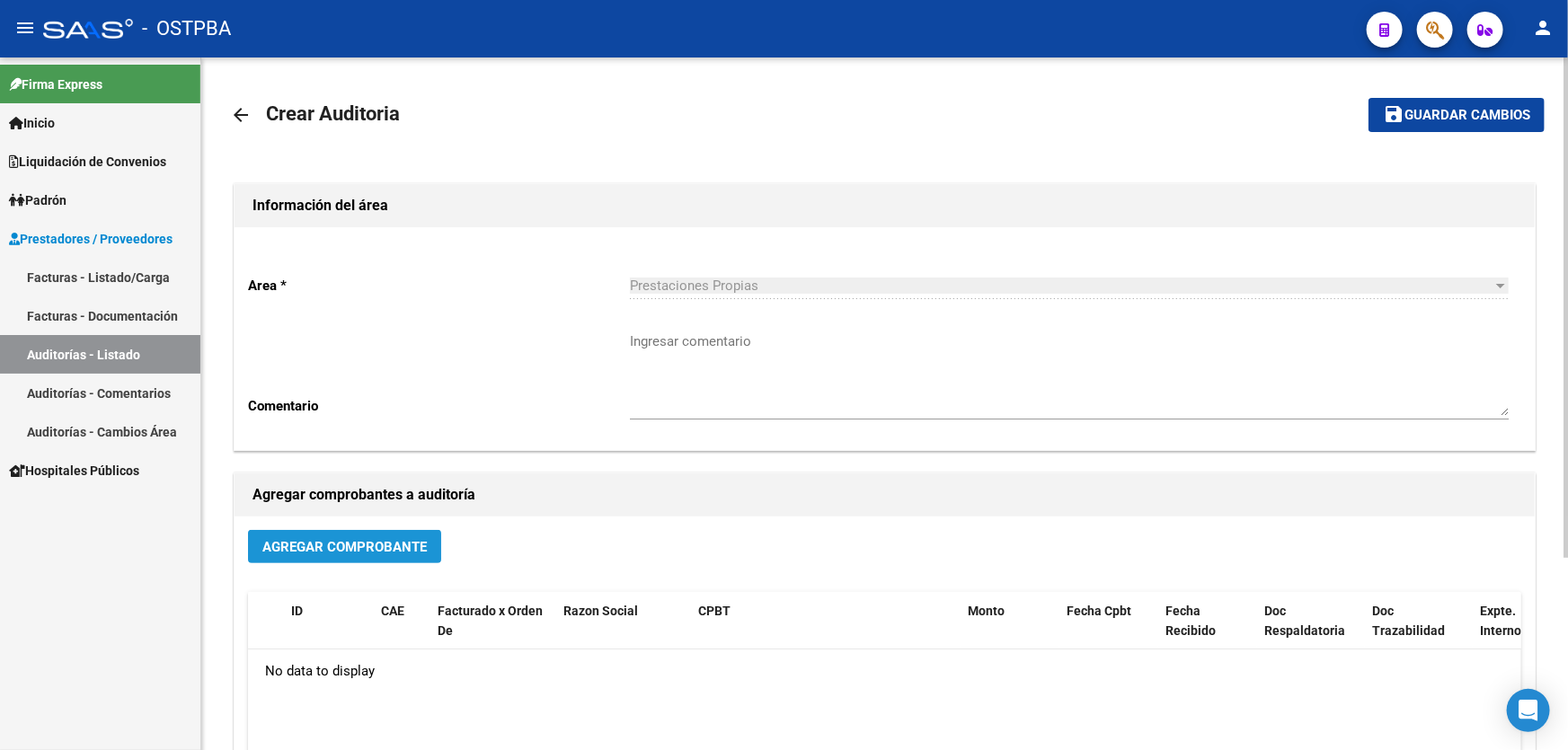
click at [288, 538] on span "Agregar Comprobante" at bounding box center [345, 545] width 165 height 16
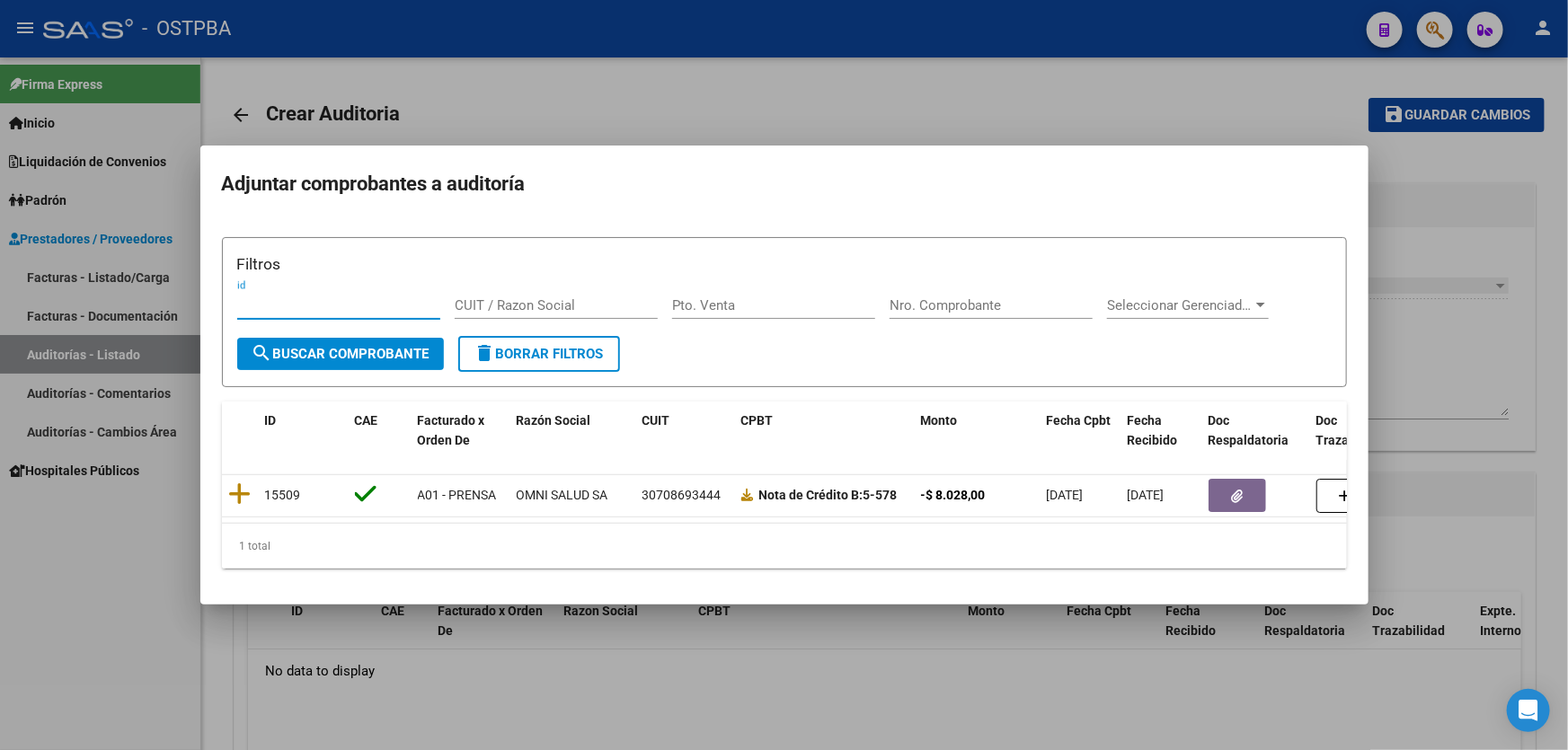
click at [770, 668] on div at bounding box center [784, 375] width 1568 height 750
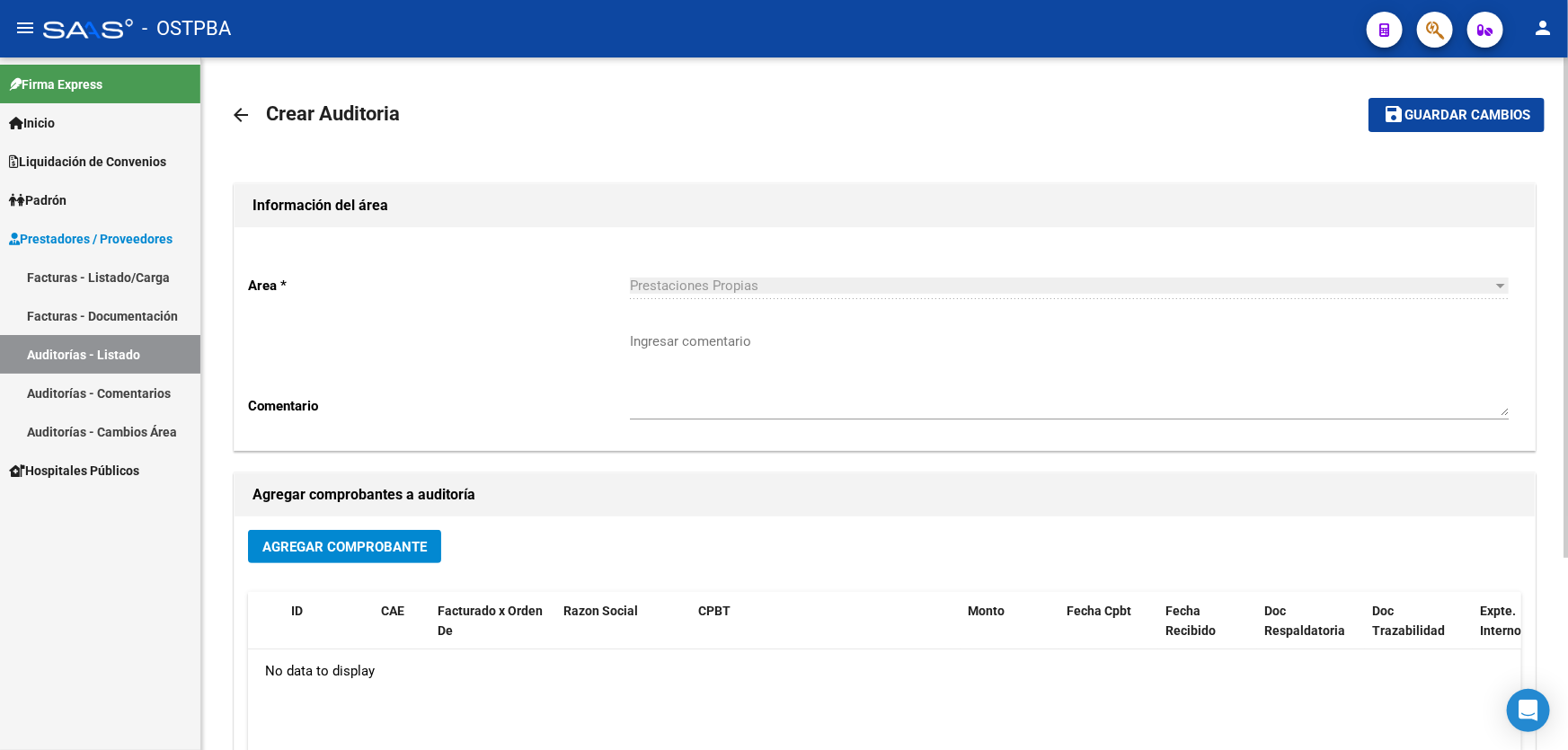
click at [231, 110] on mat-icon "arrow_back" at bounding box center [241, 115] width 22 height 22
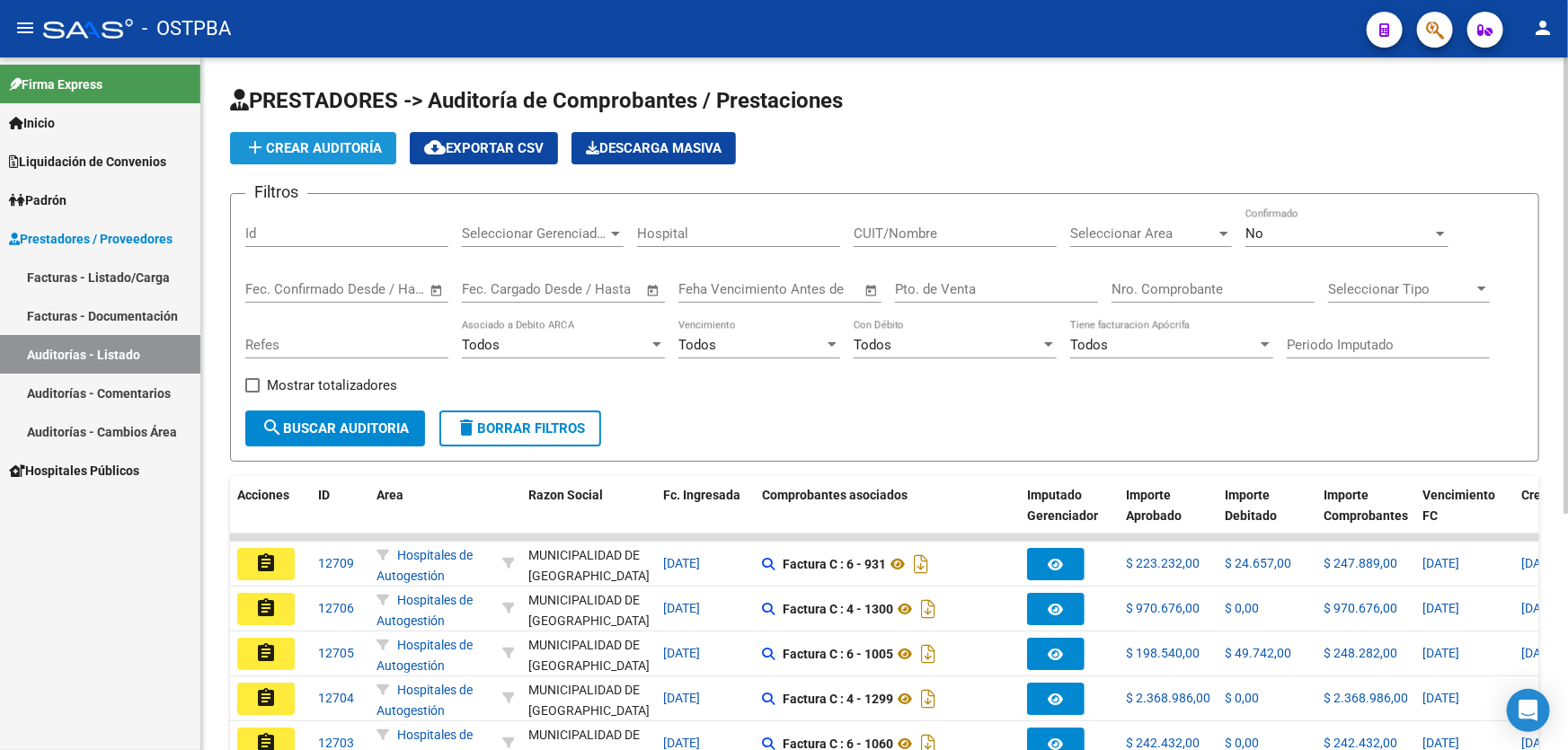
click at [331, 151] on span "add Crear Auditoría" at bounding box center [313, 148] width 137 height 16
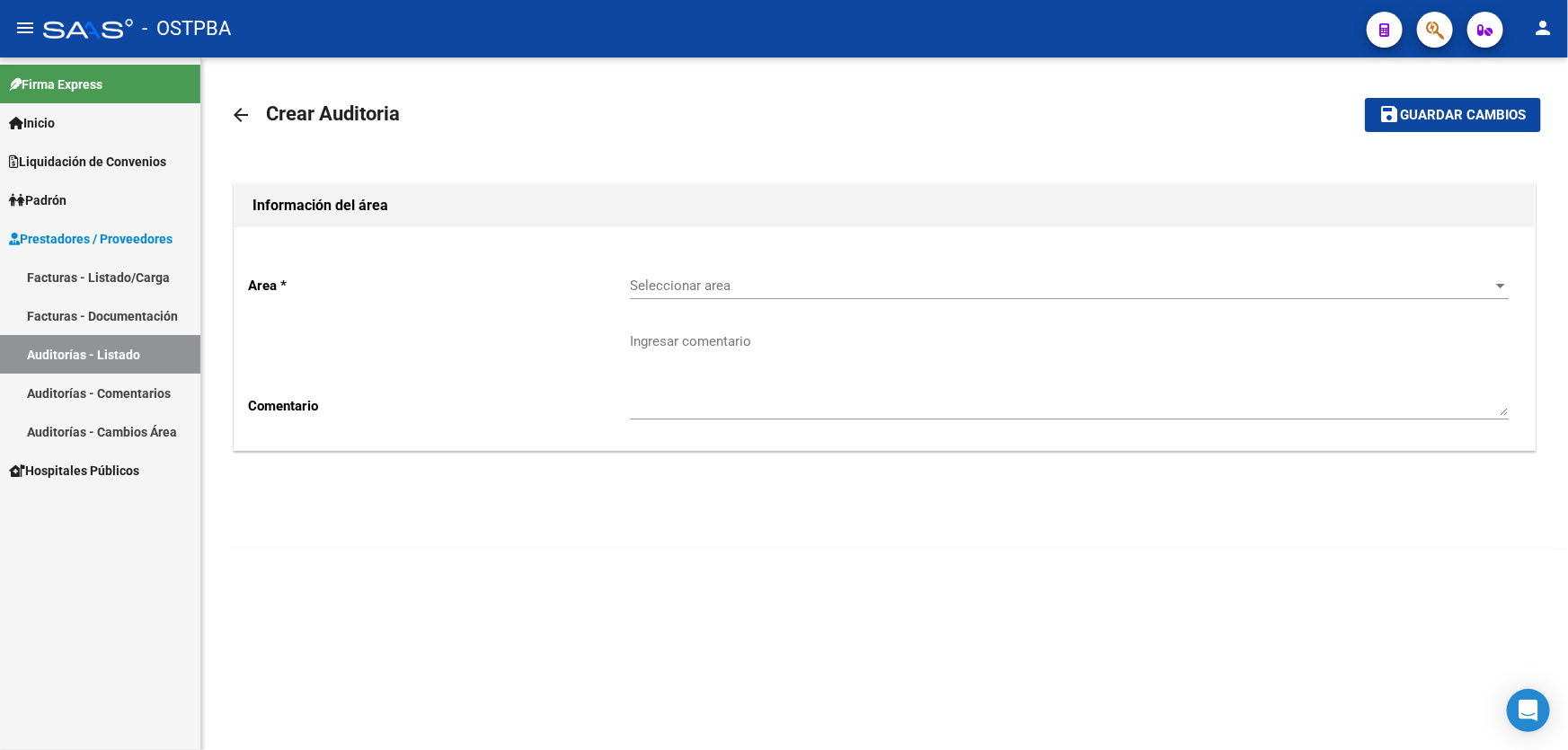
click at [698, 280] on span "Seleccionar area" at bounding box center [1061, 285] width 862 height 16
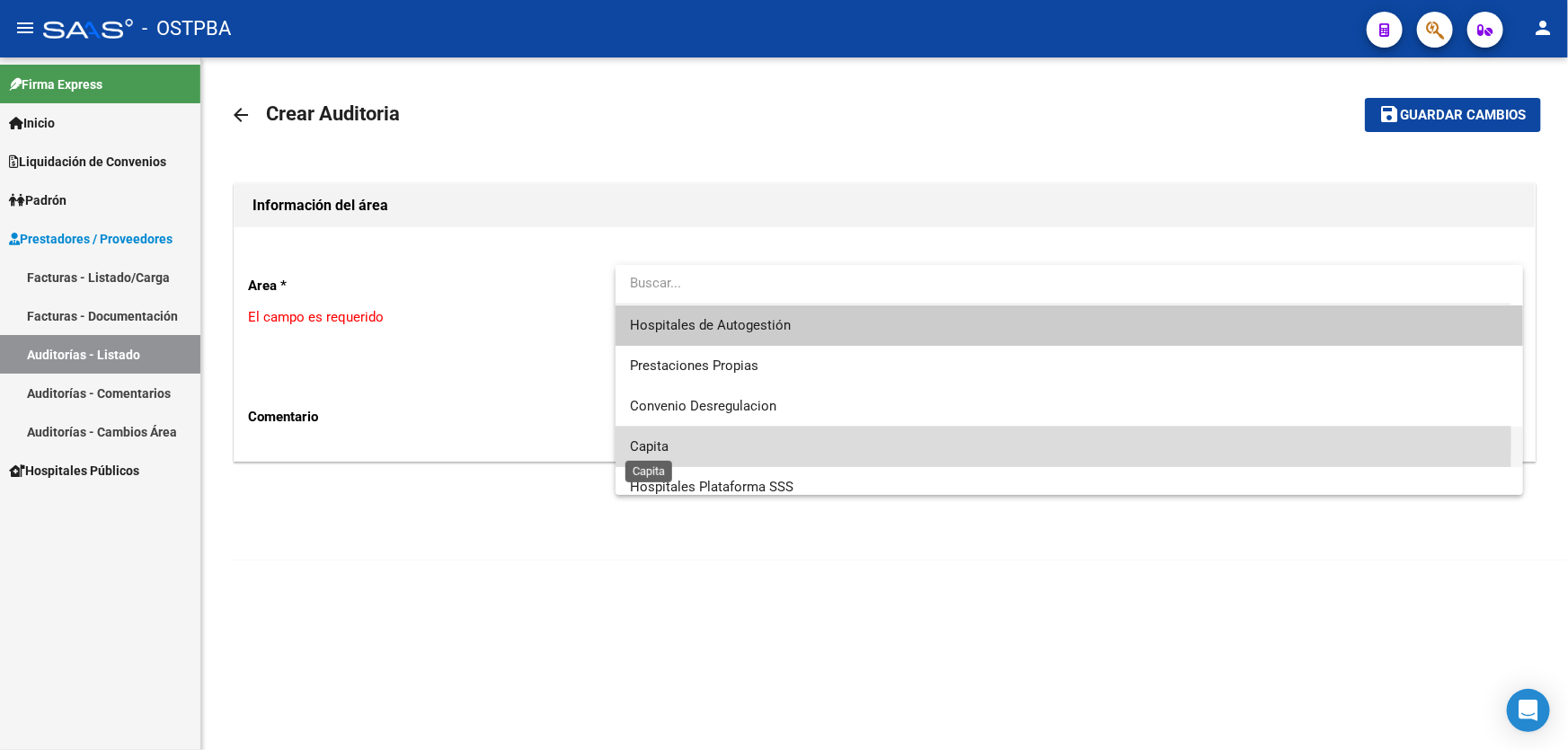
click at [646, 441] on span "Capita" at bounding box center [649, 446] width 39 height 16
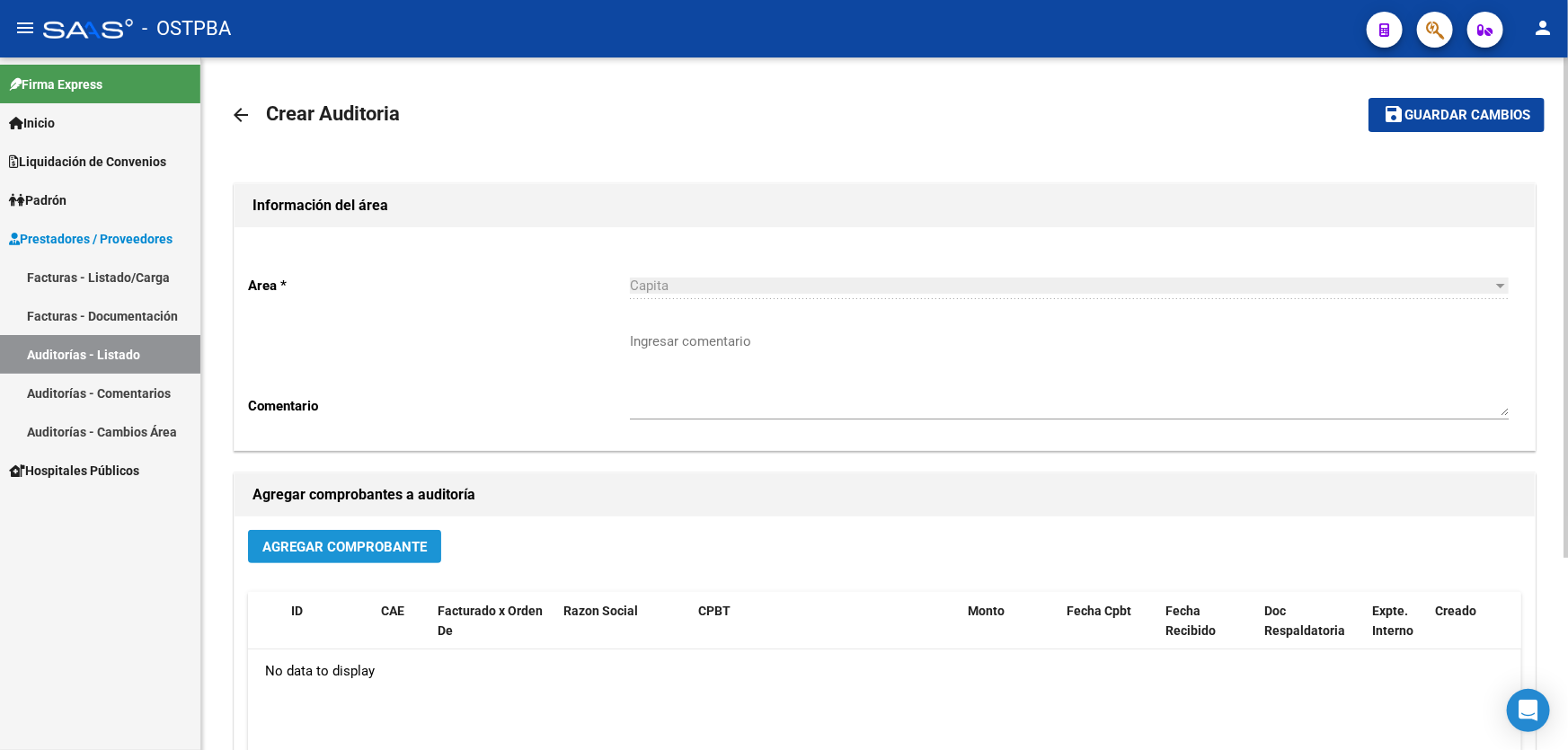
click at [317, 540] on span "Agregar Comprobante" at bounding box center [345, 546] width 165 height 16
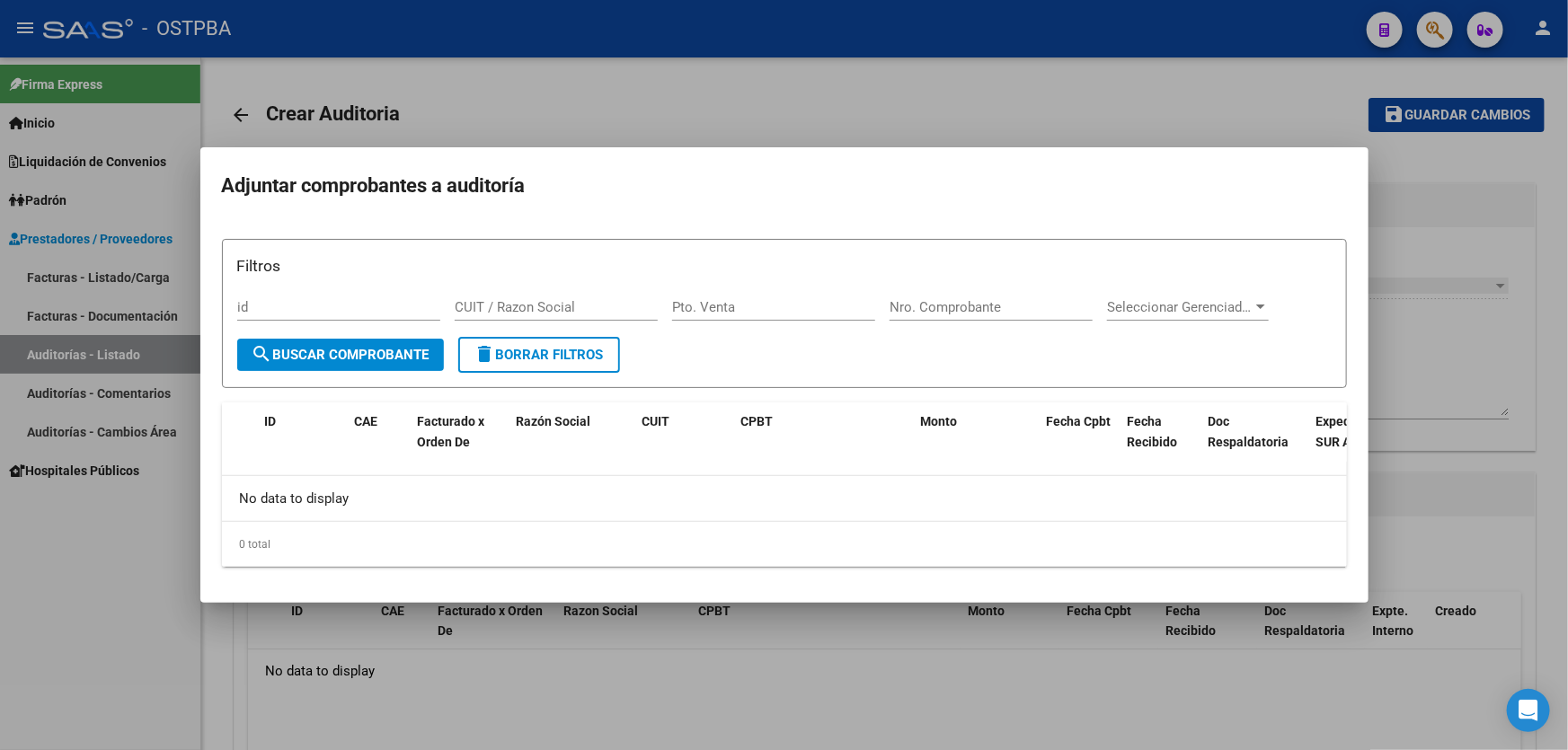
click at [598, 697] on div at bounding box center [784, 375] width 1568 height 750
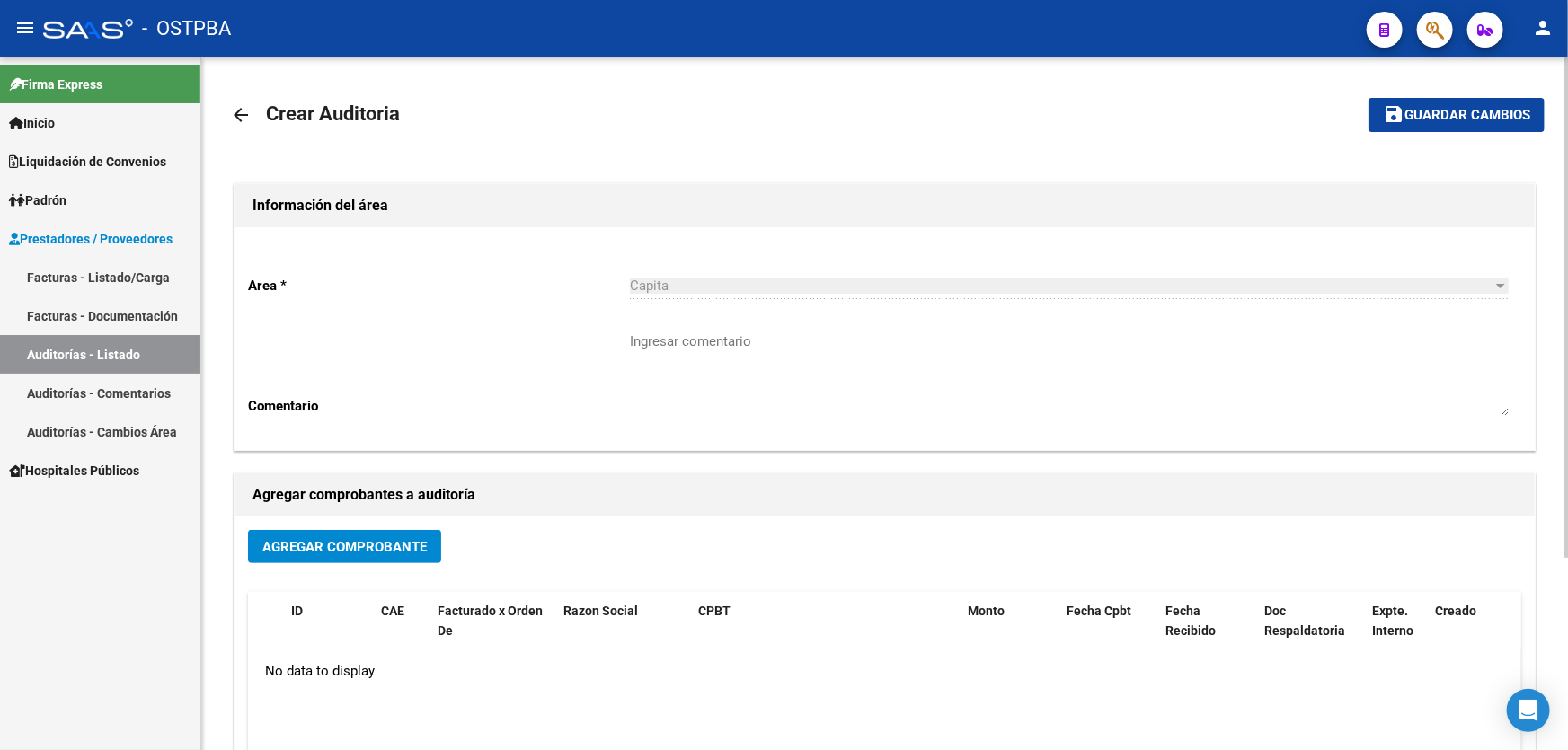
click at [235, 109] on mat-icon "arrow_back" at bounding box center [241, 115] width 22 height 22
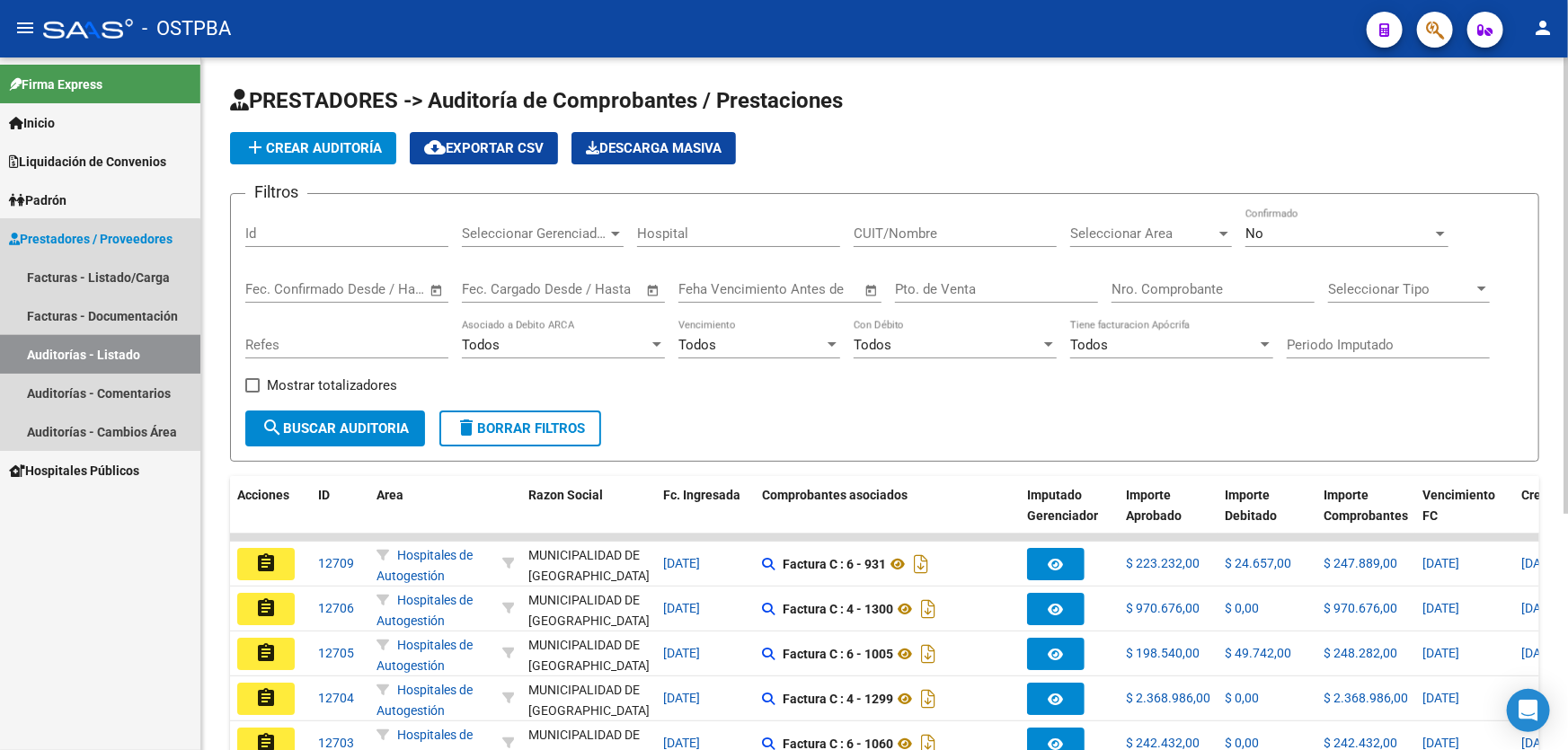
click at [99, 341] on link "Auditorías - Listado" at bounding box center [99, 354] width 200 height 39
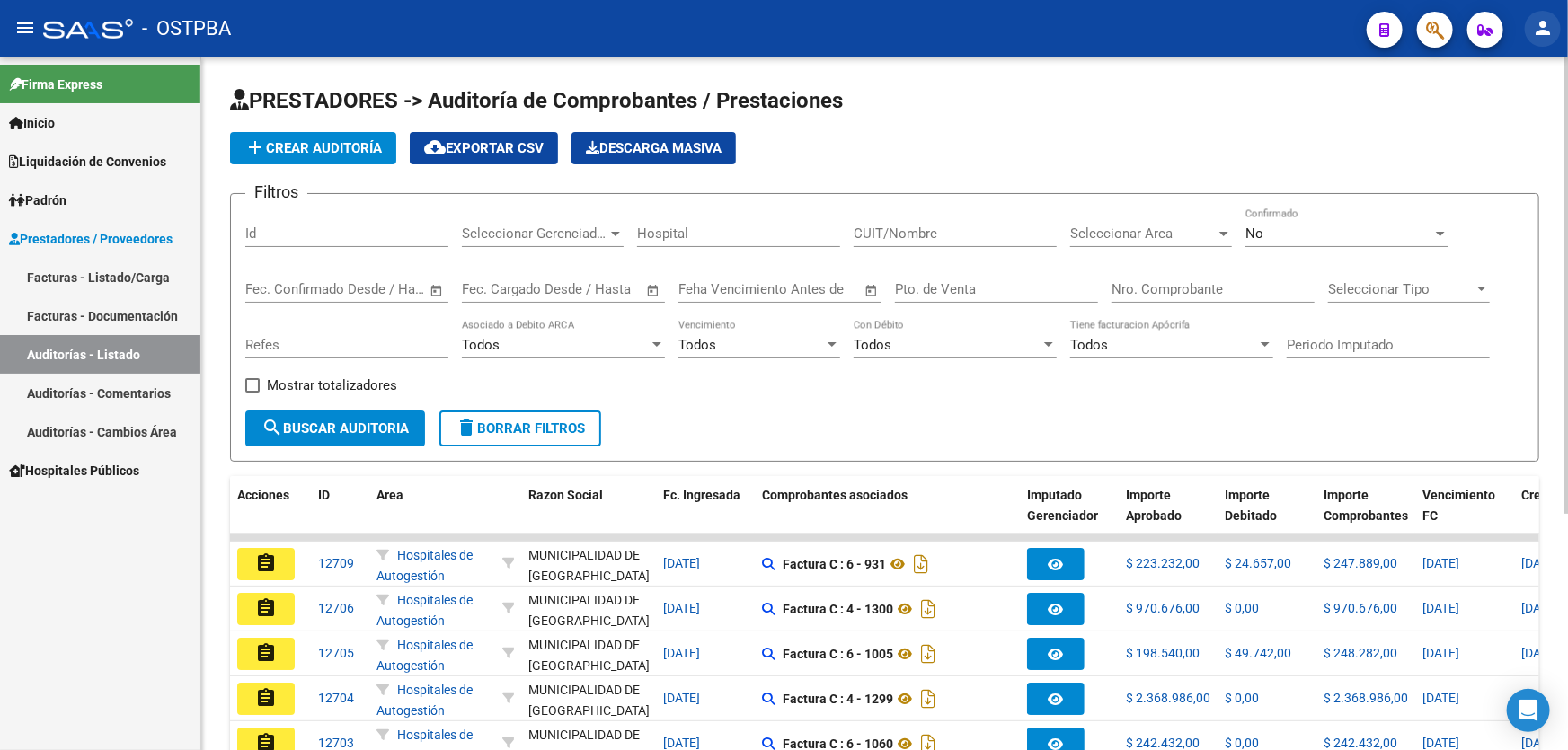
click at [1542, 27] on mat-icon "person" at bounding box center [1542, 27] width 22 height 22
click at [1145, 106] on div at bounding box center [784, 375] width 1568 height 750
click at [1277, 234] on div "No" at bounding box center [1338, 233] width 187 height 16
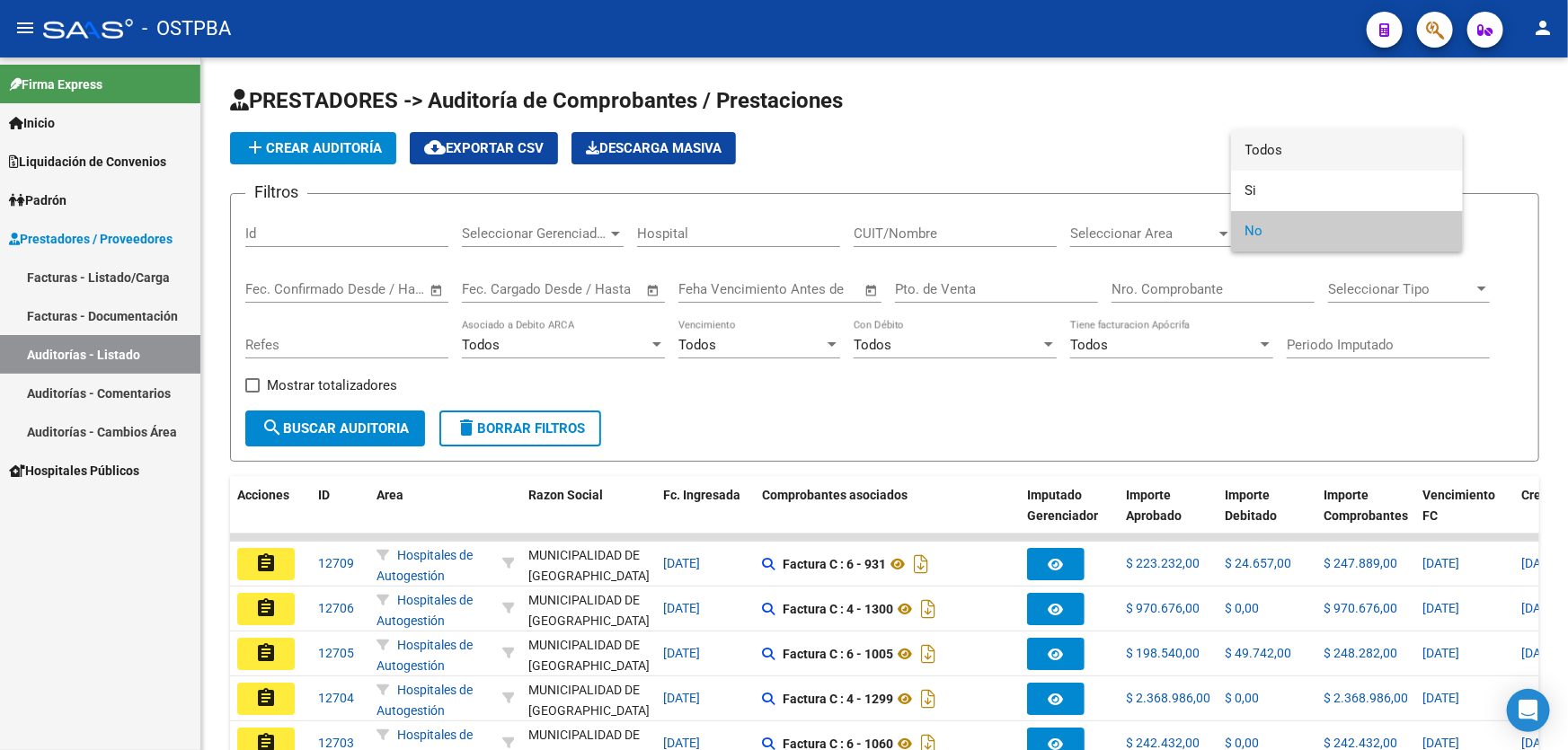
click at [1307, 144] on span "Todos" at bounding box center [1346, 151] width 203 height 41
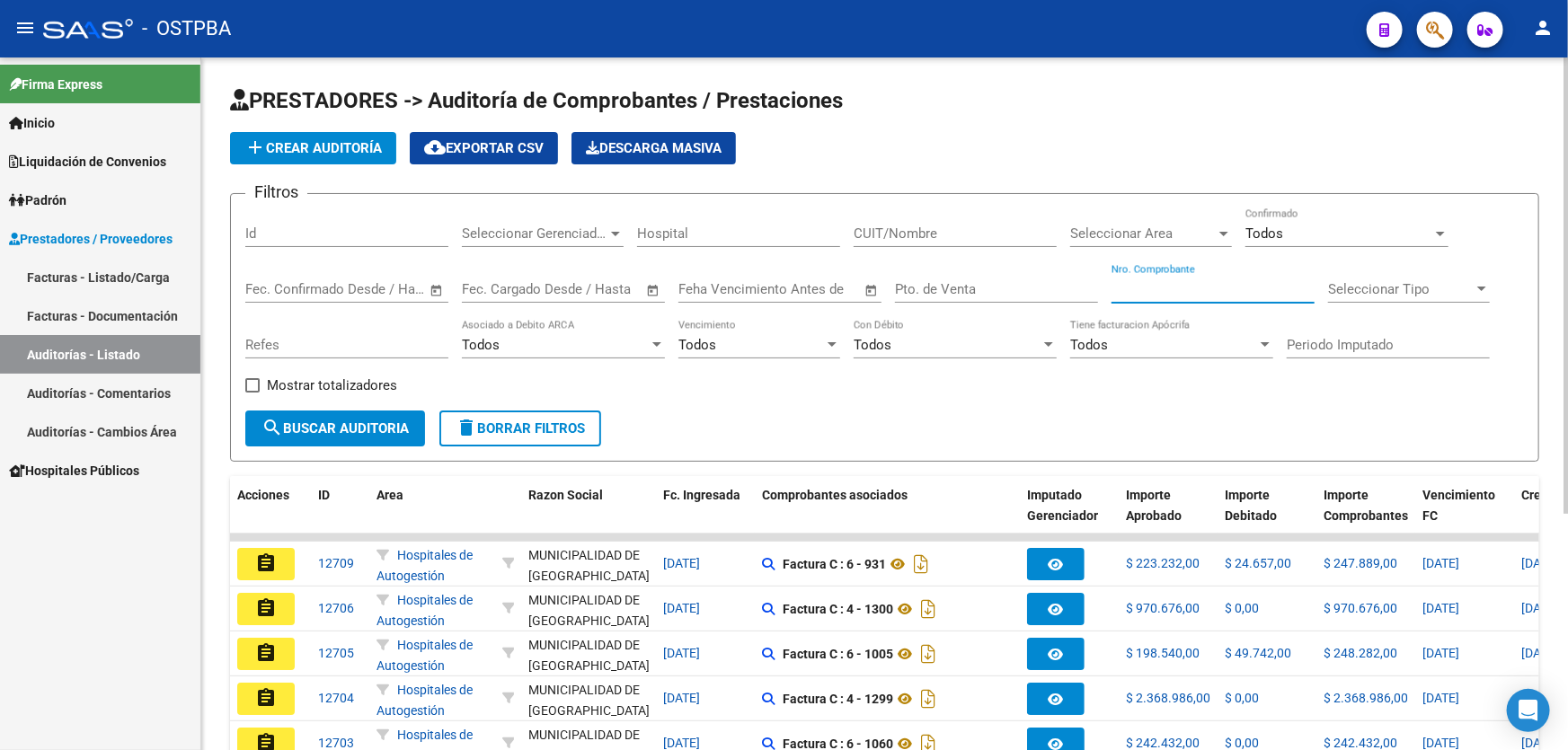
click at [1159, 289] on input "Nro. Comprobante" at bounding box center [1213, 289] width 203 height 16
type input "22397"
click at [286, 421] on span "search Buscar Auditoria" at bounding box center [335, 428] width 148 height 16
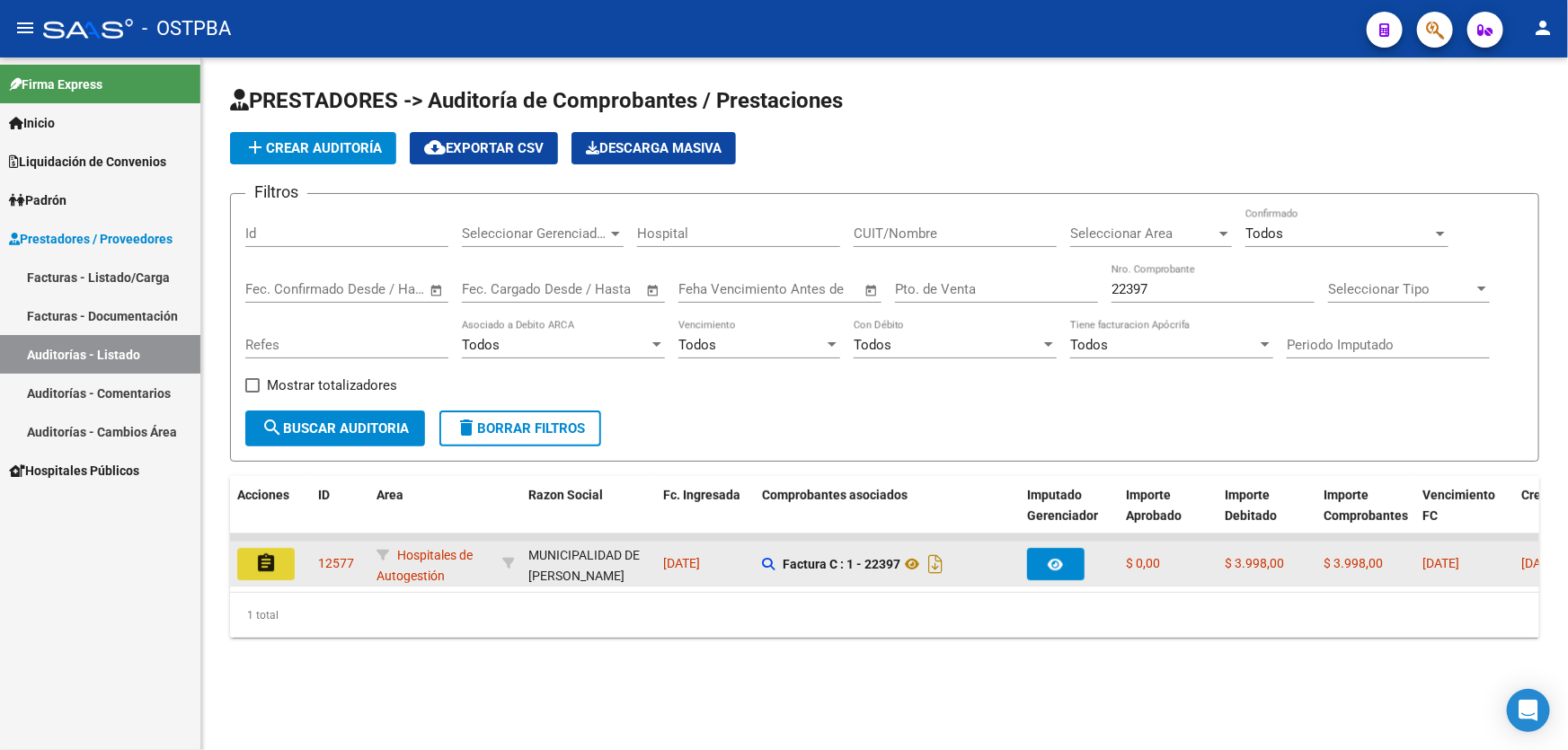
click at [264, 557] on mat-icon "assignment" at bounding box center [265, 562] width 22 height 22
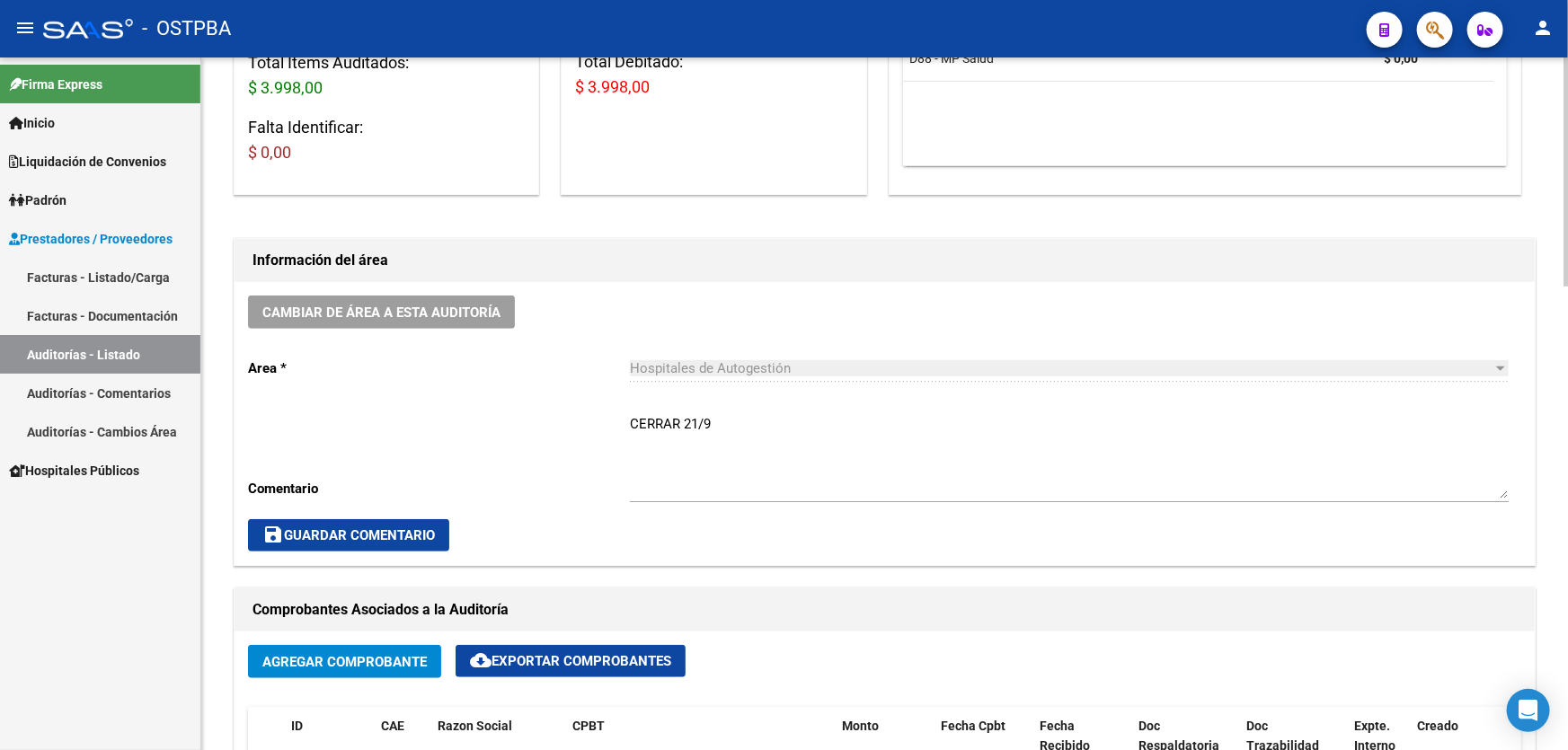
scroll to position [571, 0]
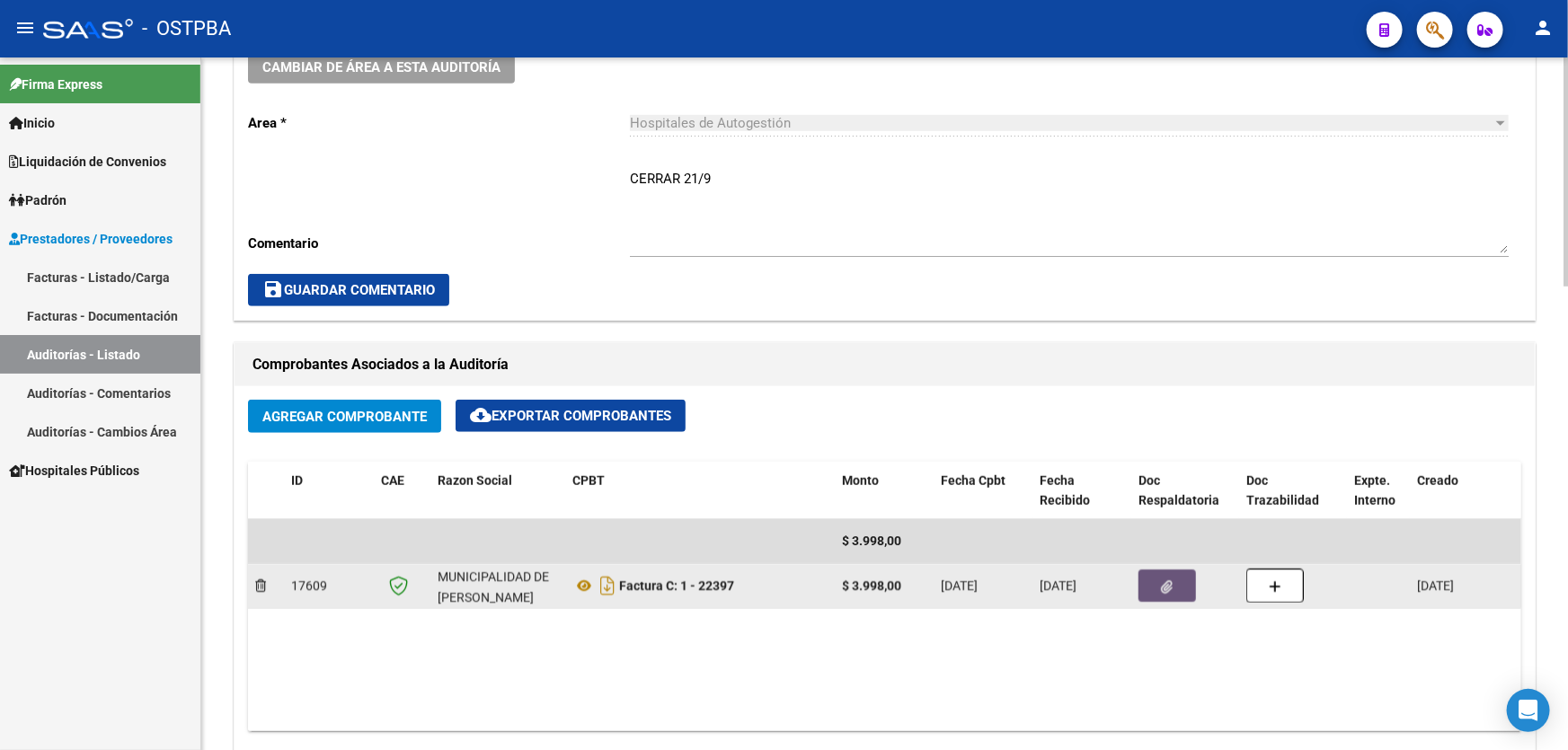
click at [1173, 588] on button "button" at bounding box center [1166, 585] width 58 height 32
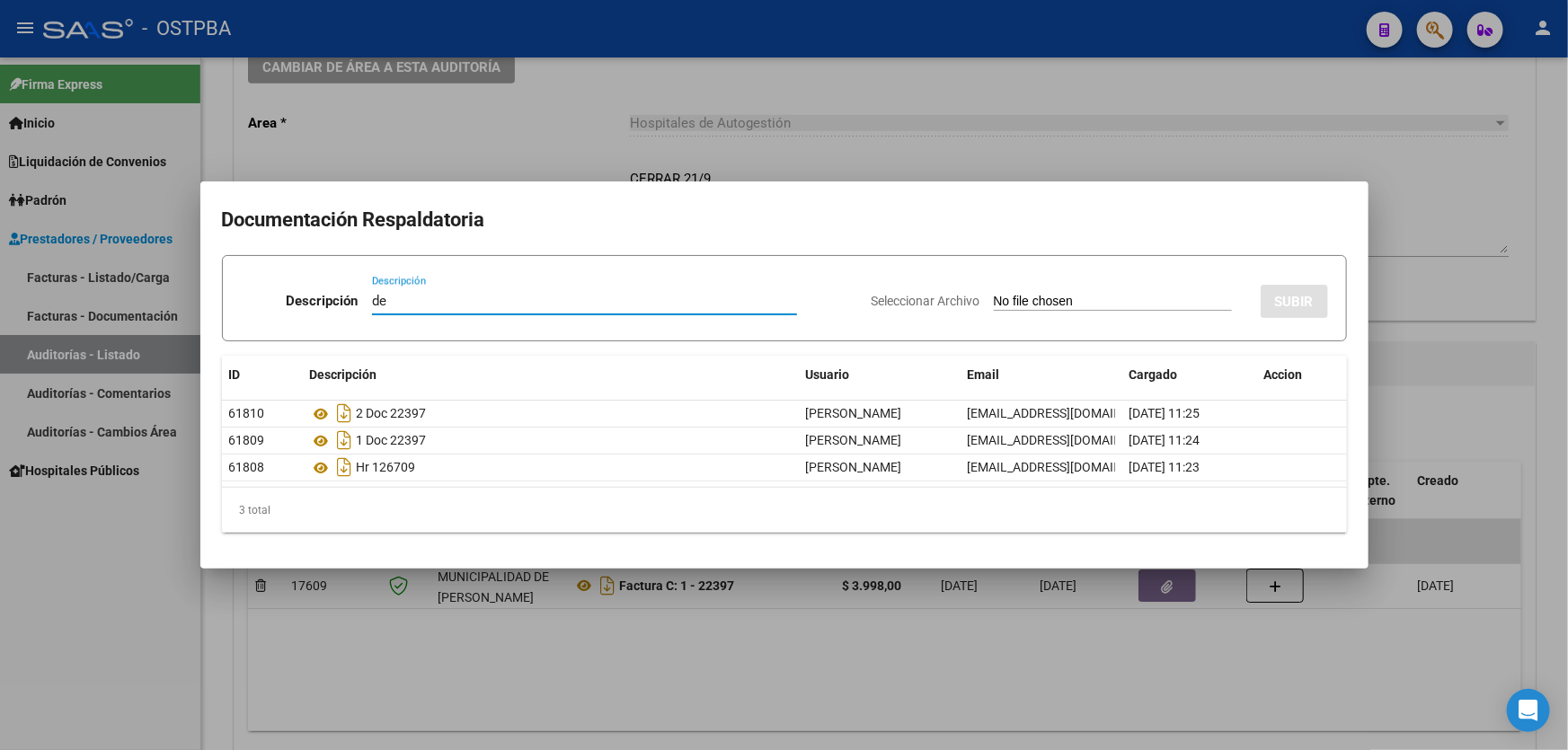
type input "d"
type input "DEBITO MP"
click at [994, 296] on input "Seleccionar Archivo" at bounding box center [1112, 302] width 238 height 17
type input "C:\fakepath\debito mp 12577.pdf"
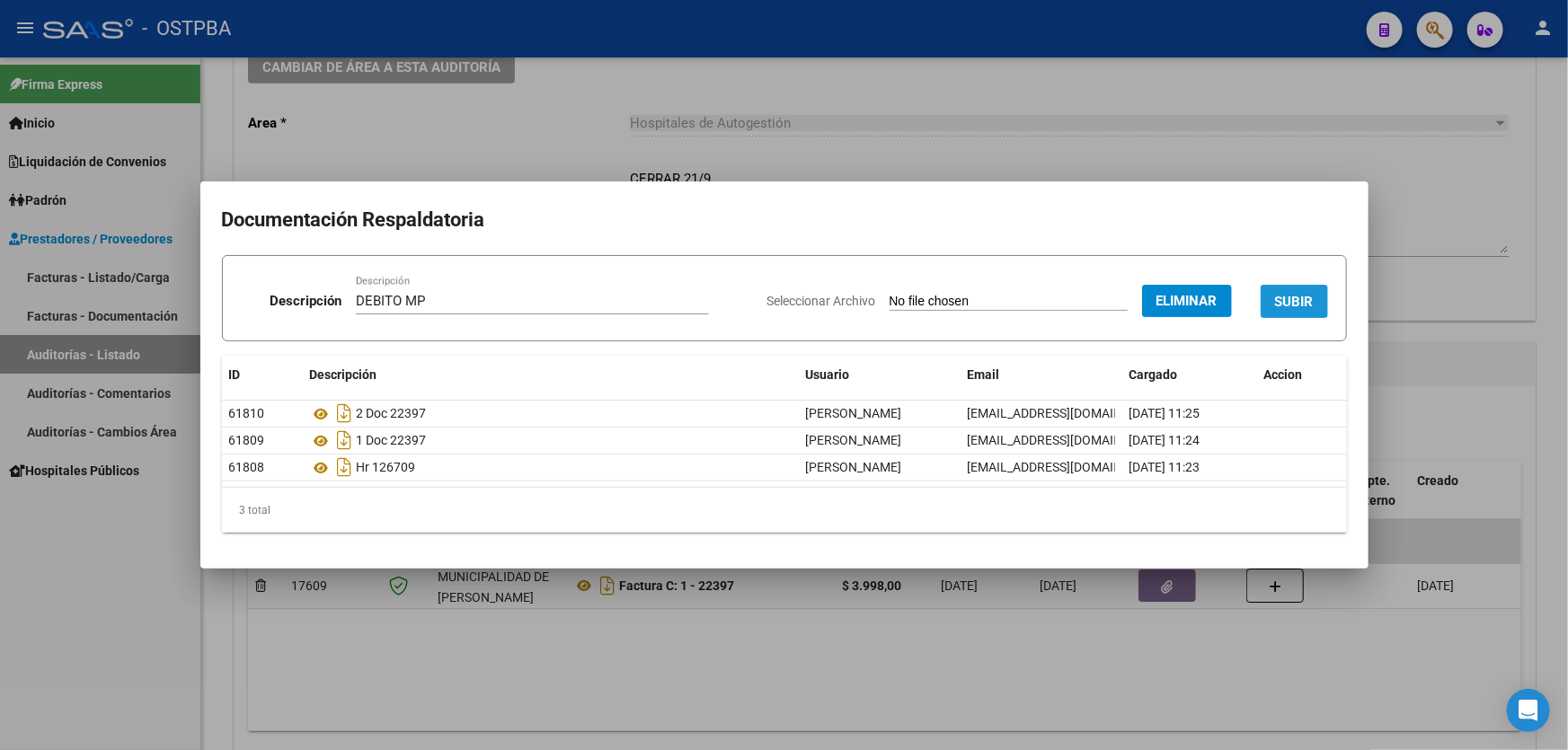
click at [1285, 294] on span "SUBIR" at bounding box center [1294, 301] width 39 height 16
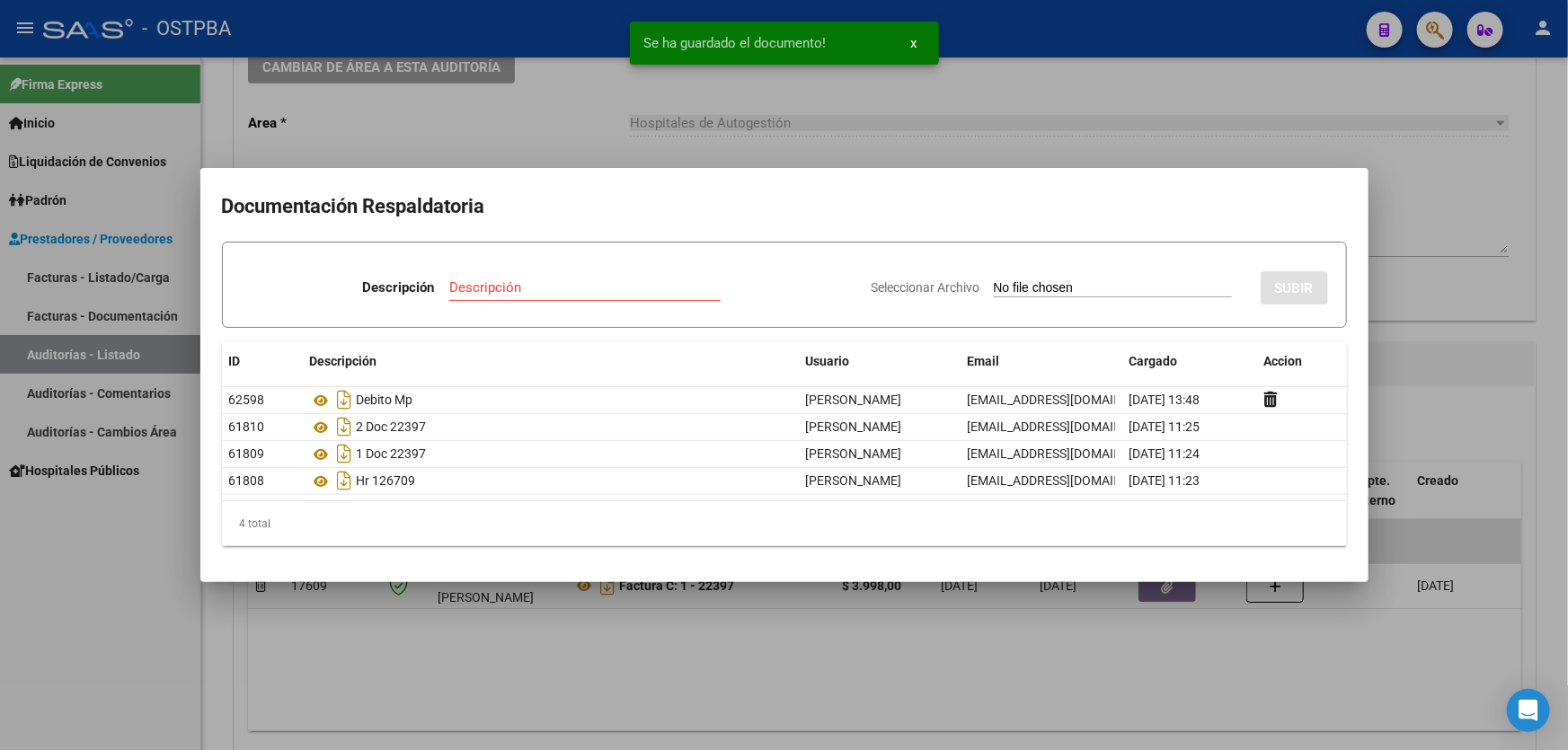
click at [622, 634] on div at bounding box center [784, 375] width 1568 height 750
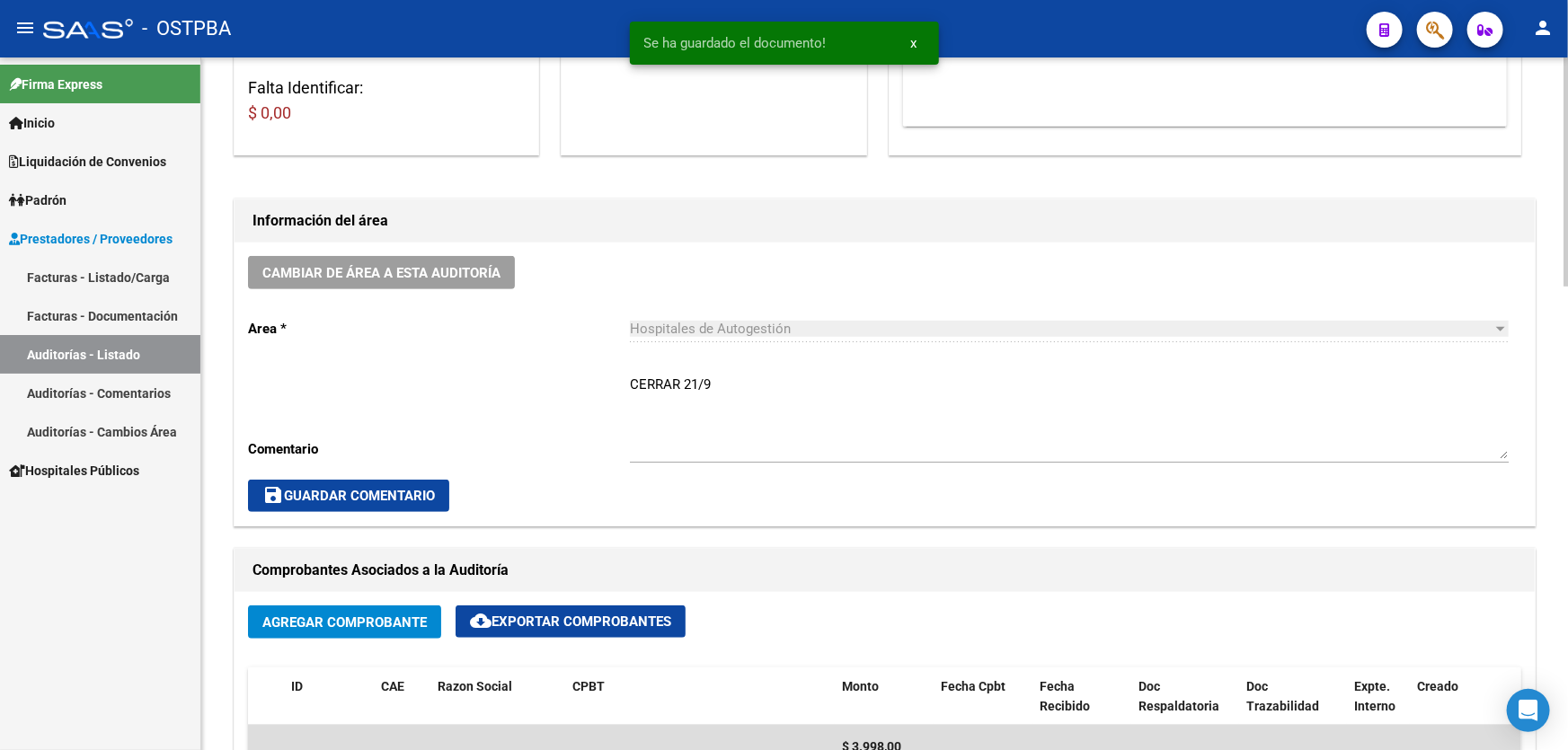
scroll to position [326, 0]
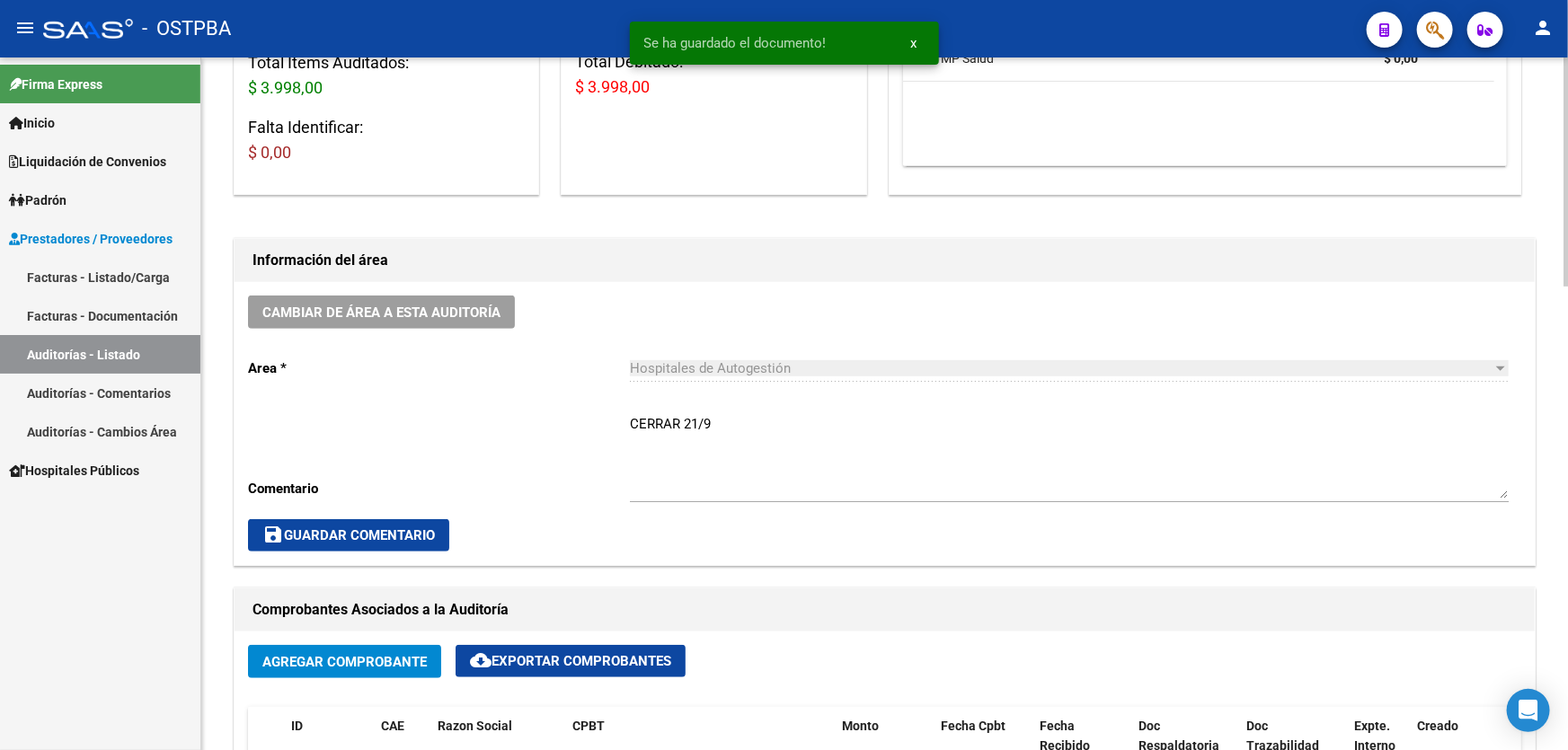
click at [716, 419] on textarea "CERRAR 21/9" at bounding box center [1069, 455] width 878 height 84
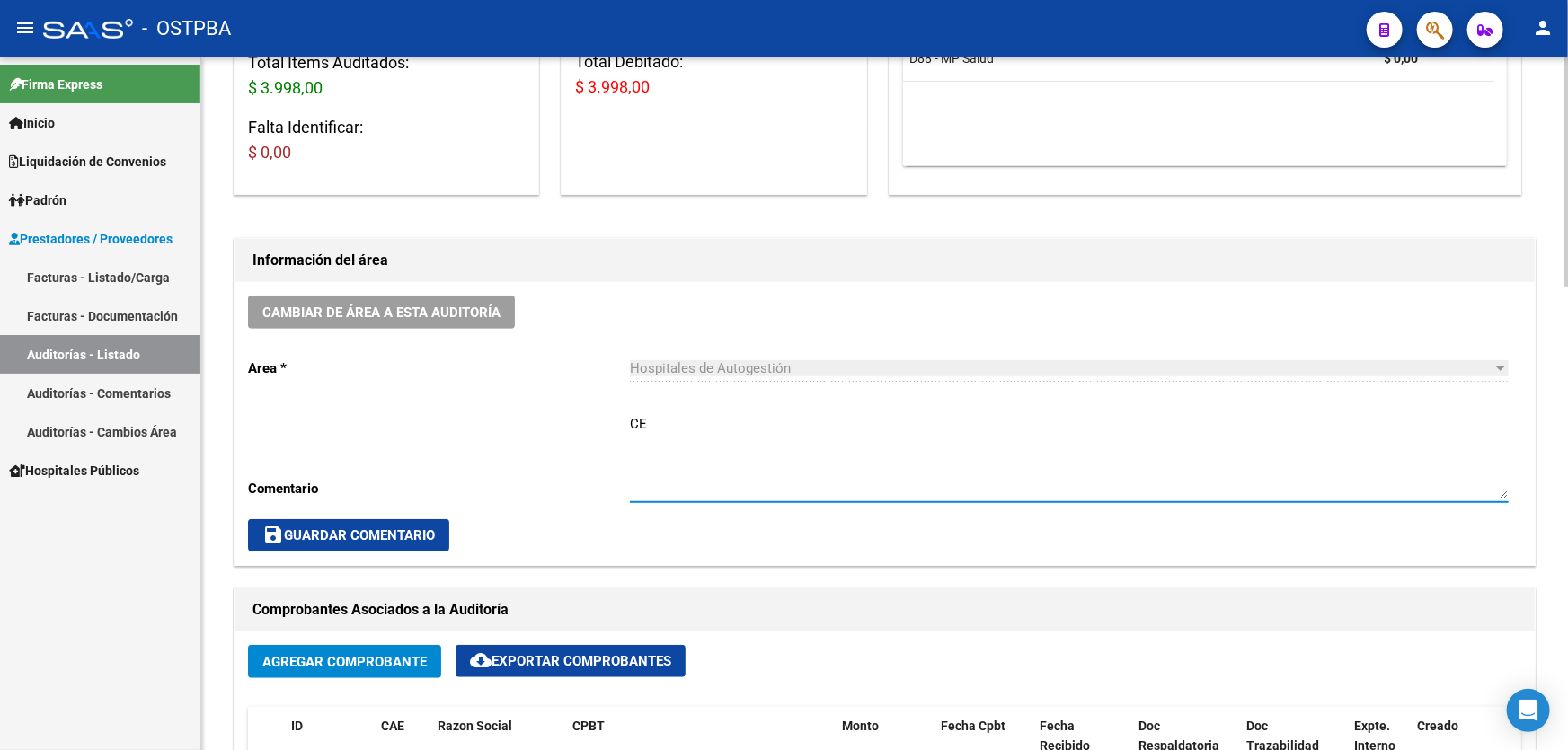
type textarea "C"
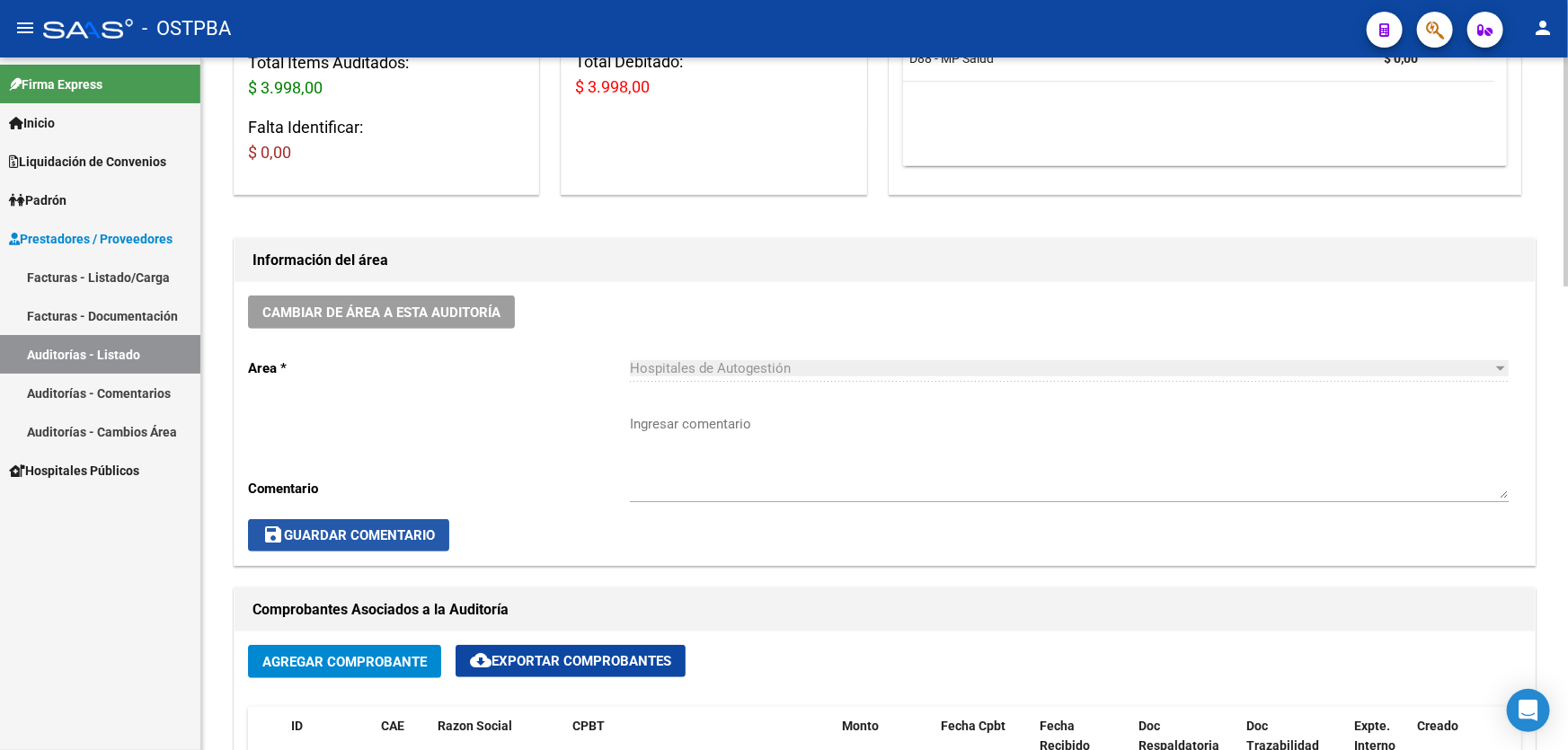
click at [366, 520] on button "save Guardar Comentario" at bounding box center [349, 535] width 201 height 32
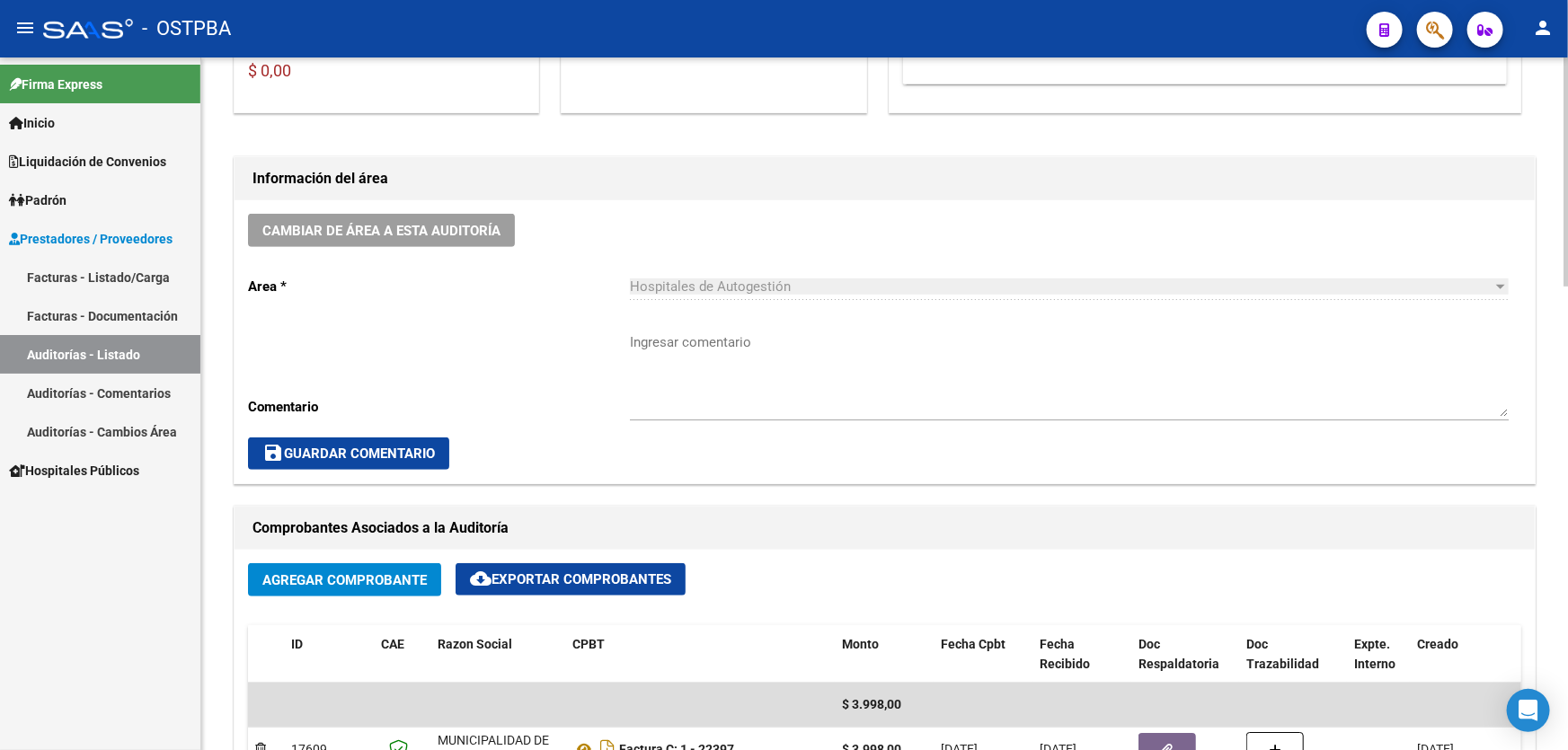
scroll to position [816, 0]
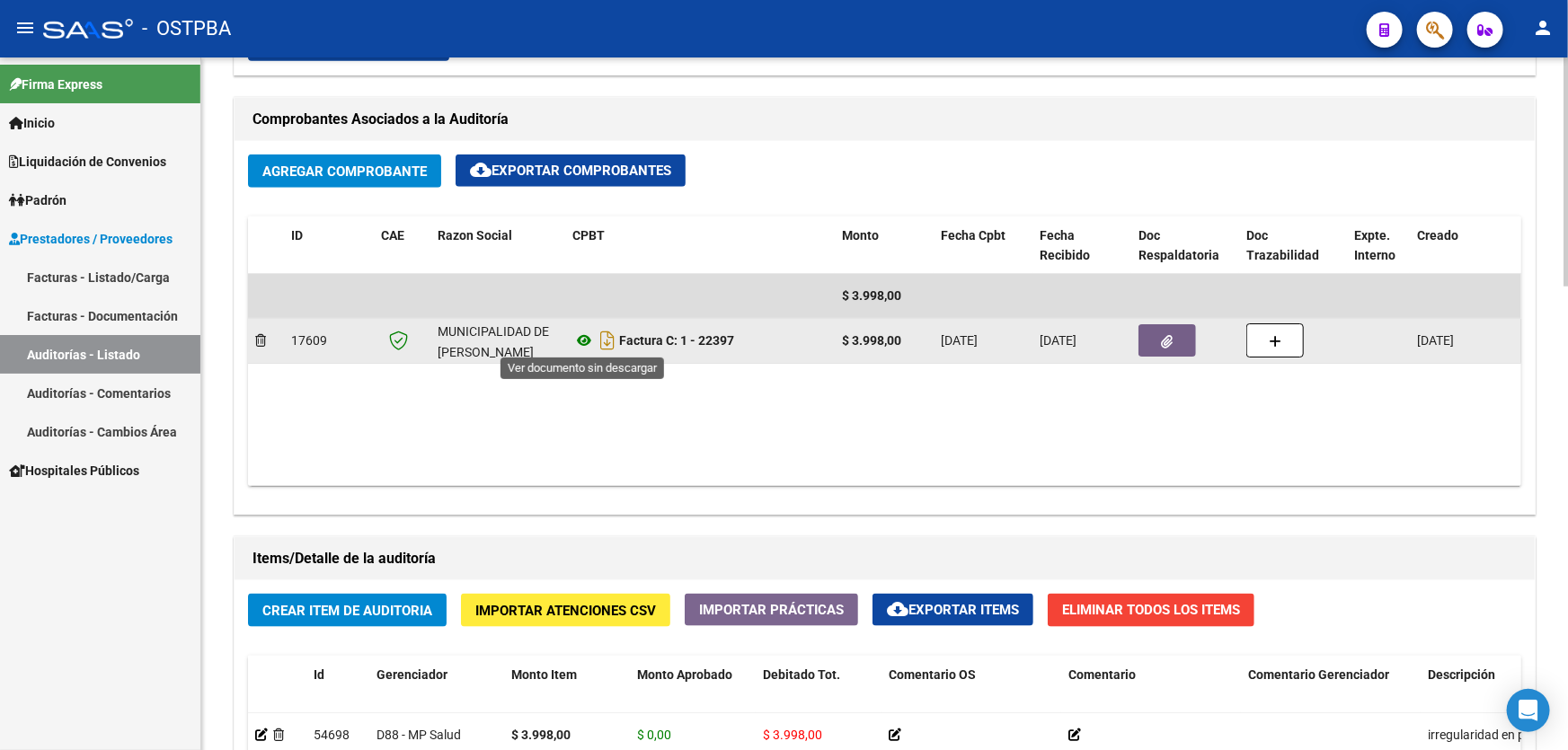
click at [580, 339] on icon at bounding box center [584, 340] width 24 height 22
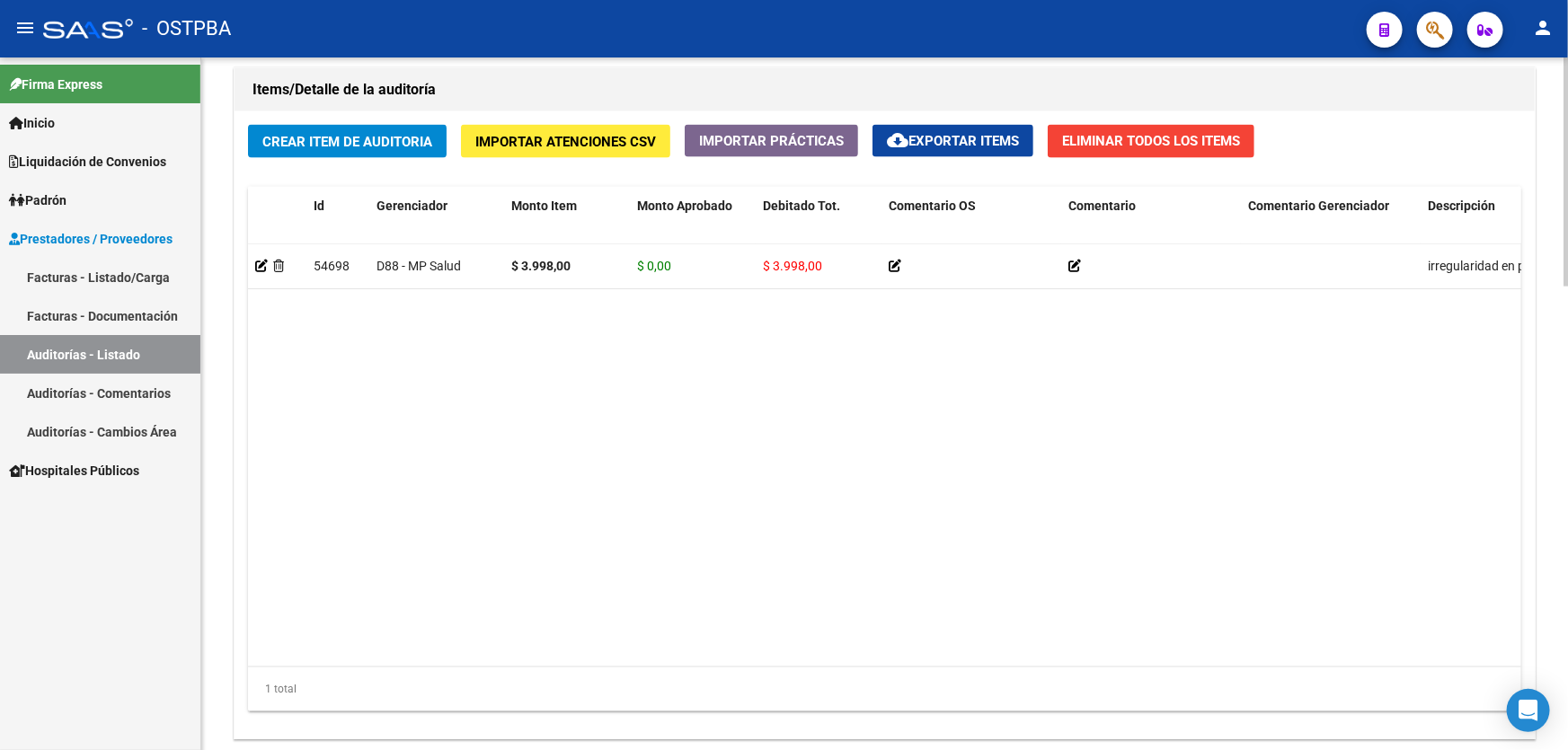
scroll to position [1400, 0]
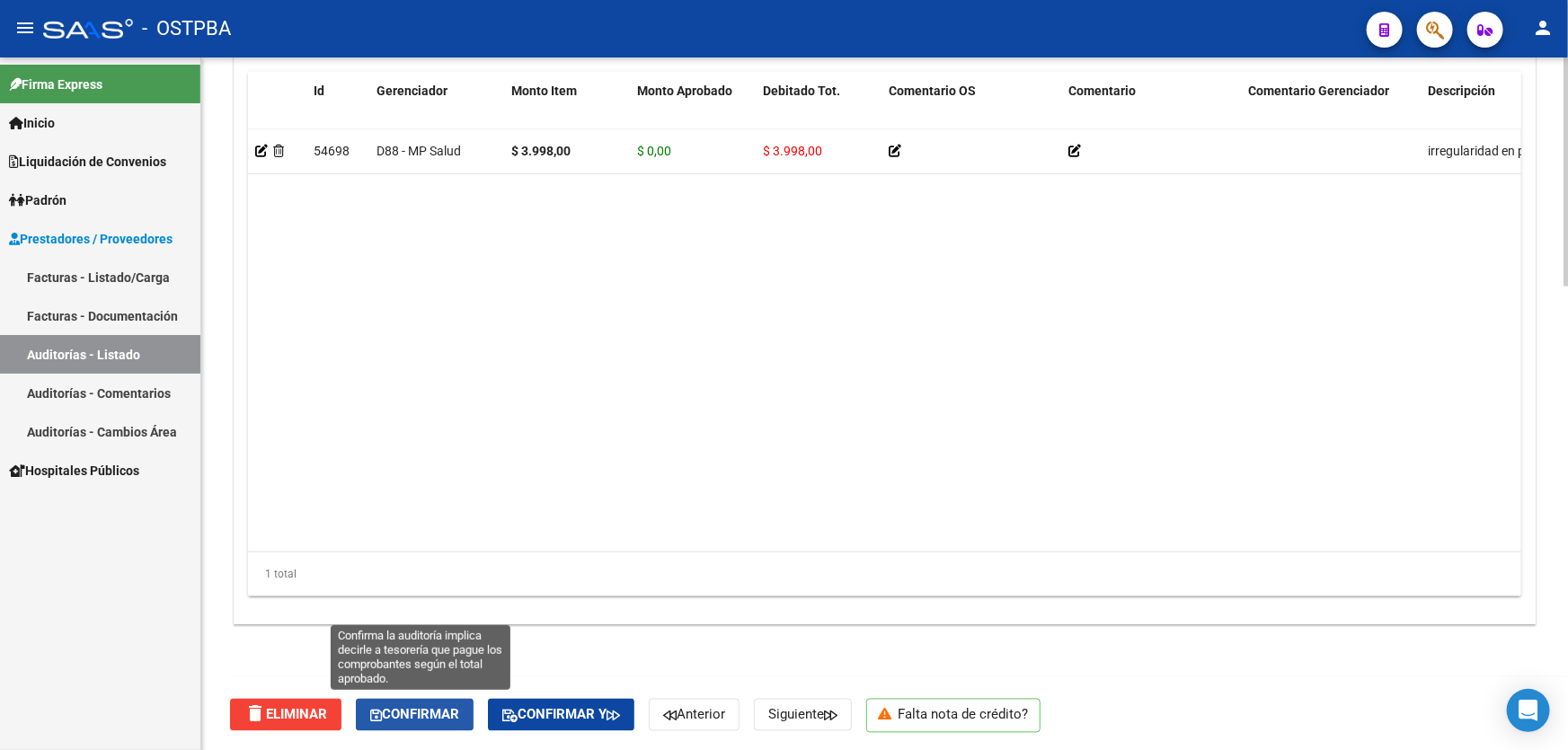
click at [408, 708] on span "Confirmar" at bounding box center [415, 714] width 89 height 16
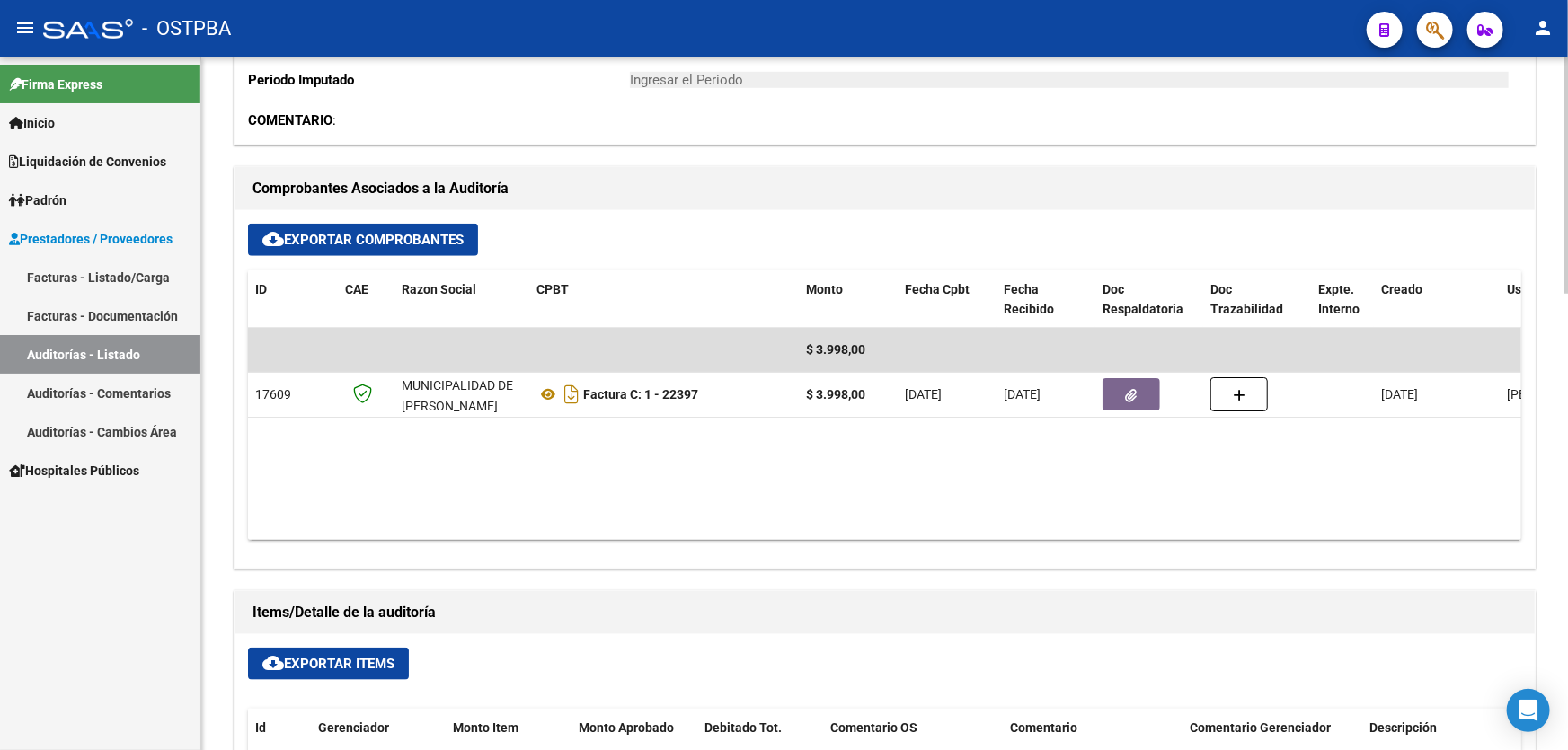
type input "202509"
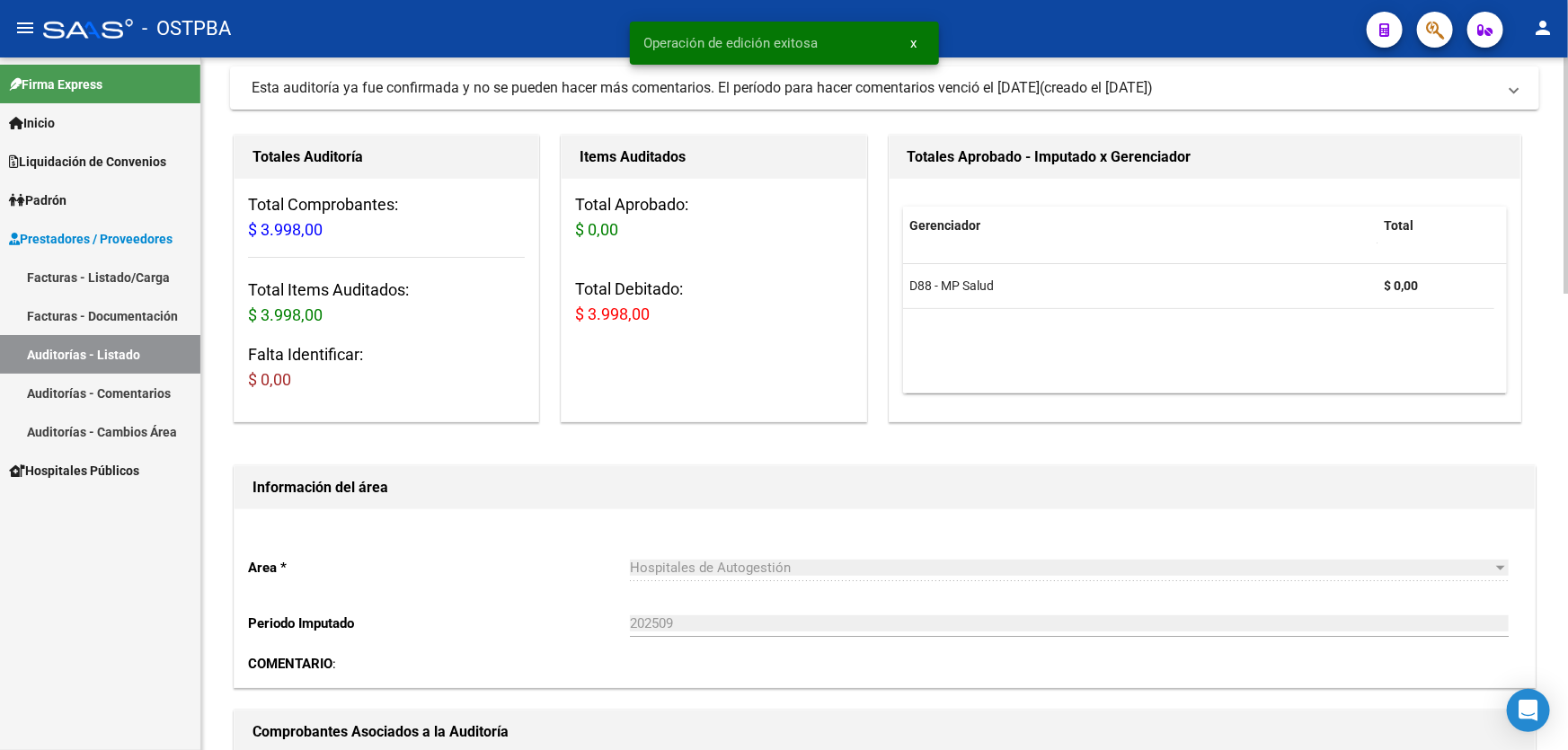
scroll to position [0, 0]
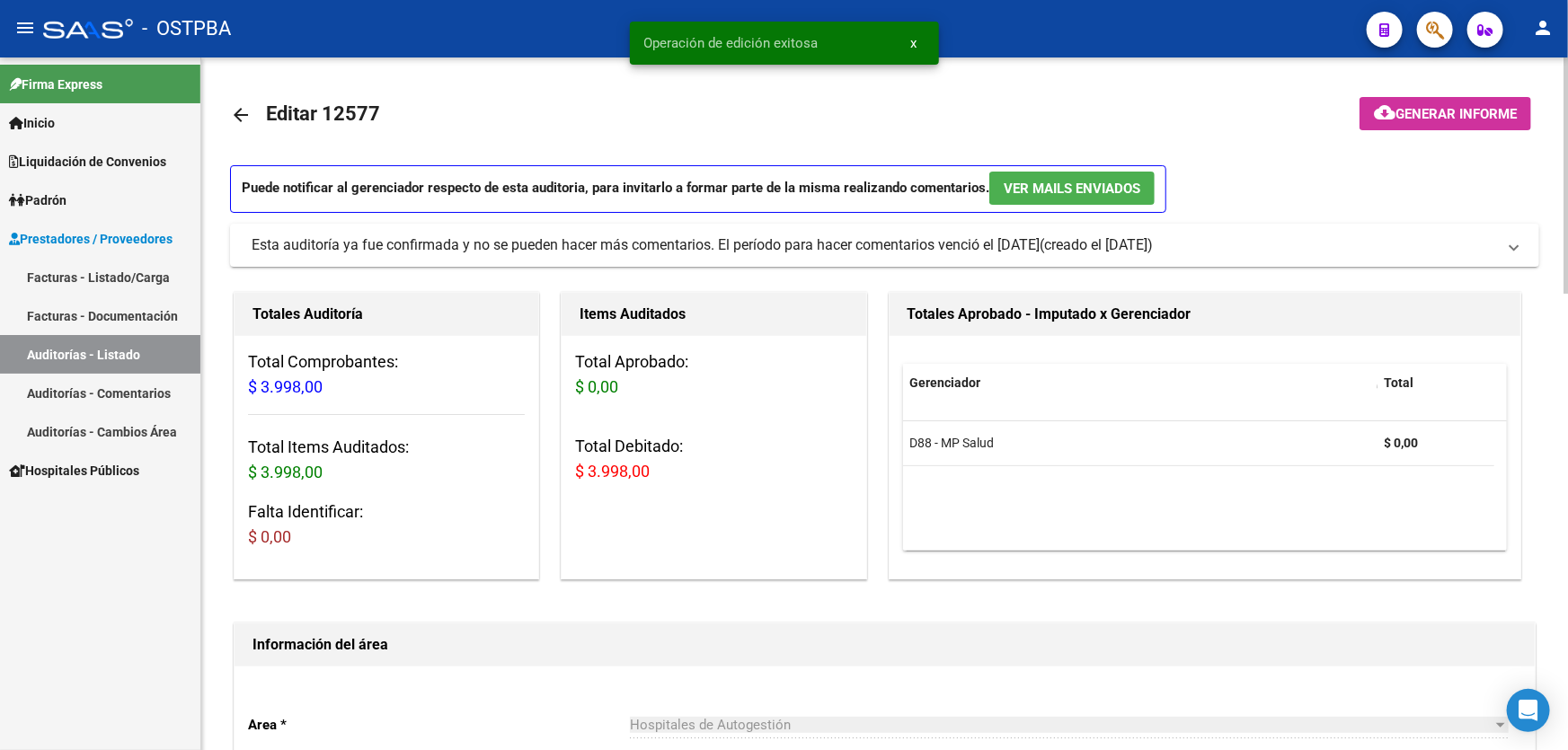
click at [238, 113] on mat-icon "arrow_back" at bounding box center [241, 115] width 22 height 22
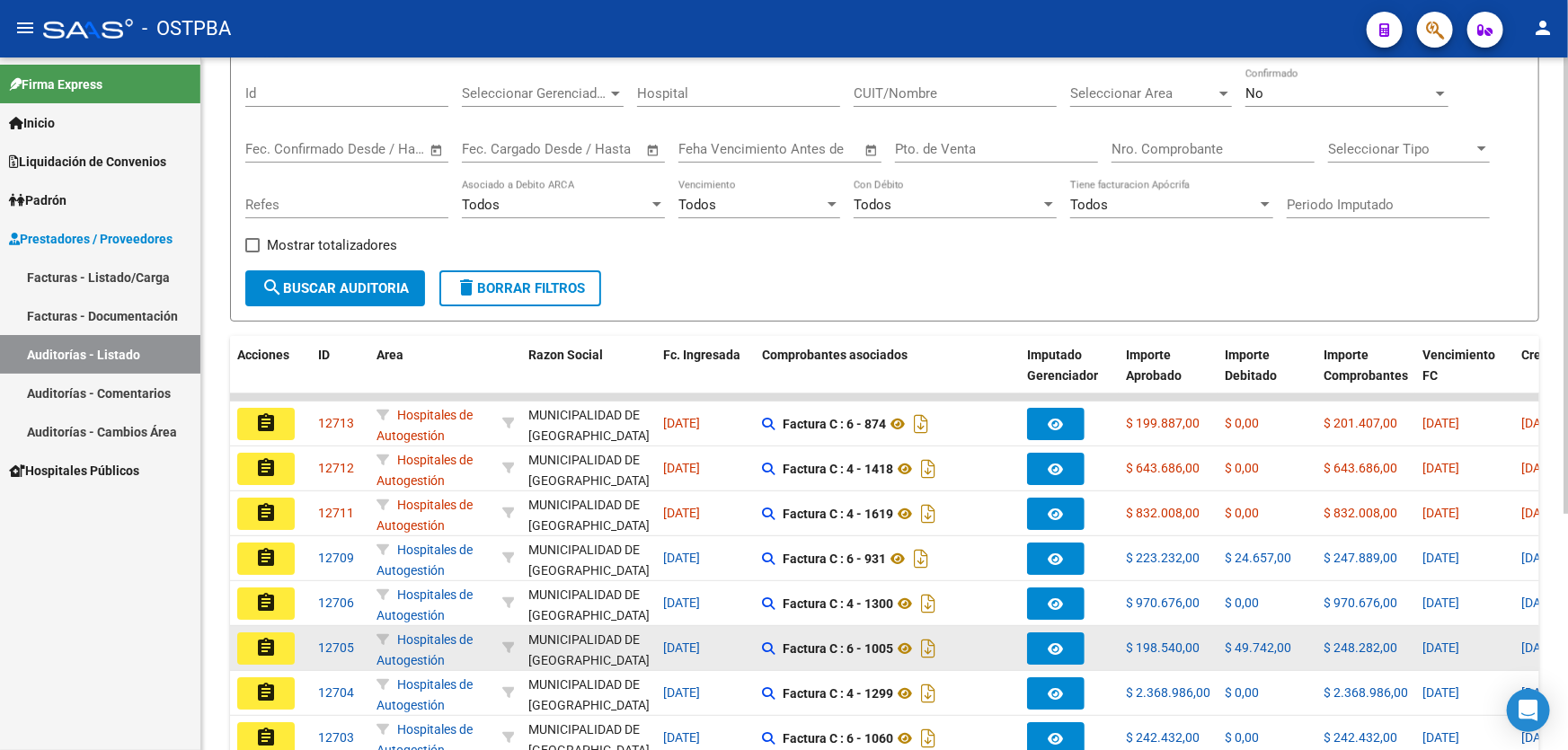
scroll to position [358, 0]
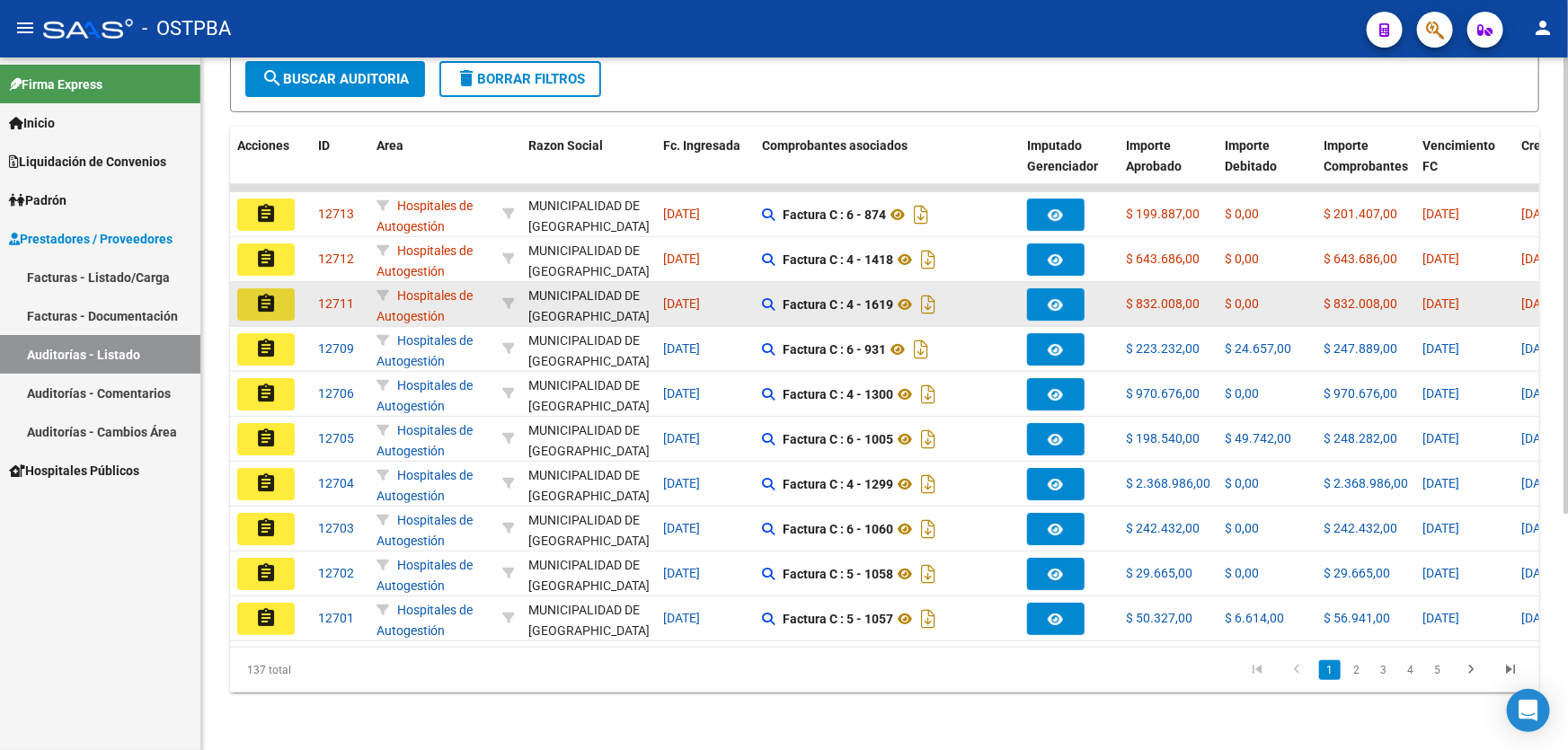
click at [260, 298] on mat-icon "assignment" at bounding box center [265, 303] width 22 height 22
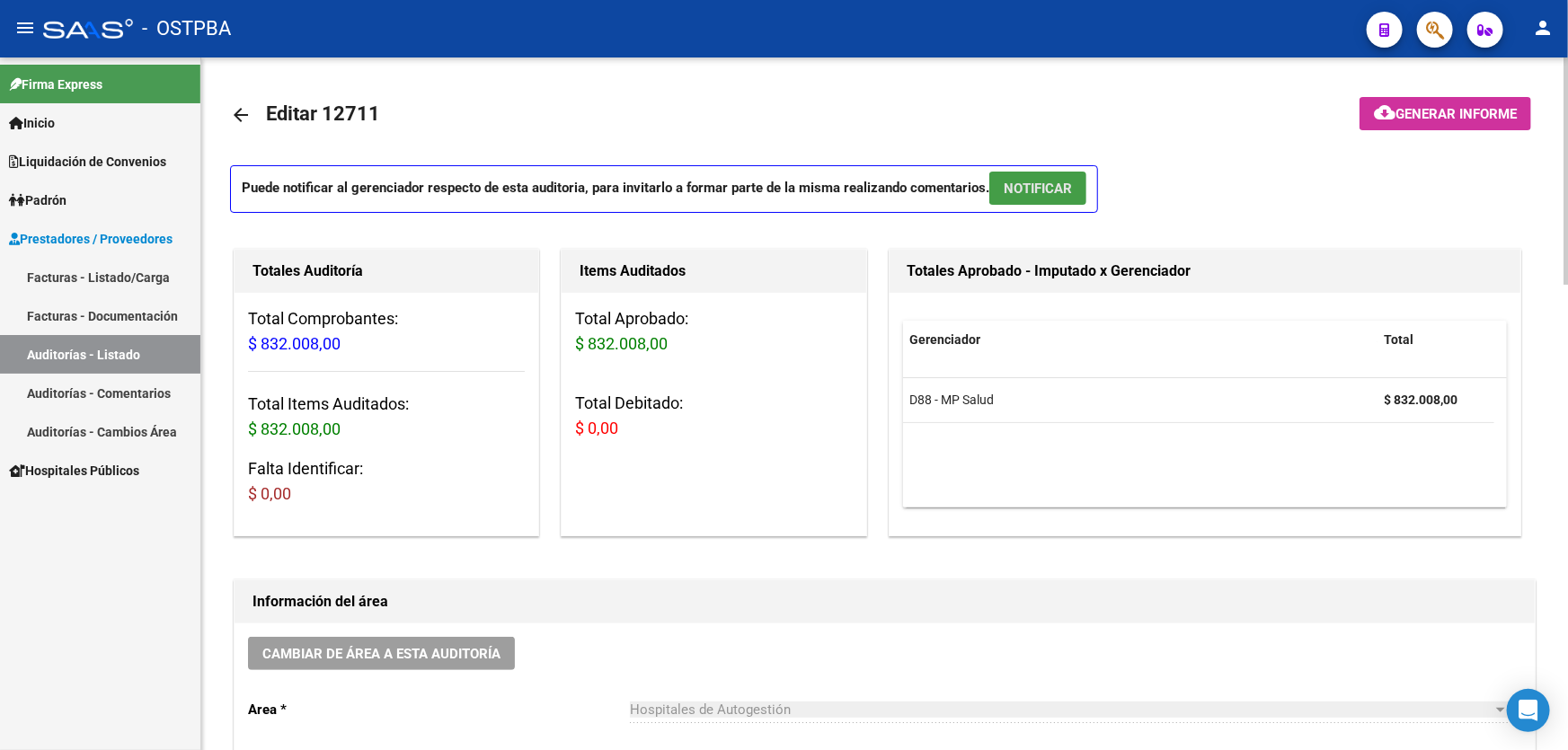
click at [1036, 189] on span "NOTIFICAR" at bounding box center [1037, 188] width 68 height 16
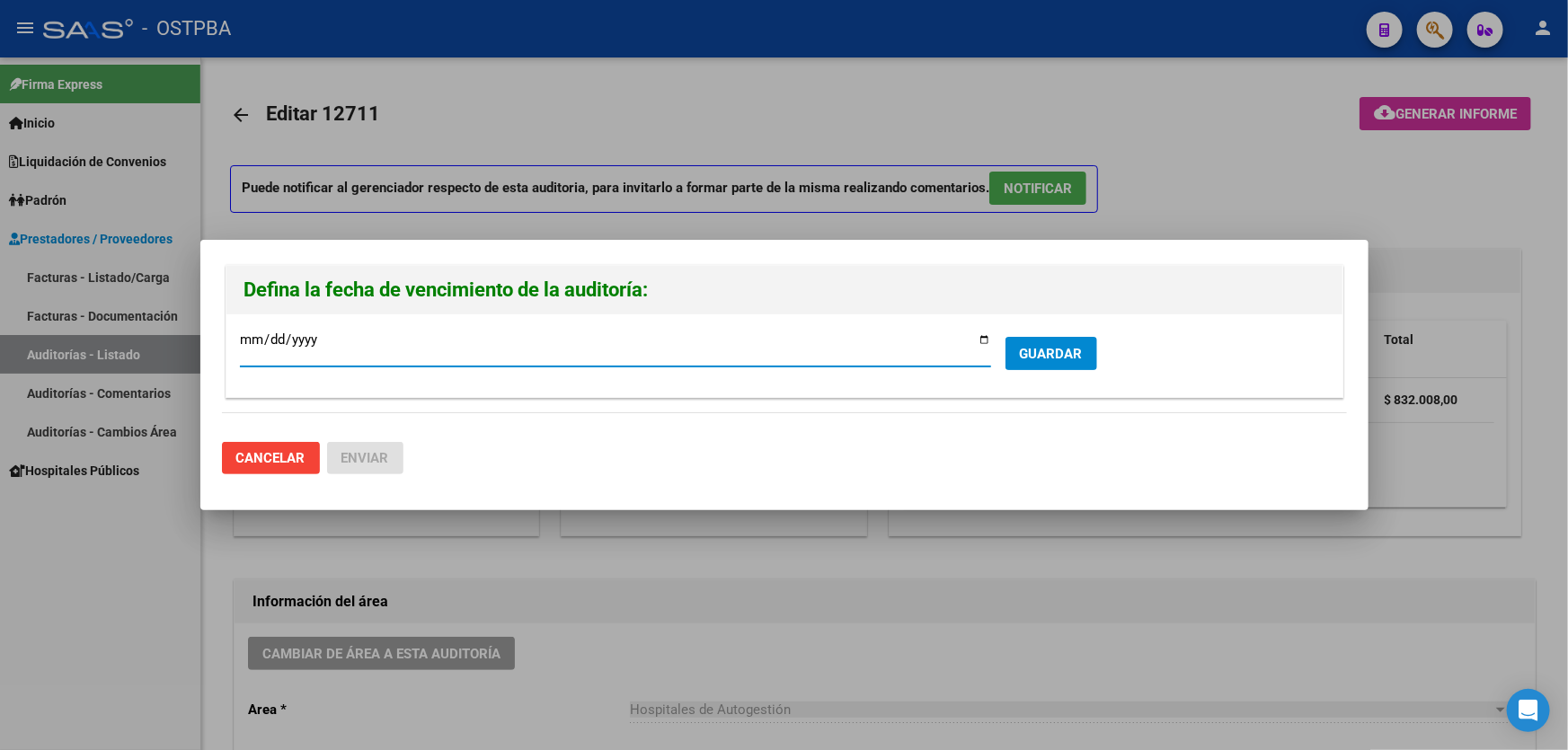
click at [1056, 361] on button "GUARDAR" at bounding box center [1051, 353] width 92 height 33
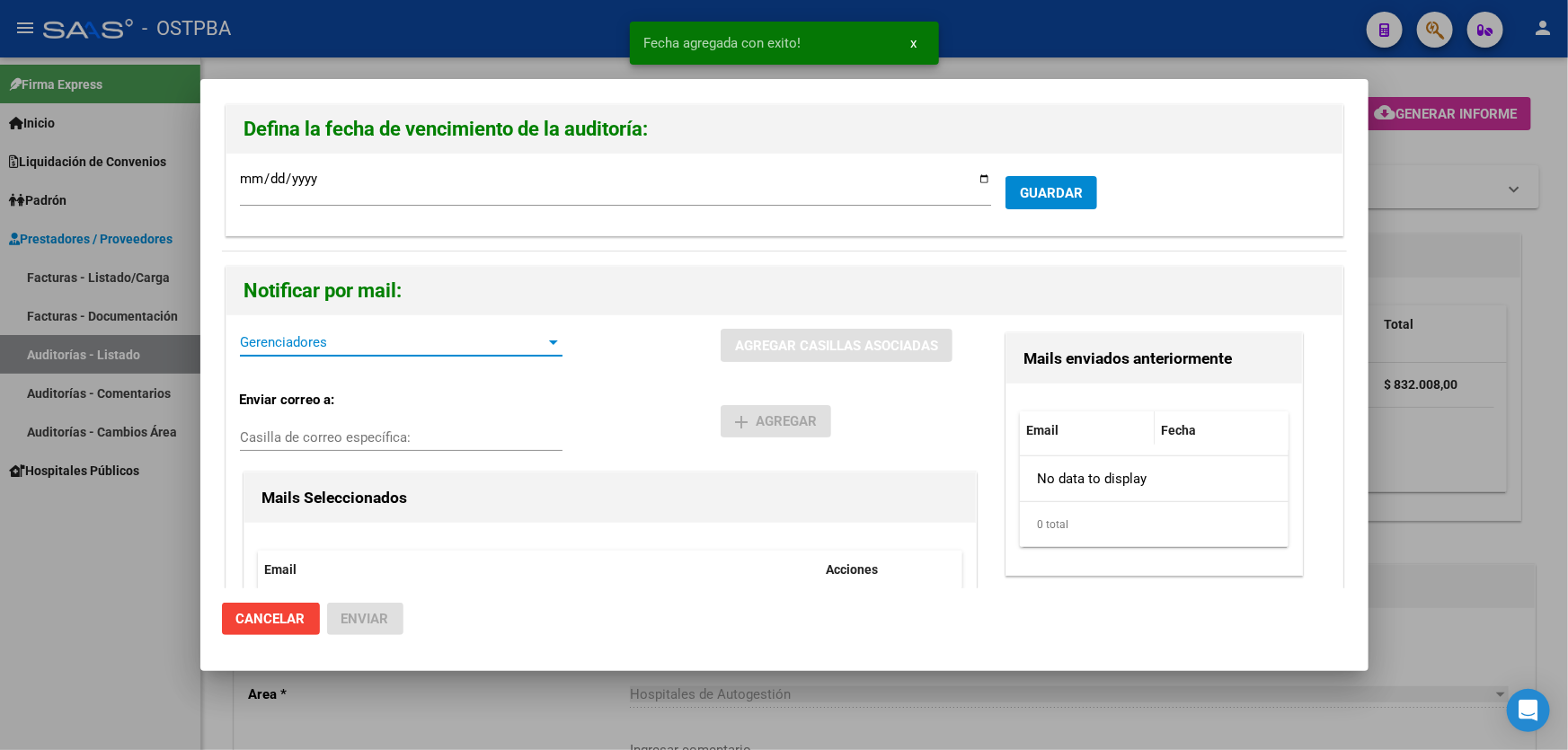
click at [326, 348] on span "Gerenciadores" at bounding box center [392, 342] width 306 height 16
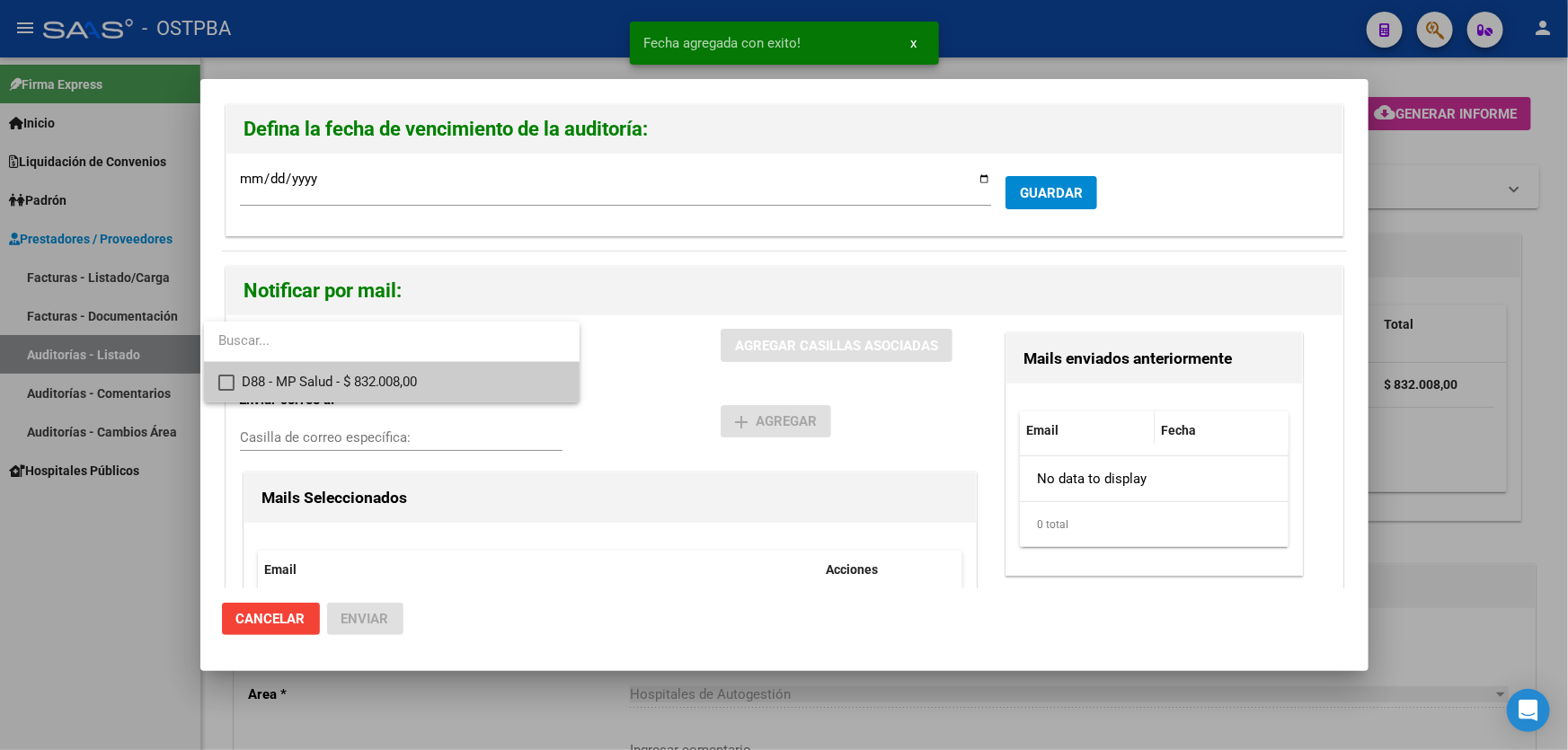
click at [225, 376] on mat-pseudo-checkbox at bounding box center [225, 382] width 16 height 16
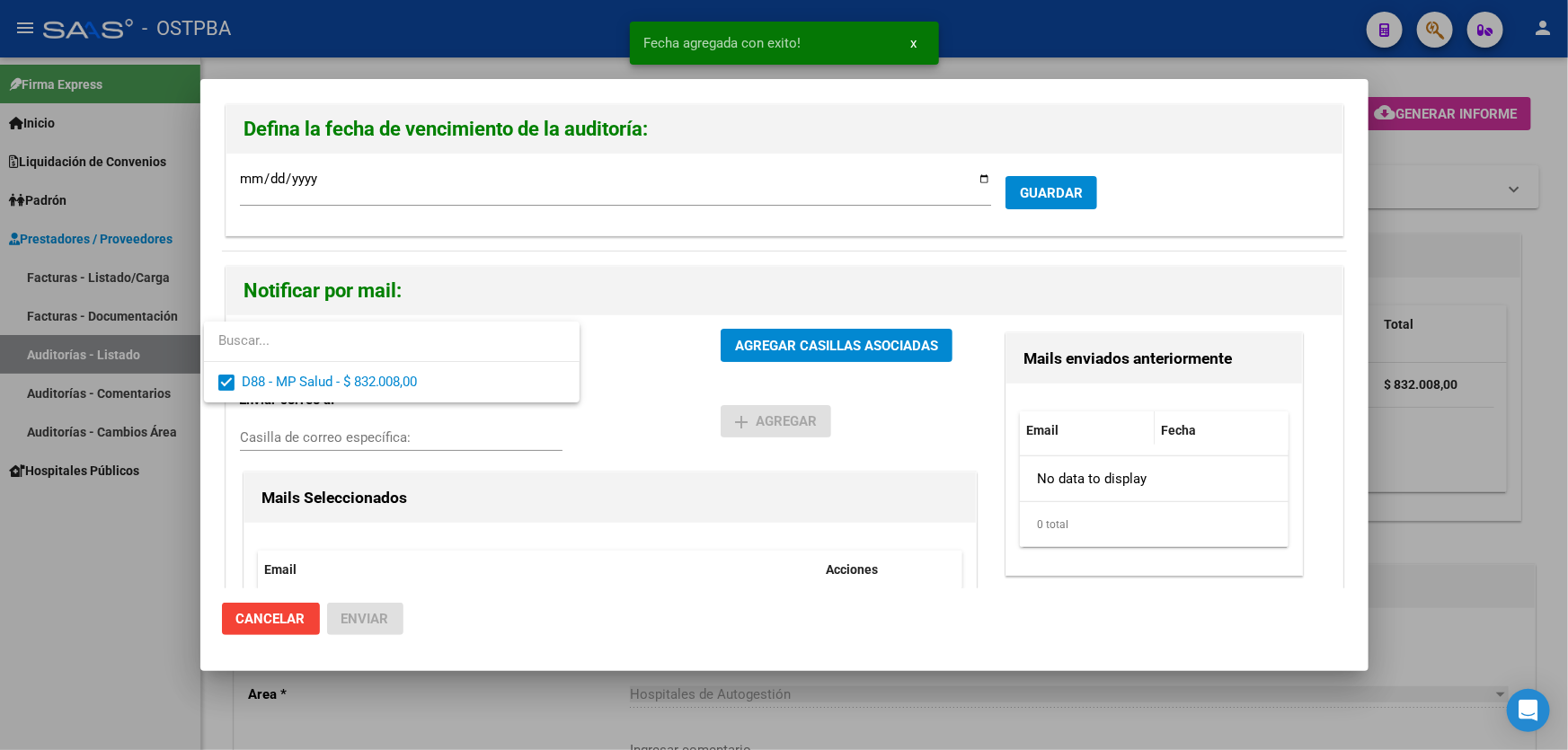
drag, startPoint x: 674, startPoint y: 407, endPoint x: 685, endPoint y: 391, distance: 19.4
click at [673, 407] on div at bounding box center [784, 375] width 1568 height 750
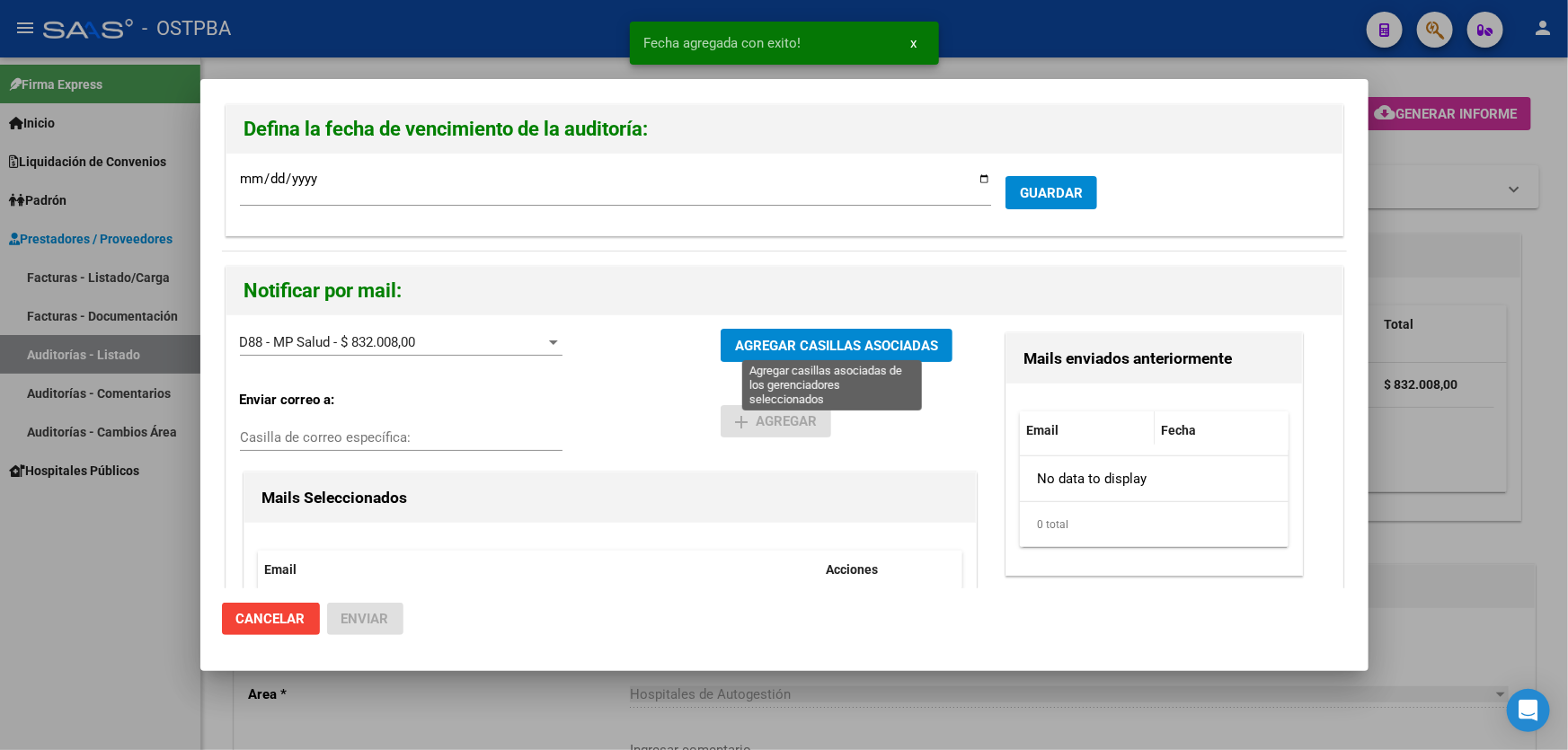
click at [814, 341] on span "AGREGAR CASILLAS ASOCIADAS" at bounding box center [837, 346] width 203 height 16
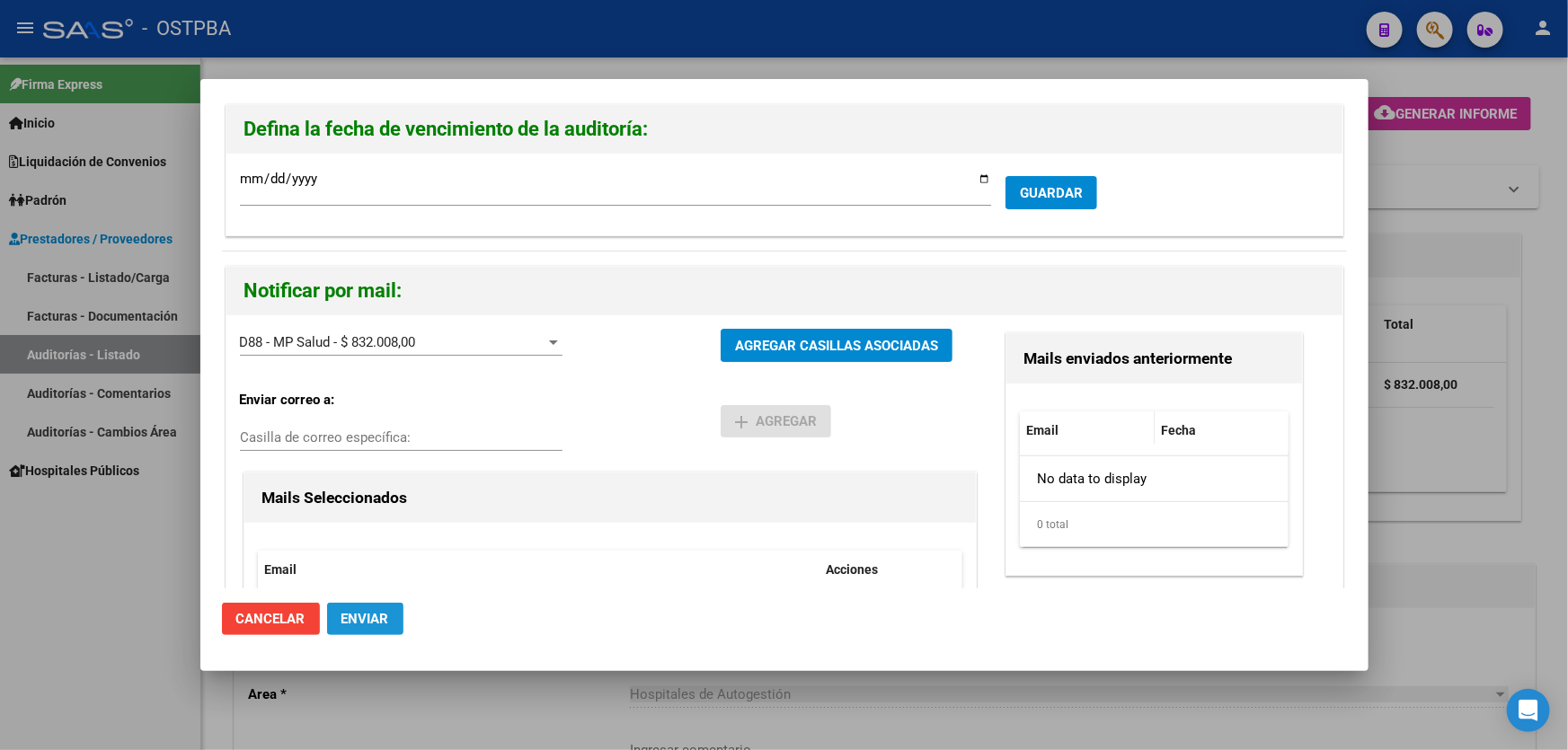
click at [374, 614] on span "Enviar" at bounding box center [365, 618] width 47 height 16
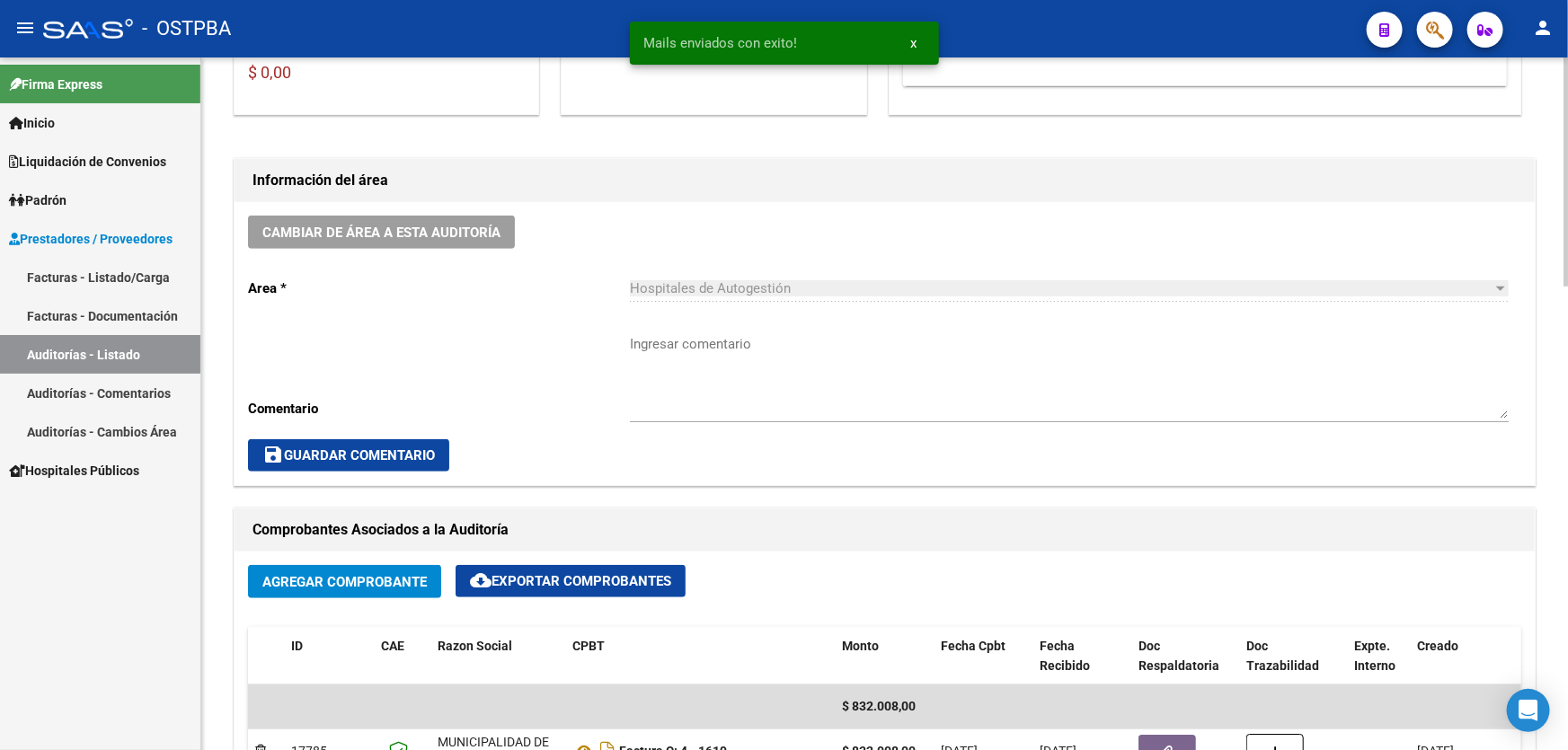
scroll to position [408, 0]
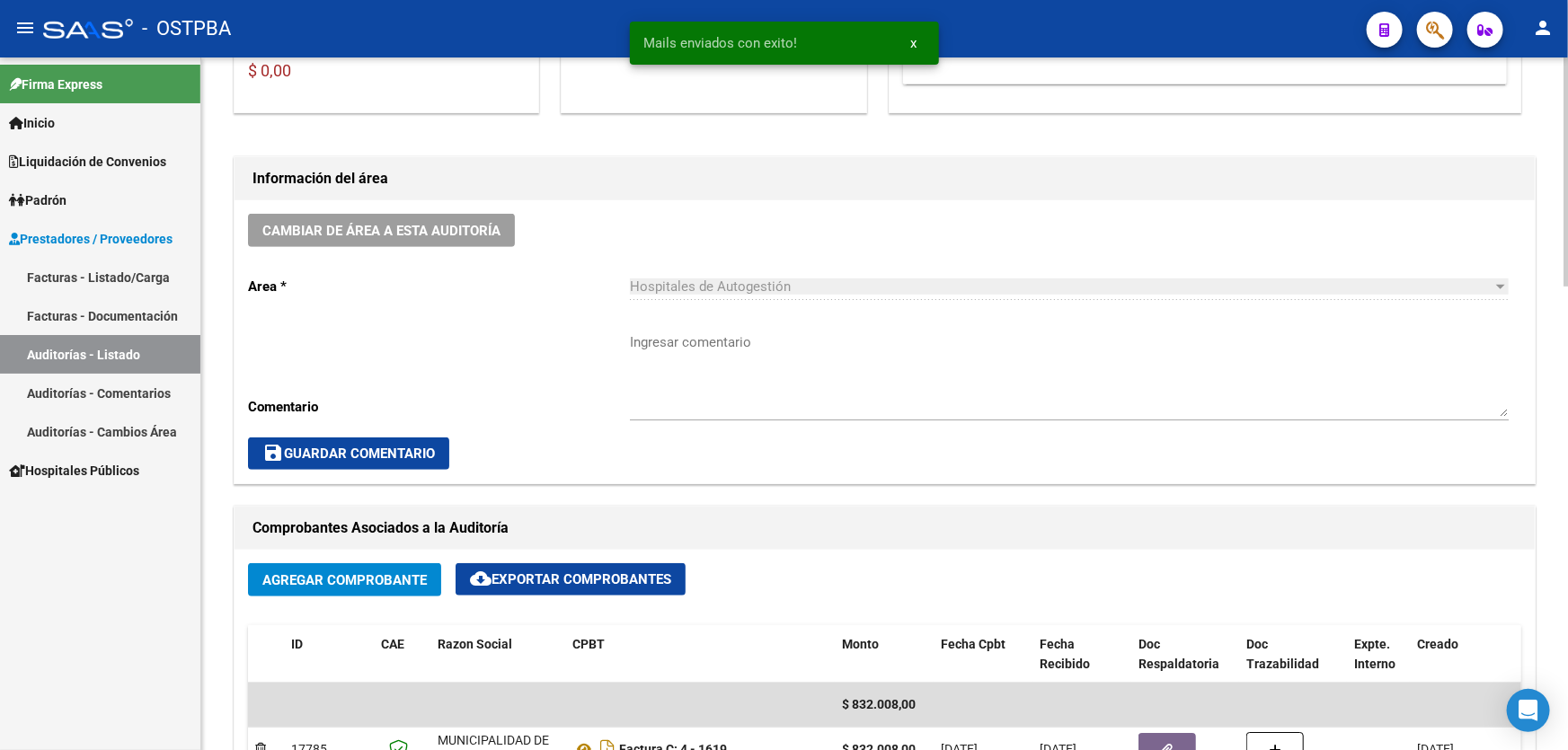
click at [702, 378] on textarea "Ingresar comentario" at bounding box center [1069, 374] width 878 height 84
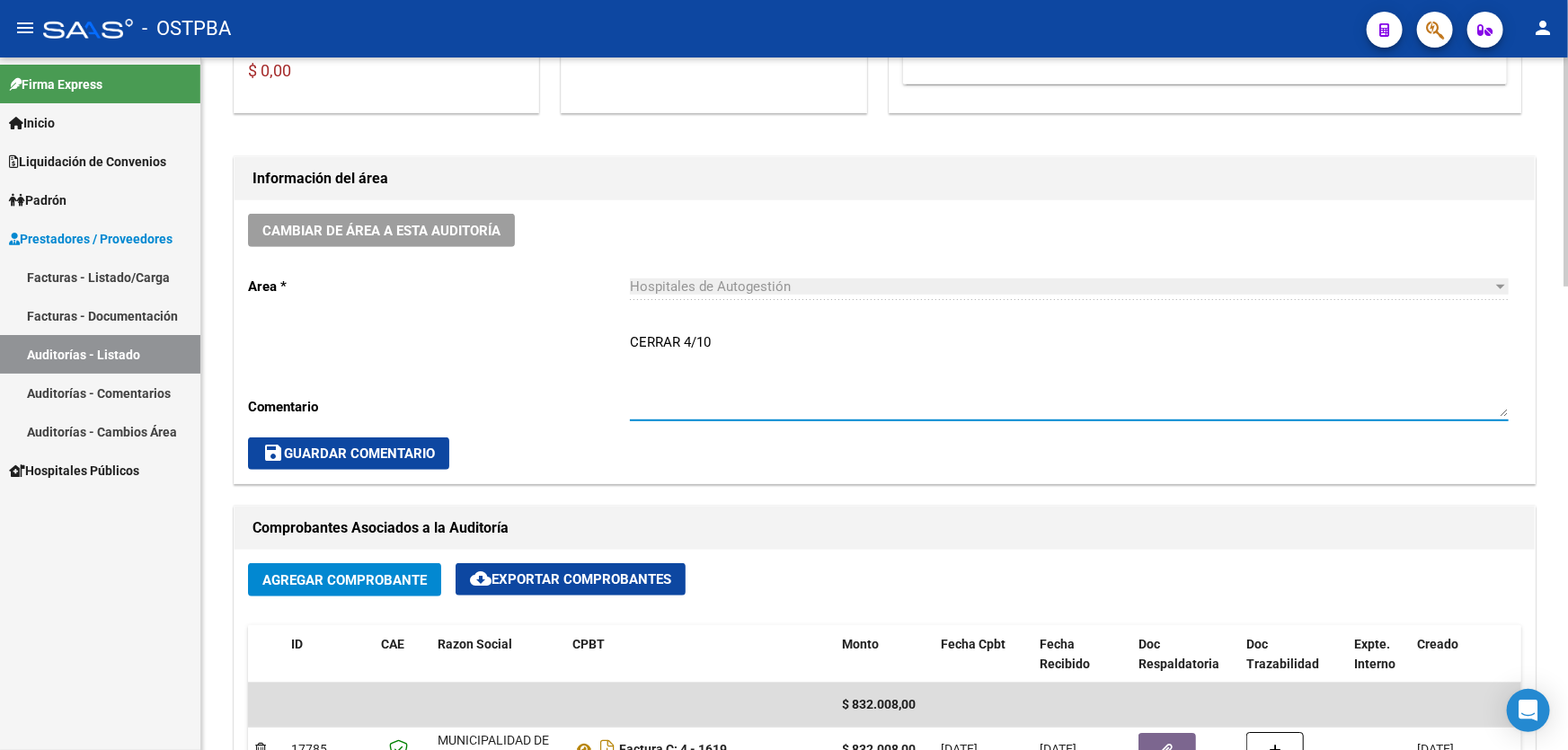
type textarea "CERRAR 4/10"
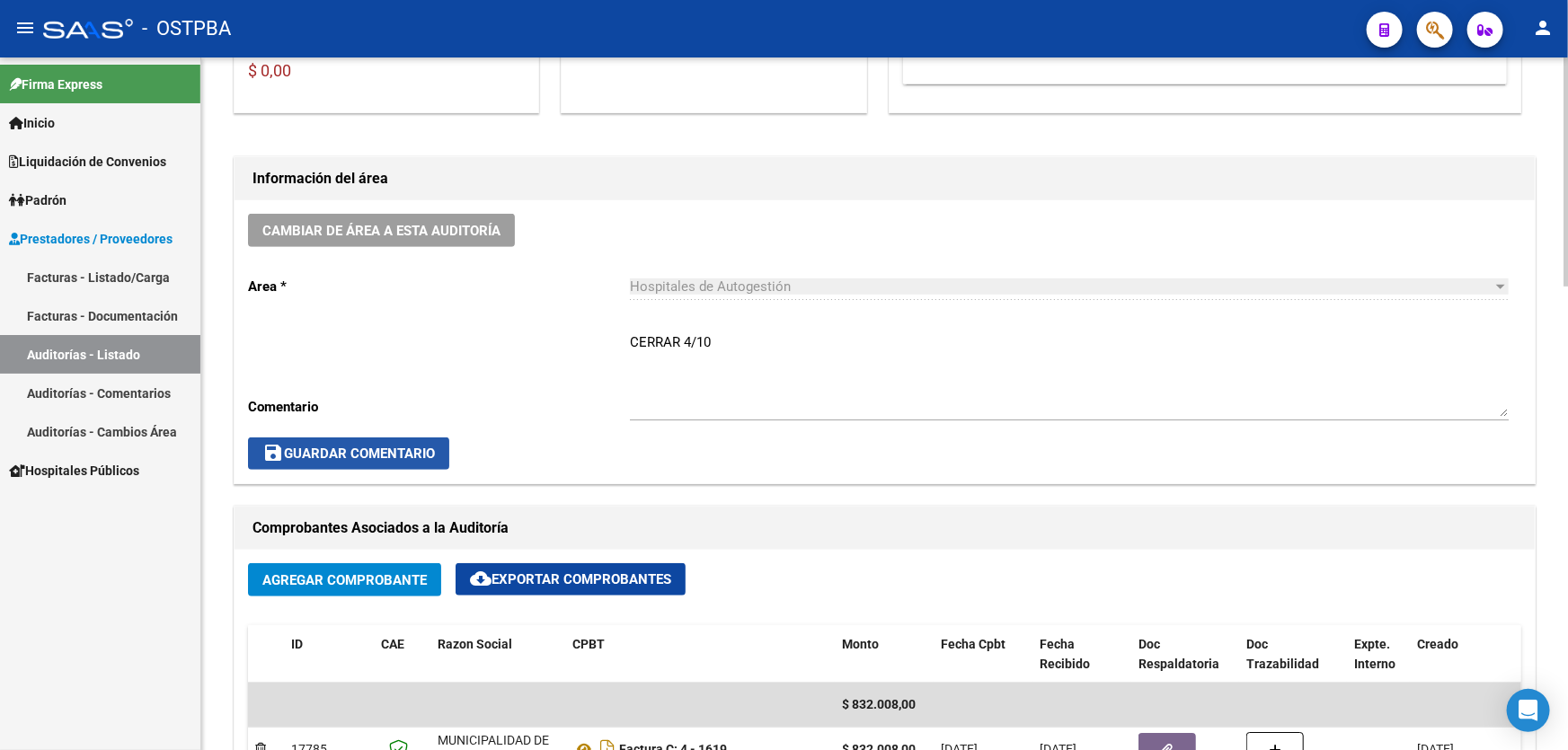
click at [357, 445] on span "save Guardar Comentario" at bounding box center [349, 453] width 172 height 16
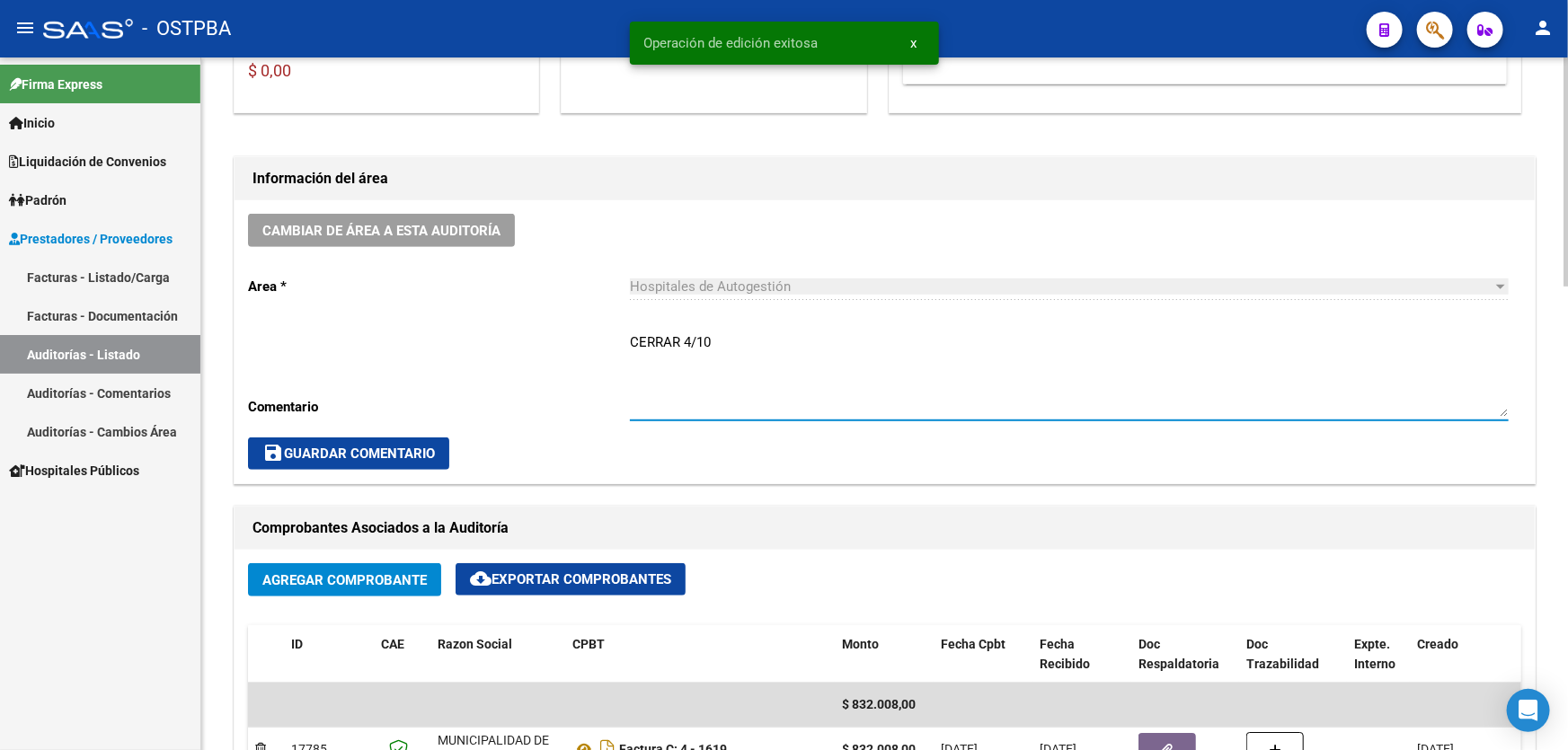
drag, startPoint x: 633, startPoint y: 340, endPoint x: 718, endPoint y: 339, distance: 85.0
click at [718, 339] on textarea "CERRAR 4/10" at bounding box center [1069, 374] width 878 height 84
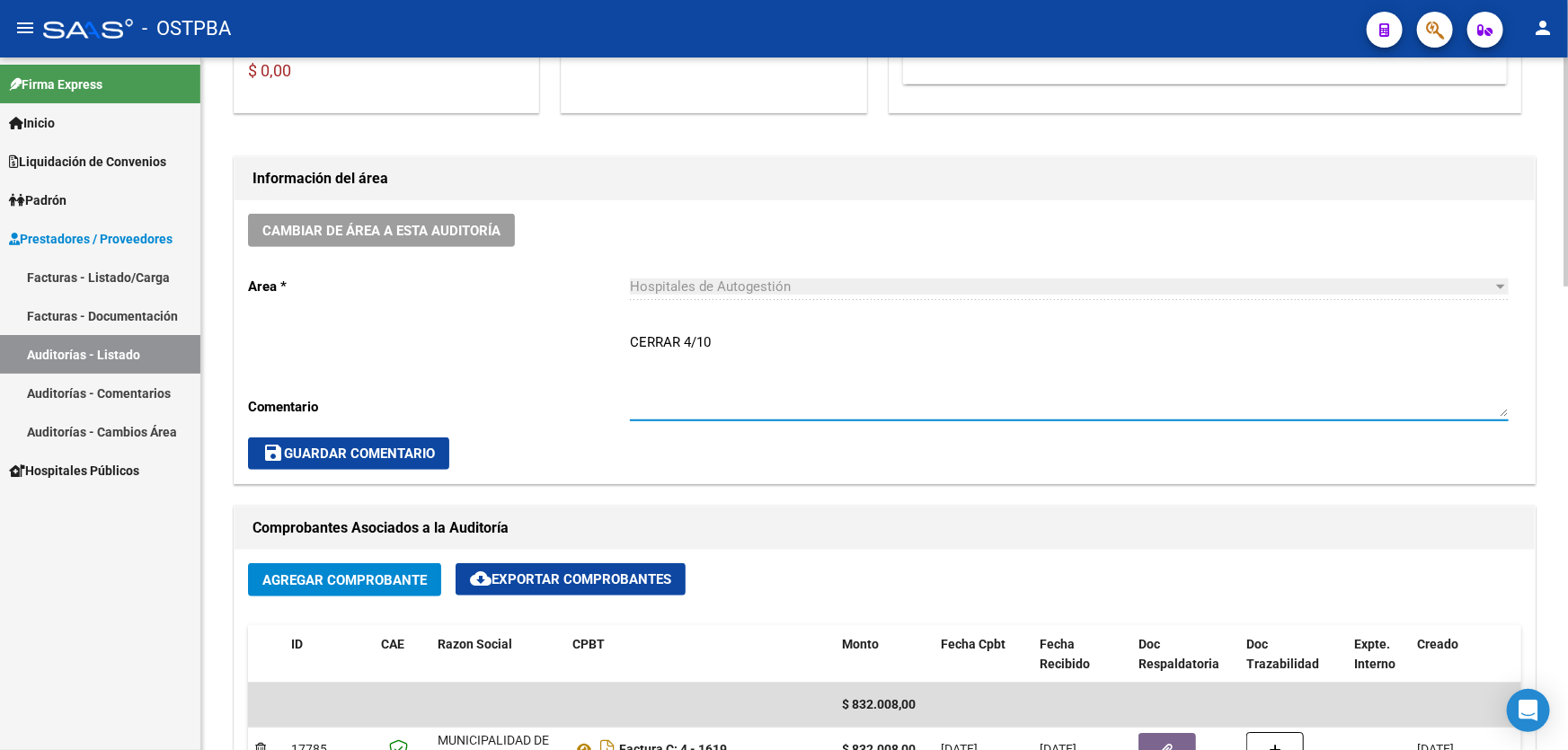
click at [754, 341] on textarea "CERRAR 4/10" at bounding box center [1069, 374] width 878 height 84
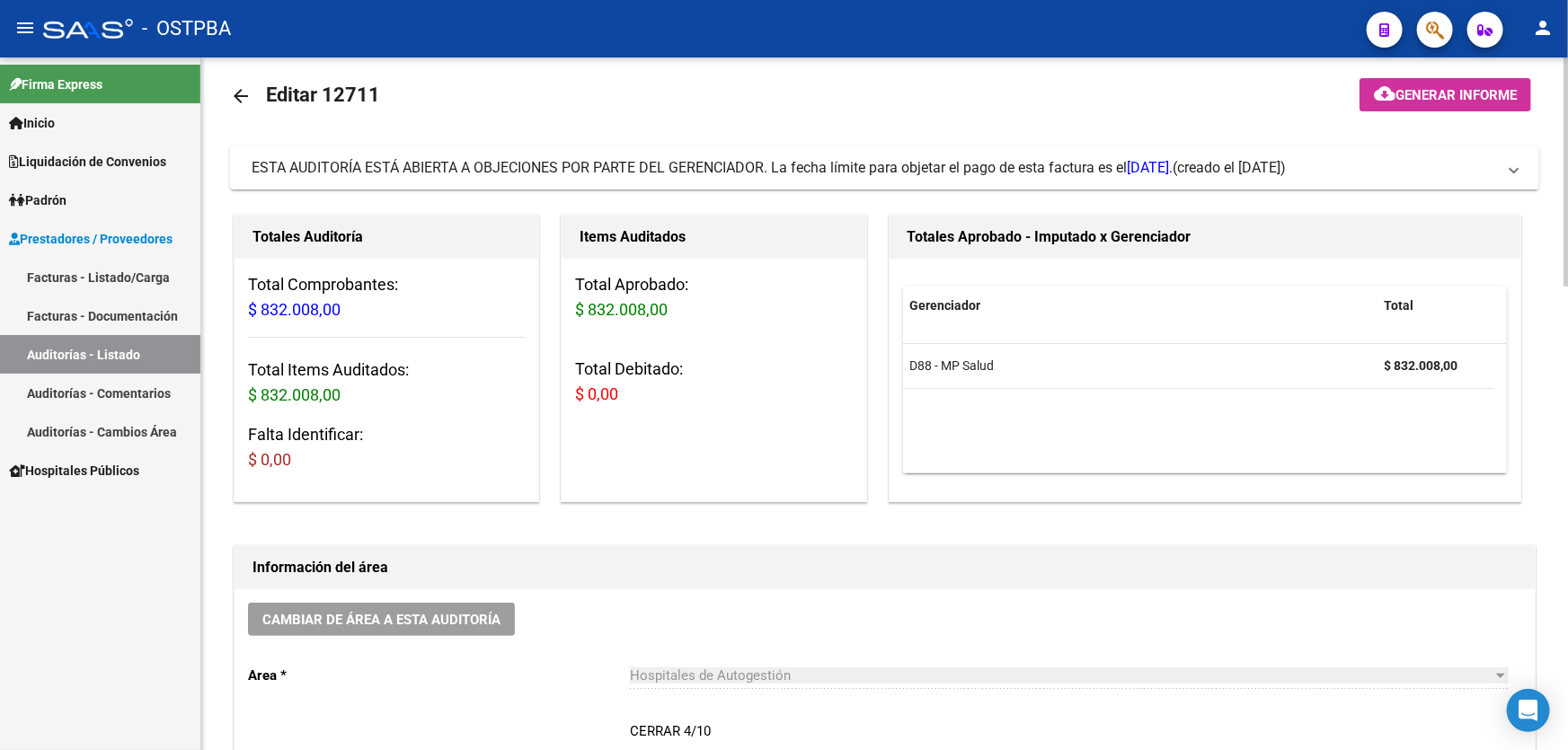
scroll to position [0, 0]
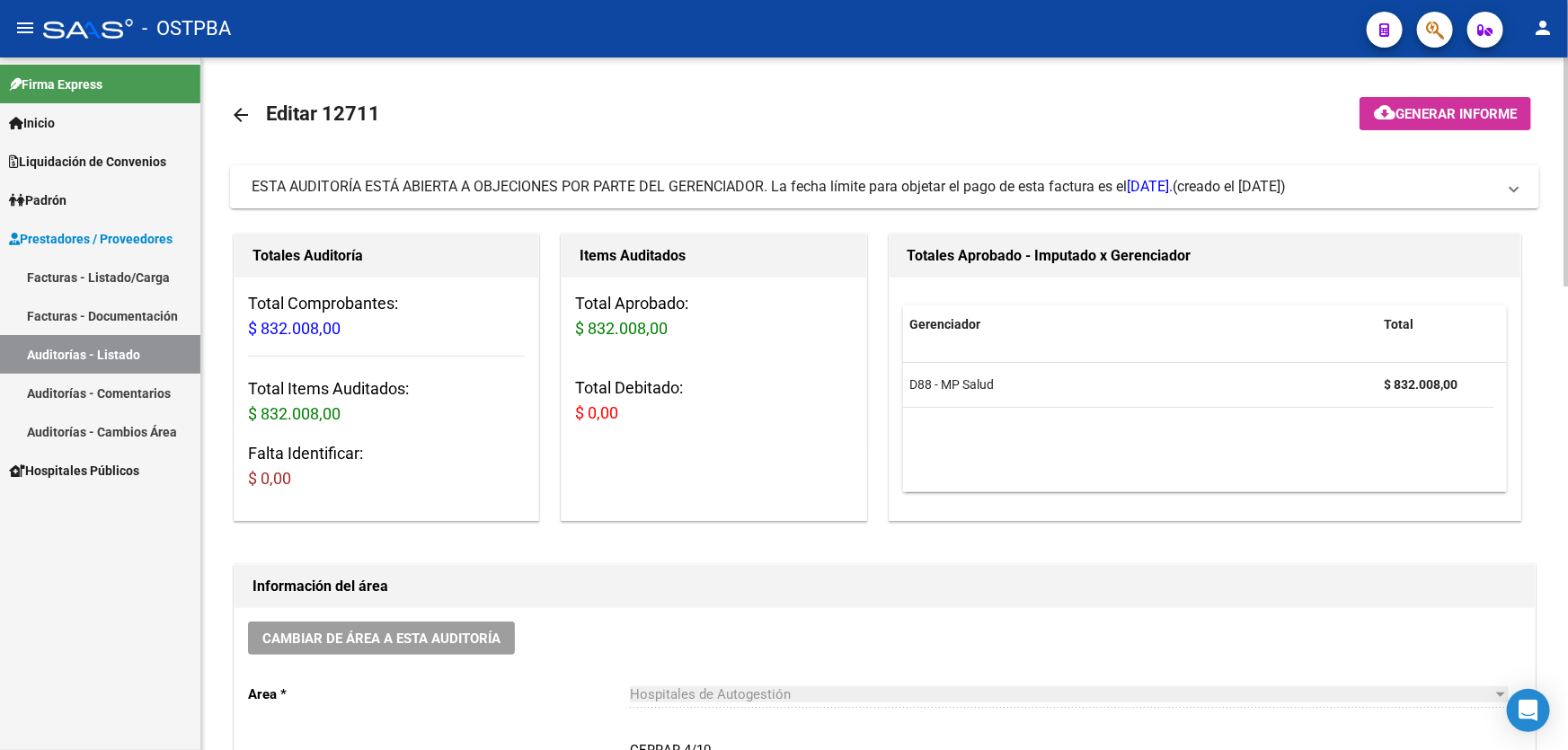
click at [236, 115] on mat-icon "arrow_back" at bounding box center [241, 115] width 22 height 22
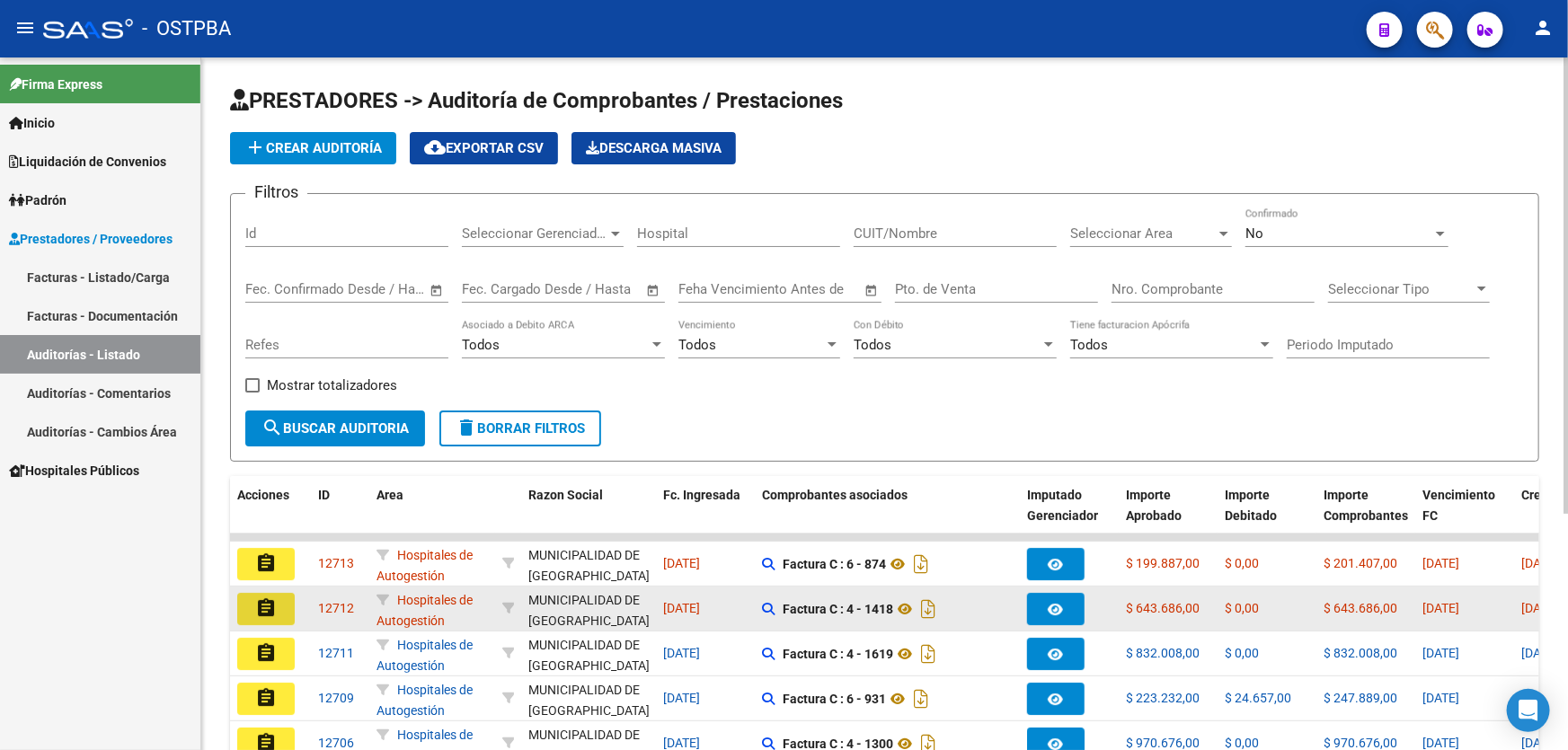
click at [264, 598] on mat-icon "assignment" at bounding box center [265, 608] width 22 height 22
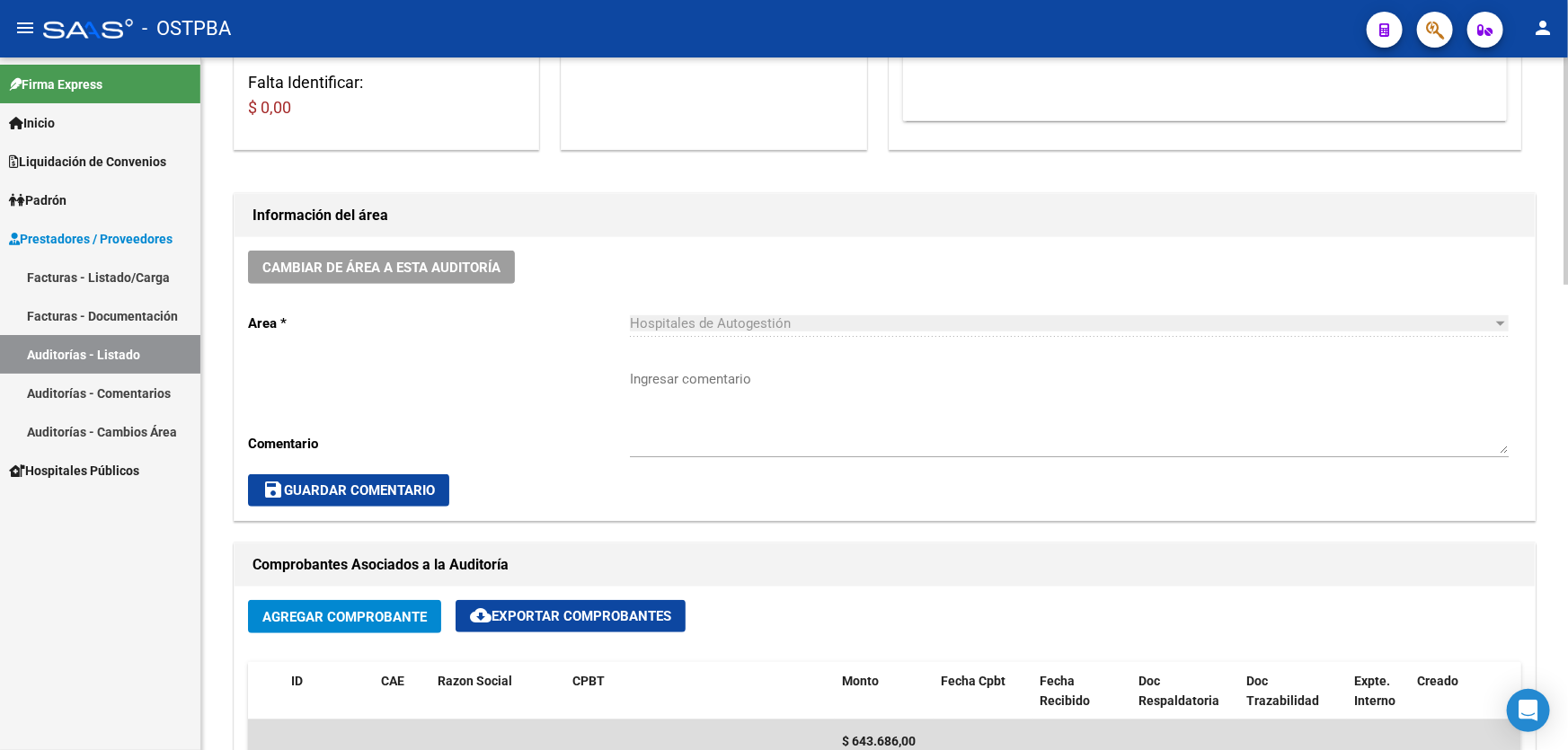
scroll to position [408, 0]
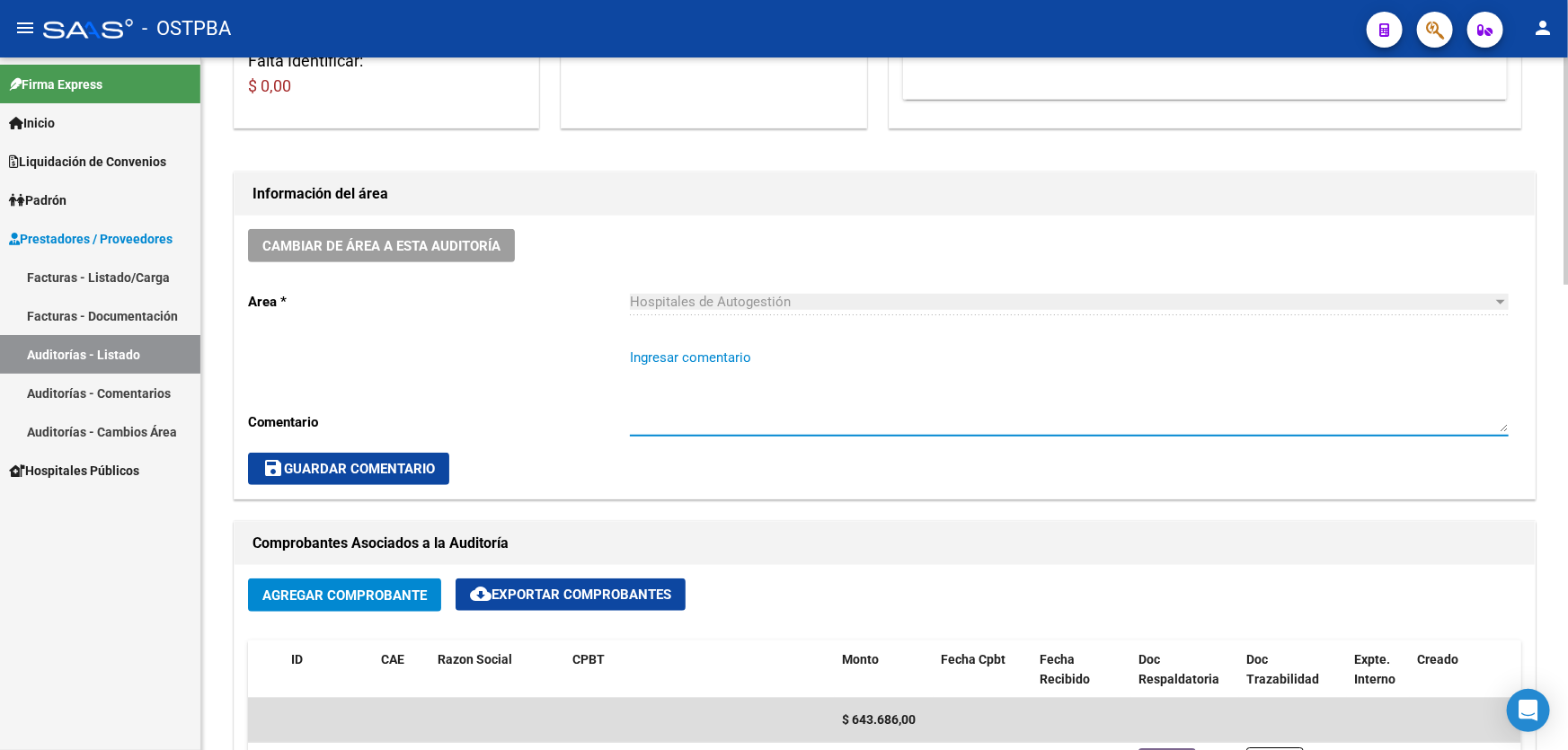
paste textarea "CERRAR 4/10"
type textarea "CERRAR 4/10"
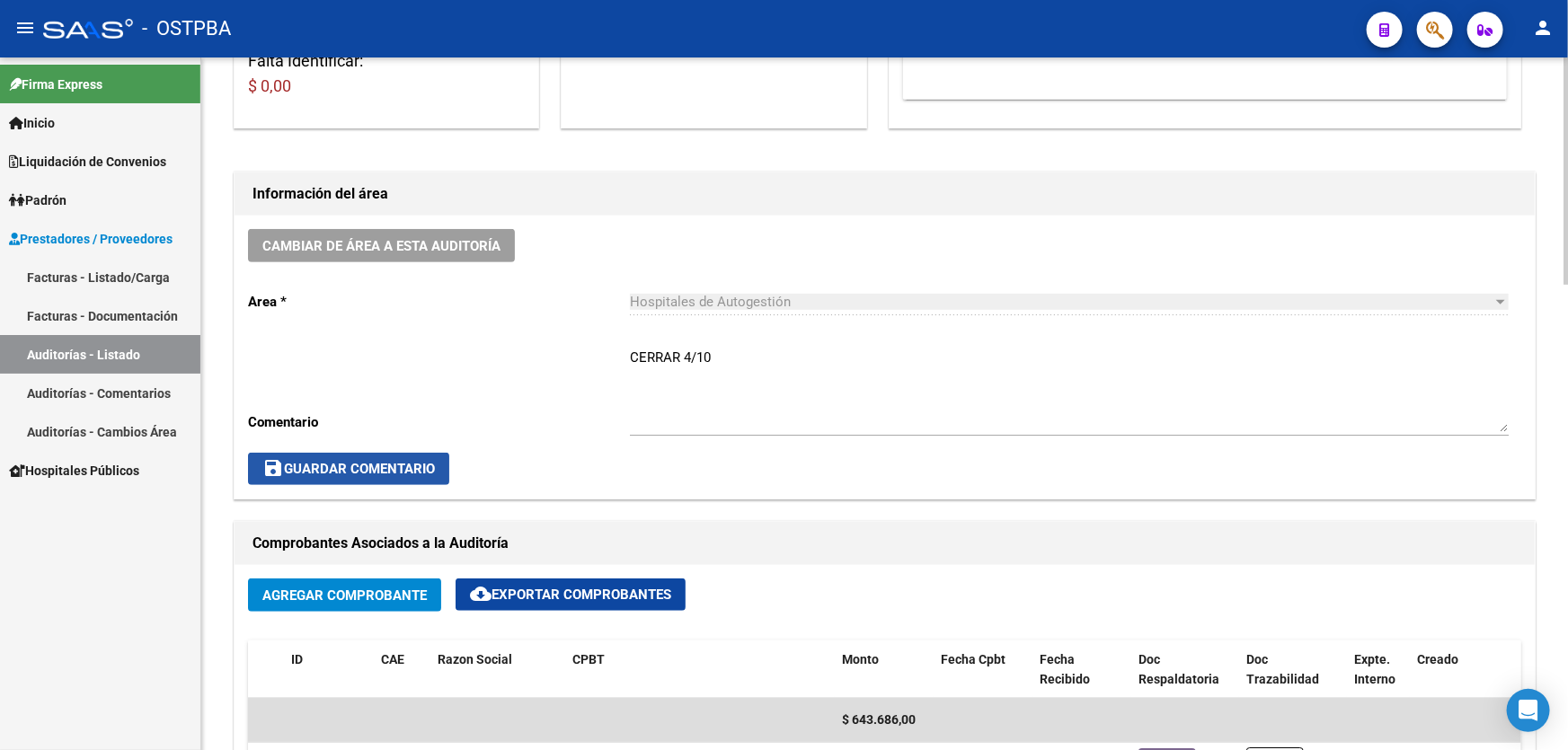
click at [395, 465] on span "save Guardar Comentario" at bounding box center [349, 468] width 172 height 16
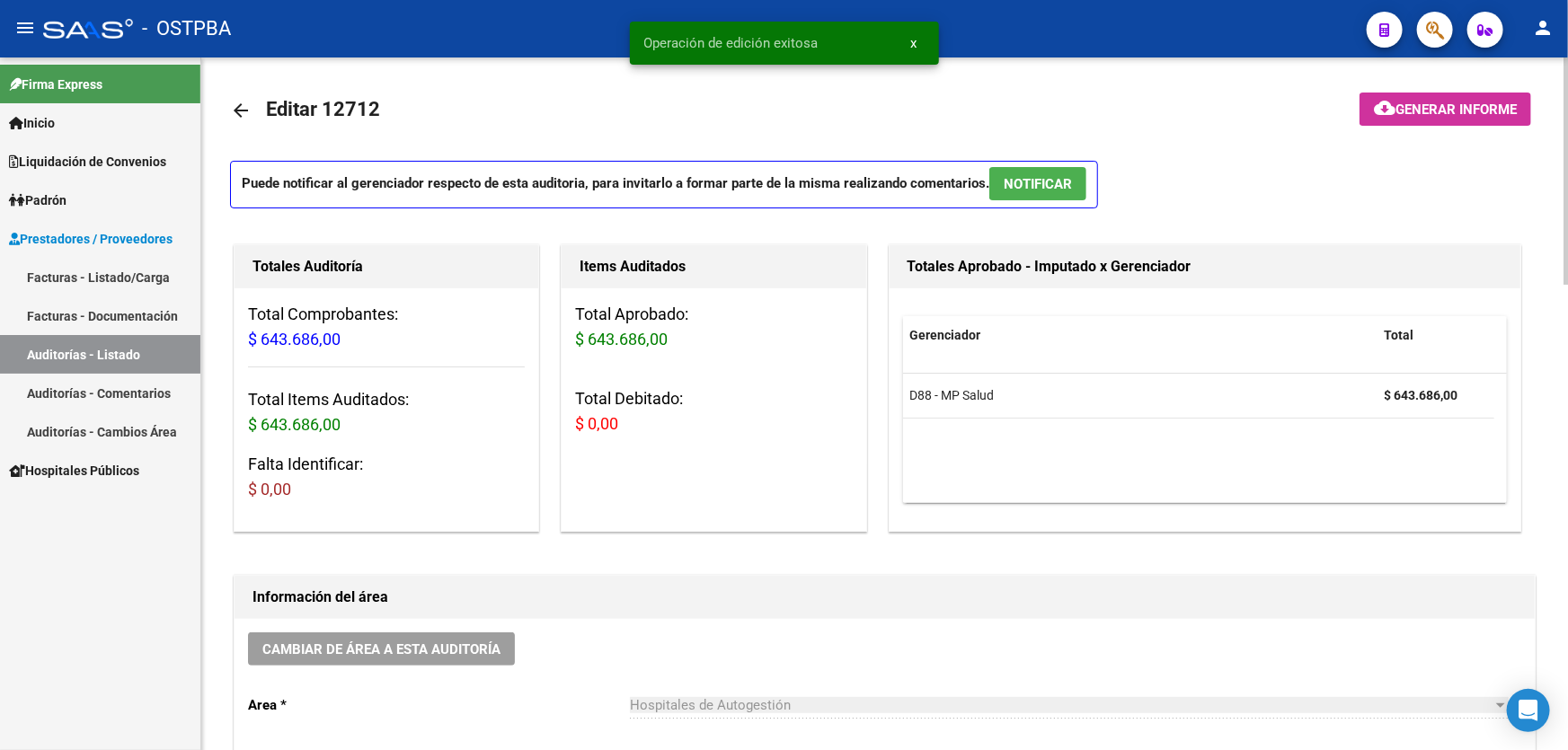
scroll to position [0, 0]
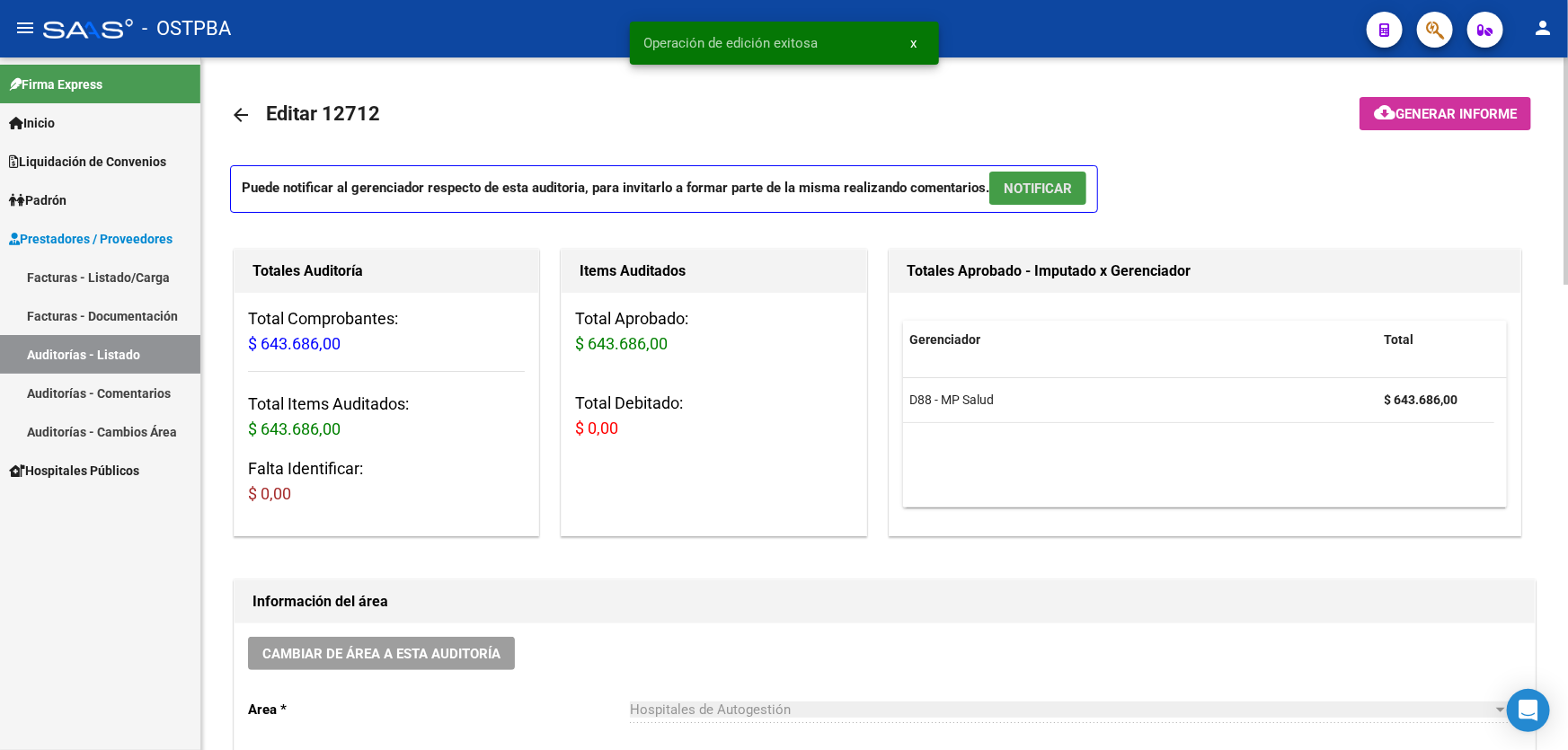
click at [1062, 186] on span "NOTIFICAR" at bounding box center [1037, 188] width 68 height 16
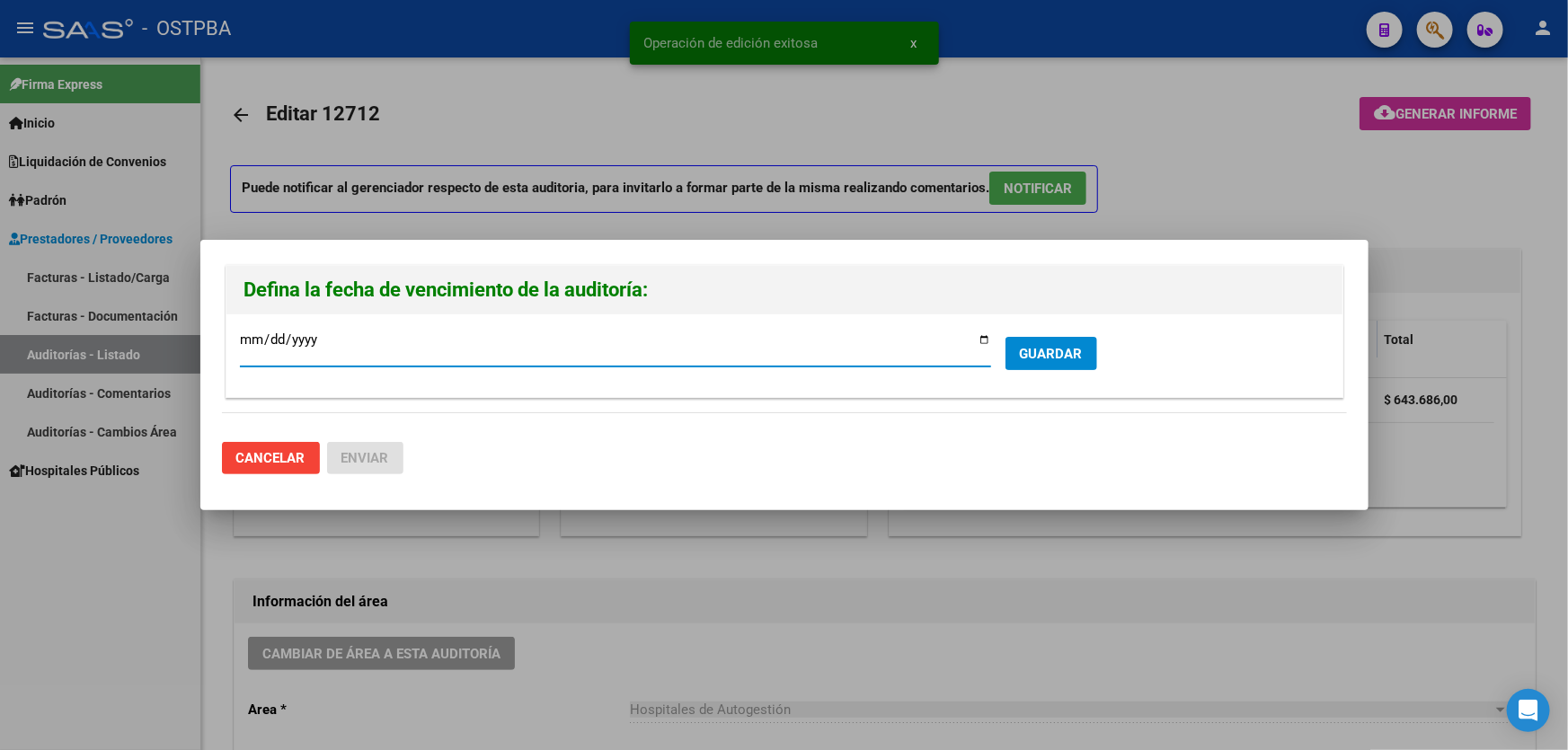
click at [1062, 348] on span "GUARDAR" at bounding box center [1051, 353] width 63 height 16
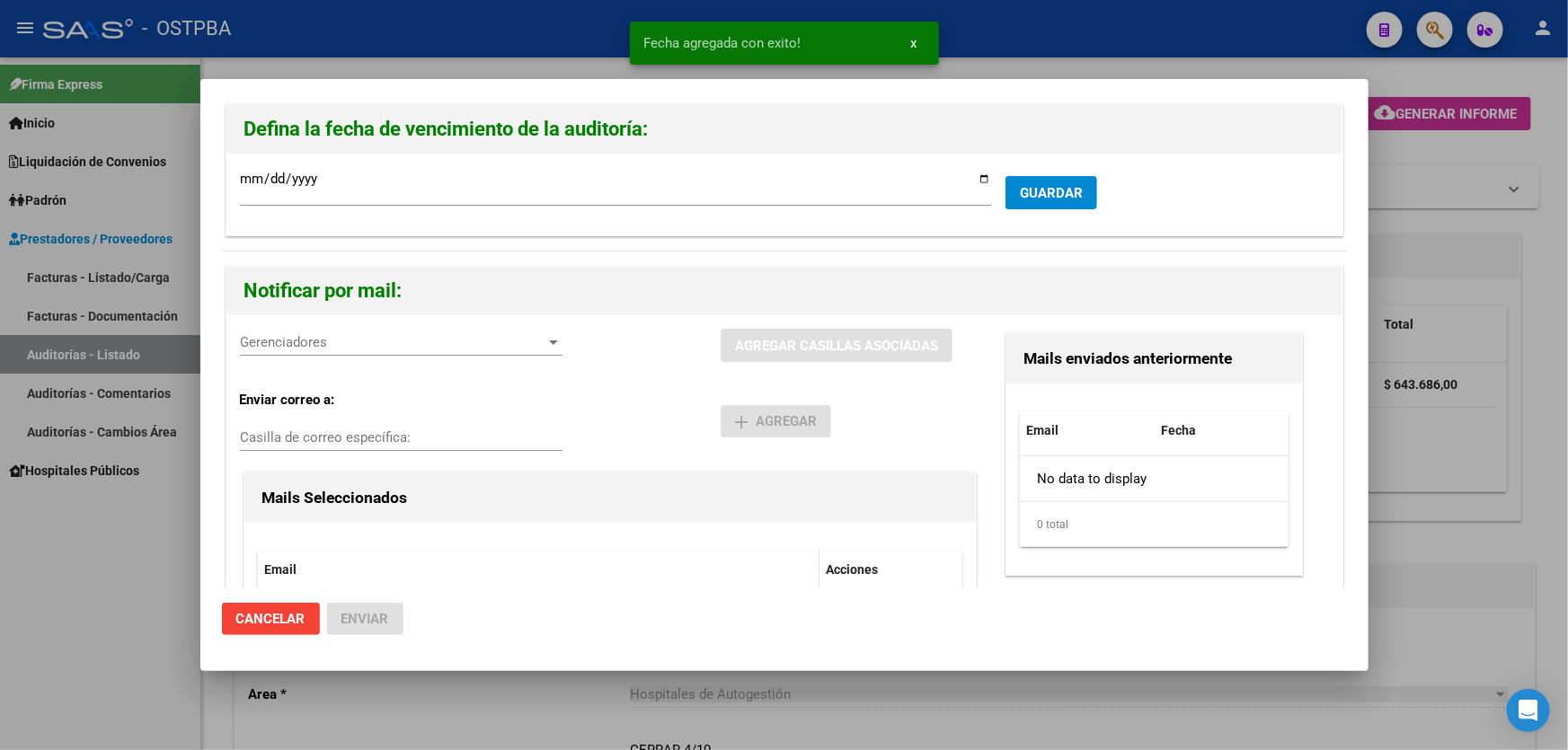
click at [267, 337] on span "Gerenciadores" at bounding box center [392, 342] width 306 height 16
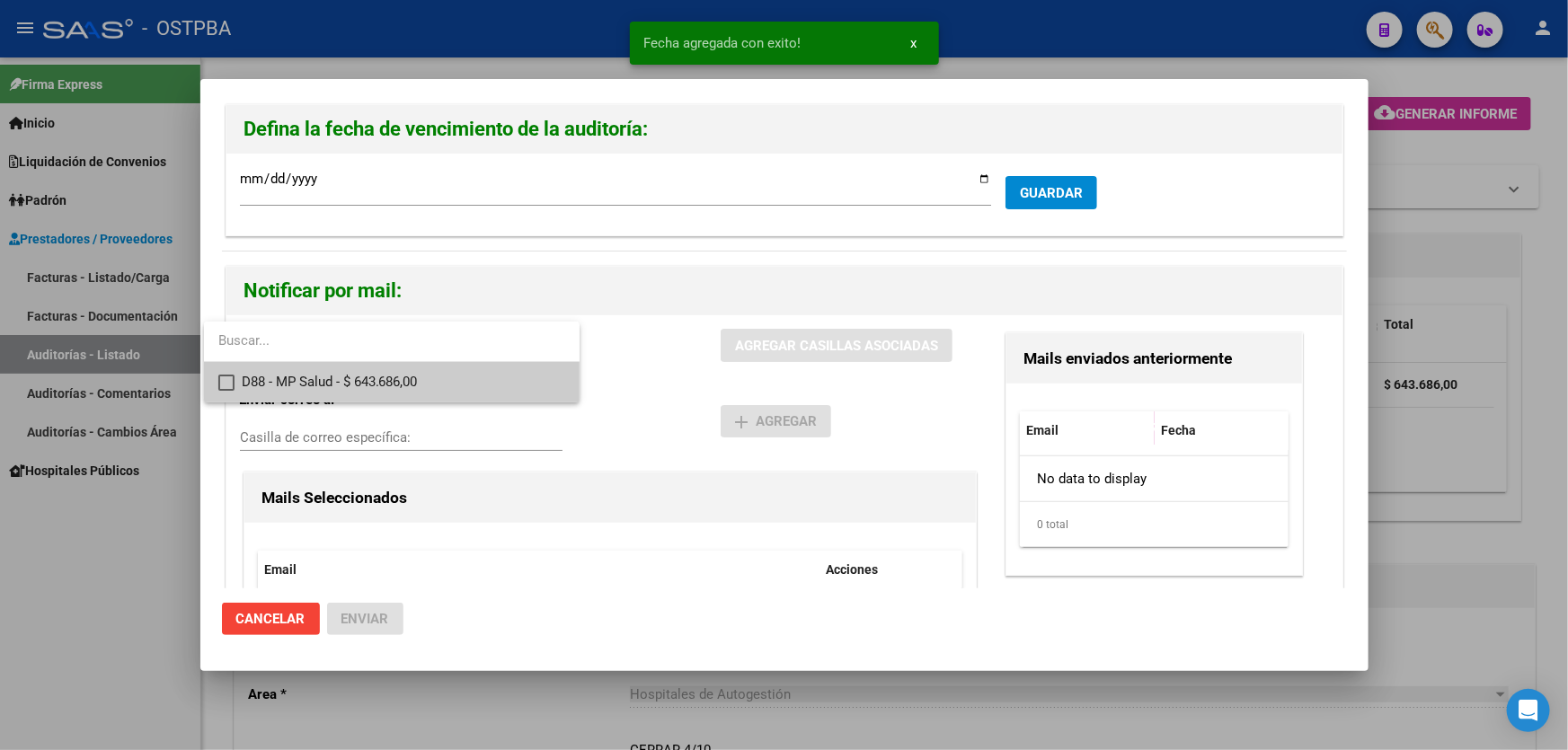
click at [226, 378] on mat-pseudo-checkbox at bounding box center [225, 382] width 16 height 16
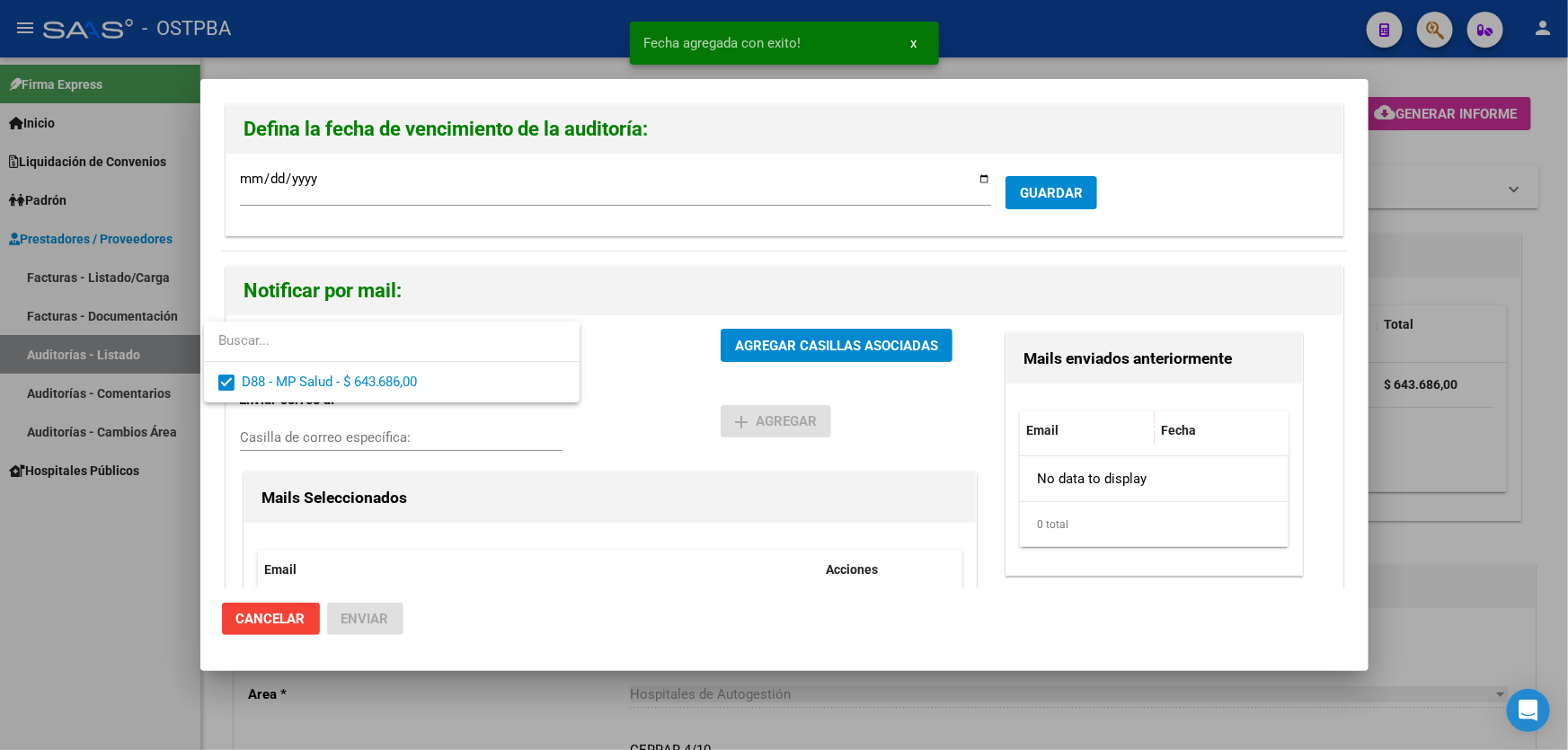
drag, startPoint x: 645, startPoint y: 439, endPoint x: 746, endPoint y: 357, distance: 130.1
click at [651, 434] on div at bounding box center [784, 375] width 1568 height 750
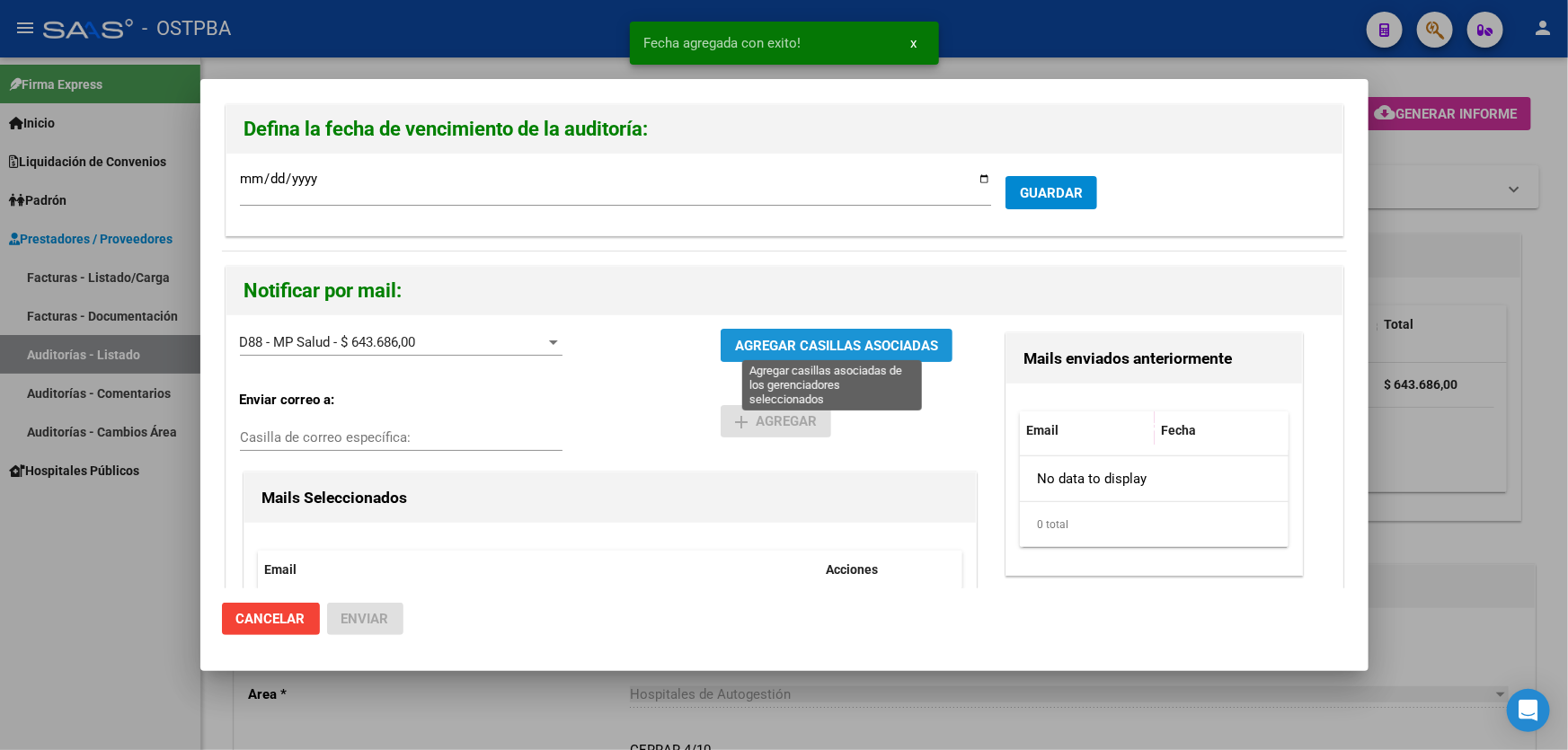
click at [812, 344] on span "AGREGAR CASILLAS ASOCIADAS" at bounding box center [837, 346] width 203 height 16
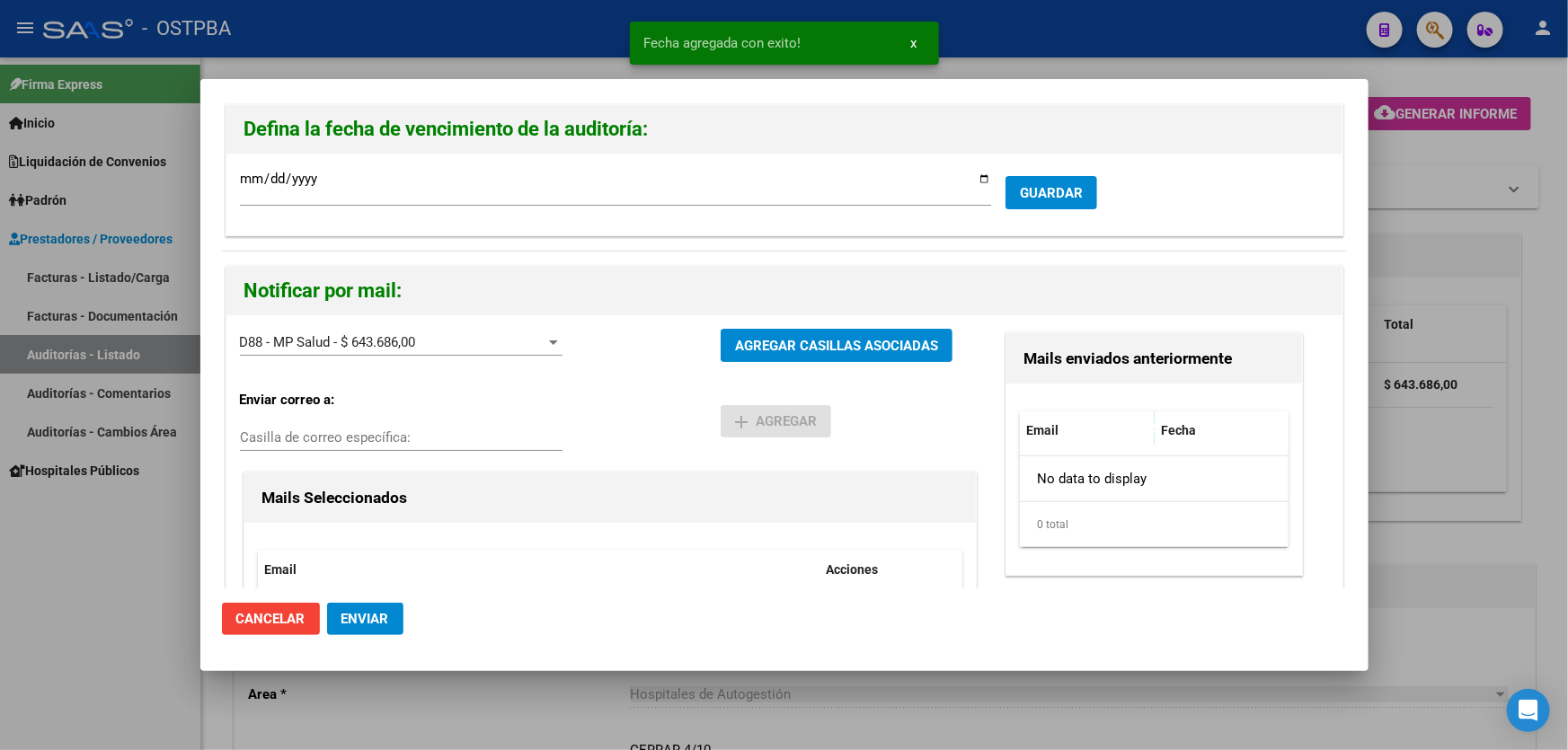
click at [370, 621] on span "Enviar" at bounding box center [365, 618] width 47 height 16
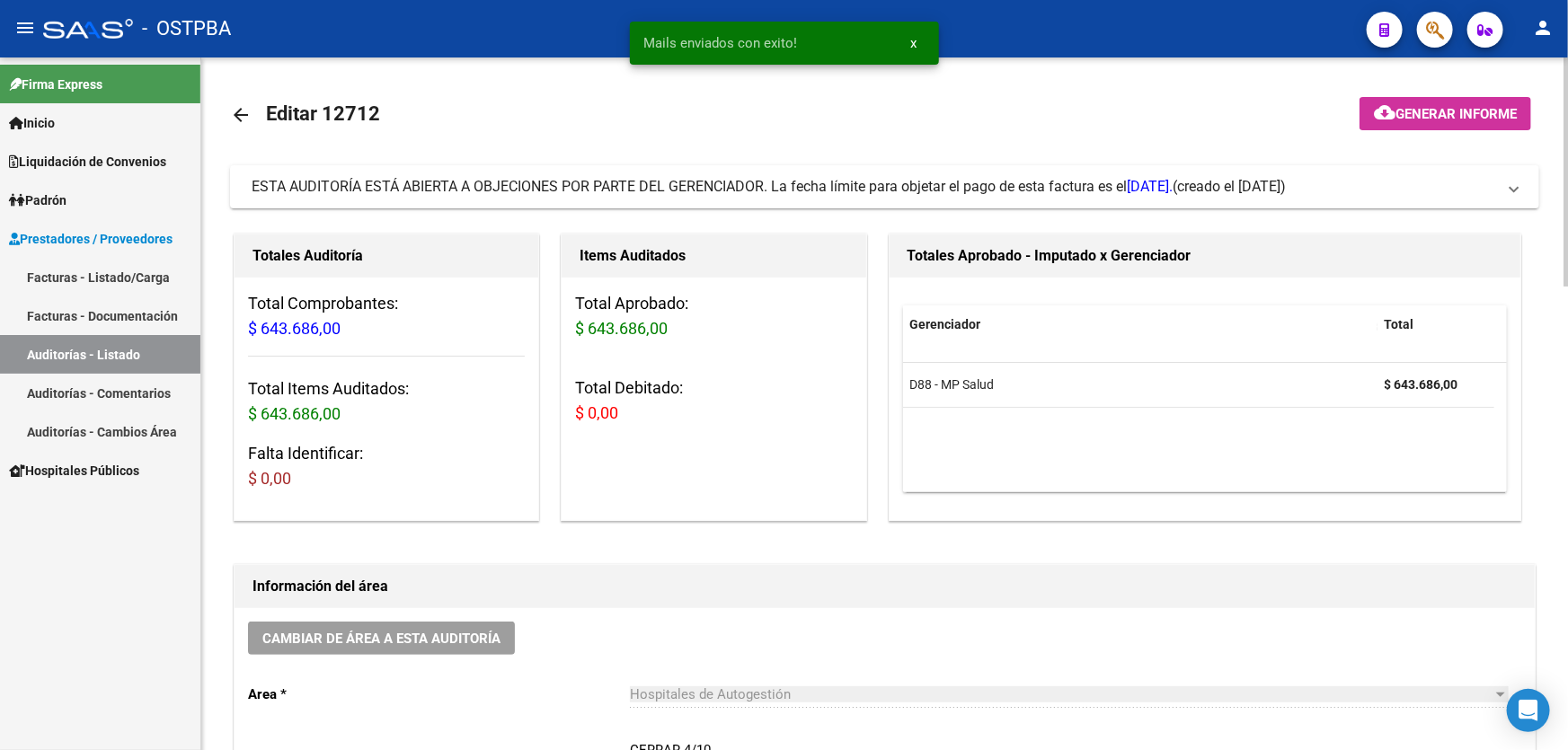
click at [234, 113] on mat-icon "arrow_back" at bounding box center [241, 115] width 22 height 22
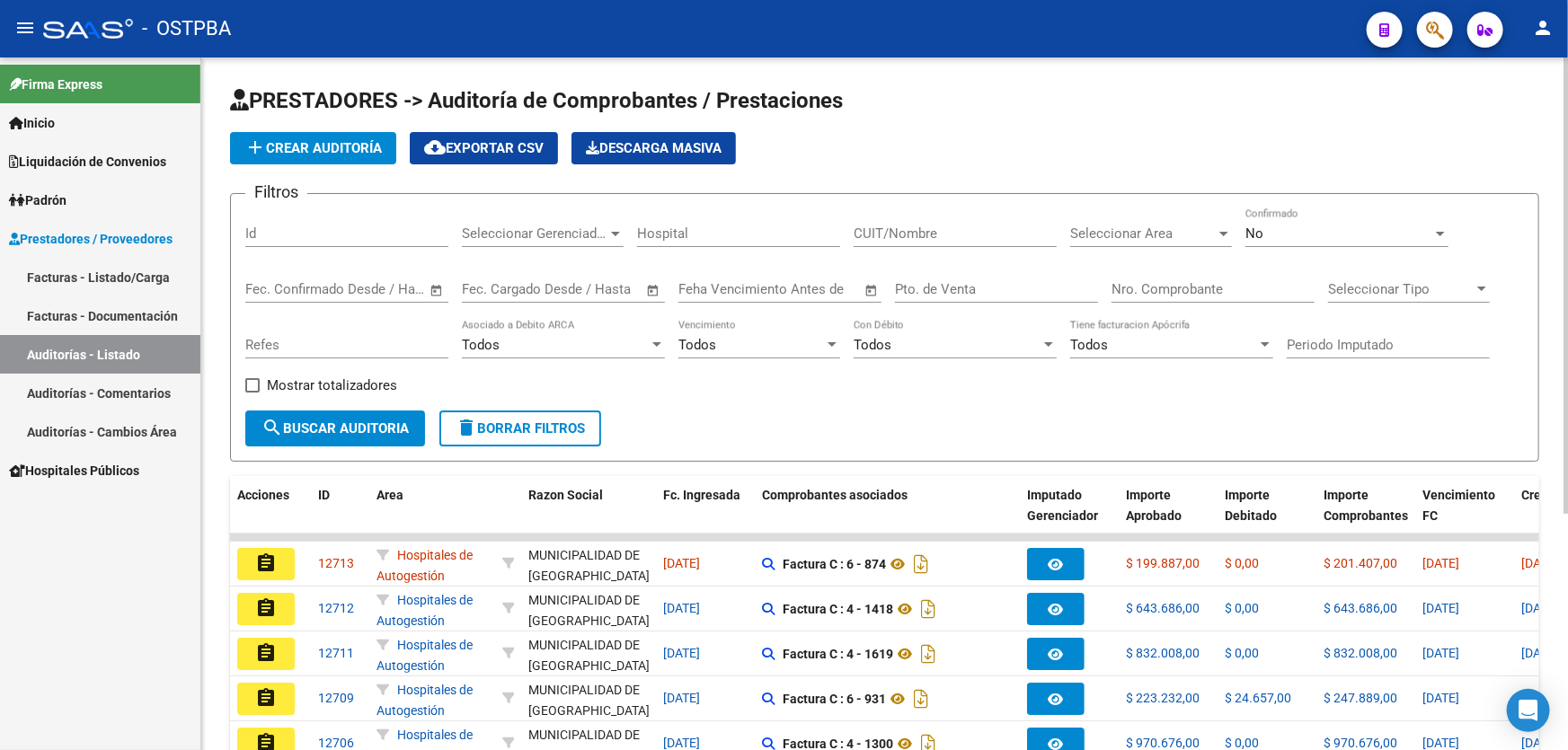
click at [1288, 235] on div "No" at bounding box center [1338, 233] width 187 height 16
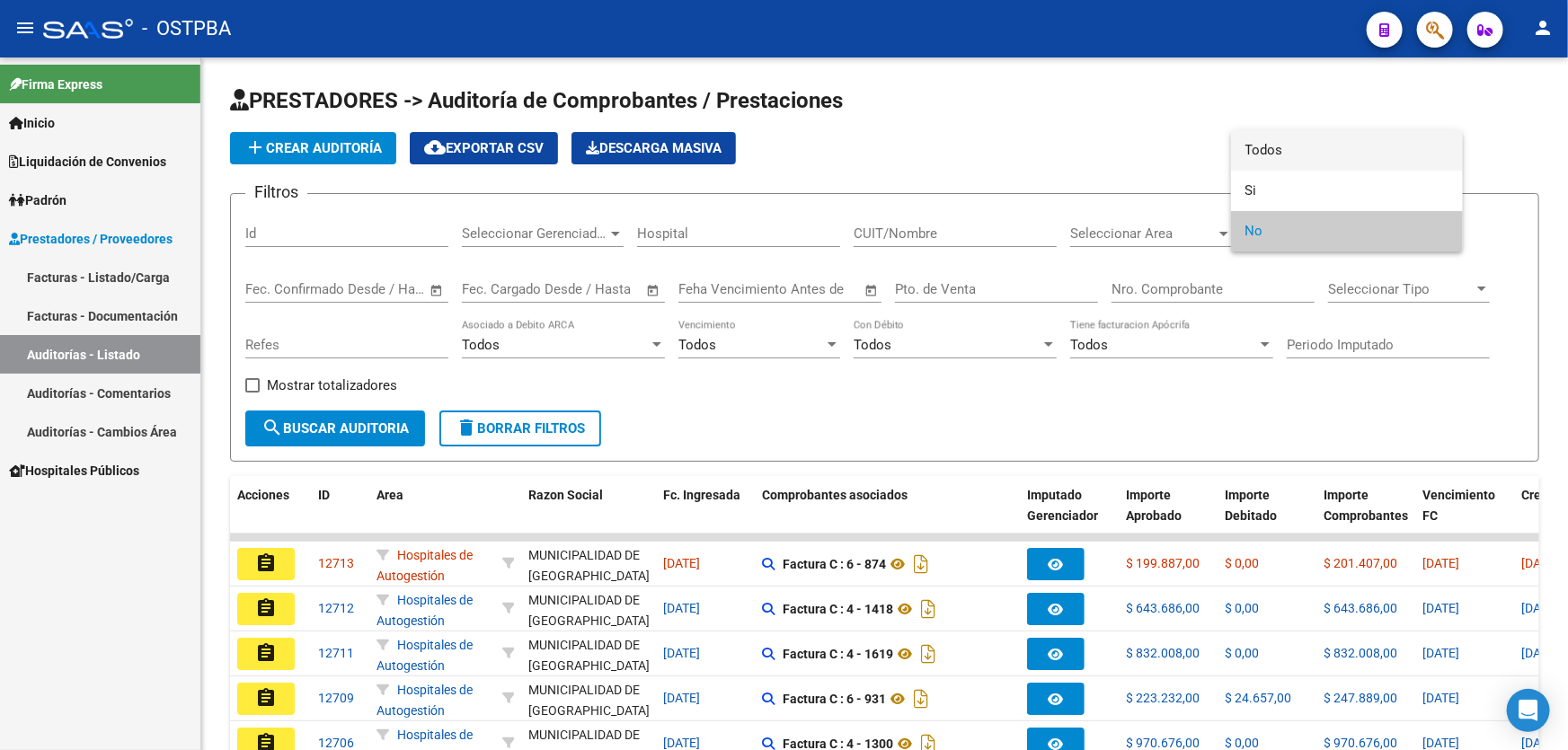
click at [1295, 148] on span "Todos" at bounding box center [1346, 151] width 203 height 41
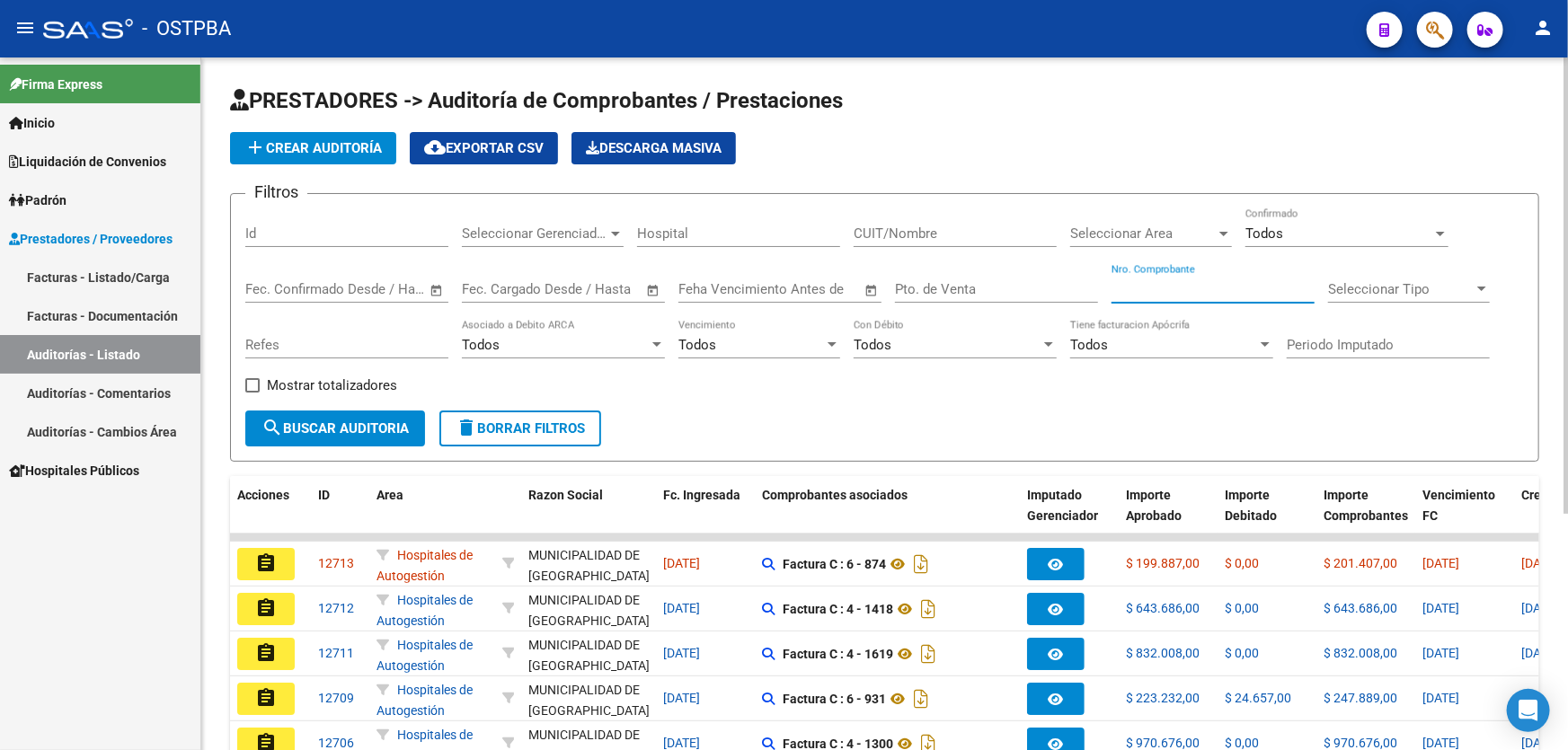
click at [1159, 289] on input "Nro. Comprobante" at bounding box center [1213, 289] width 203 height 16
type input "1788"
click at [276, 427] on mat-icon "search" at bounding box center [272, 427] width 22 height 22
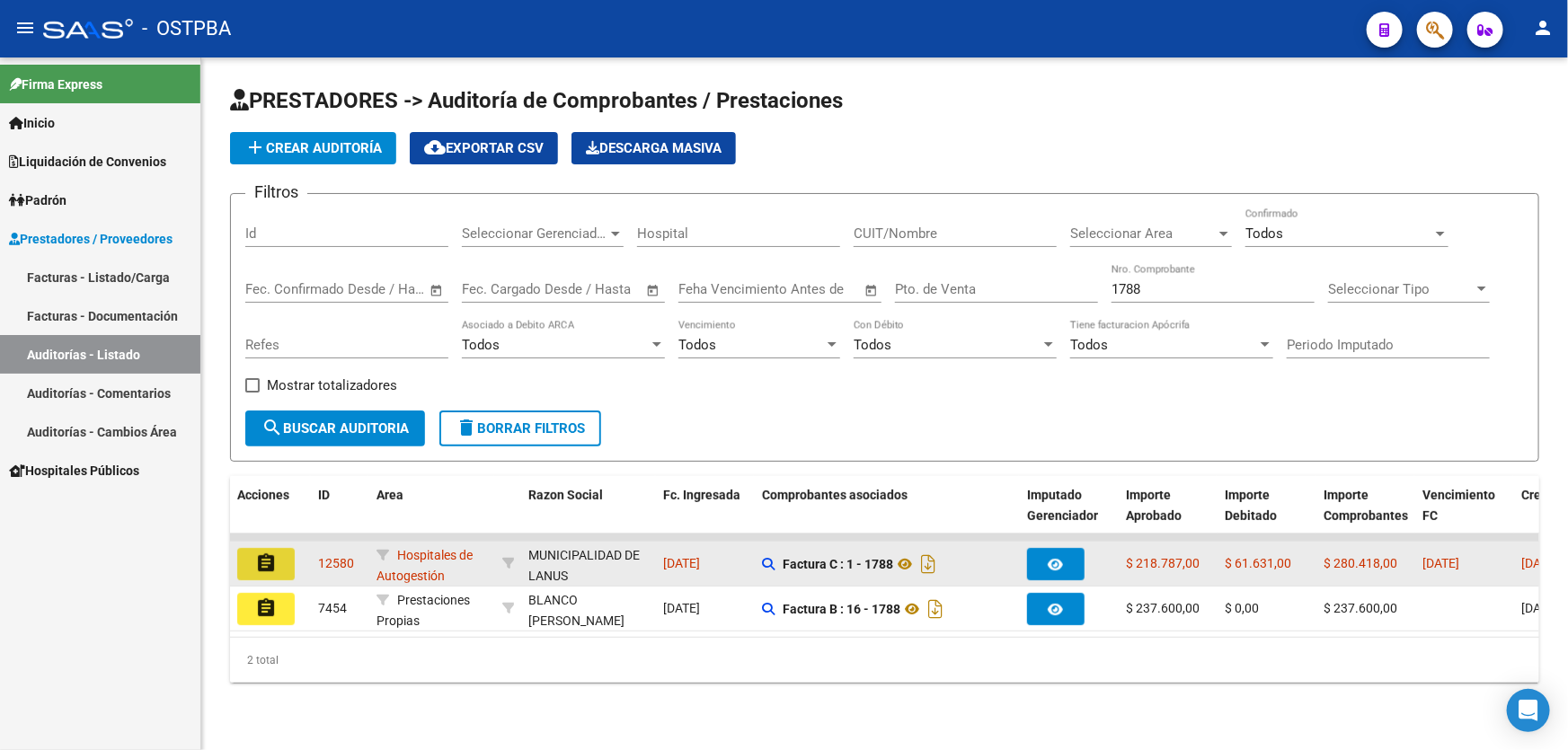
click at [252, 566] on button "assignment" at bounding box center [265, 563] width 58 height 32
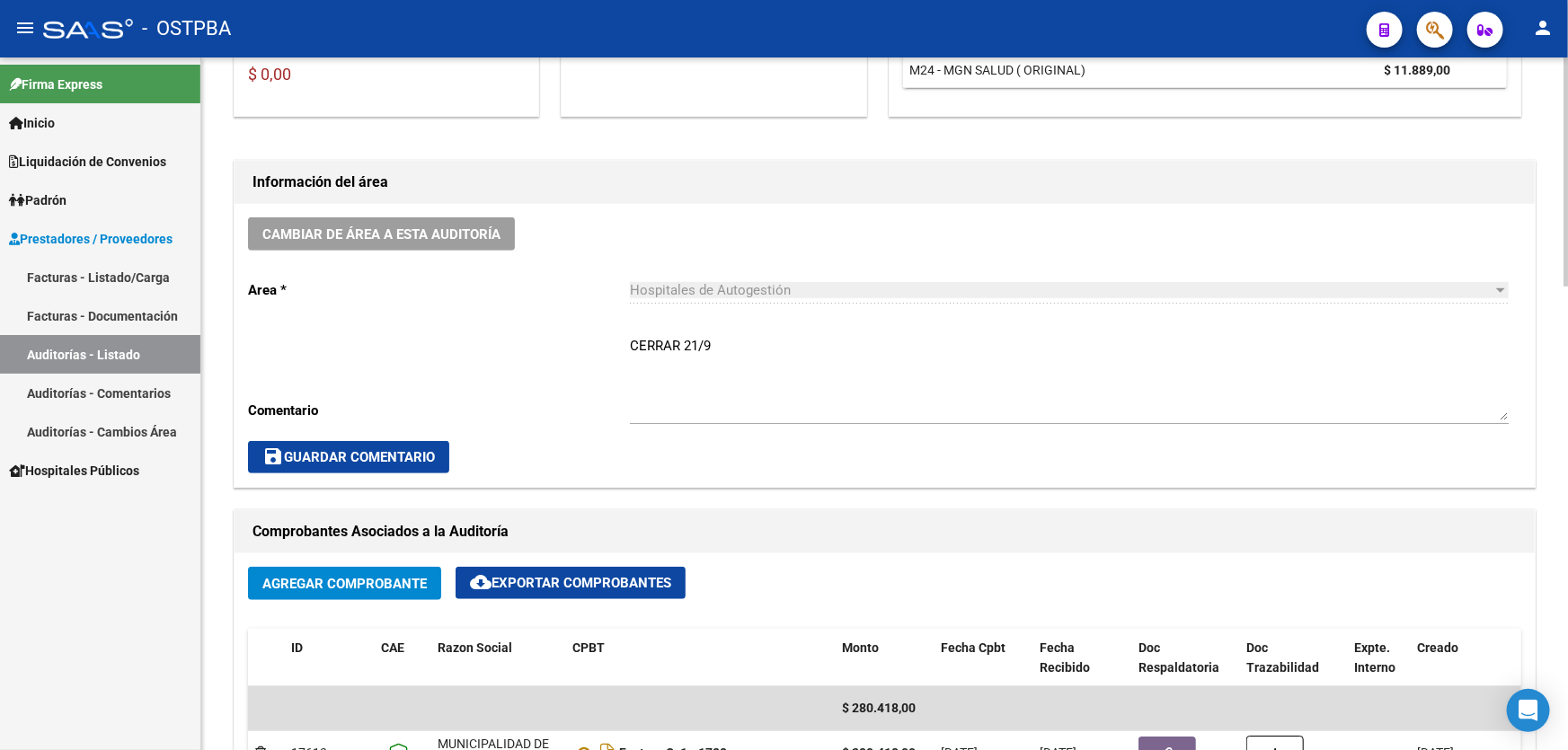
scroll to position [408, 0]
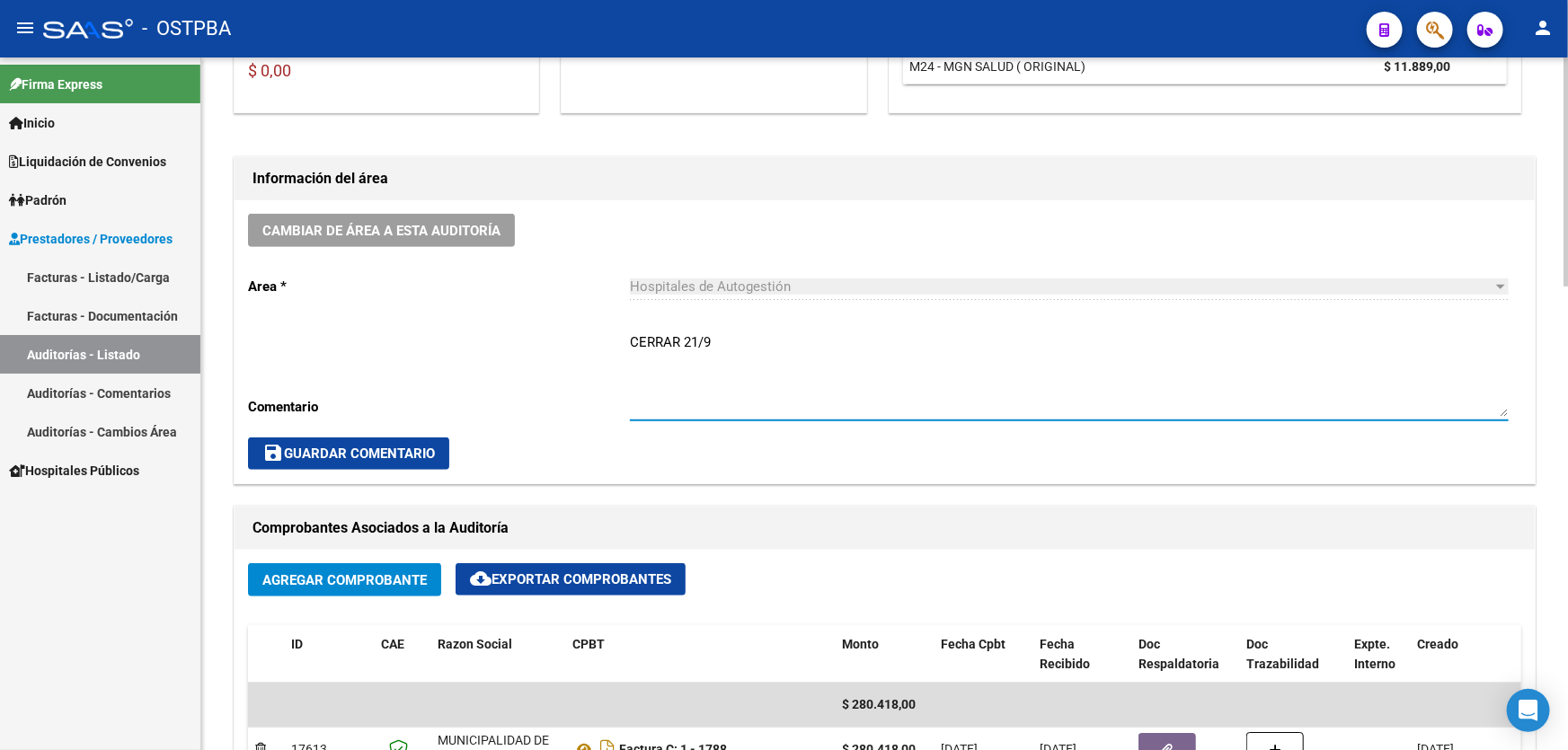
click at [728, 342] on textarea "CERRAR 21/9" at bounding box center [1069, 374] width 878 height 84
type textarea "C"
click at [371, 446] on span "save Guardar Comentario" at bounding box center [349, 453] width 172 height 16
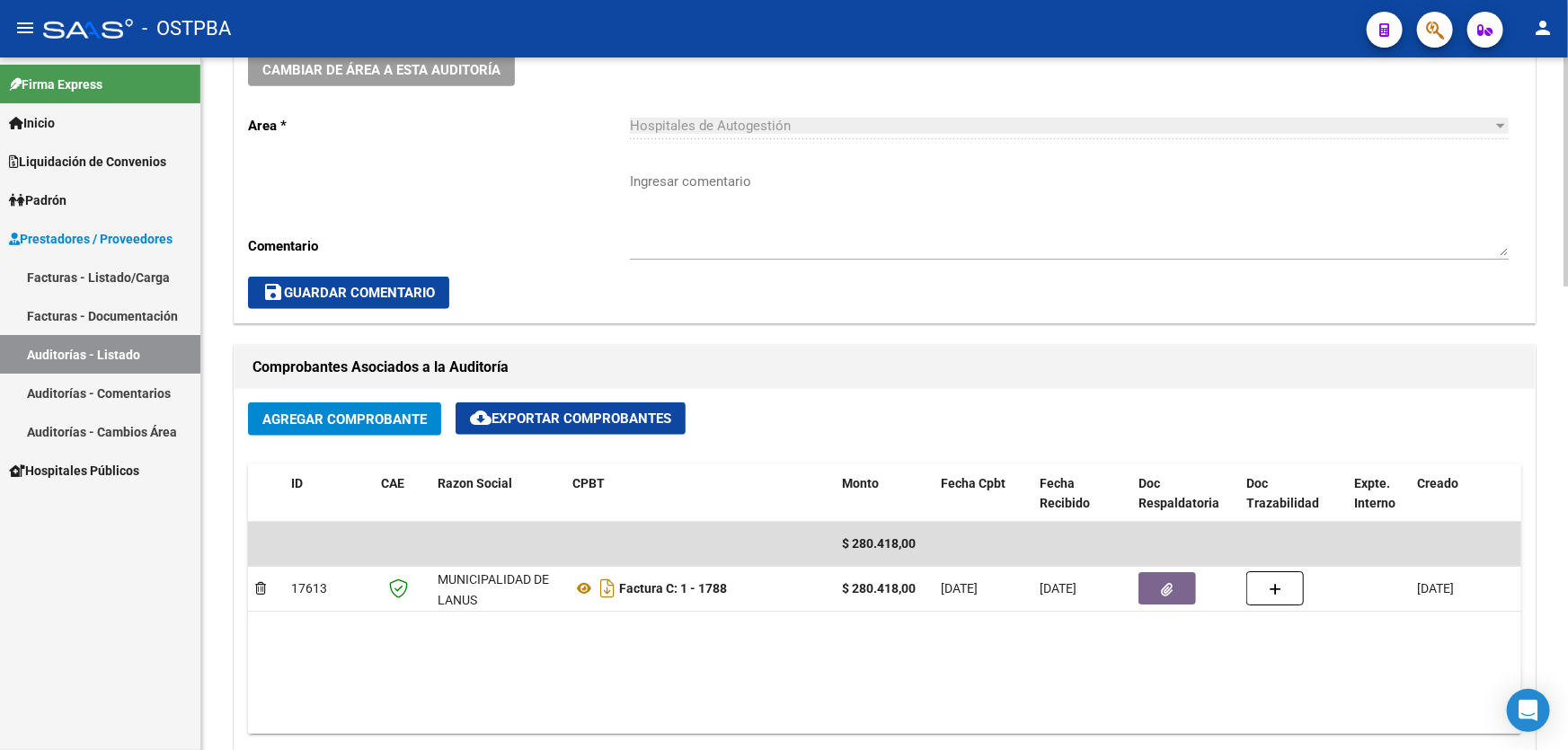
scroll to position [735, 0]
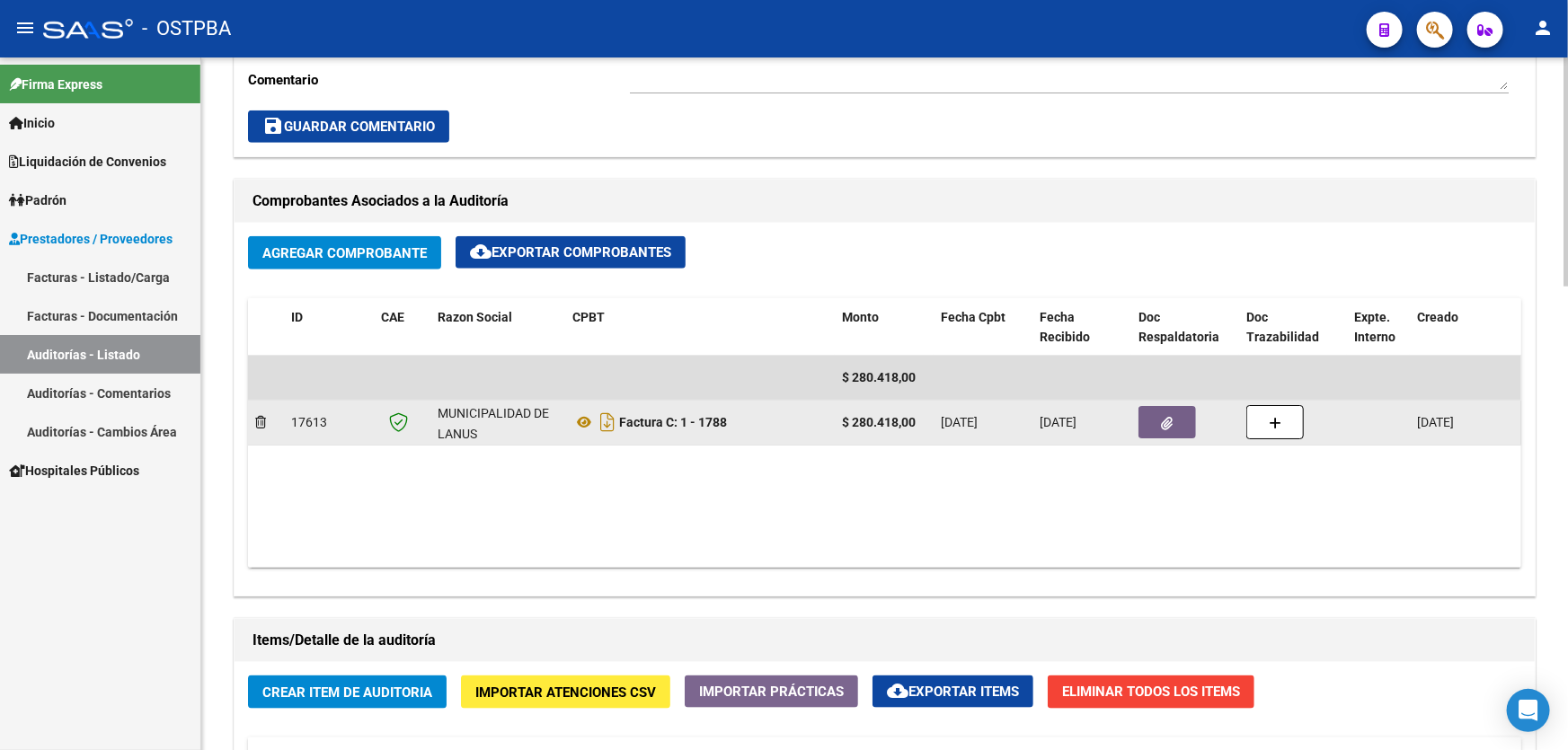
click at [1159, 428] on button "button" at bounding box center [1166, 422] width 58 height 32
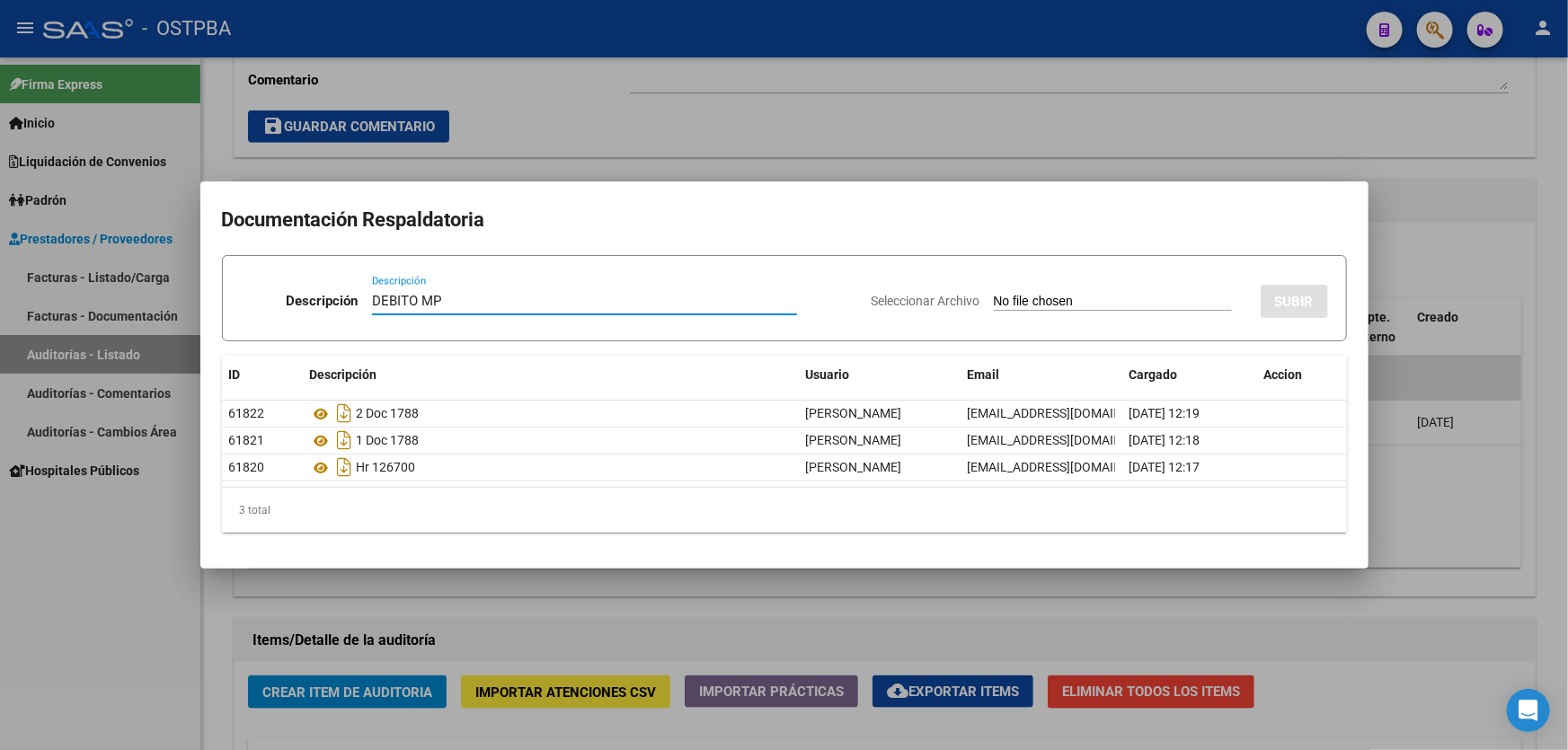
type input "DEBITO MP"
click at [994, 306] on input "Seleccionar Archivo" at bounding box center [1112, 302] width 238 height 17
type input "C:\fakepath\DEBITO MP 12580.pdf"
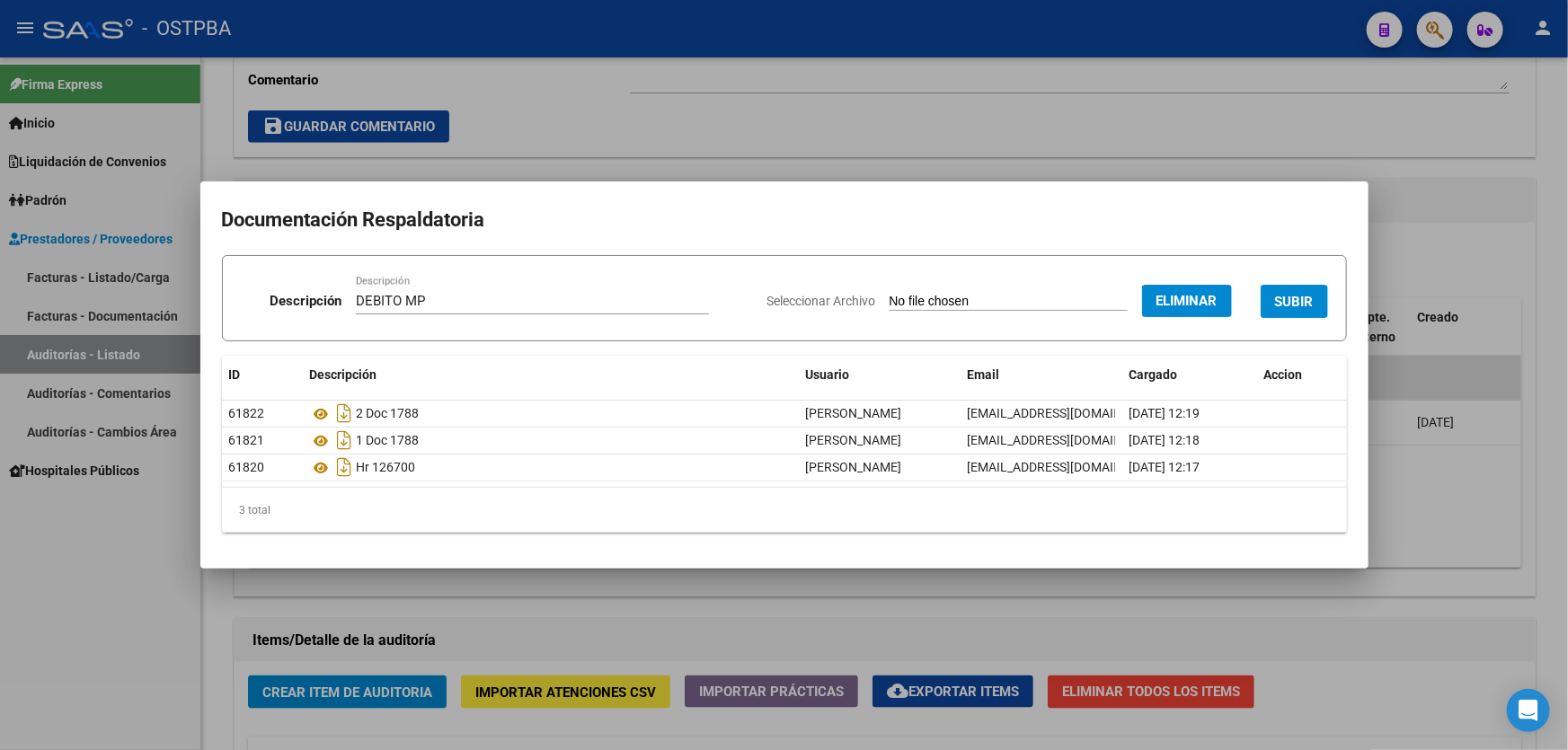
click at [1304, 297] on span "SUBIR" at bounding box center [1294, 301] width 39 height 16
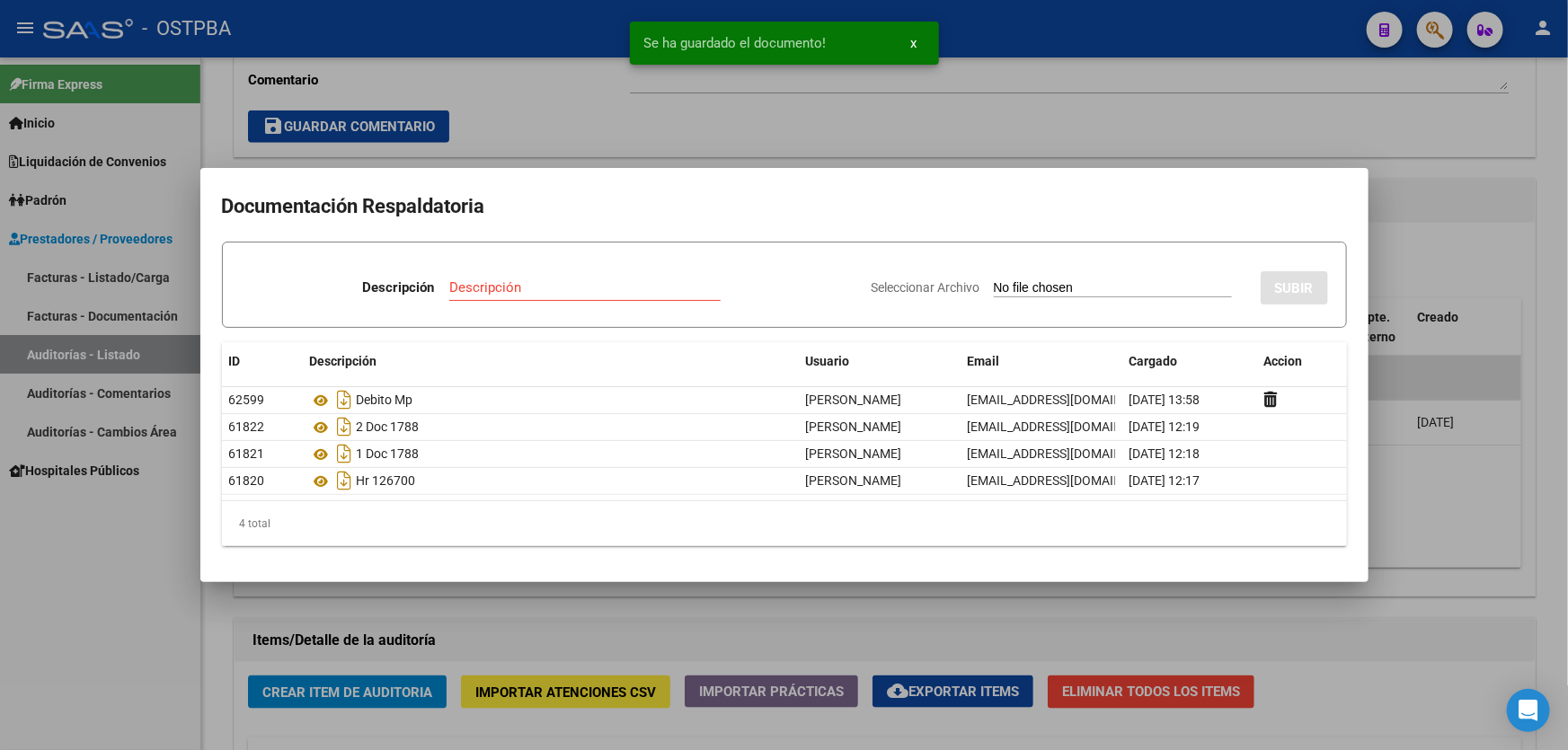
click at [1399, 260] on div at bounding box center [784, 375] width 1568 height 750
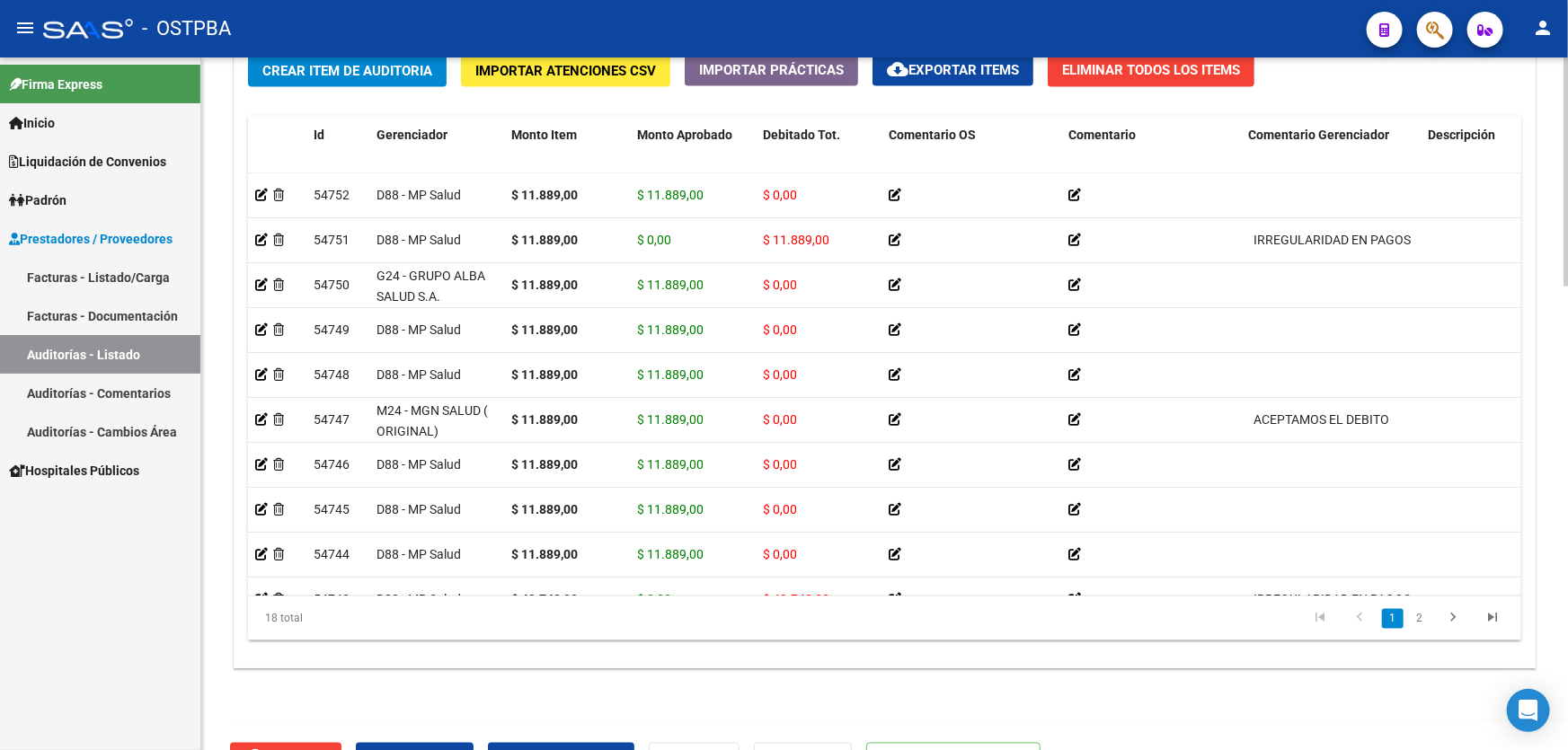
scroll to position [1400, 0]
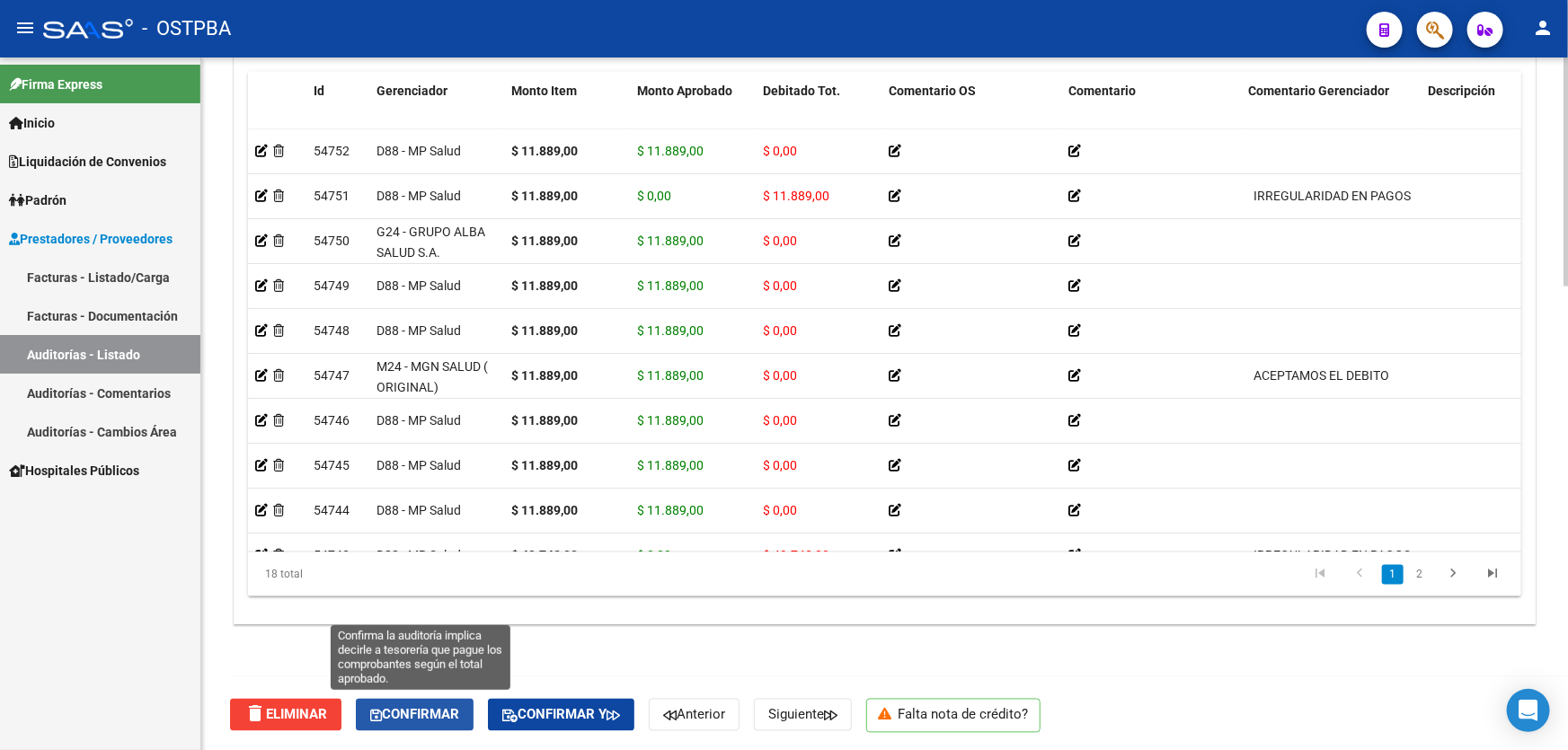
click at [415, 714] on span "Confirmar" at bounding box center [415, 714] width 89 height 16
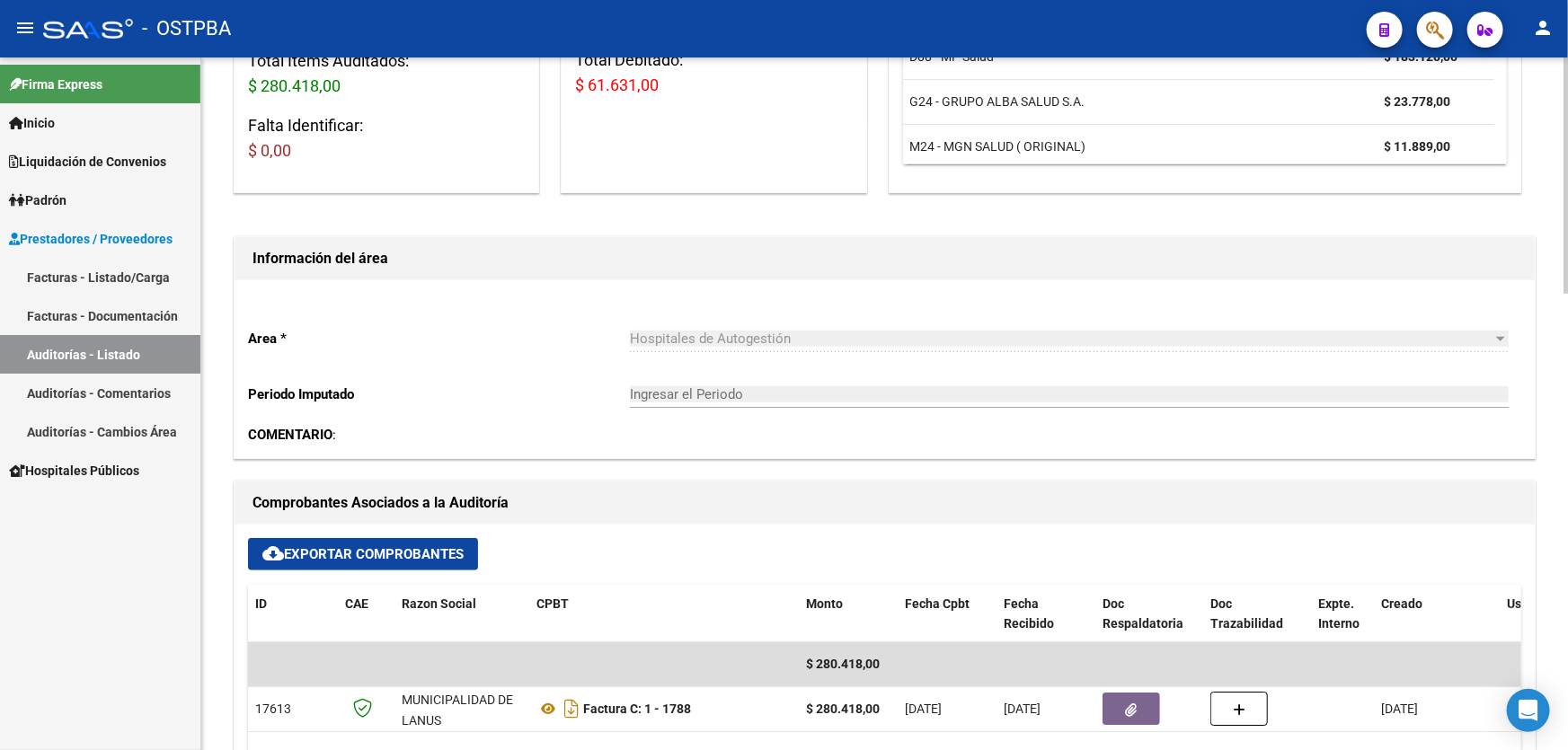
type input "202509"
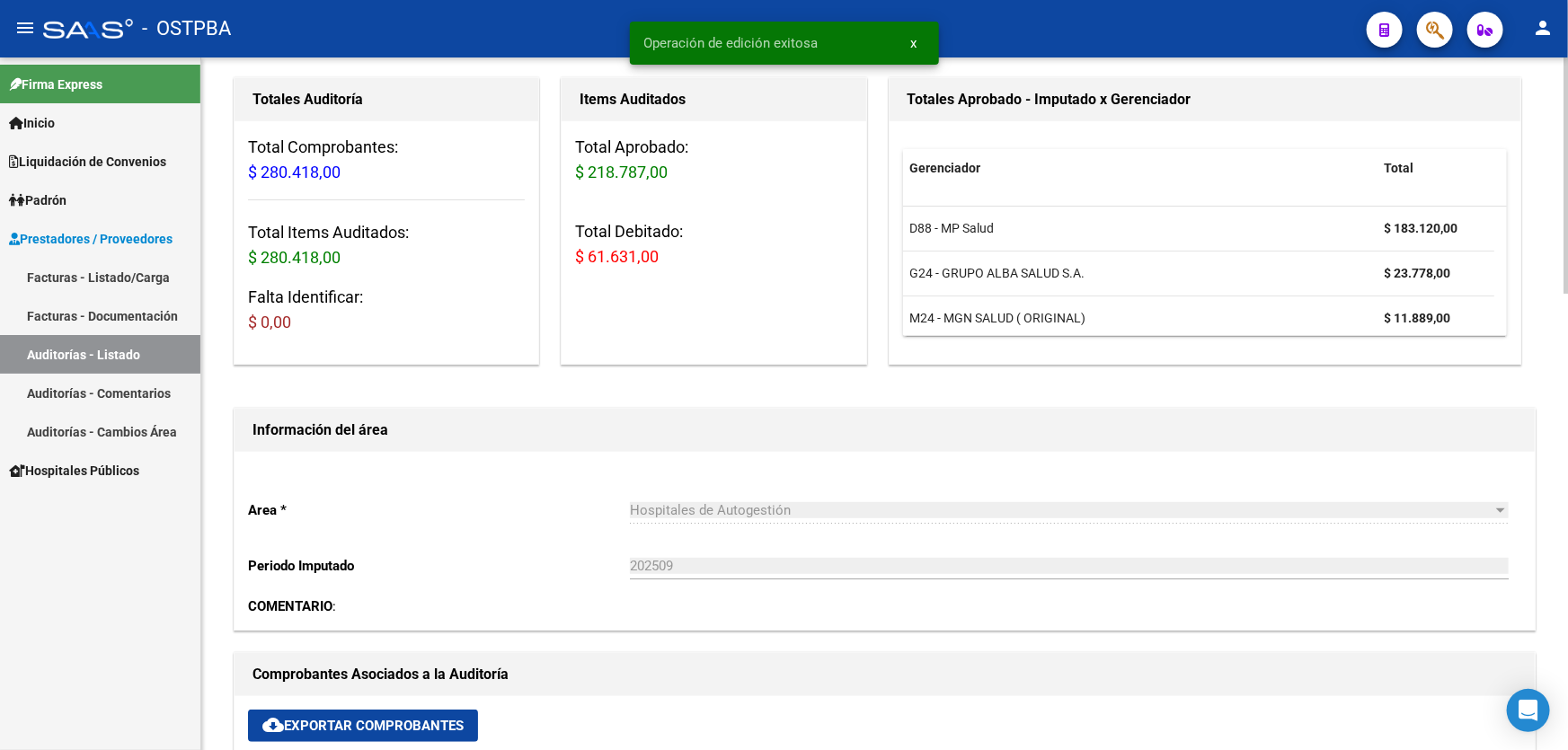
scroll to position [0, 0]
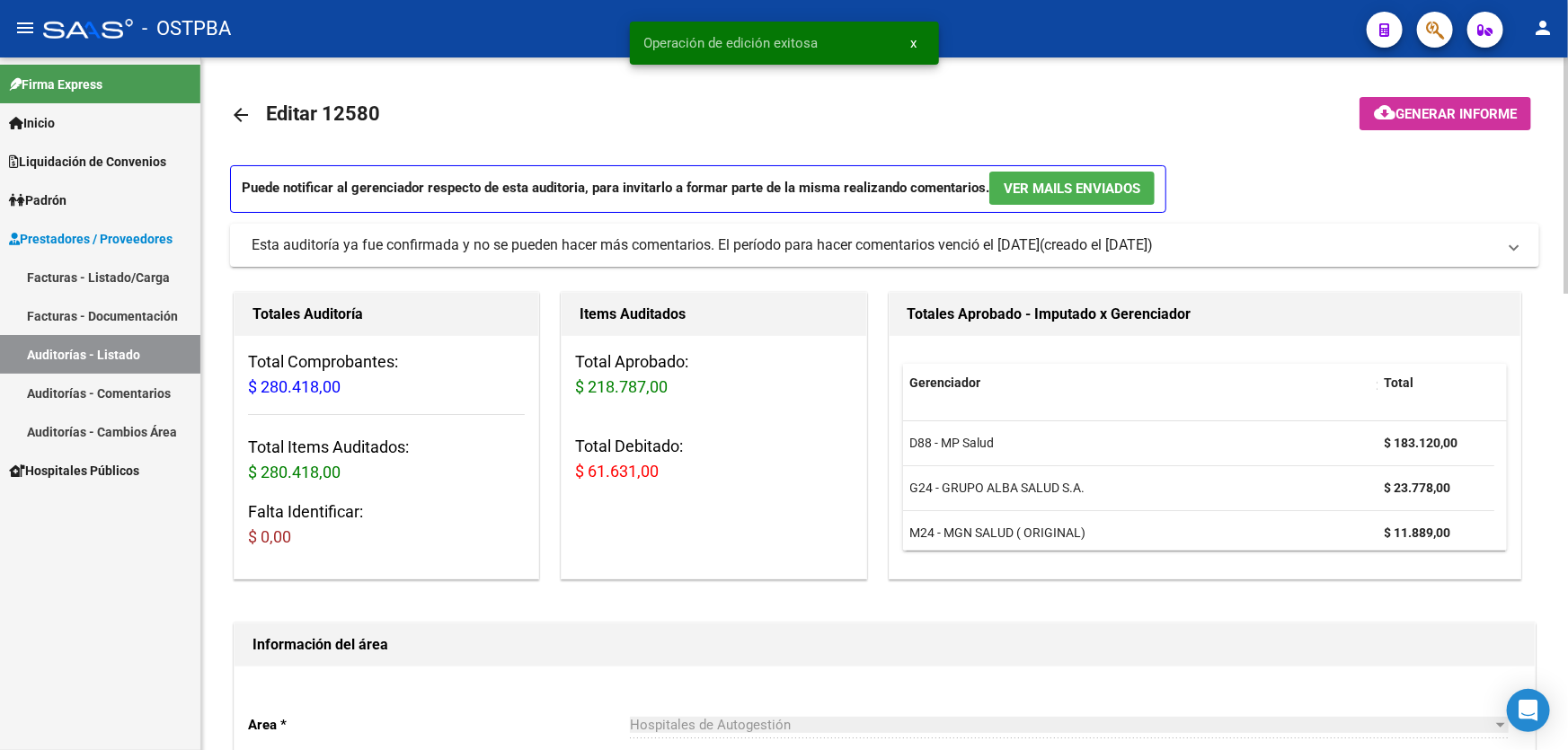
click at [239, 107] on mat-icon "arrow_back" at bounding box center [241, 115] width 22 height 22
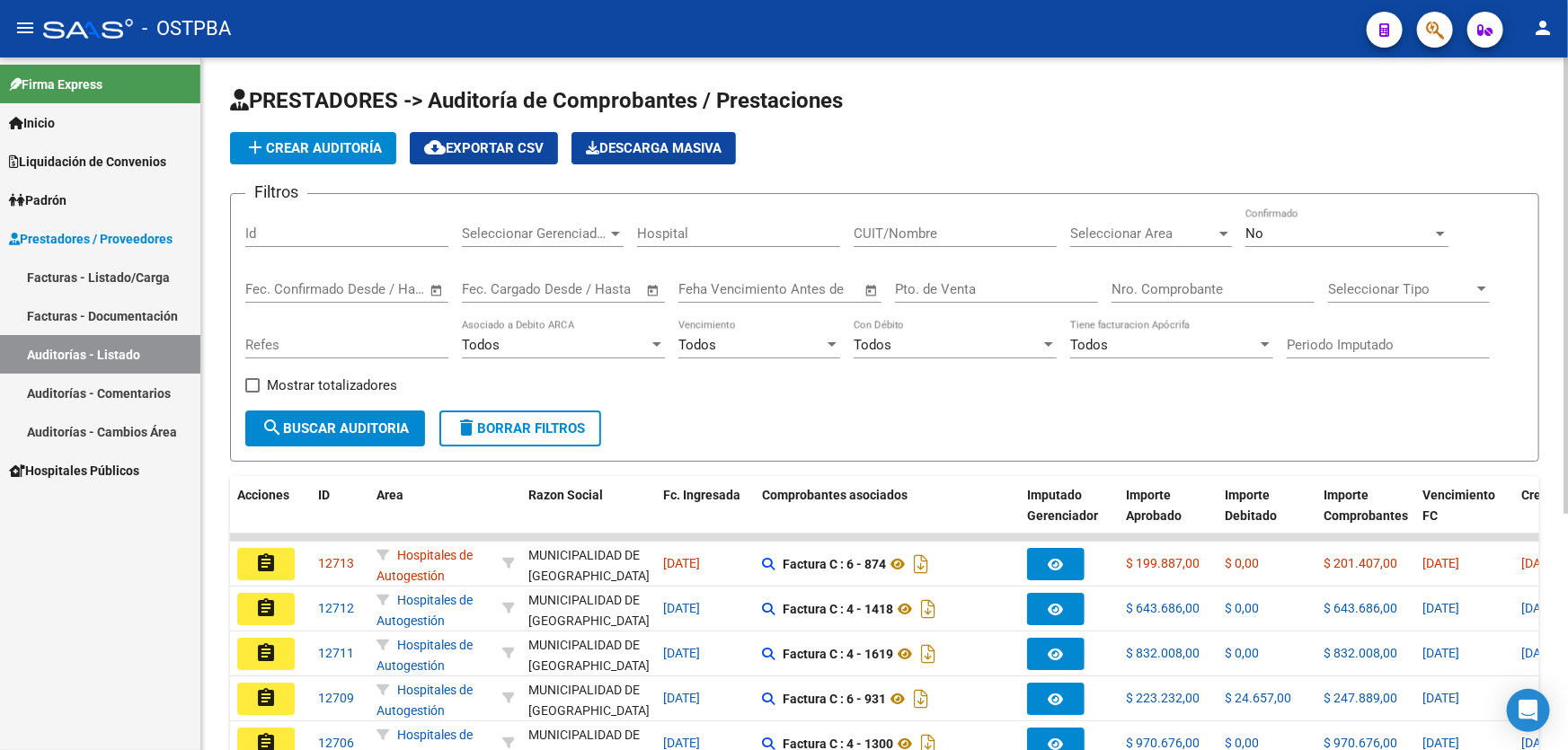
click at [1297, 233] on div "No" at bounding box center [1338, 233] width 187 height 16
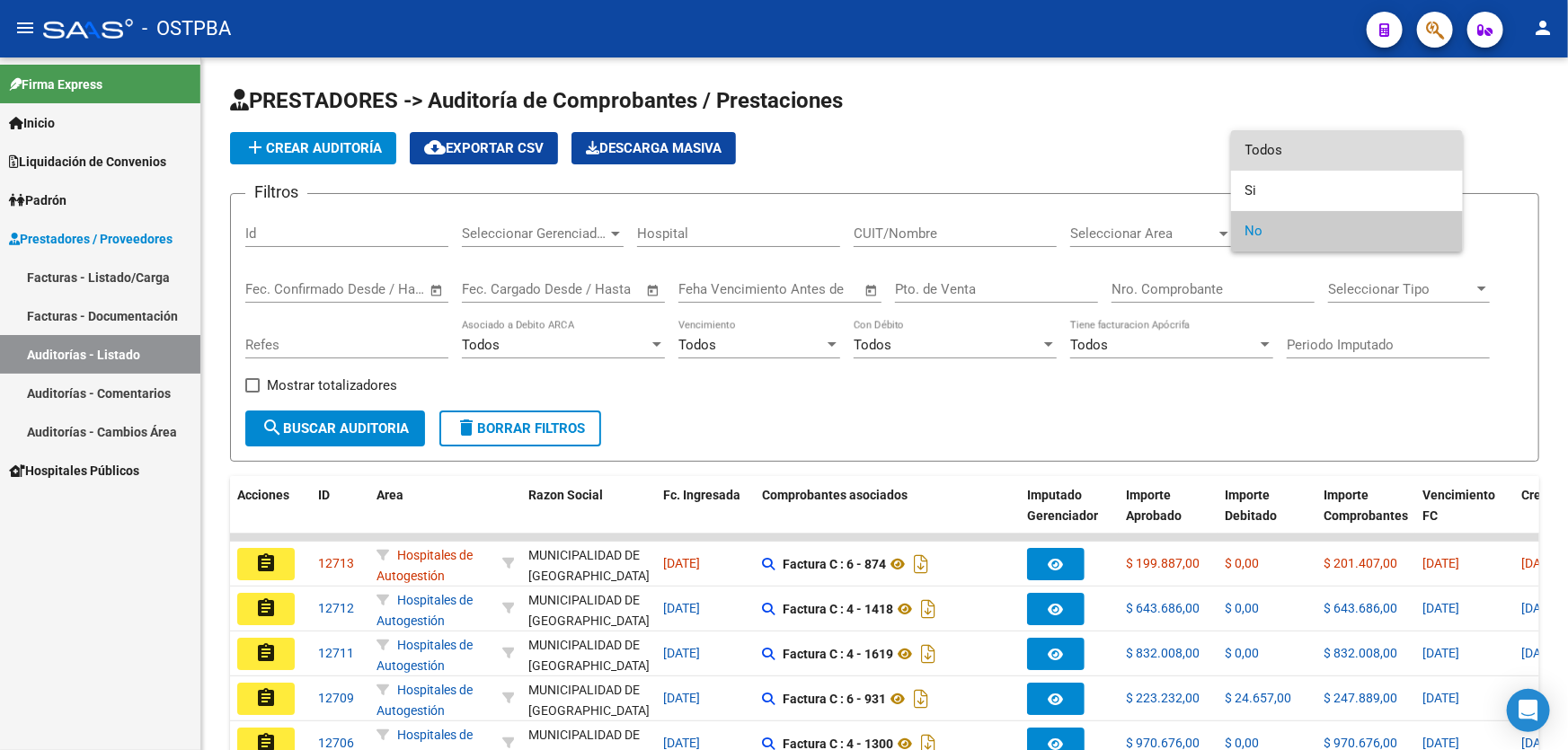
click at [1291, 152] on span "Todos" at bounding box center [1346, 151] width 203 height 41
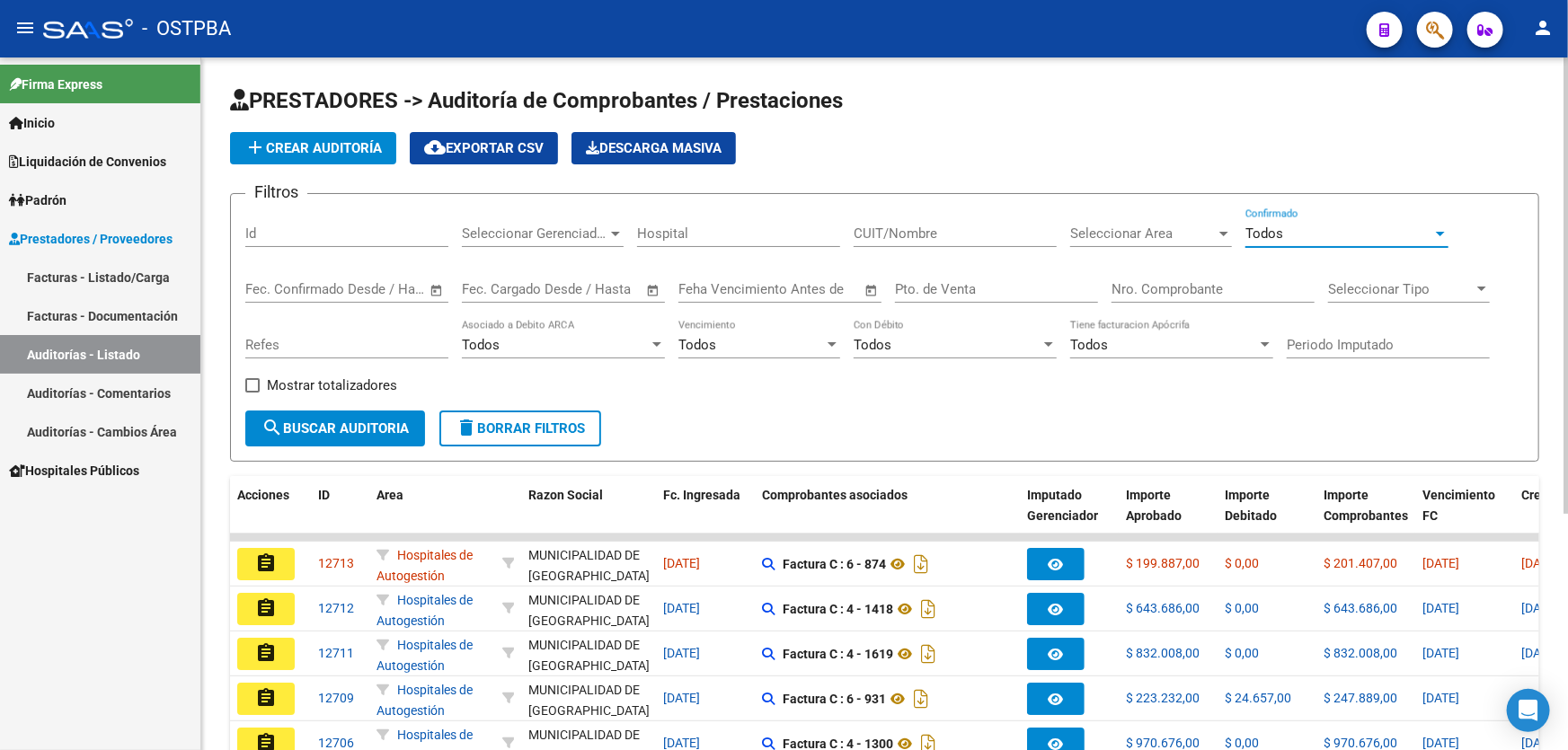
click at [1153, 281] on input "Nro. Comprobante" at bounding box center [1213, 289] width 203 height 16
type input "1"
type input "19159"
click at [345, 410] on button "search Buscar Auditoria" at bounding box center [335, 428] width 180 height 36
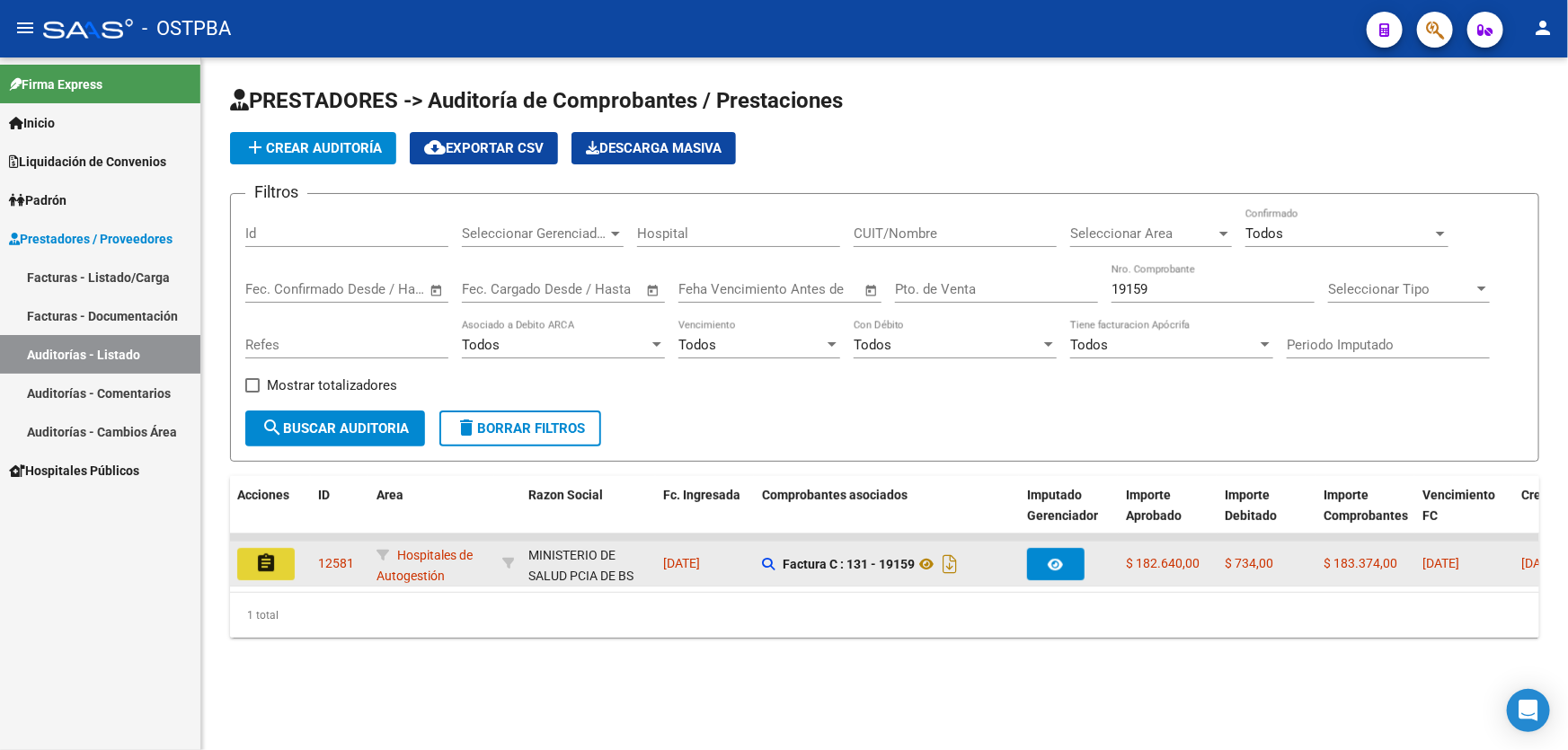
click at [282, 554] on button "assignment" at bounding box center [265, 563] width 58 height 32
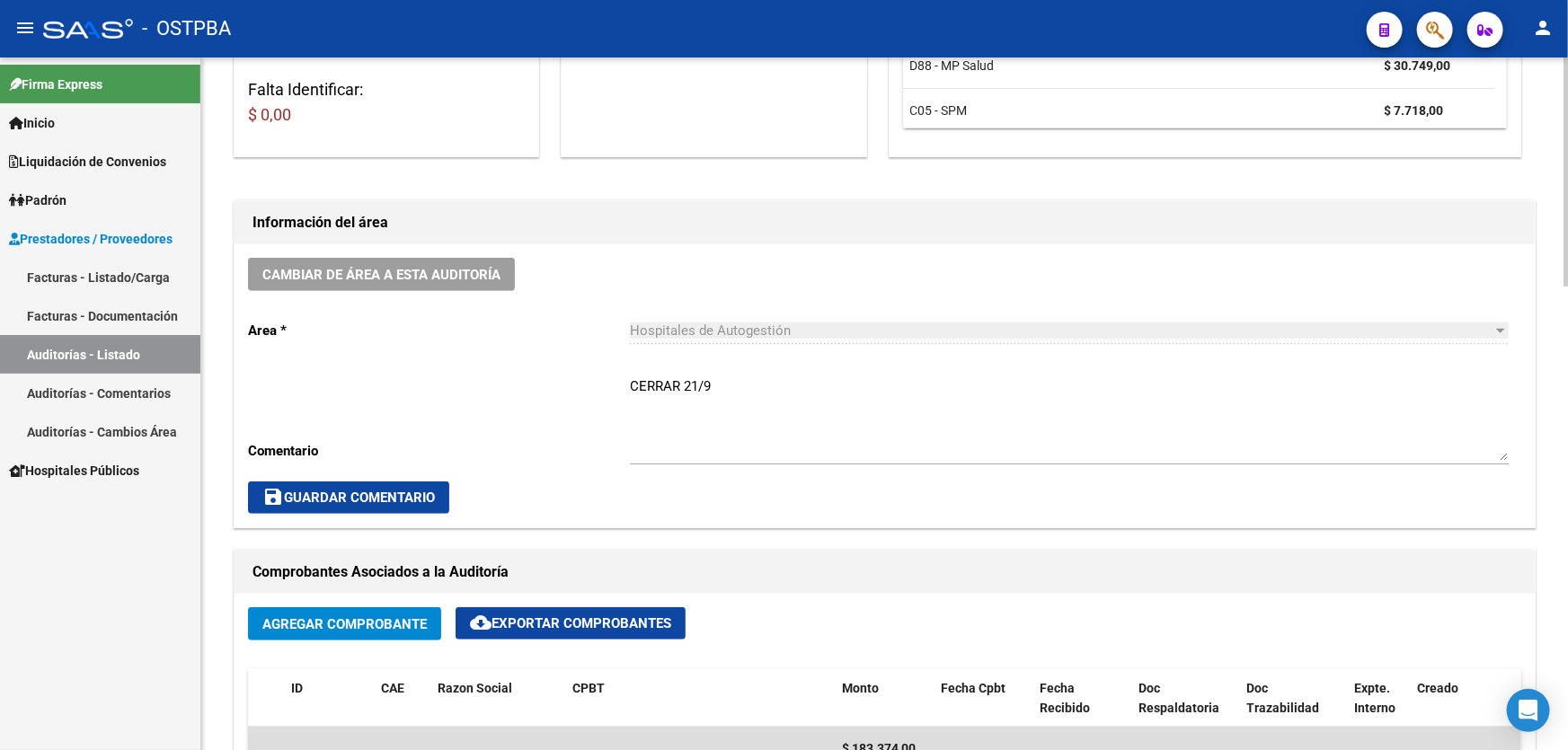
scroll to position [408, 0]
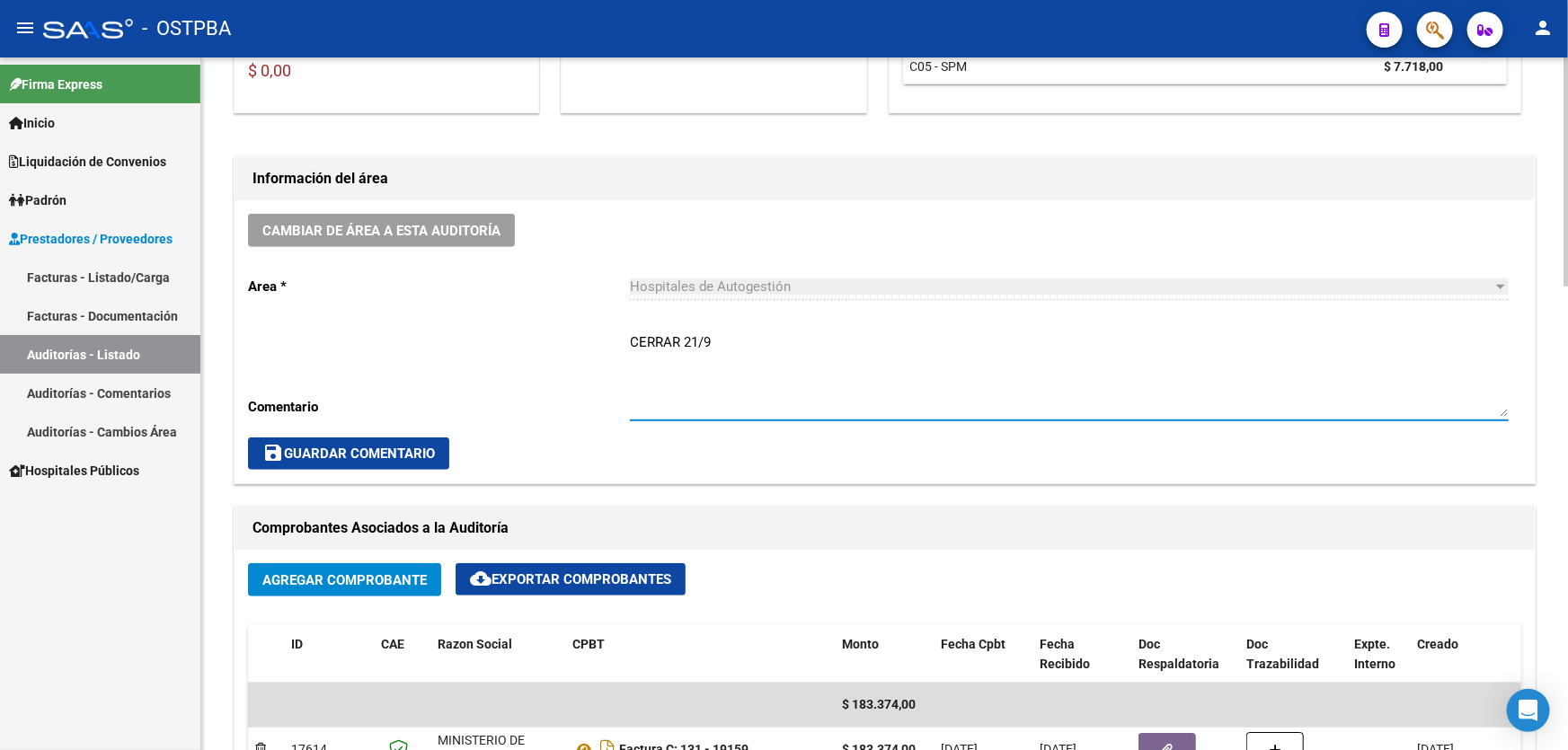
click at [713, 336] on textarea "CERRAR 21/9" at bounding box center [1069, 374] width 878 height 84
type textarea "C"
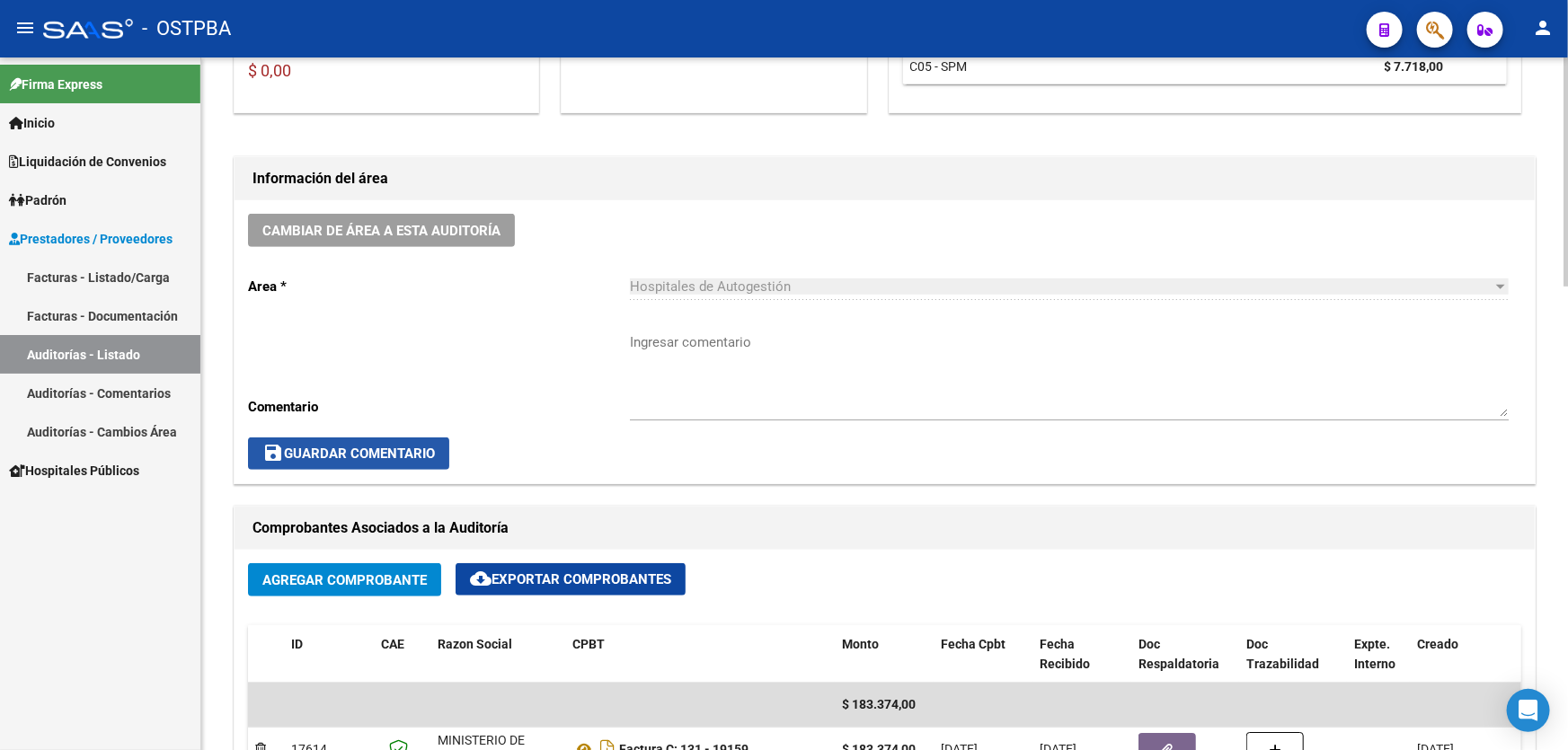
click at [406, 451] on span "save Guardar Comentario" at bounding box center [349, 453] width 172 height 16
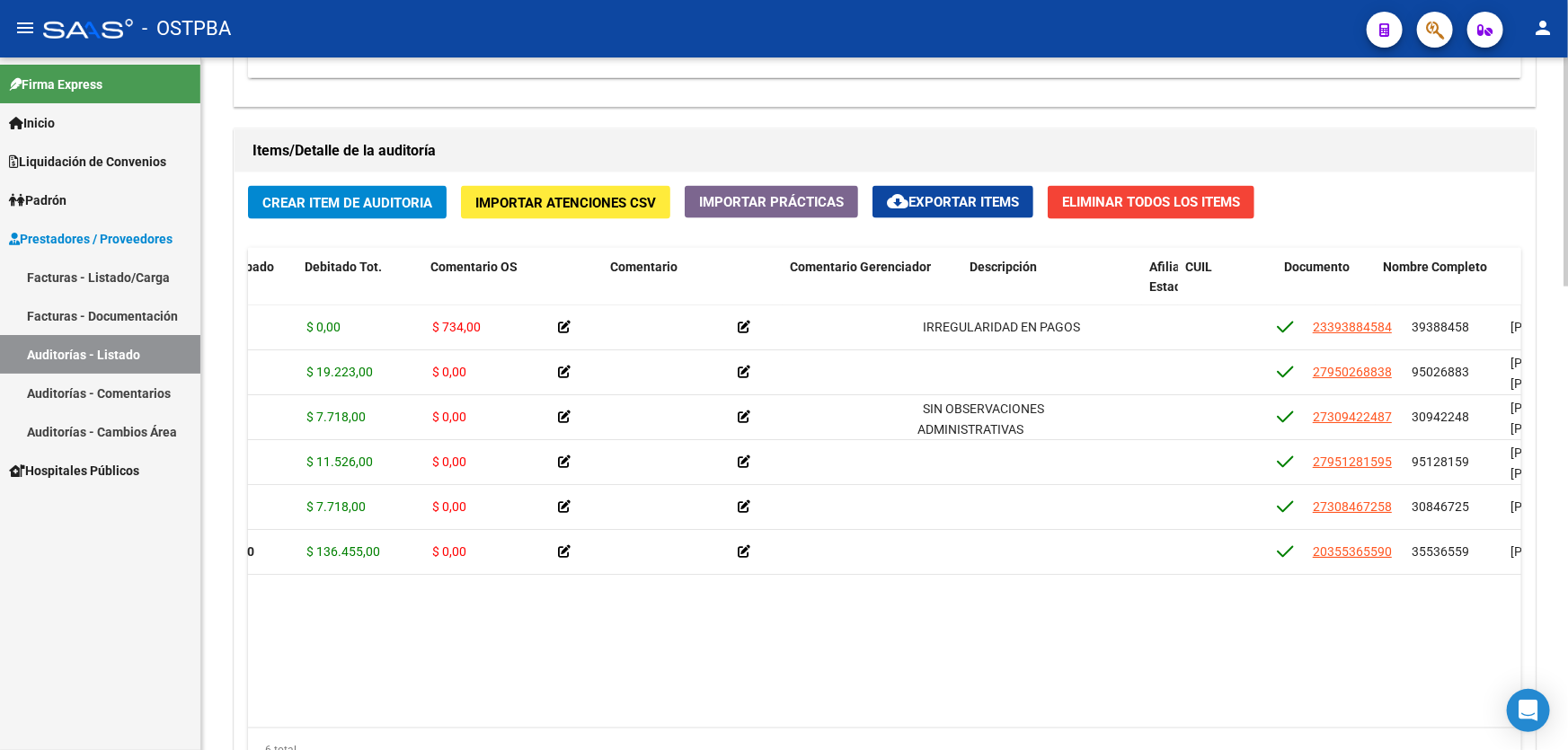
scroll to position [0, 614]
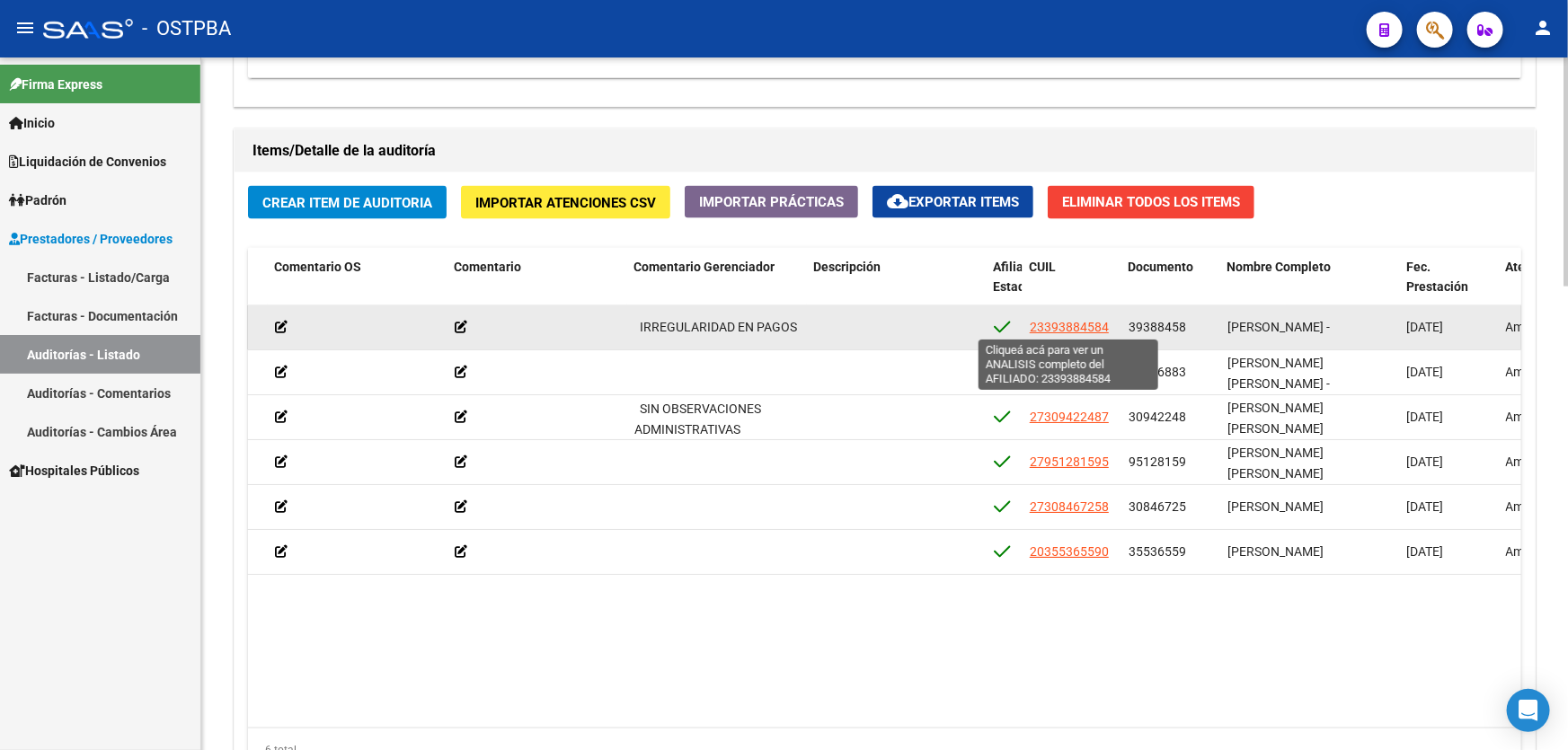
click at [1090, 320] on span "23393884584" at bounding box center [1069, 327] width 79 height 14
type textarea "23393884584"
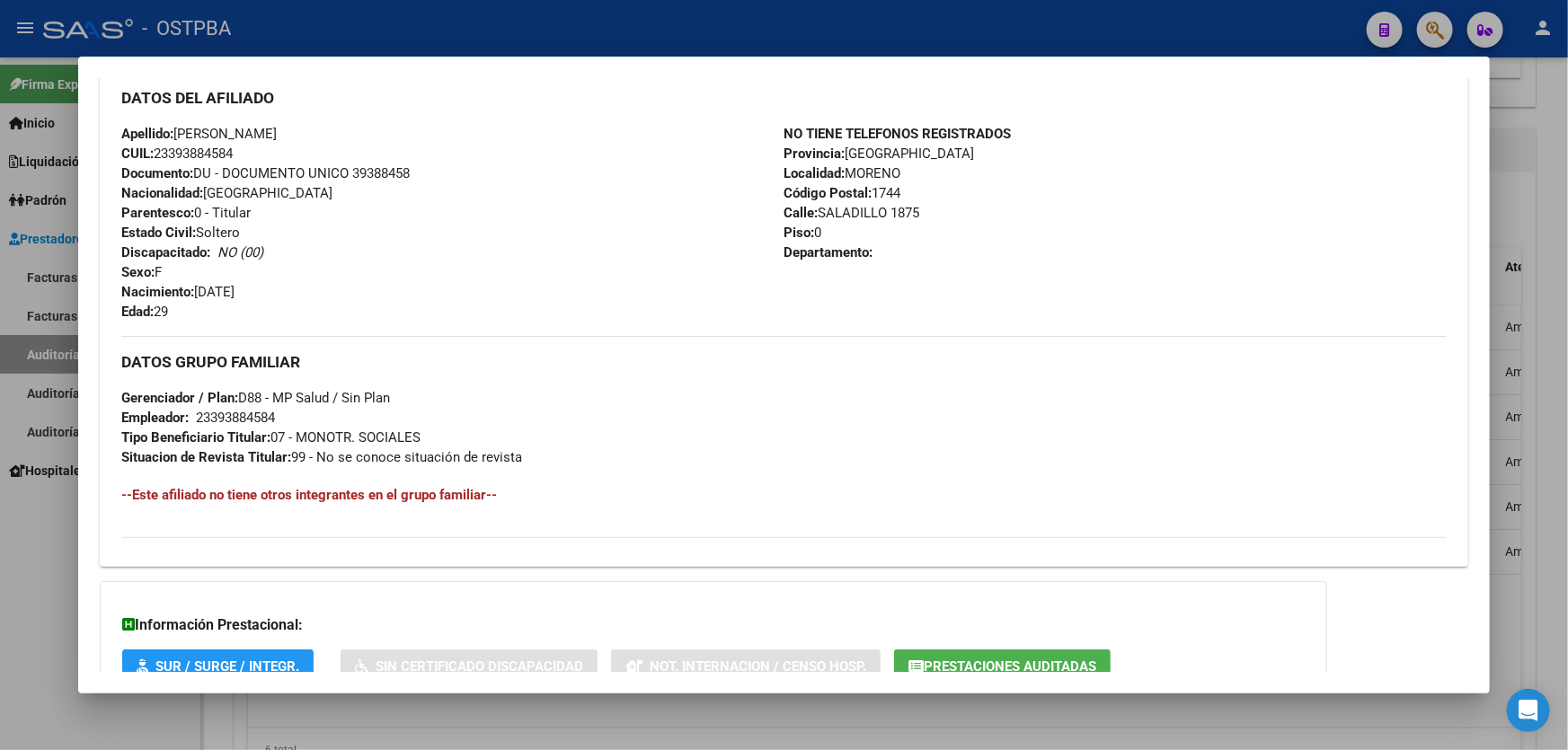
scroll to position [730, 0]
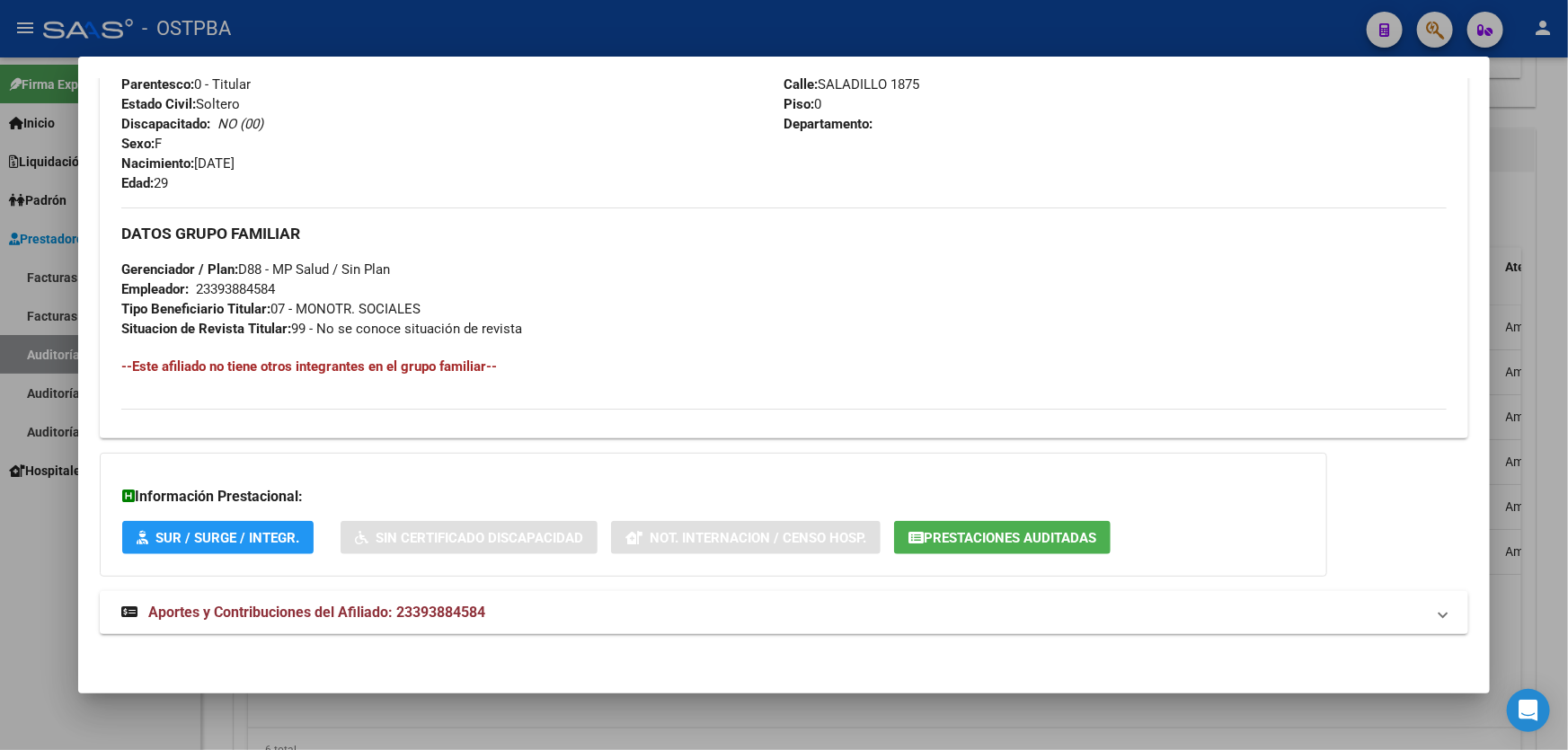
click at [62, 568] on div at bounding box center [784, 375] width 1568 height 750
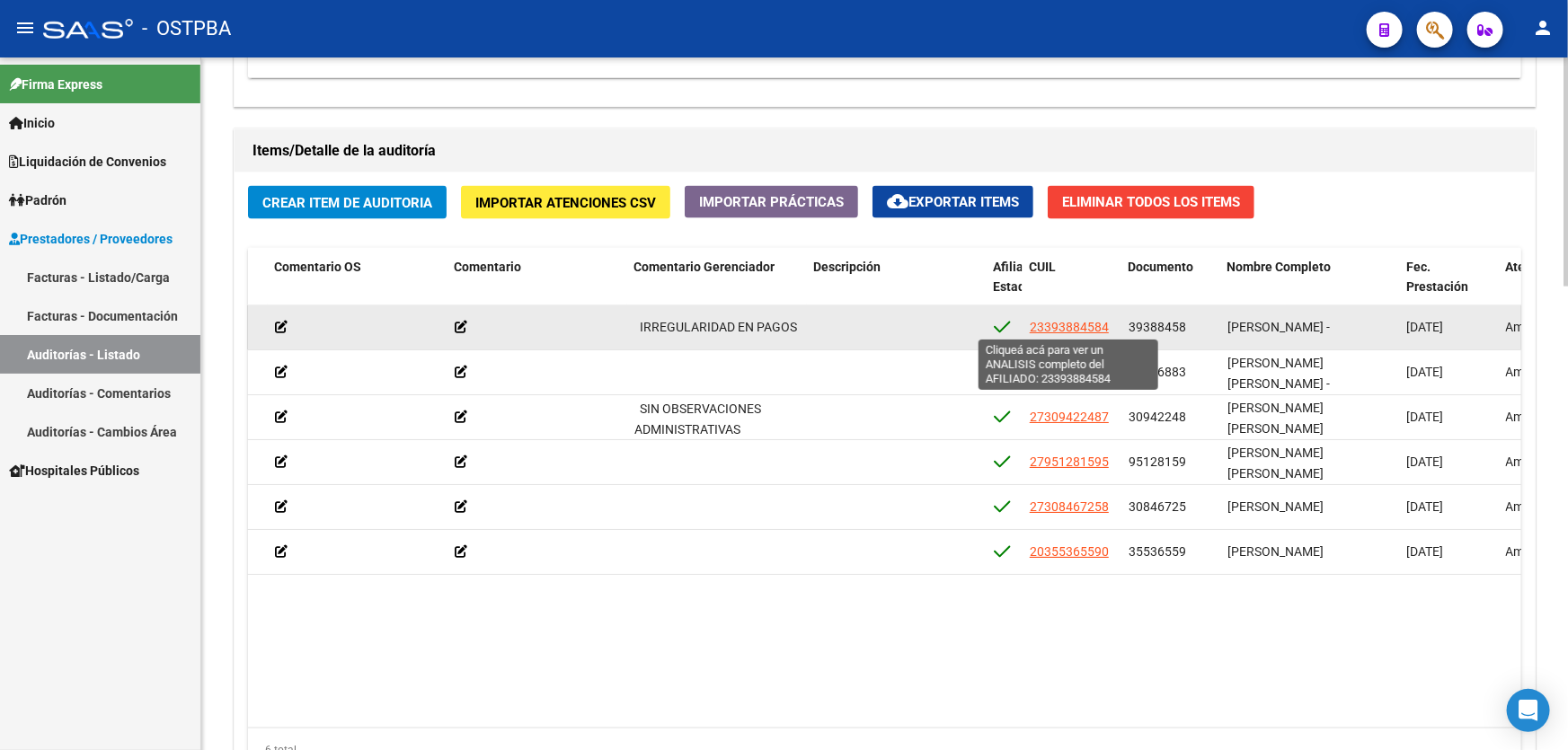
click at [1069, 323] on span "23393884584" at bounding box center [1069, 327] width 79 height 14
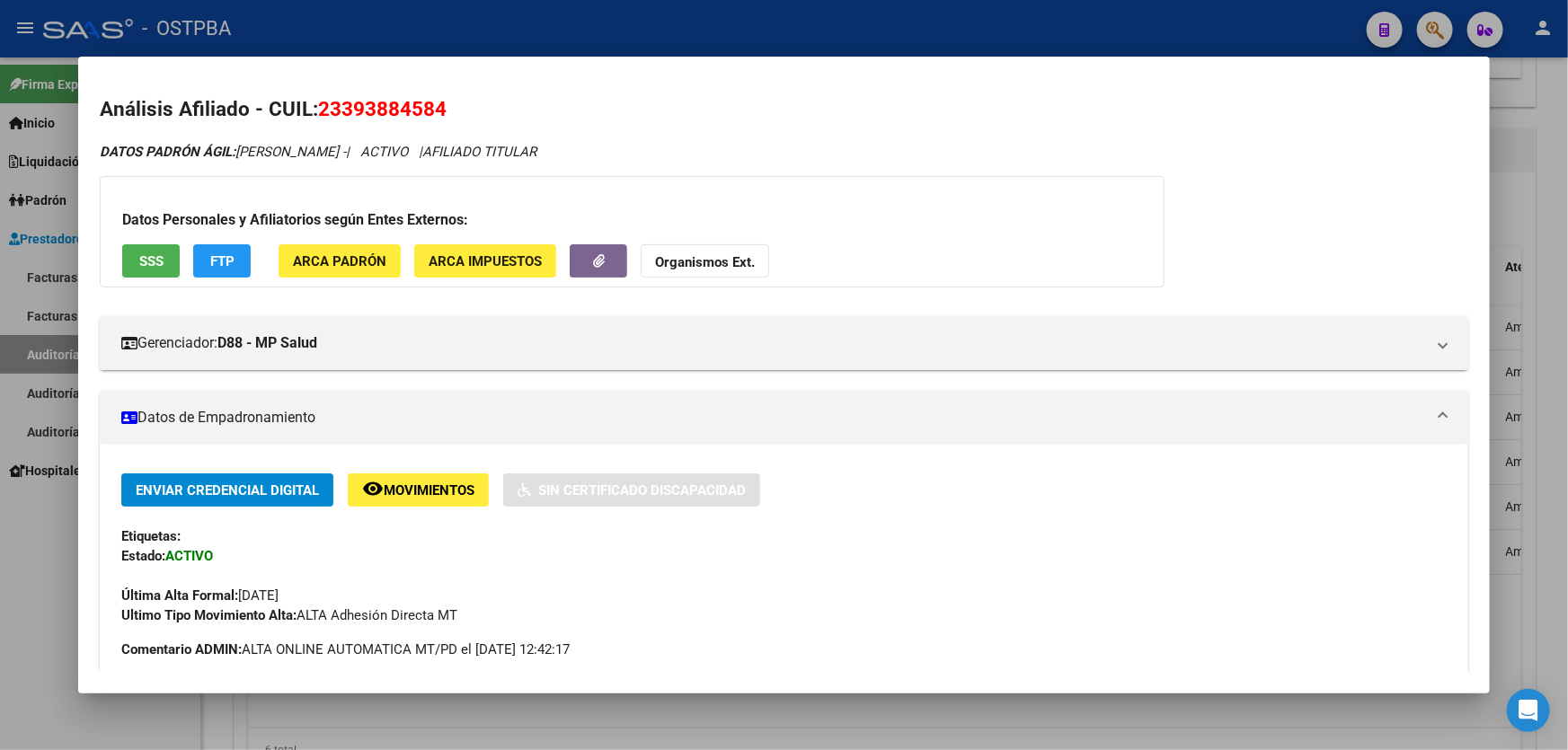
click at [25, 601] on div at bounding box center [784, 375] width 1568 height 750
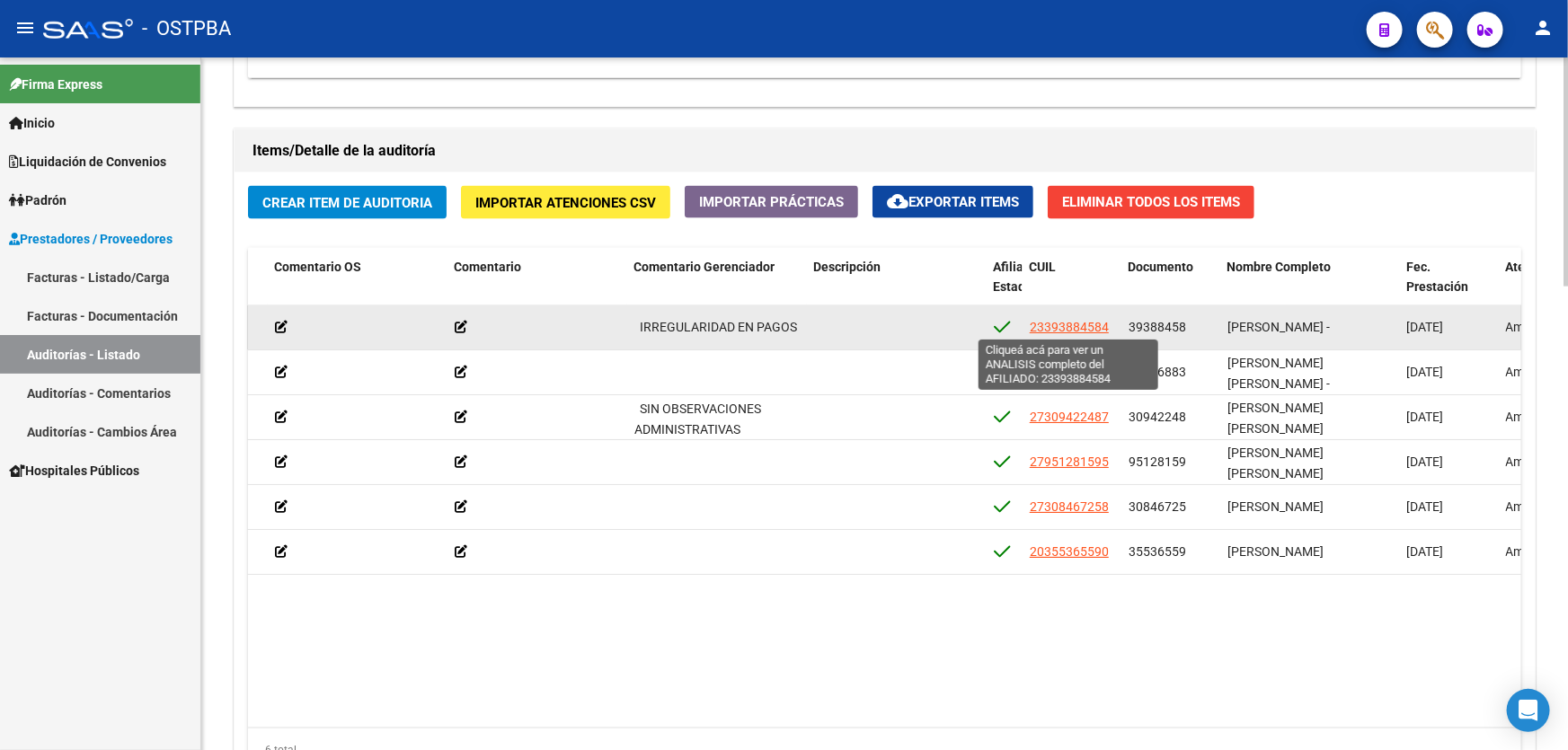
click at [1050, 322] on span "23393884584" at bounding box center [1069, 327] width 79 height 14
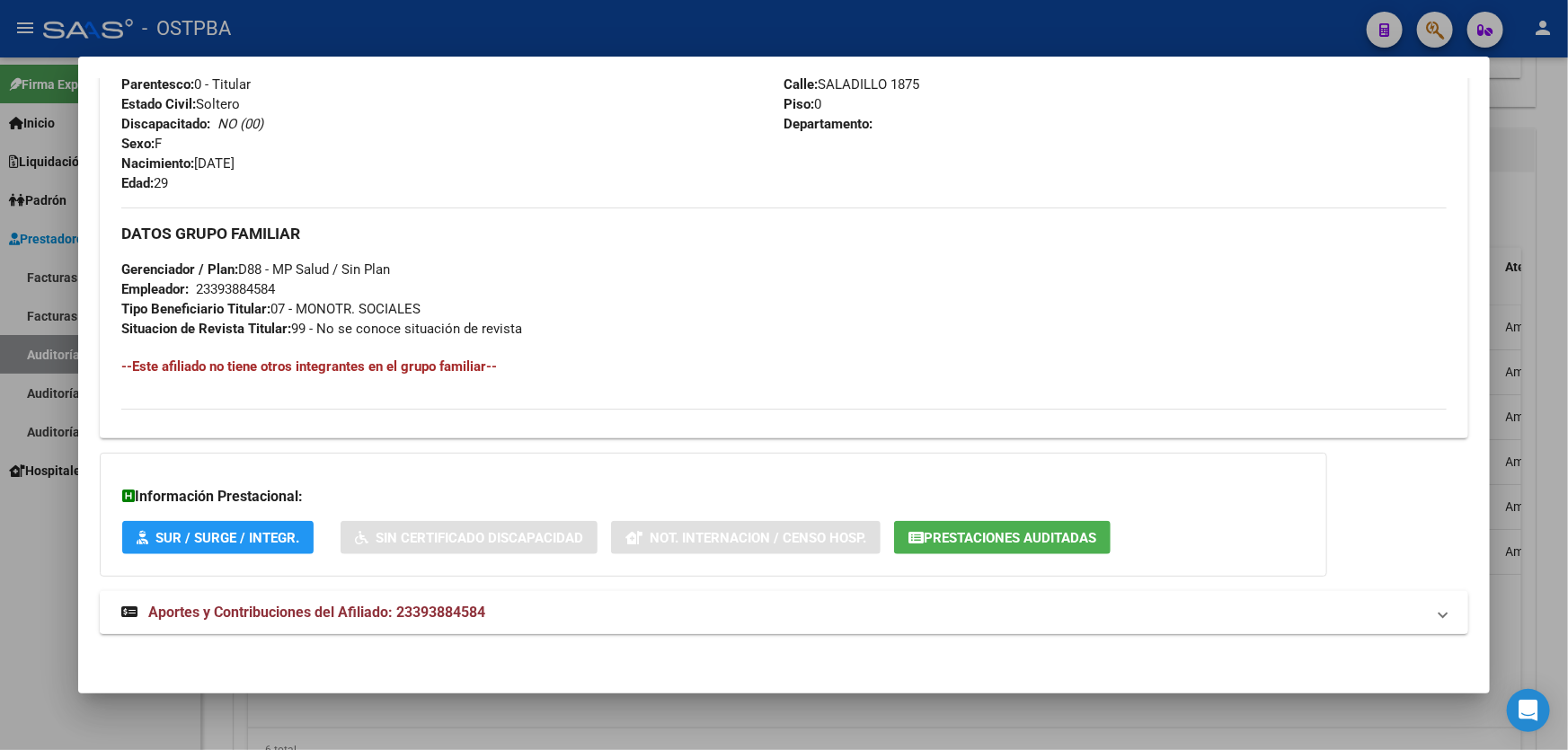
click at [404, 603] on span "Aportes y Contribuciones del Afiliado: 23393884584" at bounding box center [316, 612] width 337 height 17
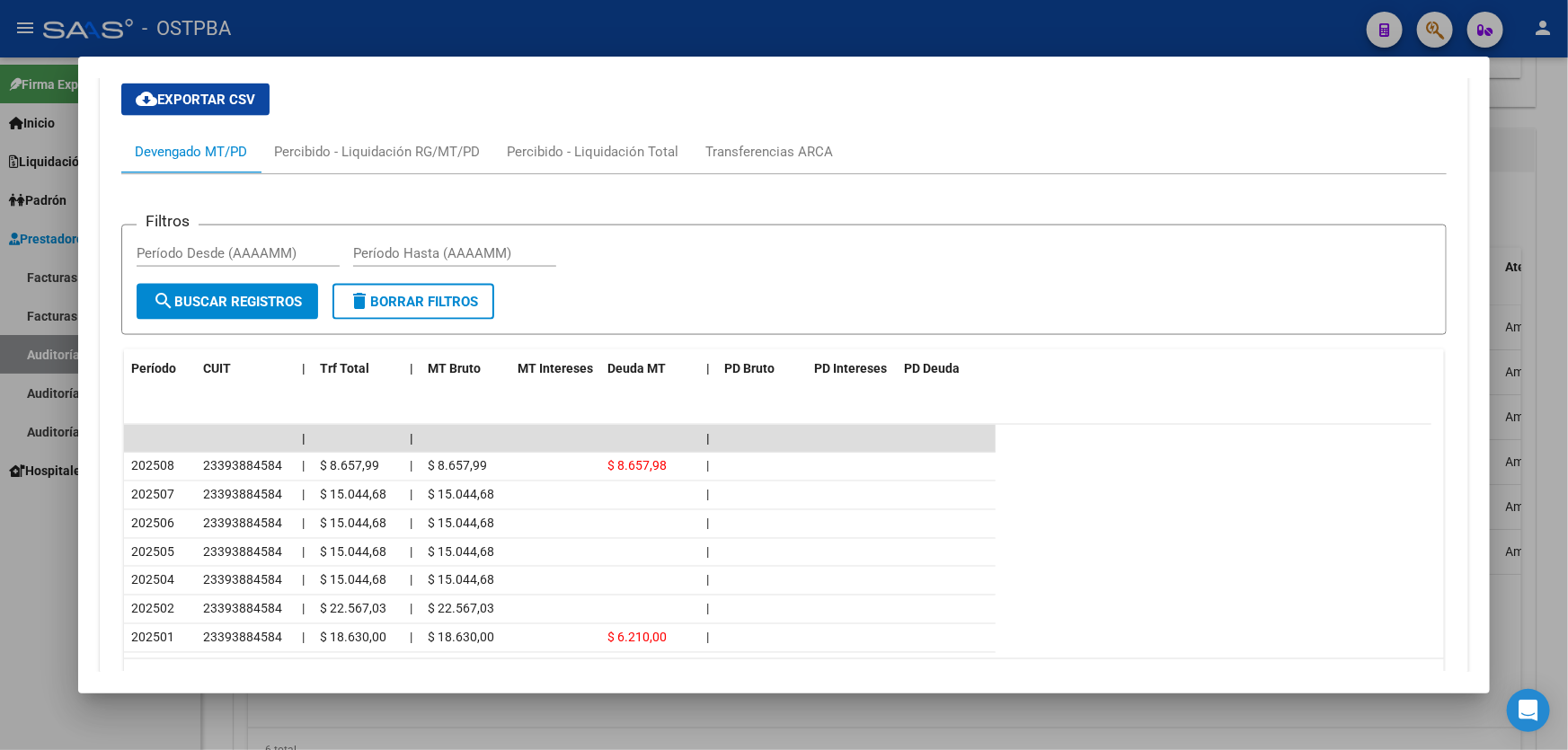
scroll to position [1449, 0]
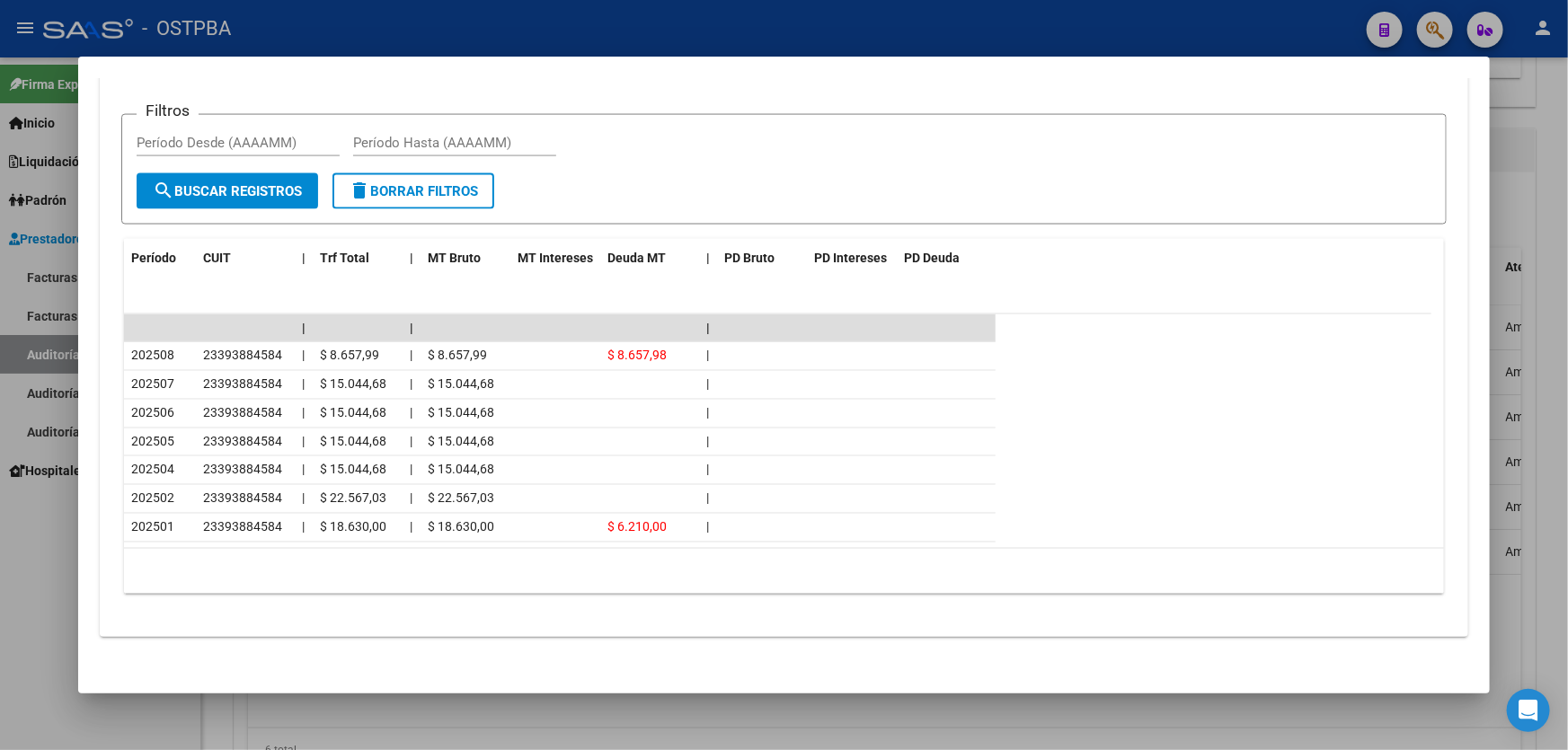
click at [19, 564] on div at bounding box center [784, 375] width 1568 height 750
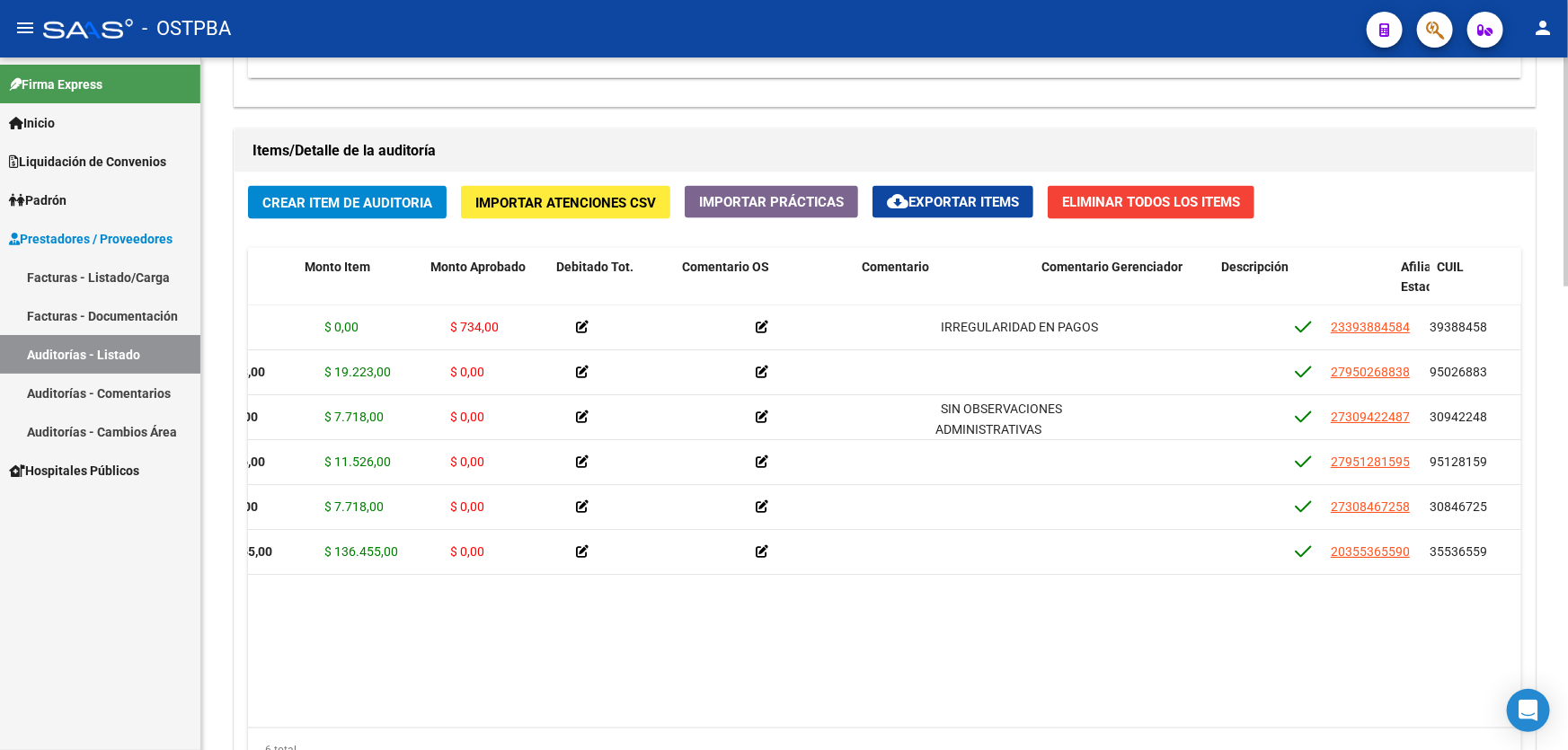
scroll to position [0, 0]
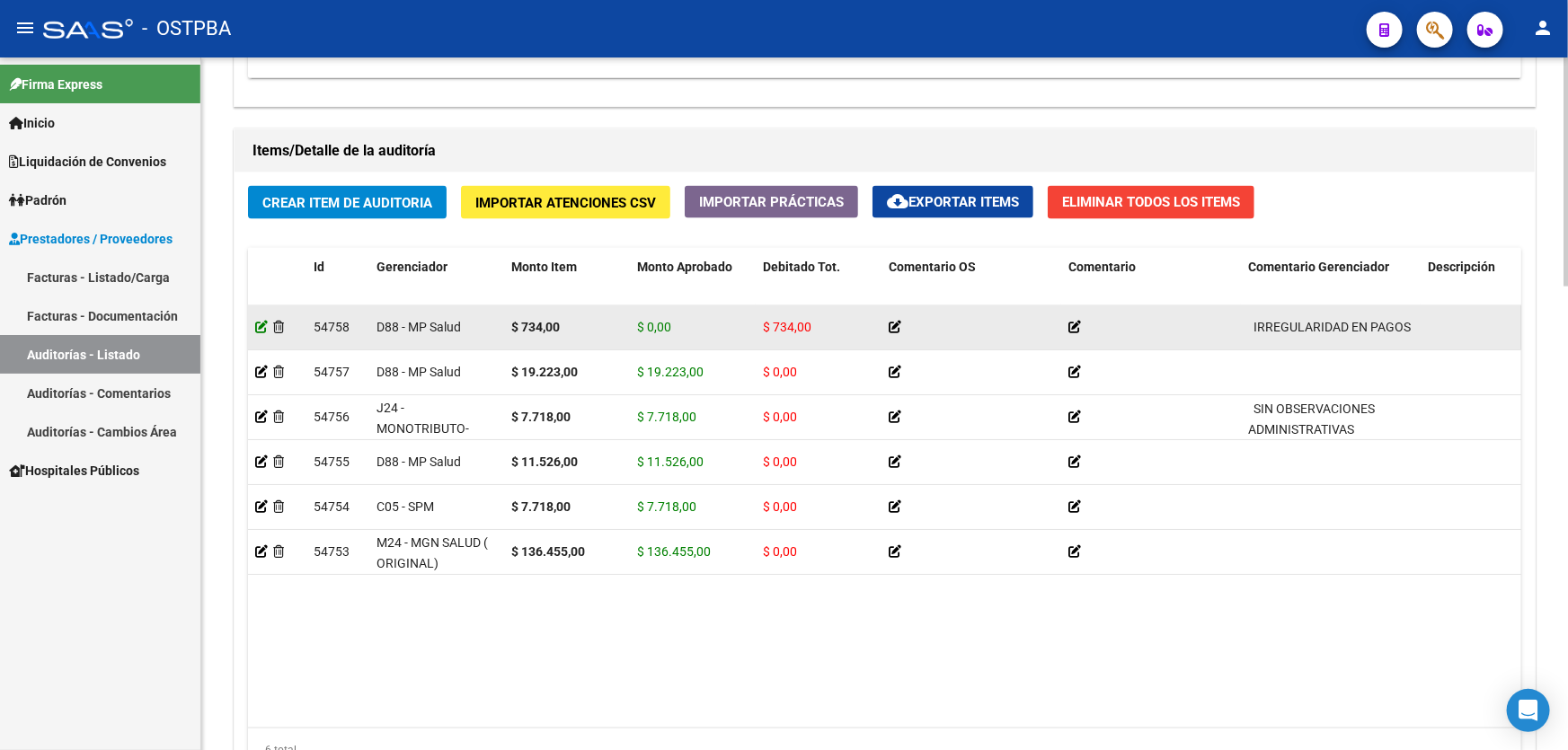
click at [256, 321] on icon at bounding box center [261, 327] width 12 height 12
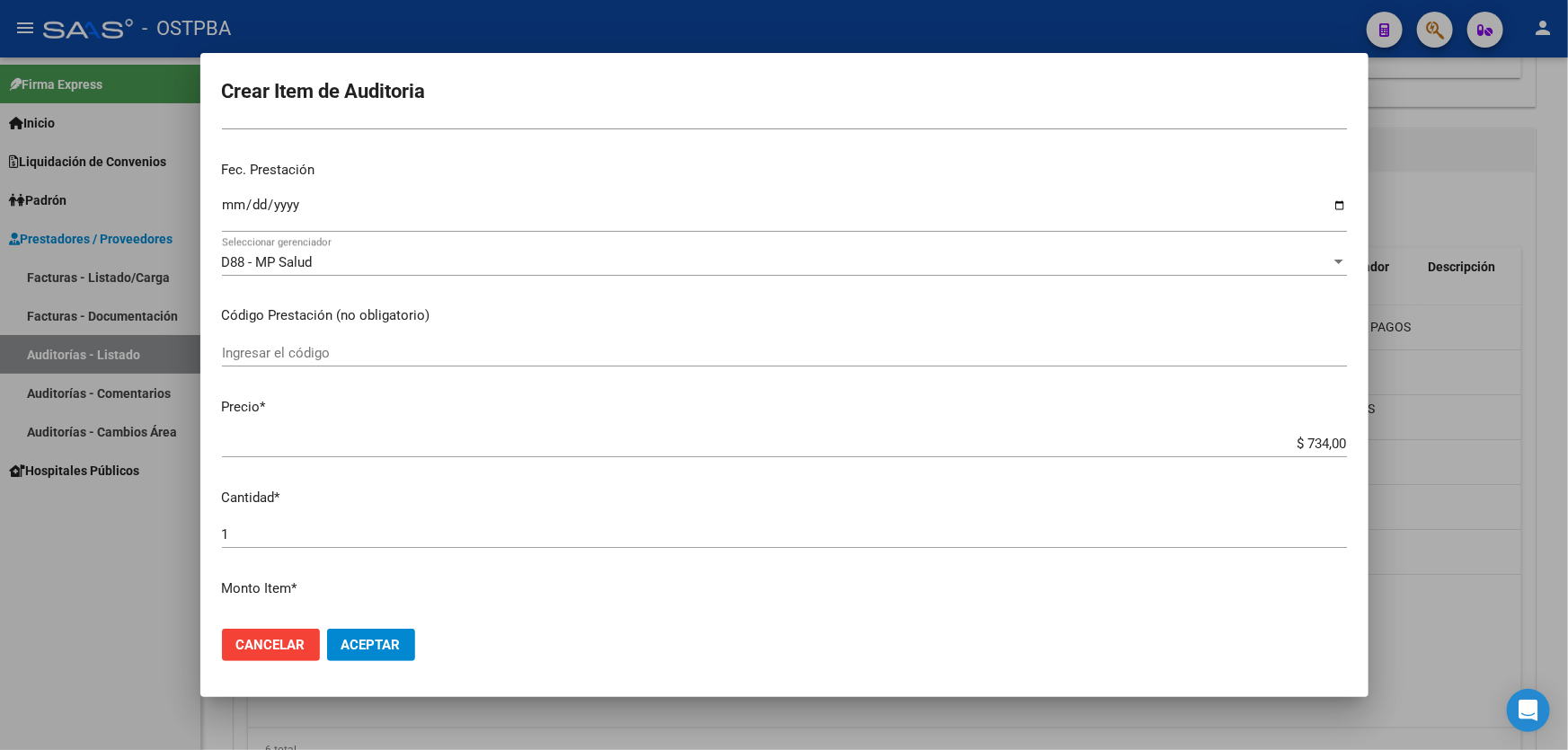
scroll to position [408, 0]
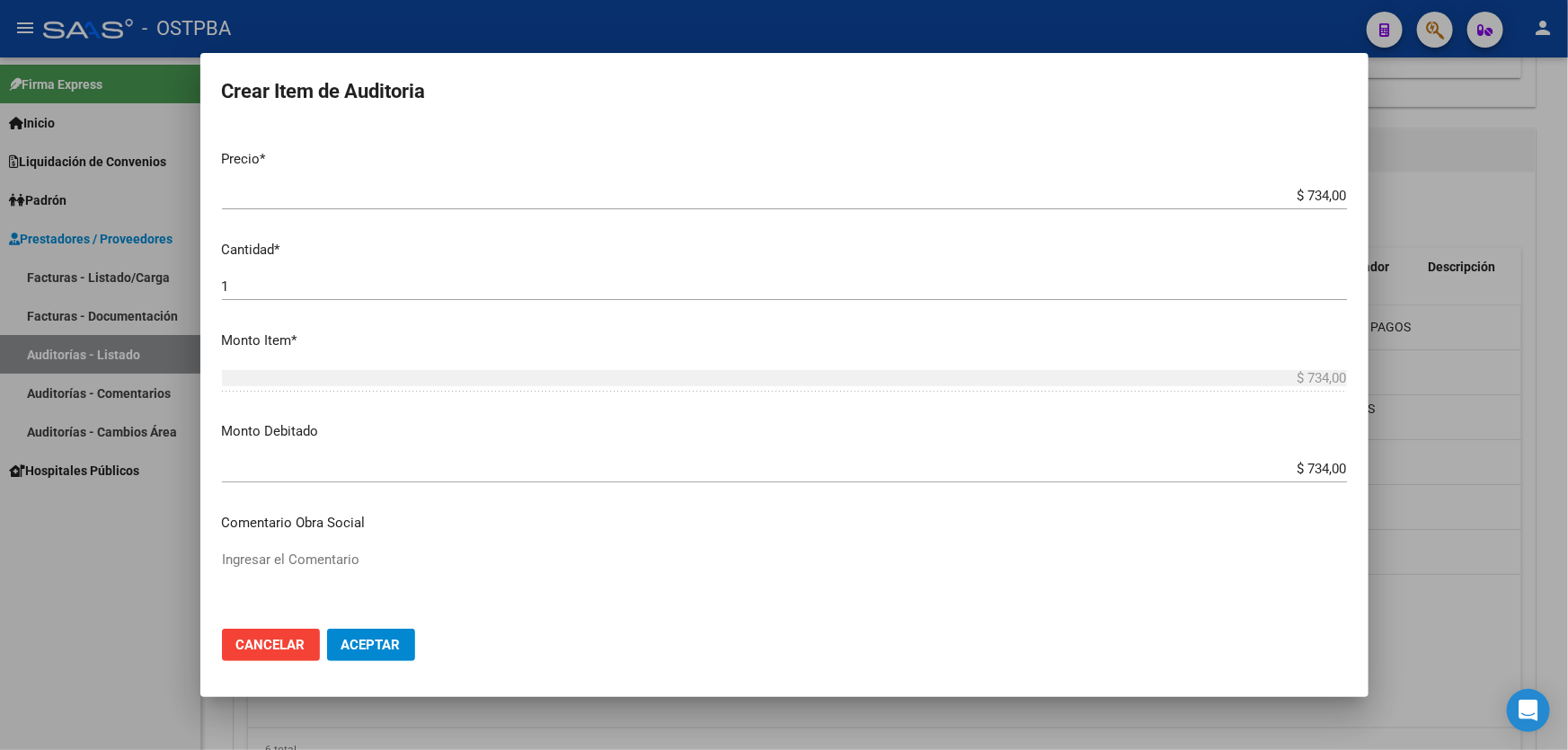
click at [1331, 466] on input "$ 734,00" at bounding box center [784, 468] width 1125 height 16
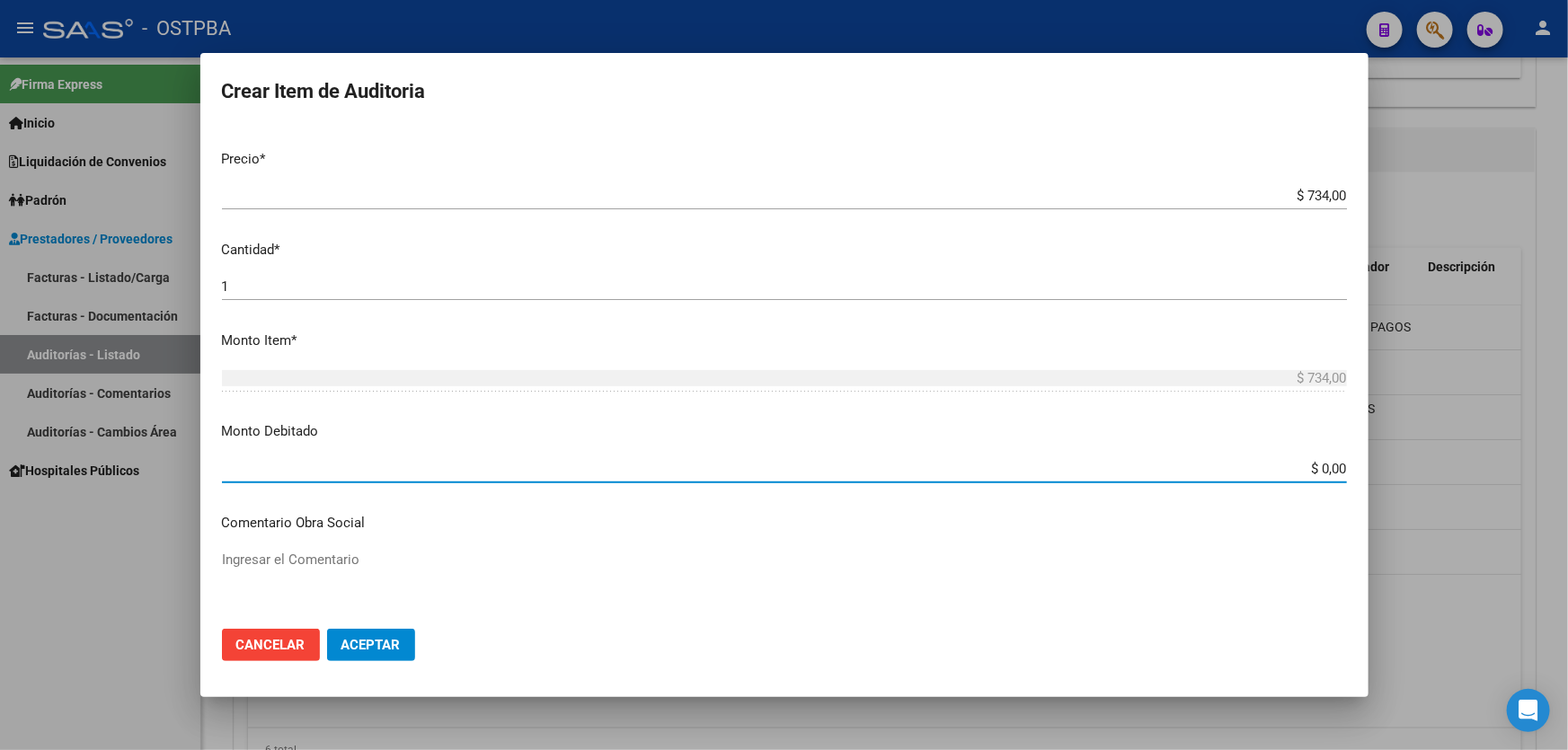
type input "$ 0,00"
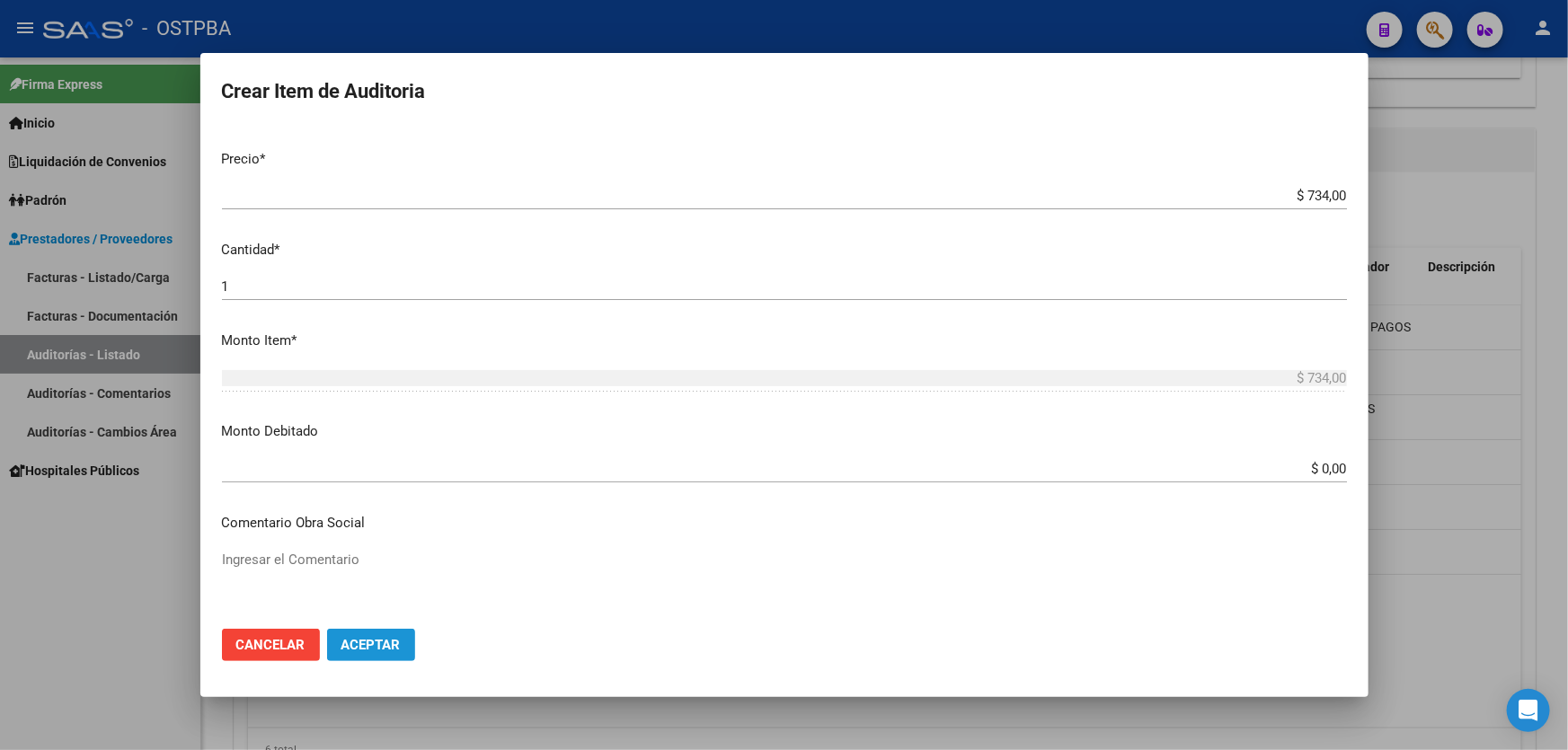
click at [383, 650] on span "Aceptar" at bounding box center [370, 644] width 60 height 16
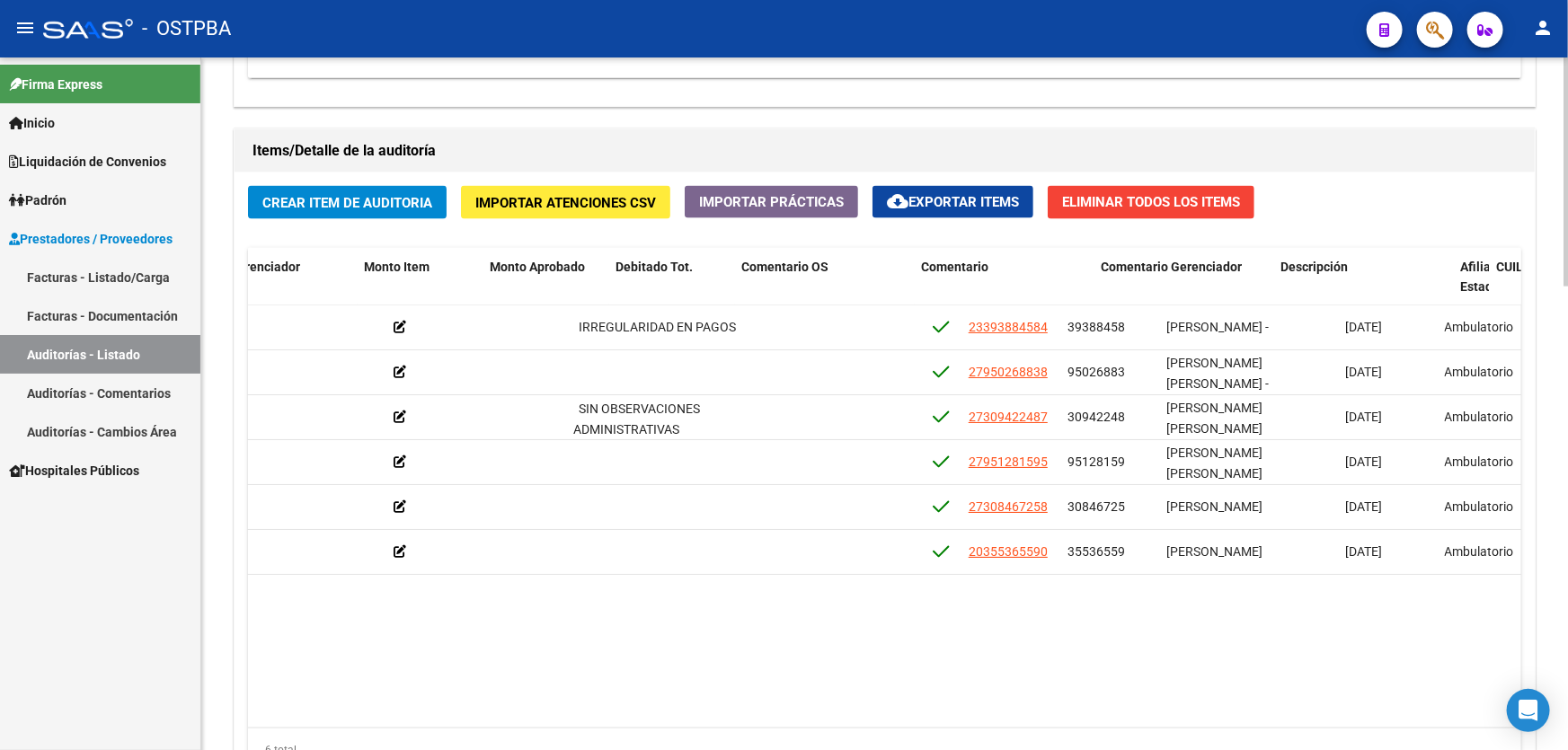
scroll to position [0, 0]
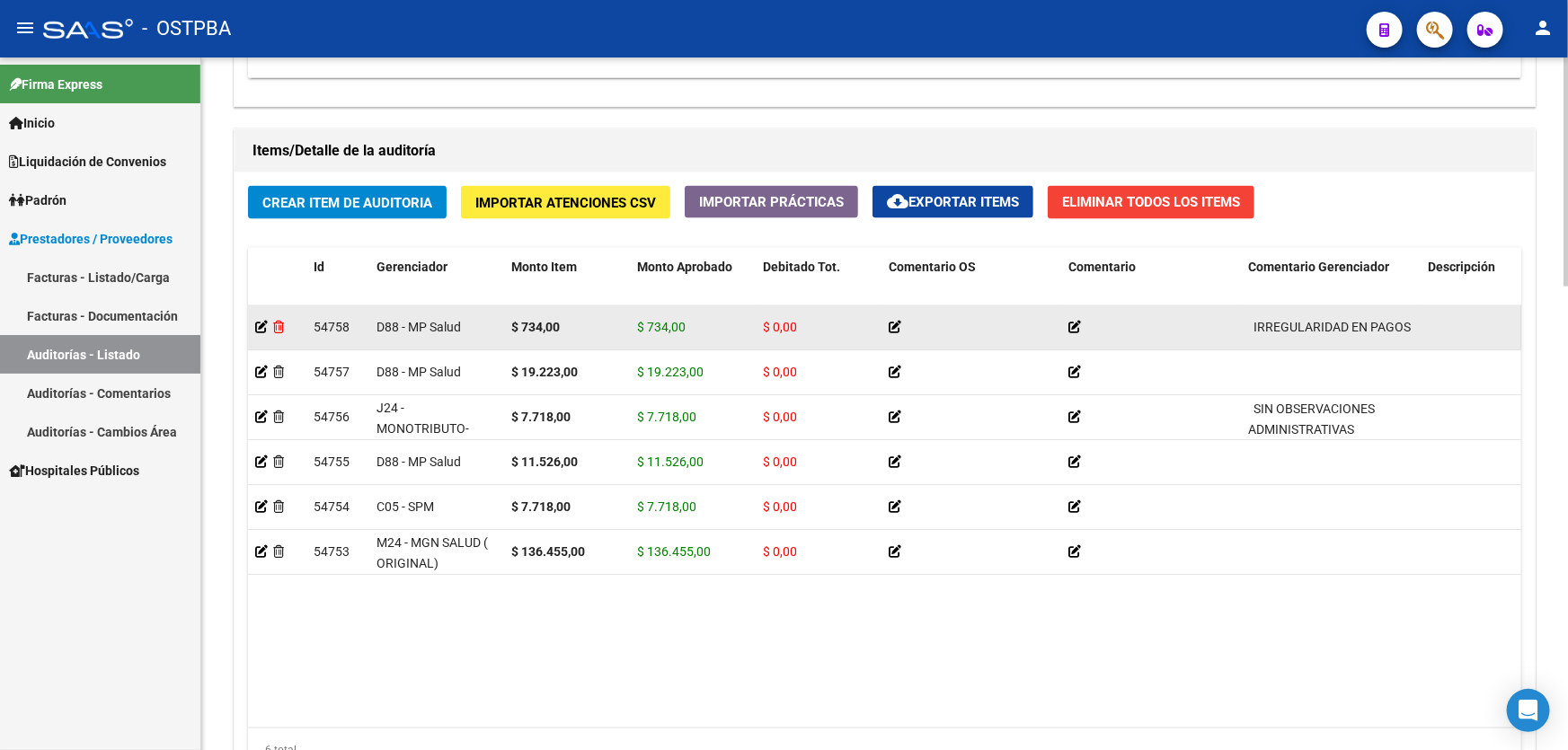
click at [278, 321] on icon at bounding box center [278, 327] width 10 height 12
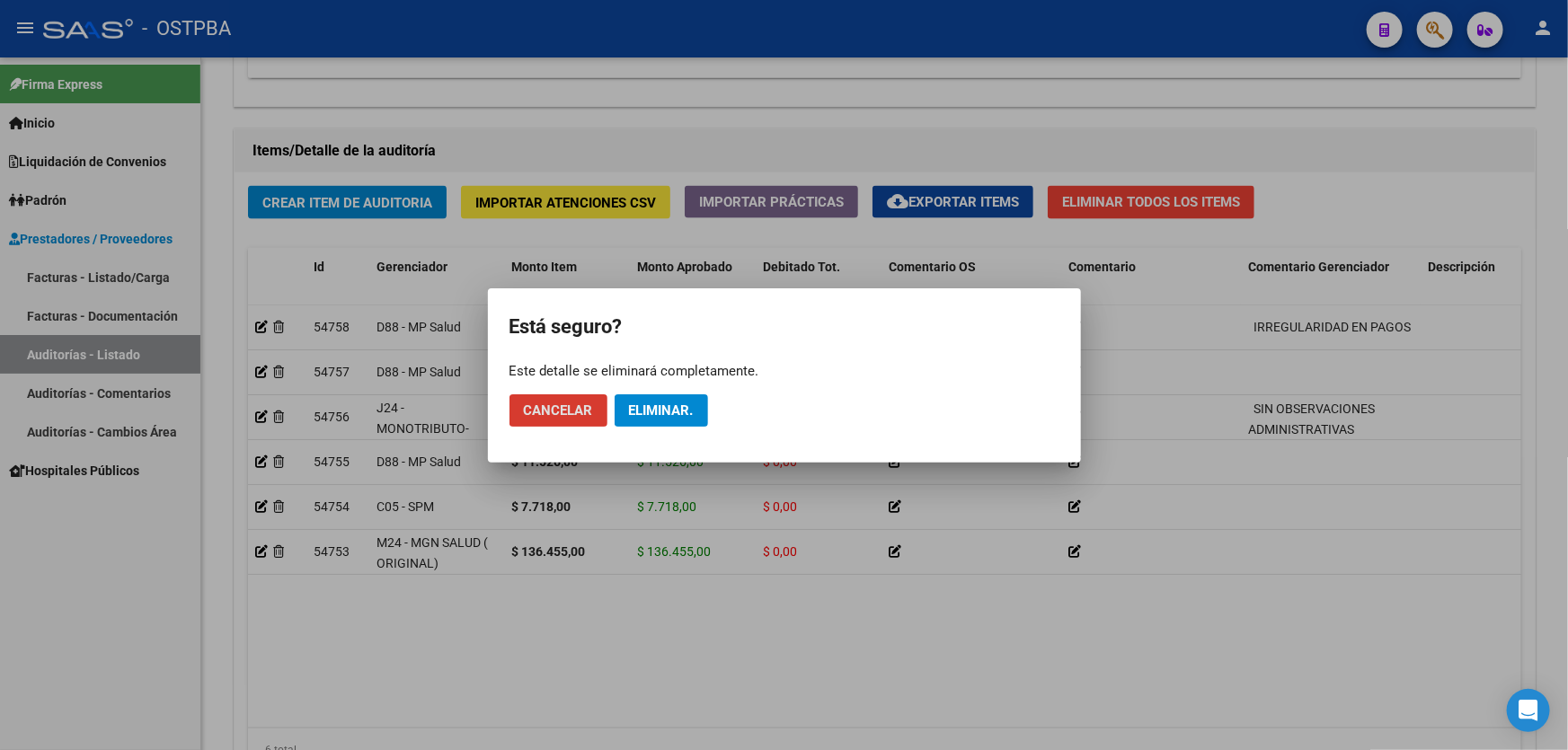
click at [687, 414] on span "Eliminar." at bounding box center [661, 410] width 64 height 16
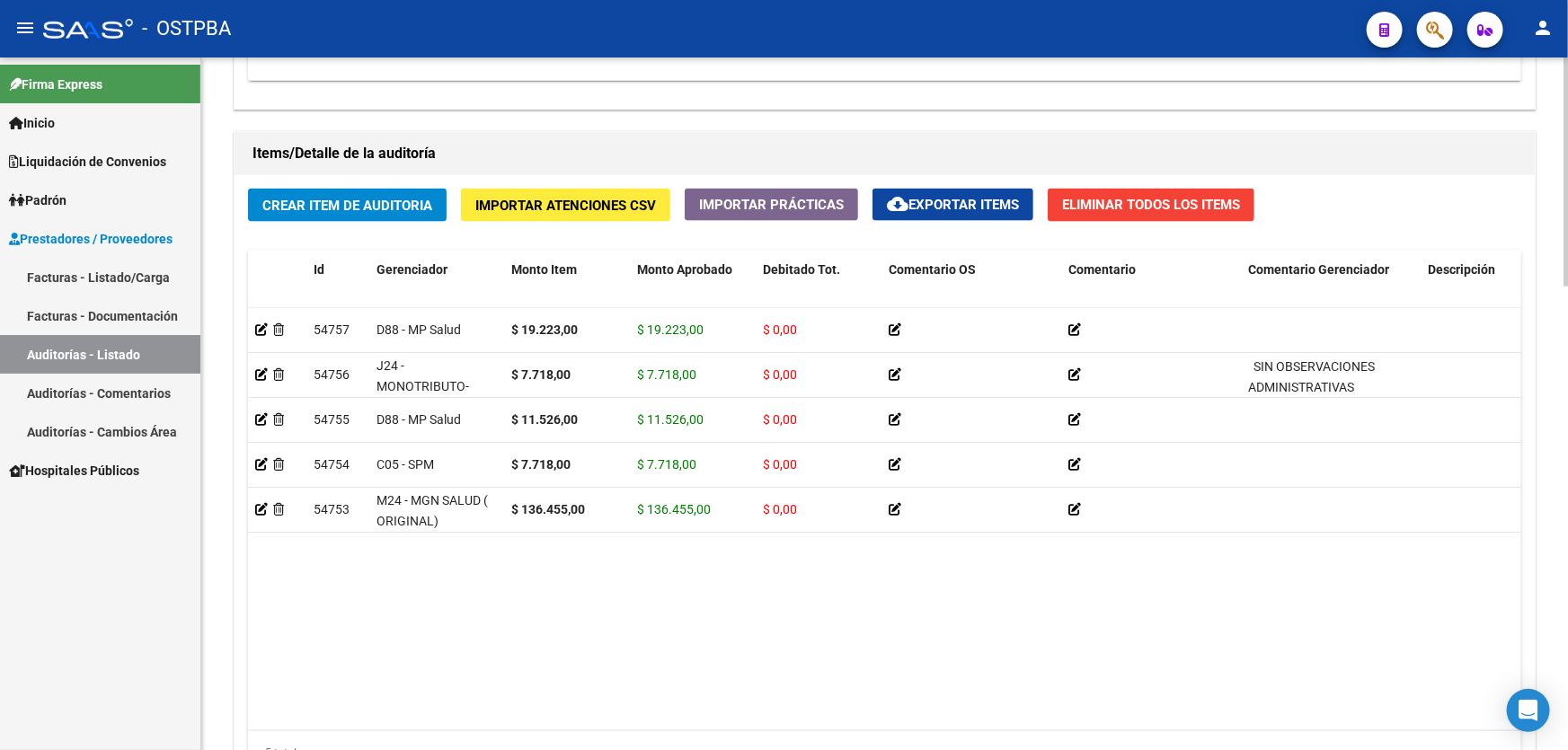
scroll to position [1224, 0]
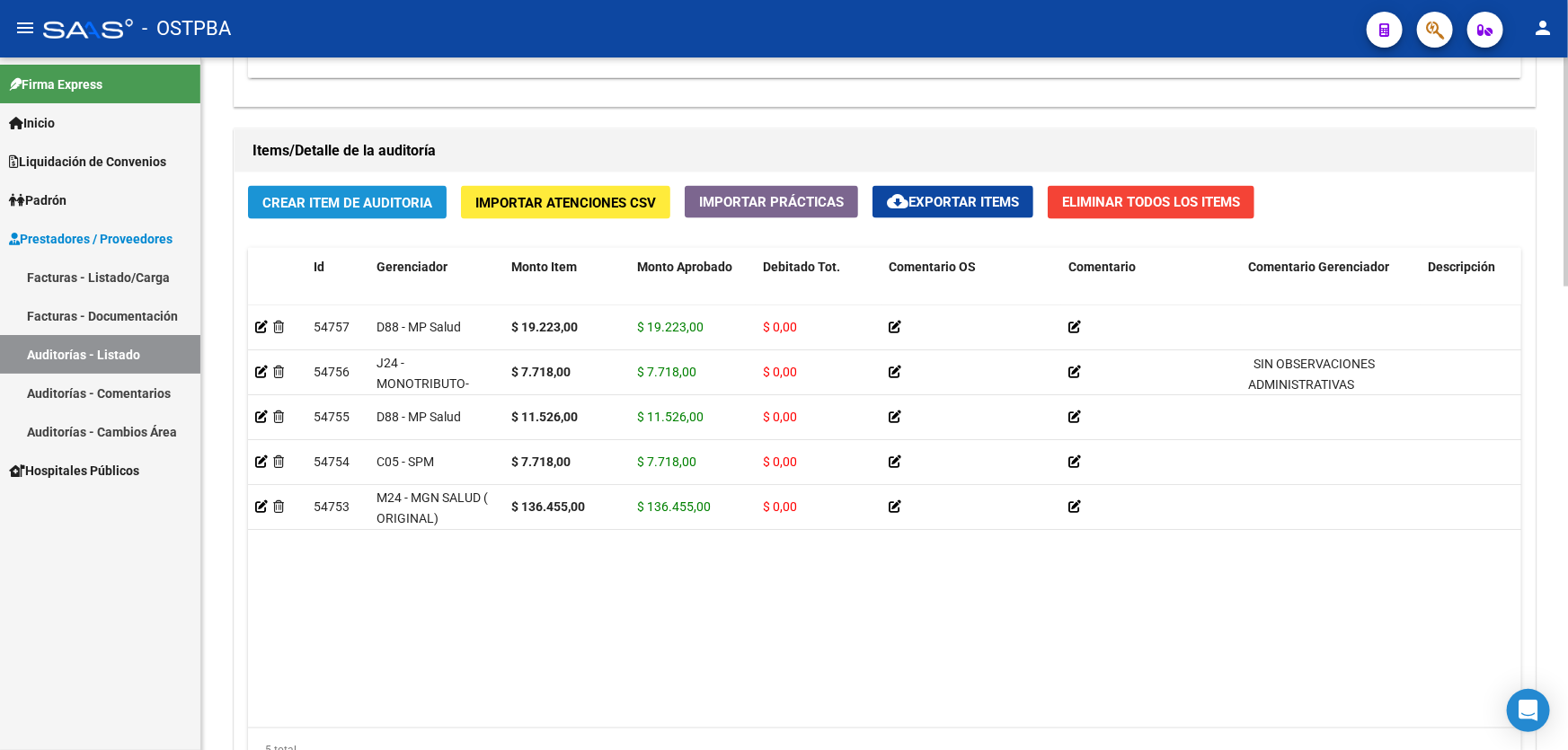
click at [340, 195] on span "Crear Item de Auditoria" at bounding box center [347, 203] width 170 height 16
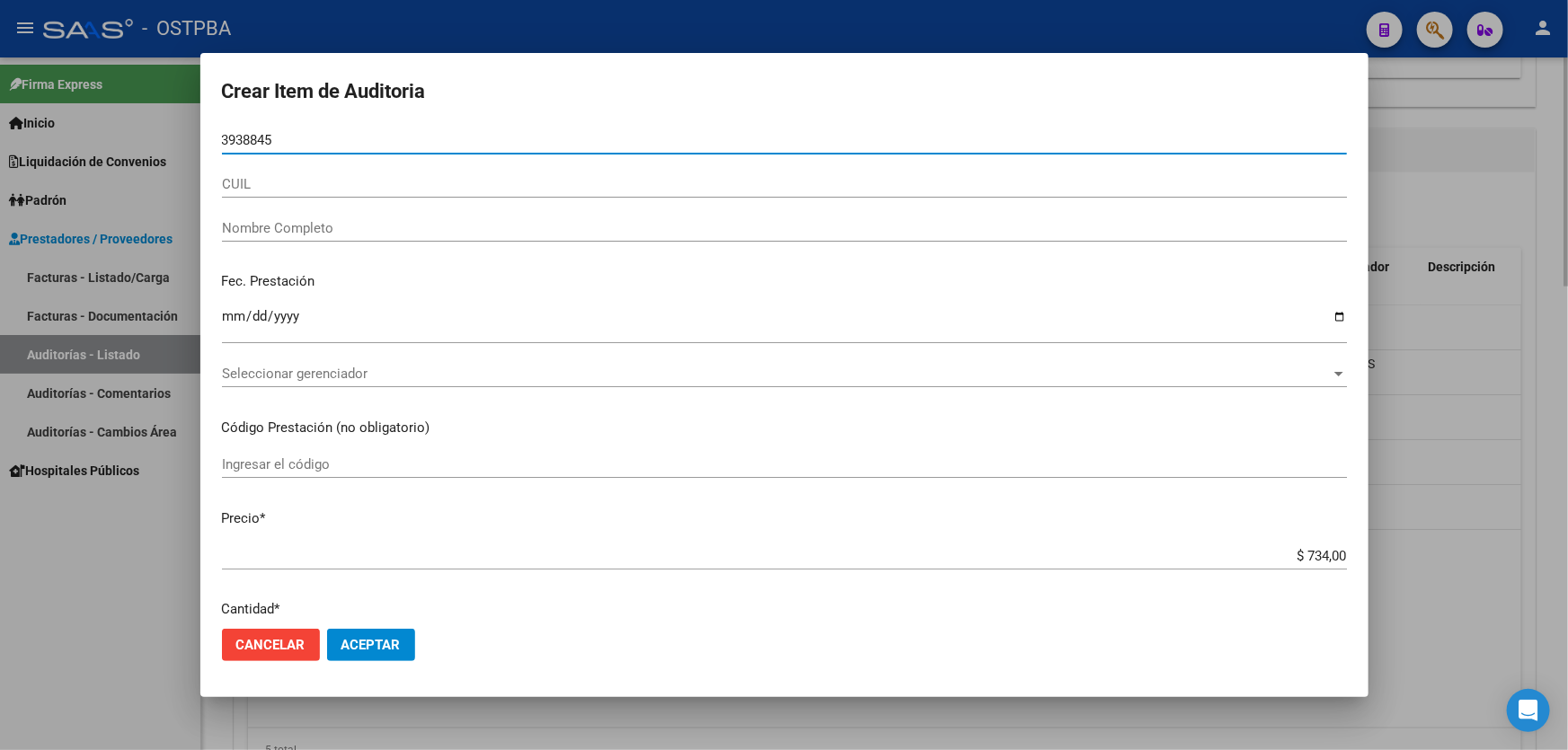
type input "39388458"
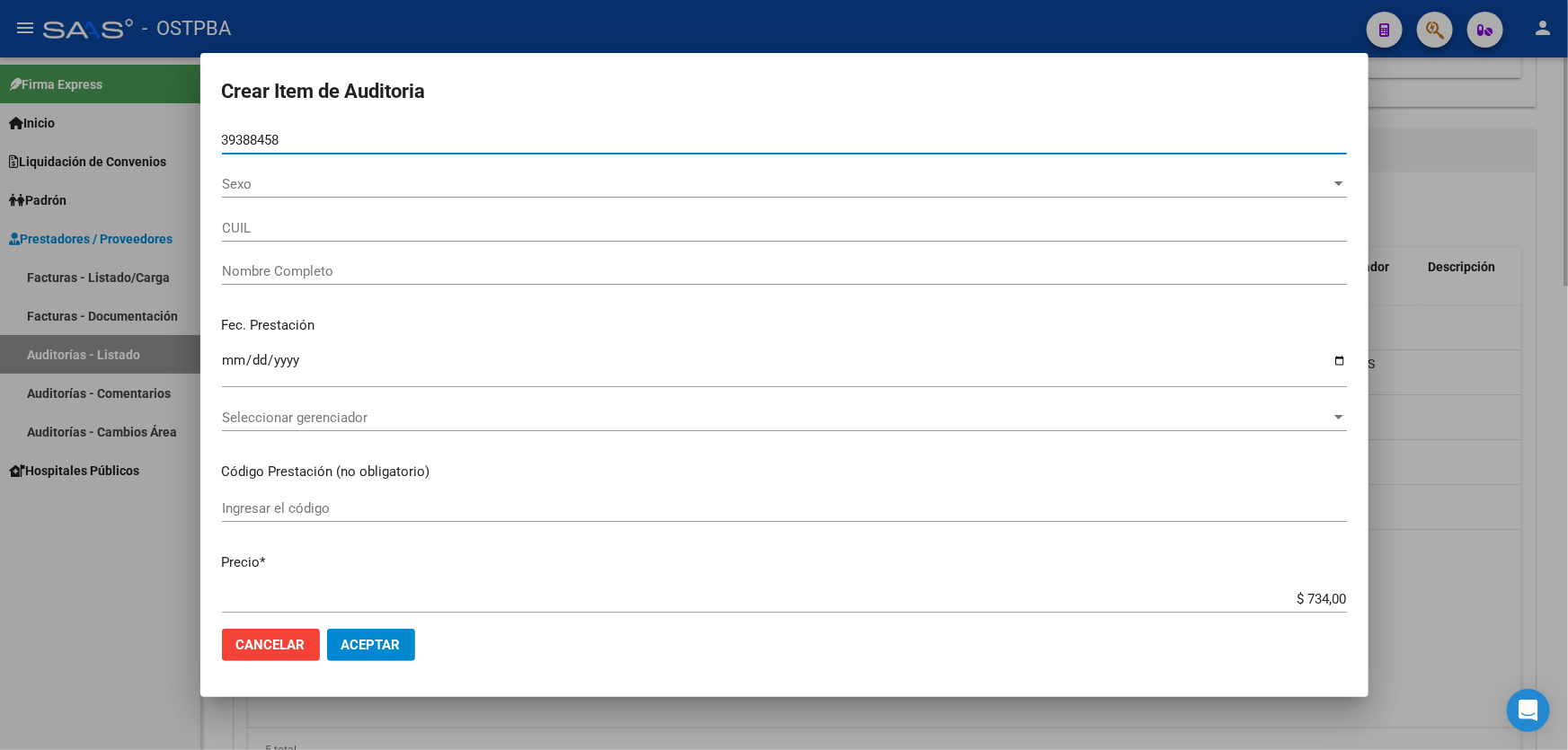
type input "23393884584"
type input "[PERSON_NAME] -"
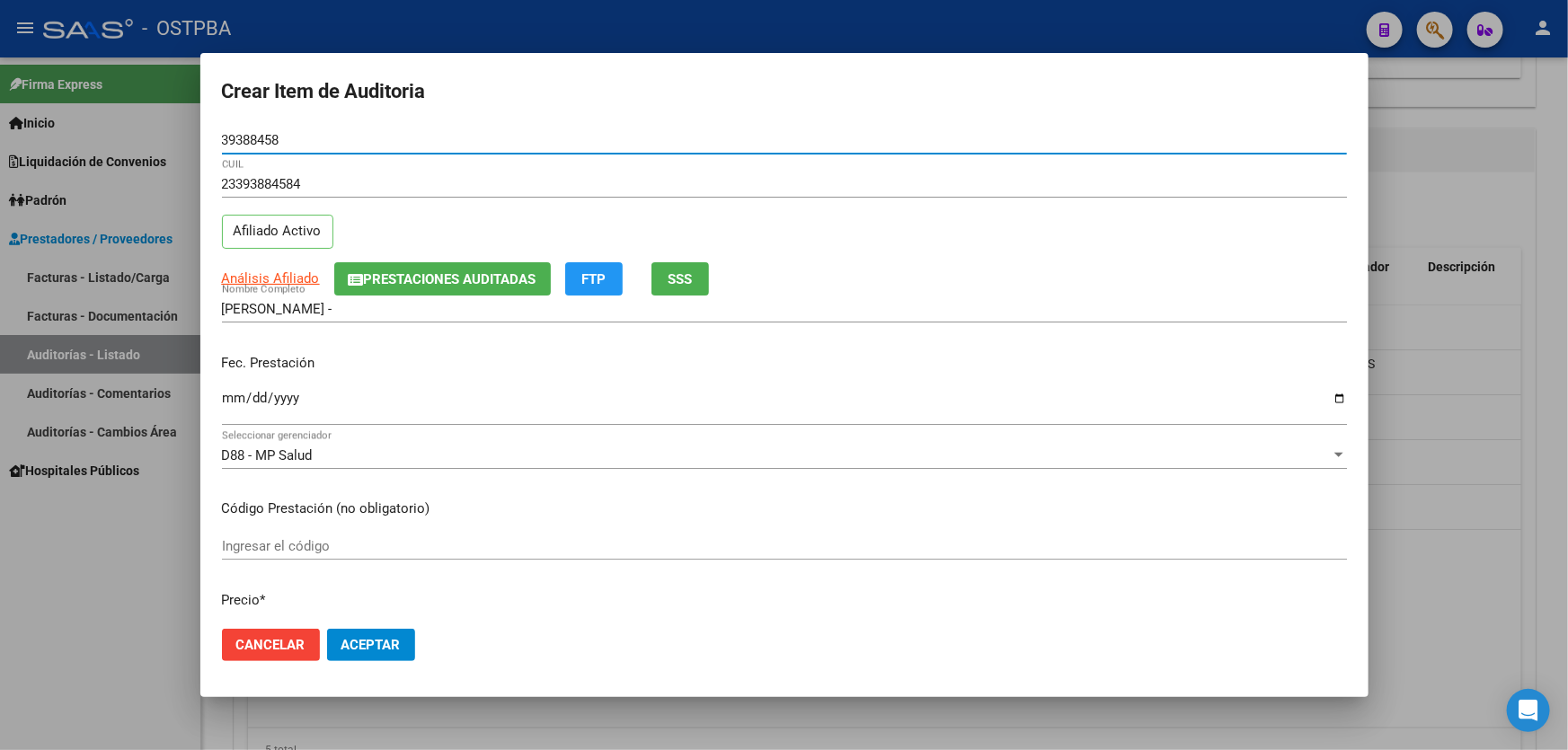
type input "39388458"
click at [225, 401] on input "Ingresar la fecha" at bounding box center [784, 405] width 1125 height 28
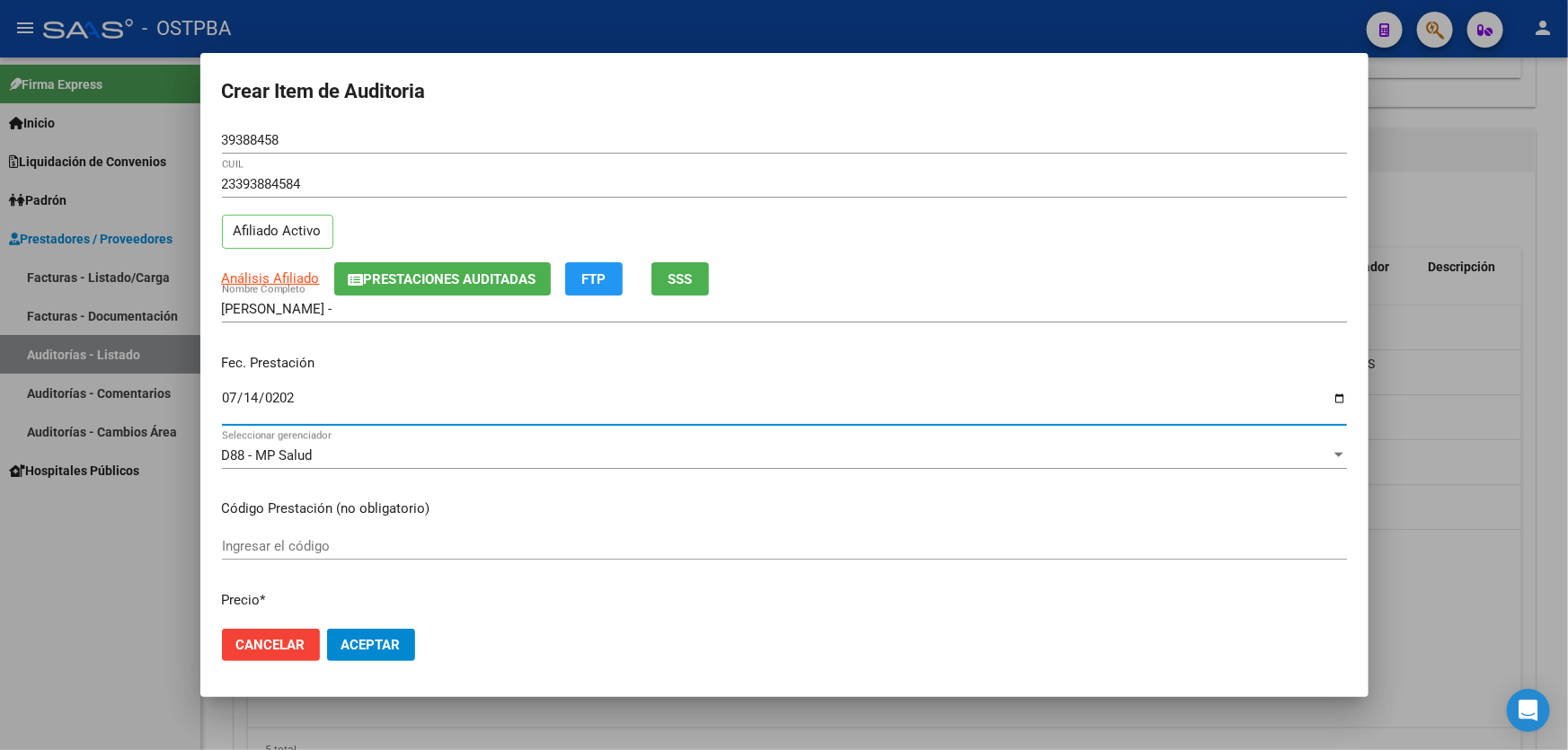
type input "[DATE]"
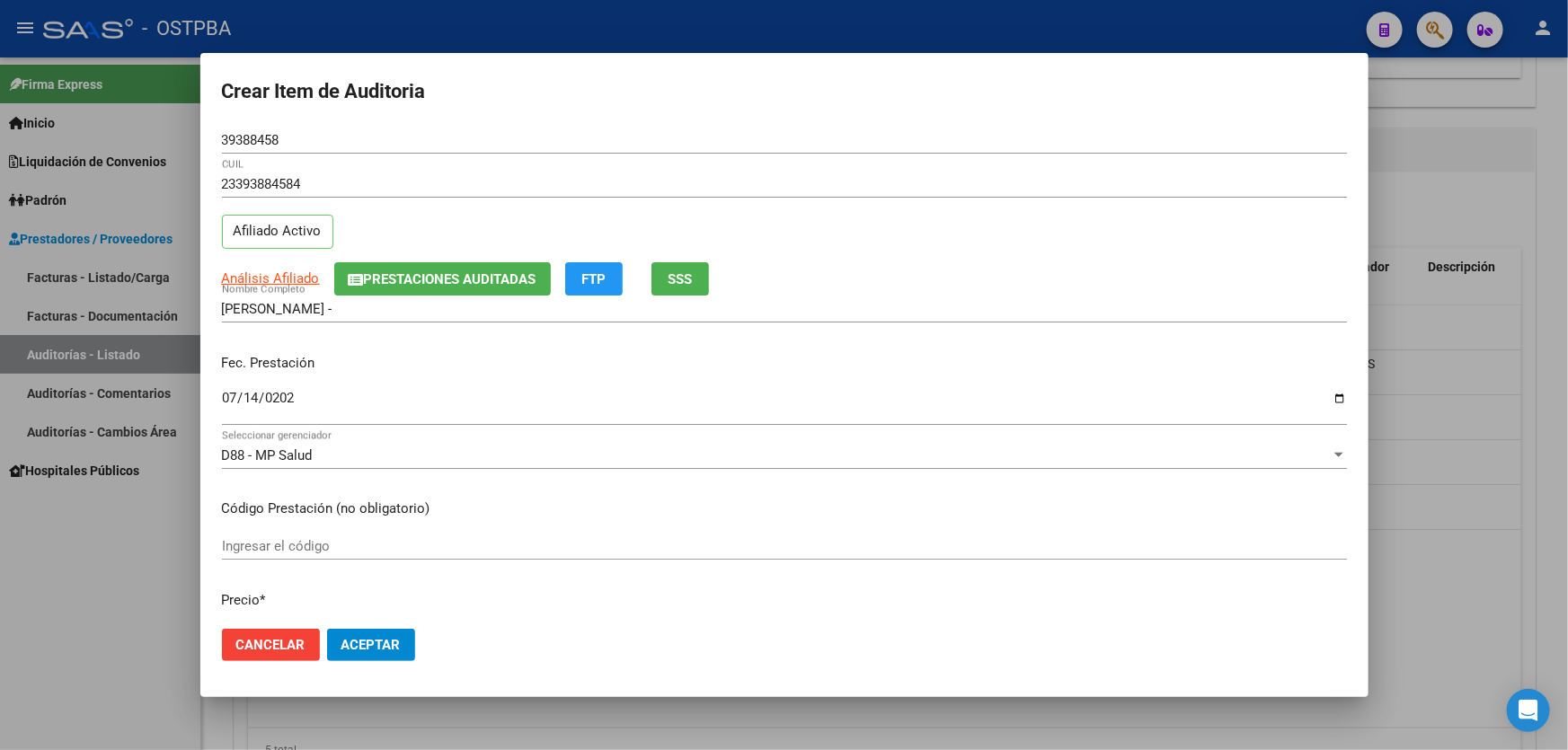
click at [593, 523] on mat-dialog-content "39388458 Nro Documento 23393884584 CUIL Afiliado Activo Análisis Afiliado Prest…" at bounding box center [784, 370] width 1168 height 488
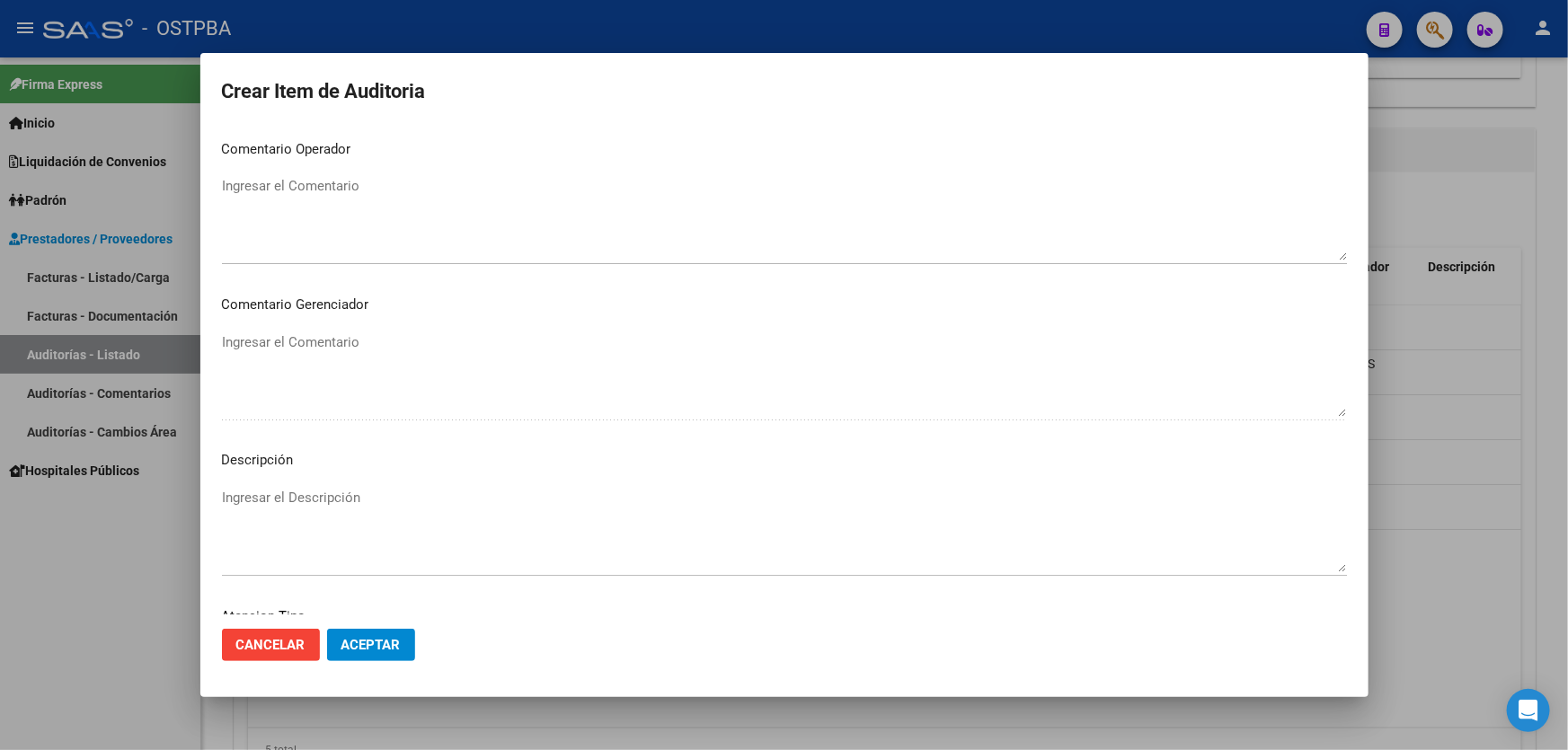
scroll to position [1129, 0]
click at [343, 649] on span "Aceptar" at bounding box center [370, 644] width 60 height 16
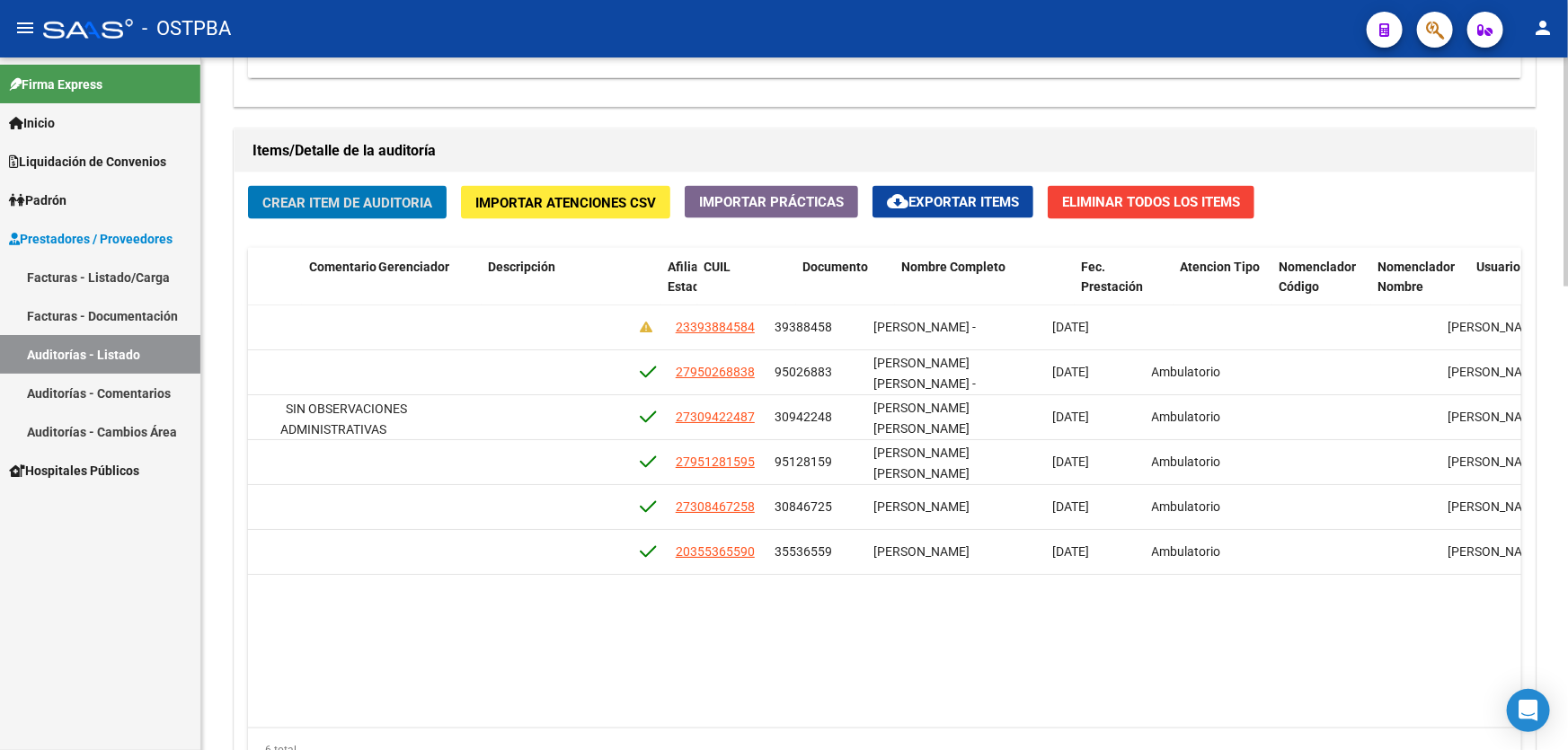
scroll to position [0, 0]
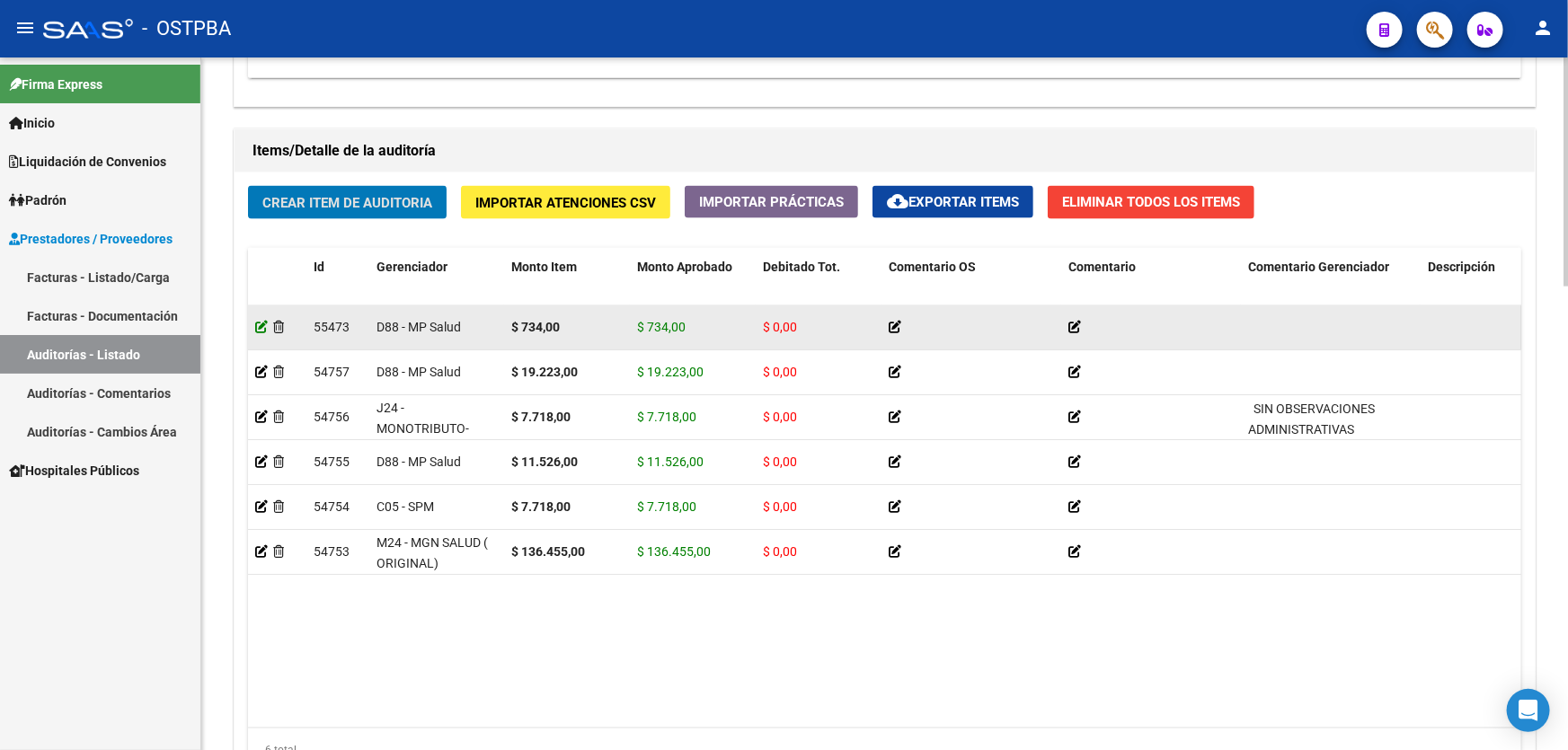
click at [261, 323] on icon at bounding box center [261, 327] width 12 height 12
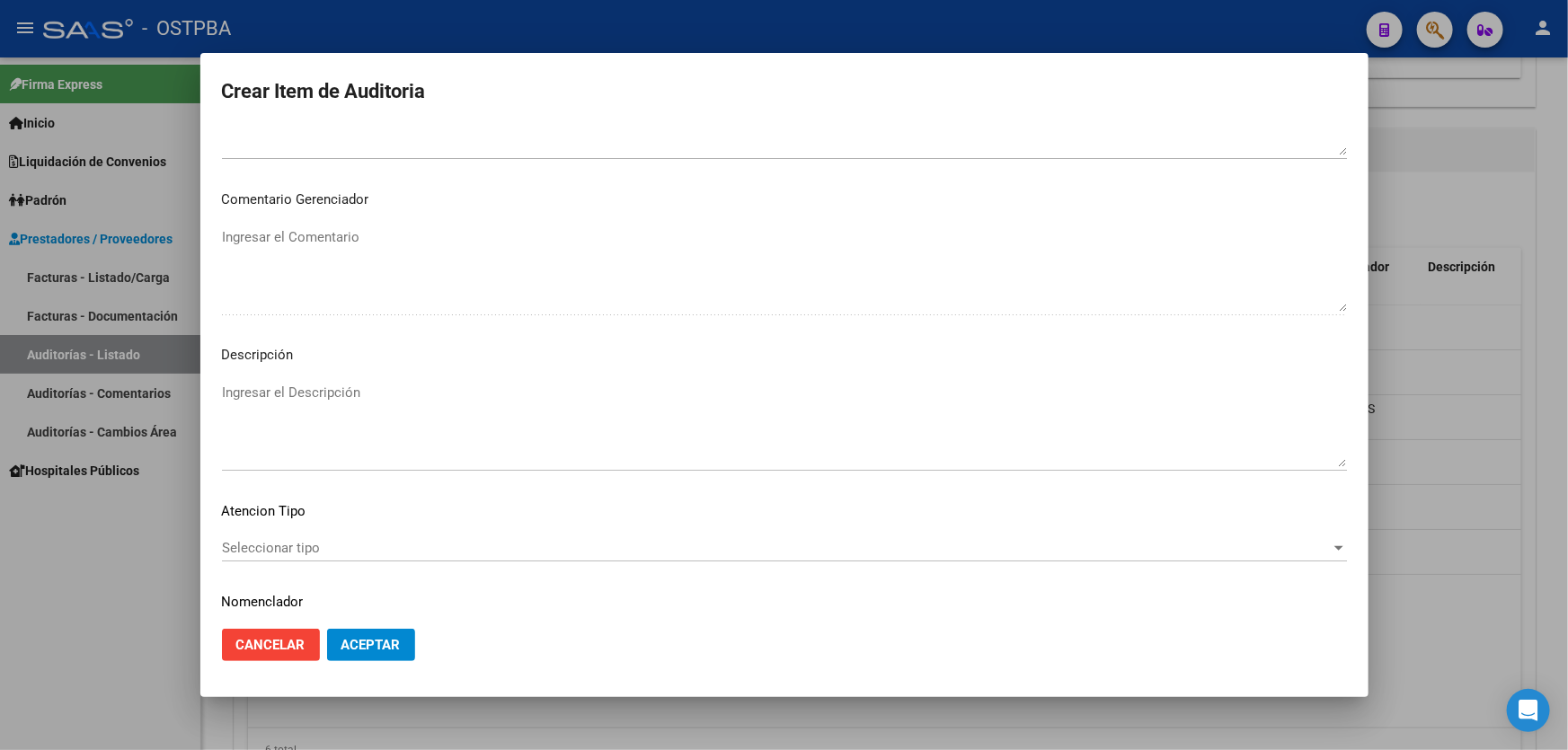
scroll to position [1096, 0]
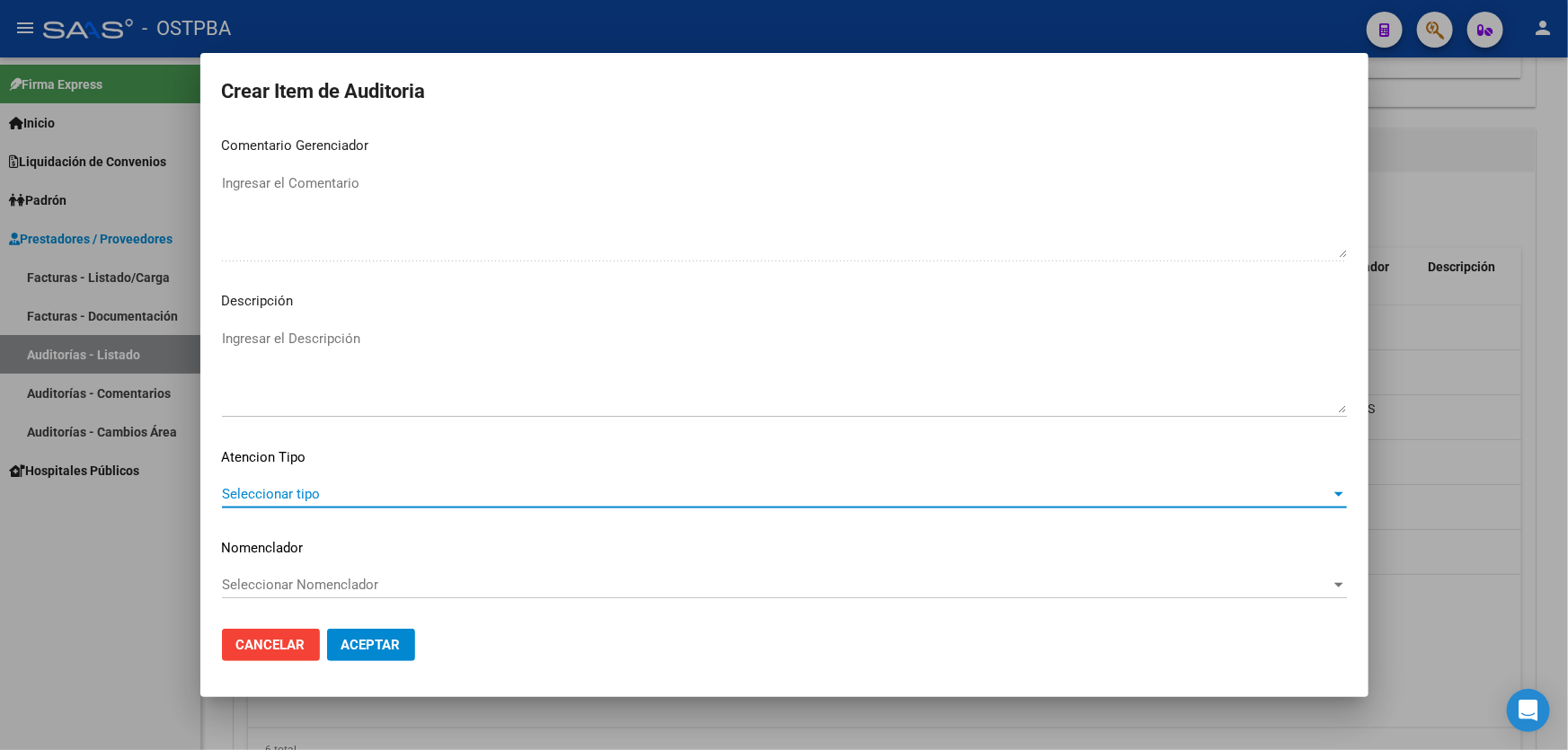
click at [265, 493] on span "Seleccionar tipo" at bounding box center [776, 493] width 1108 height 16
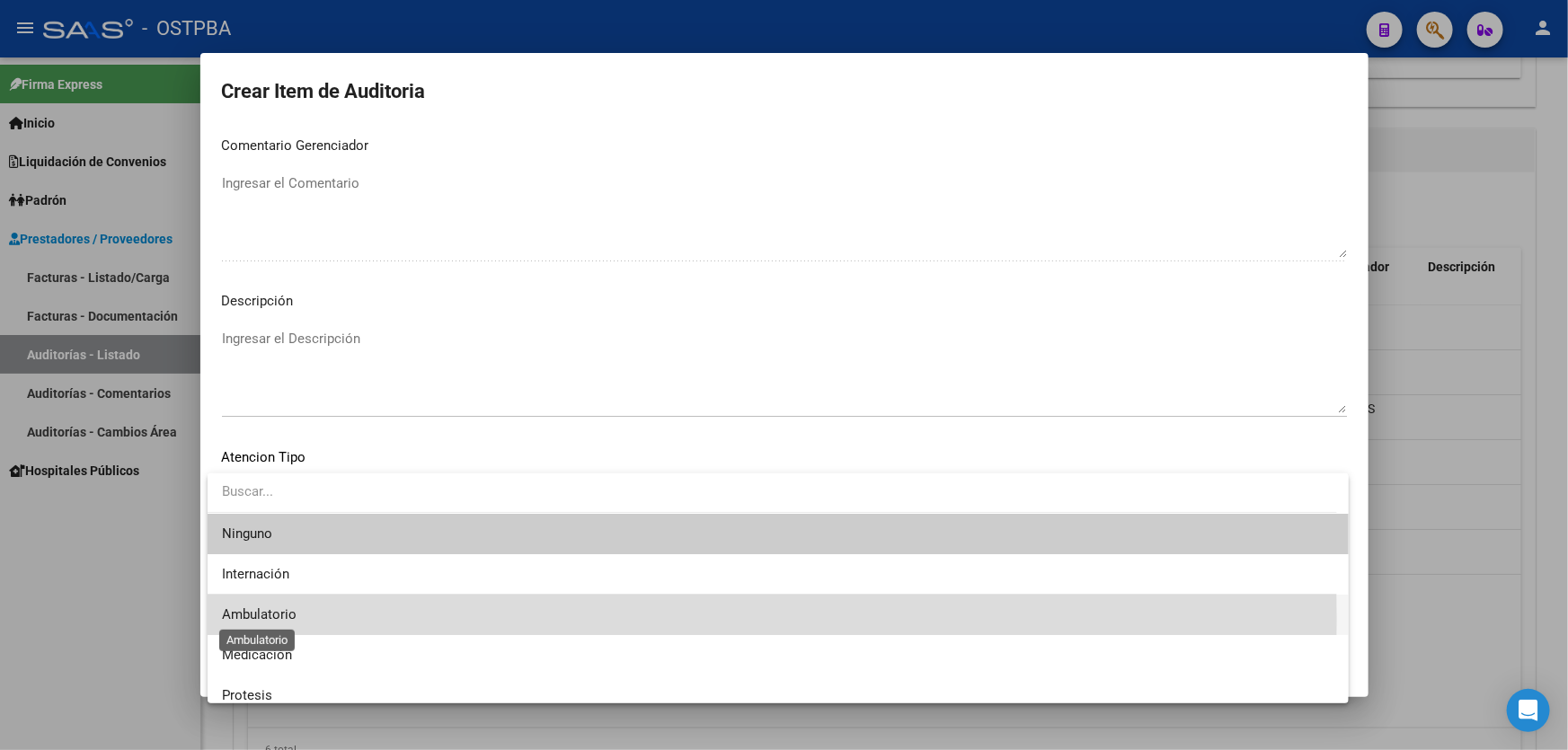
click at [270, 618] on span "Ambulatorio" at bounding box center [259, 614] width 75 height 16
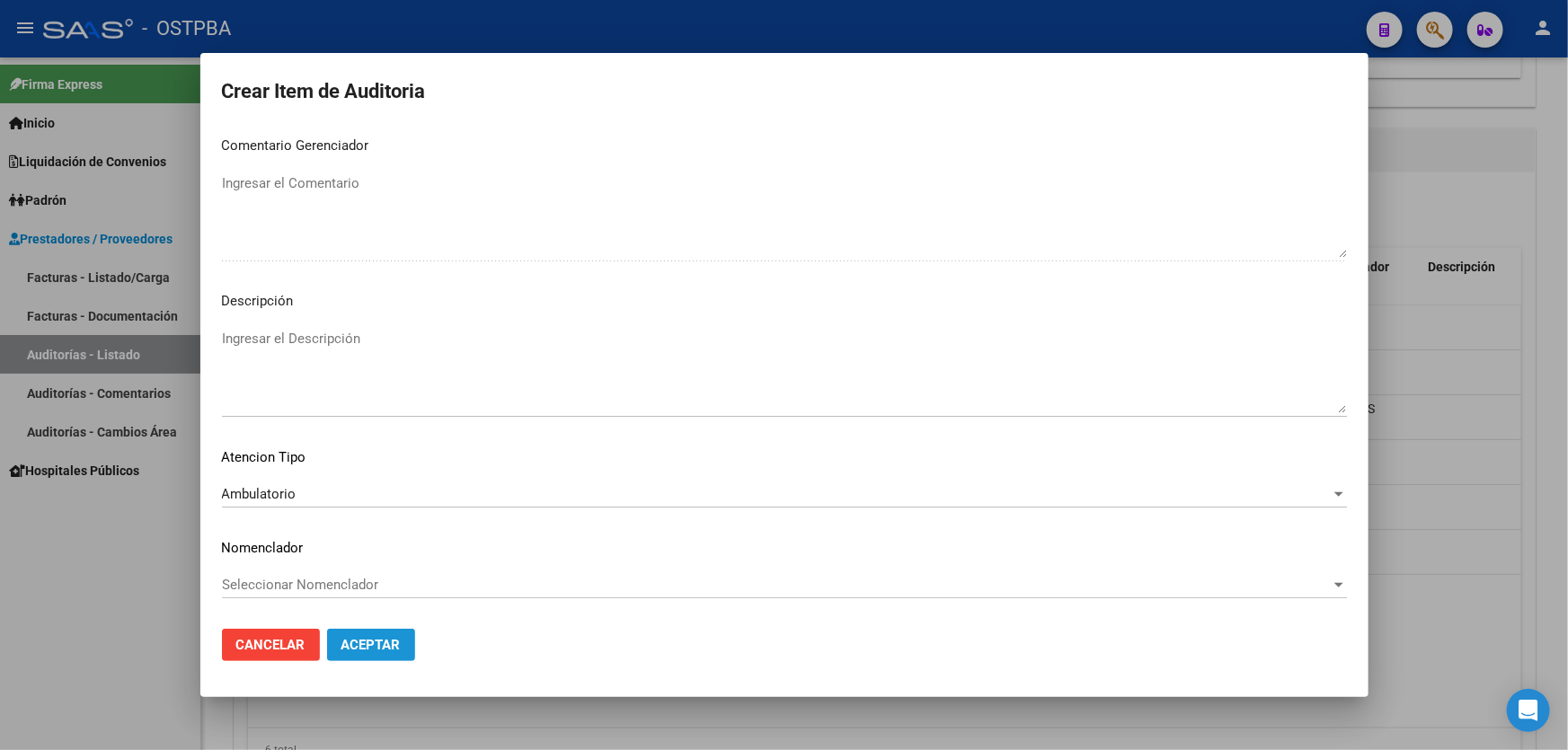
click at [412, 646] on button "Aceptar" at bounding box center [370, 645] width 88 height 32
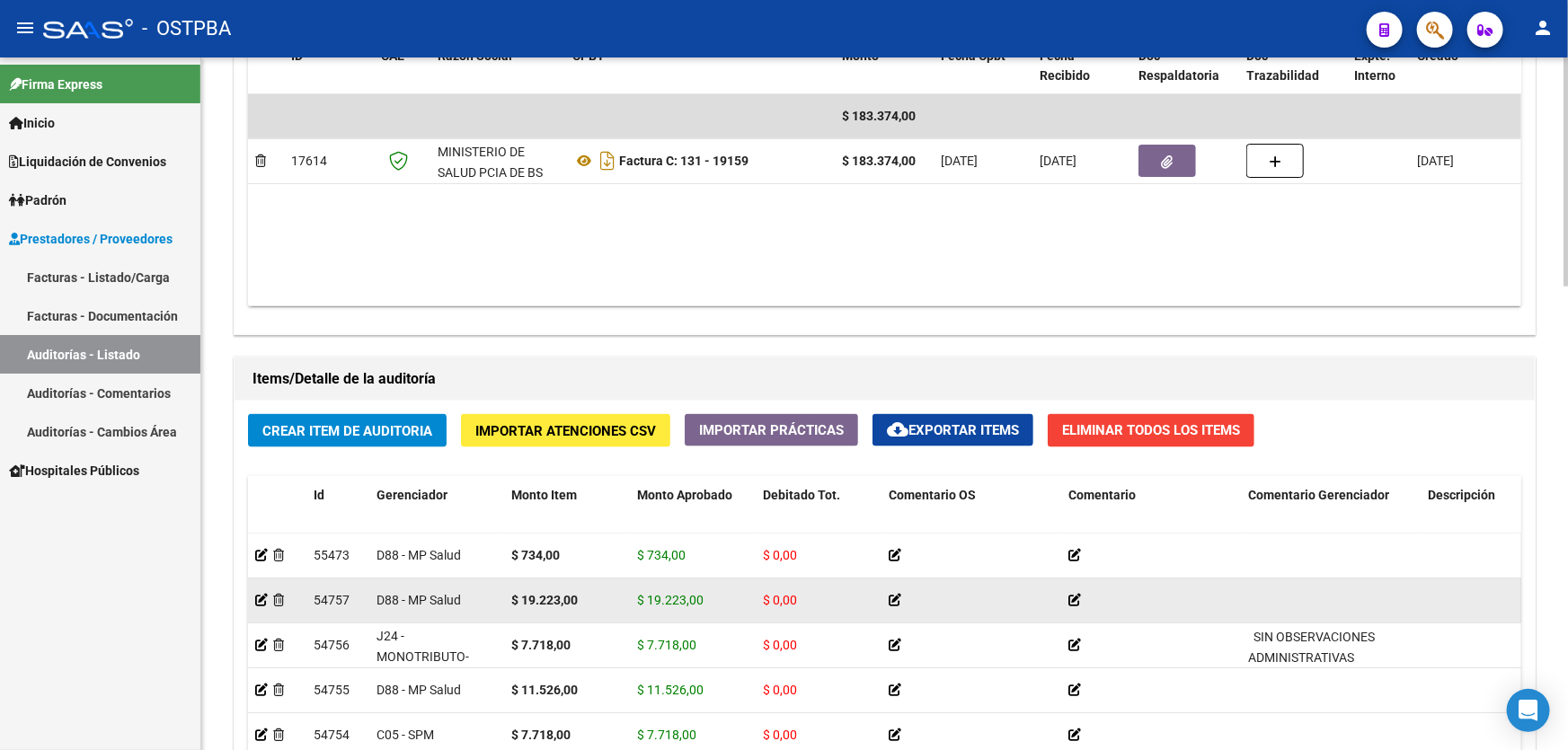
scroll to position [1142, 0]
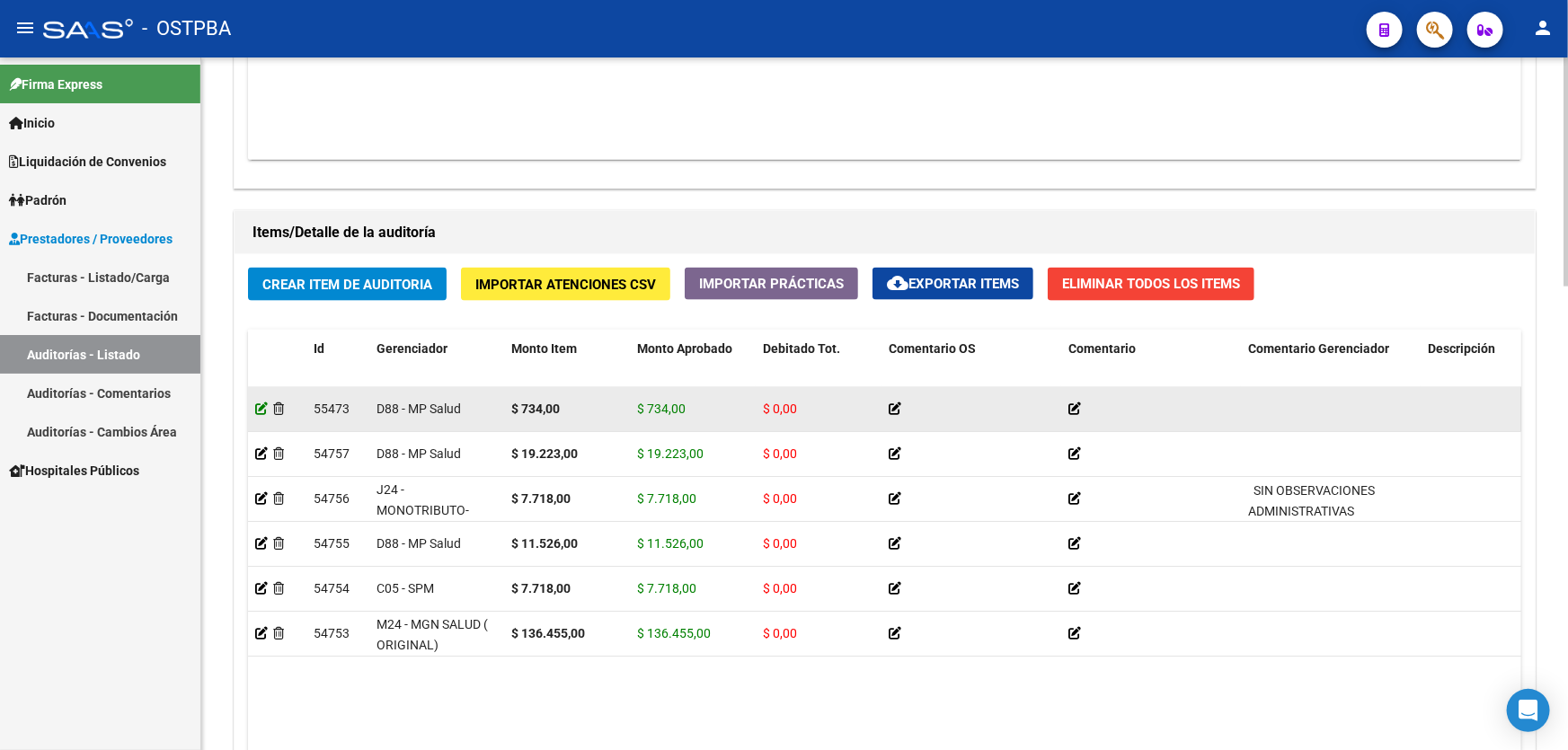
click at [258, 406] on icon at bounding box center [261, 408] width 12 height 12
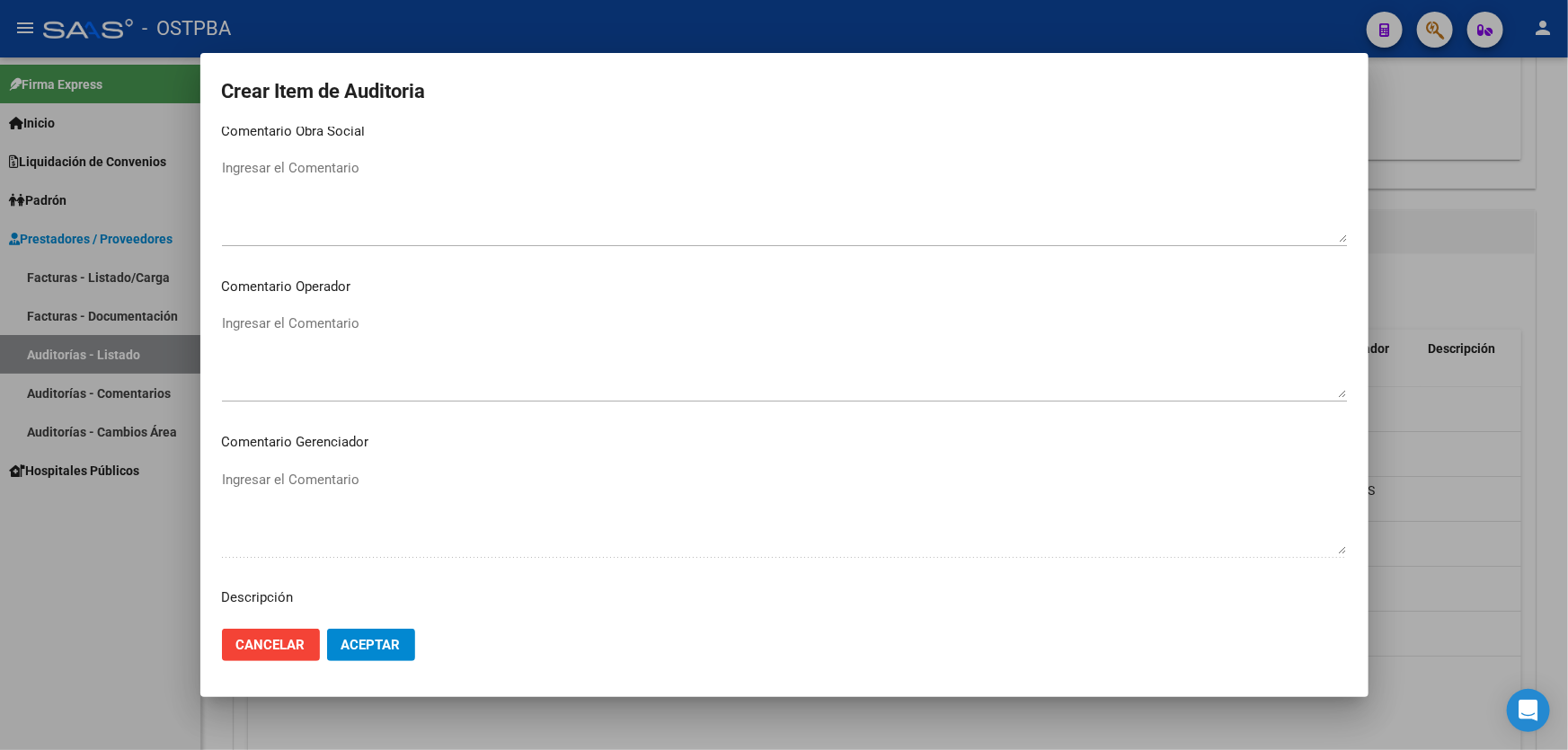
scroll to position [816, 0]
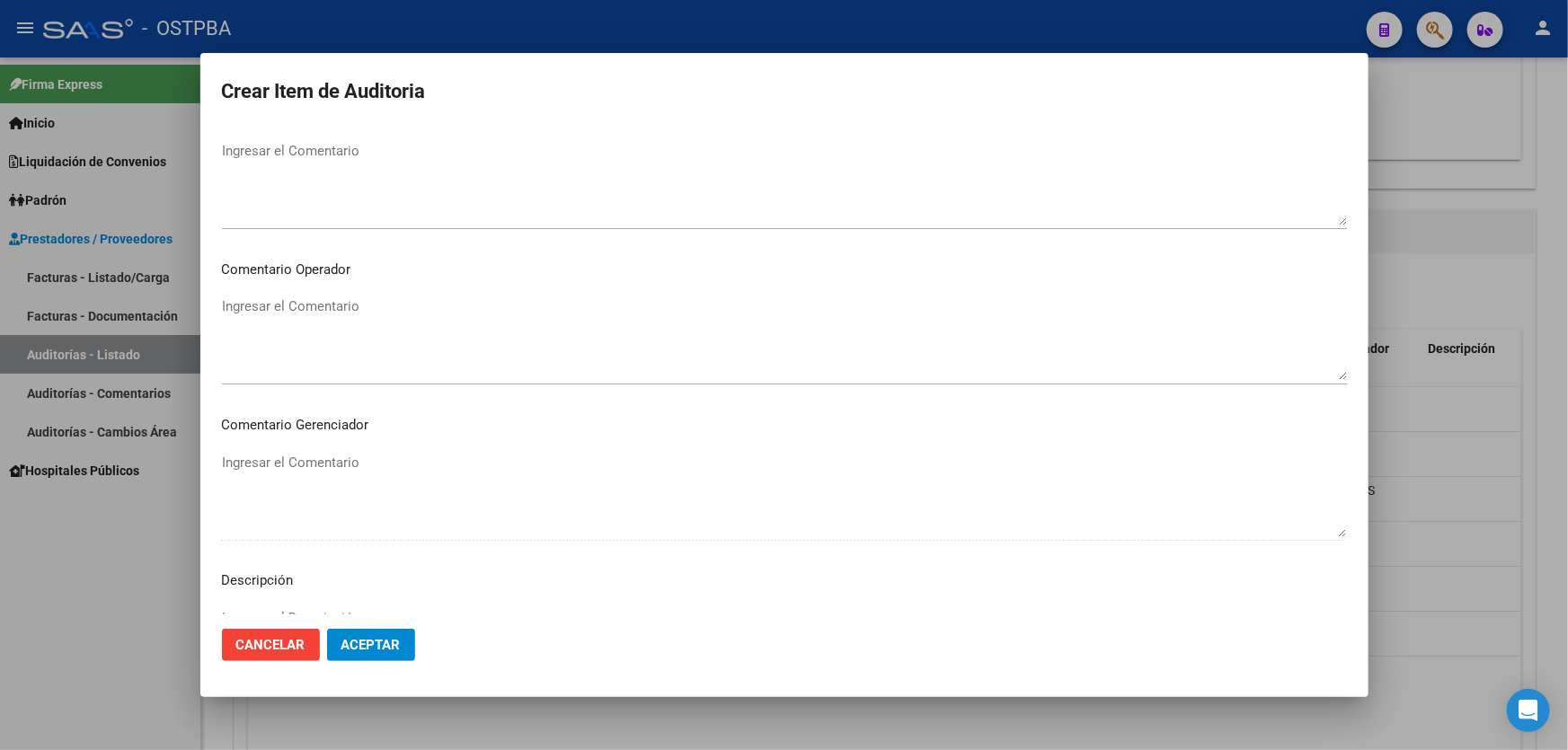
click at [323, 314] on textarea "Ingresar el Comentario" at bounding box center [784, 338] width 1125 height 84
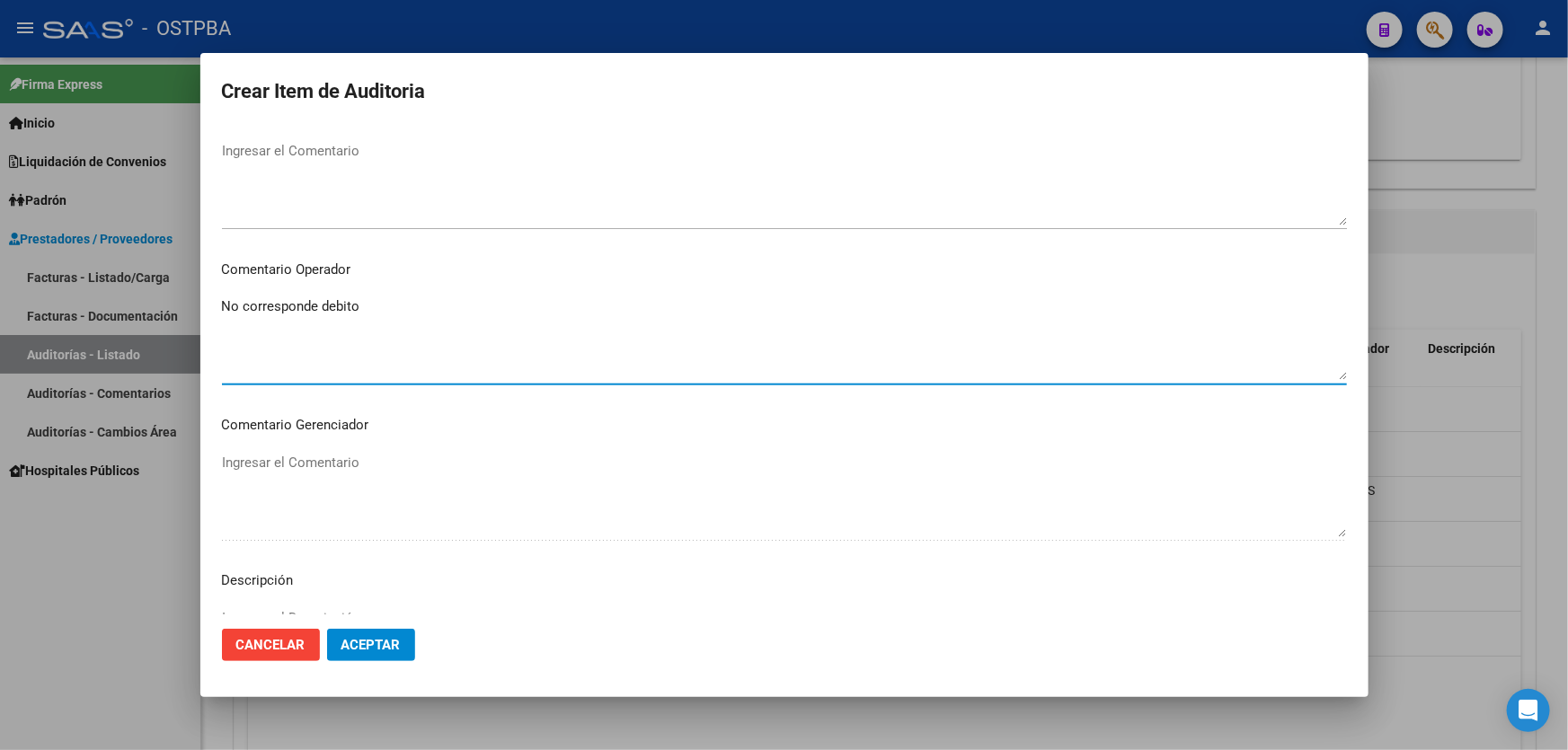
type textarea "No corresponde debito"
click at [368, 640] on span "Aceptar" at bounding box center [370, 644] width 60 height 16
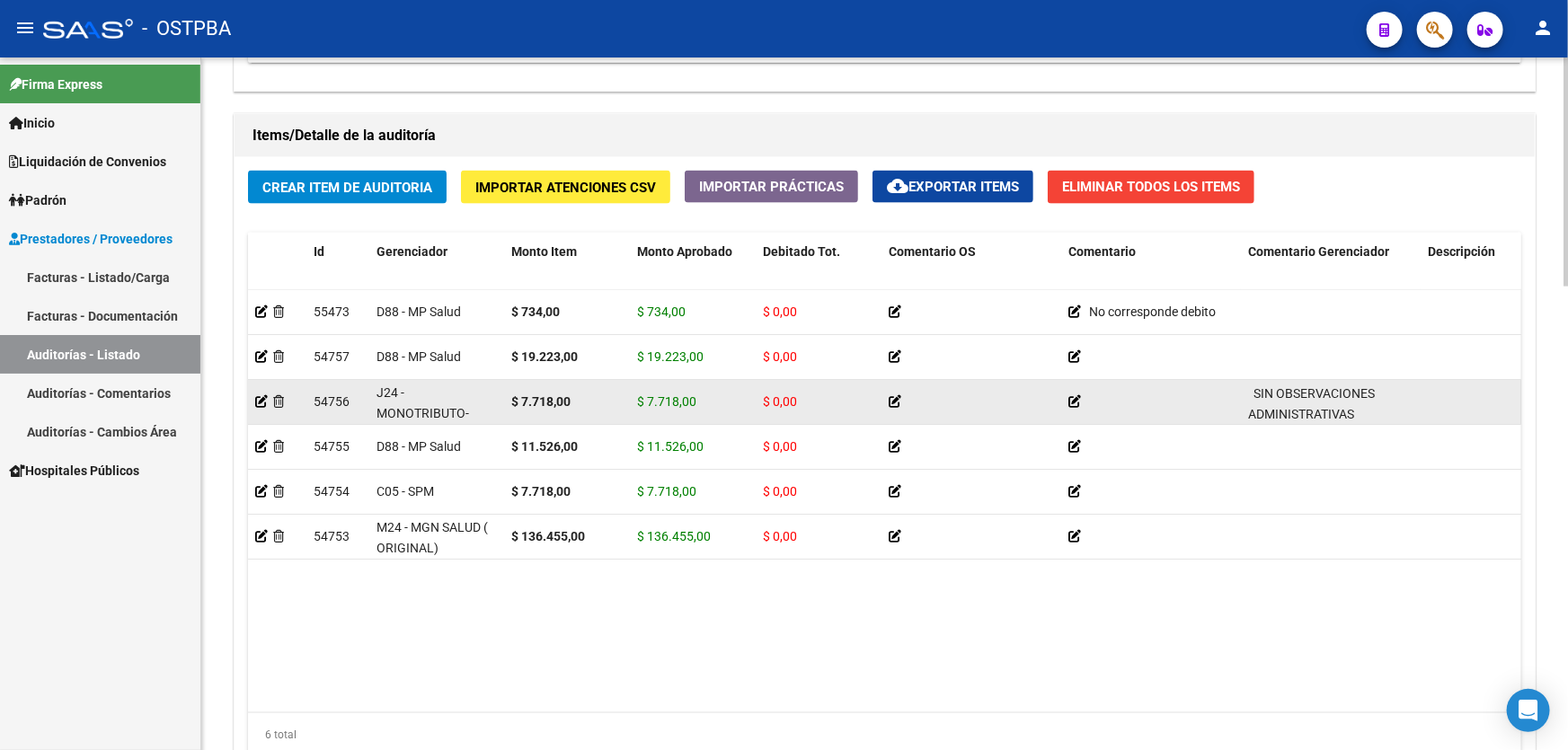
scroll to position [1400, 0]
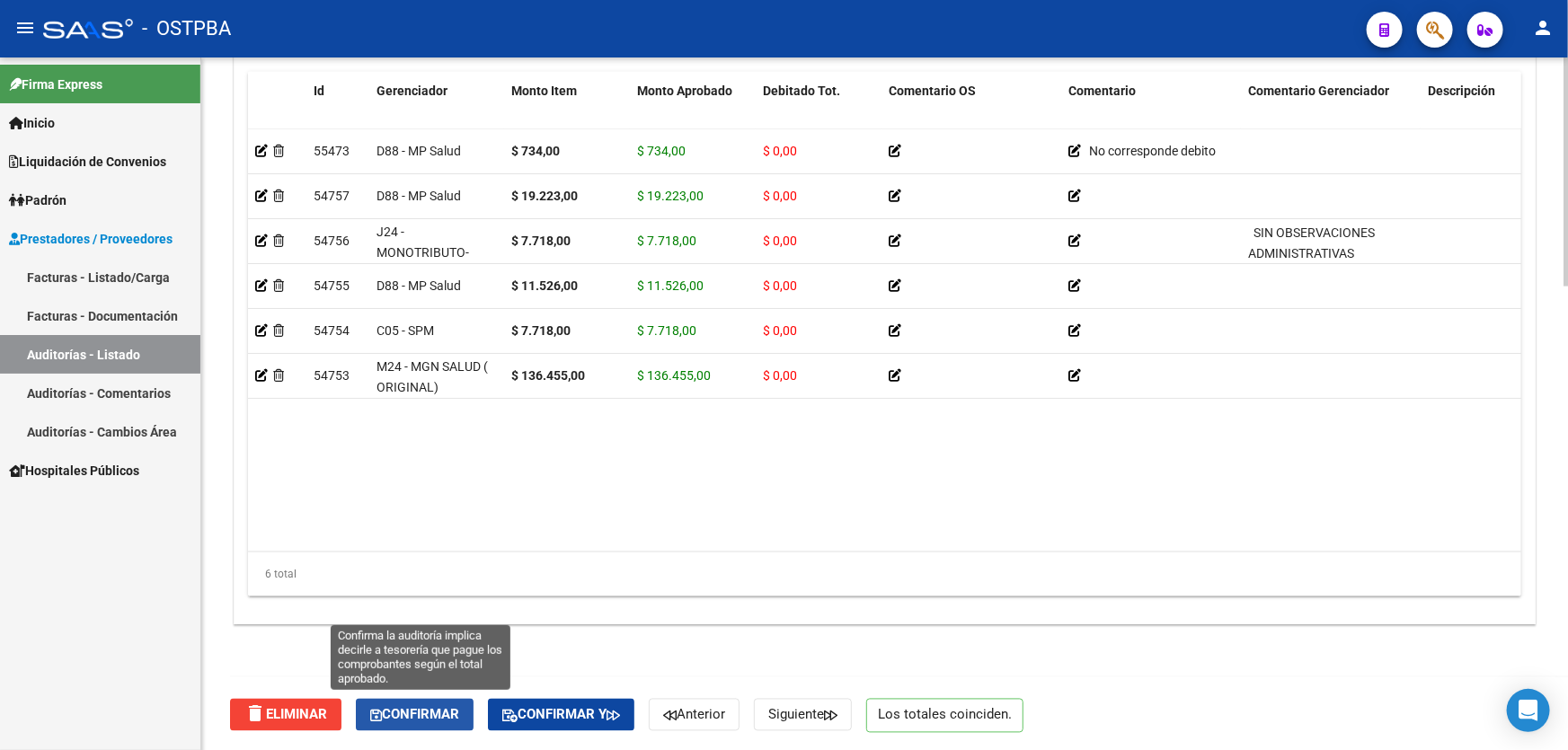
click at [433, 717] on span "Confirmar" at bounding box center [415, 714] width 89 height 16
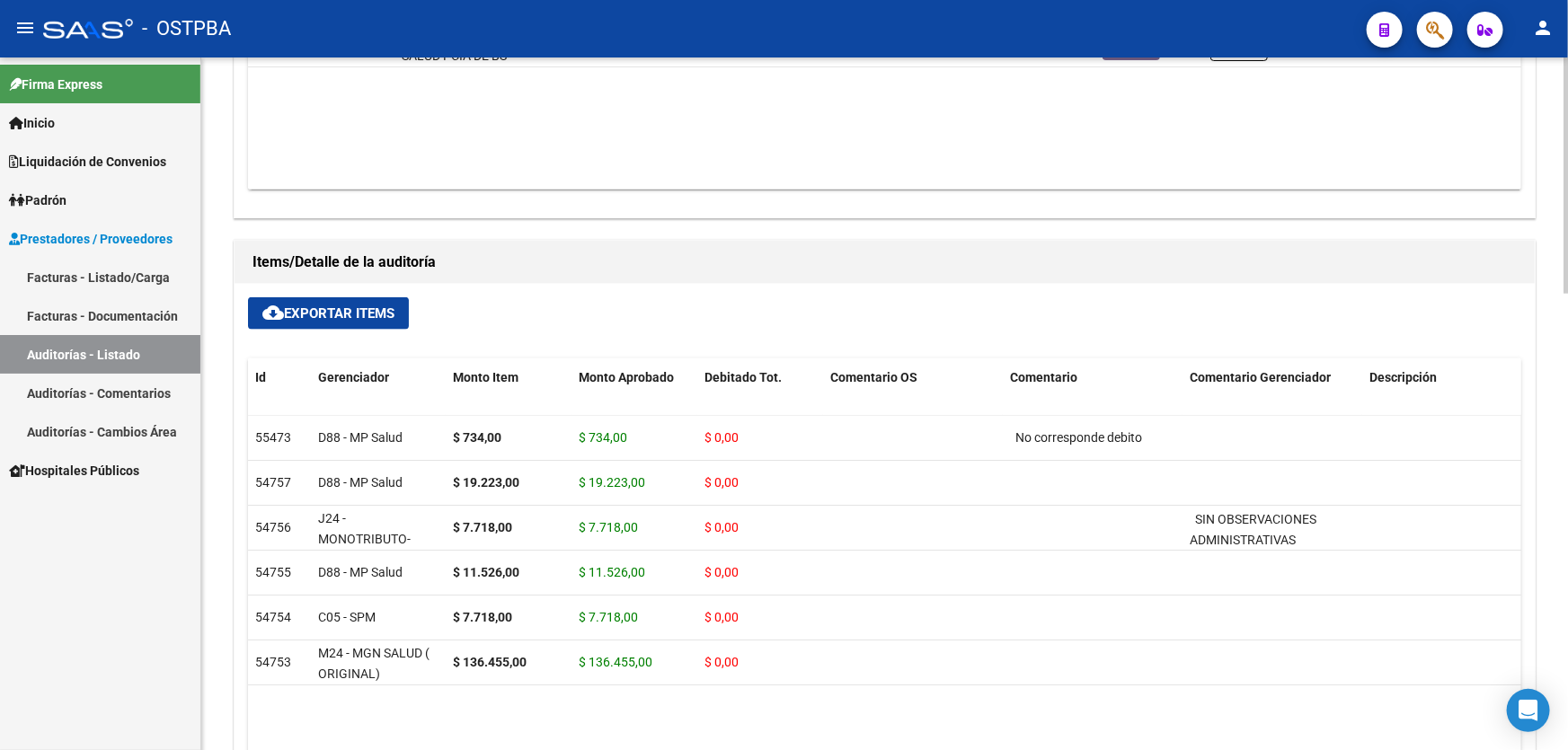
type input "202509"
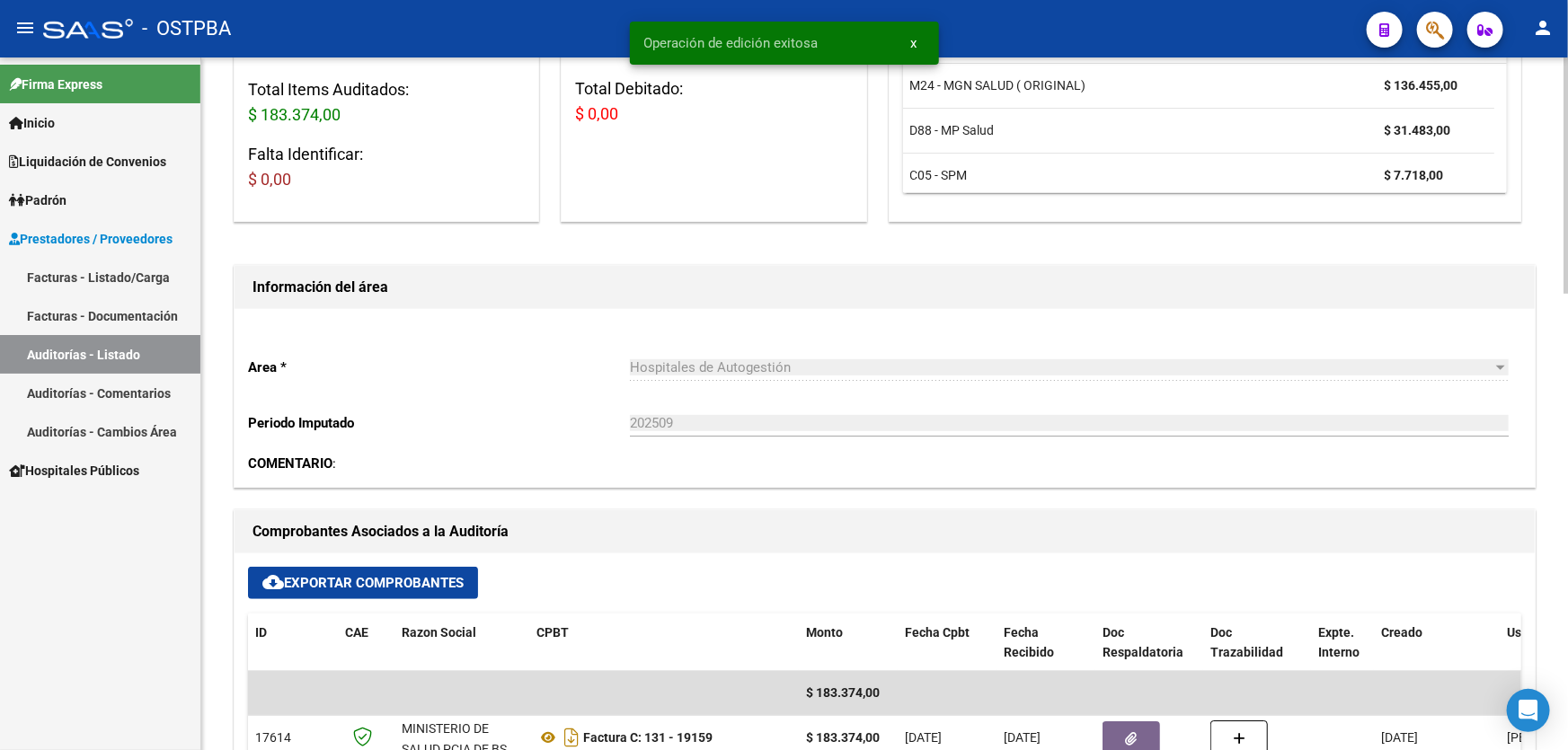
scroll to position [0, 0]
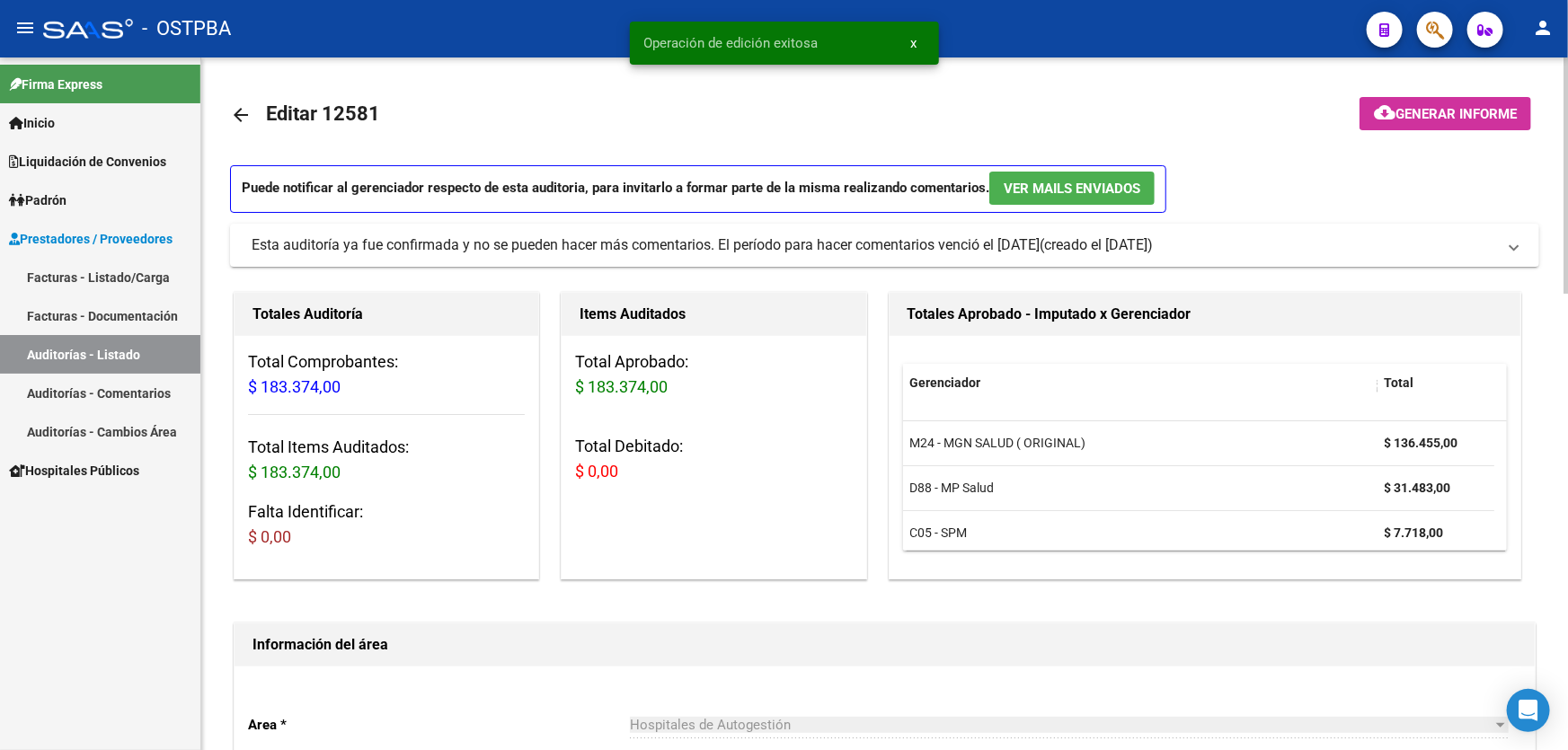
click at [235, 111] on mat-icon "arrow_back" at bounding box center [241, 115] width 22 height 22
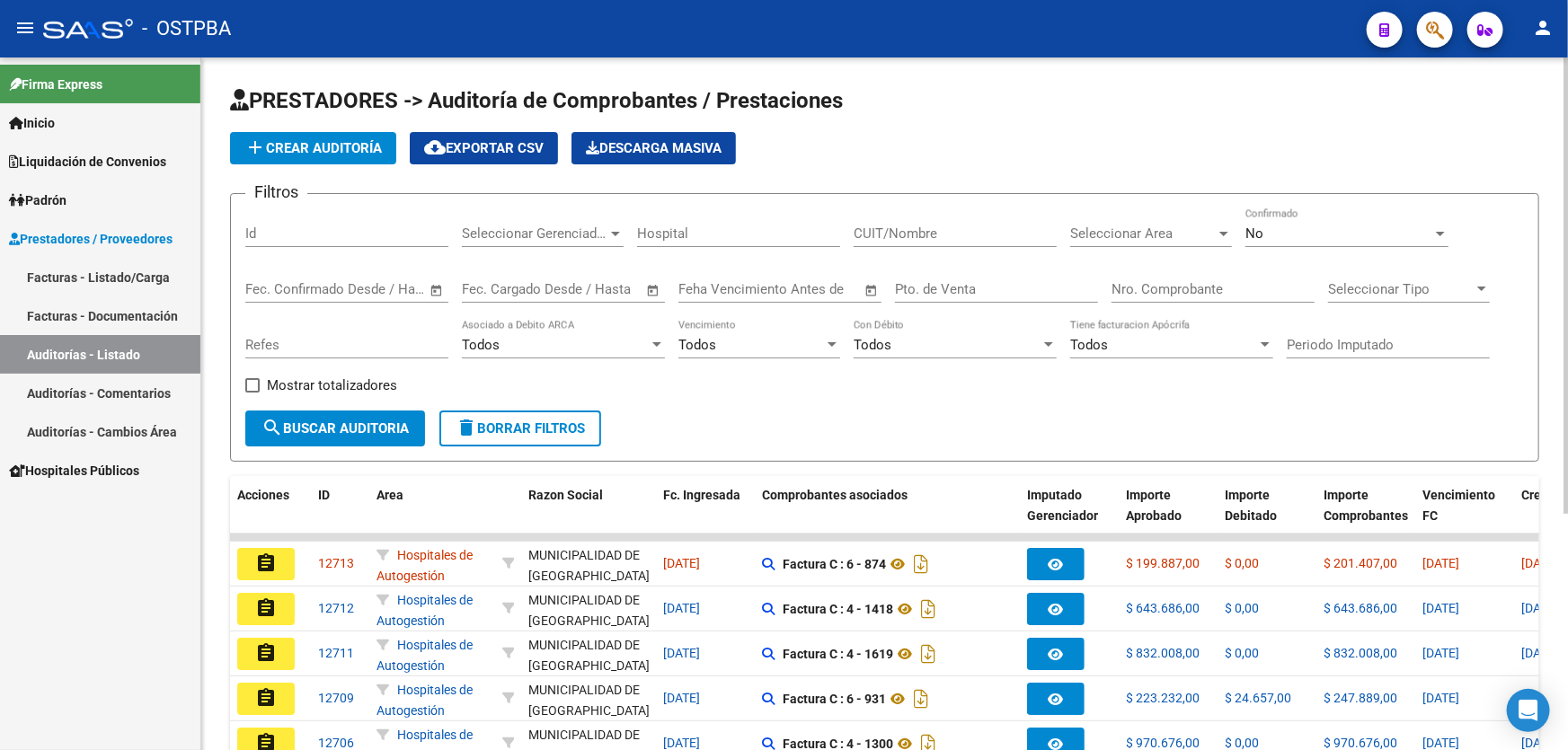
click at [1282, 236] on div "No" at bounding box center [1338, 233] width 187 height 16
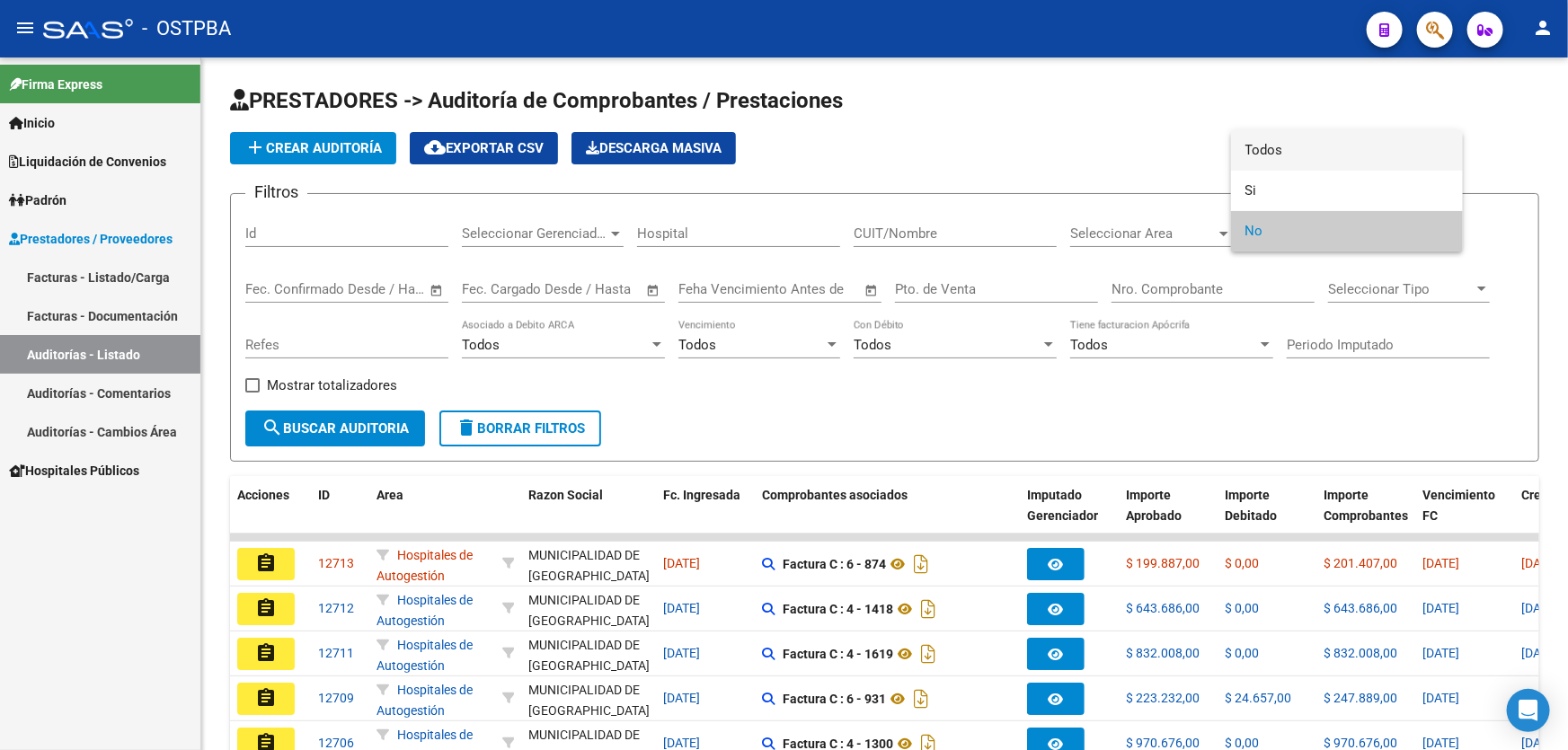
click at [1278, 147] on span "Todos" at bounding box center [1346, 151] width 203 height 41
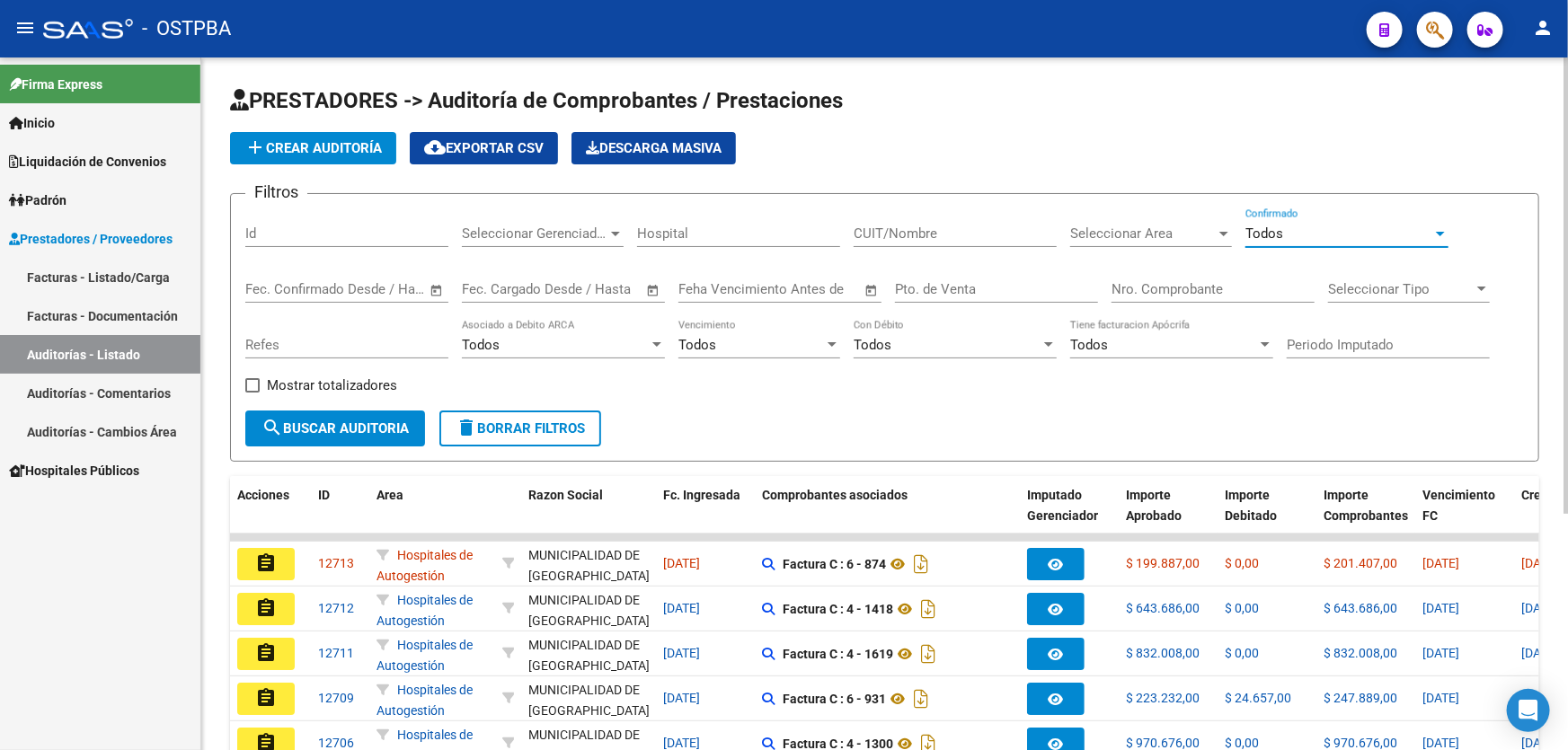
click at [1126, 290] on input "Nro. Comprobante" at bounding box center [1213, 289] width 203 height 16
type input "19161"
click at [348, 430] on span "search Buscar Auditoria" at bounding box center [335, 428] width 148 height 16
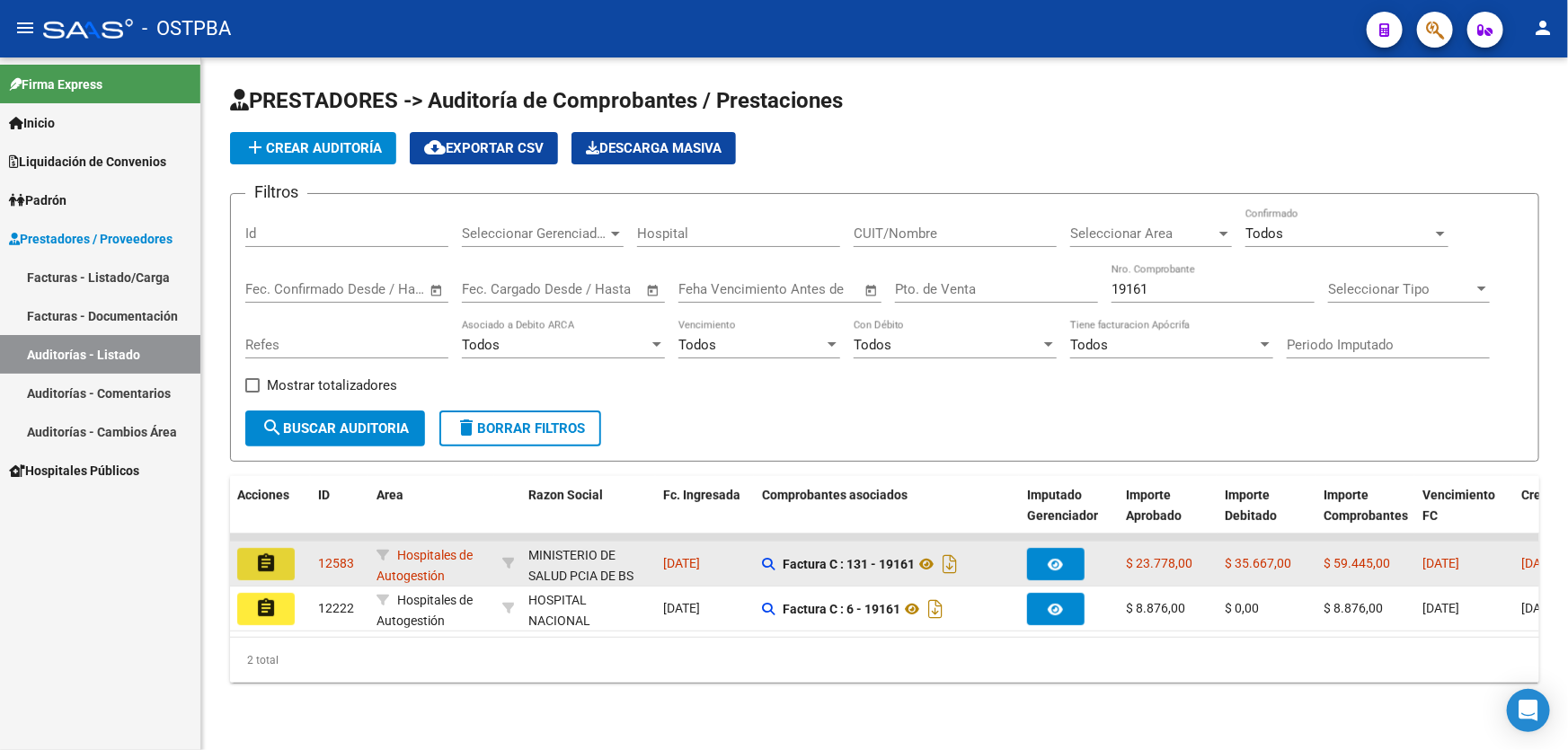
click at [278, 548] on button "assignment" at bounding box center [265, 563] width 58 height 32
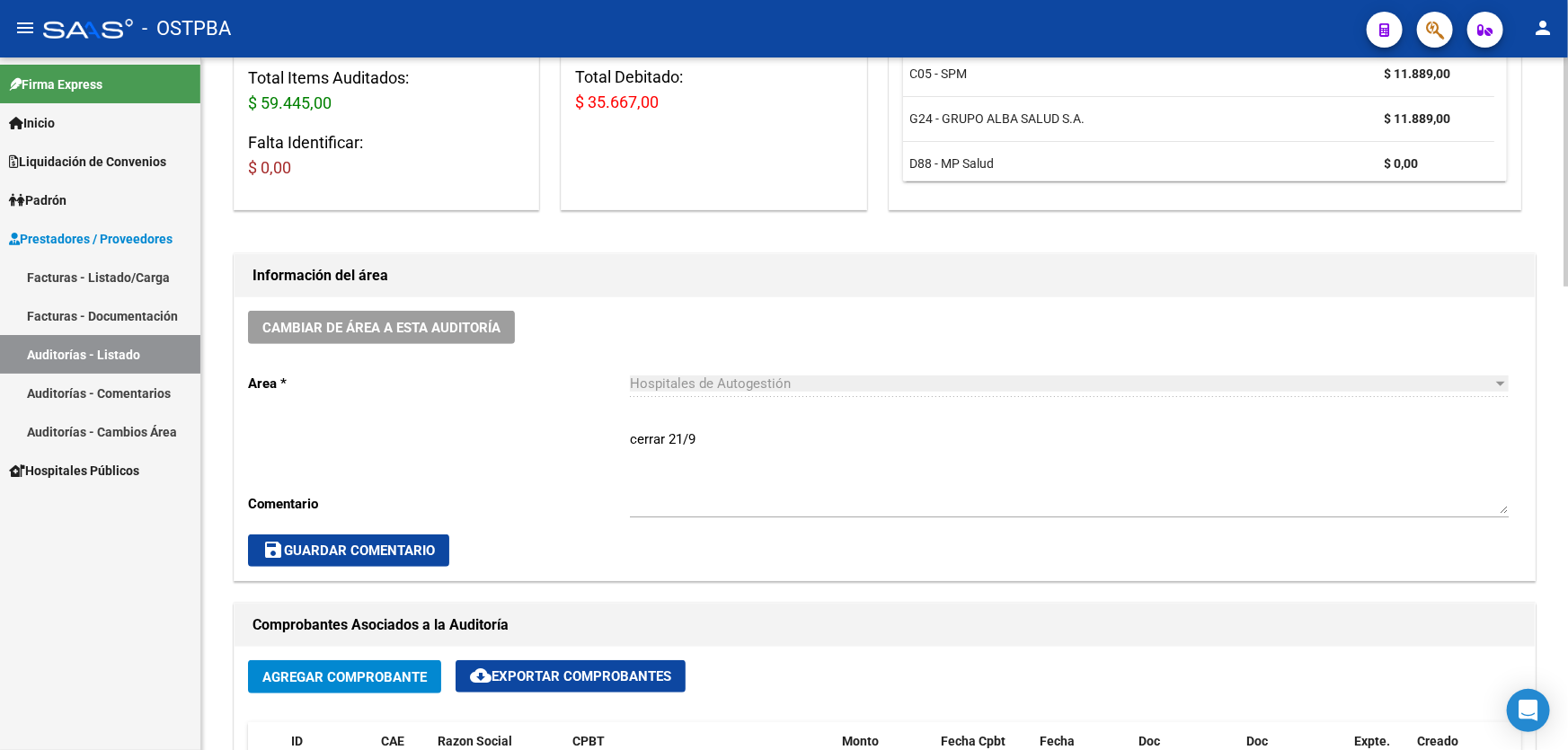
scroll to position [326, 0]
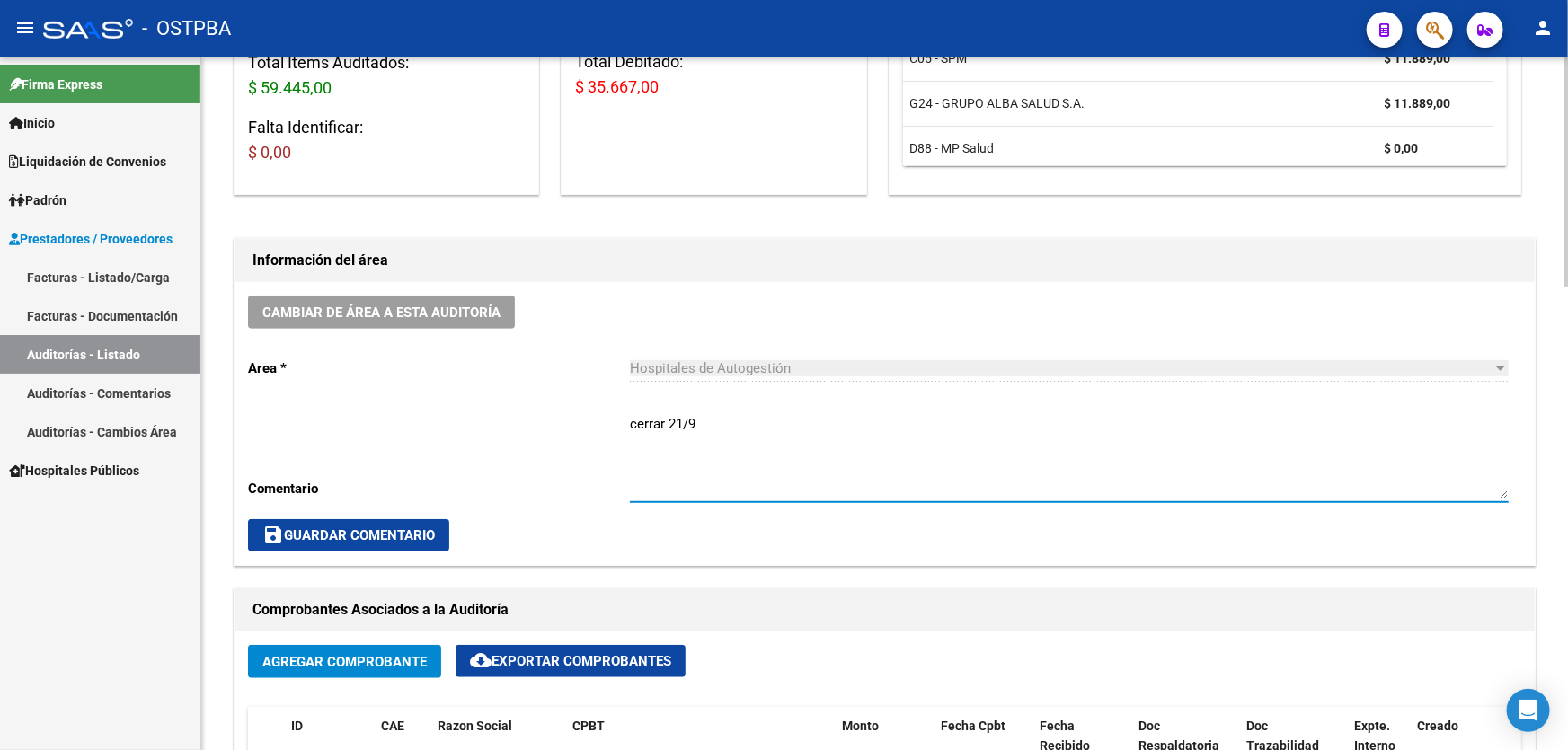
click at [701, 414] on textarea "cerrar 21/9" at bounding box center [1069, 455] width 878 height 84
type textarea "c"
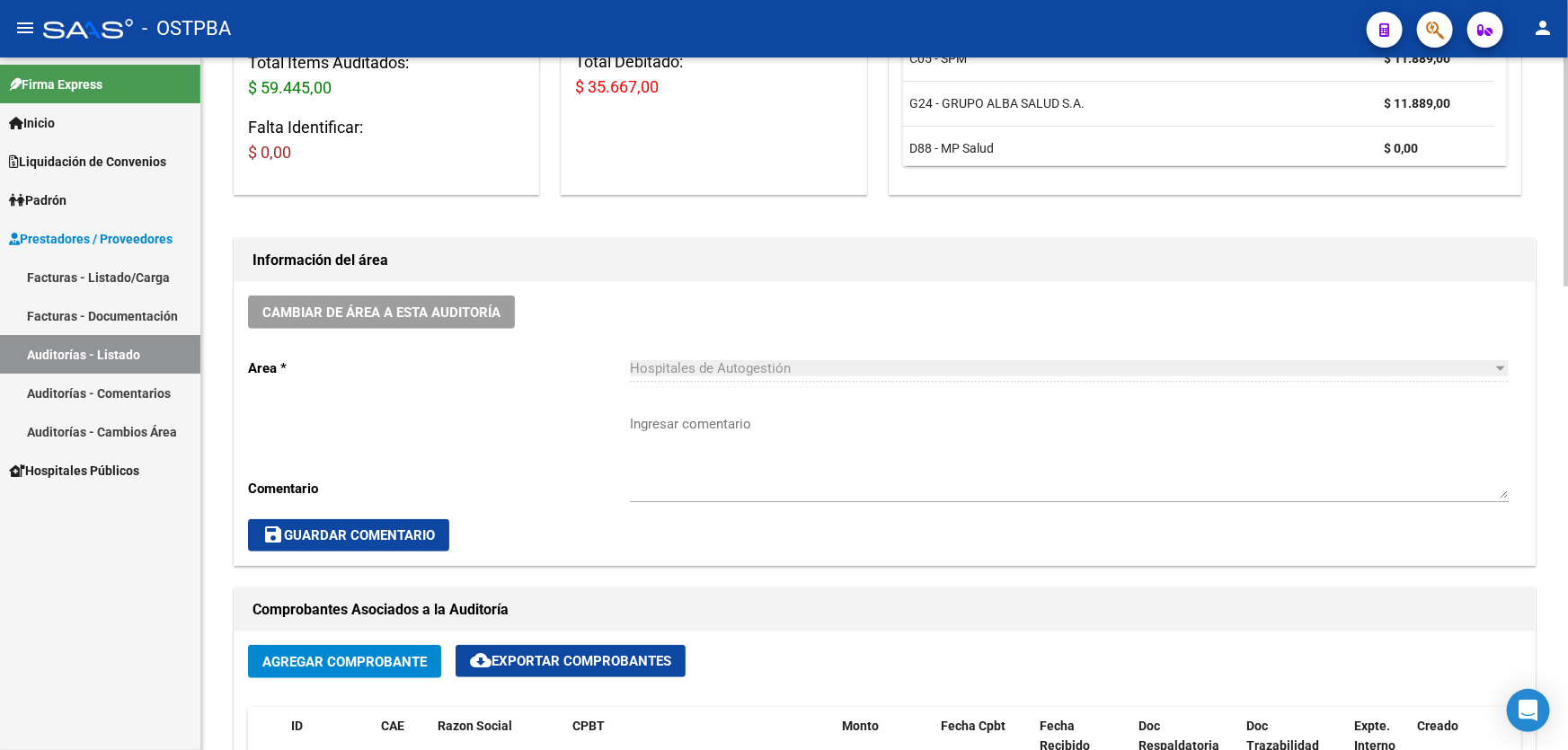
click at [334, 549] on div "Cambiar de área a esta auditoría Area * Hospitales de Autogestión Seleccionar a…" at bounding box center [885, 423] width 1300 height 283
click at [345, 533] on span "save Guardar Comentario" at bounding box center [349, 535] width 172 height 16
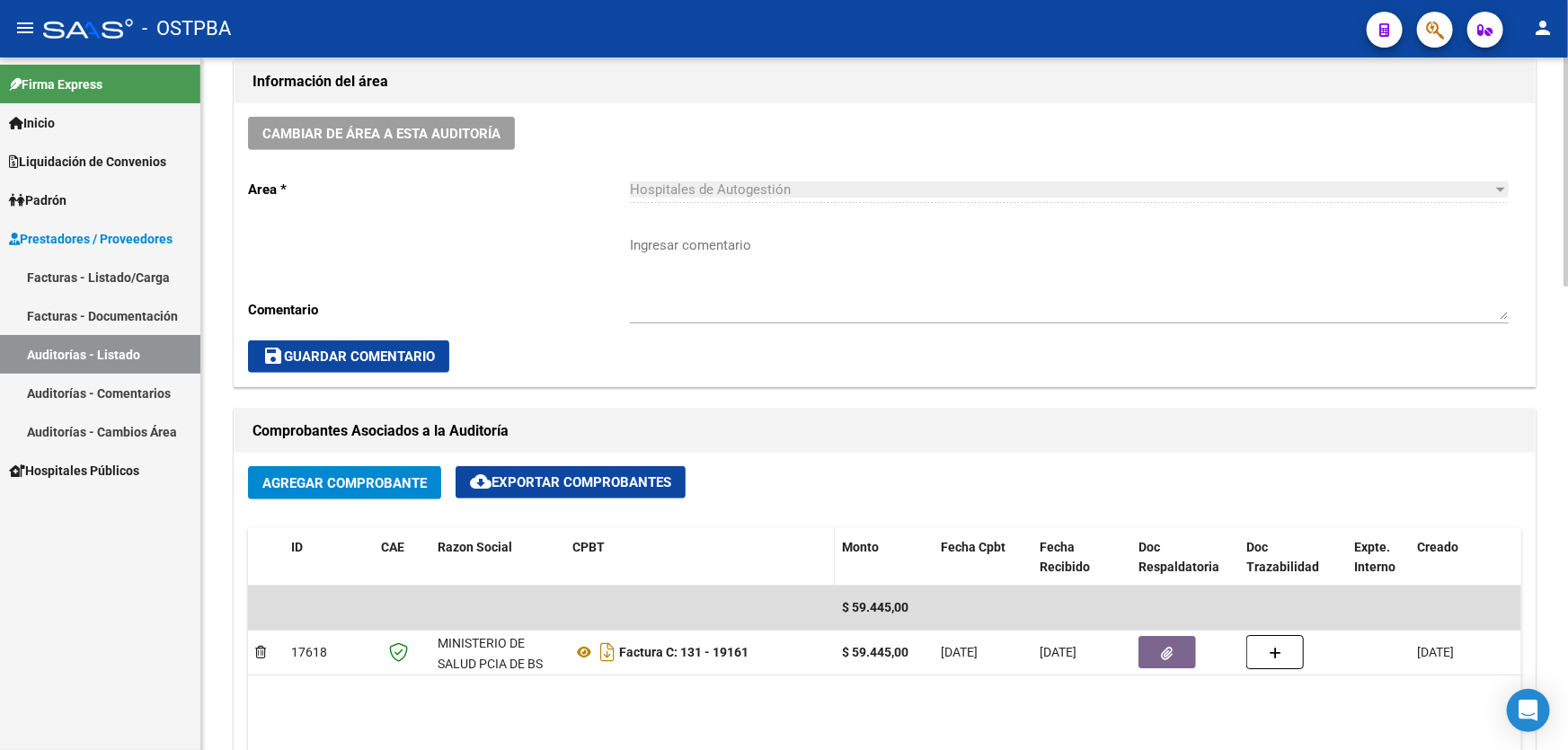
scroll to position [735, 0]
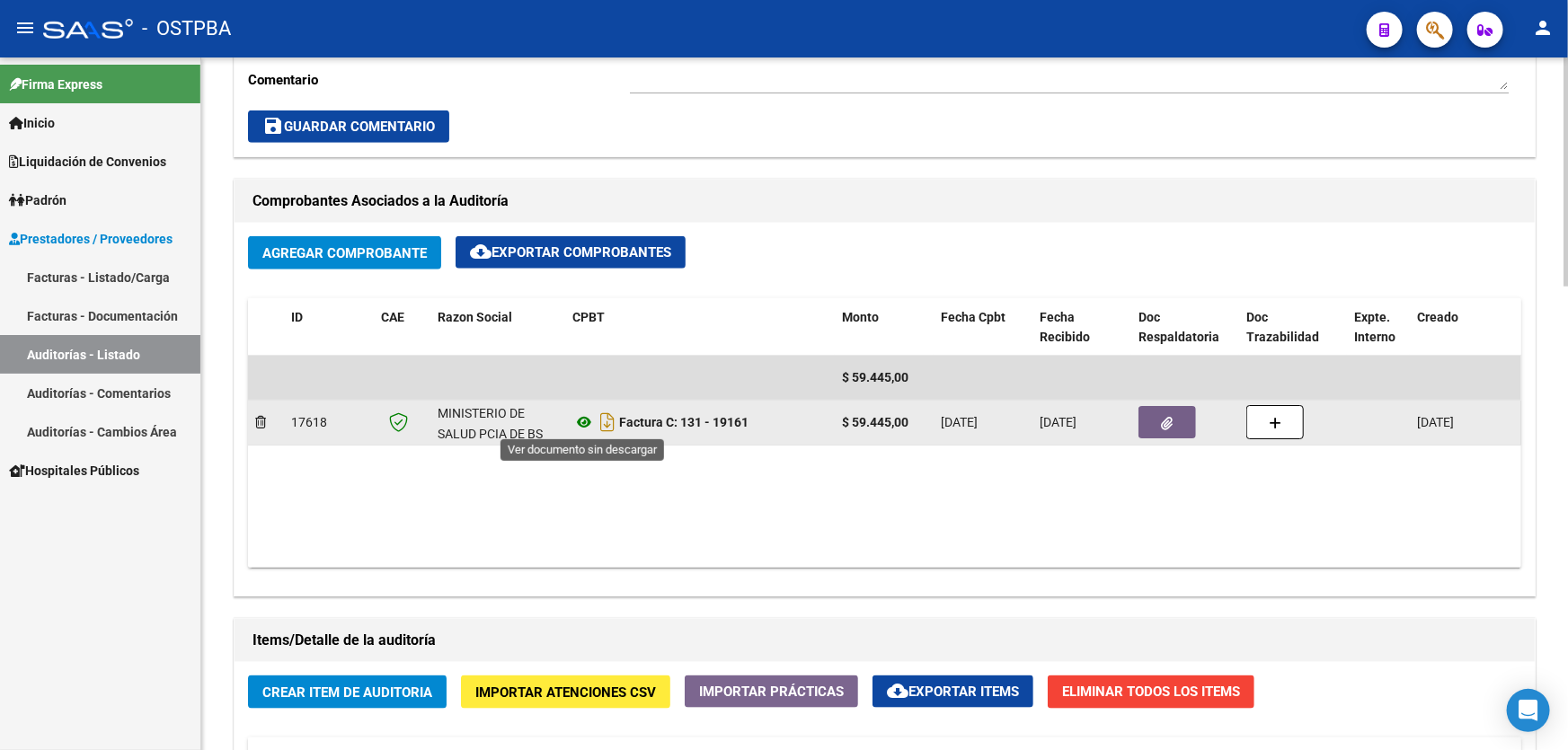
click at [584, 414] on icon at bounding box center [584, 421] width 24 height 22
click at [1155, 421] on button "button" at bounding box center [1166, 422] width 58 height 32
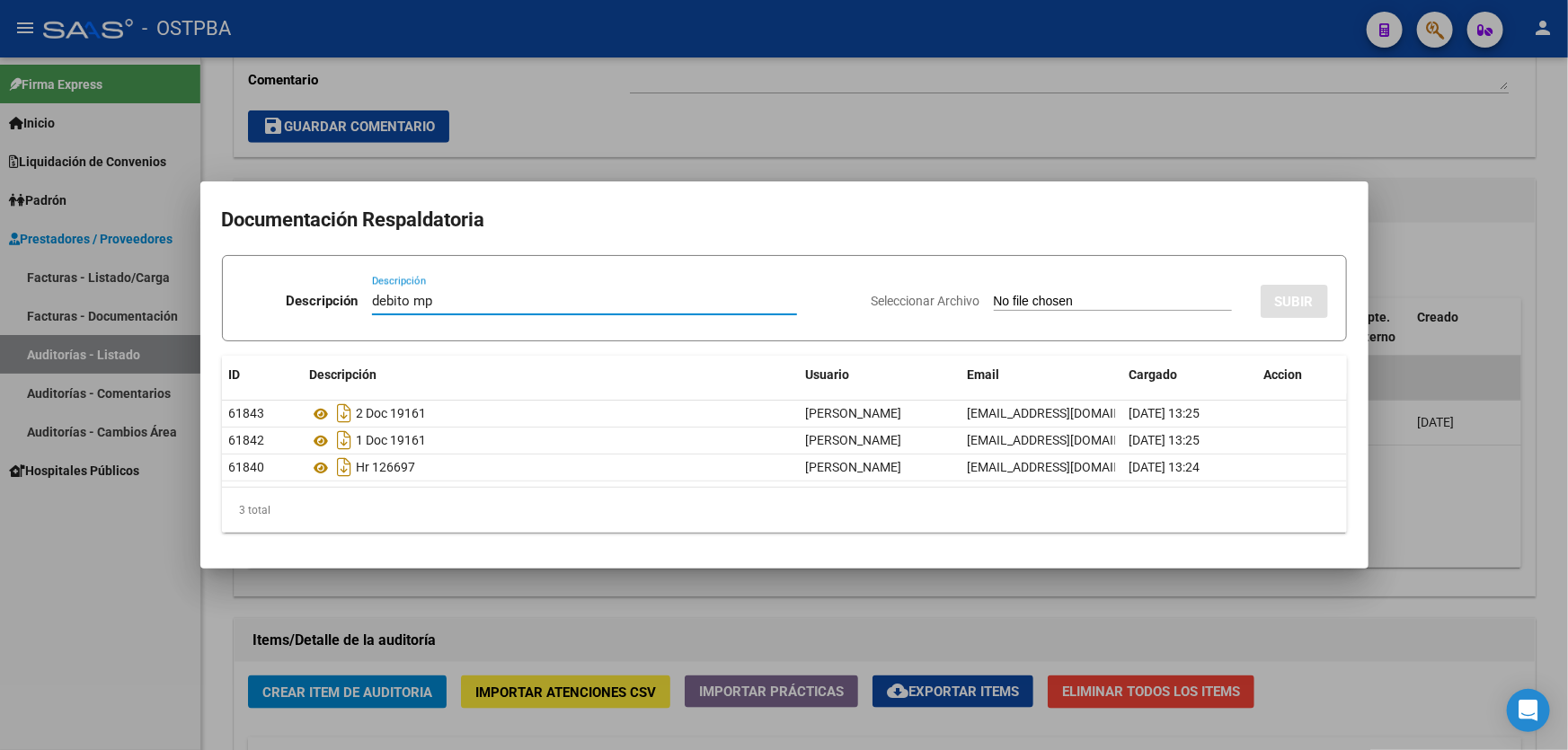
type input "debito mp"
click at [994, 307] on input "Seleccionar Archivo" at bounding box center [1112, 302] width 238 height 17
type input "C:\fakepath\debito mp 12583.pdf"
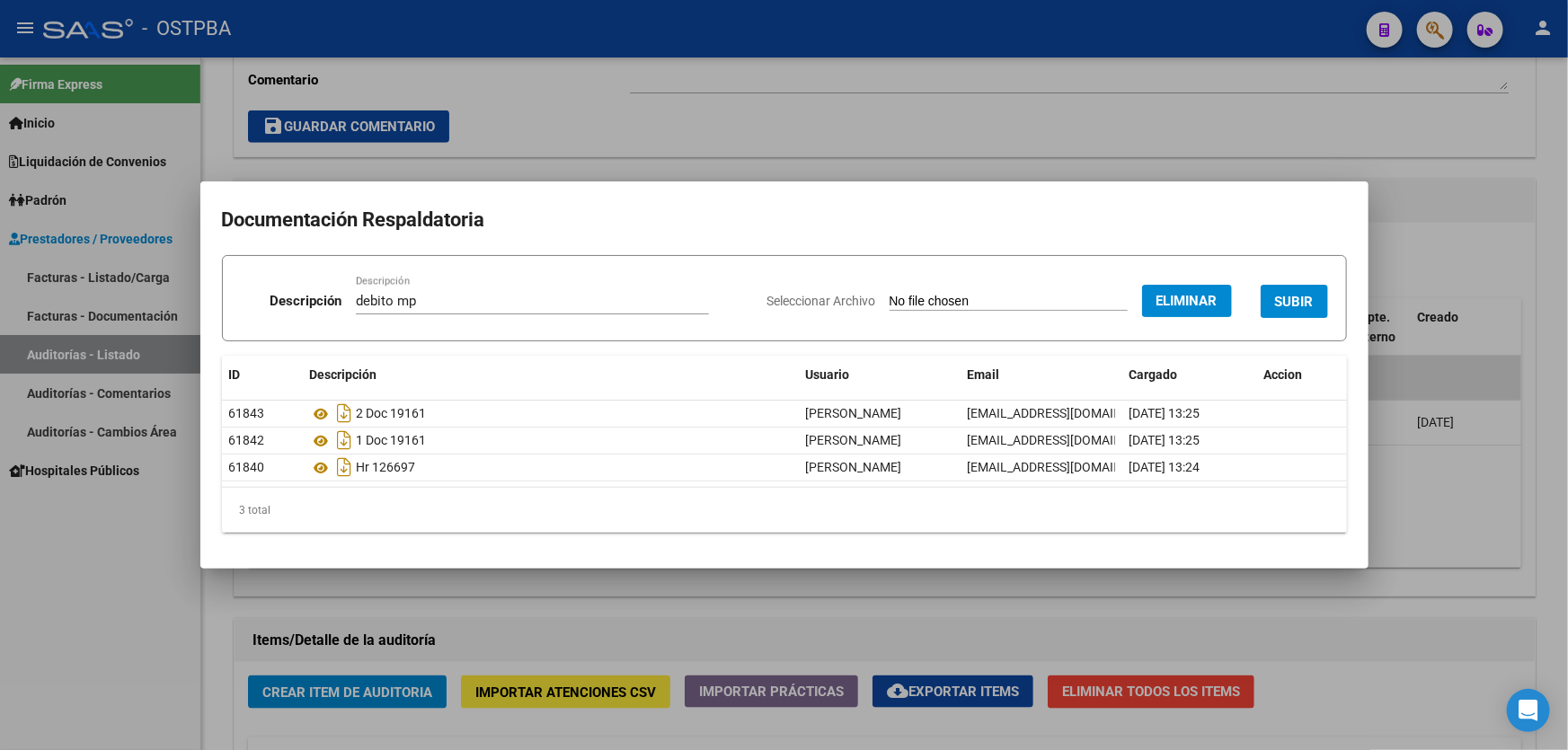
click at [1306, 291] on button "SUBIR" at bounding box center [1293, 301] width 67 height 33
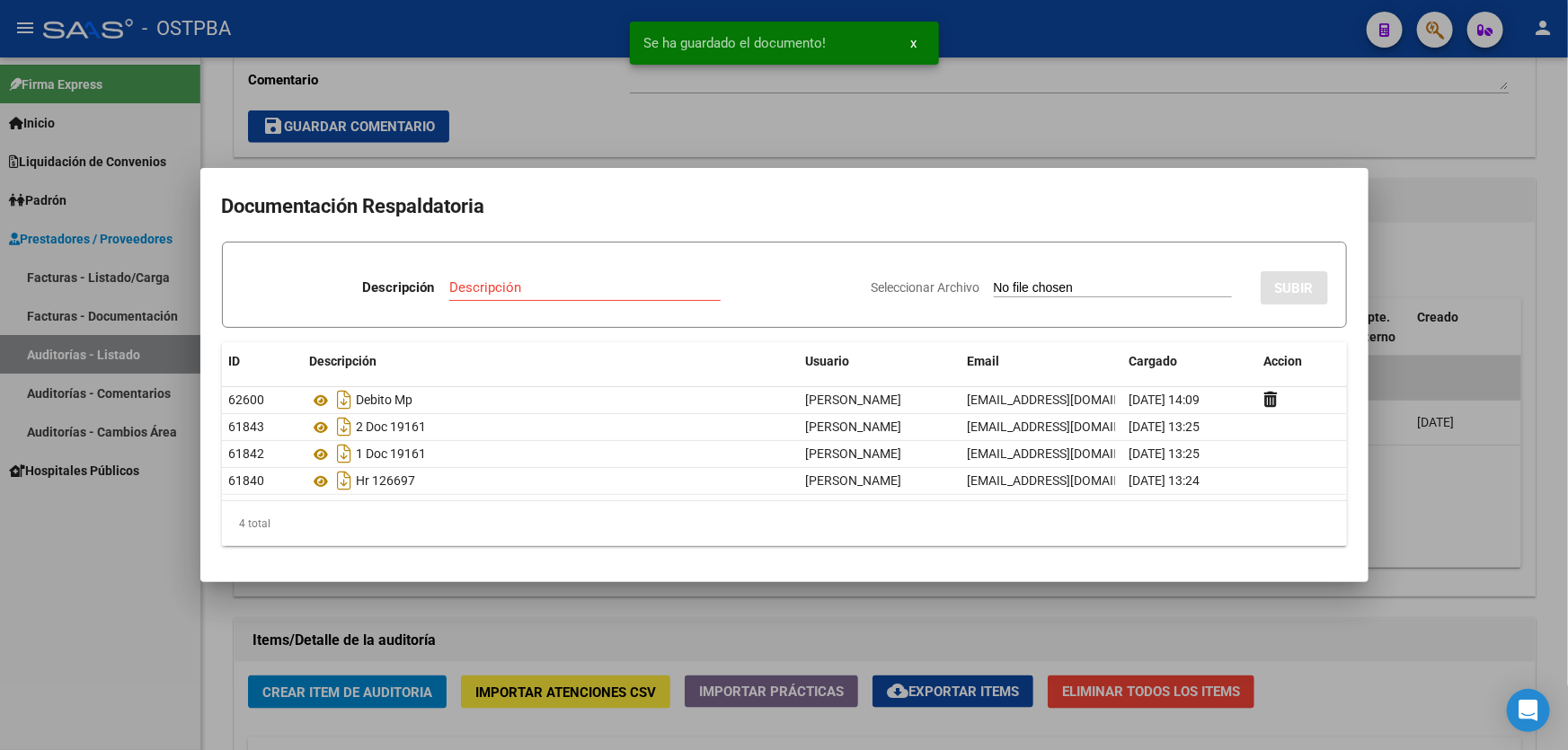
click at [1403, 490] on div at bounding box center [784, 375] width 1568 height 750
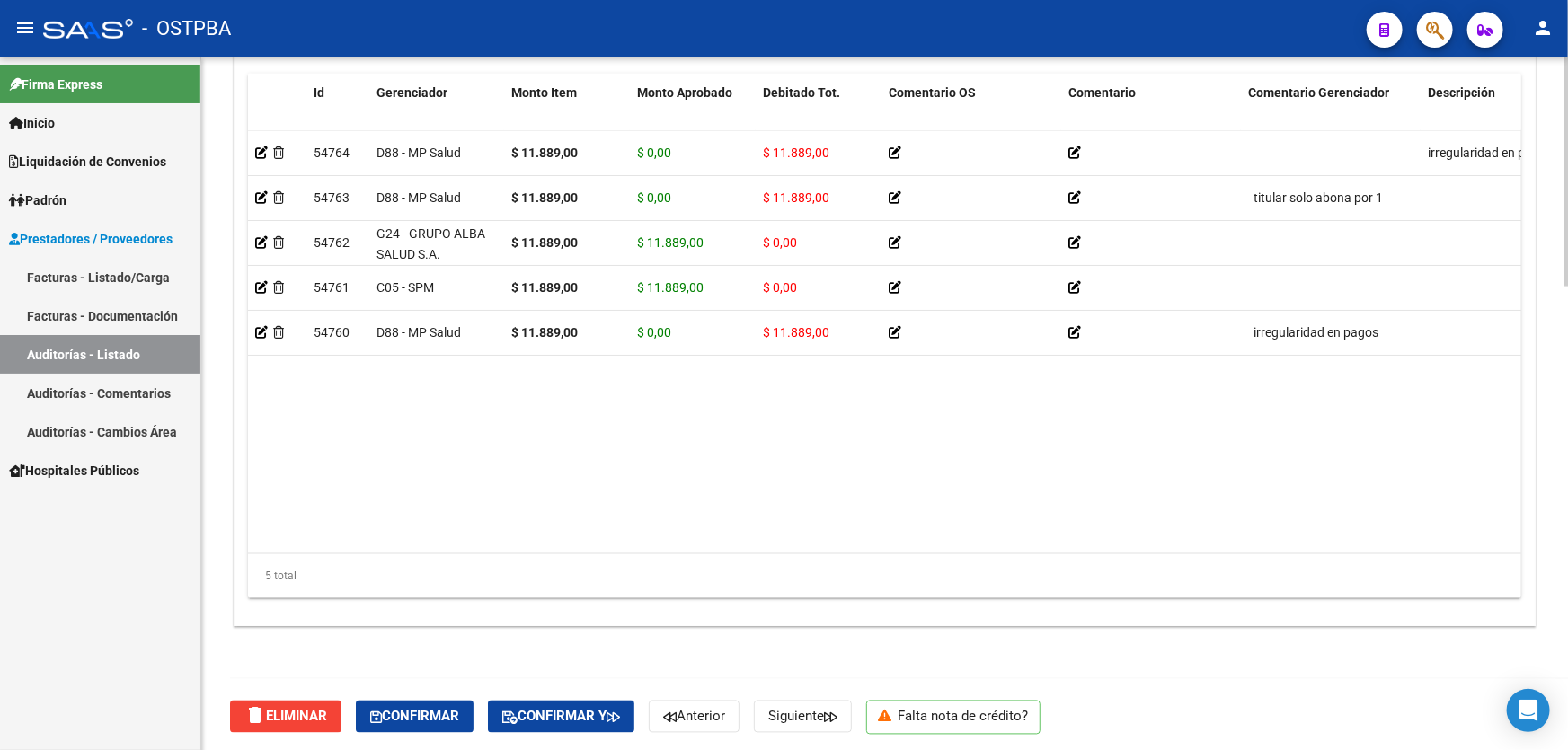
scroll to position [1400, 0]
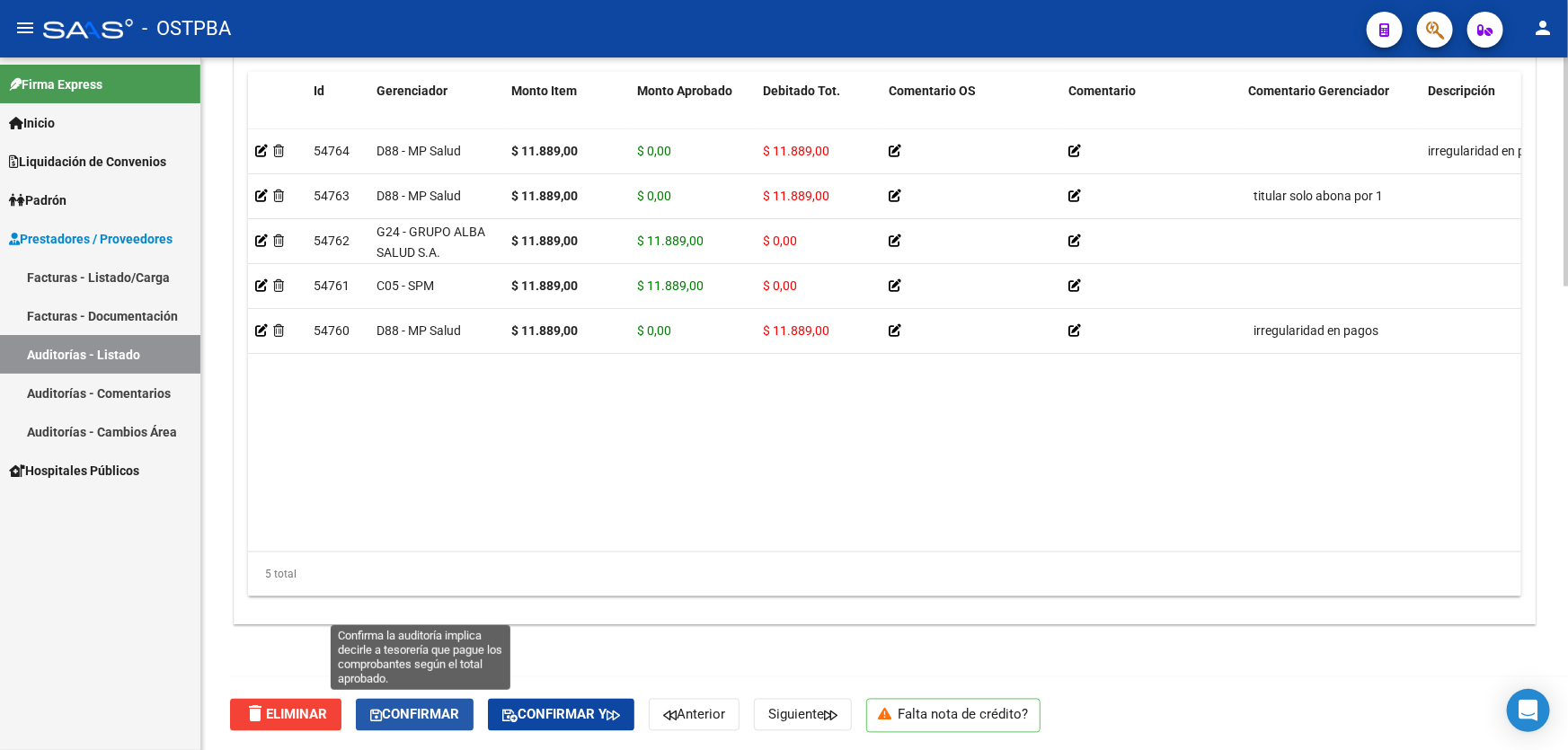
click at [412, 721] on button "Confirmar" at bounding box center [415, 715] width 117 height 32
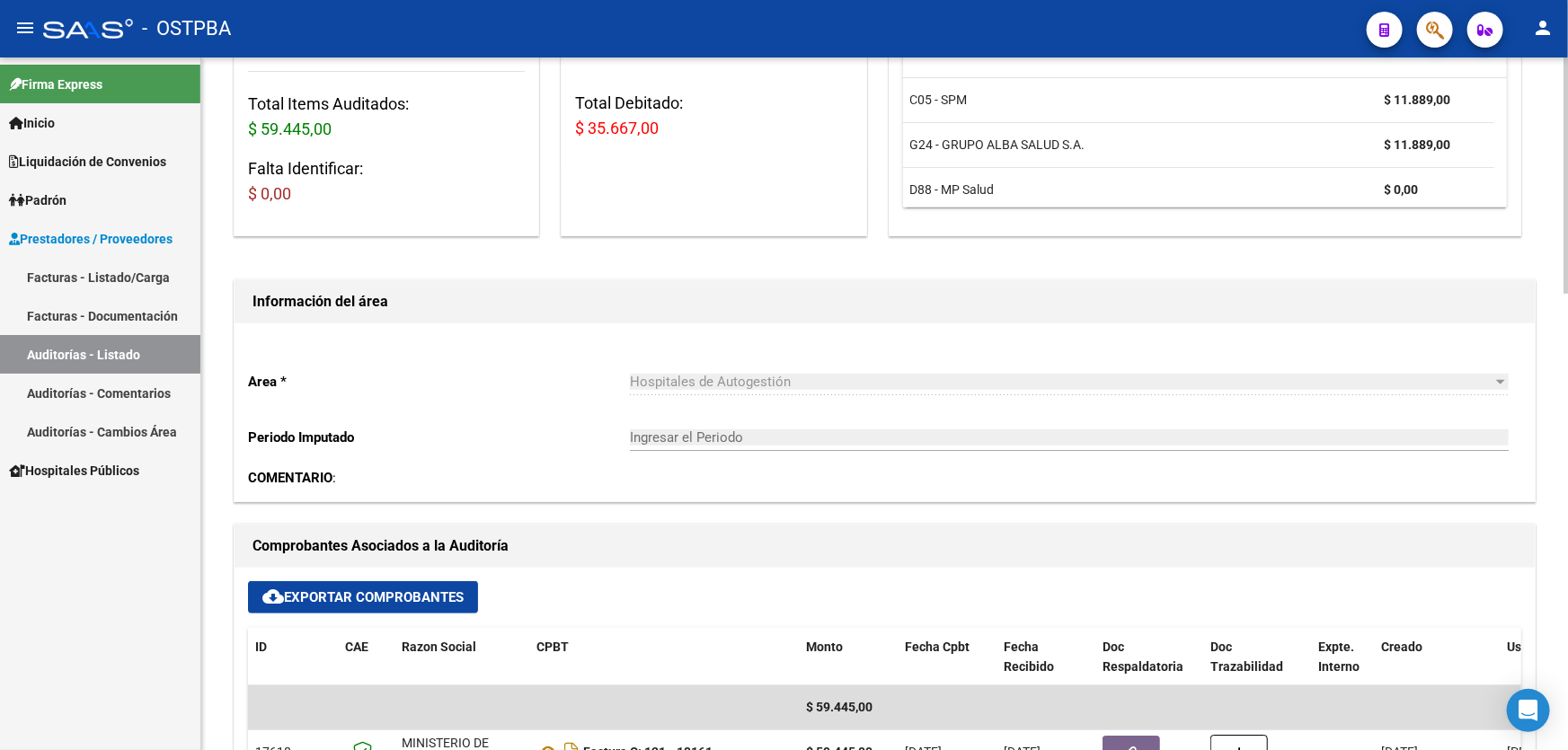
type input "202509"
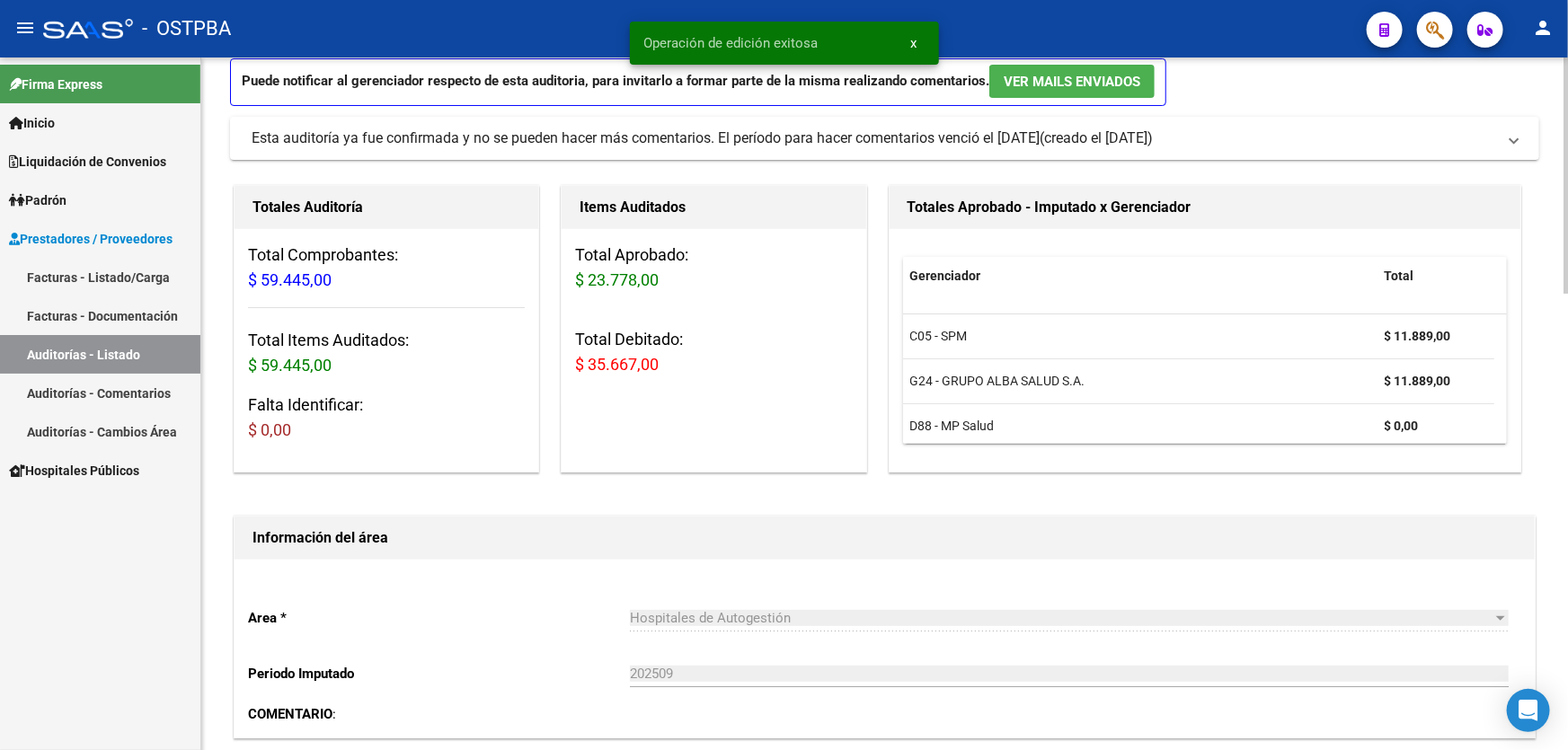
scroll to position [0, 0]
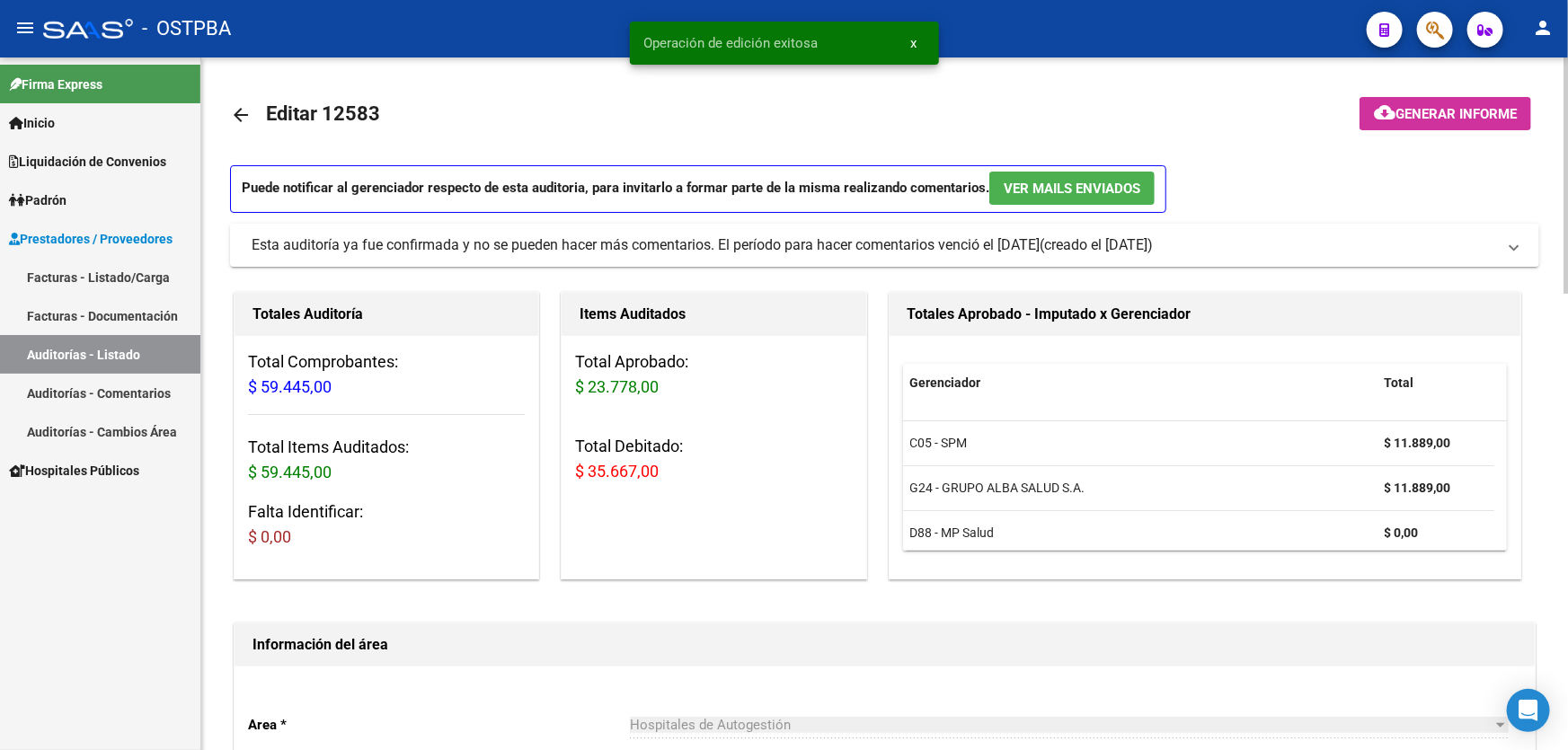
click at [234, 107] on mat-icon "arrow_back" at bounding box center [241, 115] width 22 height 22
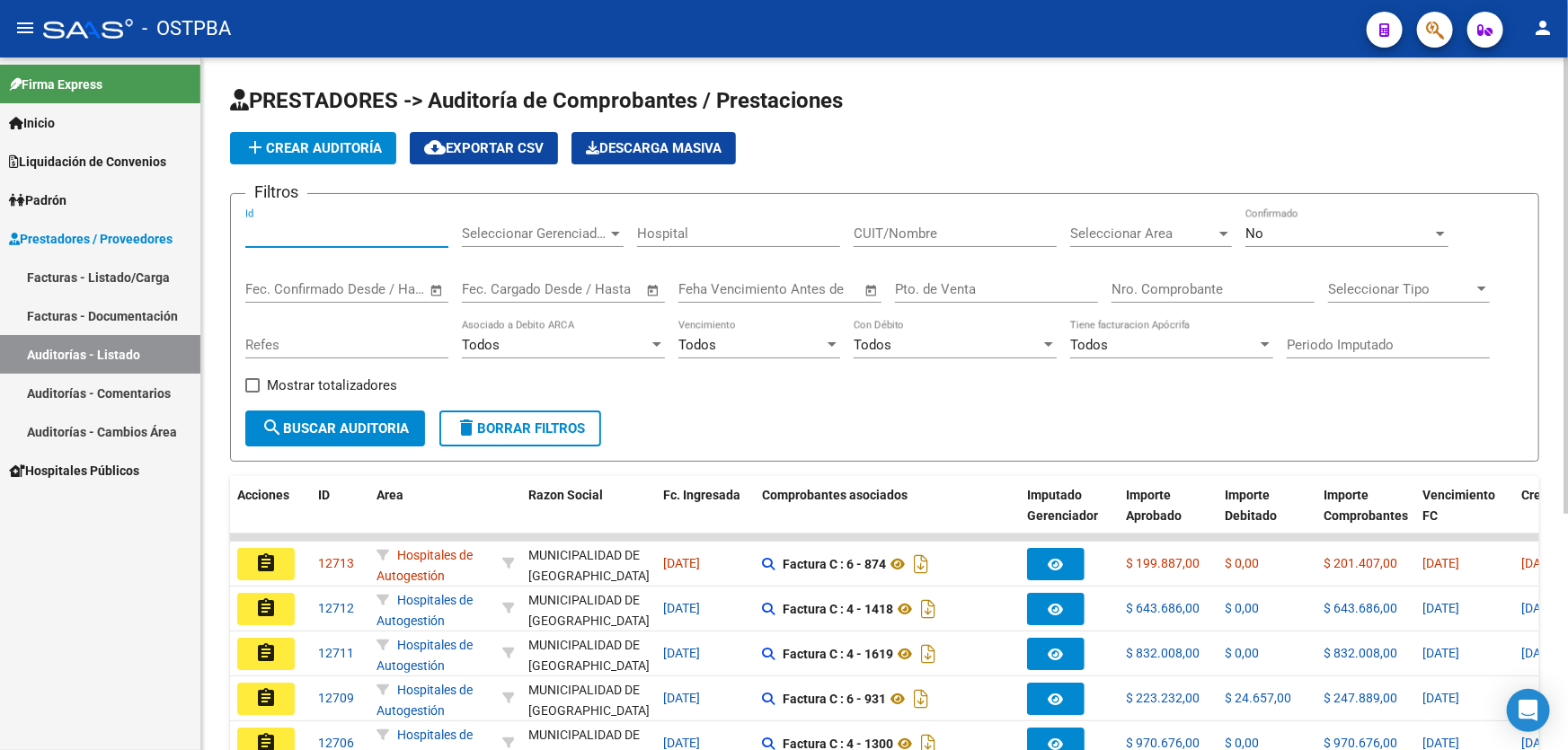
click at [317, 234] on input "Id" at bounding box center [347, 233] width 203 height 16
type input "12604"
click at [1297, 230] on div "No" at bounding box center [1338, 233] width 187 height 16
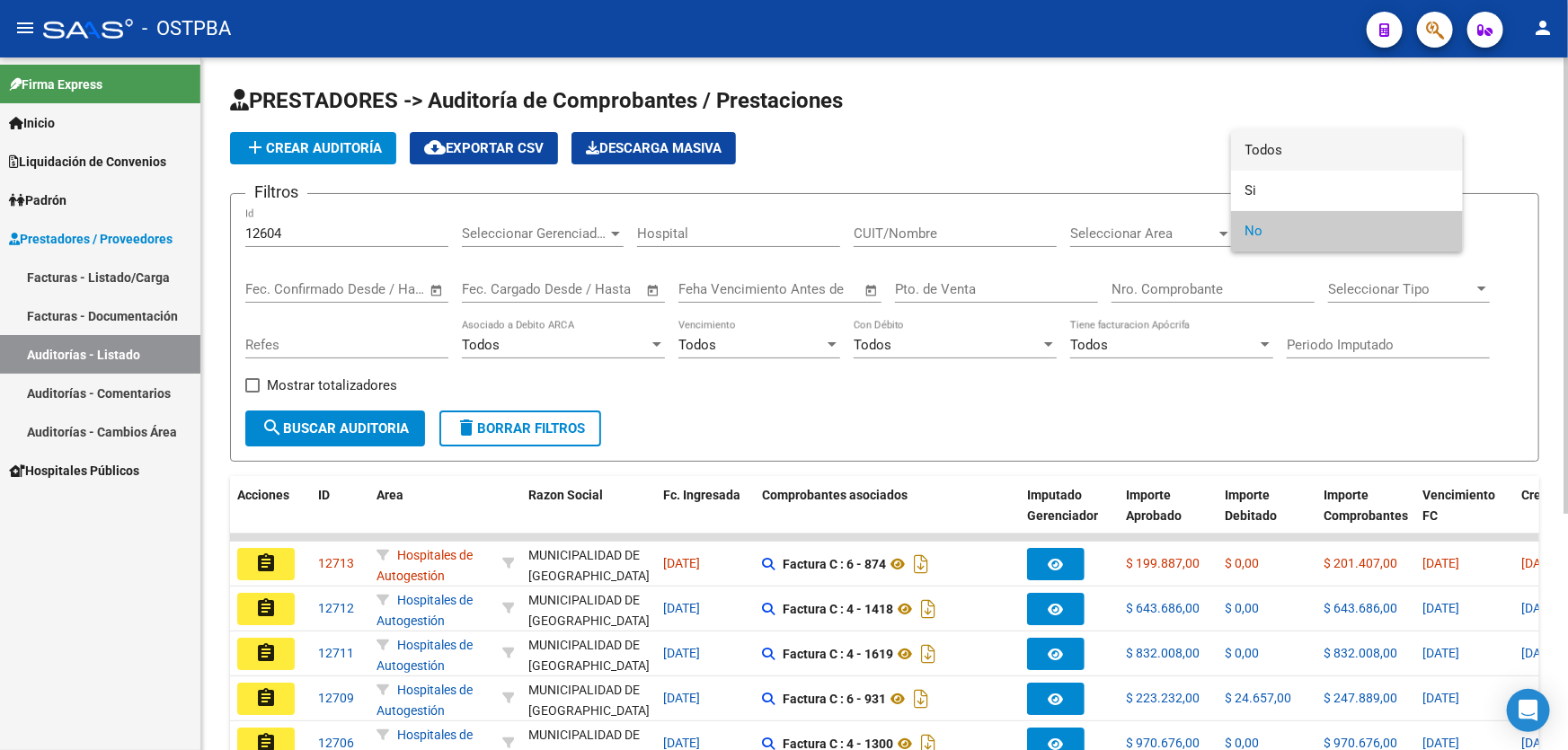
drag, startPoint x: 1310, startPoint y: 152, endPoint x: 1225, endPoint y: 138, distance: 86.1
click at [1301, 149] on span "Todos" at bounding box center [1346, 151] width 203 height 41
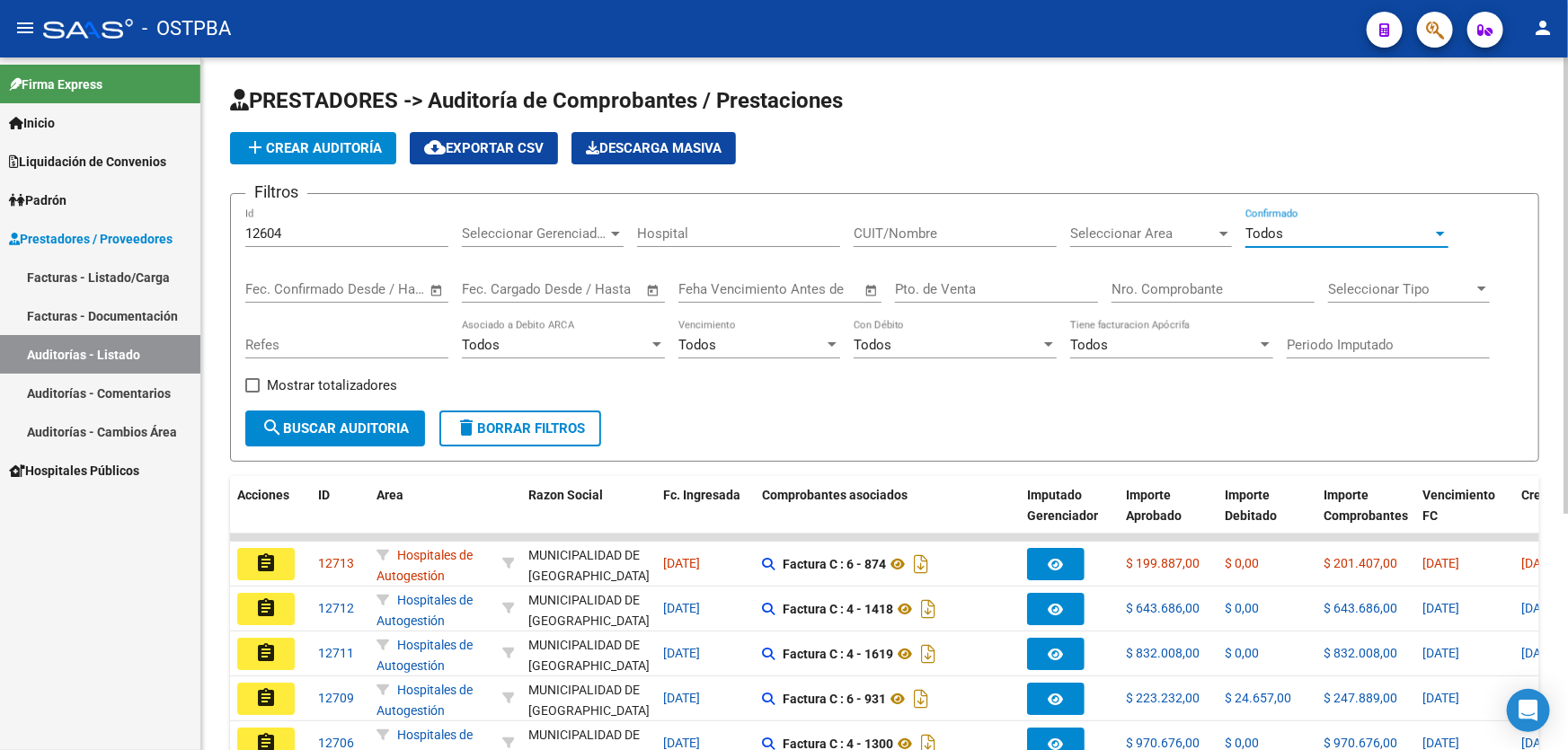
click at [269, 421] on mat-icon "search" at bounding box center [272, 427] width 22 height 22
